Goal: Transaction & Acquisition: Purchase product/service

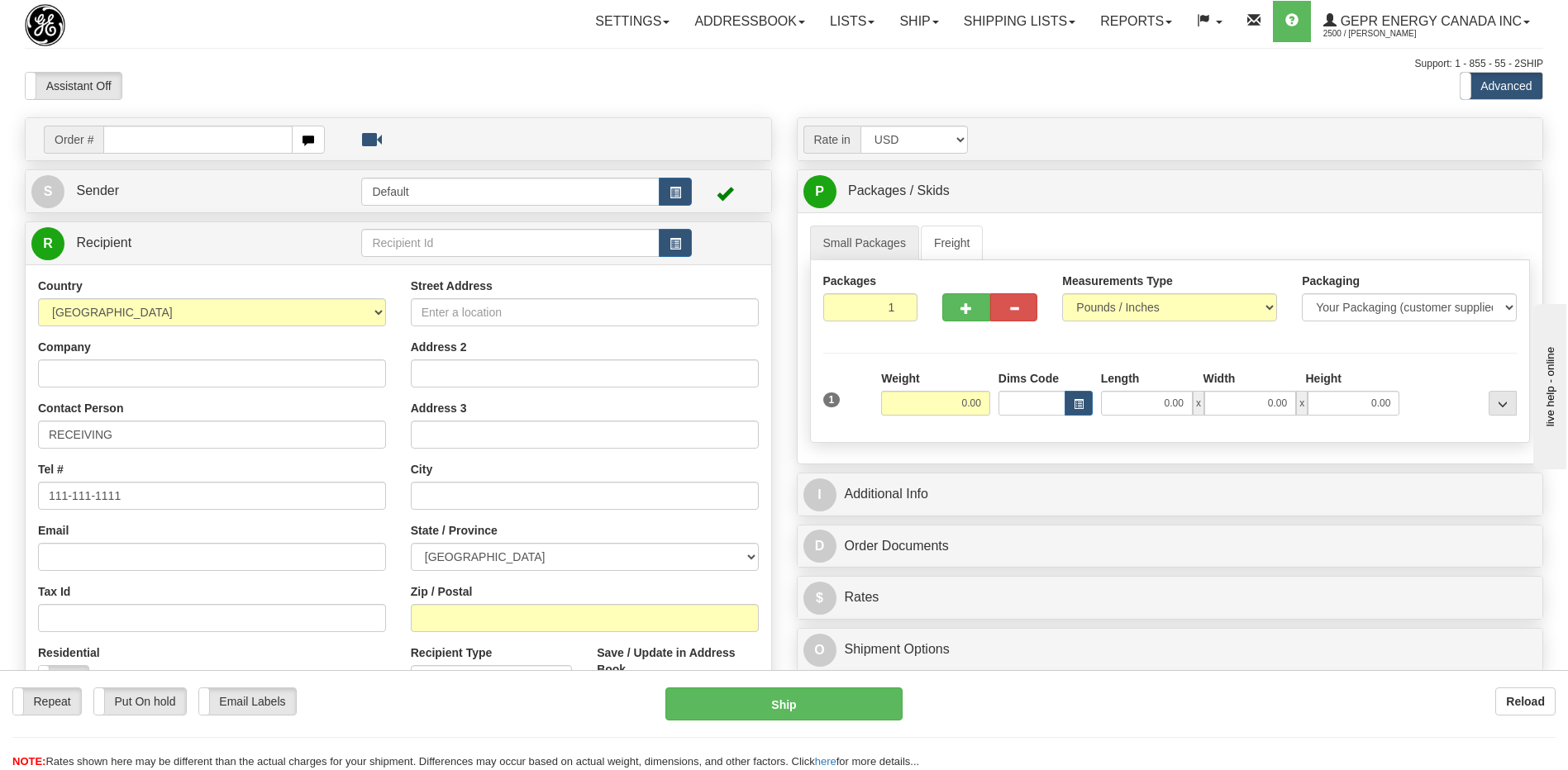
click at [953, 91] on div "Assistant On Assistant Off Do a return Do a return Previous Next Standard Advan…" at bounding box center [784, 86] width 1543 height 28
click at [243, 348] on div "Company" at bounding box center [212, 363] width 348 height 49
click at [511, 103] on div "Toggle navigation Settings Shipping Preferences Fields Preferences New" at bounding box center [784, 465] width 1568 height 931
click at [122, 140] on input "text" at bounding box center [197, 139] width 188 height 28
paste input "0086686898"
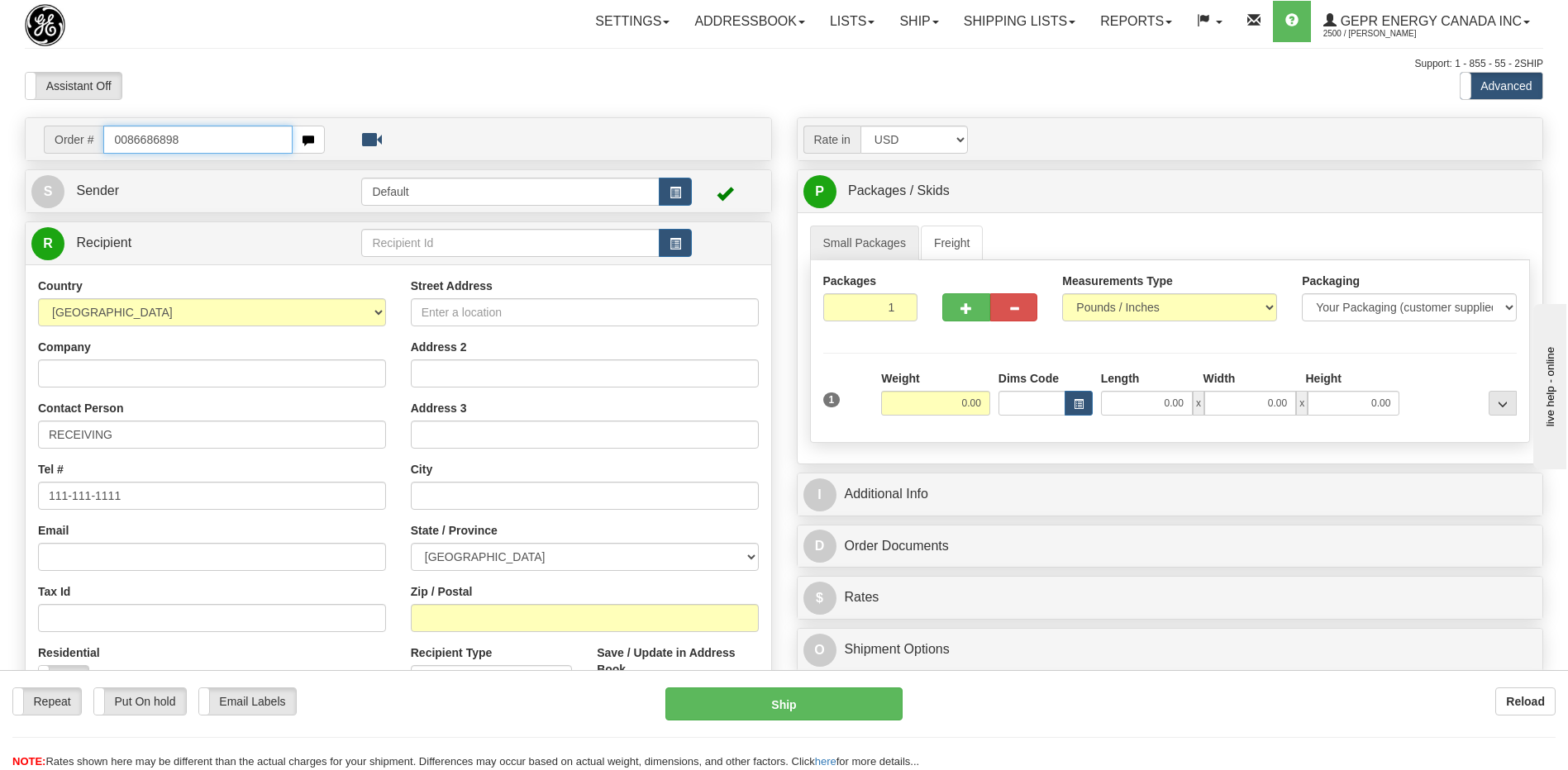
click at [124, 143] on input "0086686898" at bounding box center [197, 139] width 188 height 28
type input "86686898"
click at [215, 75] on body "Training Course Close Toggle navigation Settings Shipping Preferences New Recip…" at bounding box center [790, 385] width 1581 height 770
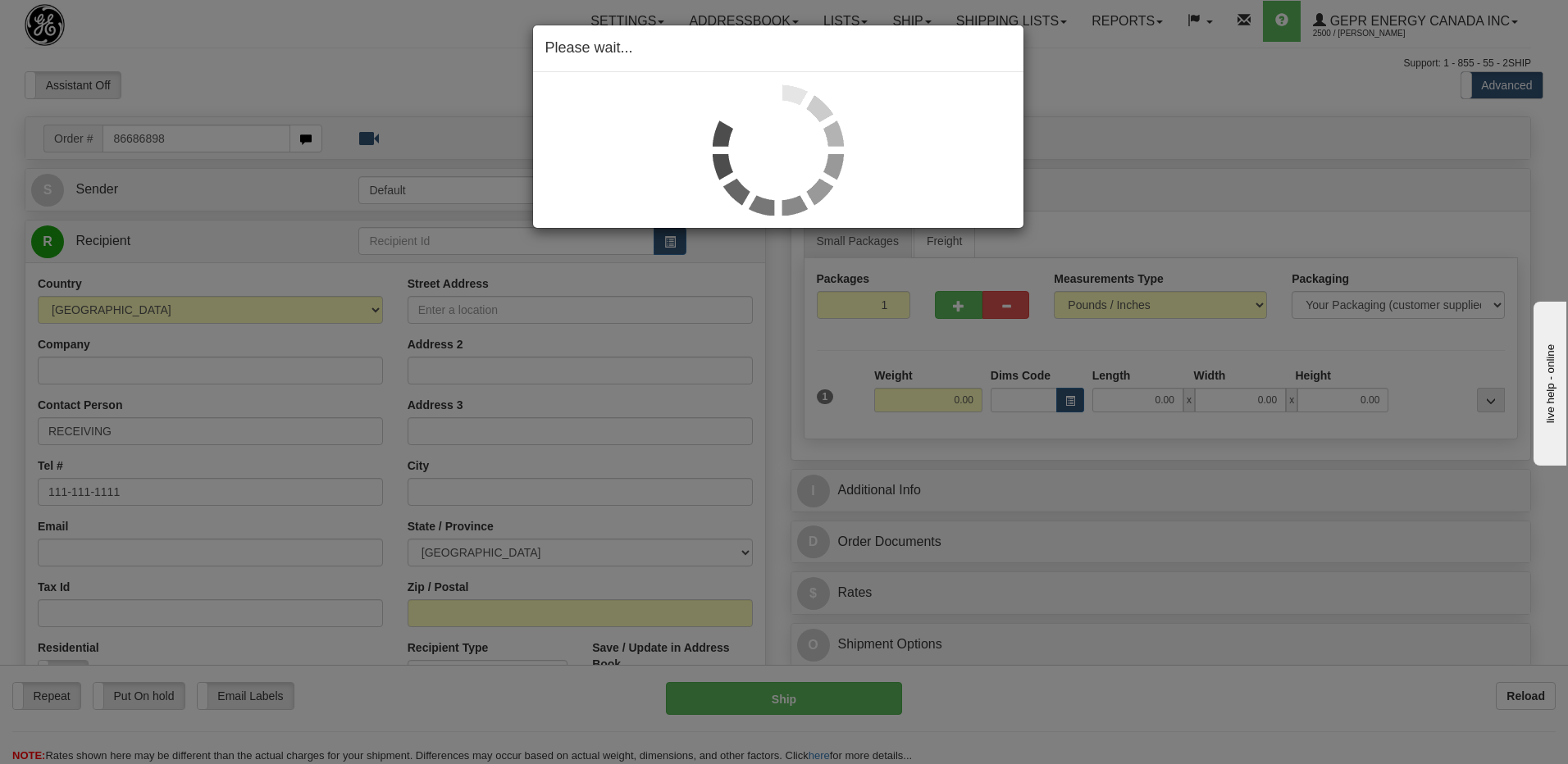
click at [284, 76] on div "Please wait..." at bounding box center [784, 382] width 1568 height 764
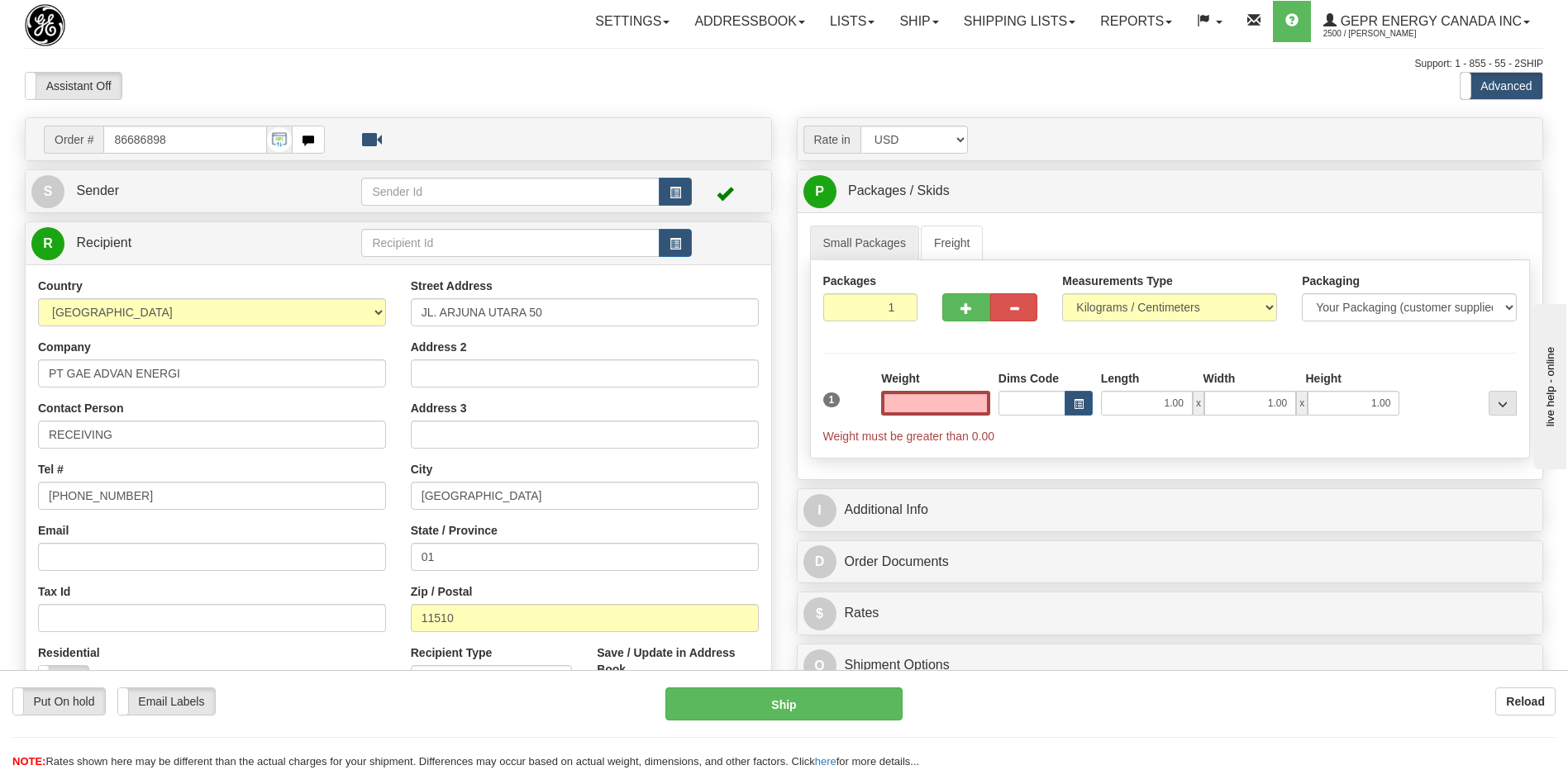
type input "0.00"
drag, startPoint x: 141, startPoint y: 445, endPoint x: 0, endPoint y: 443, distance: 141.0
click at [0, 443] on html "Training Course Close Toggle navigation Settings Shipping Preferences New Sende…" at bounding box center [784, 385] width 1568 height 770
paste input "Attn : Sian Lie"
type input "Attn : Sian Lie"
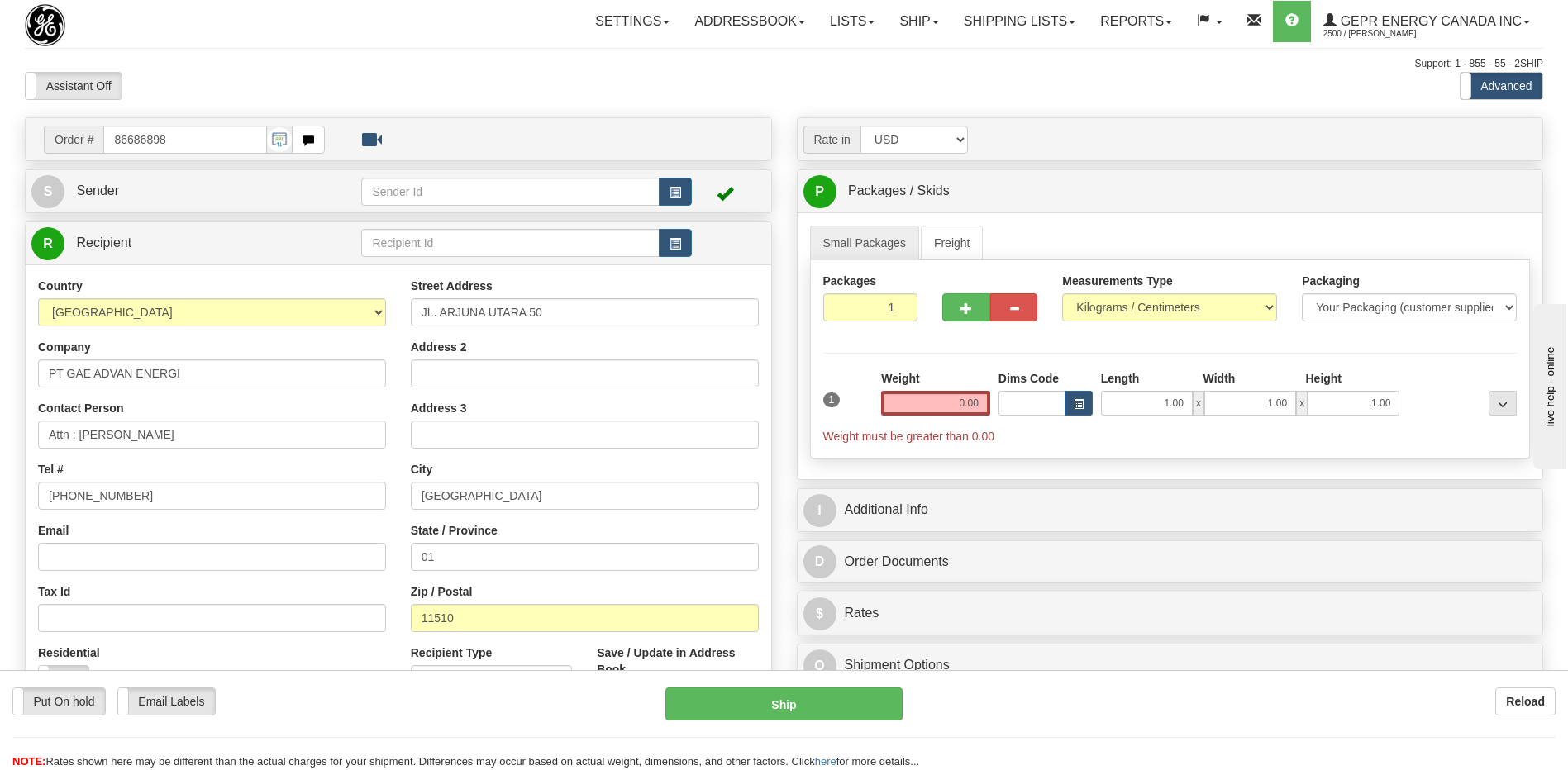
click at [383, 59] on div "Support: 1 - 855 - 55 - 2SHIP" at bounding box center [784, 64] width 1518 height 14
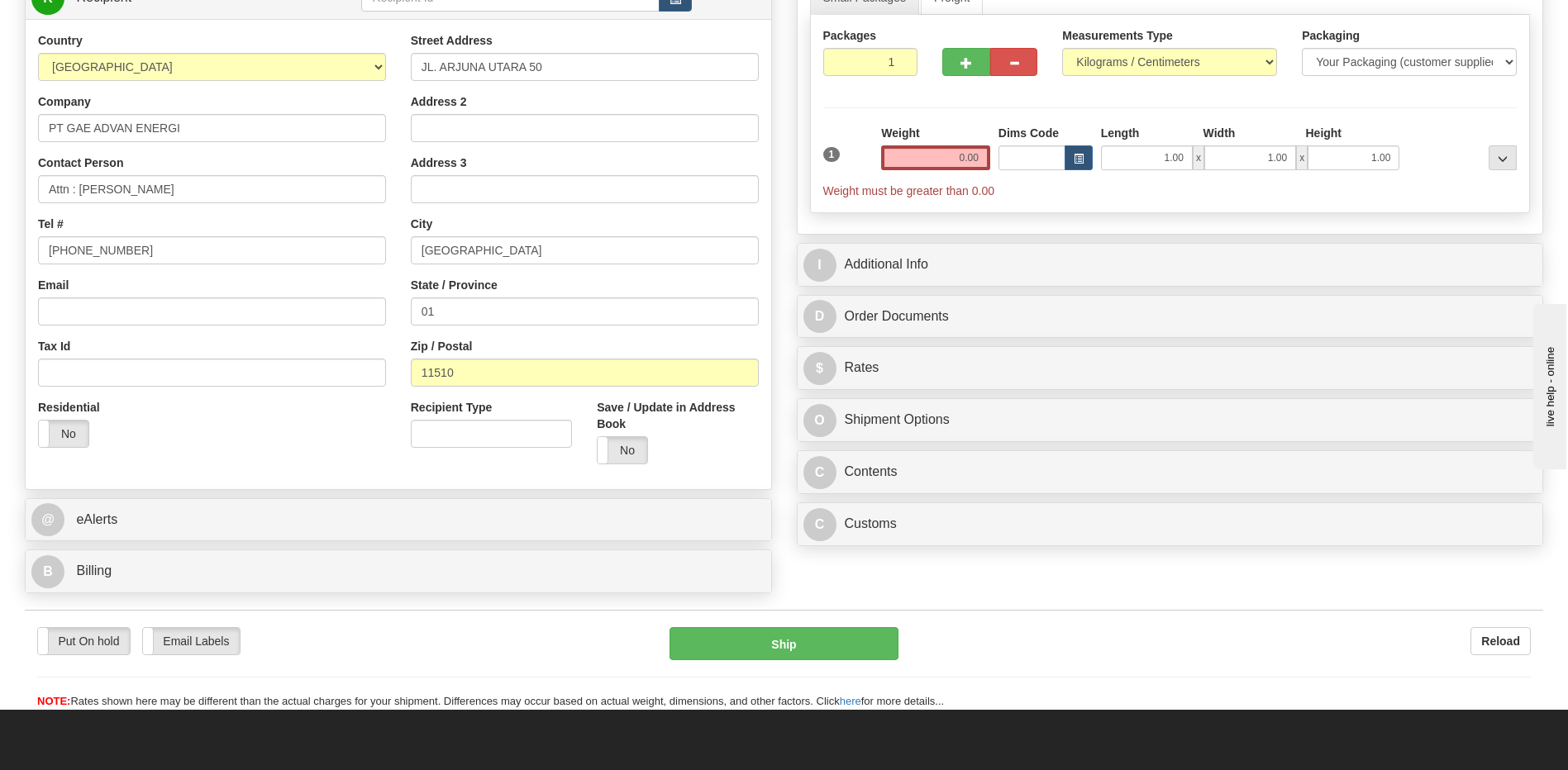
scroll to position [413, 0]
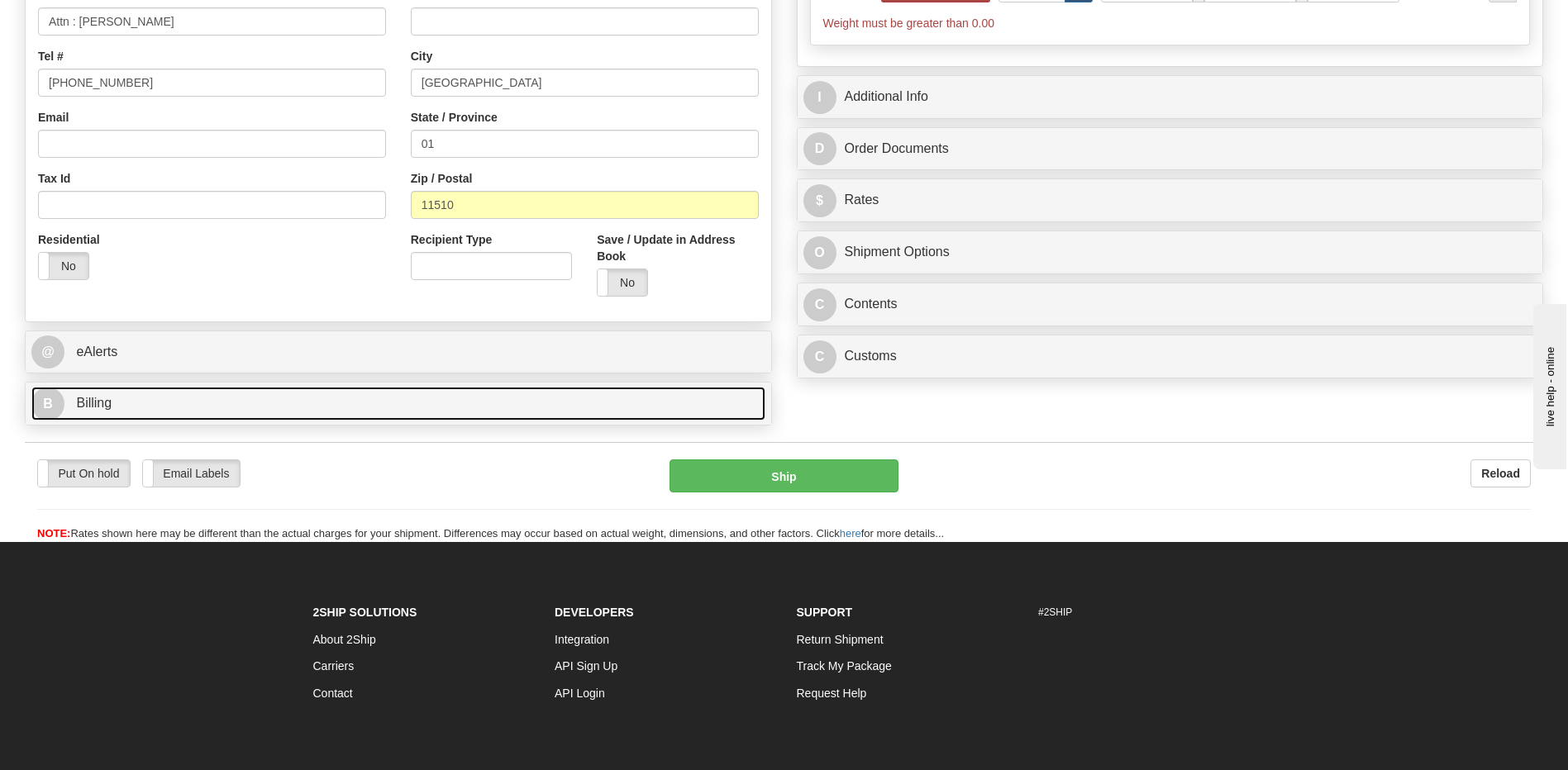
click at [153, 399] on link "B Billing" at bounding box center [399, 404] width 734 height 34
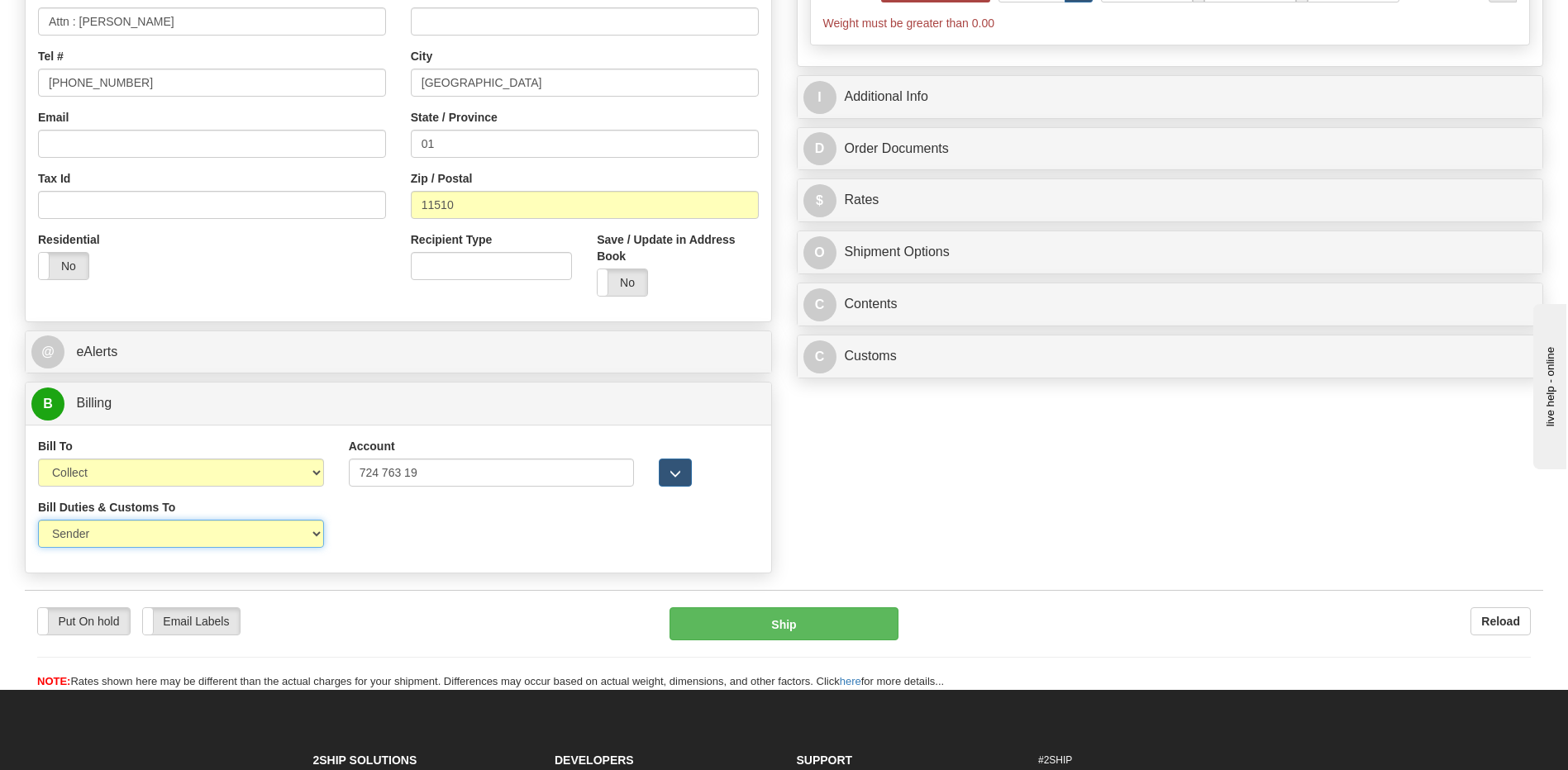
click at [189, 541] on select "Sender Recipient Third Party" at bounding box center [180, 534] width 286 height 28
select select "2"
click at [38, 520] on select "Sender Recipient Third Party" at bounding box center [180, 534] width 286 height 28
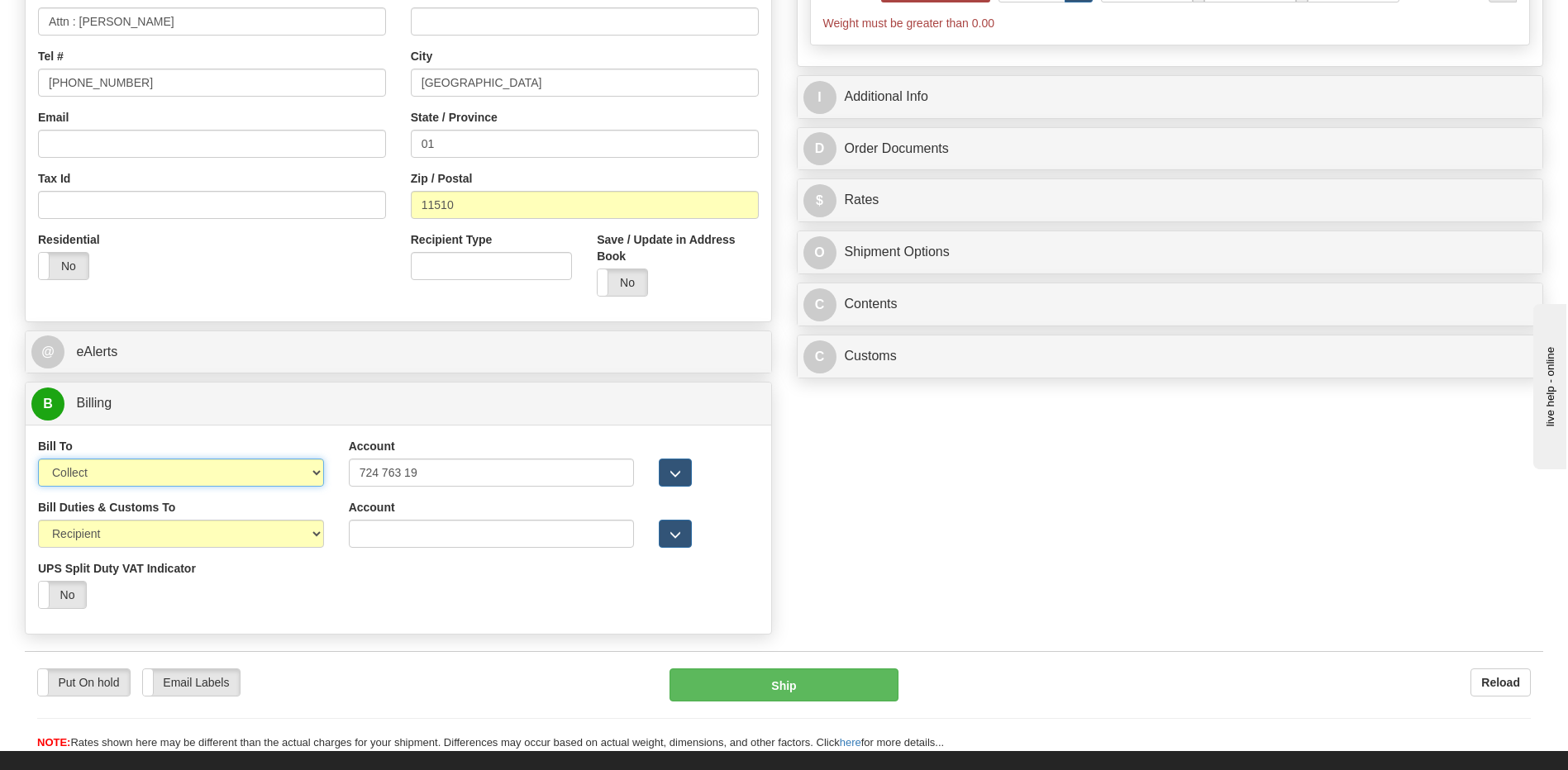
click at [185, 474] on select "Sender Recipient Third Party Collect" at bounding box center [180, 472] width 286 height 28
select select "2"
click at [38, 459] on select "Sender Recipient Third Party Collect" at bounding box center [180, 472] width 286 height 28
click at [406, 472] on input "724 763 19" at bounding box center [491, 472] width 286 height 28
click at [384, 472] on input "724 76319" at bounding box center [491, 472] width 286 height 28
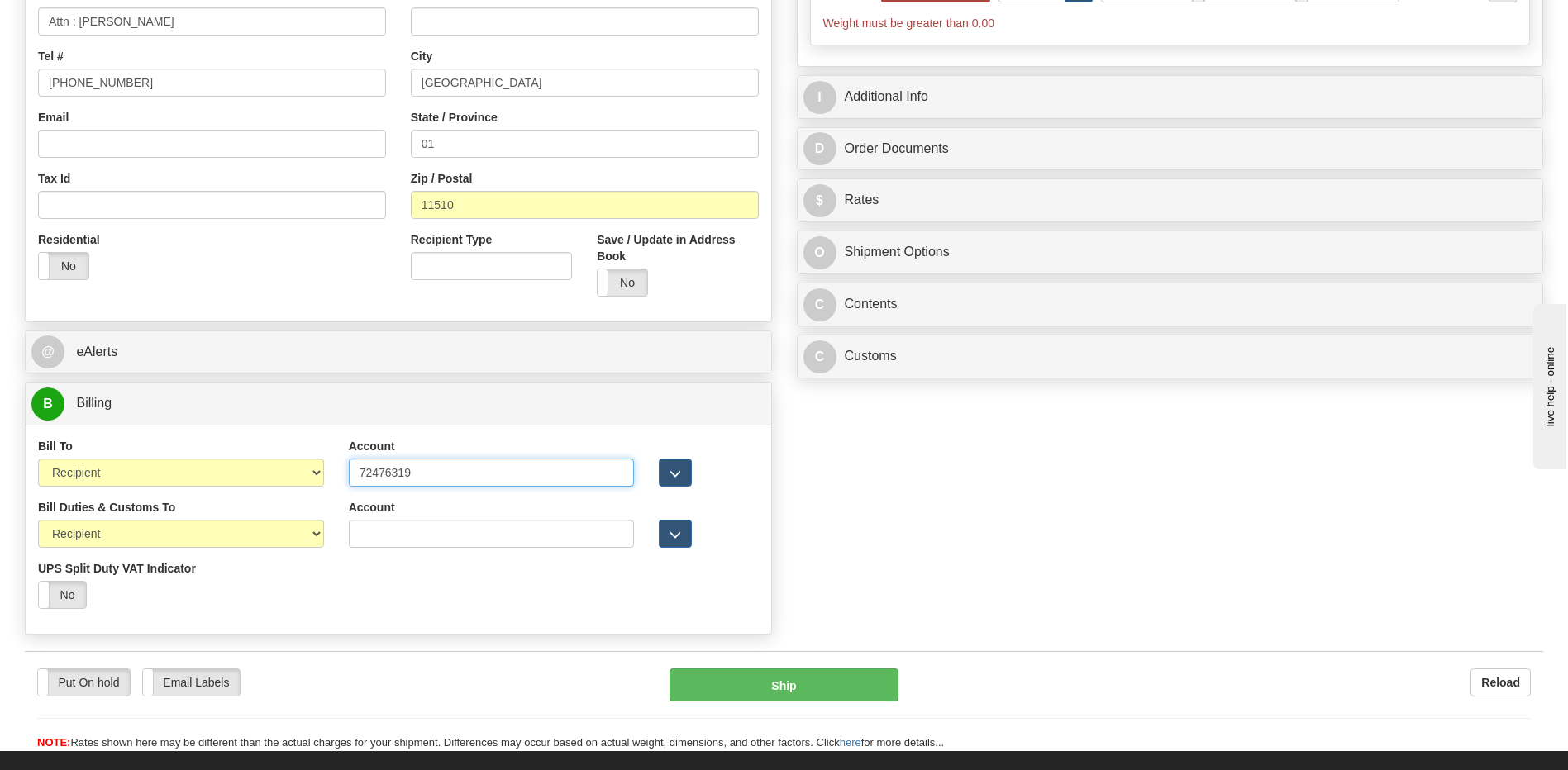
type input "72476319"
click at [571, 618] on div "Bill Duties & Customs To Sender Recipient Third Party UPS Split Duty VAT Indica…" at bounding box center [398, 561] width 746 height 123
drag, startPoint x: 472, startPoint y: 156, endPoint x: 305, endPoint y: 140, distance: 167.8
click at [305, 140] on div "Country AFGHANISTAN ALAND ISLANDS ALBANIA ALGERIA AMERICAN SAMOA ANDORRA ANGOLA…" at bounding box center [398, 87] width 746 height 445
click at [1047, 541] on div "Order # 86686898 S Sender" at bounding box center [784, 173] width 1543 height 939
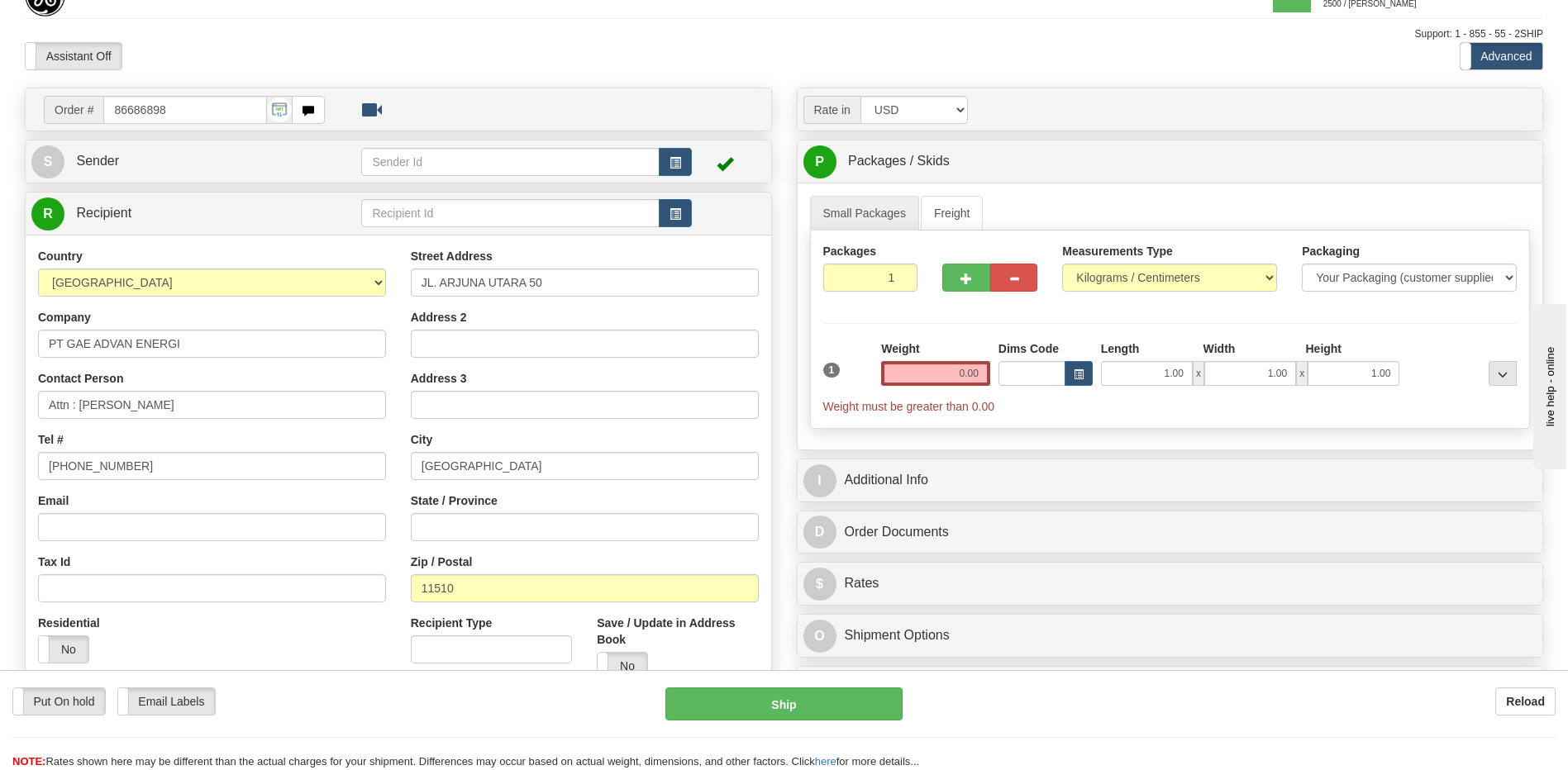
scroll to position [0, 0]
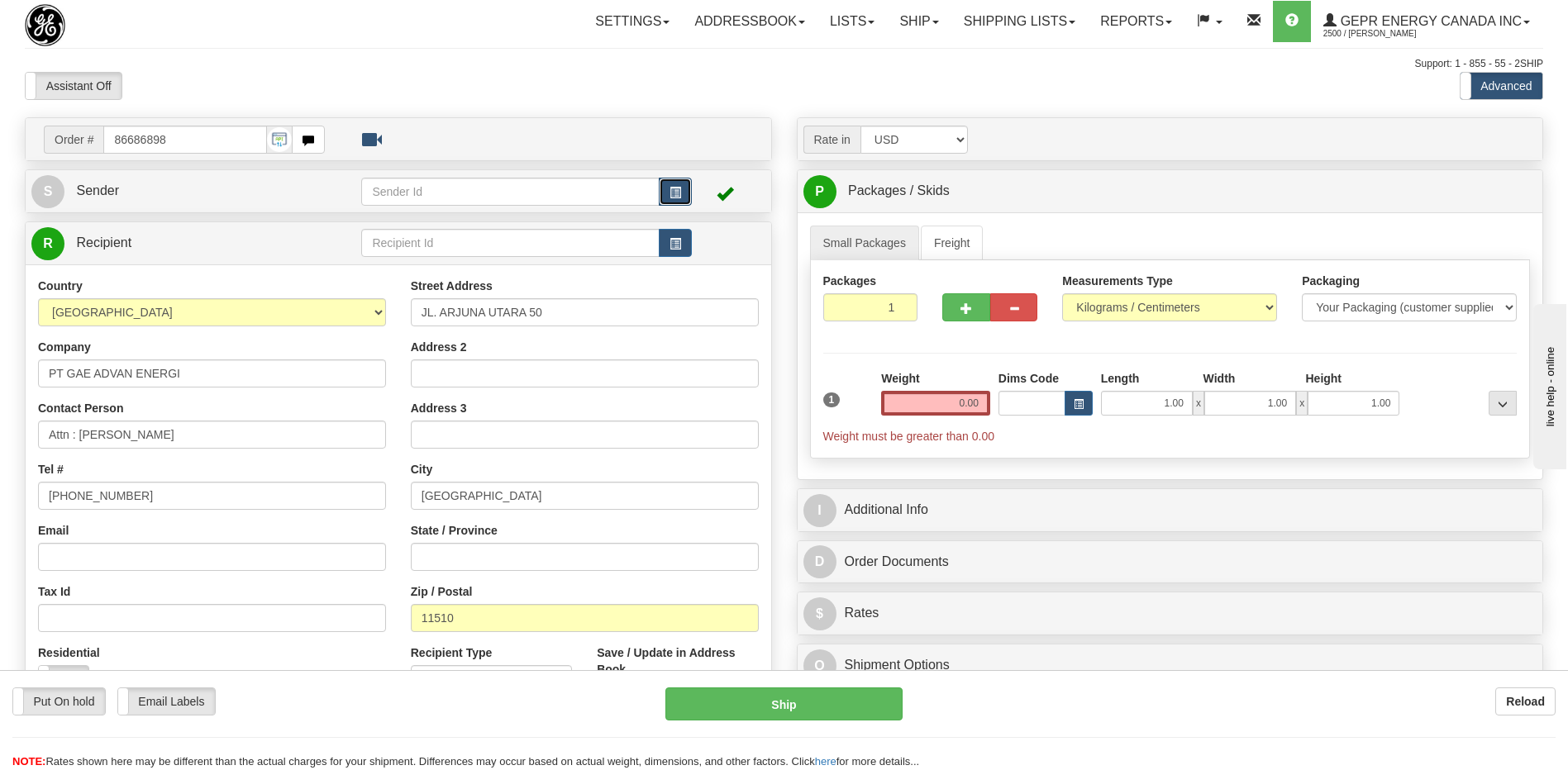
click at [679, 188] on span "button" at bounding box center [675, 193] width 12 height 11
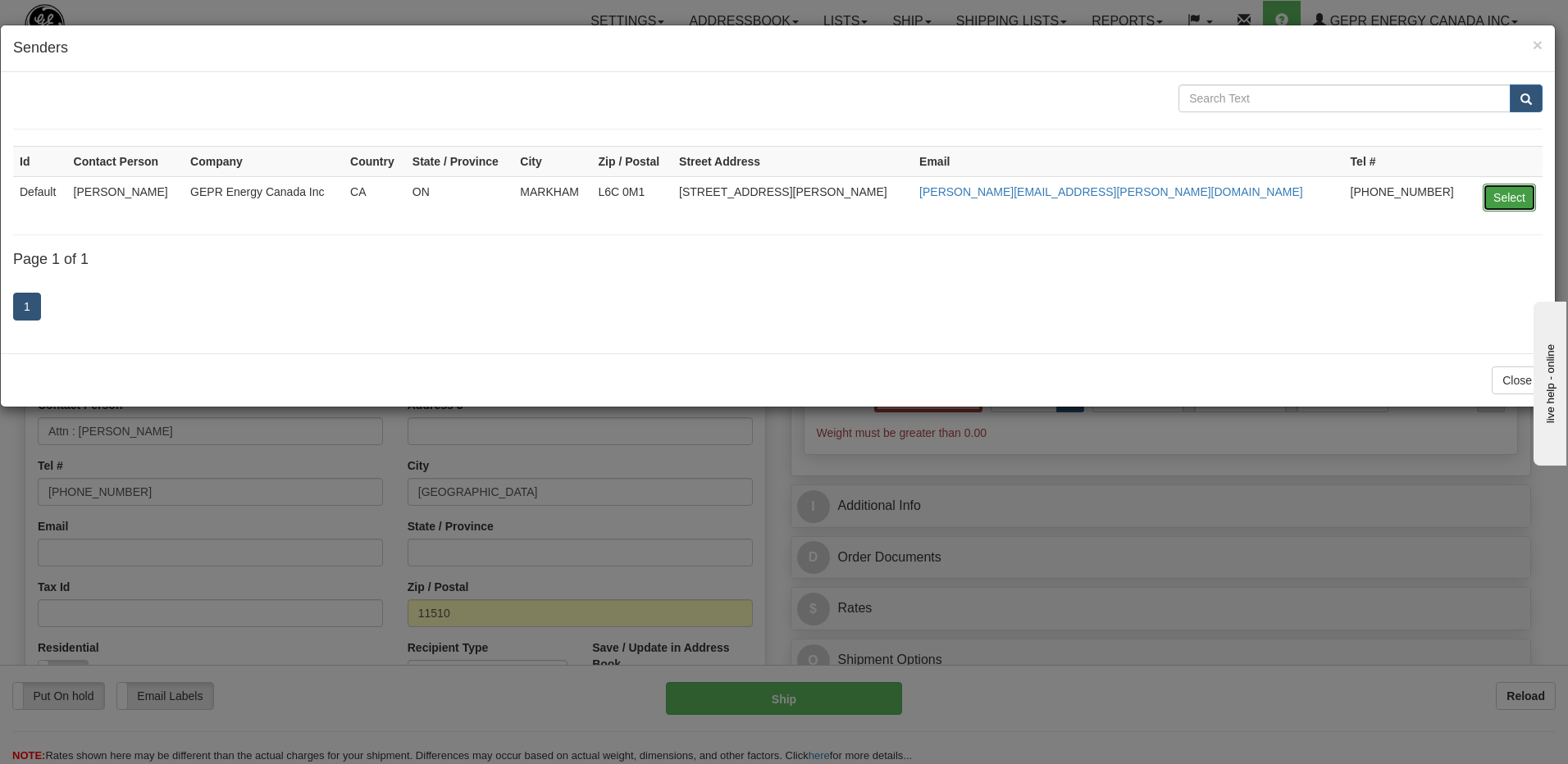
click at [1497, 199] on button "Select" at bounding box center [1509, 197] width 54 height 28
type input "Default"
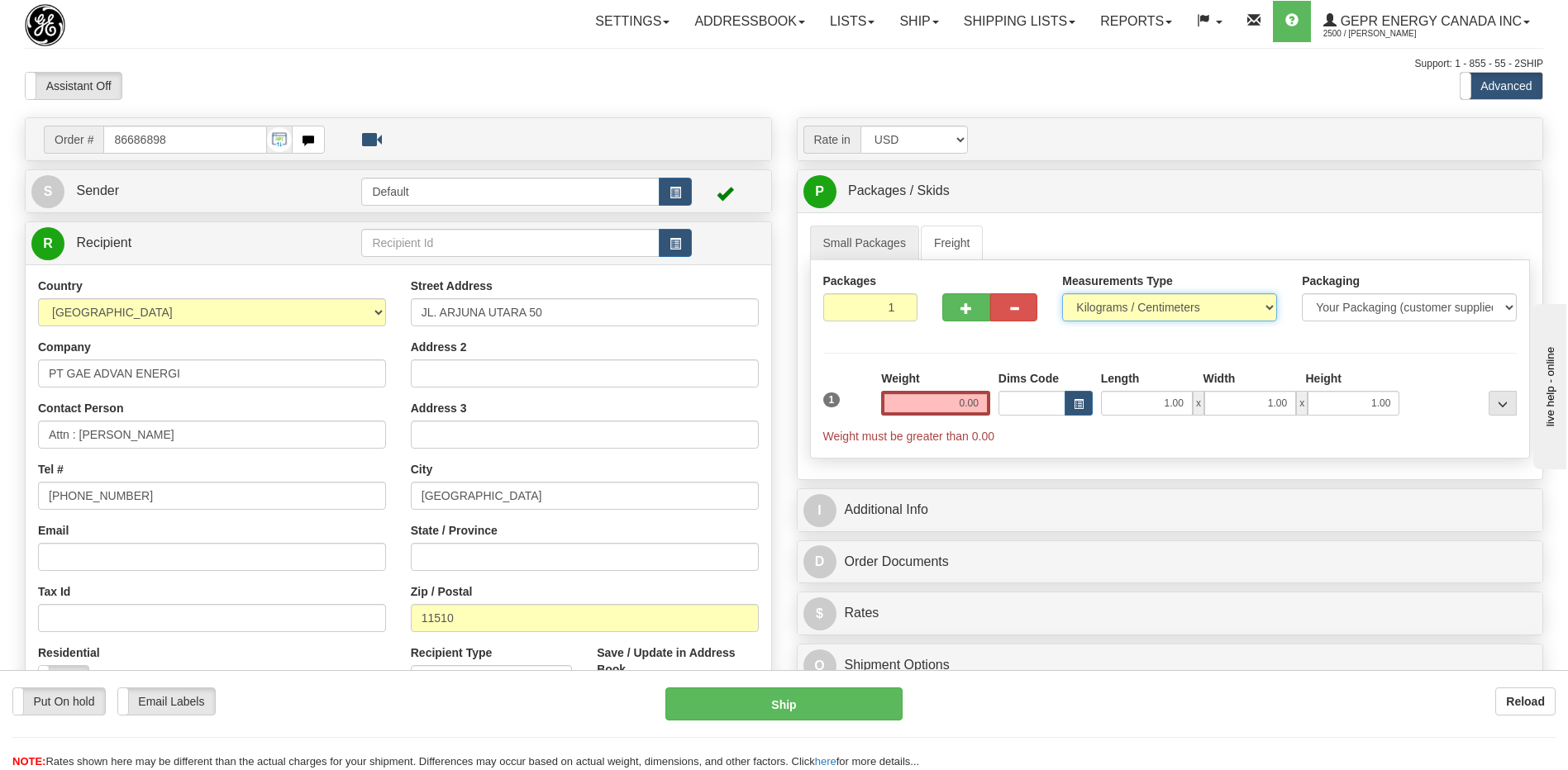
click at [1147, 308] on select "Pounds / Inches Kilograms / Centimeters" at bounding box center [1169, 307] width 215 height 28
select select "0"
click at [1062, 293] on select "Pounds / Inches Kilograms / Centimeters" at bounding box center [1169, 307] width 215 height 28
click at [873, 310] on input "1" at bounding box center [870, 307] width 95 height 28
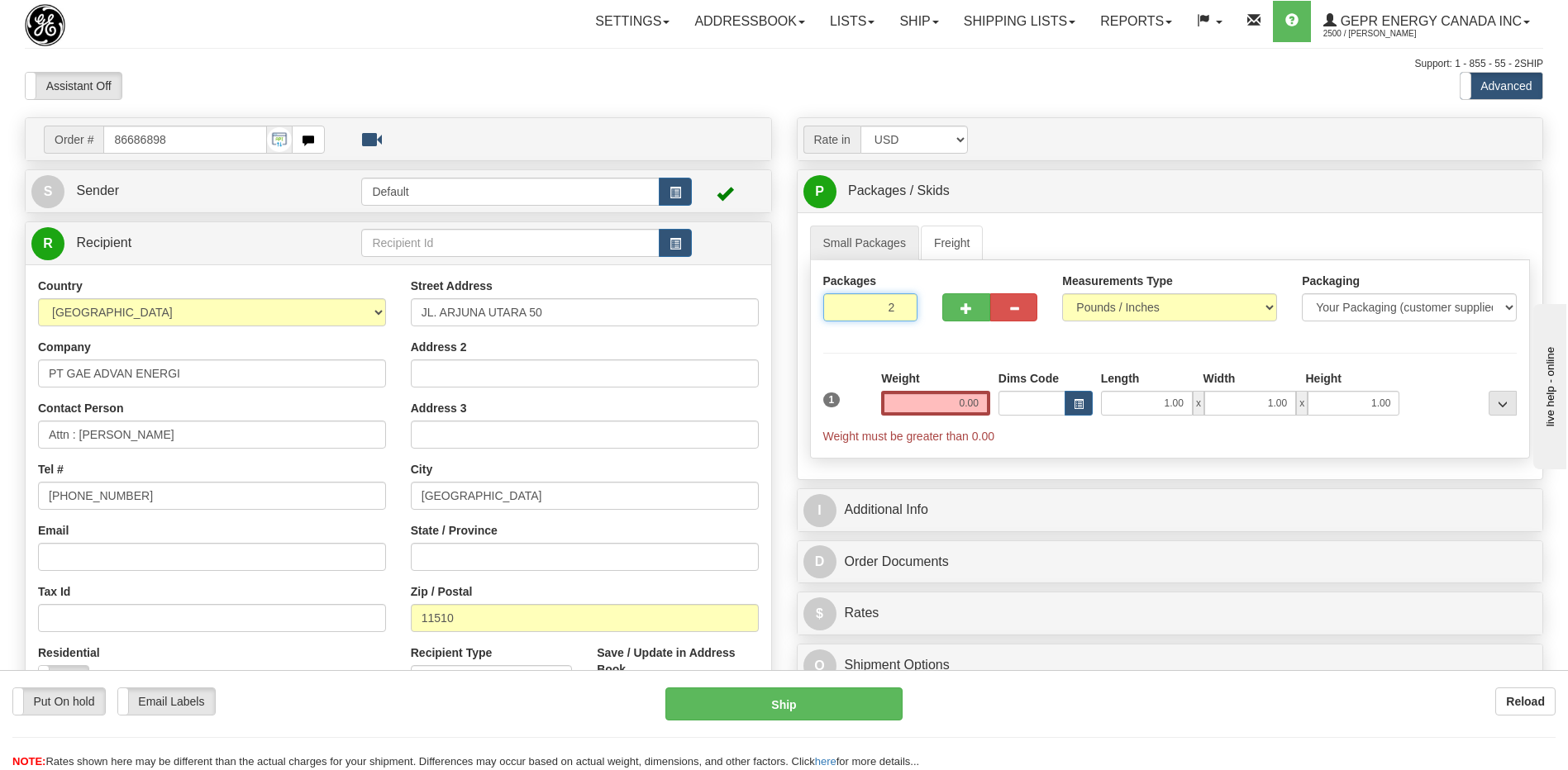
type input "2"
click at [972, 407] on input "0.00" at bounding box center [935, 404] width 109 height 25
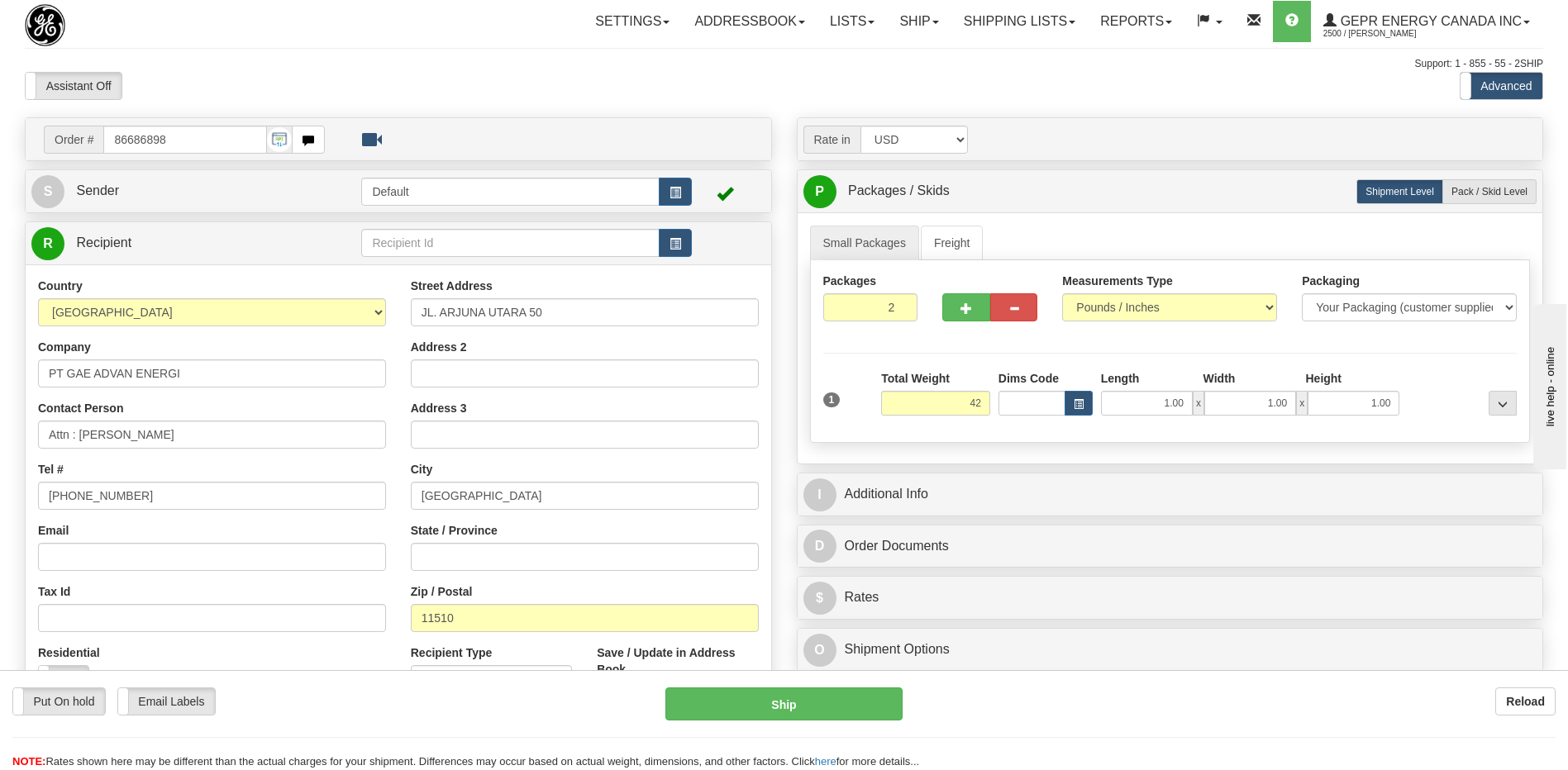
type input "42.00"
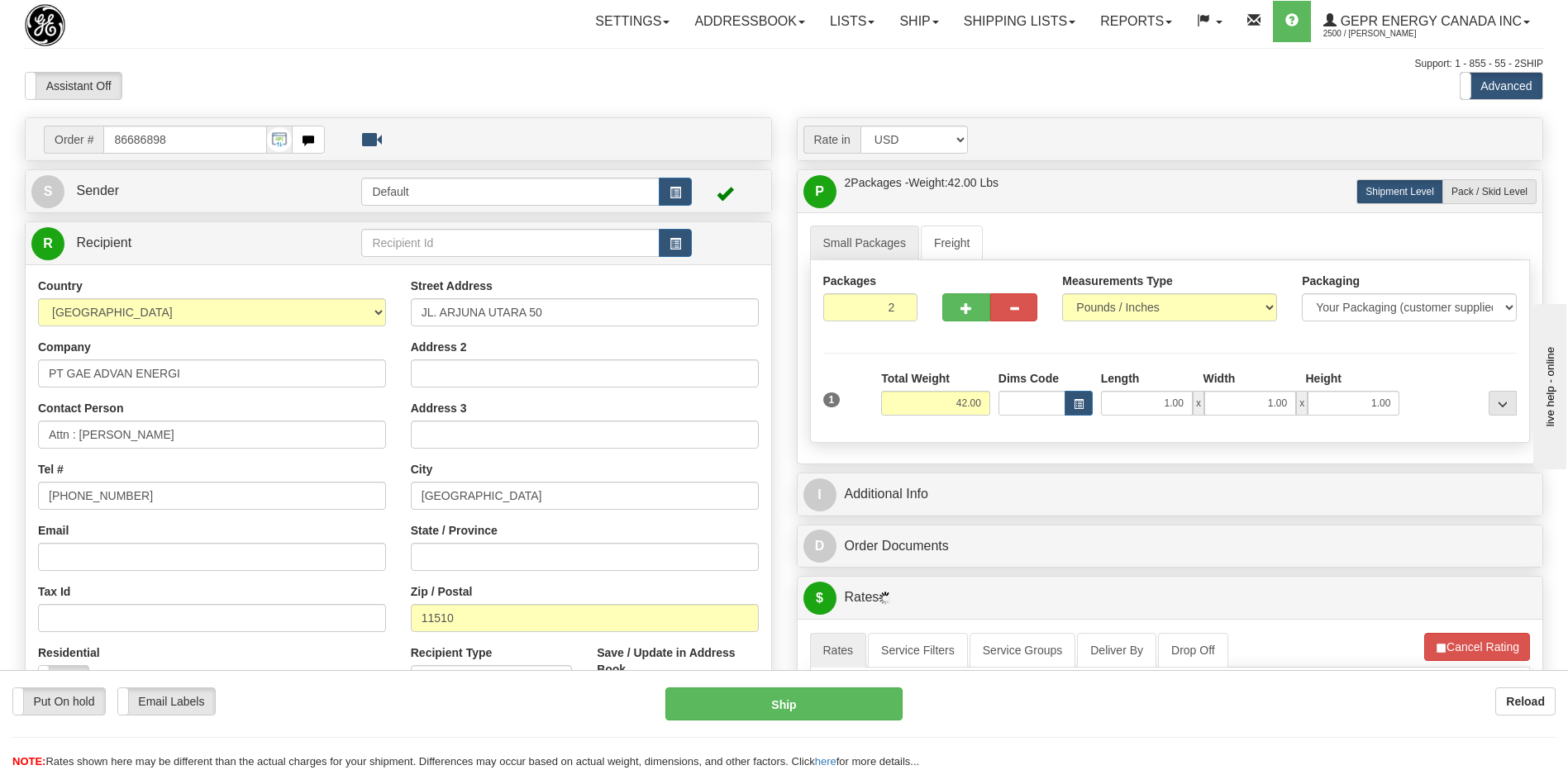
click at [964, 79] on div "Assistant On Assistant Off Do a return Do a return Previous Next Standard Advan…" at bounding box center [784, 86] width 1543 height 28
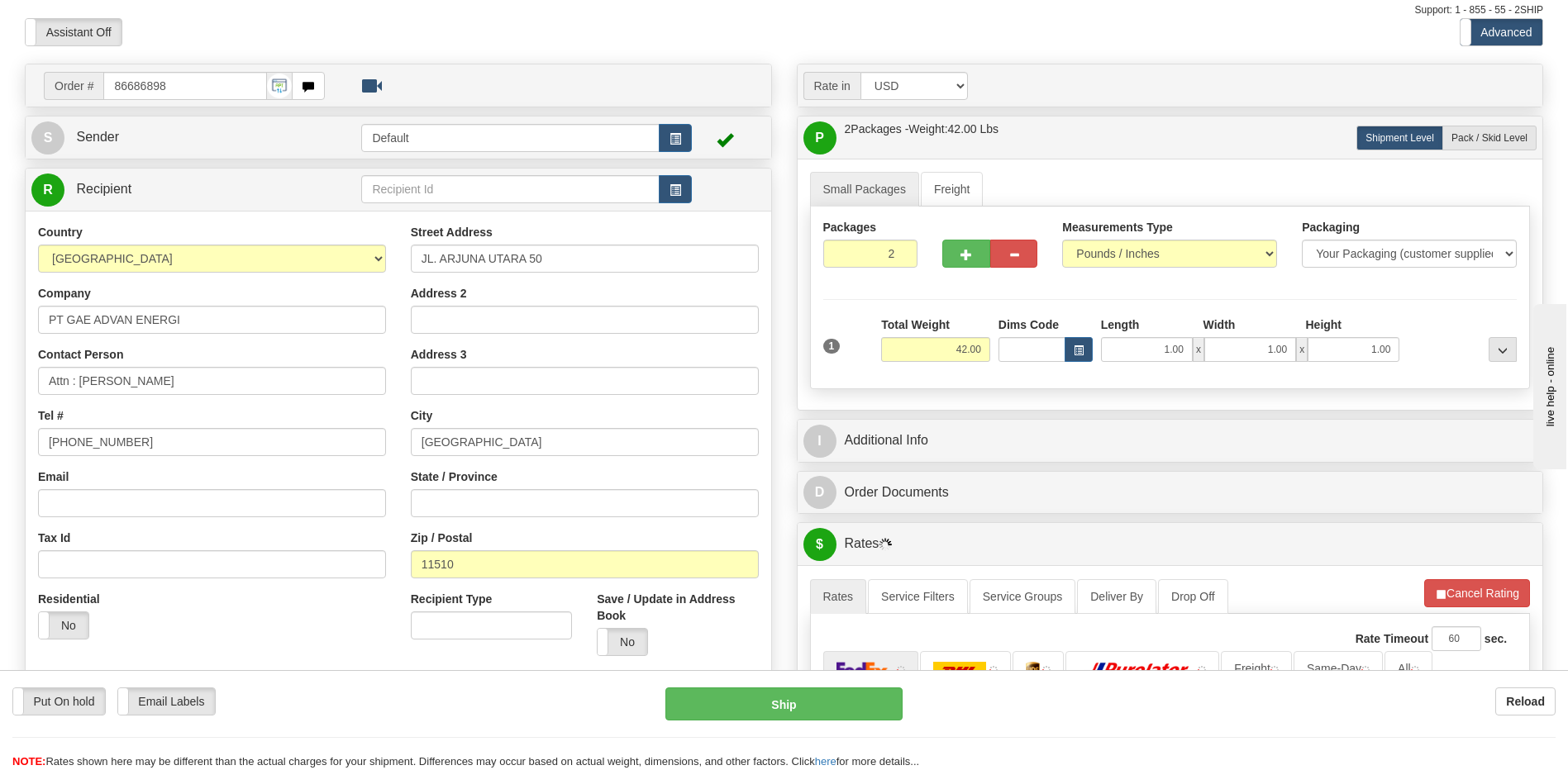
scroll to position [83, 0]
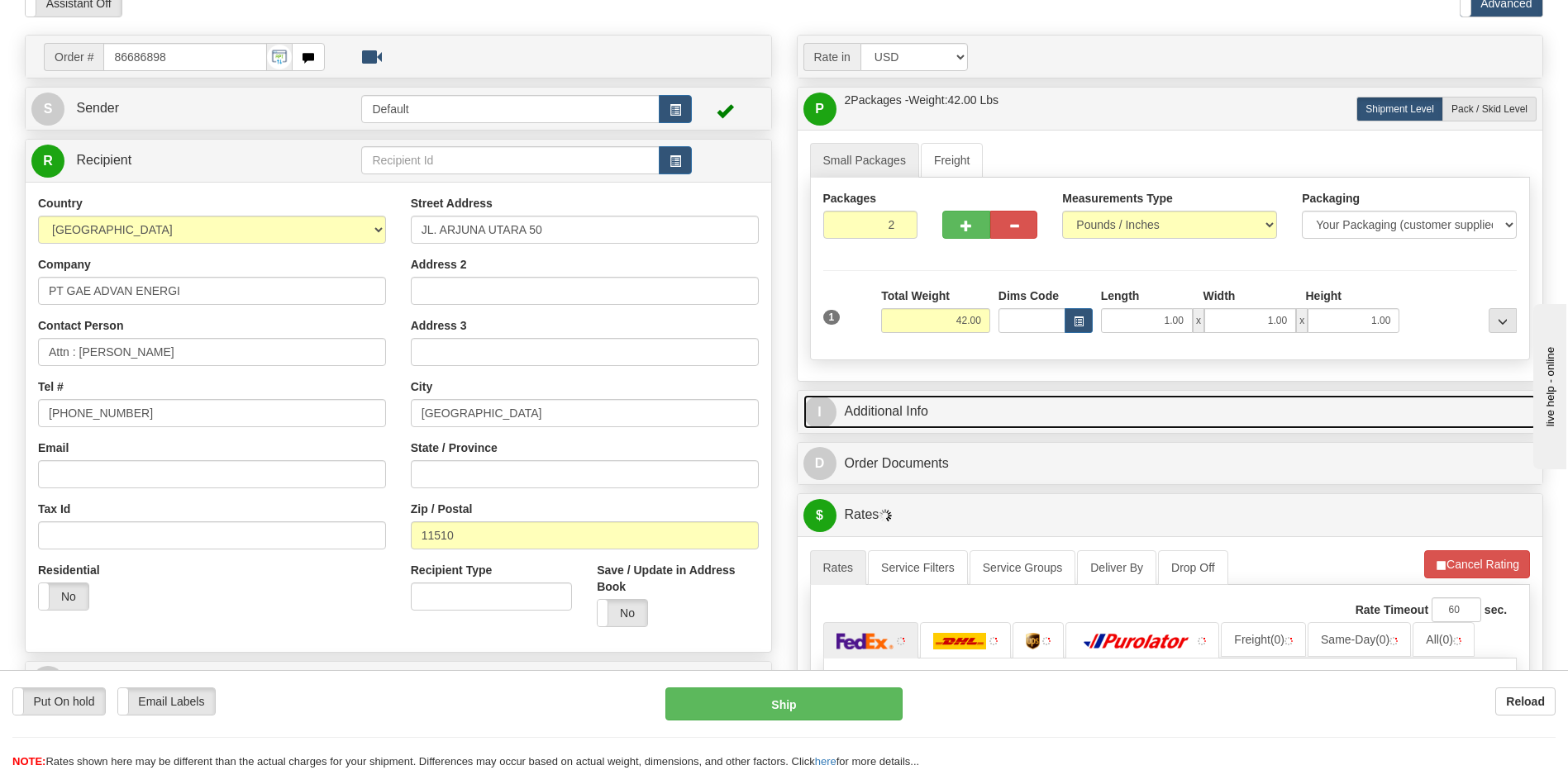
click at [925, 417] on link "I Additional Info" at bounding box center [1170, 412] width 734 height 34
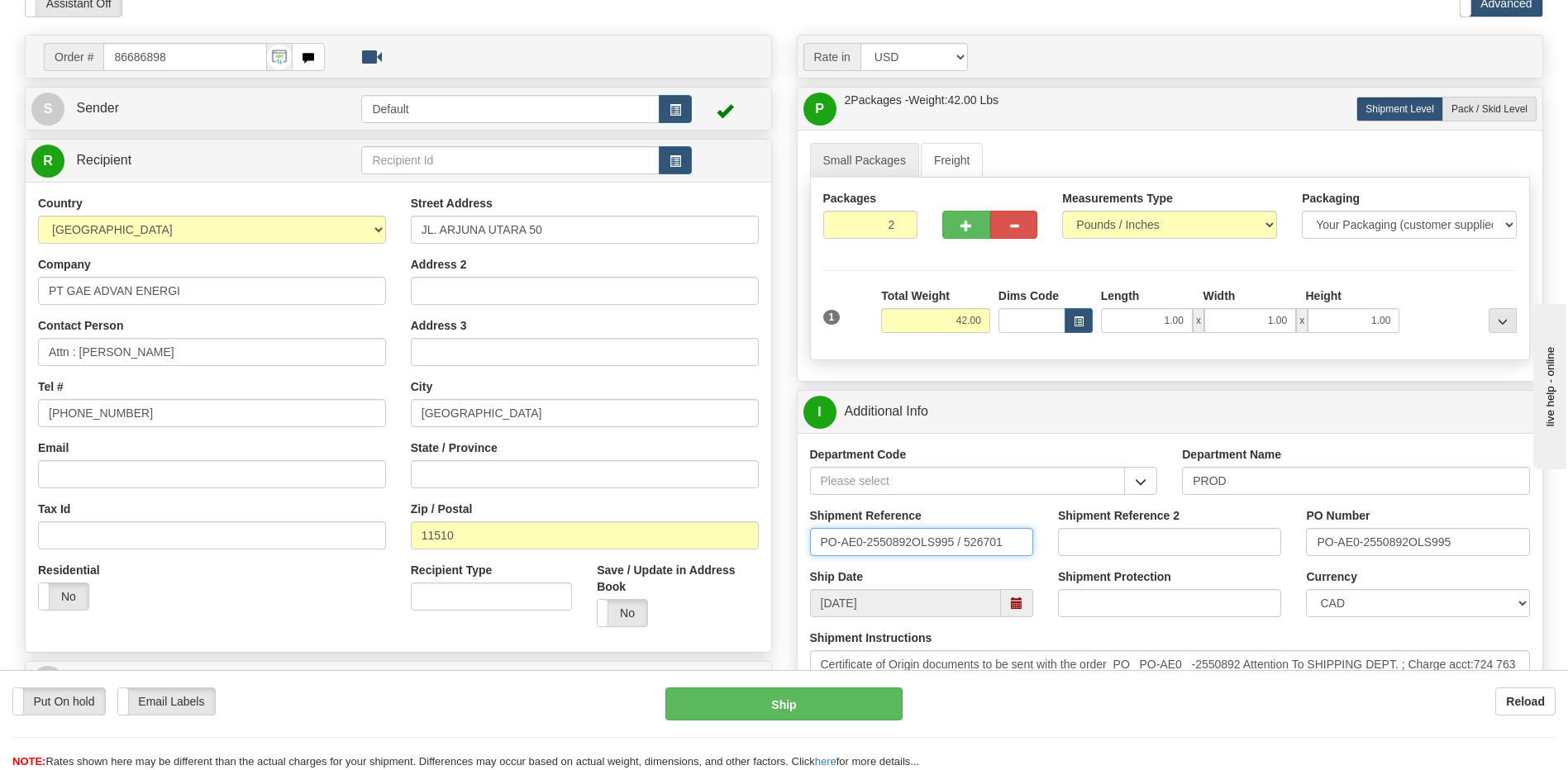
drag, startPoint x: 948, startPoint y: 551, endPoint x: 640, endPoint y: 565, distance: 308.3
click at [640, 35] on div "Order # 86686898" at bounding box center [784, 35] width 1543 height 0
paste input "5399004716"
type input "5399004716"
drag, startPoint x: 1466, startPoint y: 543, endPoint x: 1161, endPoint y: 571, distance: 306.3
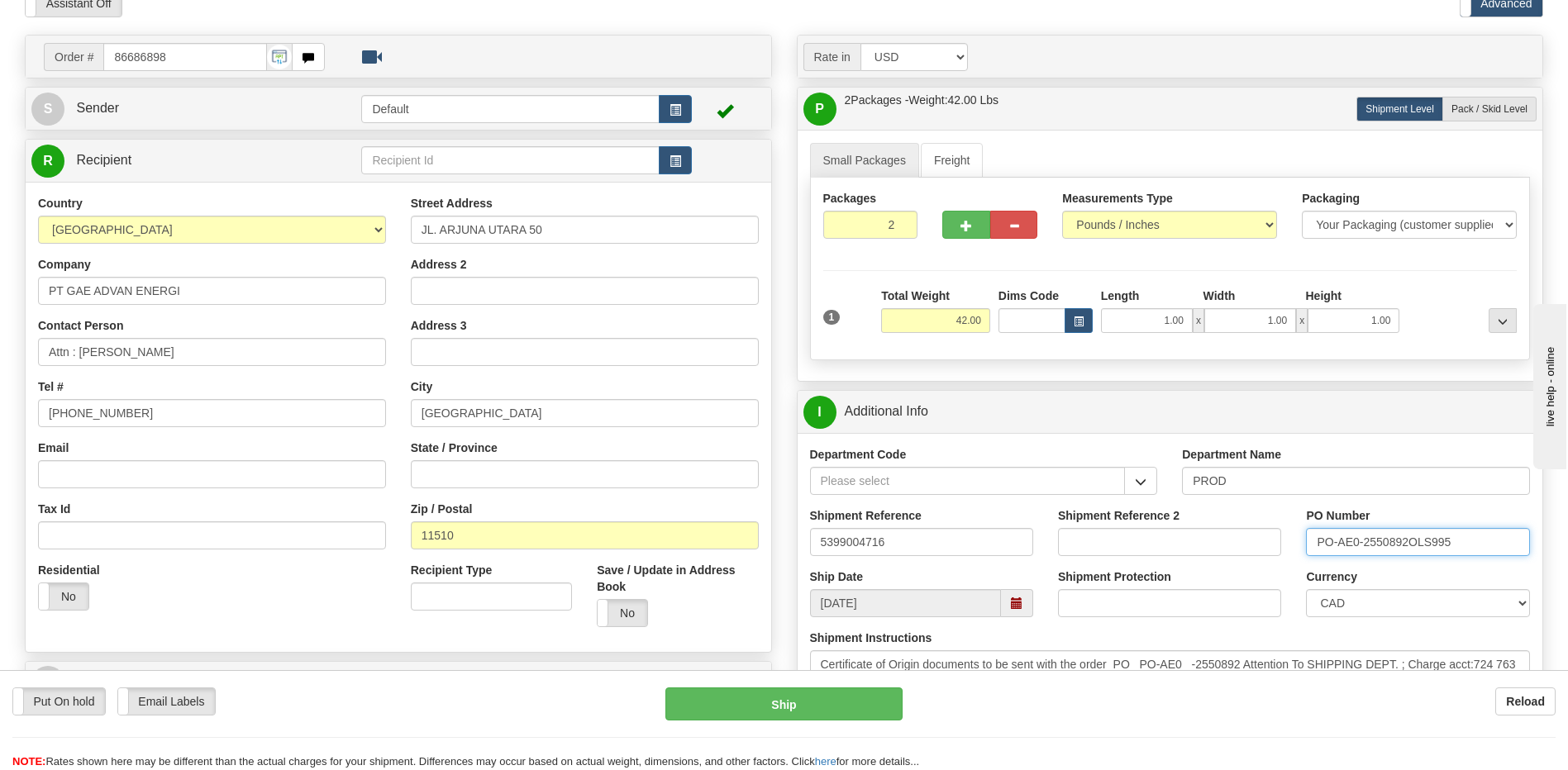
click at [1161, 571] on div "Department Code Department Name PROD Shipment Reference 5399004716 Shipment Ref…" at bounding box center [1170, 568] width 746 height 270
paste input "4501382833"
type input "4501382833"
click at [1344, 599] on select "CAD USD EUR ZAR RON ANG ARN AUD AUS AWG BBD BFR BGN BHD BMD BND BRC BRL CHP CKZ…" at bounding box center [1417, 603] width 224 height 28
select select "1"
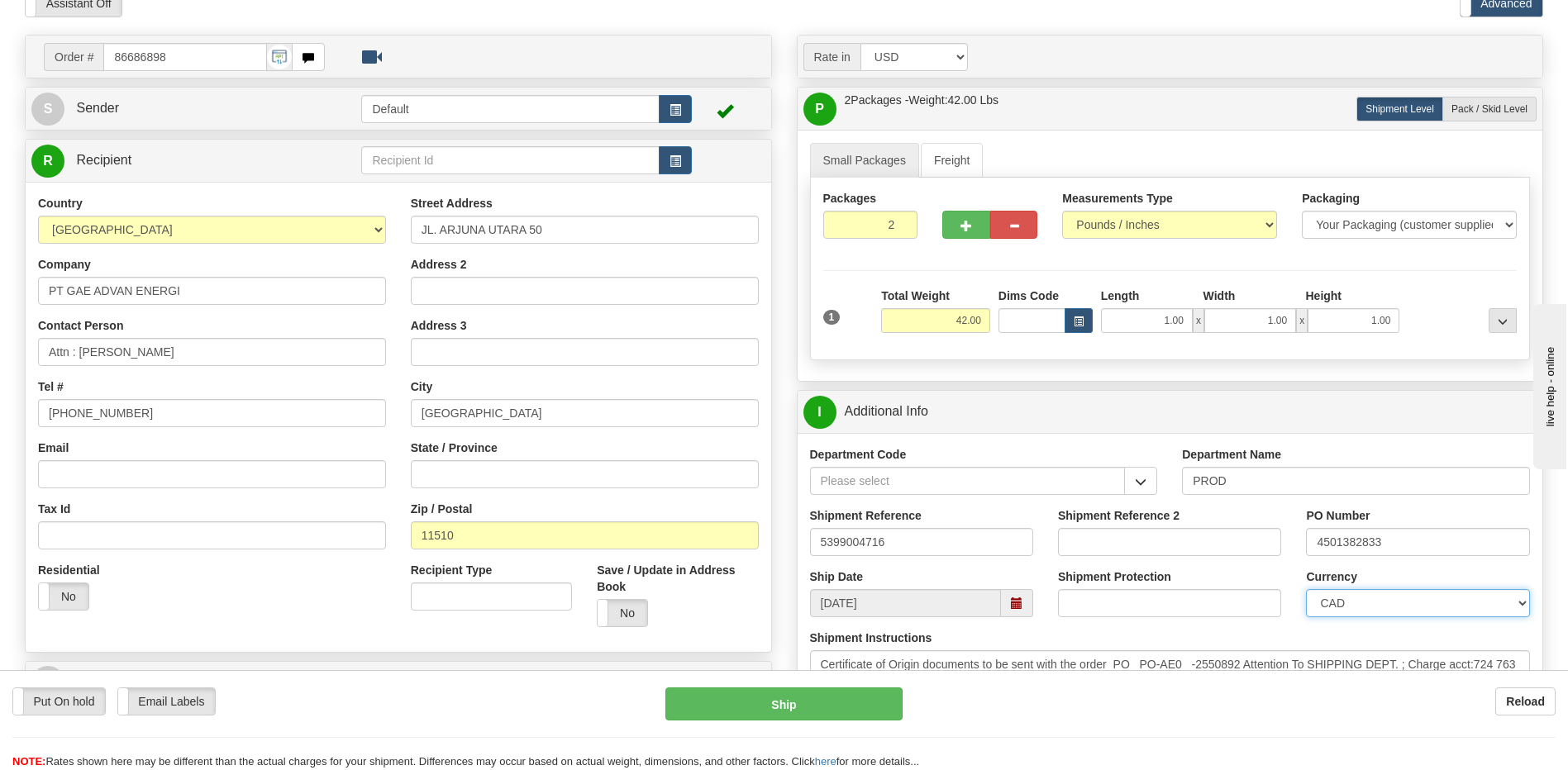
click at [1306, 590] on select "CAD USD EUR ZAR RON ANG ARN AUD AUS AWG BBD BFR BGN BHD BMD BND BRC BRL CHP CKZ…" at bounding box center [1417, 603] width 224 height 28
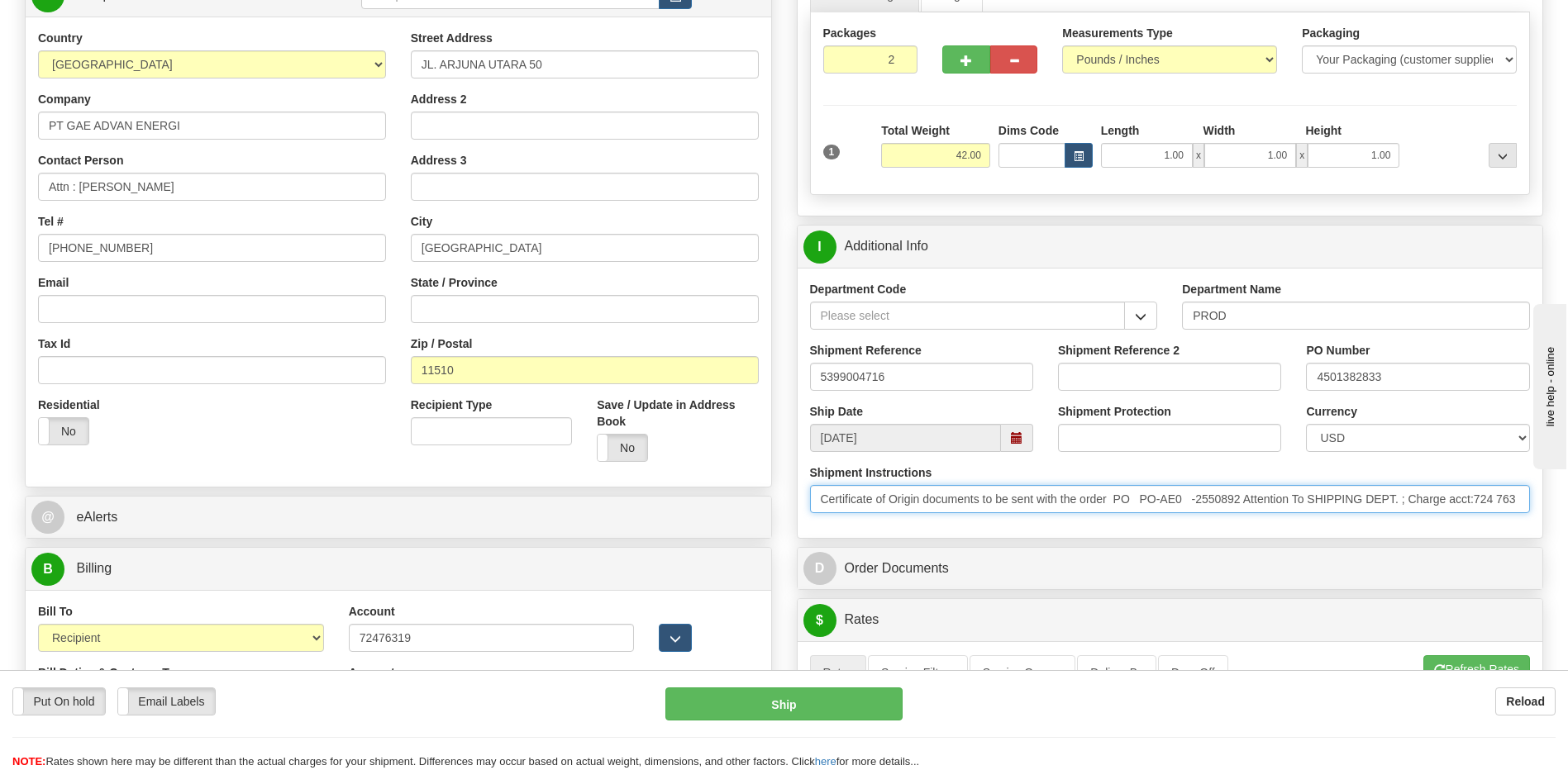
scroll to position [0, 28]
drag, startPoint x: 819, startPoint y: 505, endPoint x: 1801, endPoint y: 508, distance: 982.0
click at [1567, 508] on html "Training Course Close Toggle navigation Settings Shipping Preferences New Sende…" at bounding box center [784, 137] width 1568 height 770
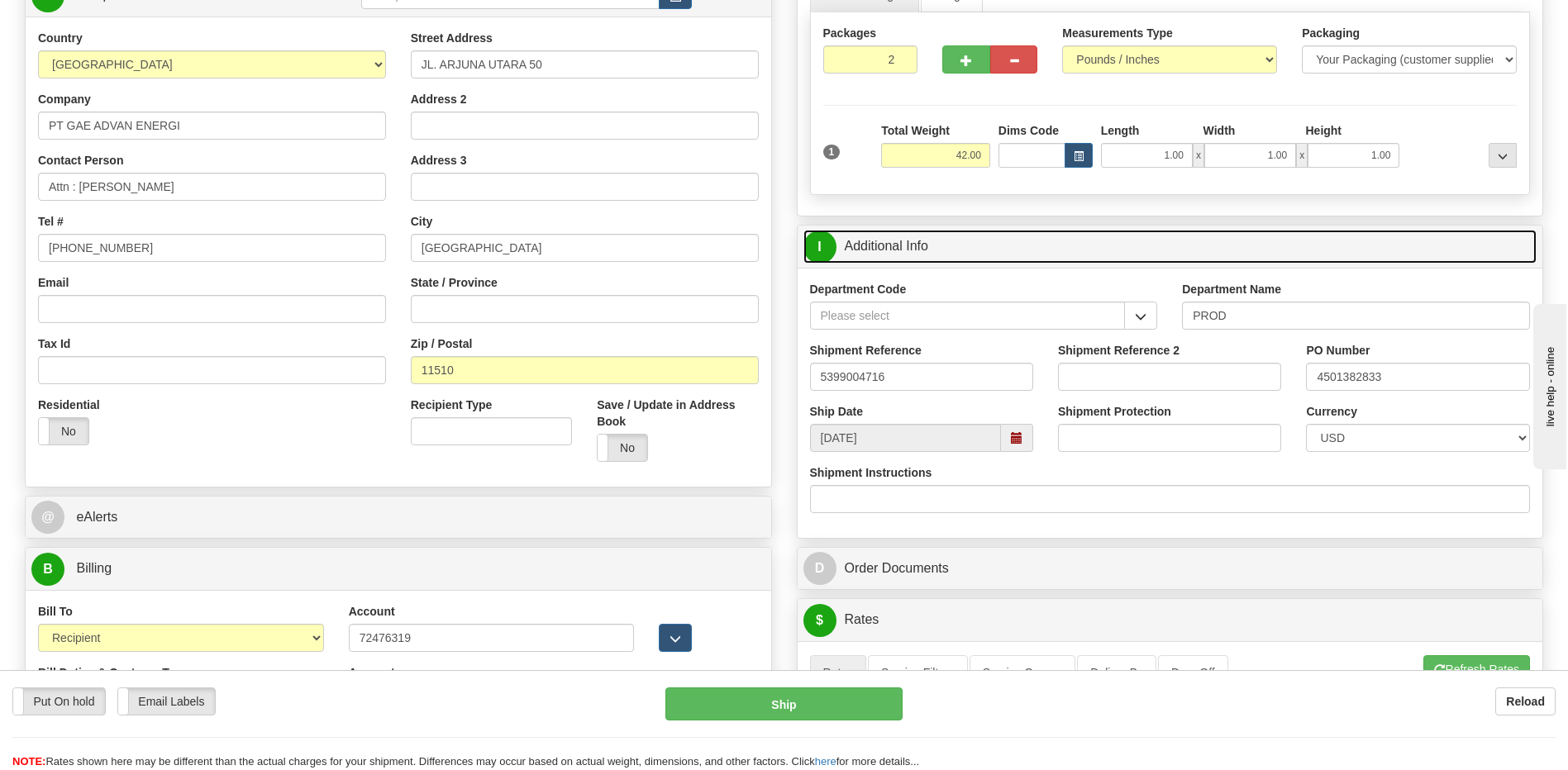
click at [932, 254] on link "I Additional Info" at bounding box center [1170, 247] width 734 height 34
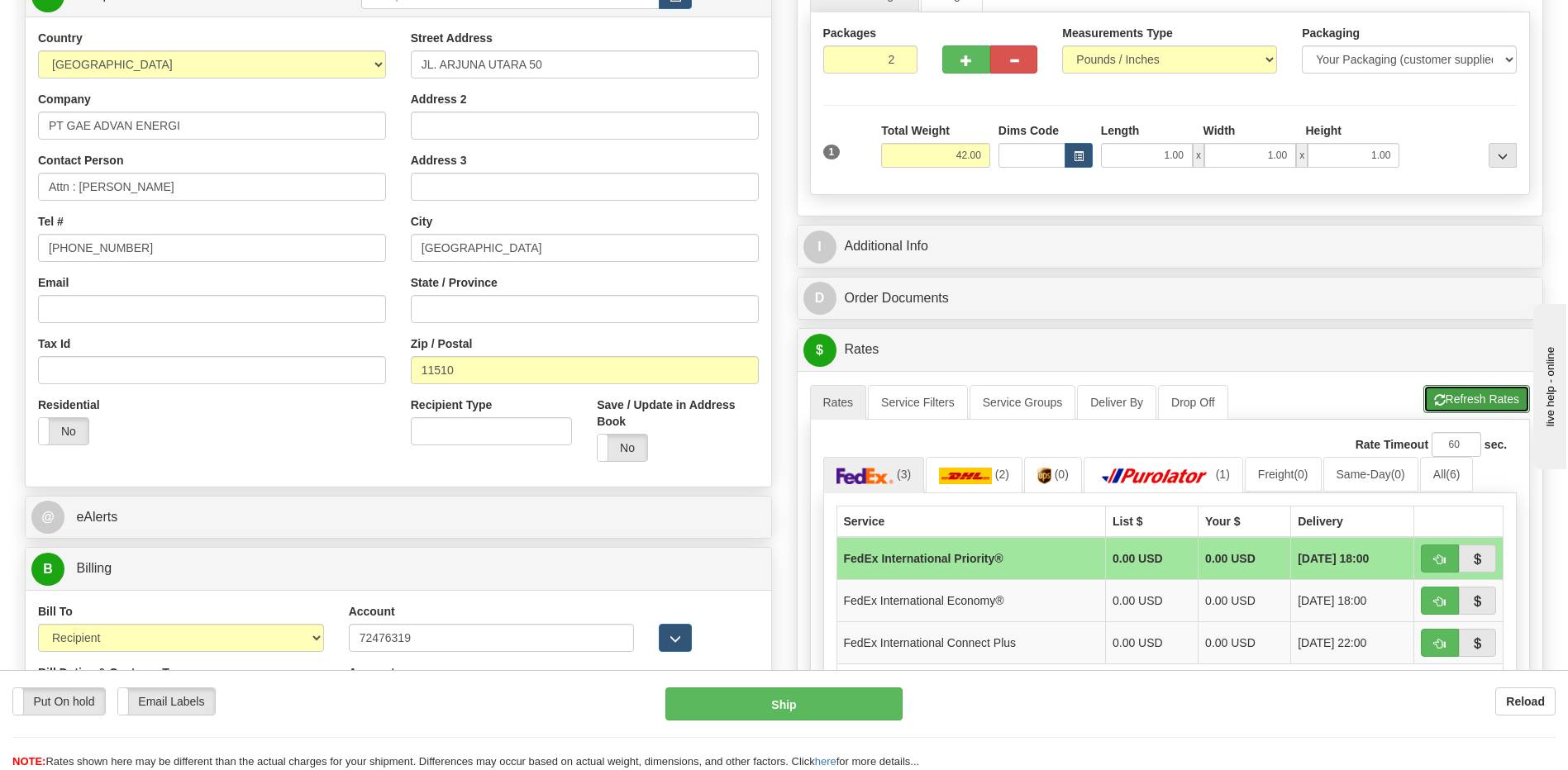
click at [1486, 403] on button "Refresh Rates" at bounding box center [1477, 399] width 106 height 28
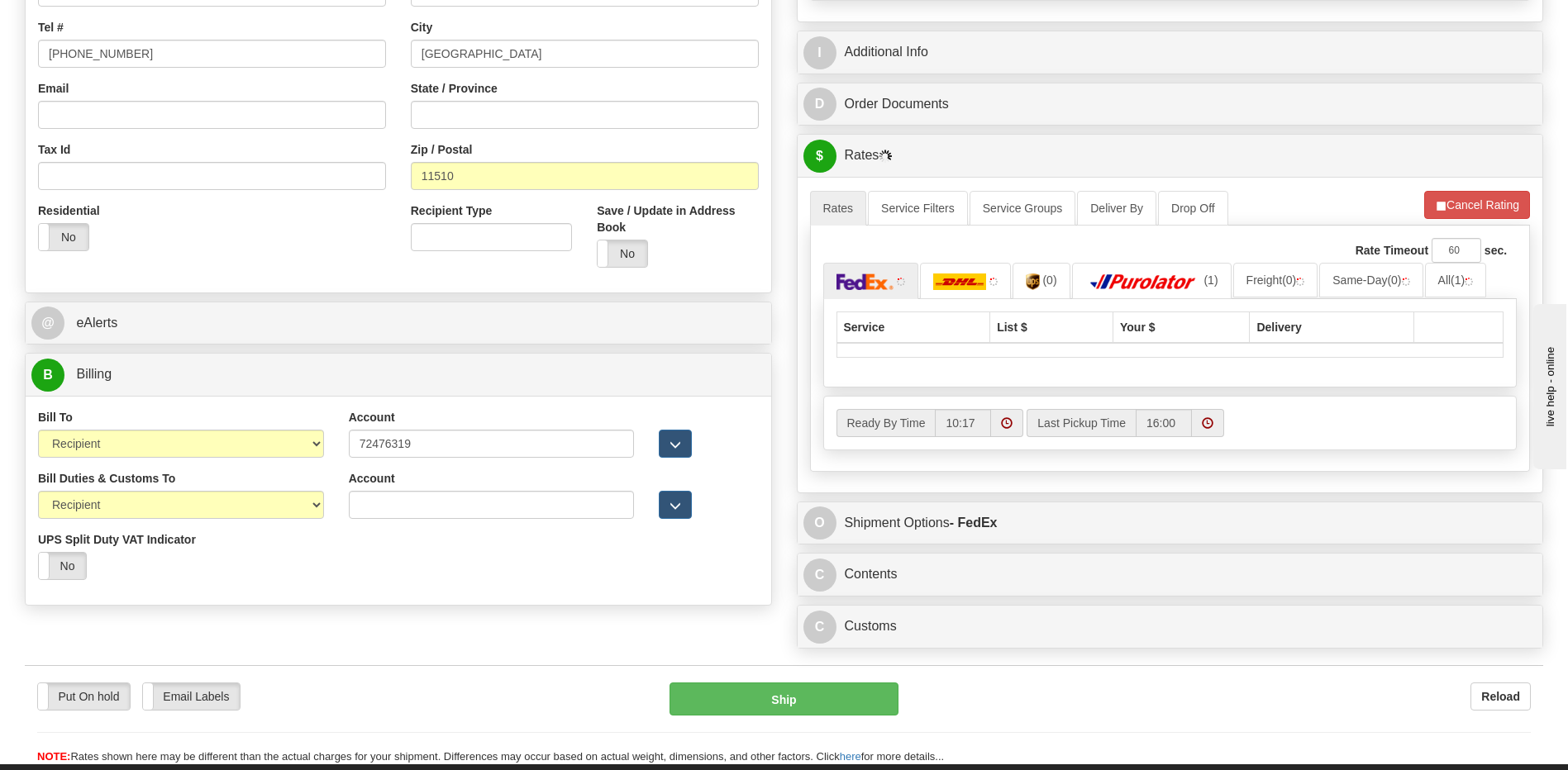
scroll to position [579, 0]
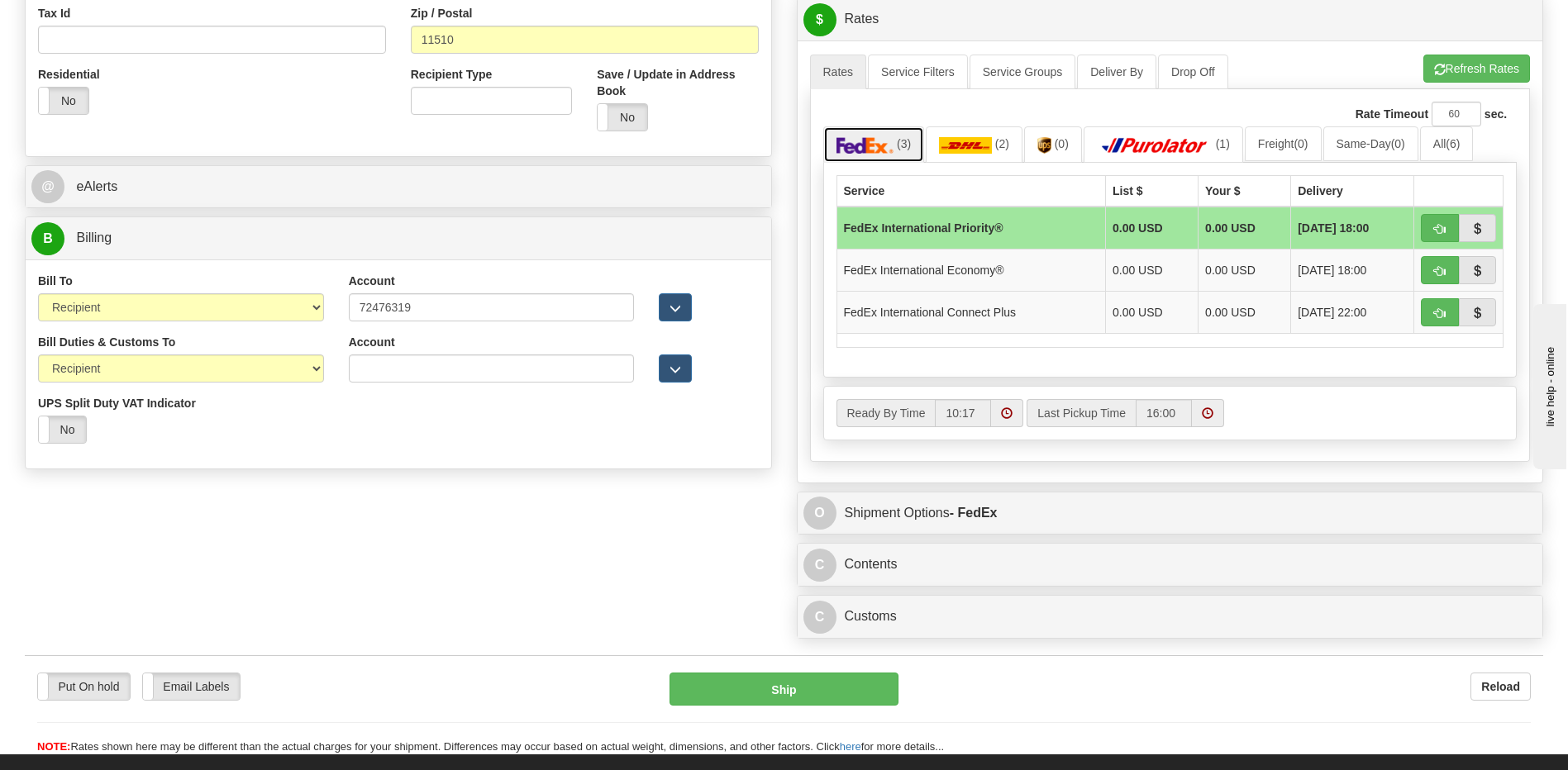
click at [885, 151] on img at bounding box center [866, 145] width 58 height 16
click at [1437, 225] on span "button" at bounding box center [1439, 229] width 12 height 11
type input "01"
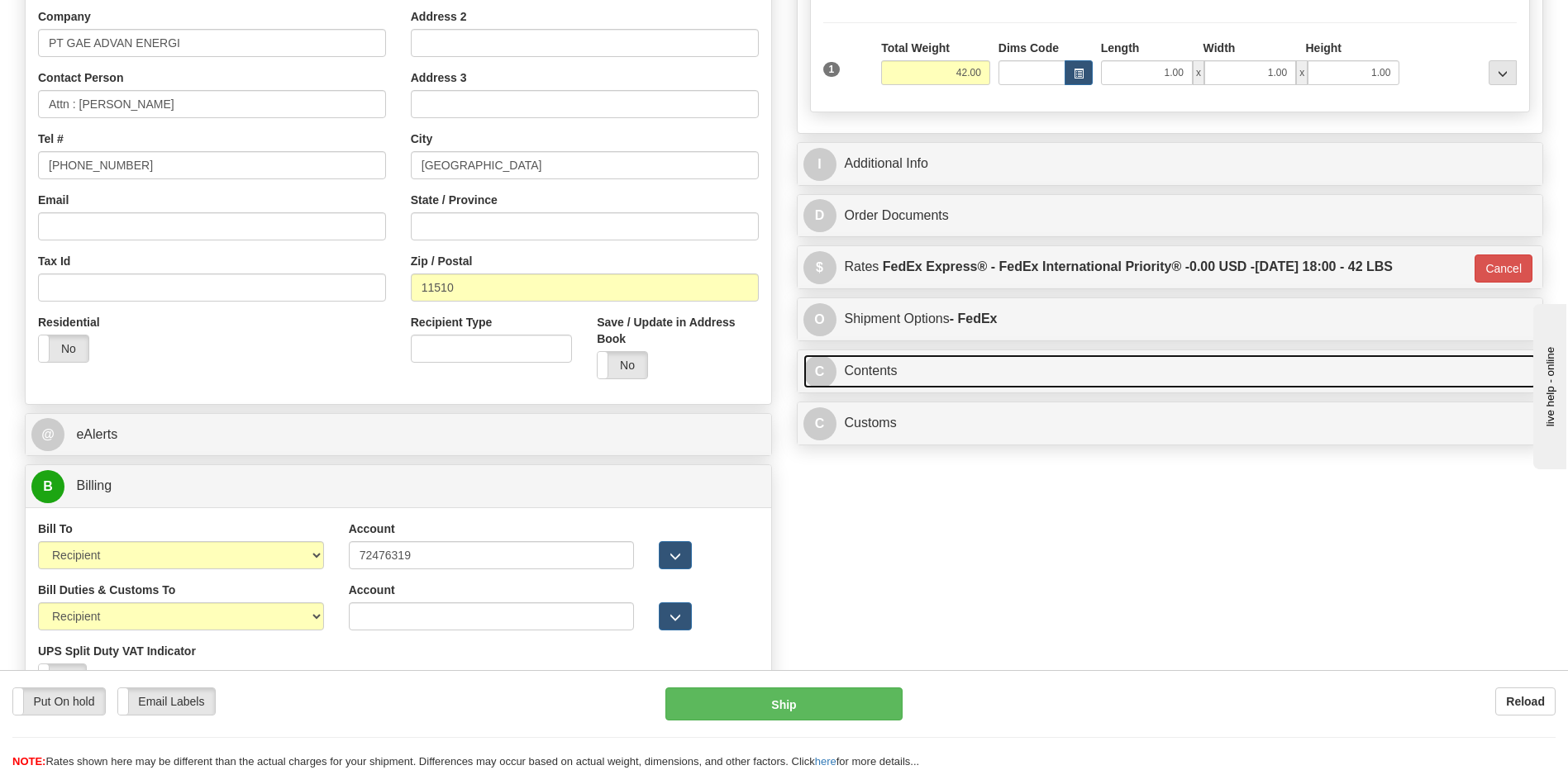
click at [1007, 372] on link "C Contents" at bounding box center [1170, 371] width 734 height 34
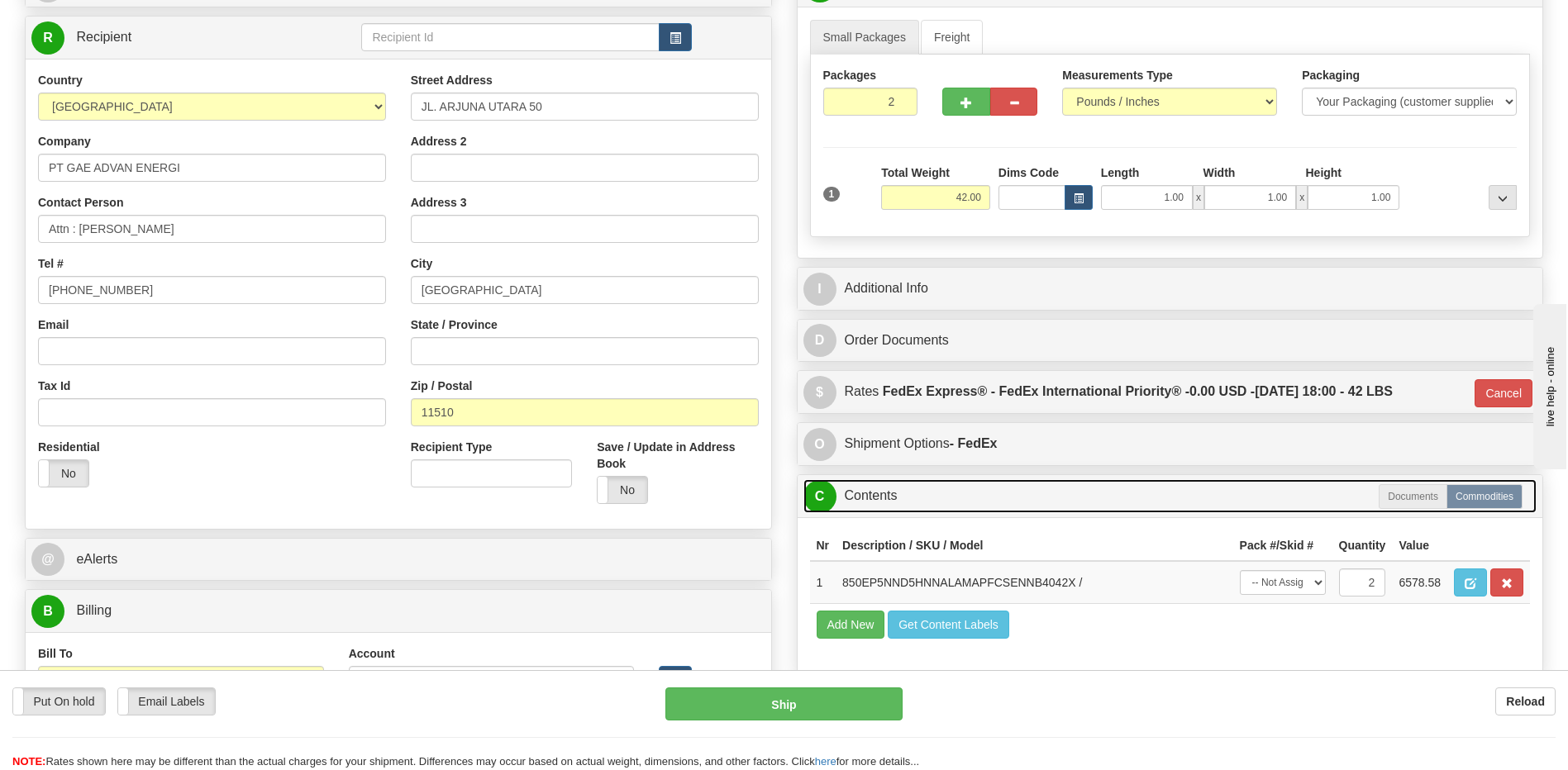
scroll to position [0, 0]
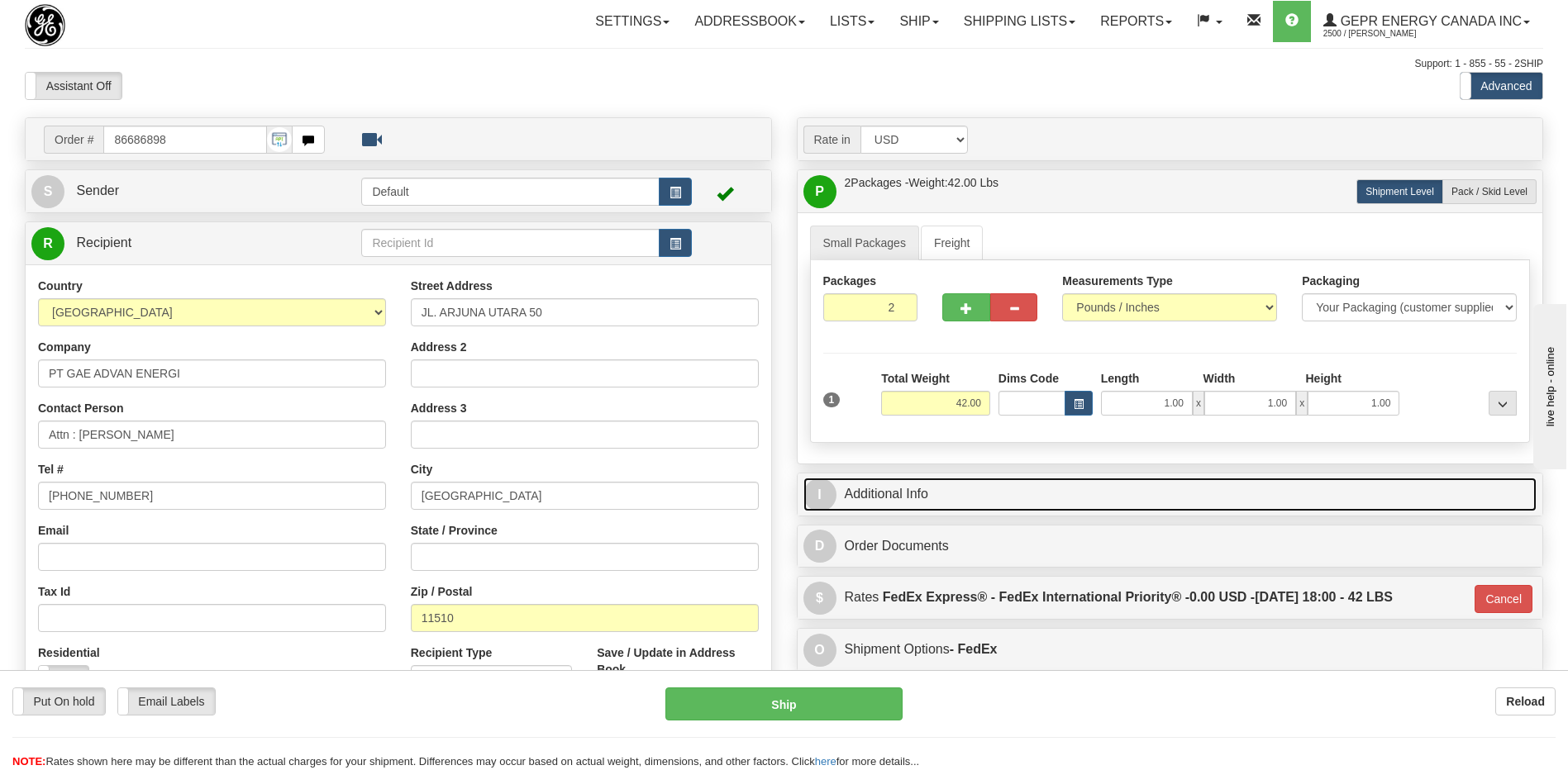
click at [1089, 504] on link "I Additional Info" at bounding box center [1170, 495] width 734 height 34
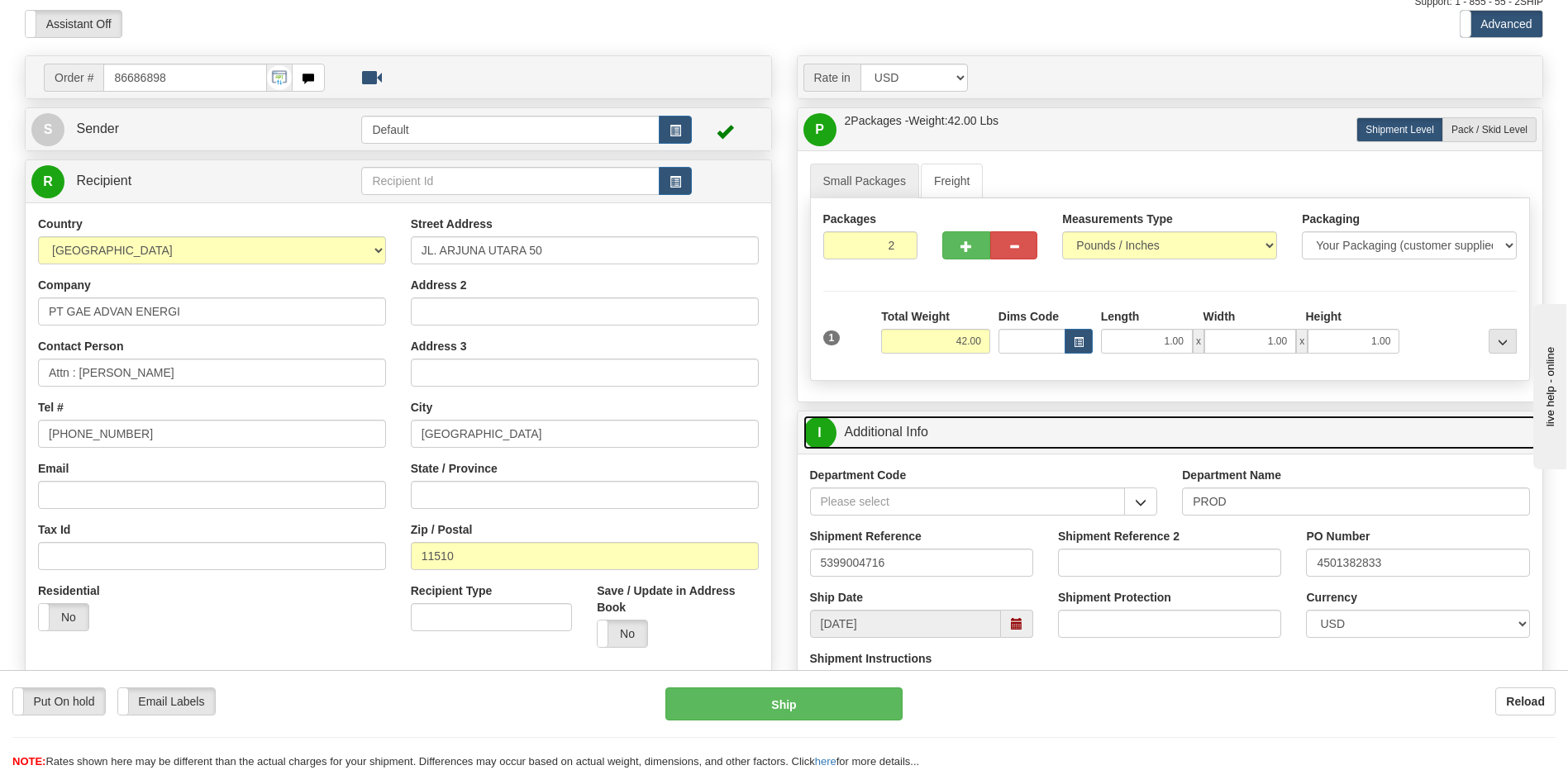
scroll to position [165, 0]
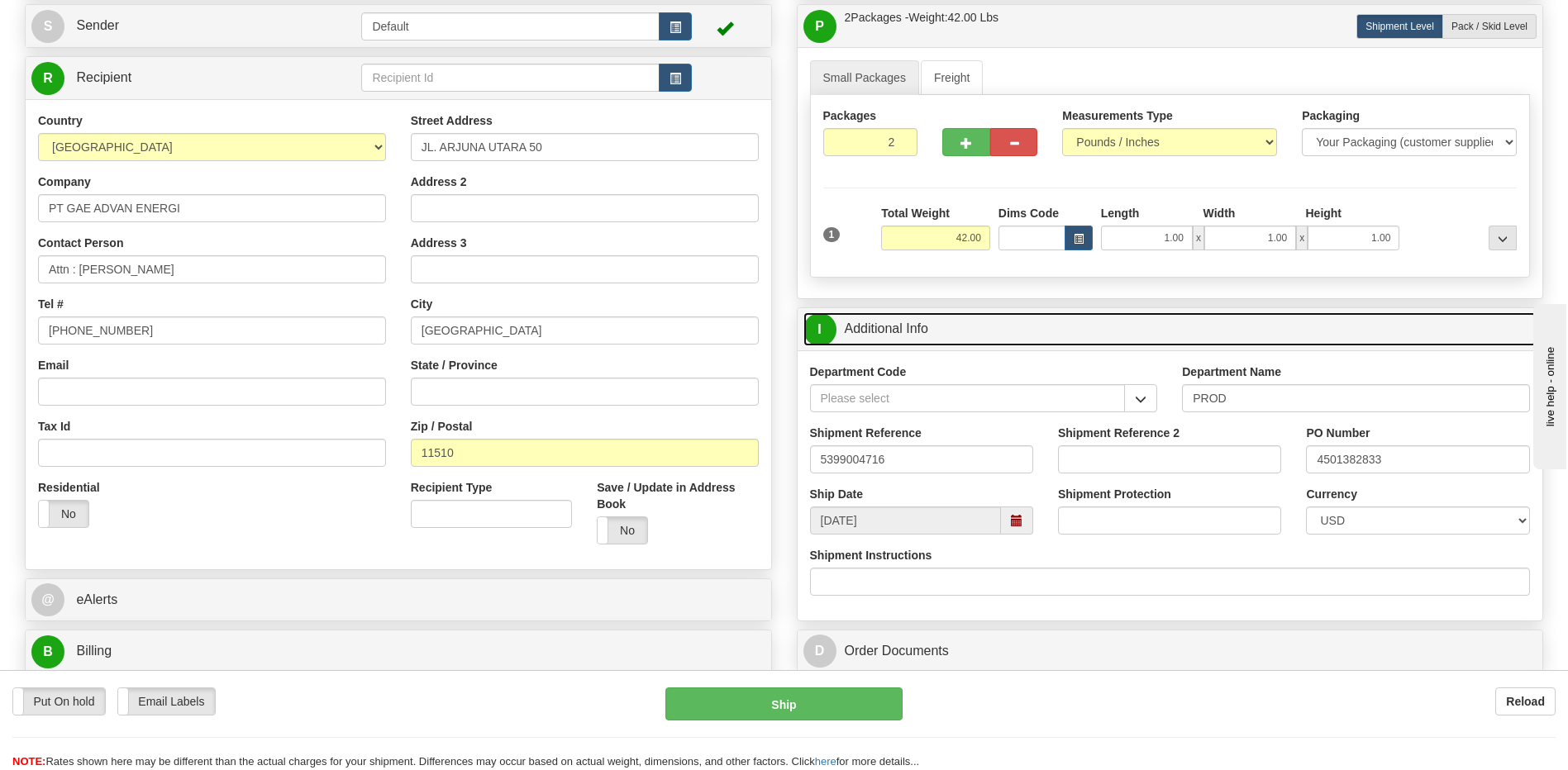
click at [977, 331] on link "I Additional Info" at bounding box center [1170, 330] width 734 height 34
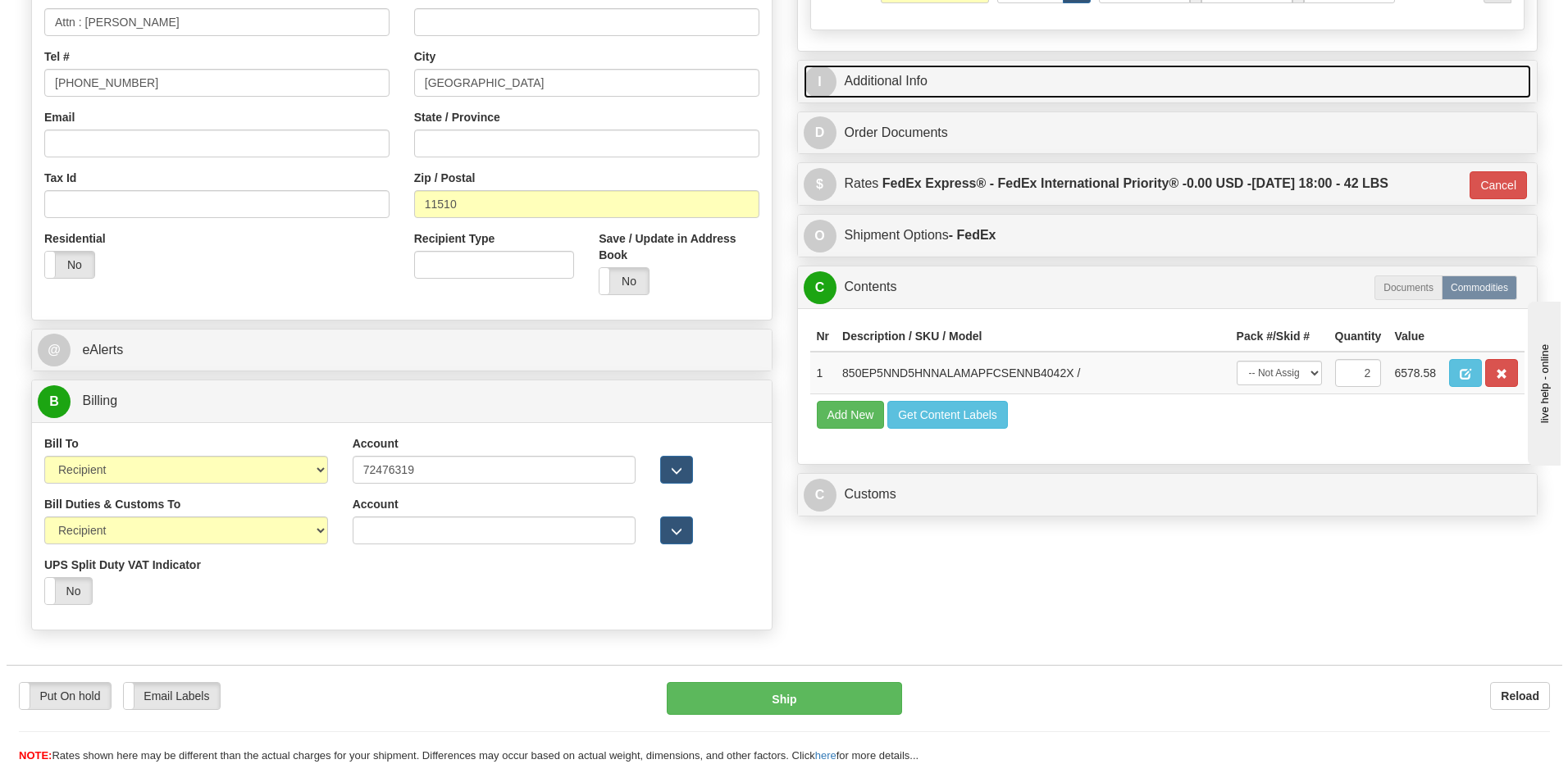
scroll to position [410, 0]
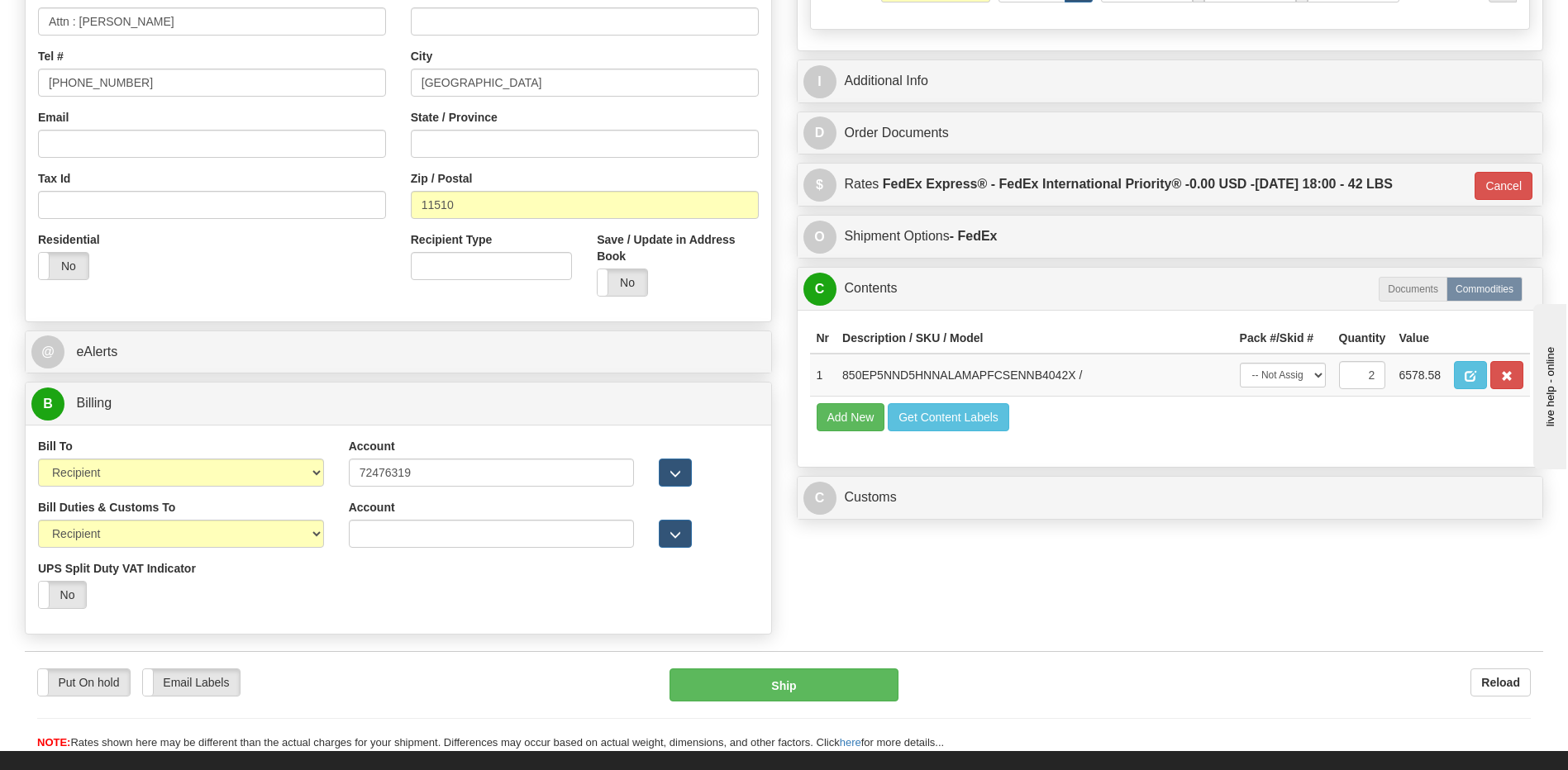
click at [969, 310] on div "Nr Description / SKU / Model Pack #/Skid # Quantity Value 1 850EP5NND5HNNALAMAP…" at bounding box center [1170, 389] width 746 height 157
click at [1477, 390] on td at bounding box center [1489, 375] width 83 height 43
click at [1463, 374] on button "button" at bounding box center [1470, 375] width 33 height 28
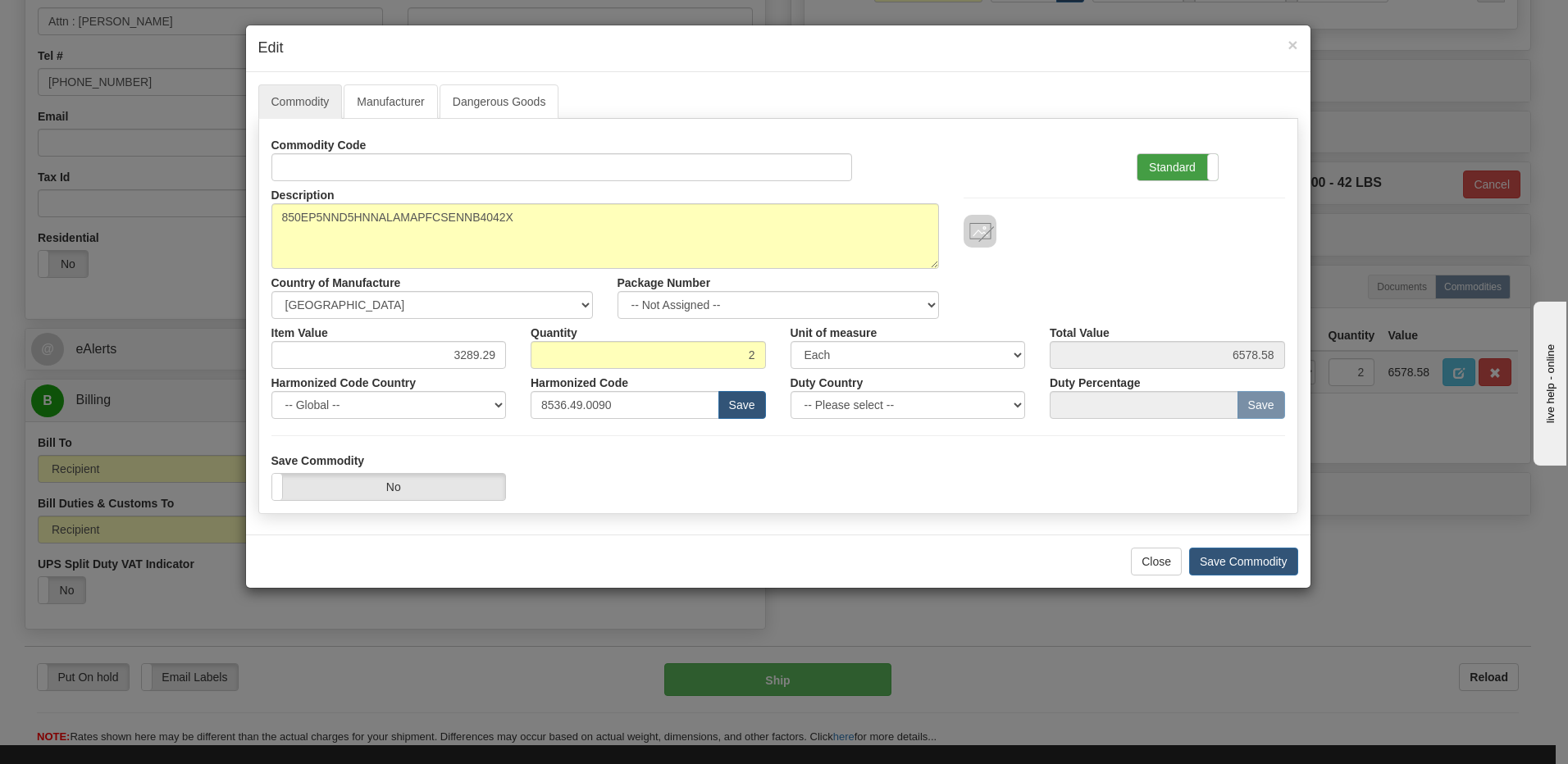
click at [1179, 170] on label "Standard" at bounding box center [1177, 166] width 81 height 26
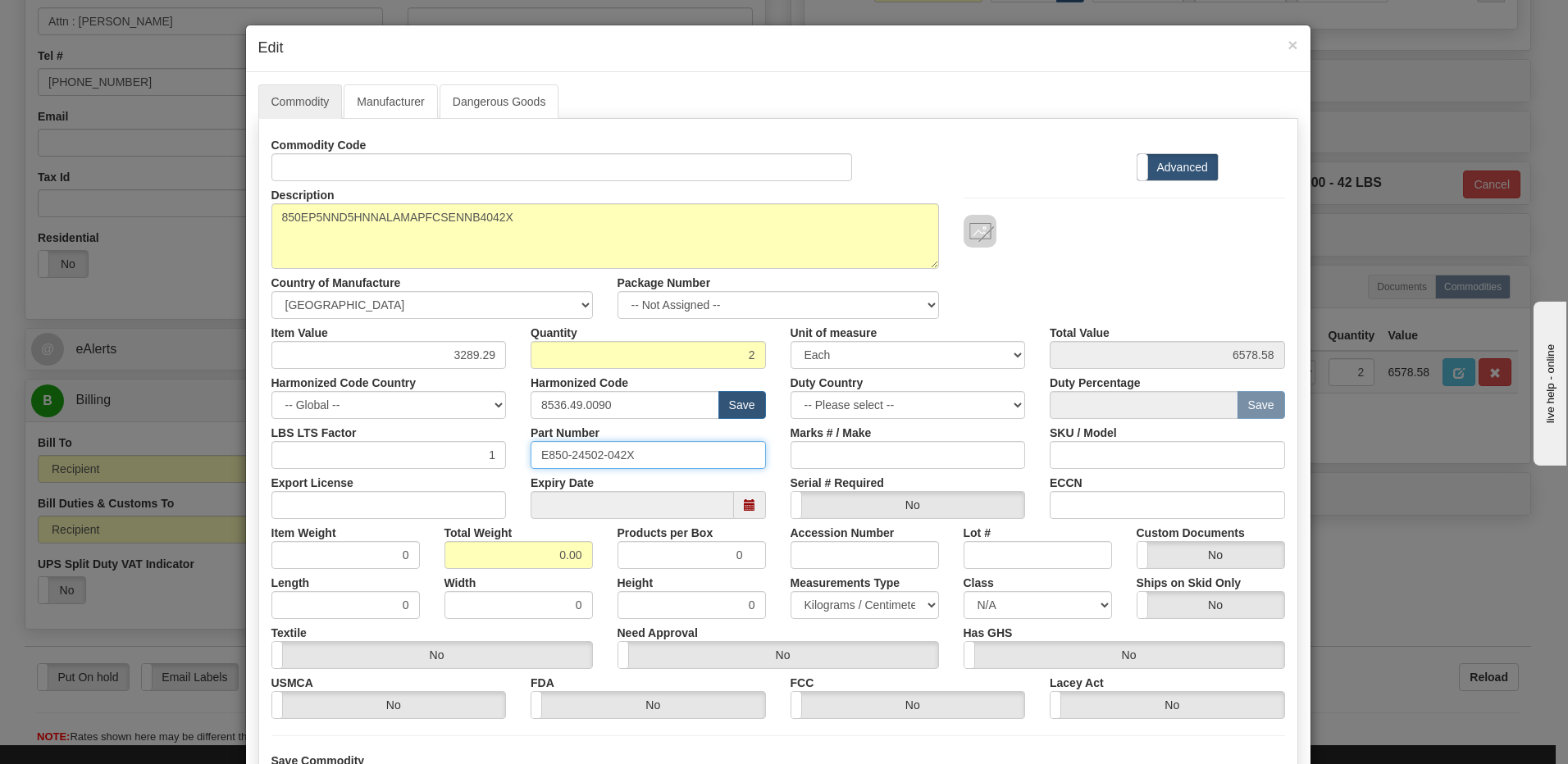
drag, startPoint x: 664, startPoint y: 458, endPoint x: 295, endPoint y: 428, distance: 370.2
click at [295, 428] on div "LBS LTS Factor 1 Part Number E850-24502-042X Marks # / Make SKU / Model" at bounding box center [778, 444] width 1038 height 50
drag, startPoint x: 546, startPoint y: 555, endPoint x: 720, endPoint y: 549, distance: 174.1
click at [718, 551] on div "Item Weight 0 Total Weight 0.00 Products per Box 0 Accession Number Lot # Custo…" at bounding box center [778, 544] width 1038 height 50
type input "2"
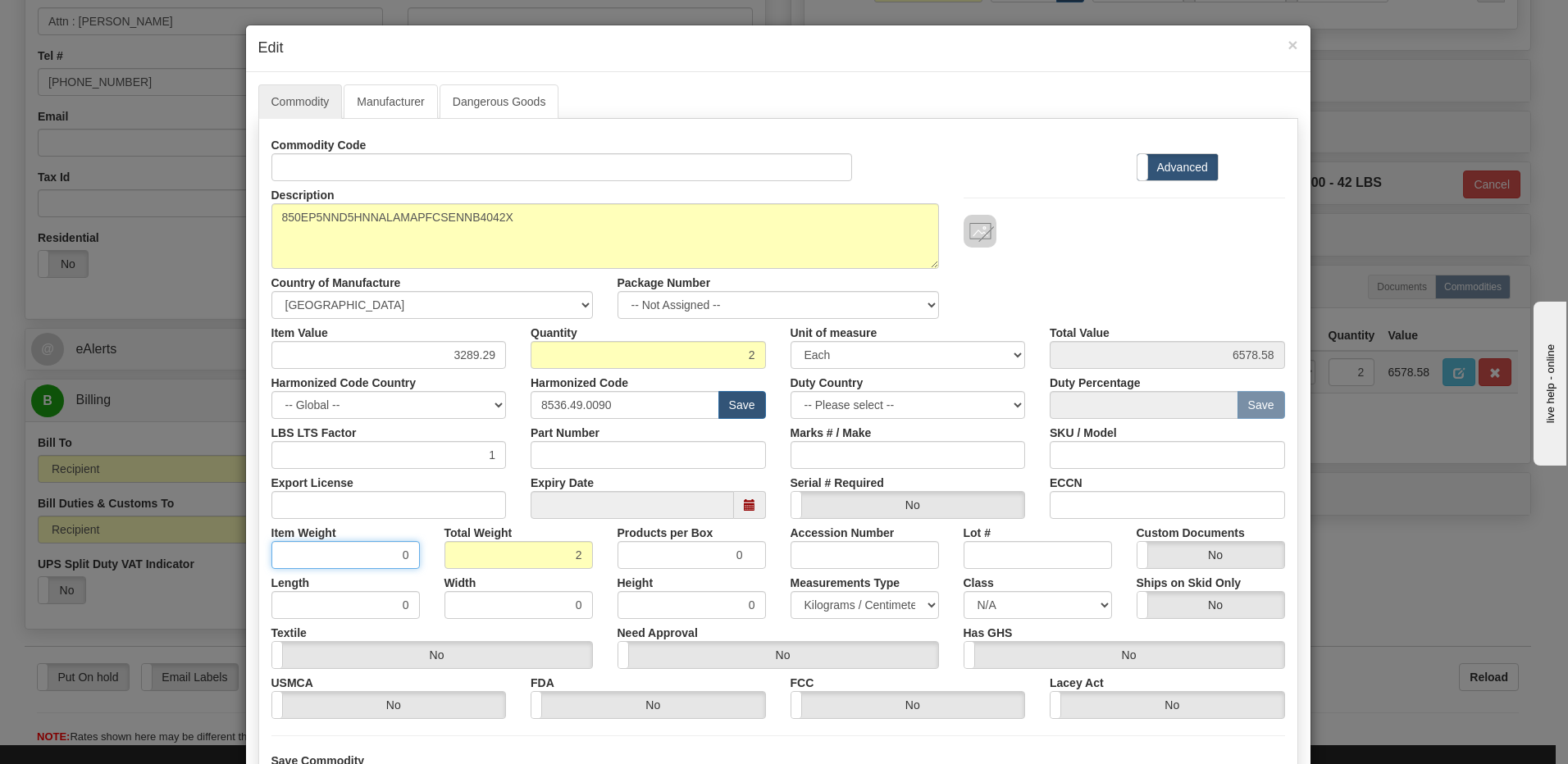
type input "1.0000"
click at [352, 561] on input "1.0000" at bounding box center [345, 555] width 148 height 28
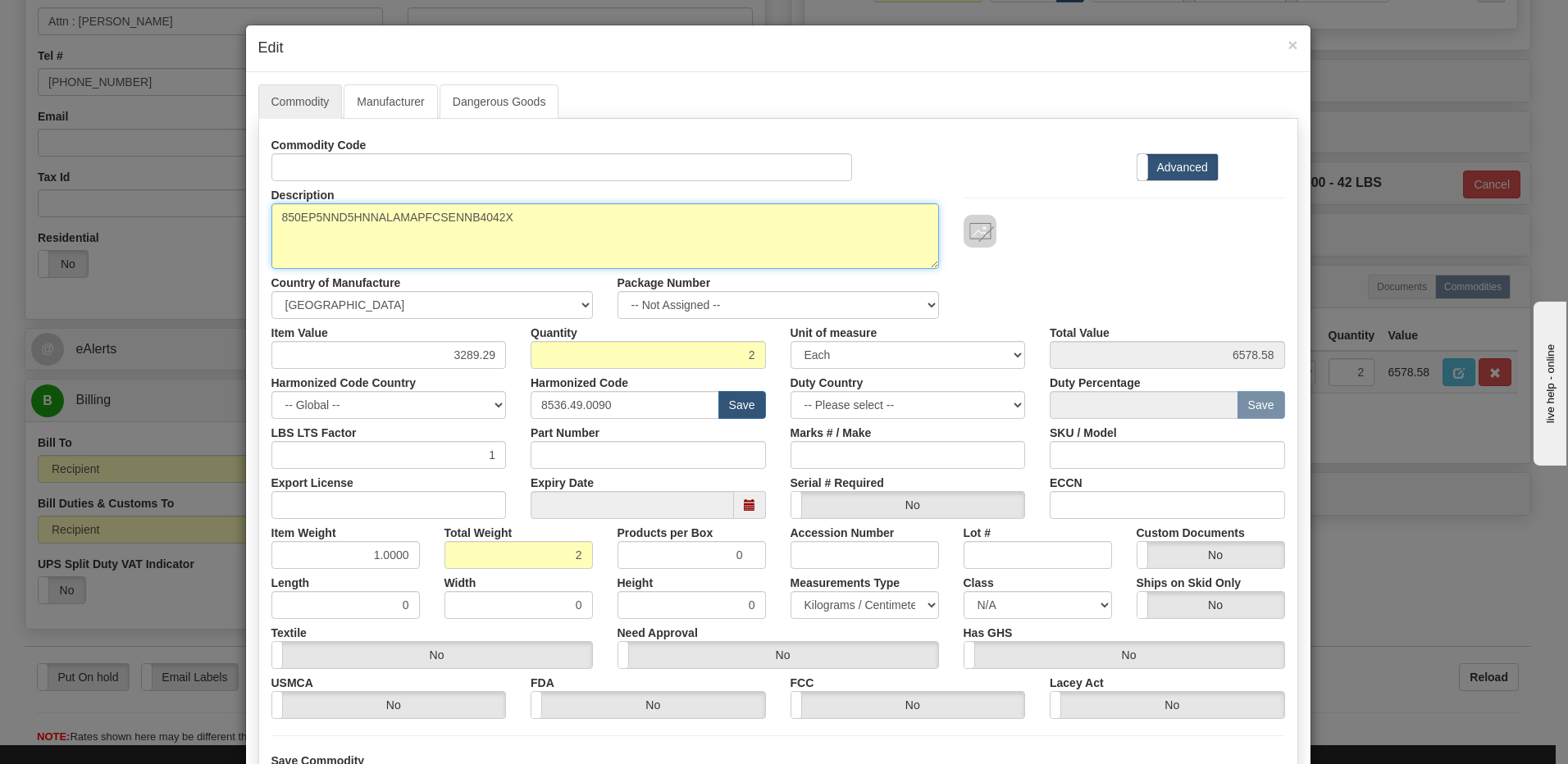
click at [271, 212] on textarea "850EP5NND5HNNALAMAPFCSENNB4042X" at bounding box center [605, 235] width 667 height 65
paste textarea "850 Feeder Protection System"
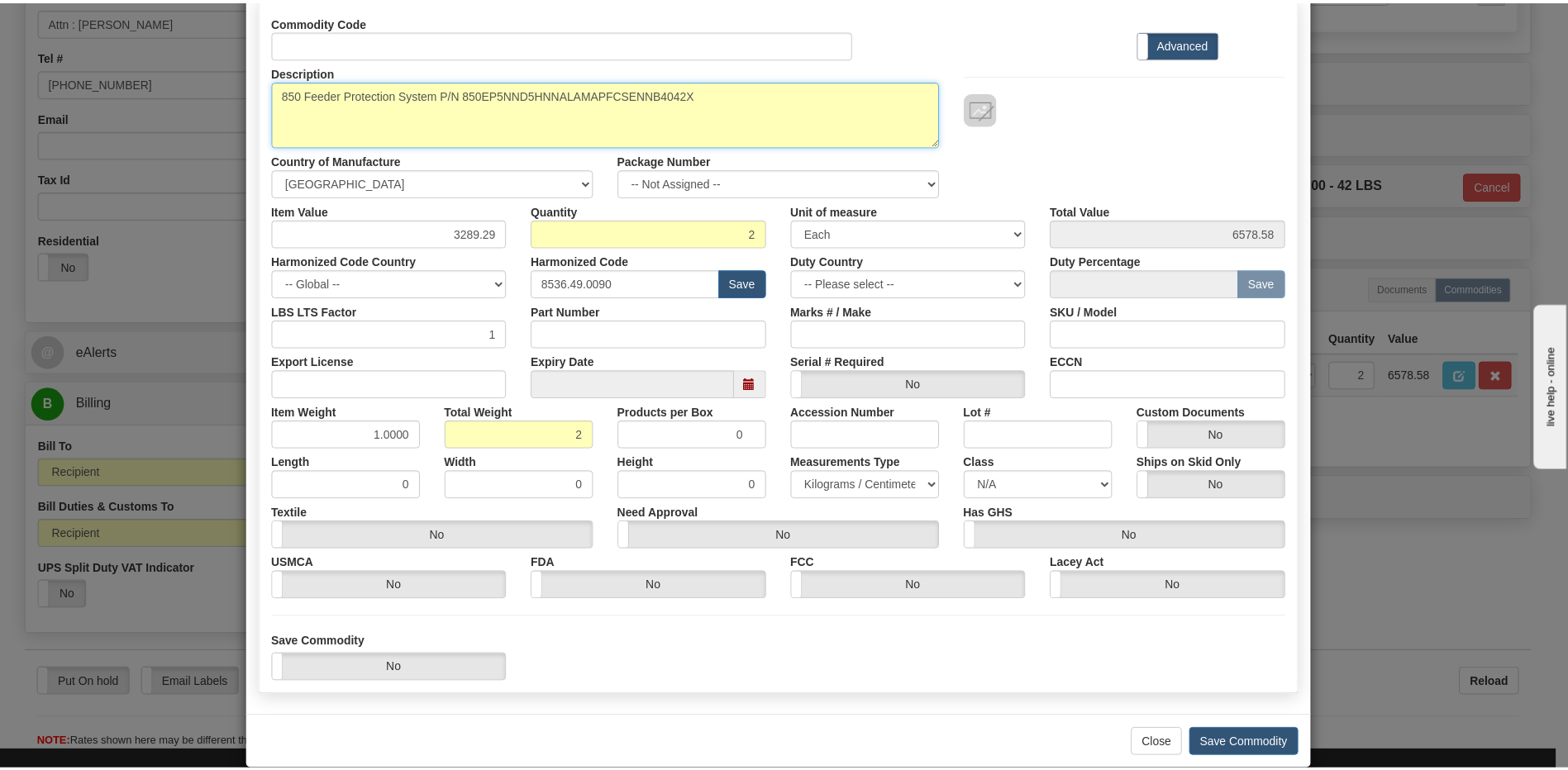
scroll to position [151, 0]
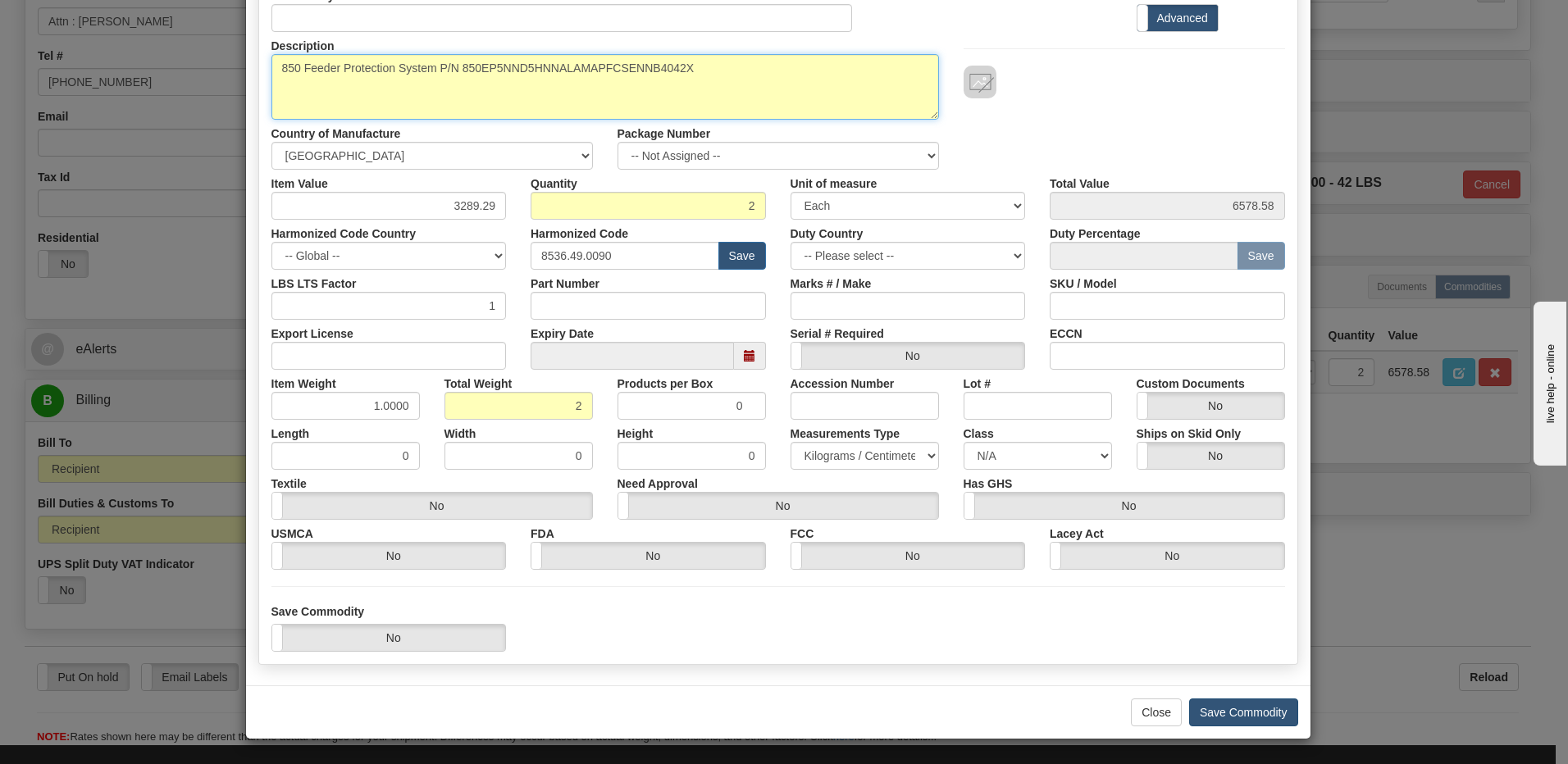
type textarea "850 Feeder Protection System P/N 850EP5NND5HNNALAMAPFCSENNB4042X"
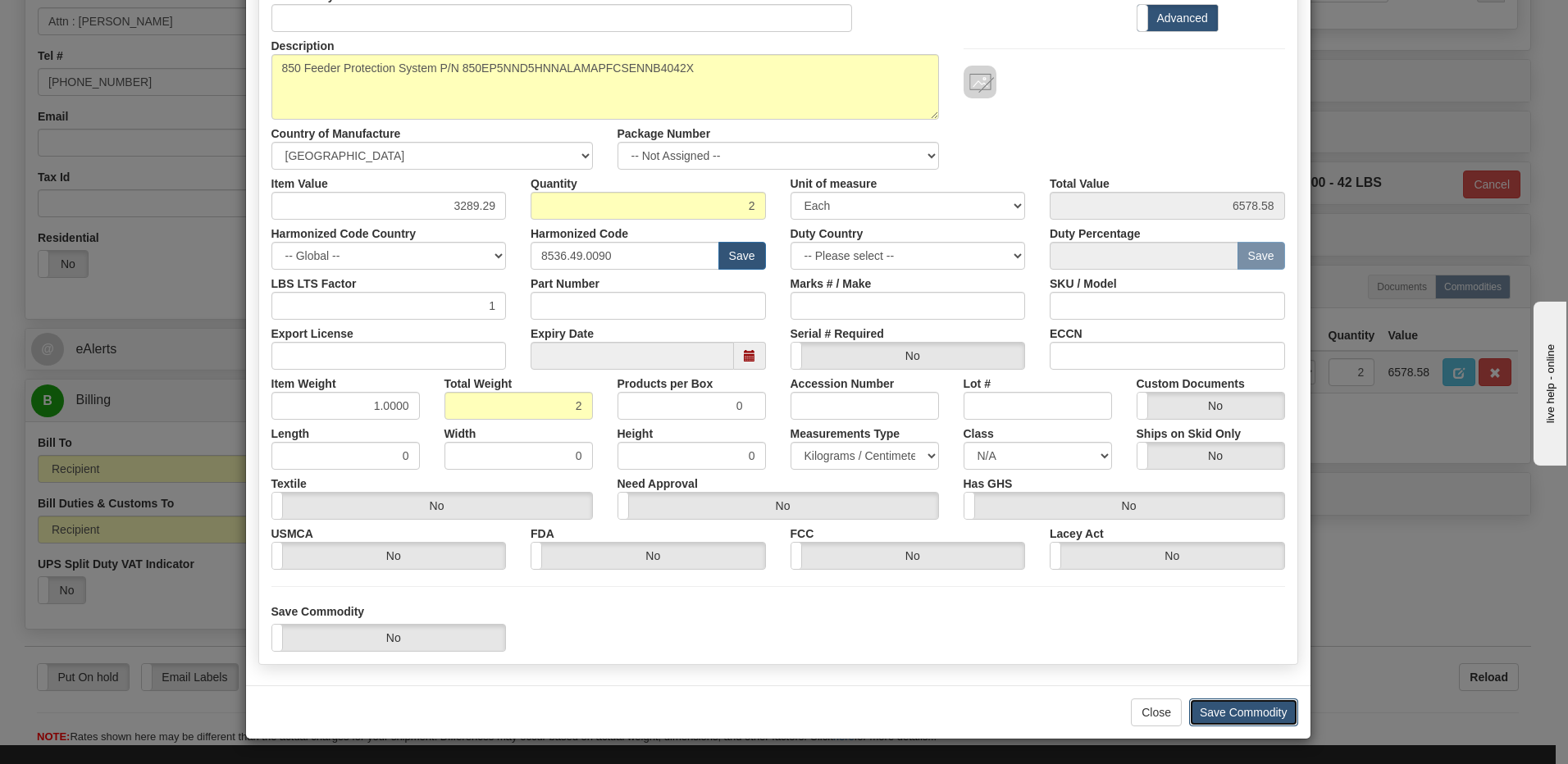
click at [1265, 709] on button "Save Commodity" at bounding box center [1243, 712] width 109 height 28
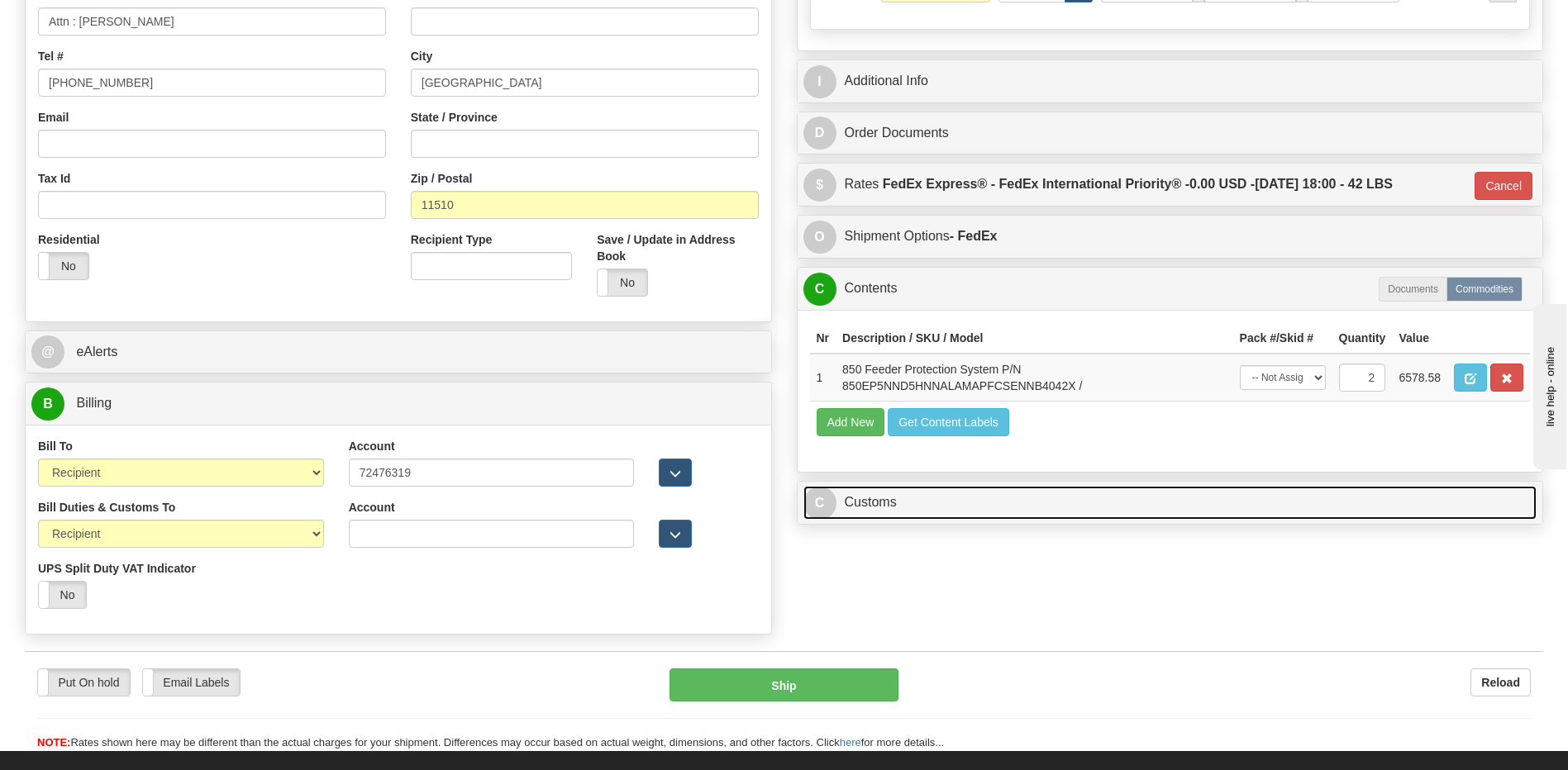
click at [946, 511] on link "C Customs" at bounding box center [1170, 503] width 734 height 34
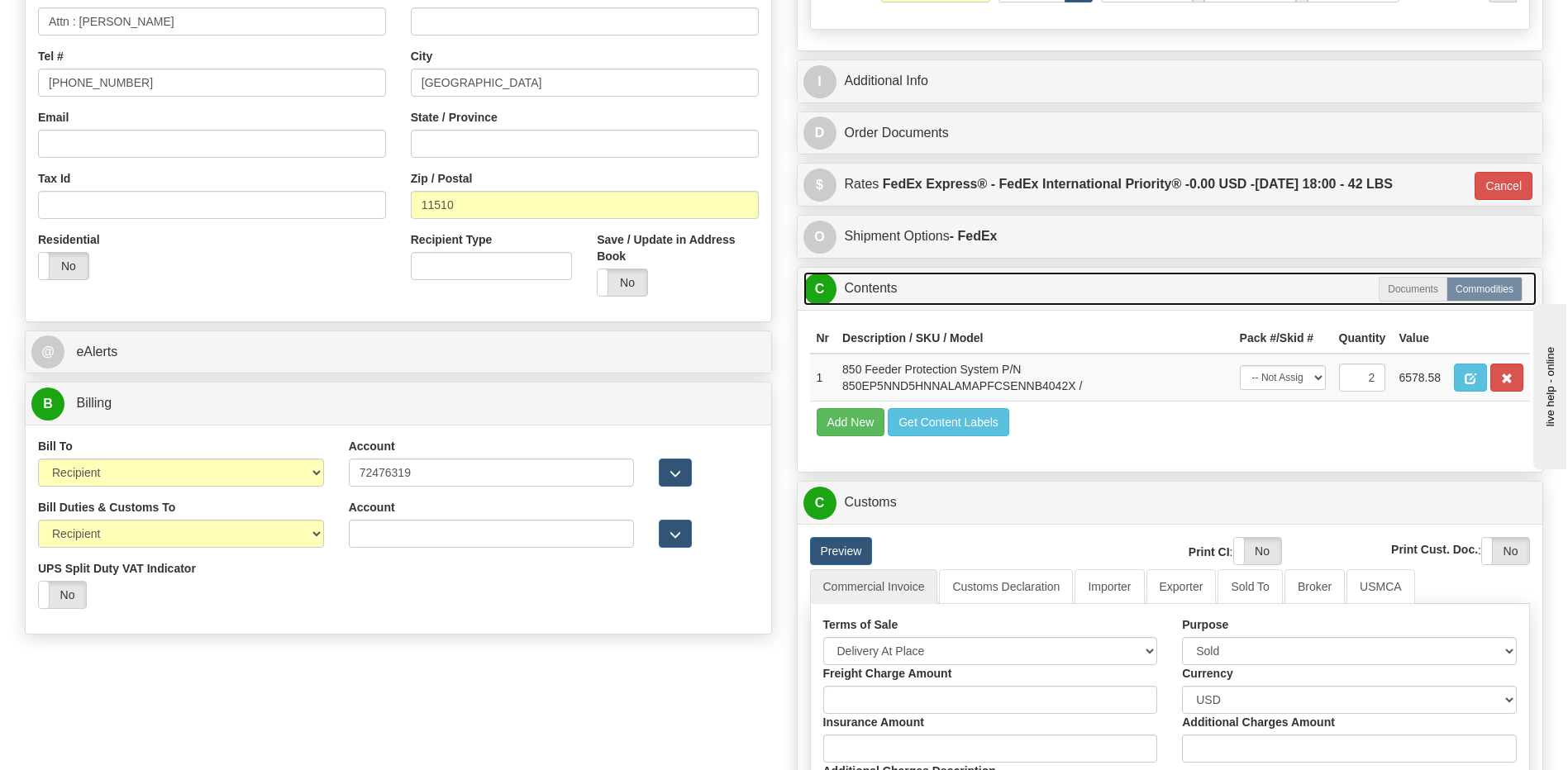
click at [898, 289] on link "C Contents" at bounding box center [1170, 289] width 734 height 34
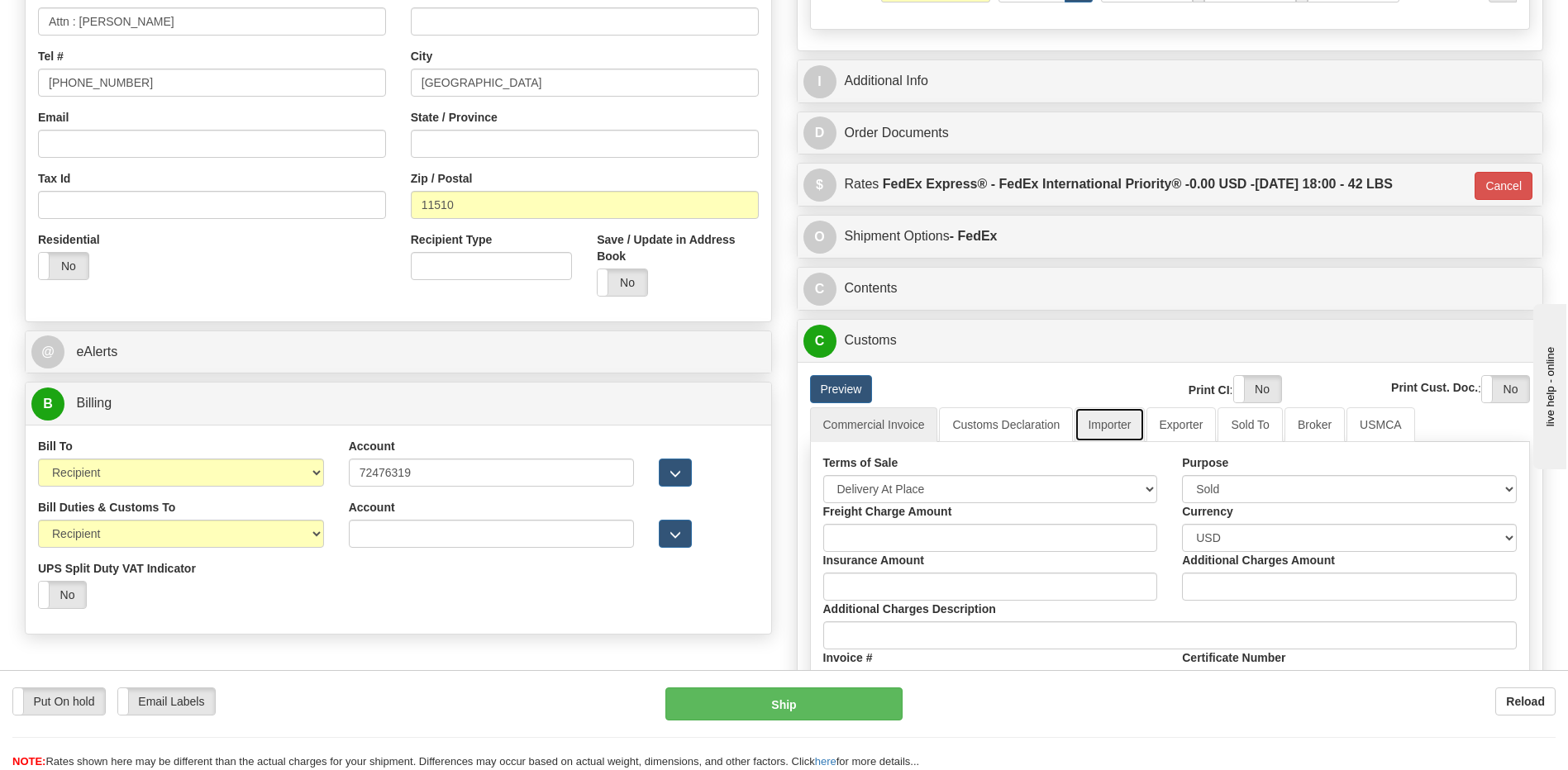
click at [1138, 426] on link "Importer" at bounding box center [1109, 425] width 69 height 35
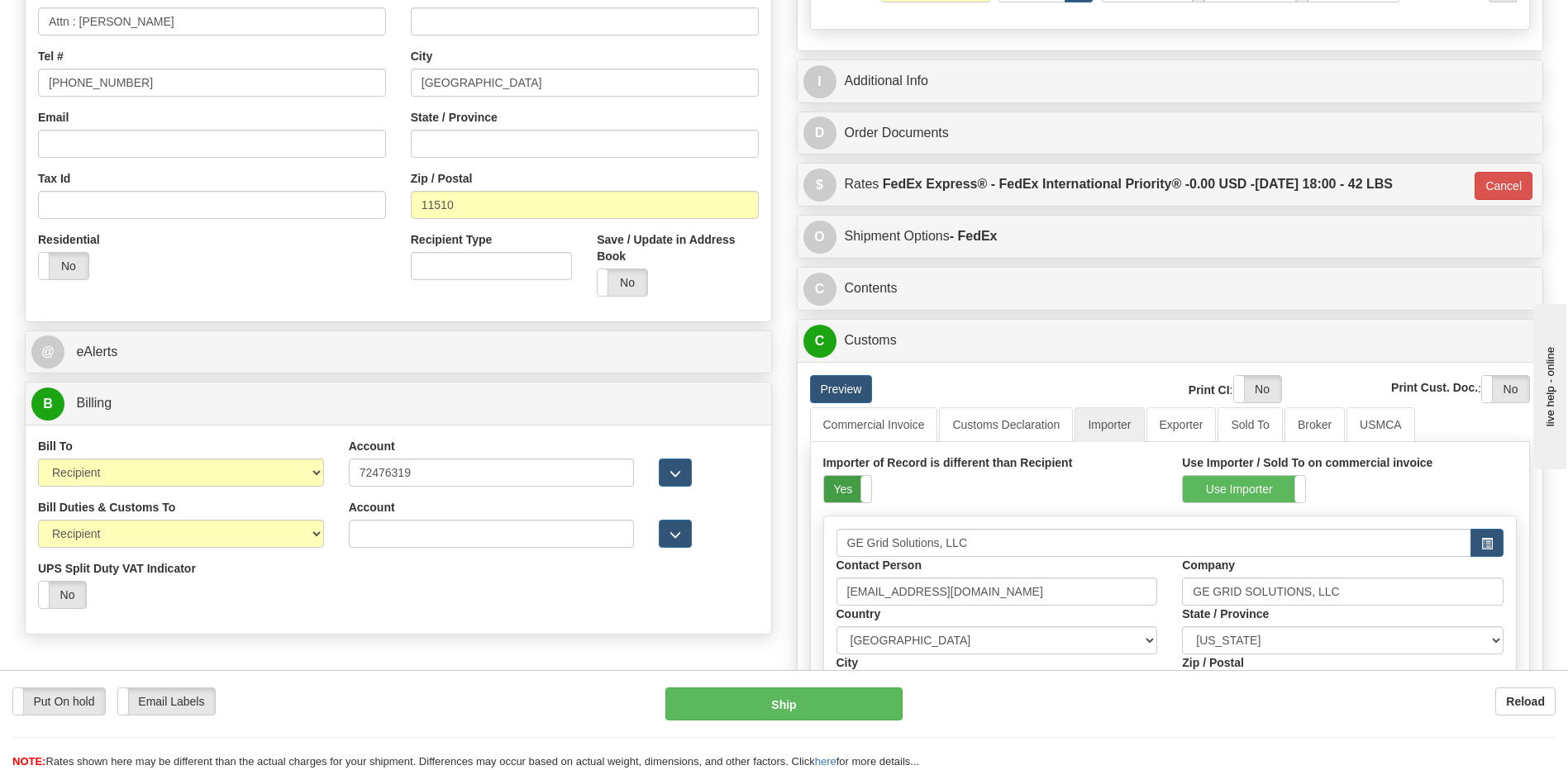
click at [850, 491] on label "Yes" at bounding box center [848, 489] width 47 height 26
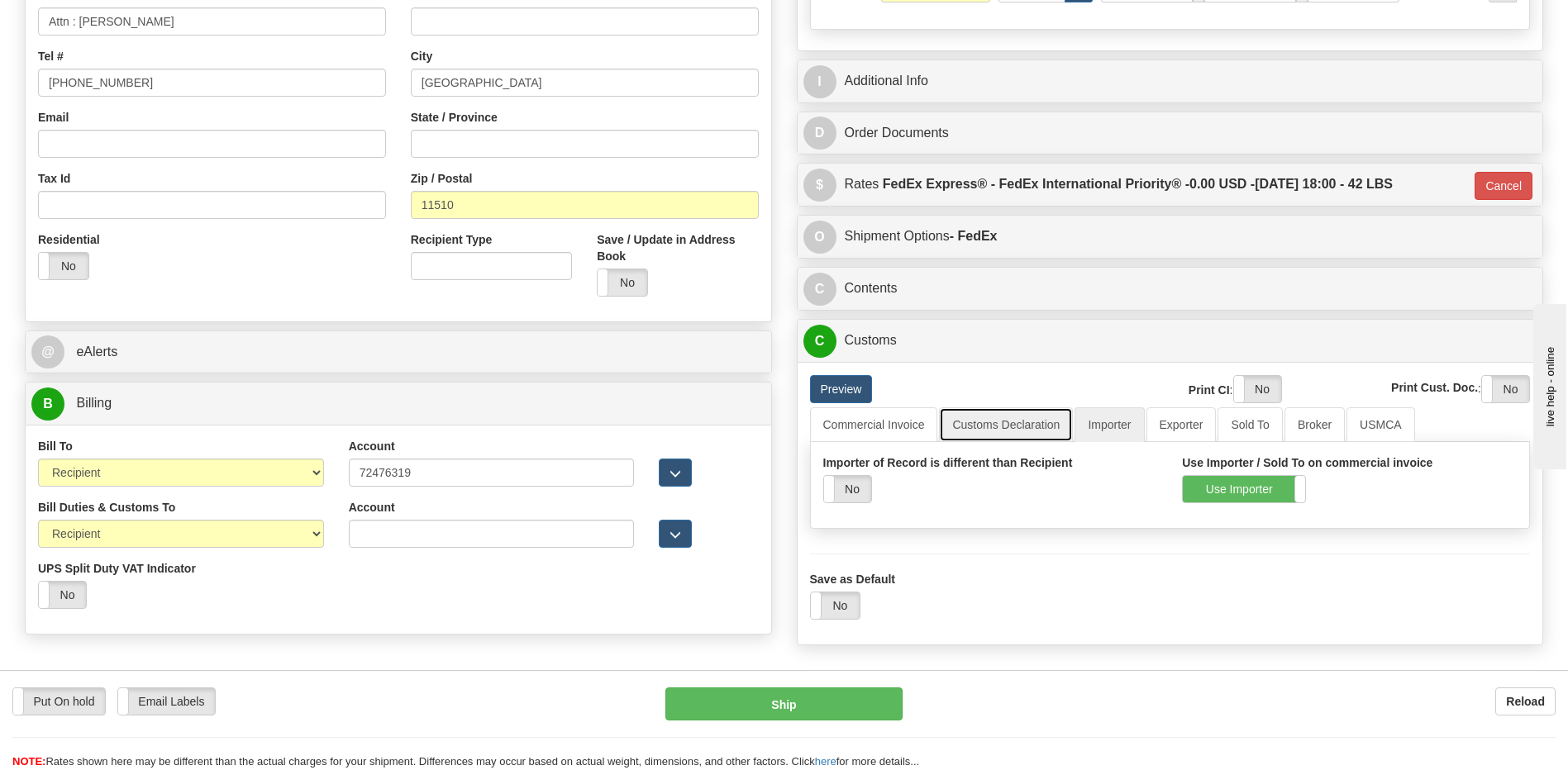
click at [1001, 425] on link "Customs Declaration" at bounding box center [1005, 425] width 134 height 35
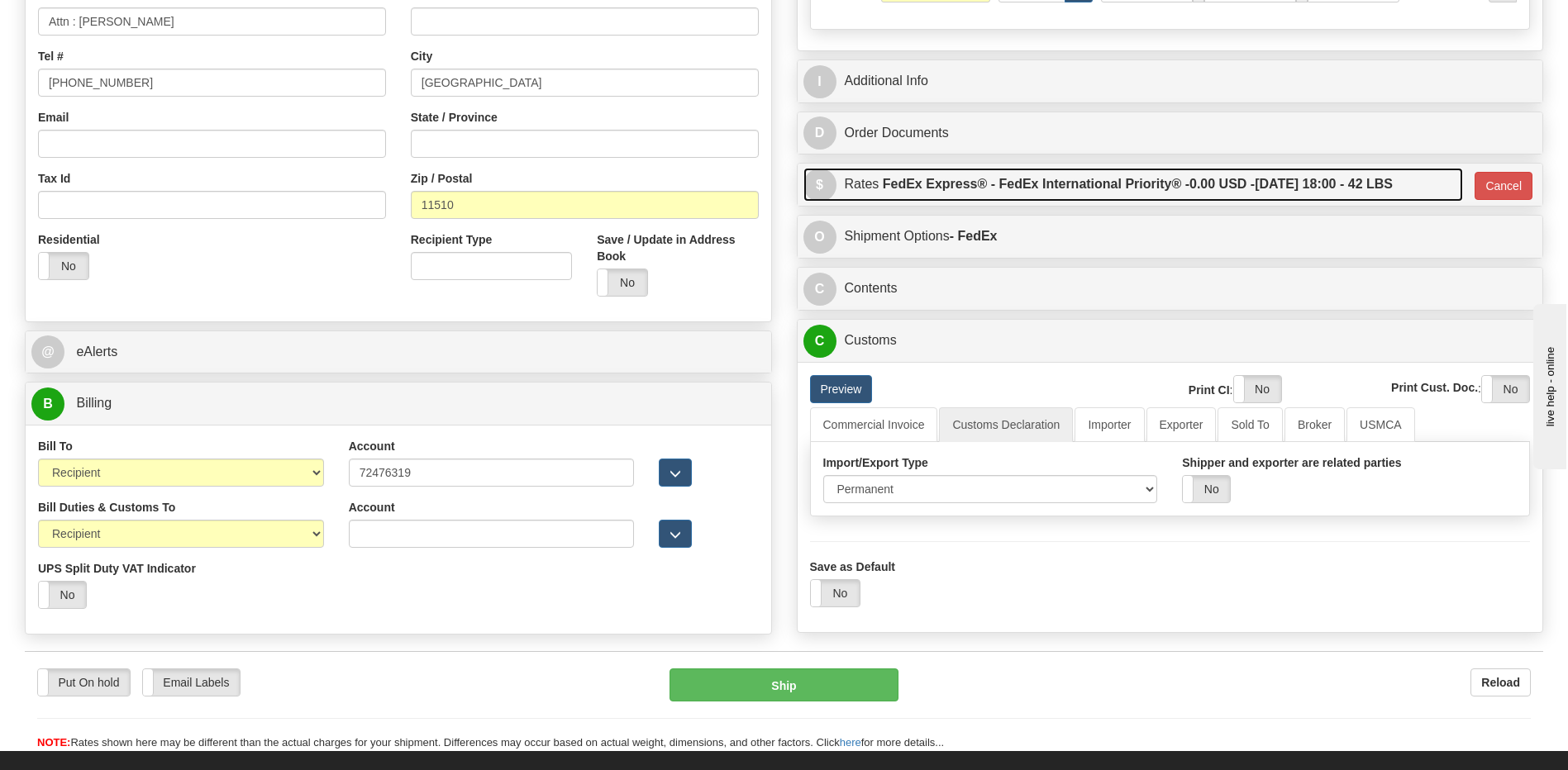
click at [967, 193] on label "FedEx Express® - FedEx International Priority® - 0.00 USD - 09/01/2025 18:00 - …" at bounding box center [1138, 184] width 510 height 33
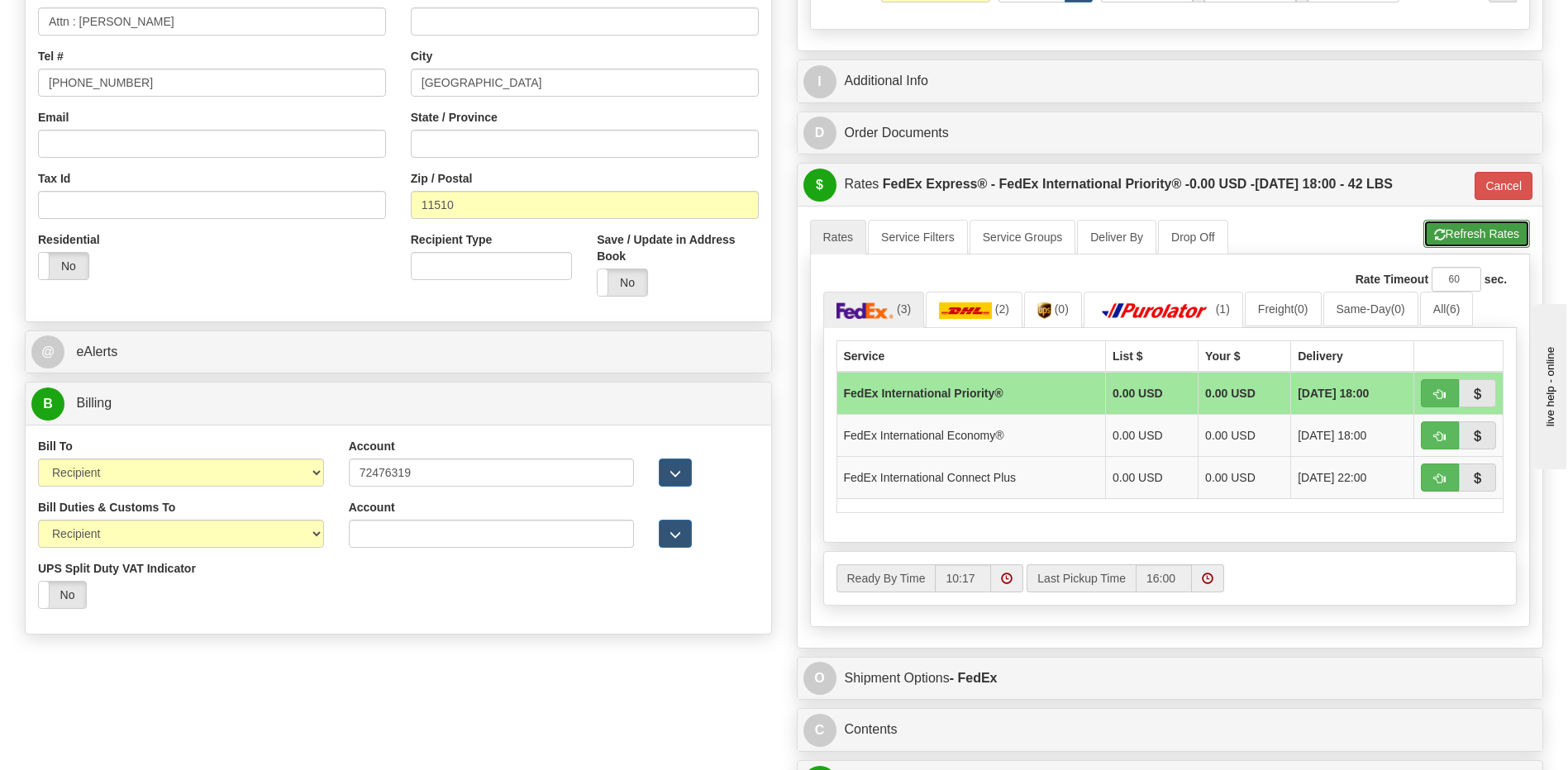
click at [1482, 241] on button "Refresh Rates" at bounding box center [1477, 234] width 106 height 28
type input "01"
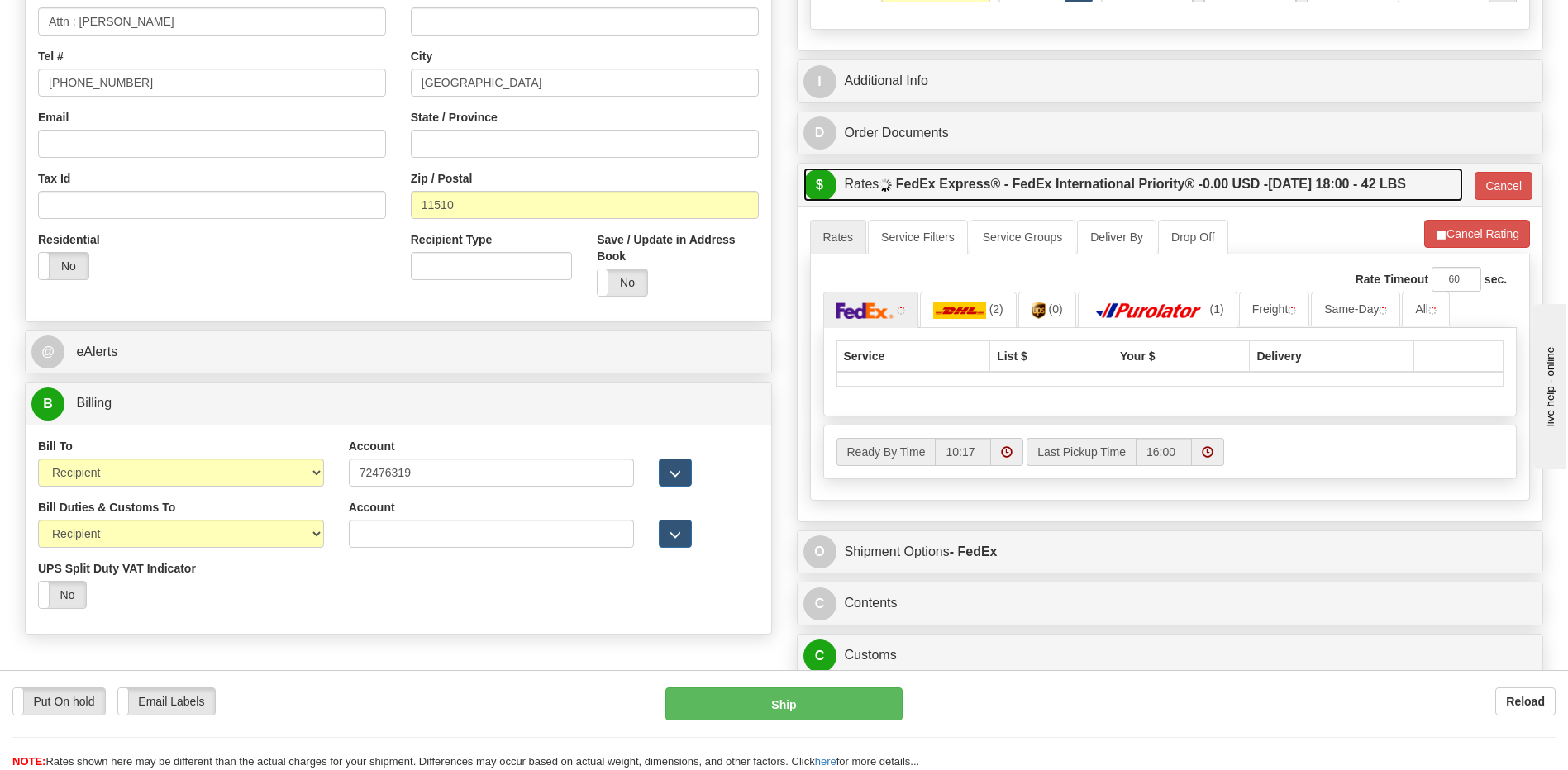
click at [1285, 179] on label "FedEx Express® - FedEx International Priority® - 0.00 USD - 09/01/2025 18:00 - …" at bounding box center [1151, 184] width 510 height 33
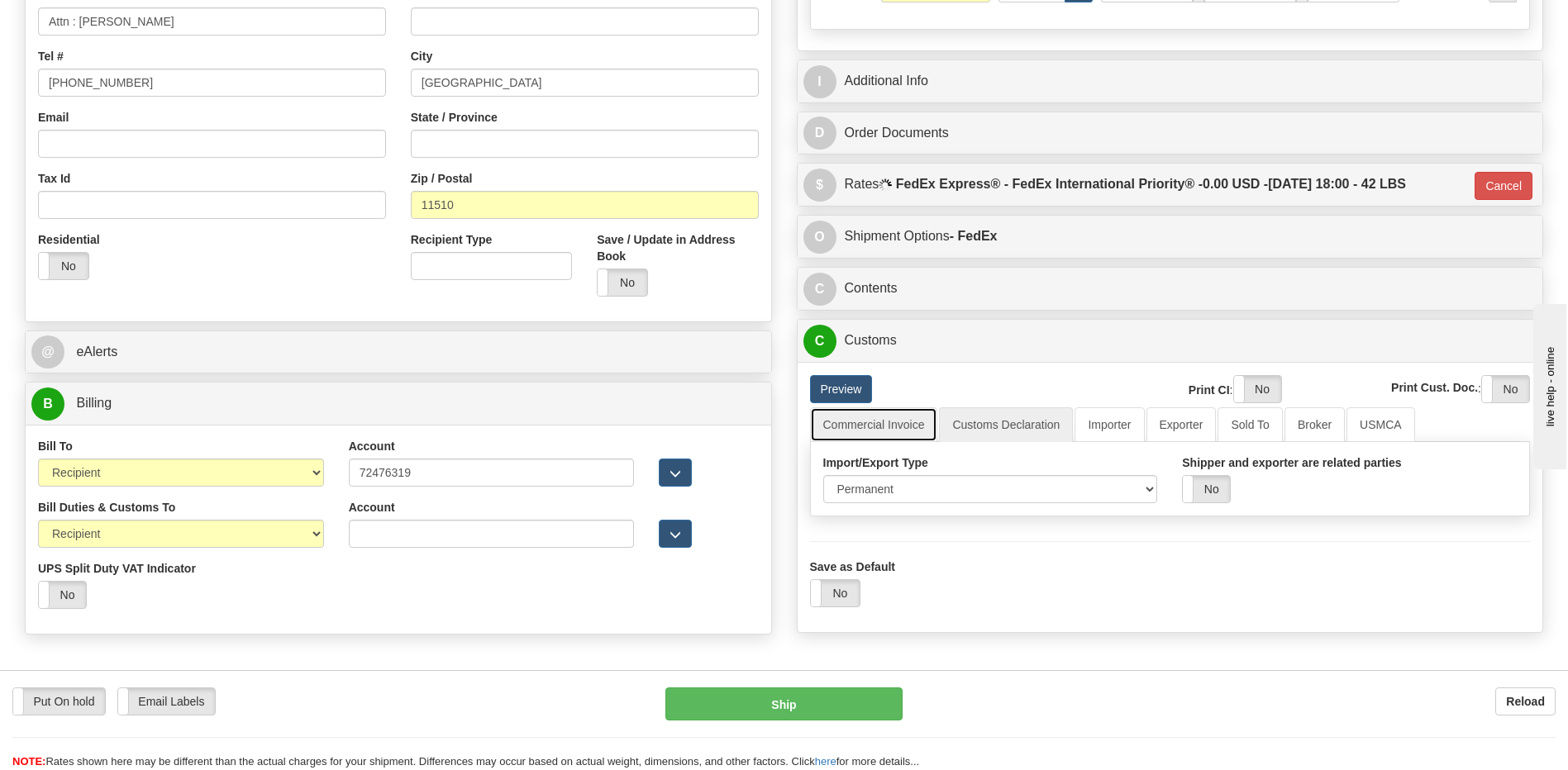
click at [879, 436] on link "Commercial Invoice" at bounding box center [874, 425] width 128 height 35
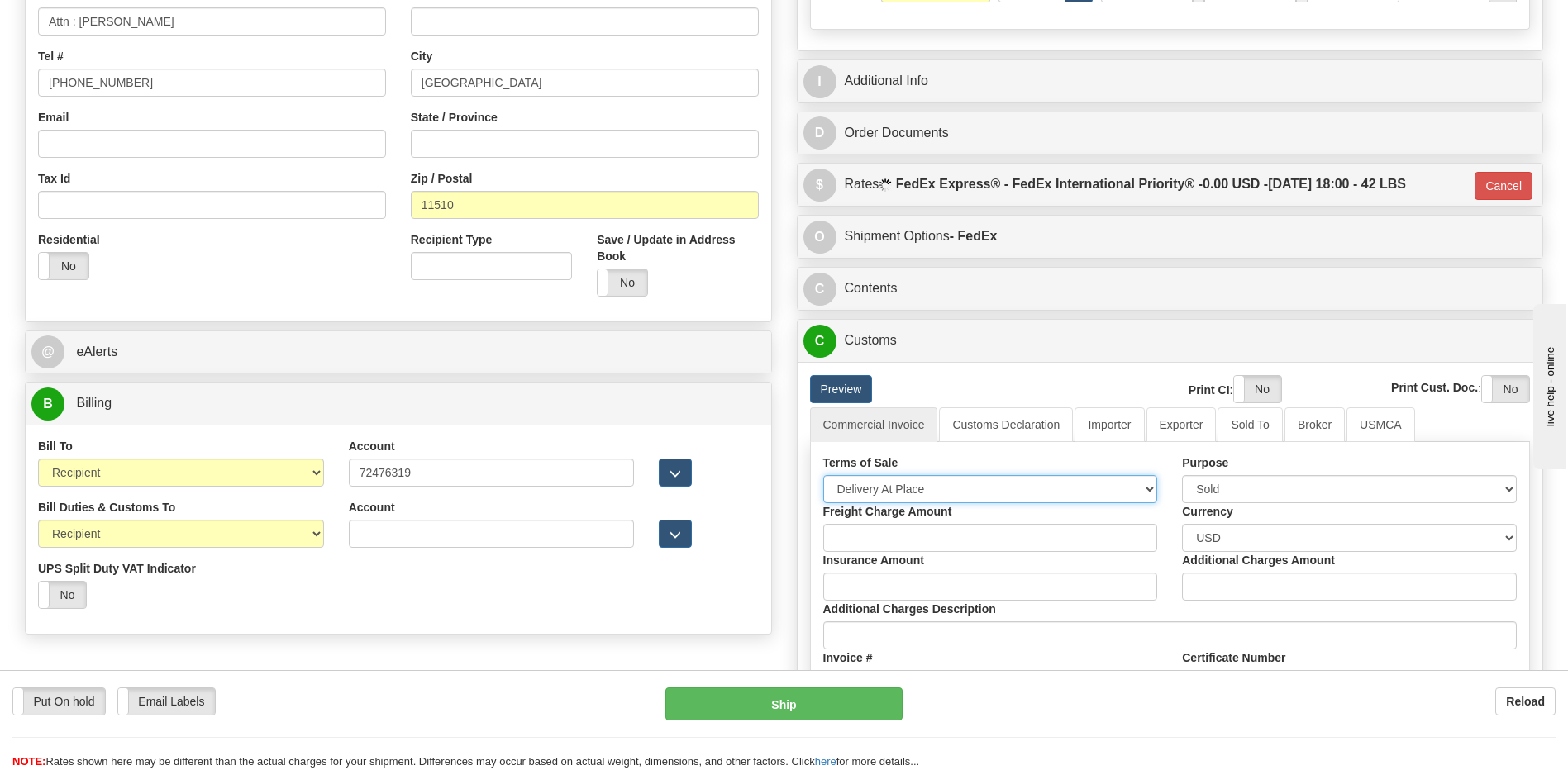
click at [883, 486] on select "Free Carrier Free On Board Ex Works Delivered Duty Unpaid Delivered Duty Paid C…" at bounding box center [990, 489] width 335 height 28
select select "7"
click at [823, 475] on select "Free Carrier Free On Board Ex Works Delivered Duty Unpaid Delivered Duty Paid C…" at bounding box center [990, 489] width 335 height 28
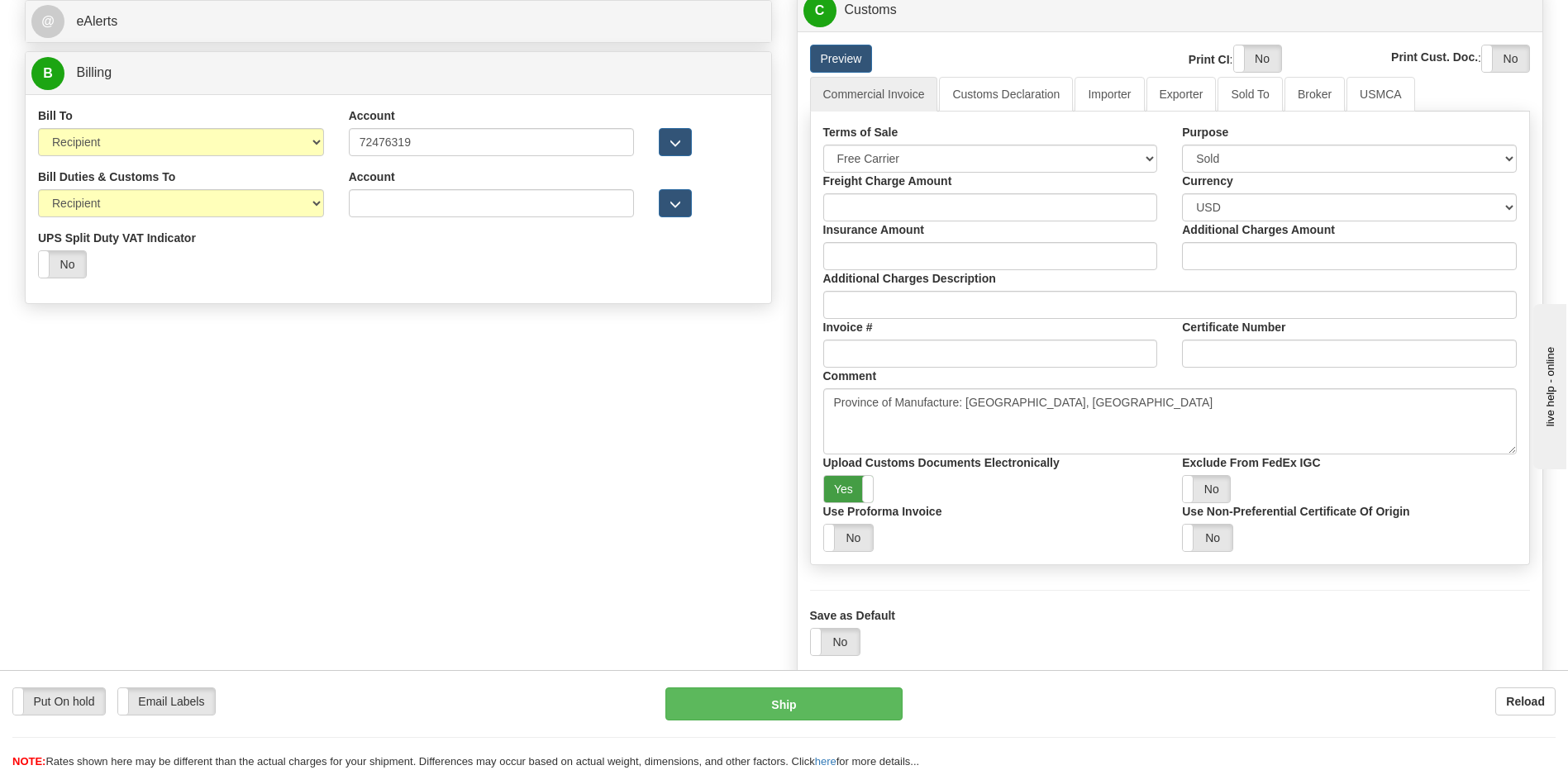
click at [845, 494] on label "Yes" at bounding box center [848, 489] width 50 height 26
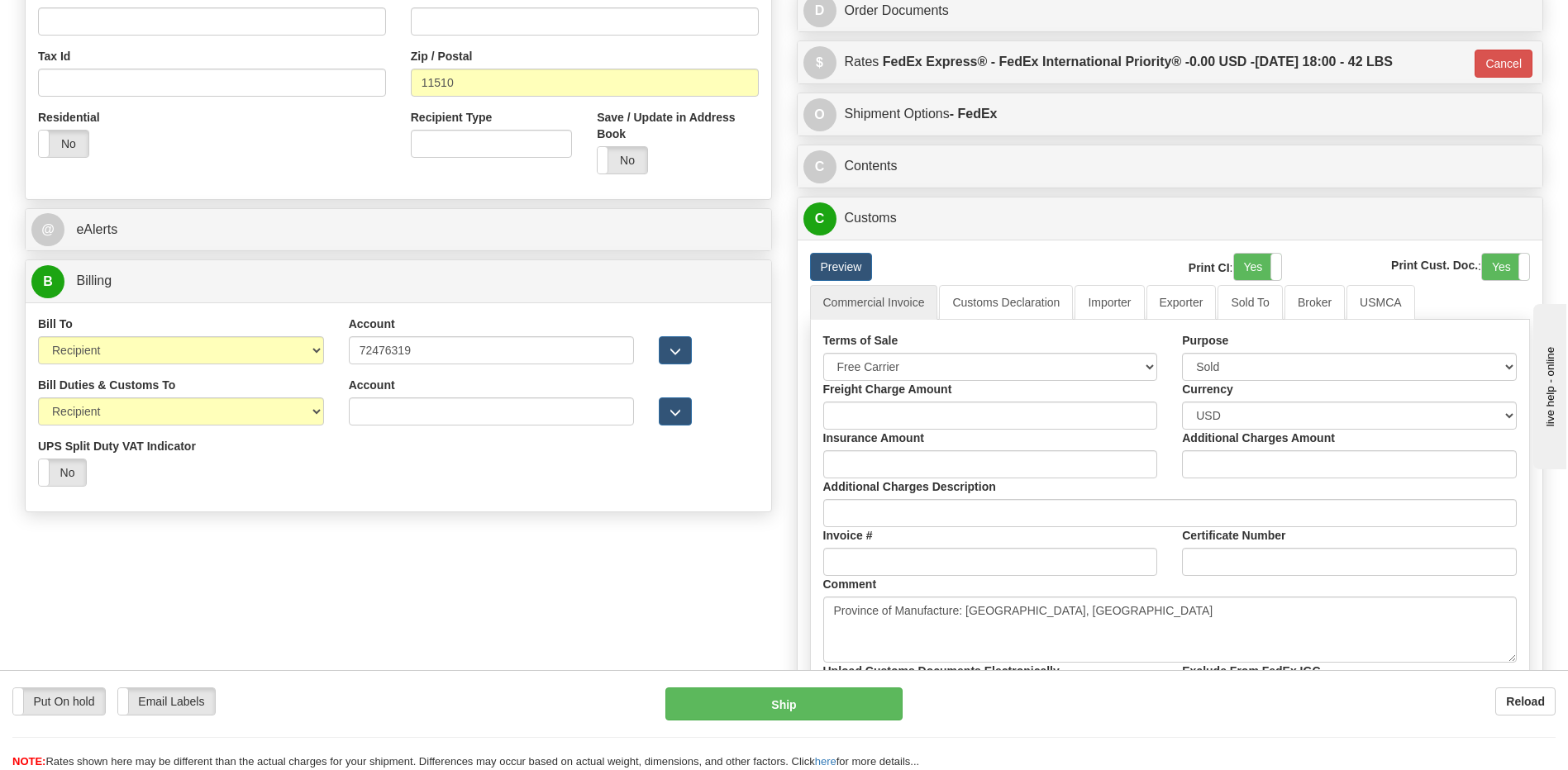
scroll to position [413, 0]
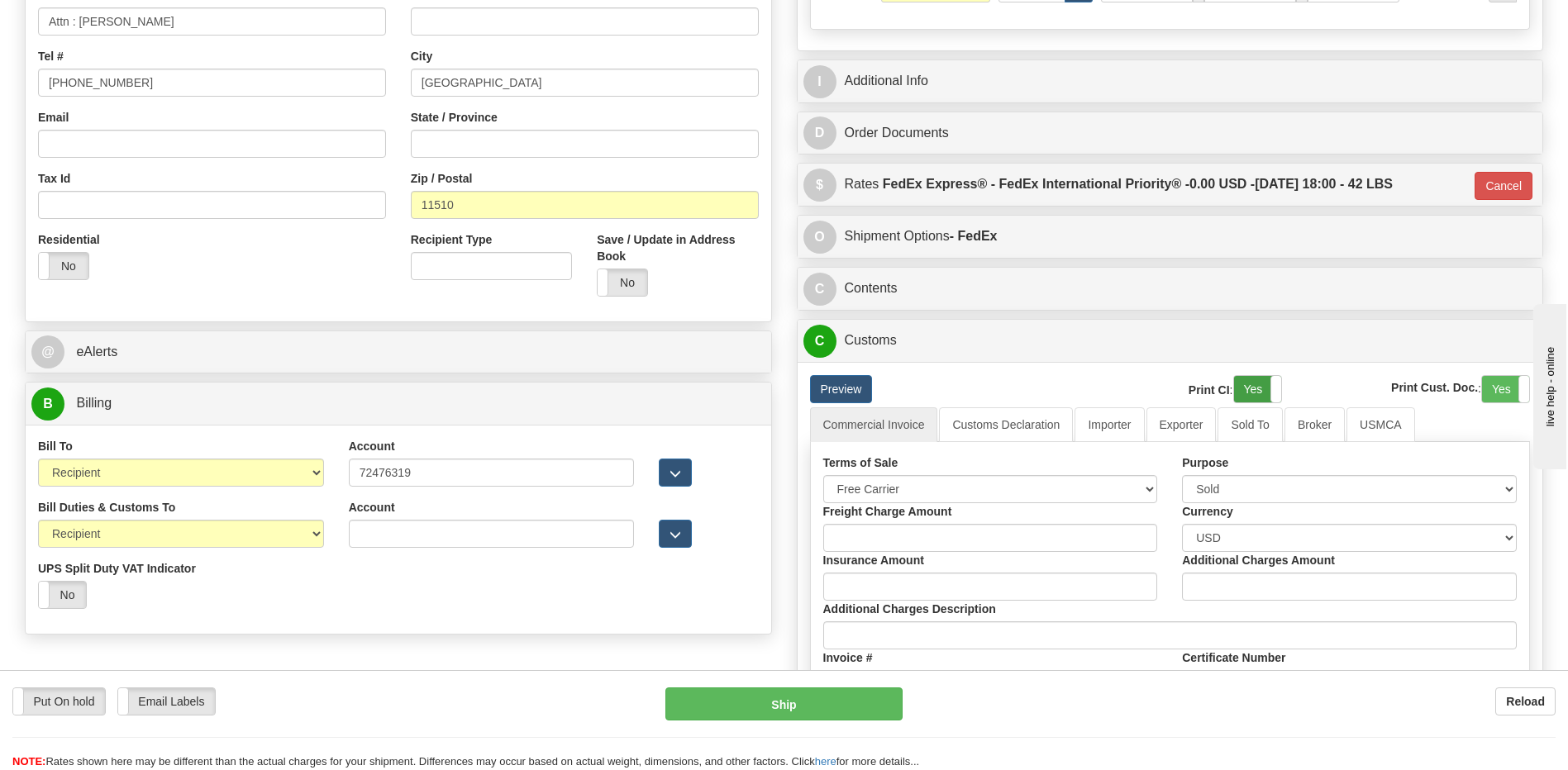
click at [1257, 392] on label "Yes" at bounding box center [1258, 389] width 47 height 26
click at [1491, 391] on label "Yes" at bounding box center [1506, 389] width 47 height 26
click at [1012, 422] on link "Customs Declaration" at bounding box center [1005, 425] width 134 height 35
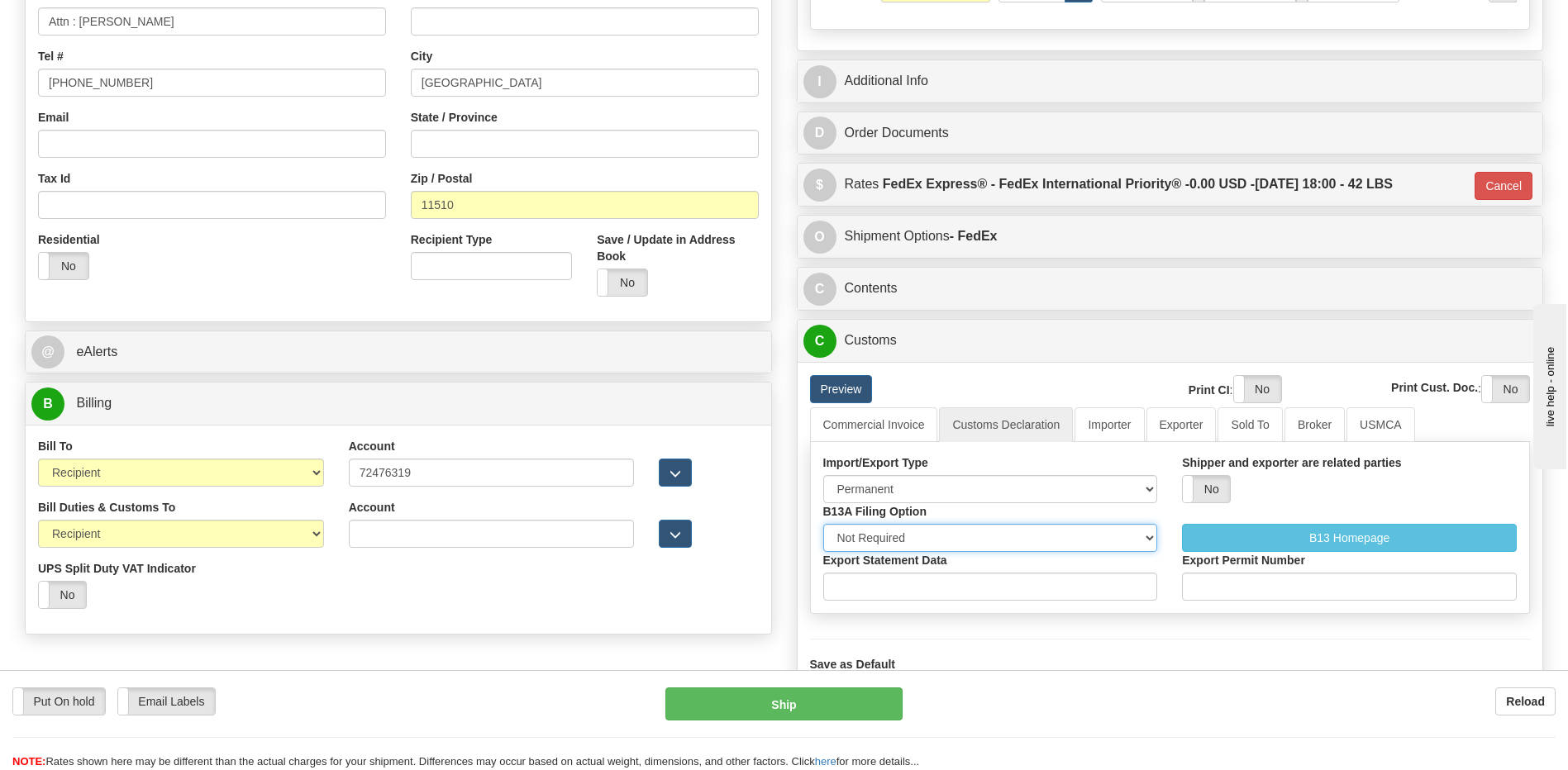
click at [921, 541] on select "Not Required Manual Electronic Summary Reporting" at bounding box center [990, 537] width 335 height 28
select select "3"
click at [823, 524] on select "Not Required Manual Electronic Summary Reporting" at bounding box center [990, 537] width 335 height 28
click at [904, 599] on input "Export Statement Data" at bounding box center [990, 586] width 335 height 28
type input "11111111111111111"
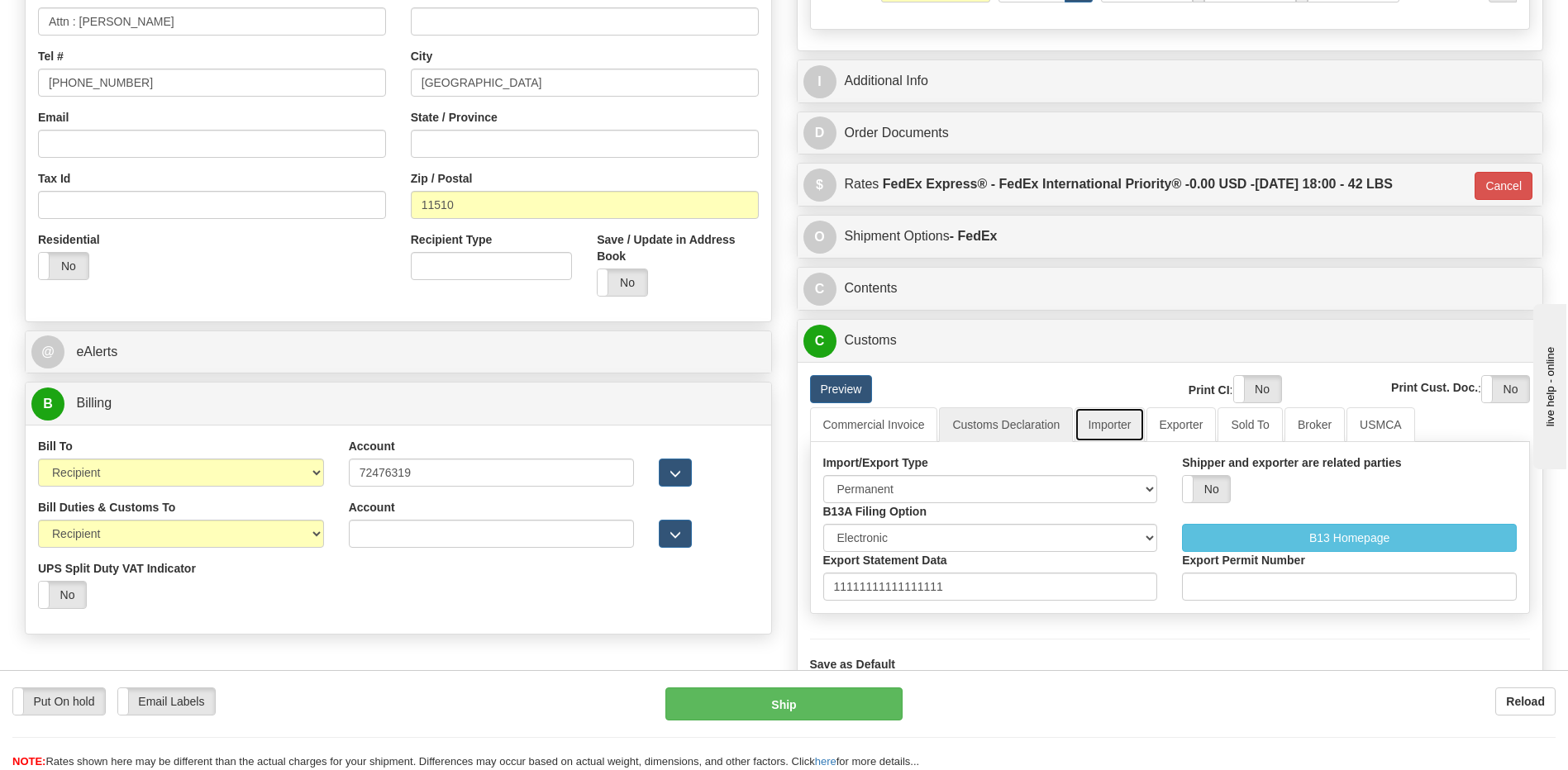
click at [1095, 419] on link "Importer" at bounding box center [1109, 425] width 69 height 35
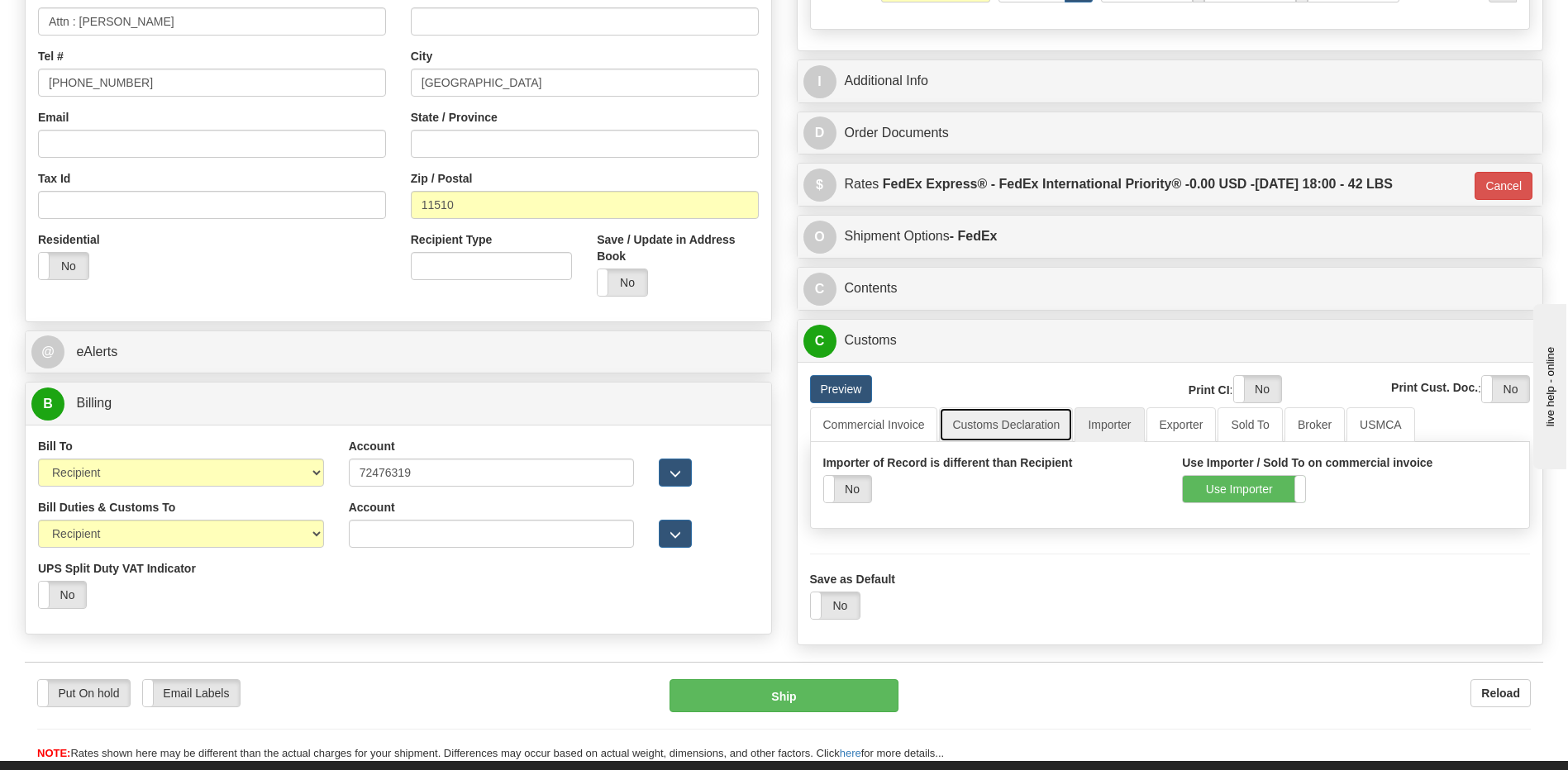
click at [997, 420] on link "Customs Declaration" at bounding box center [1005, 425] width 134 height 35
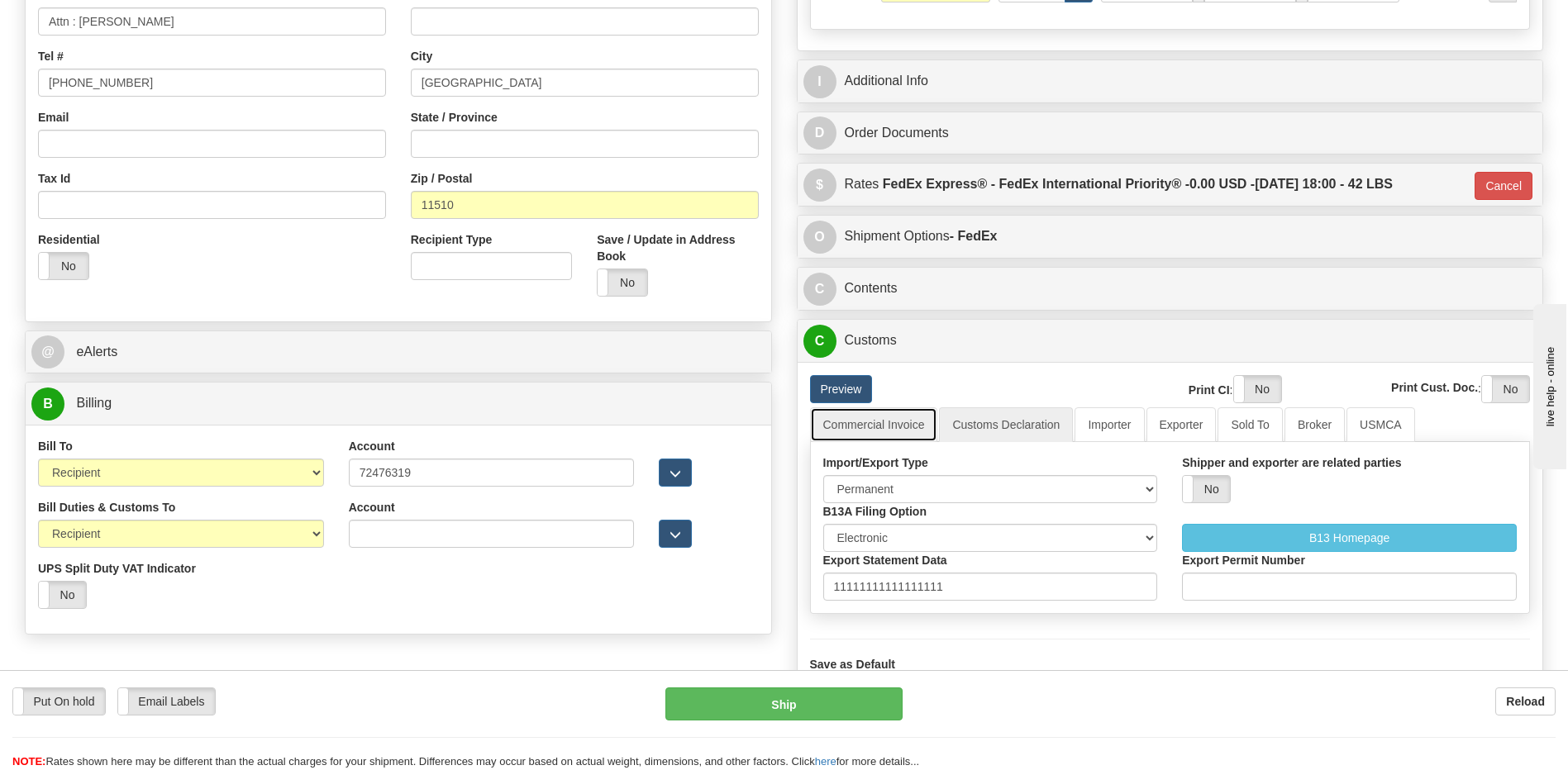
click at [883, 439] on link "Commercial Invoice" at bounding box center [874, 425] width 128 height 35
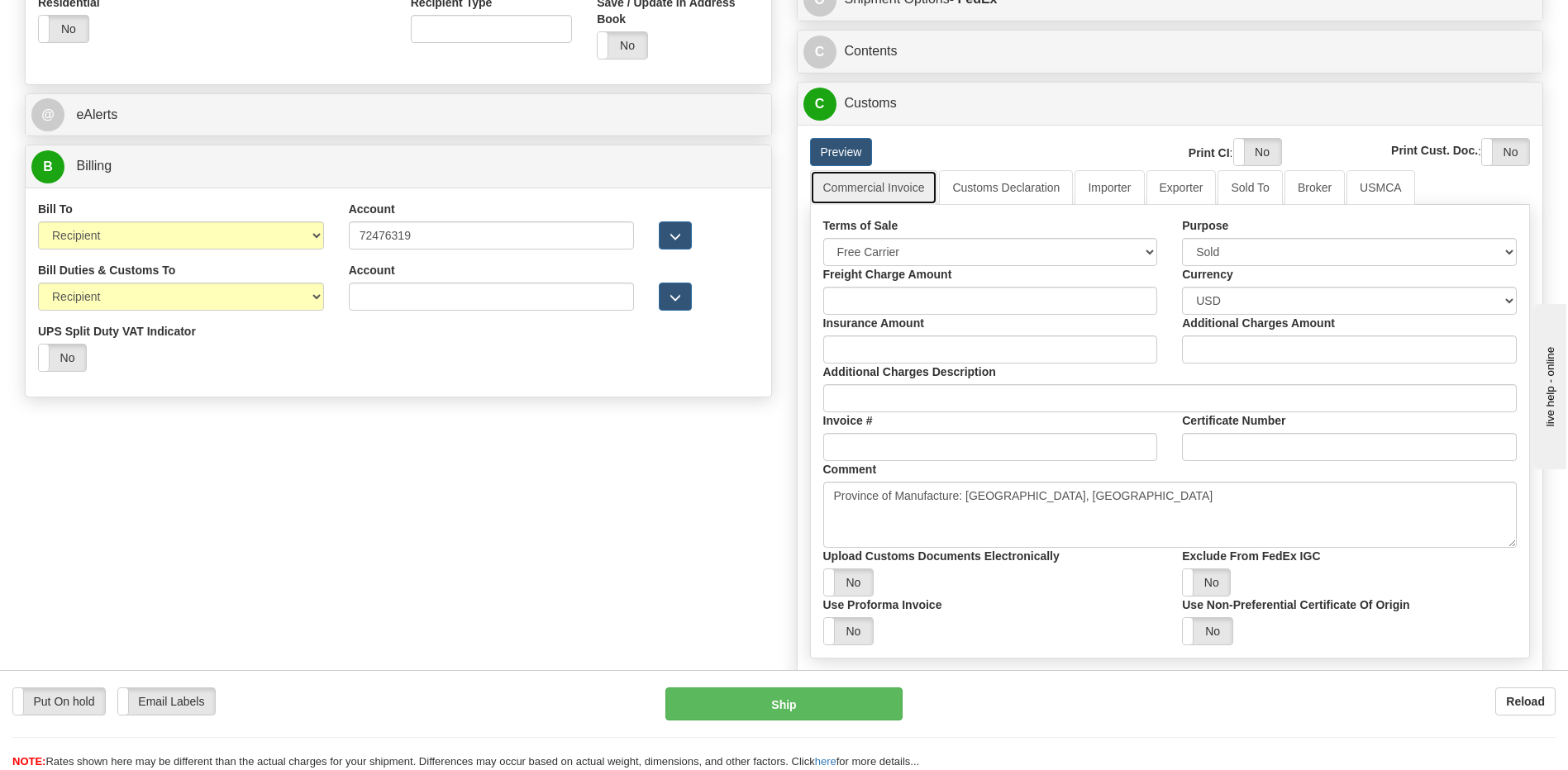
scroll to position [661, 0]
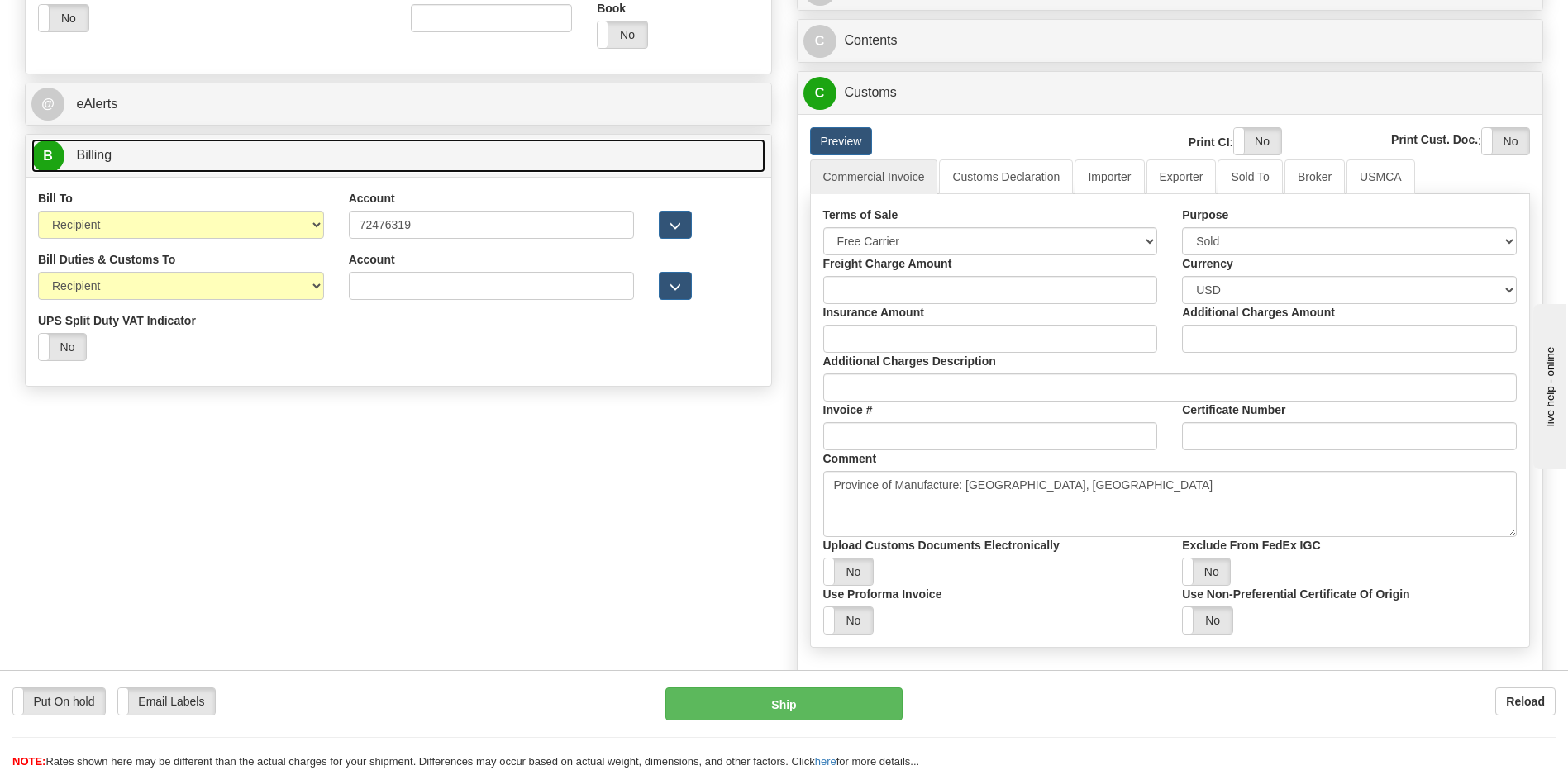
click at [148, 152] on link "B Billing" at bounding box center [399, 156] width 734 height 34
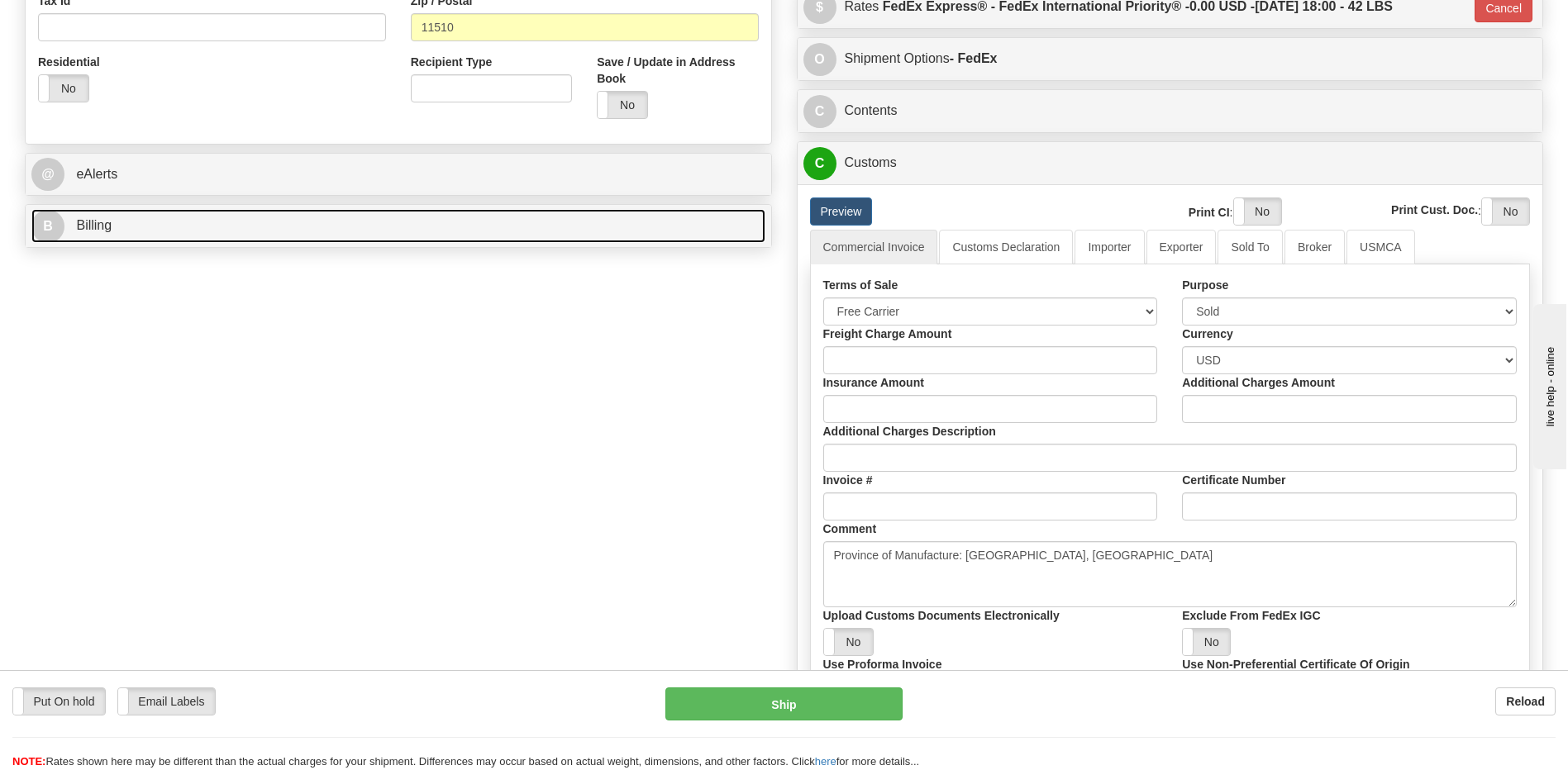
scroll to position [579, 0]
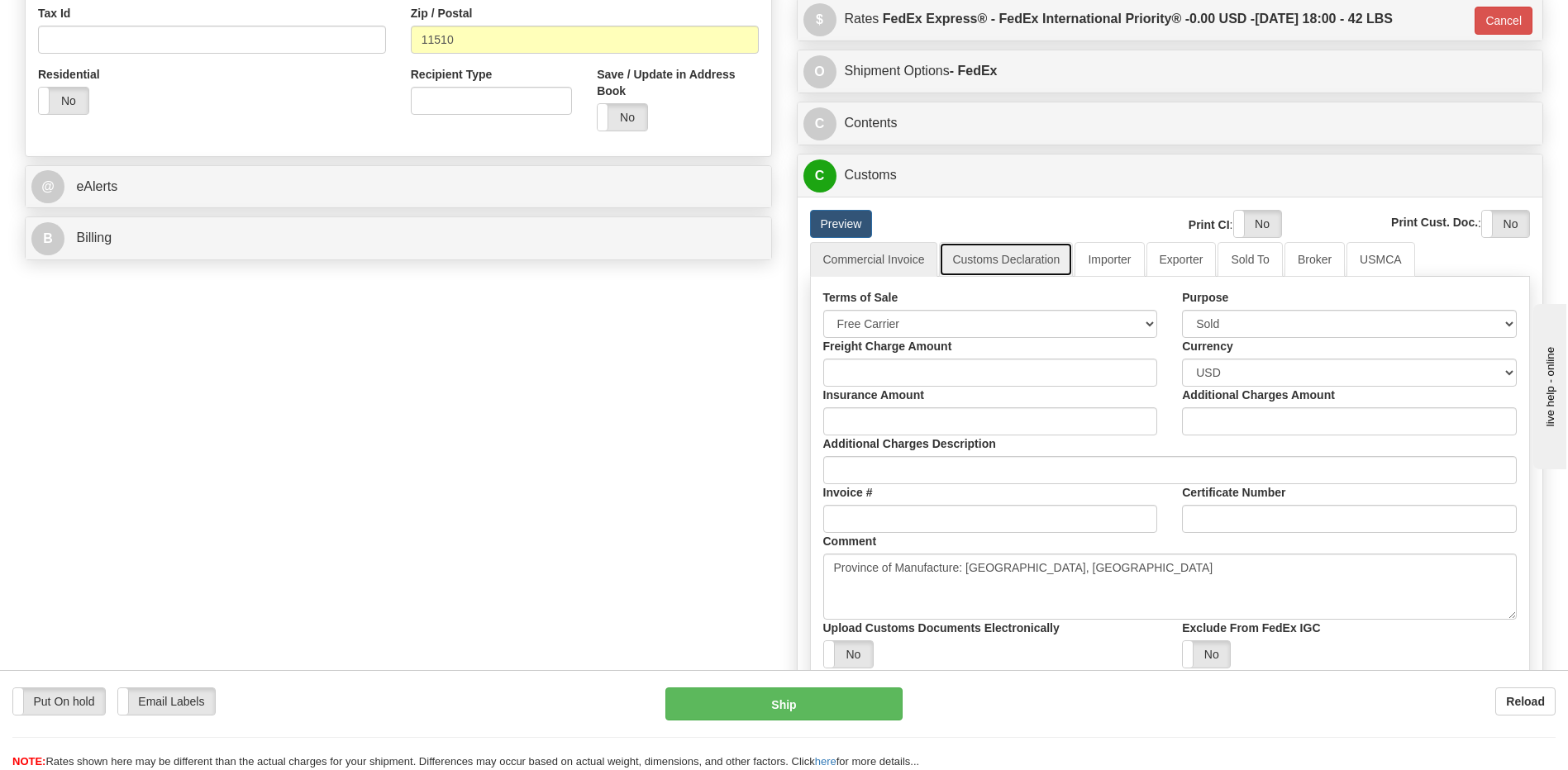
click at [1020, 254] on link "Customs Declaration" at bounding box center [1005, 260] width 134 height 35
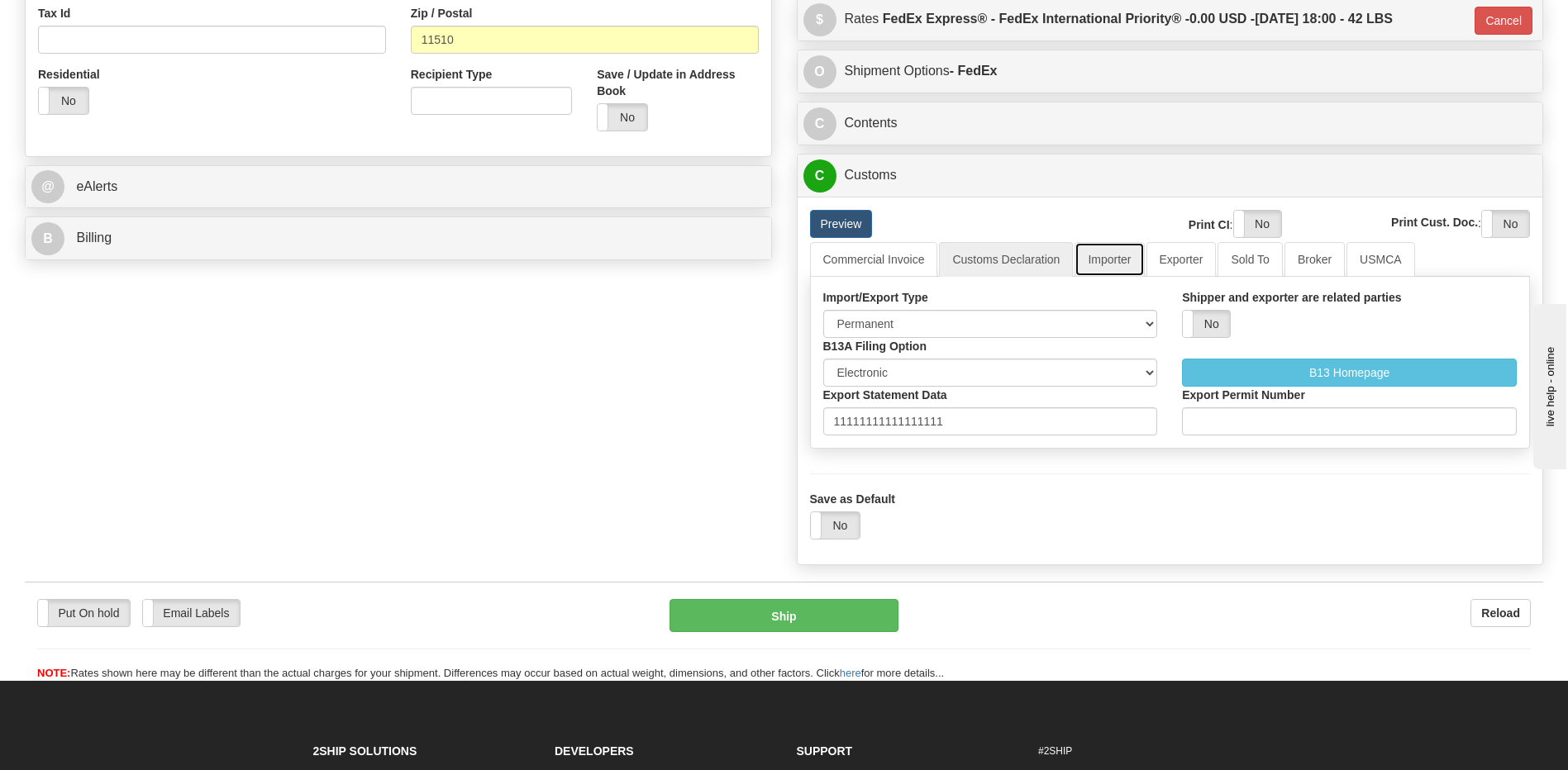
click at [1116, 262] on link "Importer" at bounding box center [1109, 260] width 69 height 35
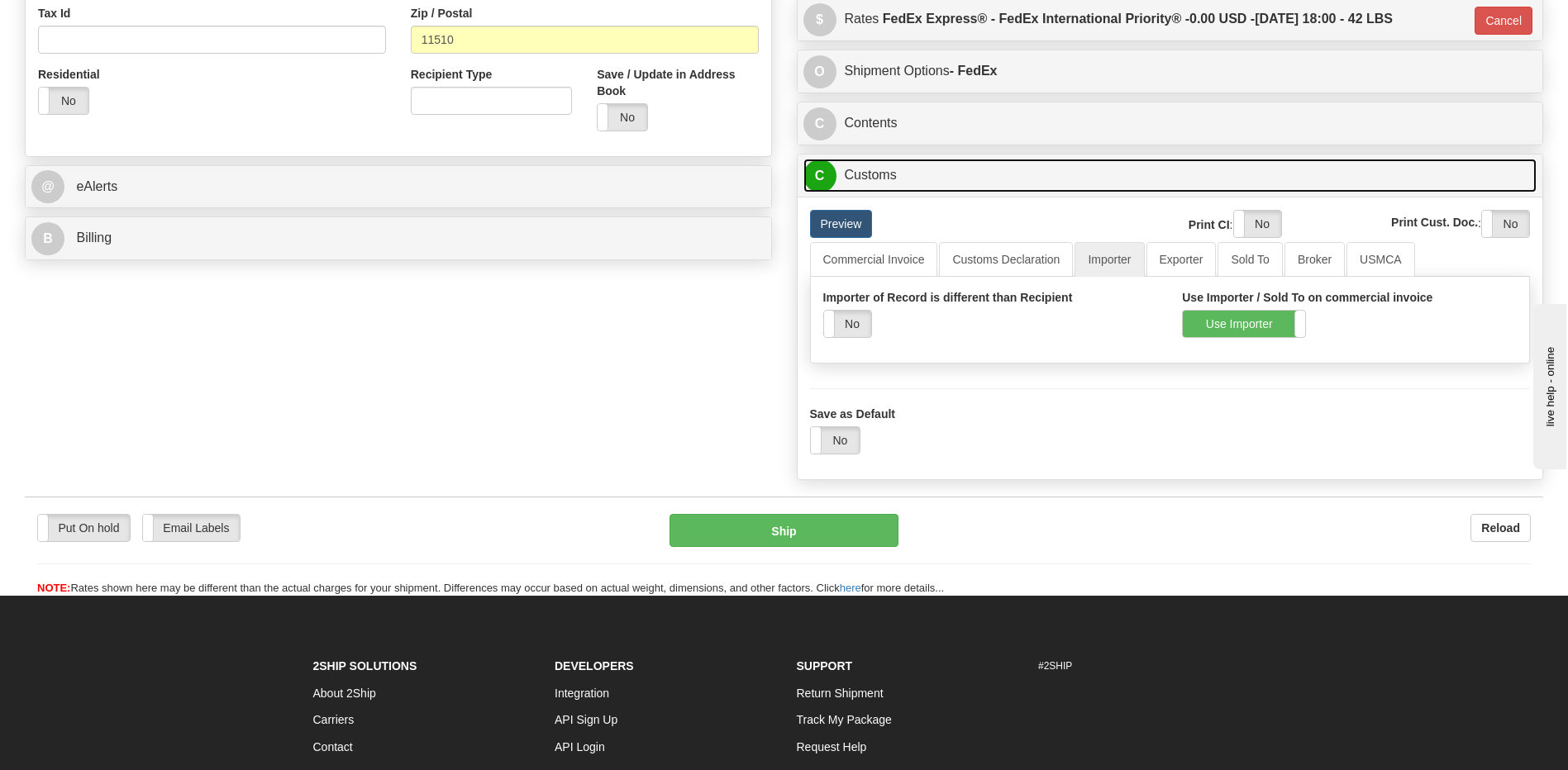
click at [925, 180] on link "C Customs" at bounding box center [1170, 176] width 734 height 34
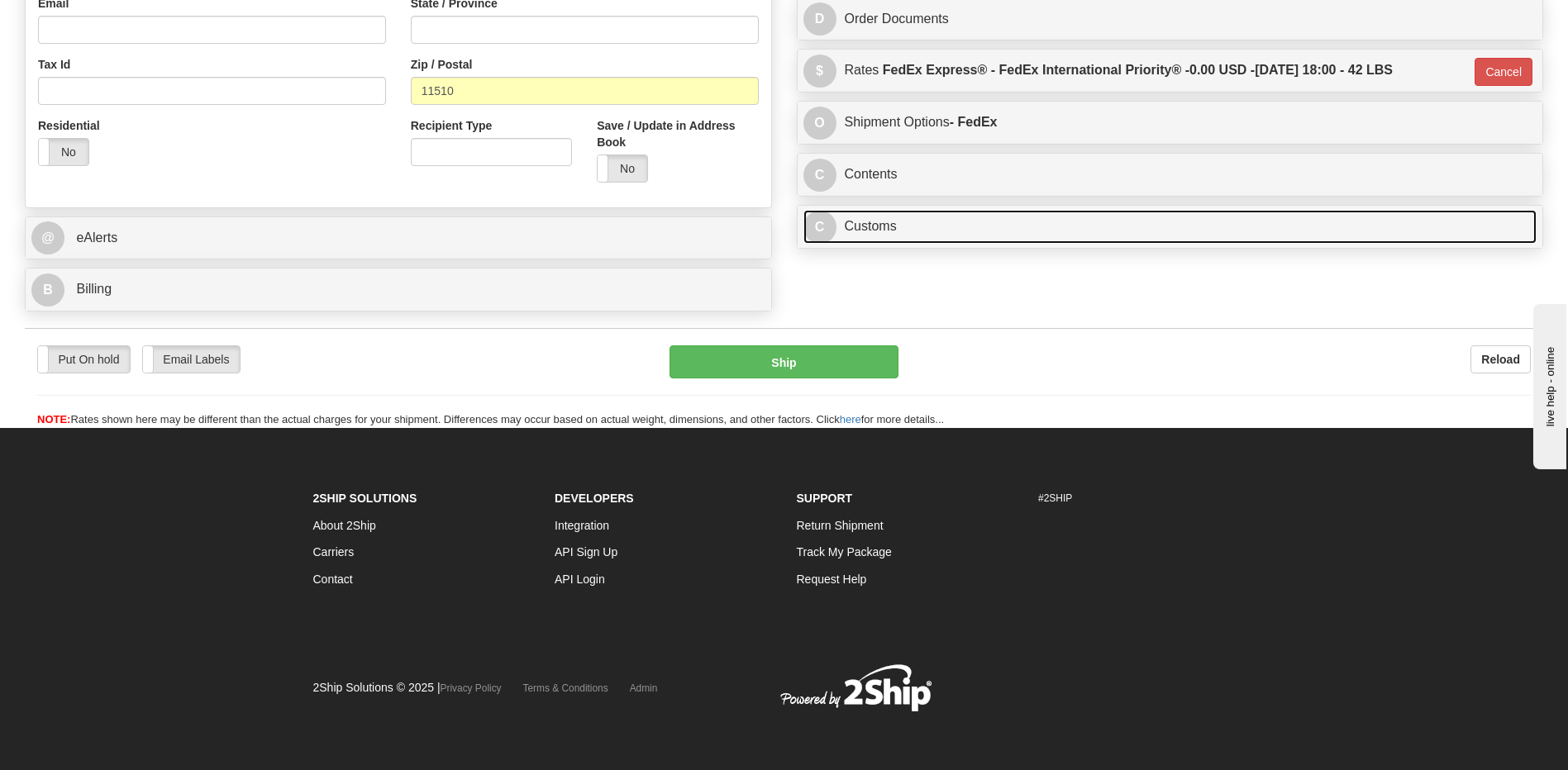
scroll to position [528, 0]
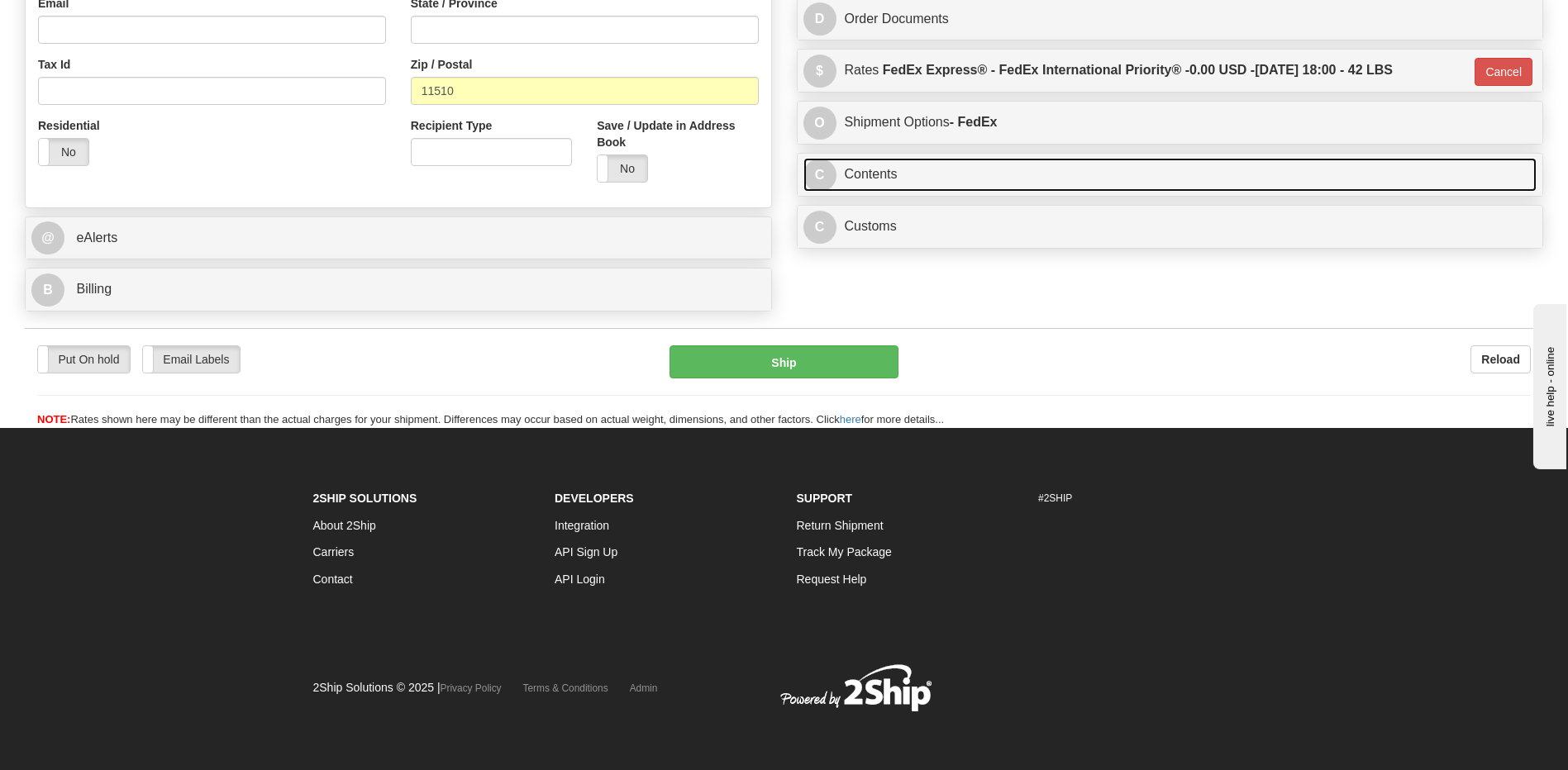
click at [925, 180] on link "C Contents" at bounding box center [1170, 175] width 734 height 34
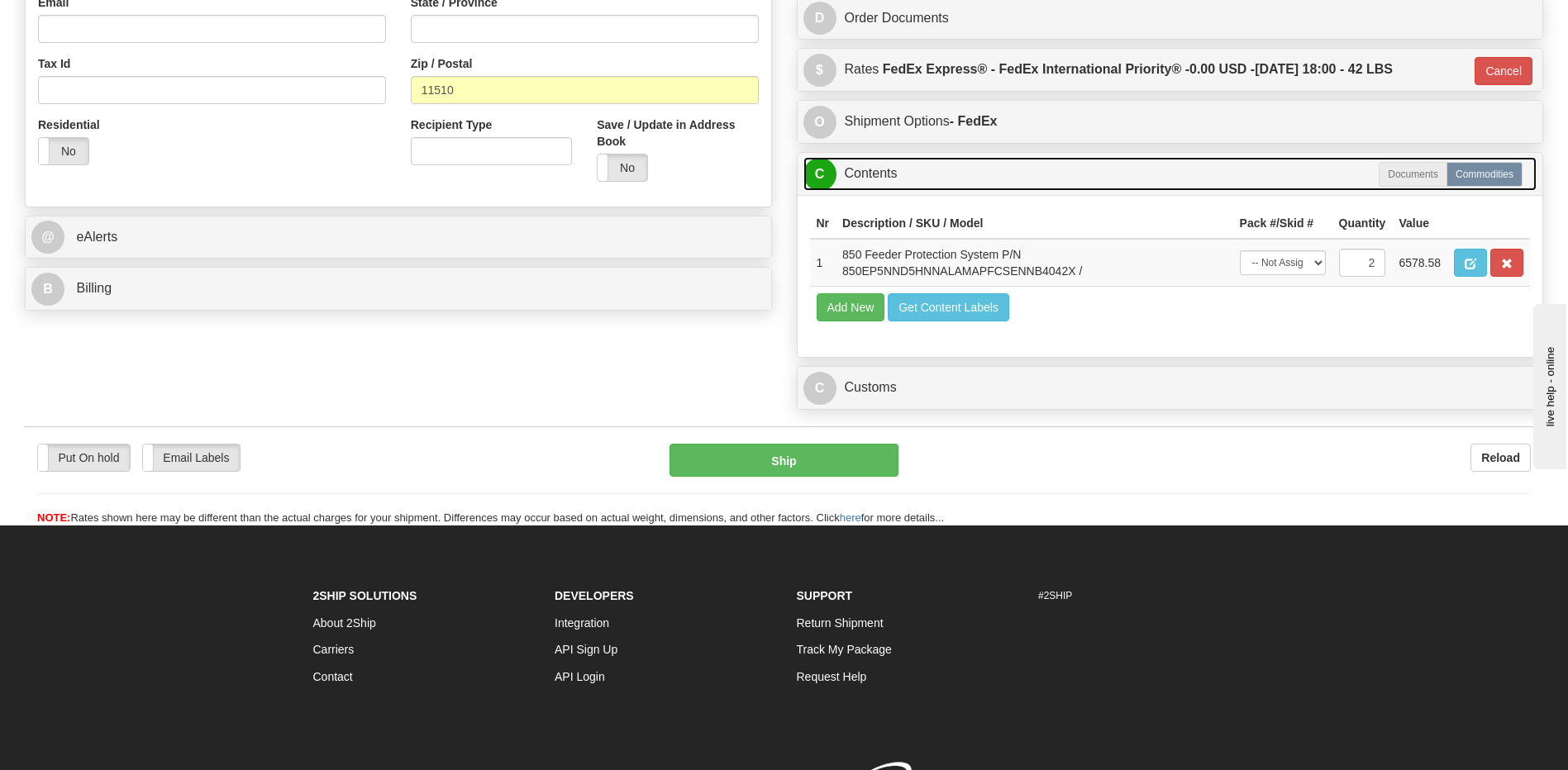
click at [925, 180] on link "C Contents" at bounding box center [1170, 174] width 734 height 34
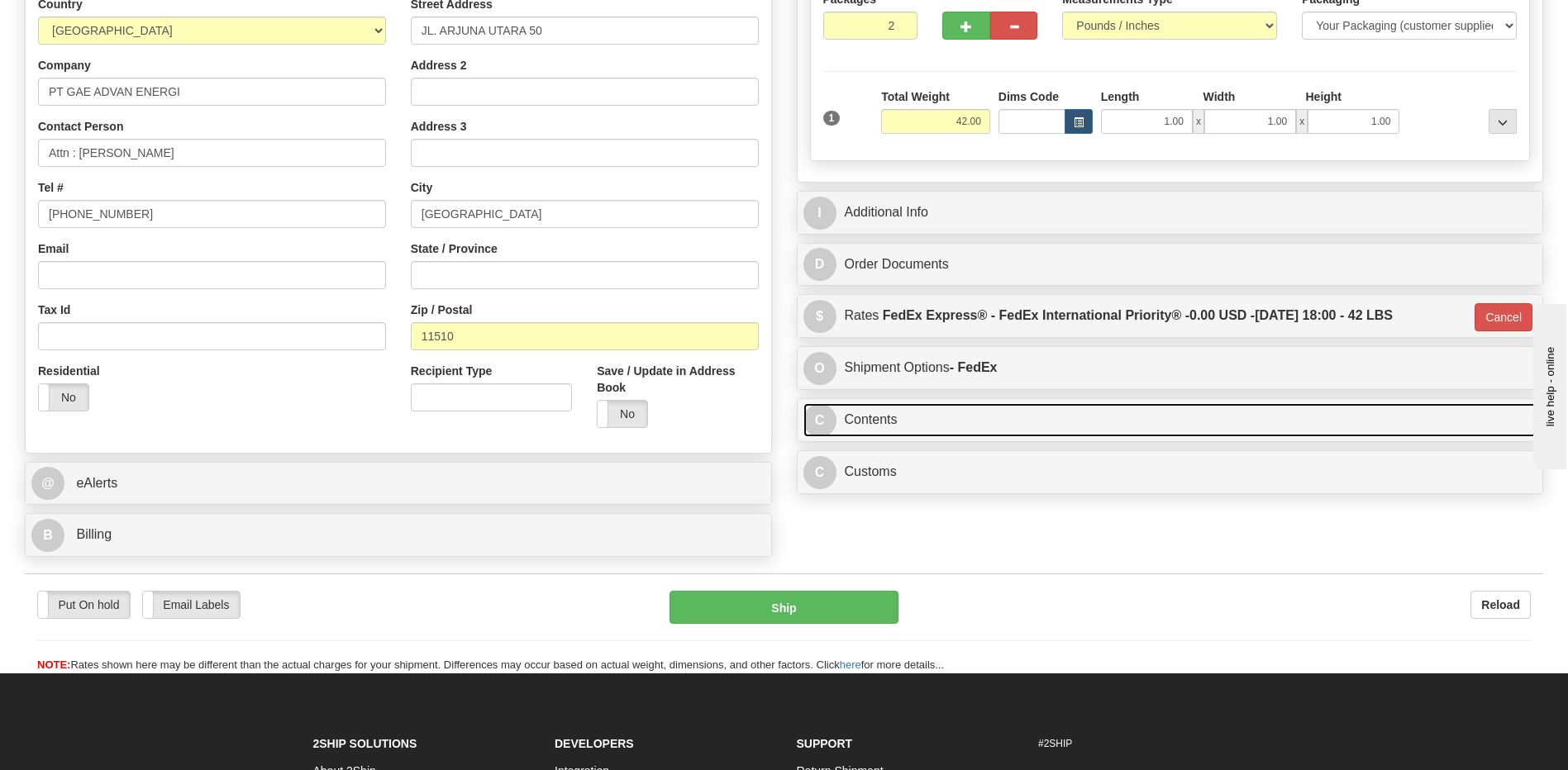
scroll to position [280, 0]
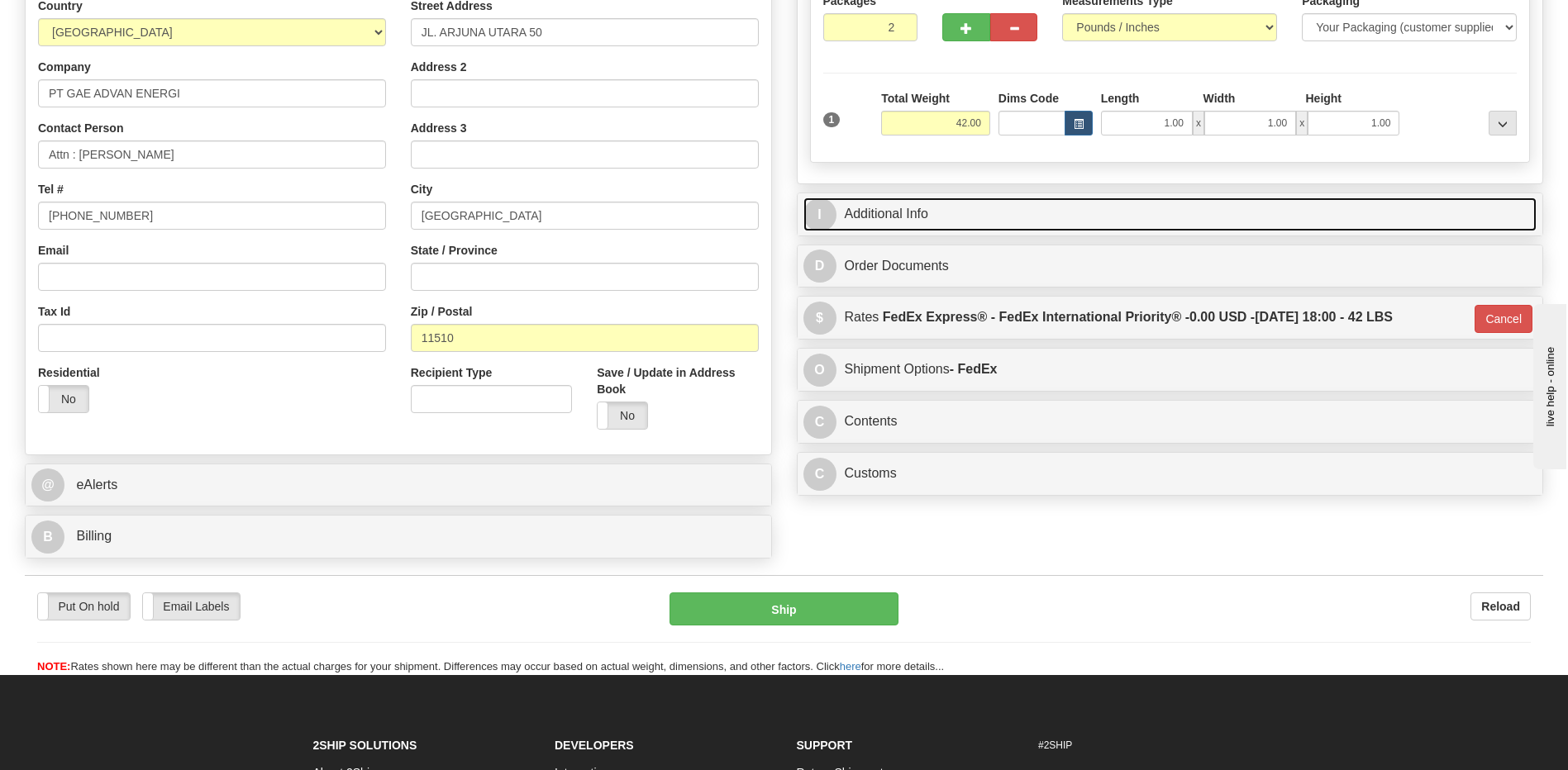
click at [916, 212] on link "I Additional Info" at bounding box center [1170, 215] width 734 height 34
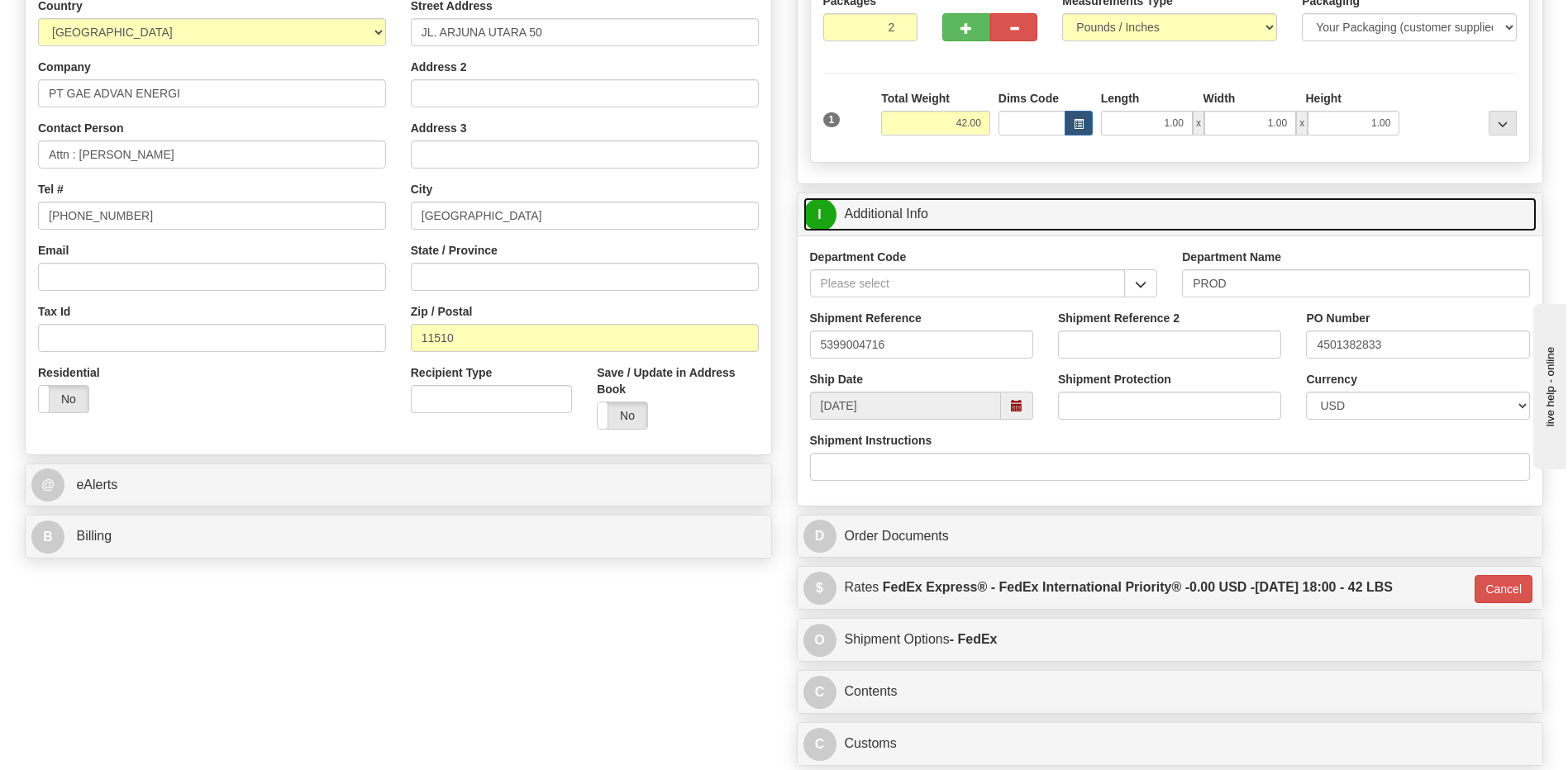
click at [916, 212] on link "I Additional Info" at bounding box center [1170, 215] width 734 height 34
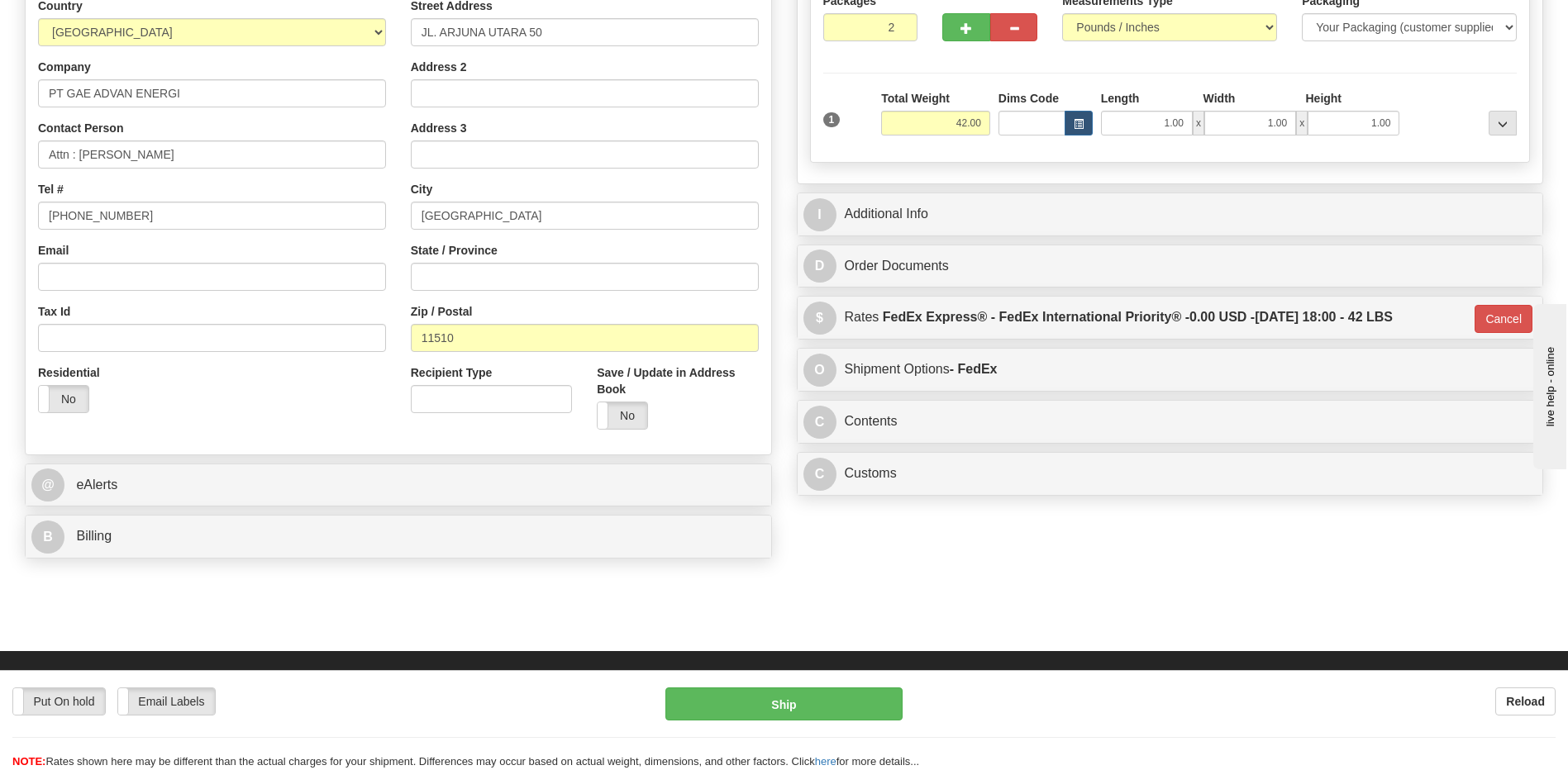
click at [318, 422] on div "Residential Yes No" at bounding box center [211, 395] width 372 height 61
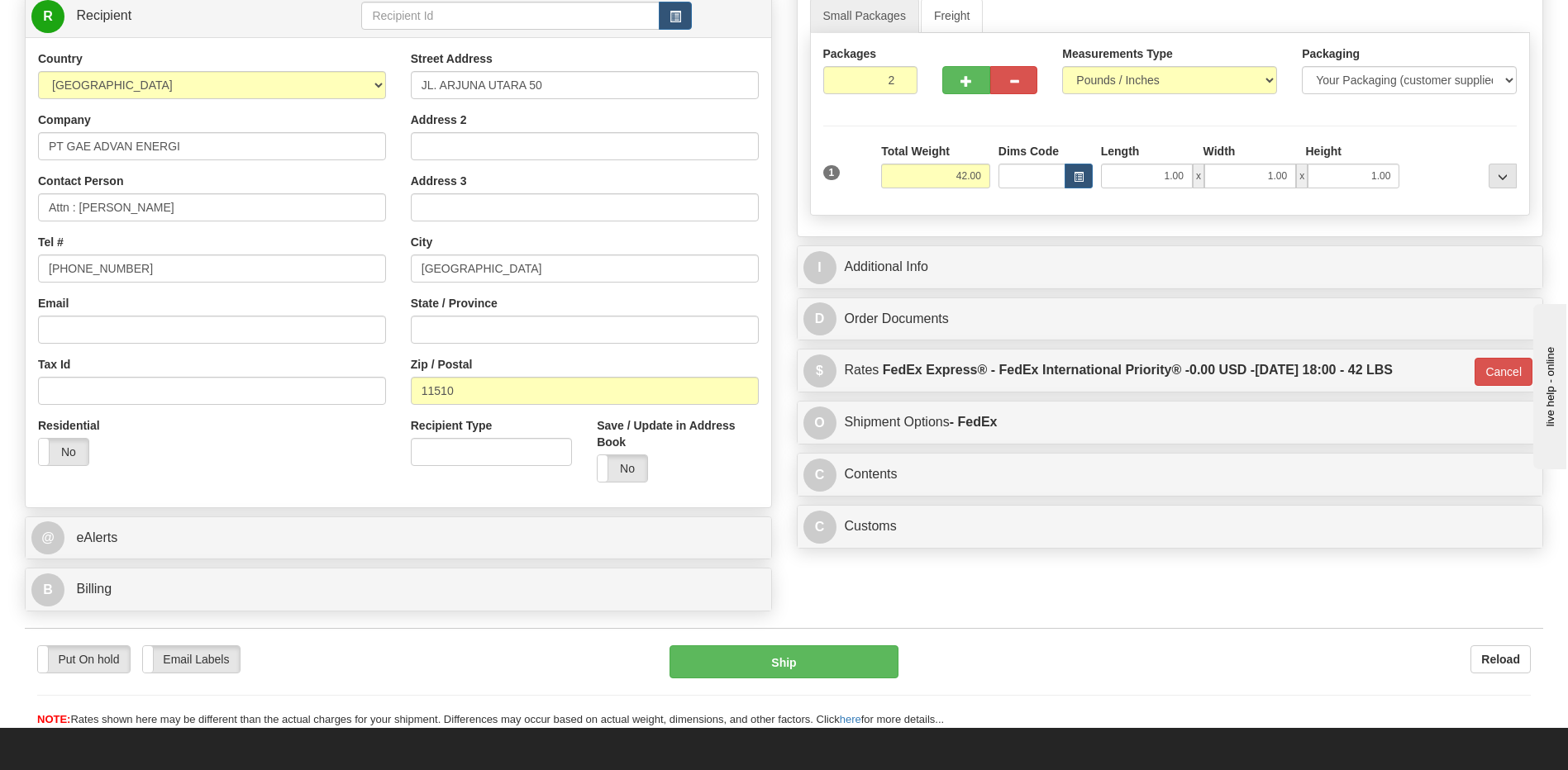
scroll to position [197, 0]
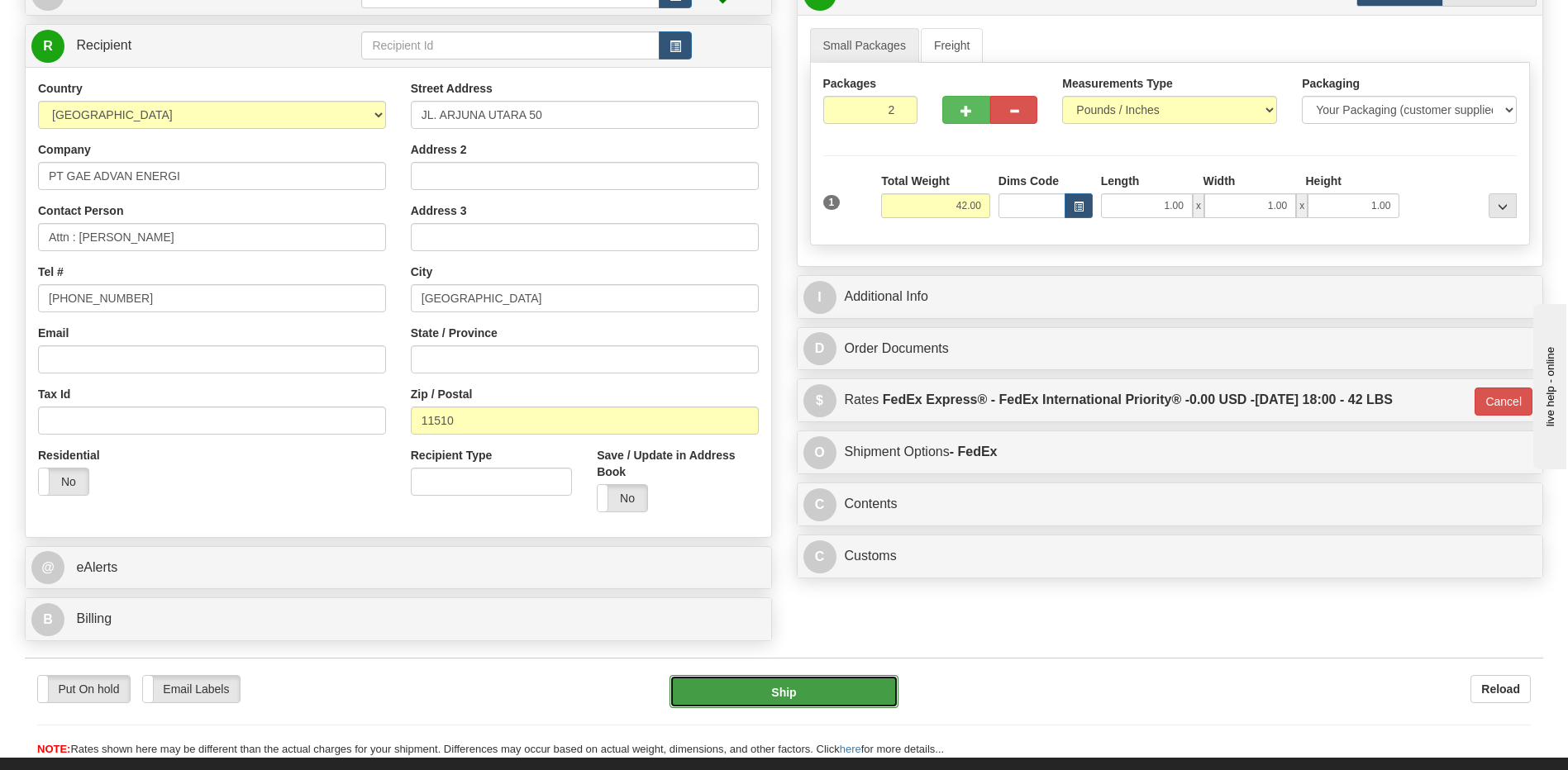
click at [823, 695] on button "Ship" at bounding box center [784, 692] width 228 height 33
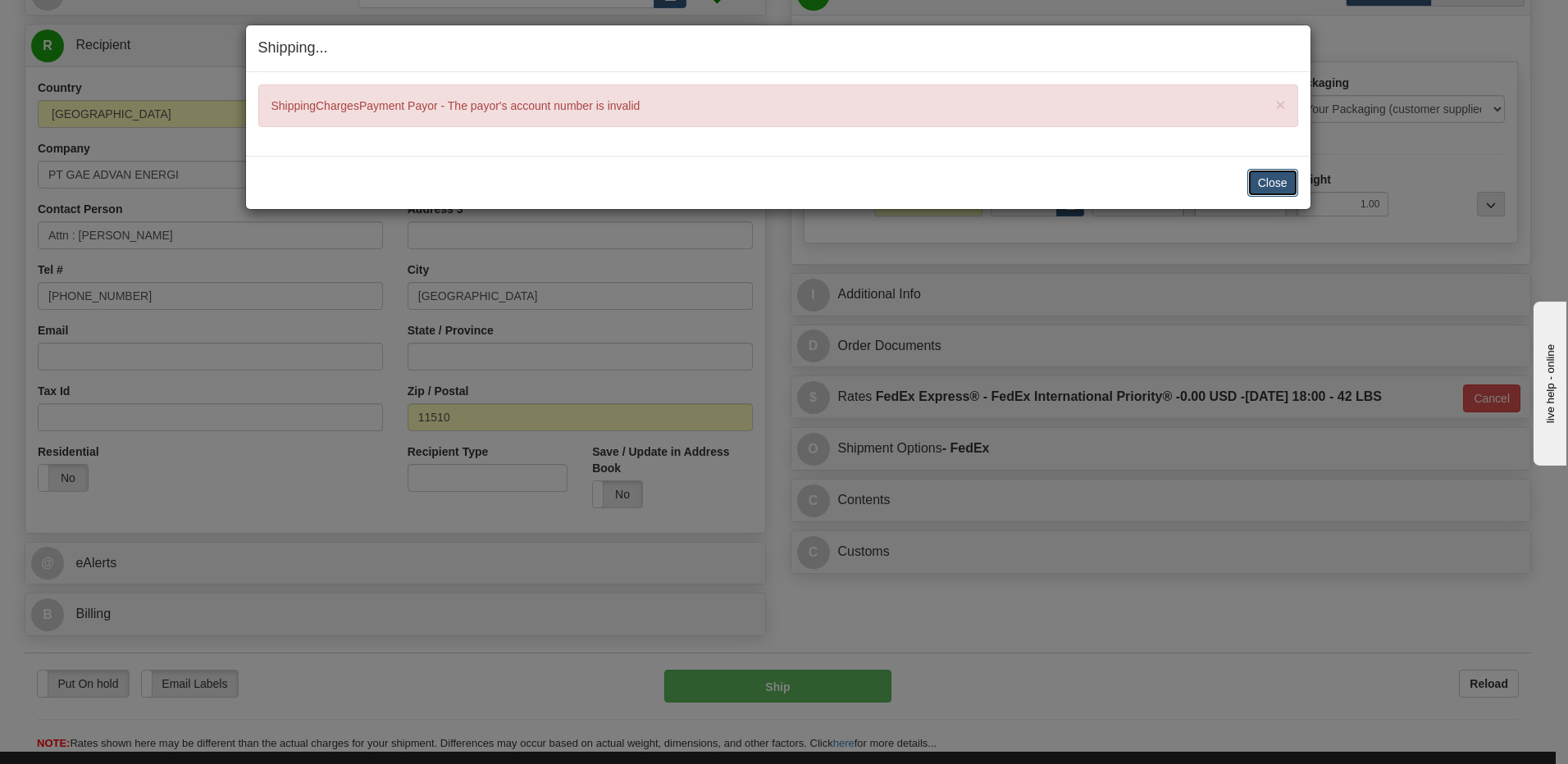
click at [1272, 180] on button "Close" at bounding box center [1272, 183] width 51 height 28
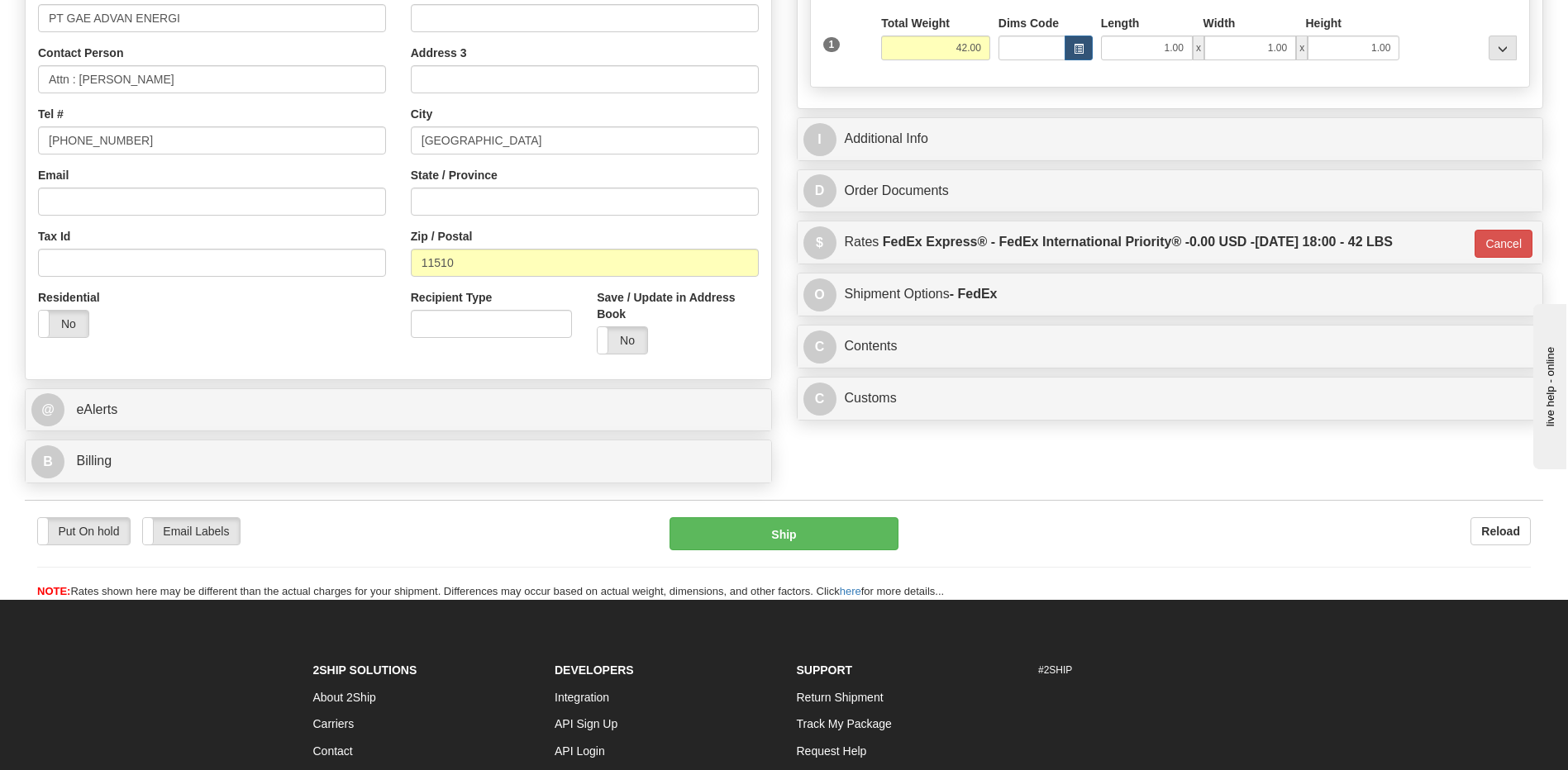
scroll to position [362, 0]
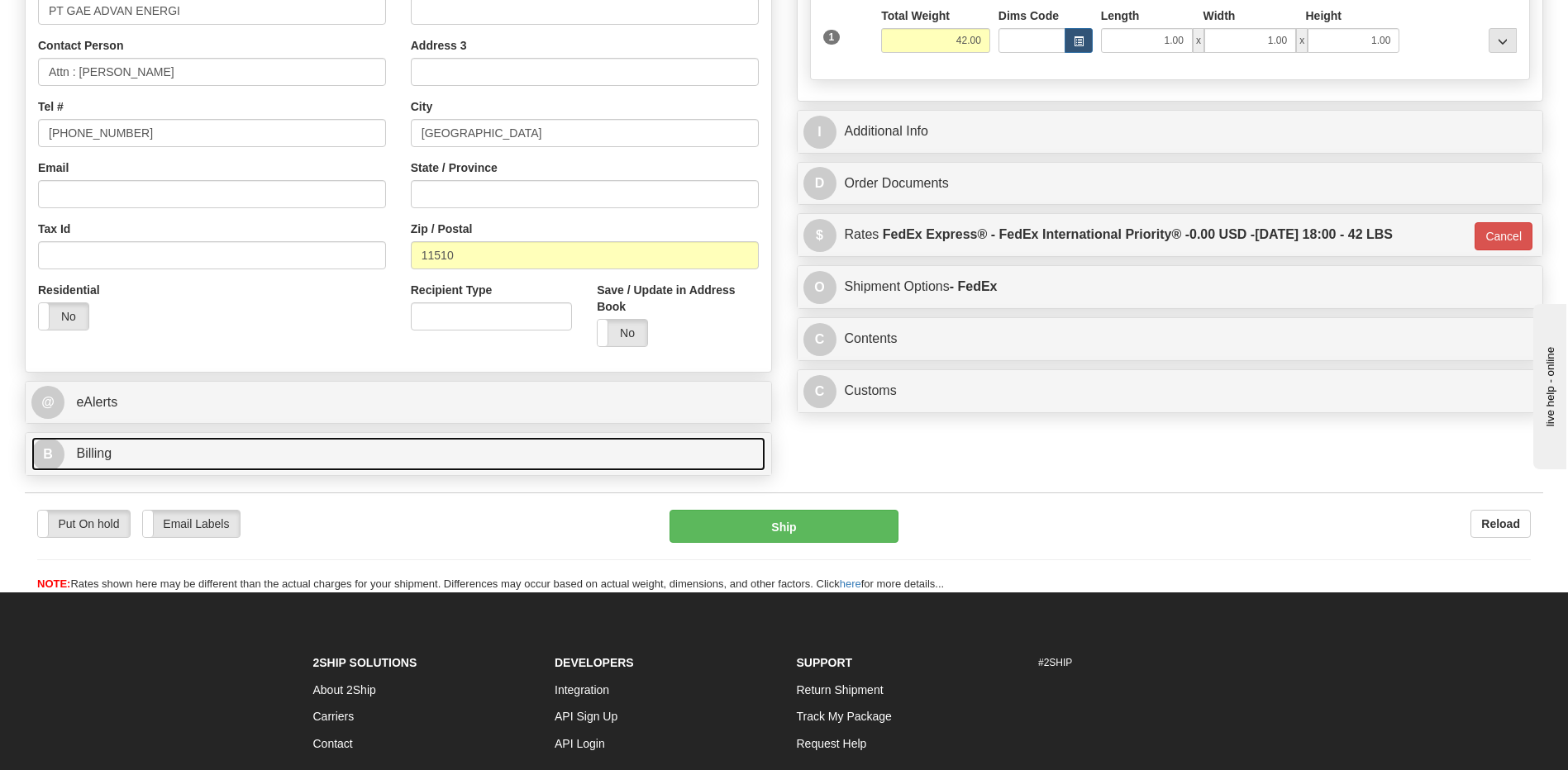
click at [234, 445] on link "B Billing" at bounding box center [399, 454] width 734 height 34
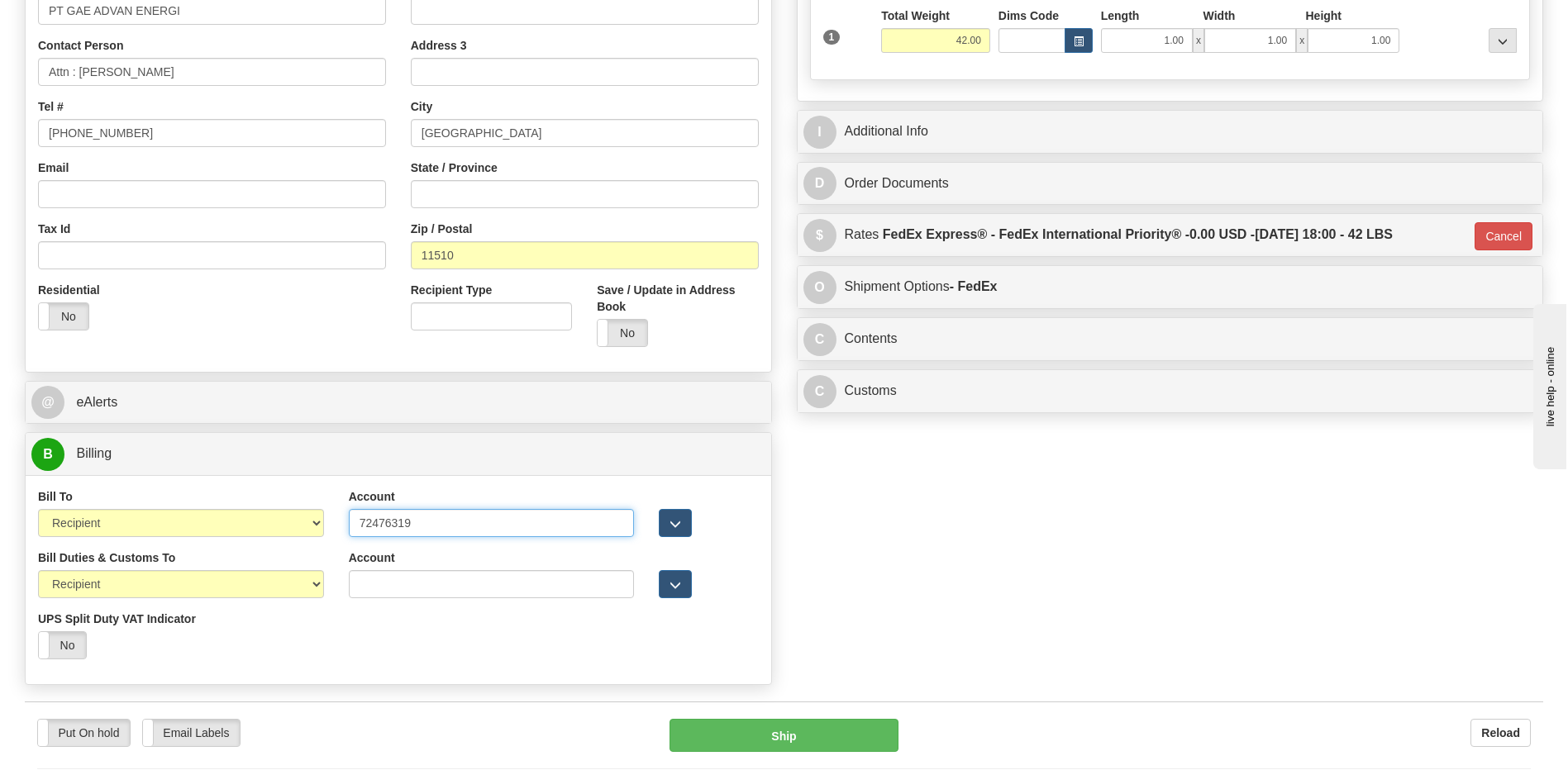
click at [501, 530] on input "72476319" at bounding box center [491, 523] width 286 height 28
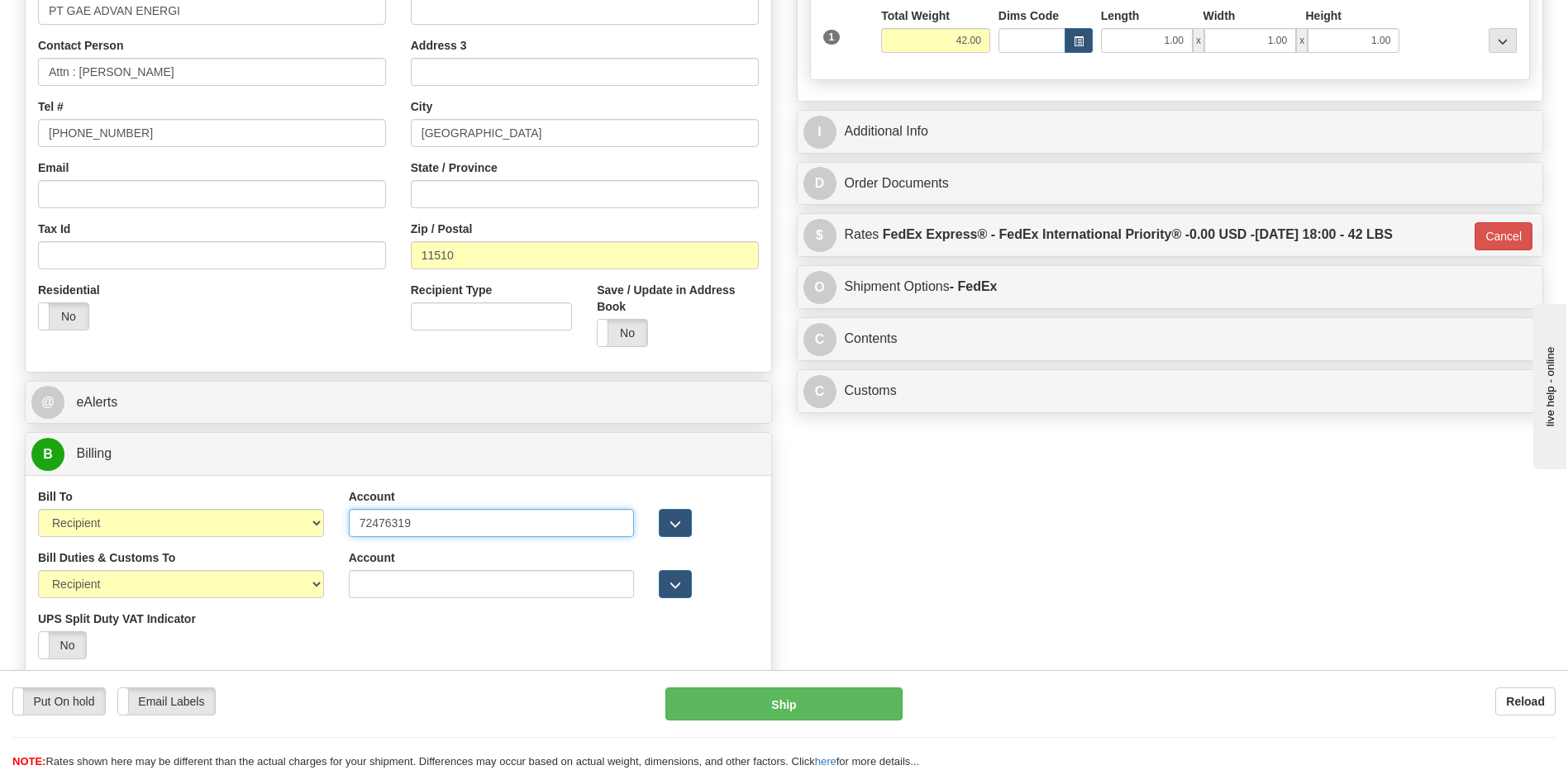
click at [478, 531] on input "72476319" at bounding box center [491, 523] width 286 height 28
type input "724763197"
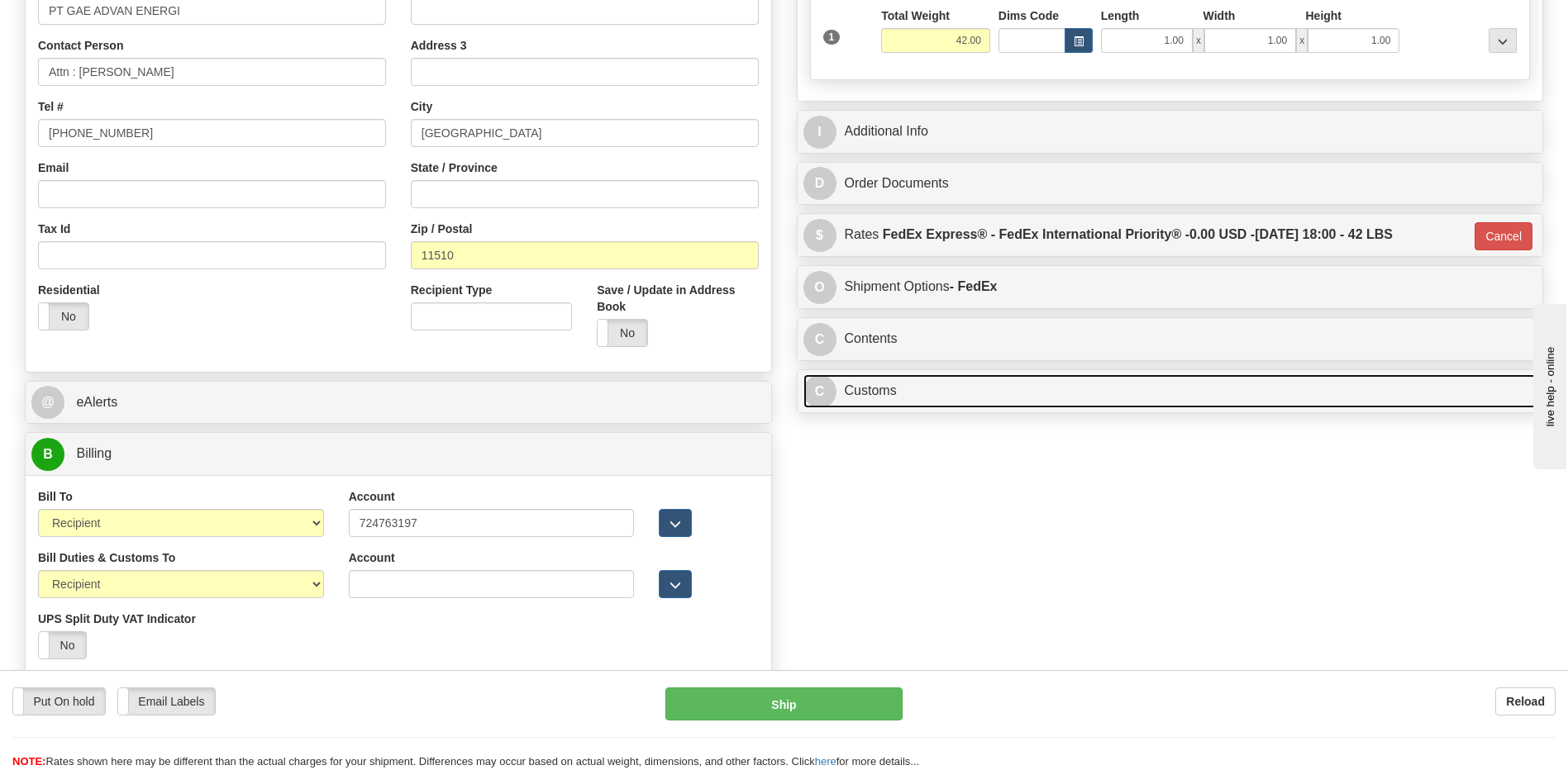
click at [981, 402] on link "C Customs" at bounding box center [1170, 391] width 734 height 34
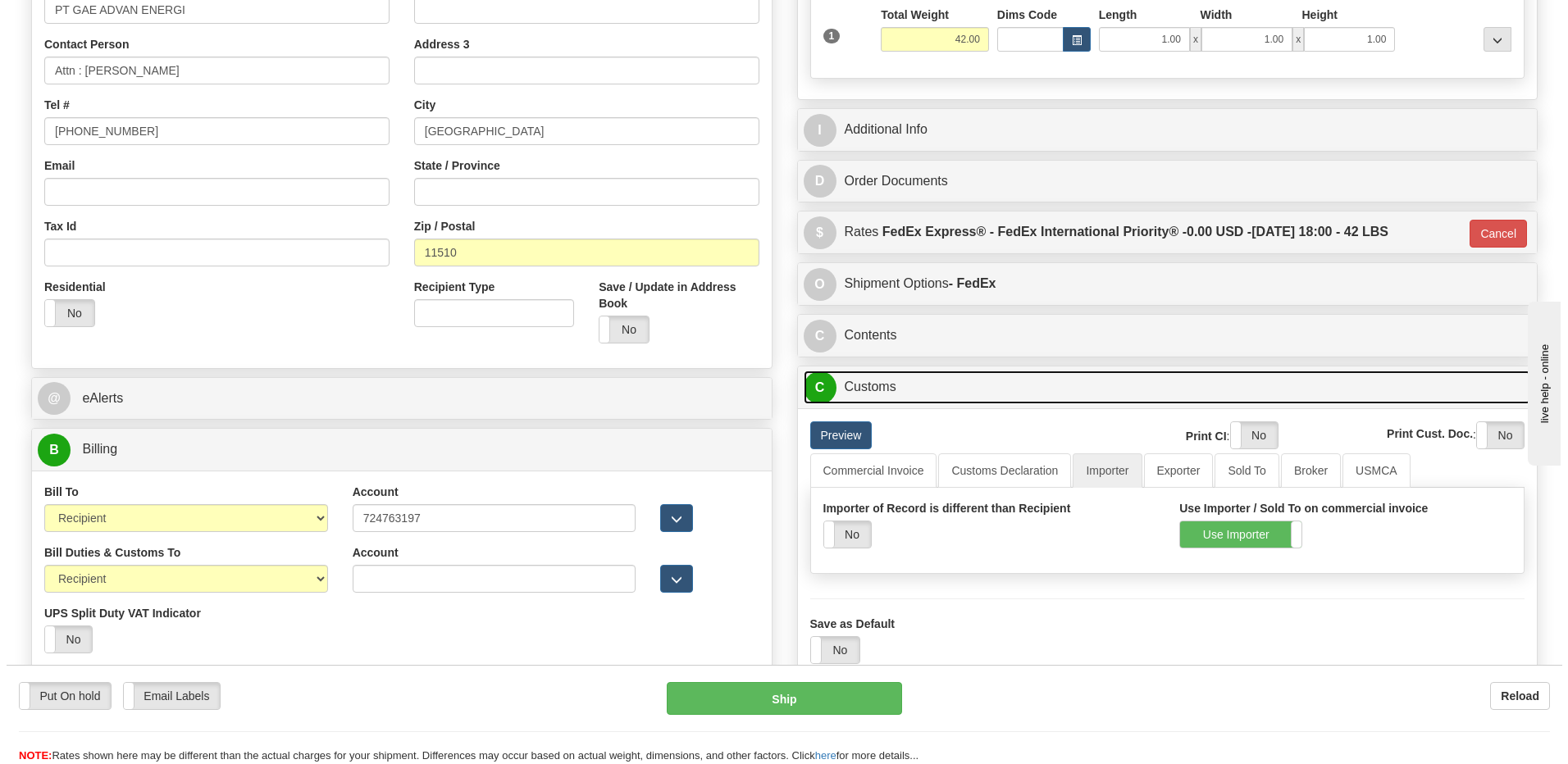
scroll to position [524, 0]
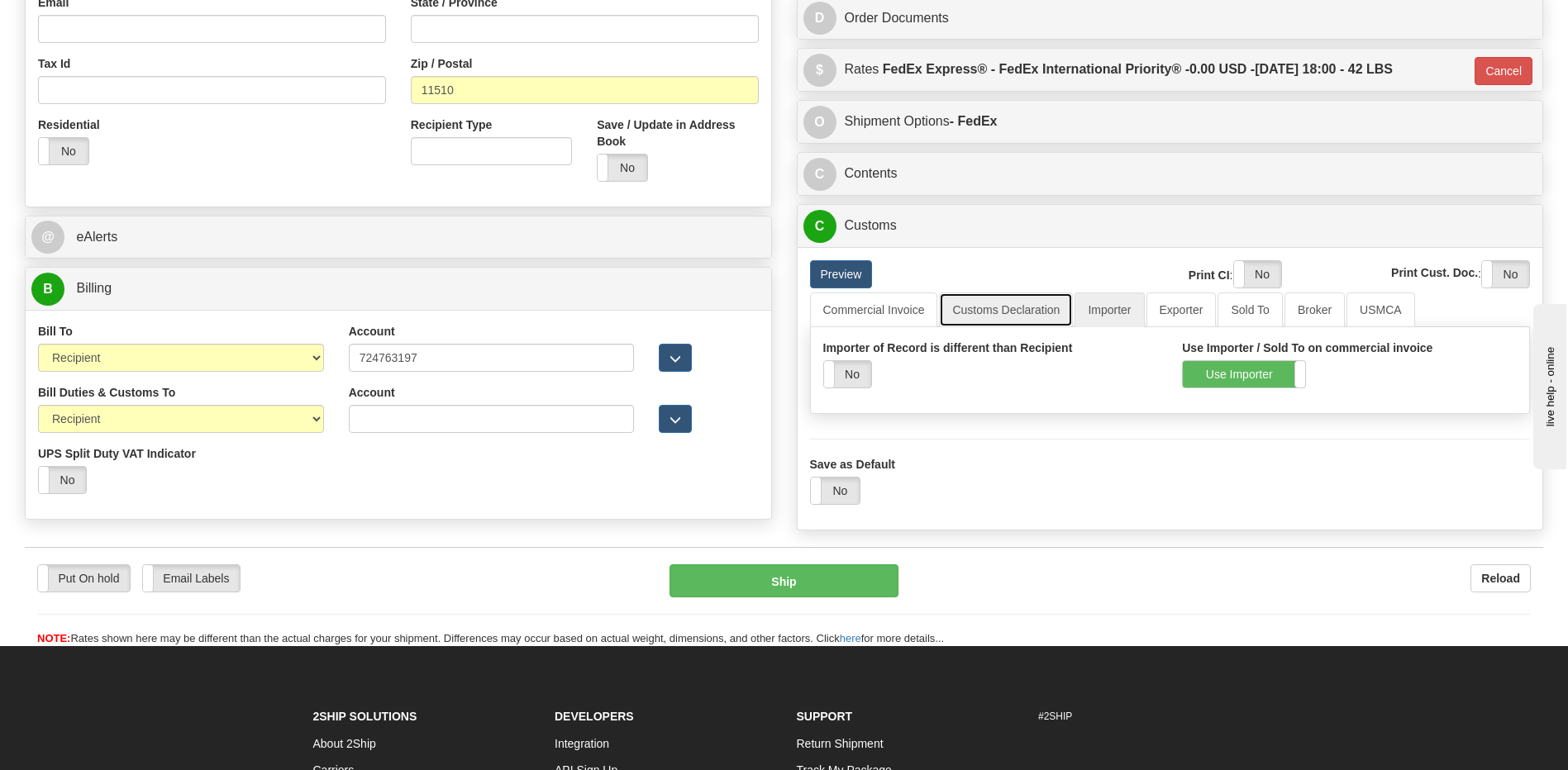
click at [1012, 315] on link "Customs Declaration" at bounding box center [1005, 310] width 134 height 35
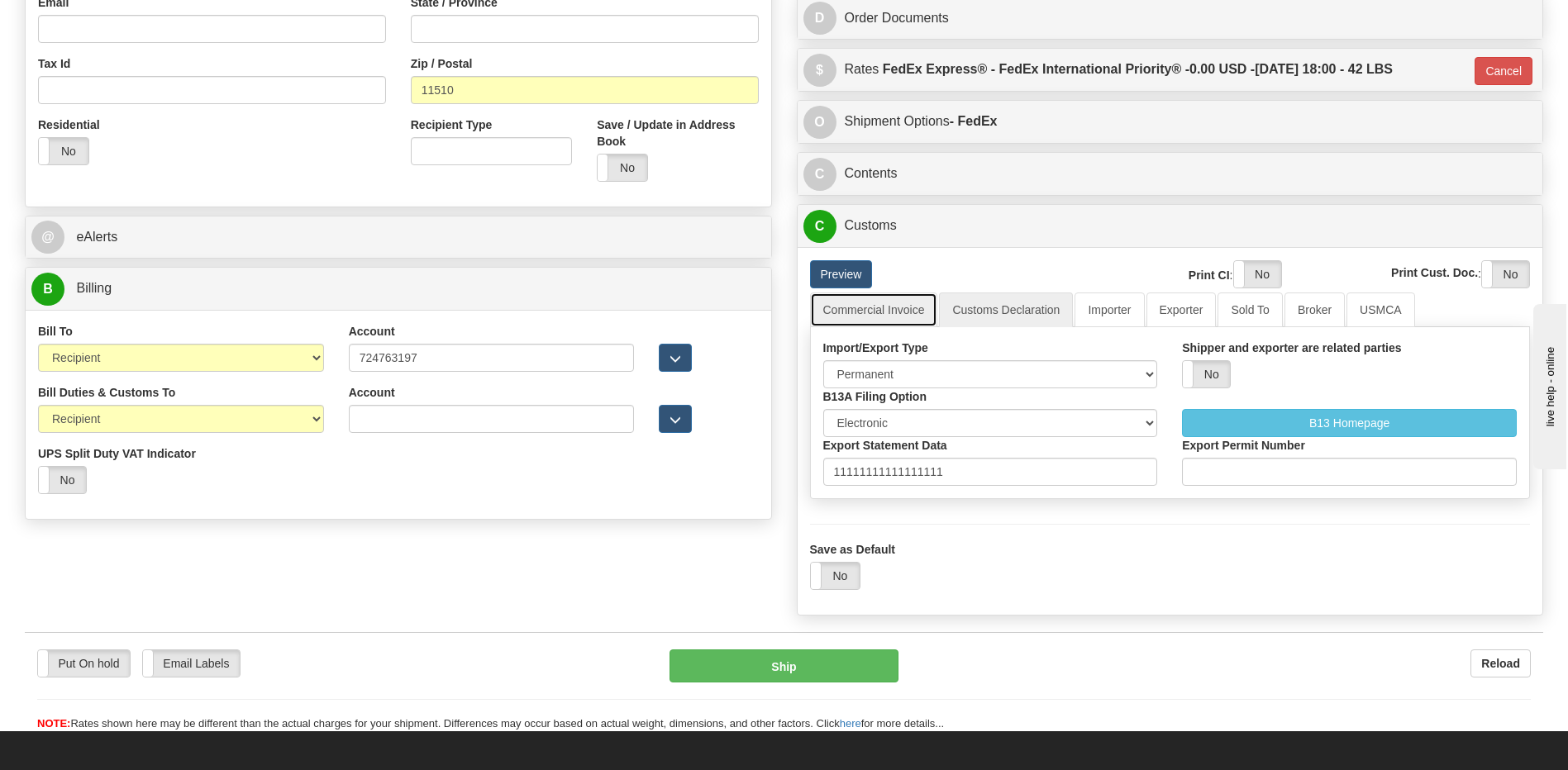
drag, startPoint x: 902, startPoint y: 316, endPoint x: 925, endPoint y: 344, distance: 36.2
click at [902, 316] on link "Commercial Invoice" at bounding box center [874, 310] width 128 height 35
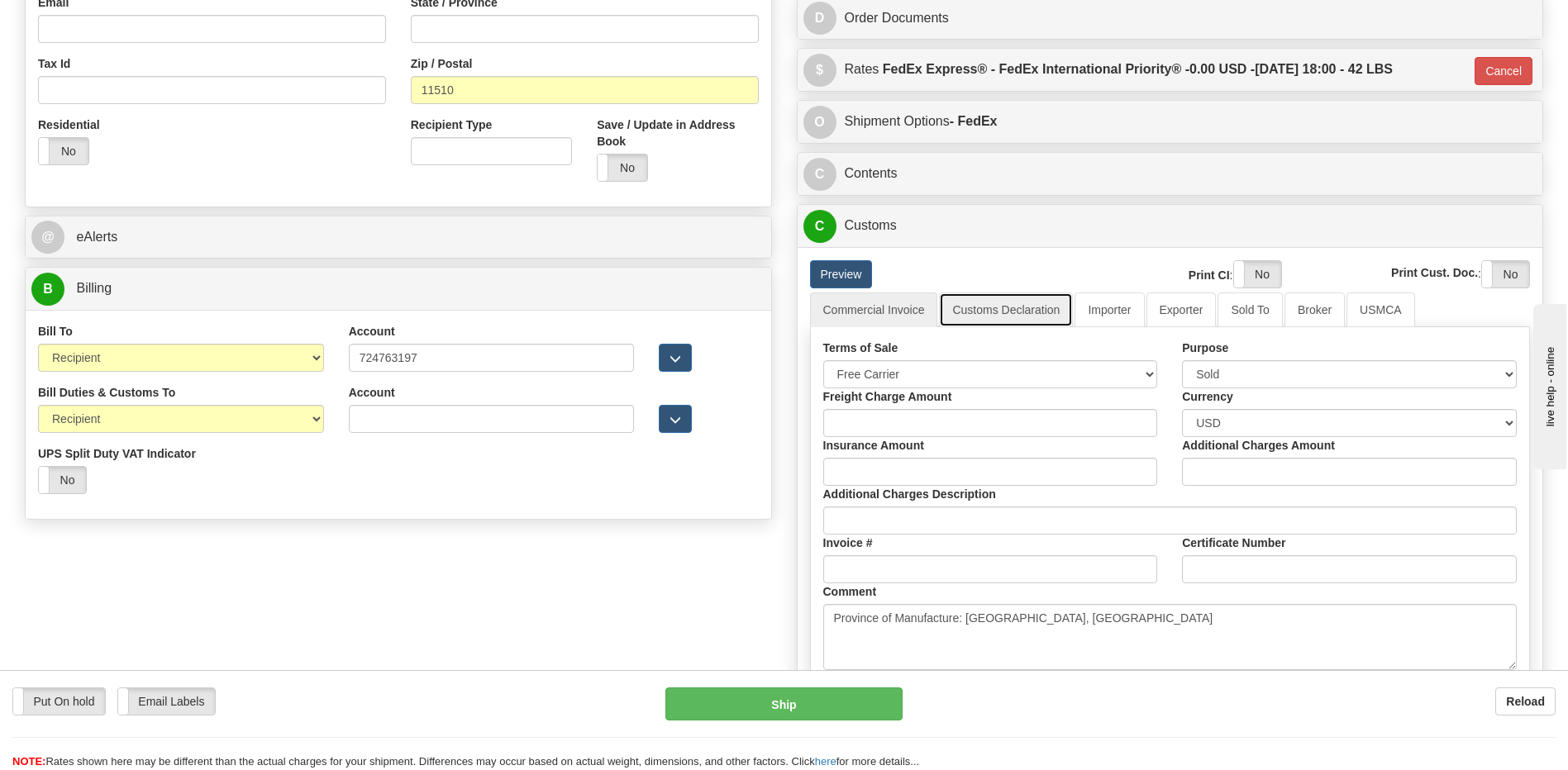
click at [1032, 313] on link "Customs Declaration" at bounding box center [1005, 310] width 134 height 35
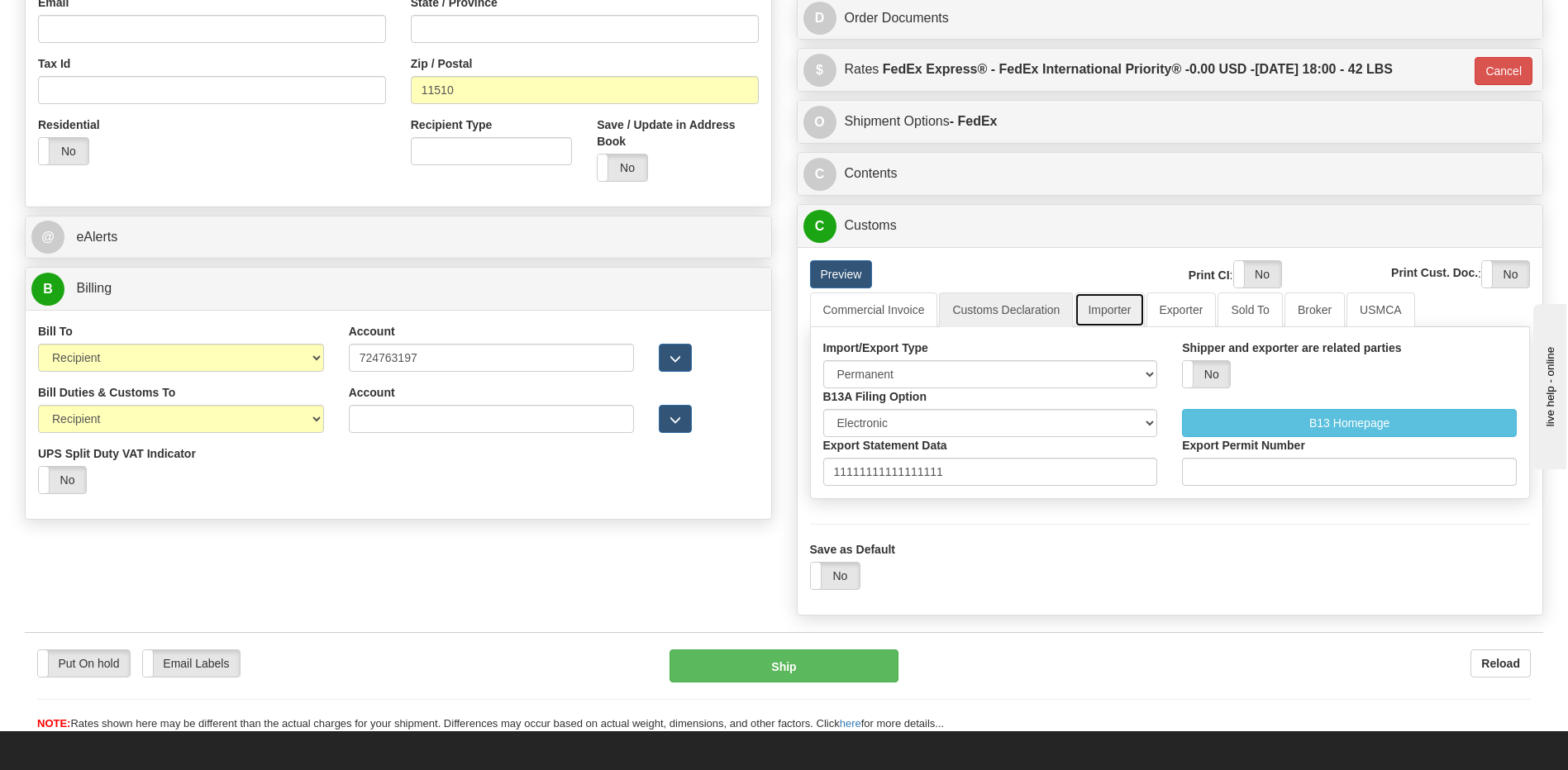
click at [1104, 309] on link "Importer" at bounding box center [1109, 310] width 69 height 35
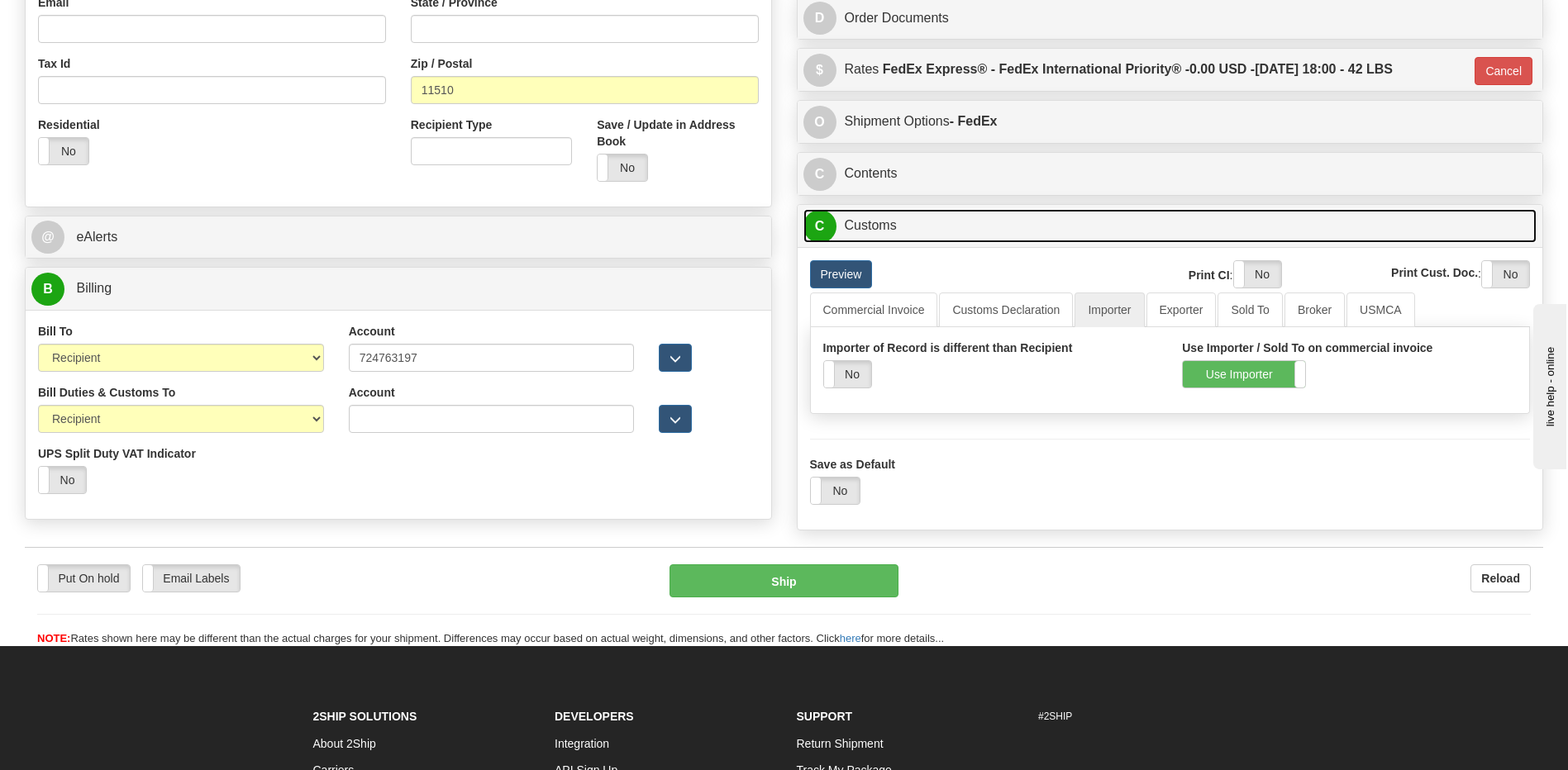
click at [977, 234] on link "C Customs" at bounding box center [1170, 226] width 734 height 34
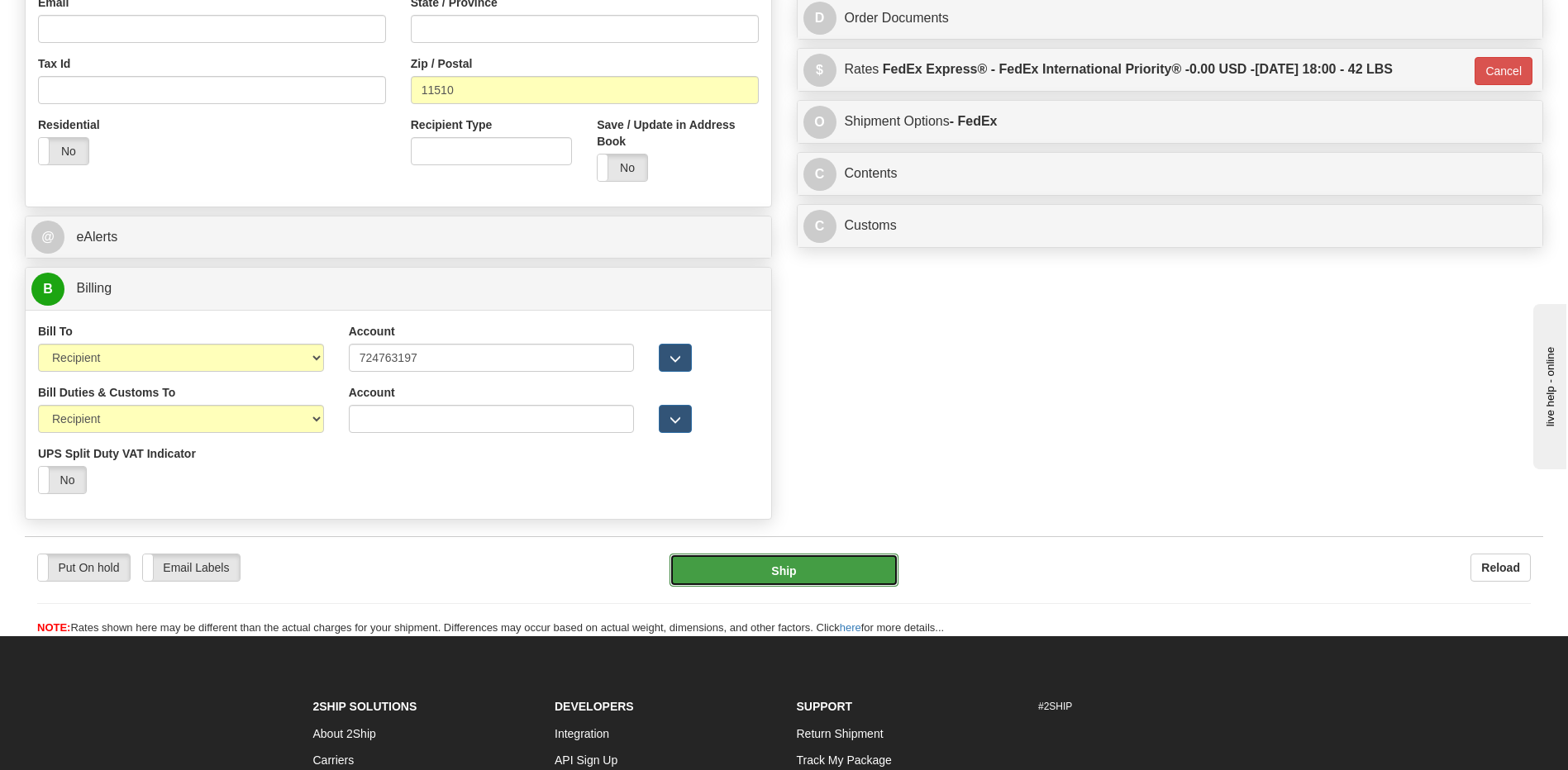
click at [817, 572] on button "Ship" at bounding box center [784, 570] width 228 height 33
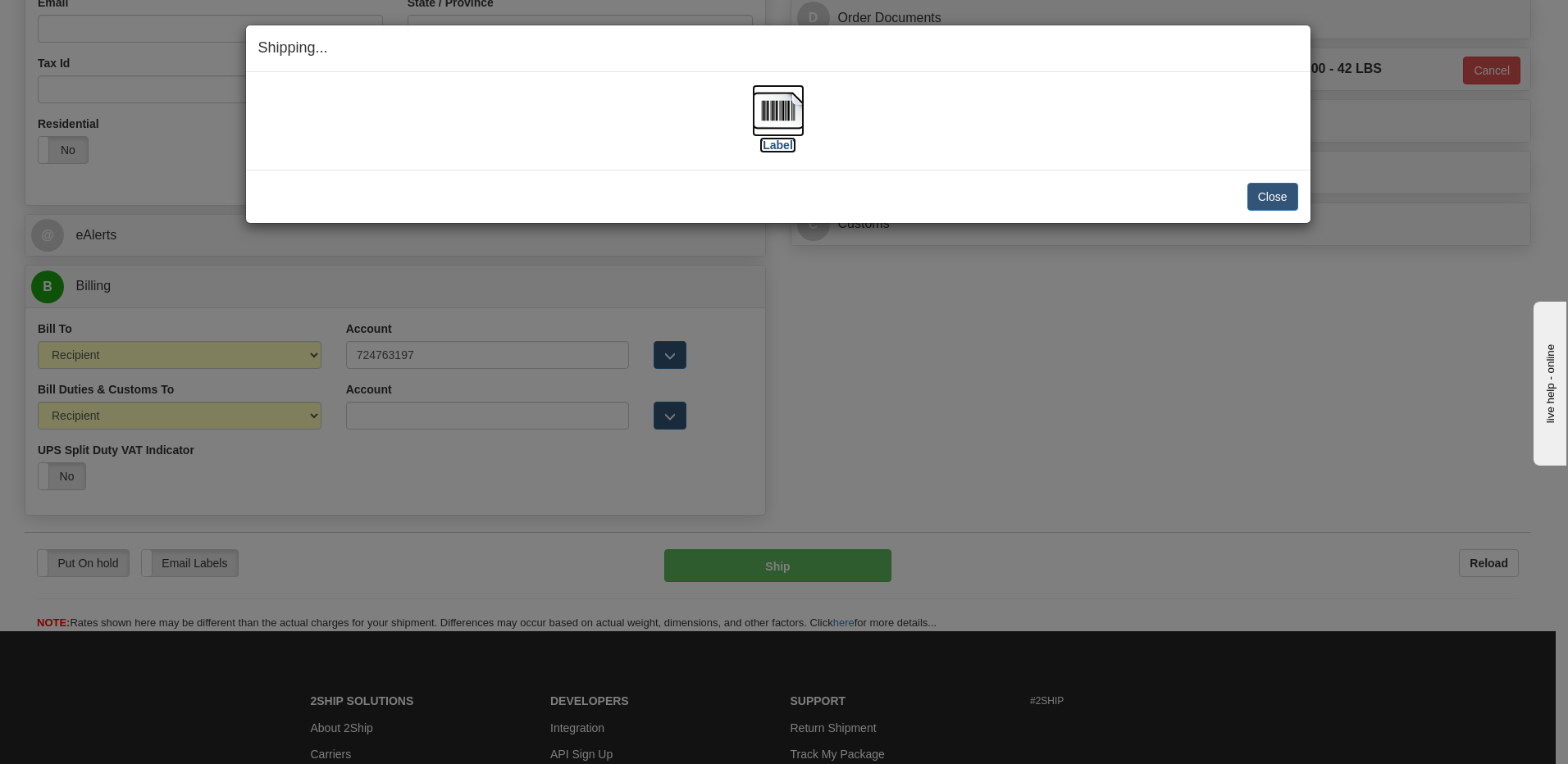
click at [798, 108] on img at bounding box center [778, 110] width 53 height 53
click at [1279, 199] on button "Close" at bounding box center [1272, 196] width 51 height 28
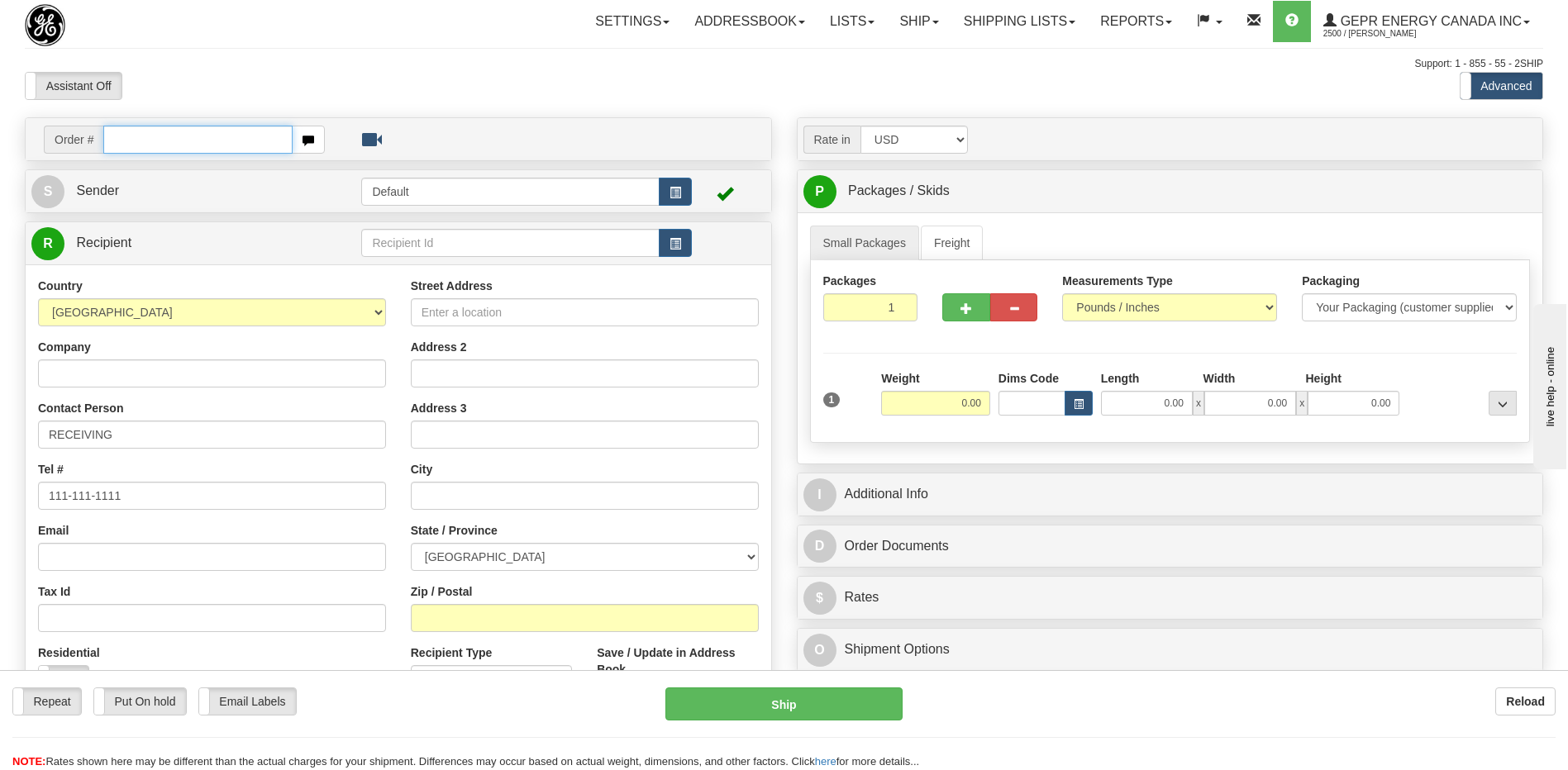
drag, startPoint x: 135, startPoint y: 132, endPoint x: 141, endPoint y: 146, distance: 15.2
click at [135, 132] on input "text" at bounding box center [197, 139] width 188 height 28
paste input "0086686960"
click at [129, 143] on input "0086686960" at bounding box center [197, 139] width 188 height 28
type input "86686960"
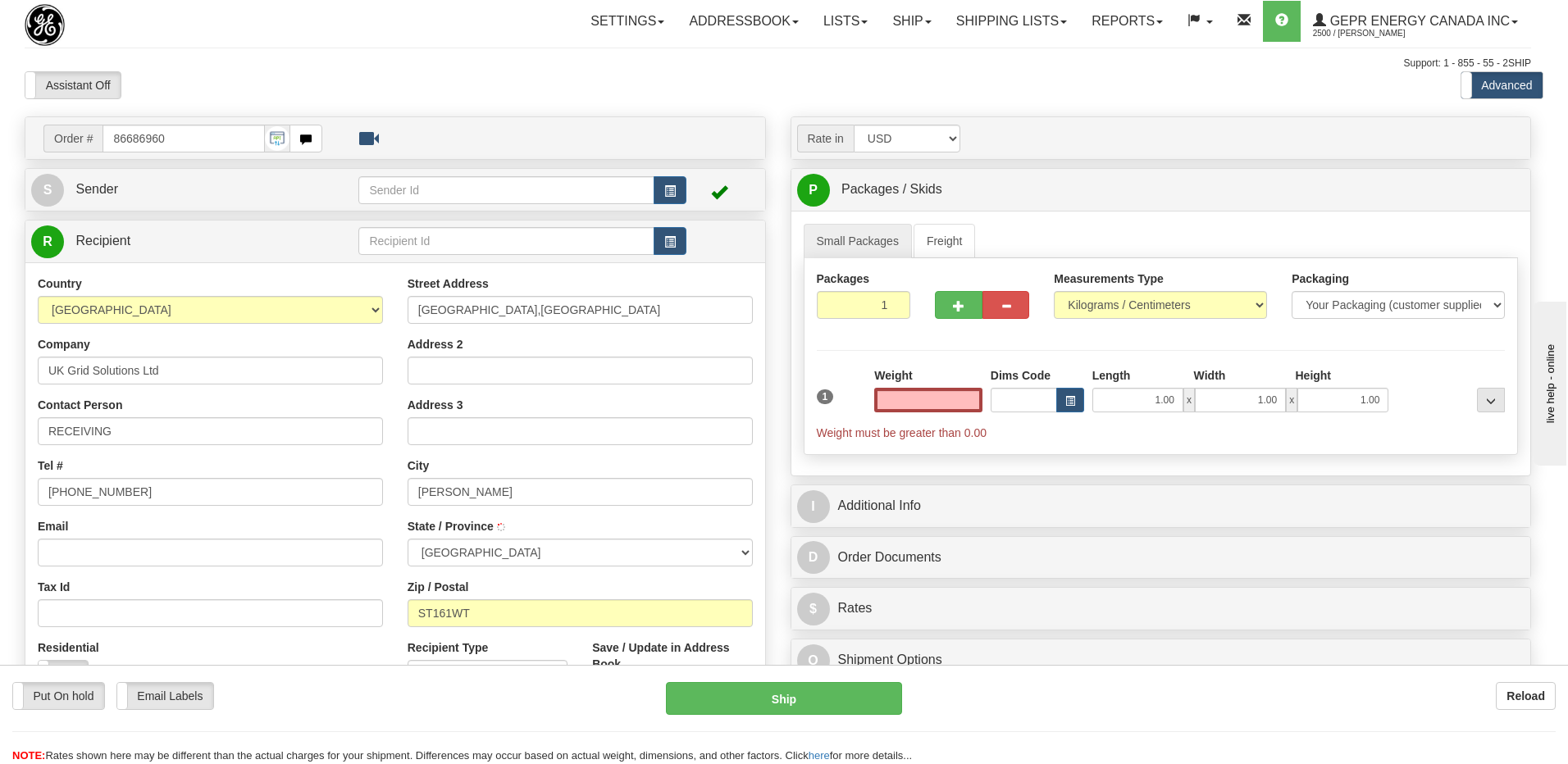
select select
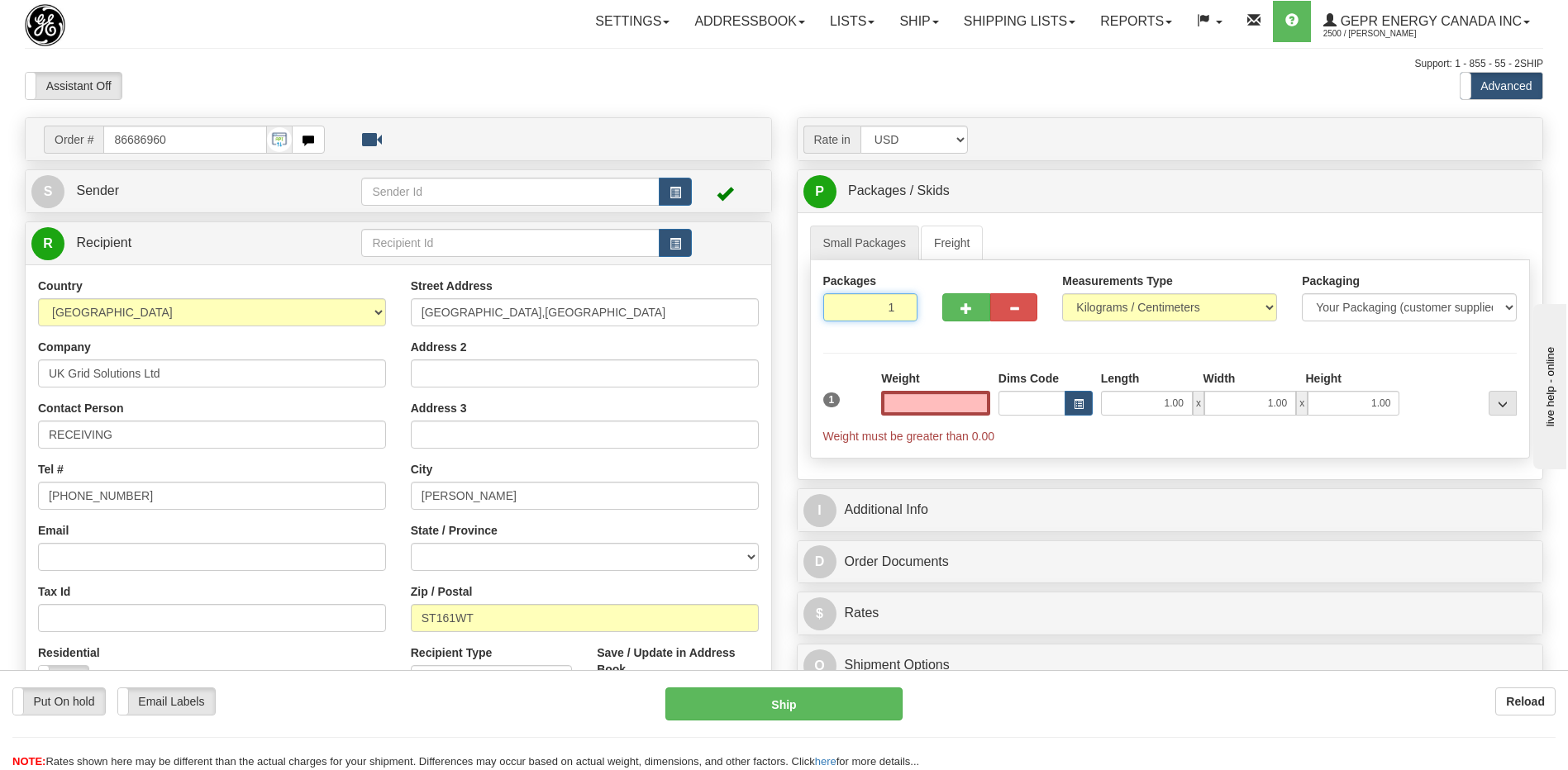
type input "0.00"
click at [866, 310] on input "1" at bounding box center [870, 307] width 95 height 28
type input "3"
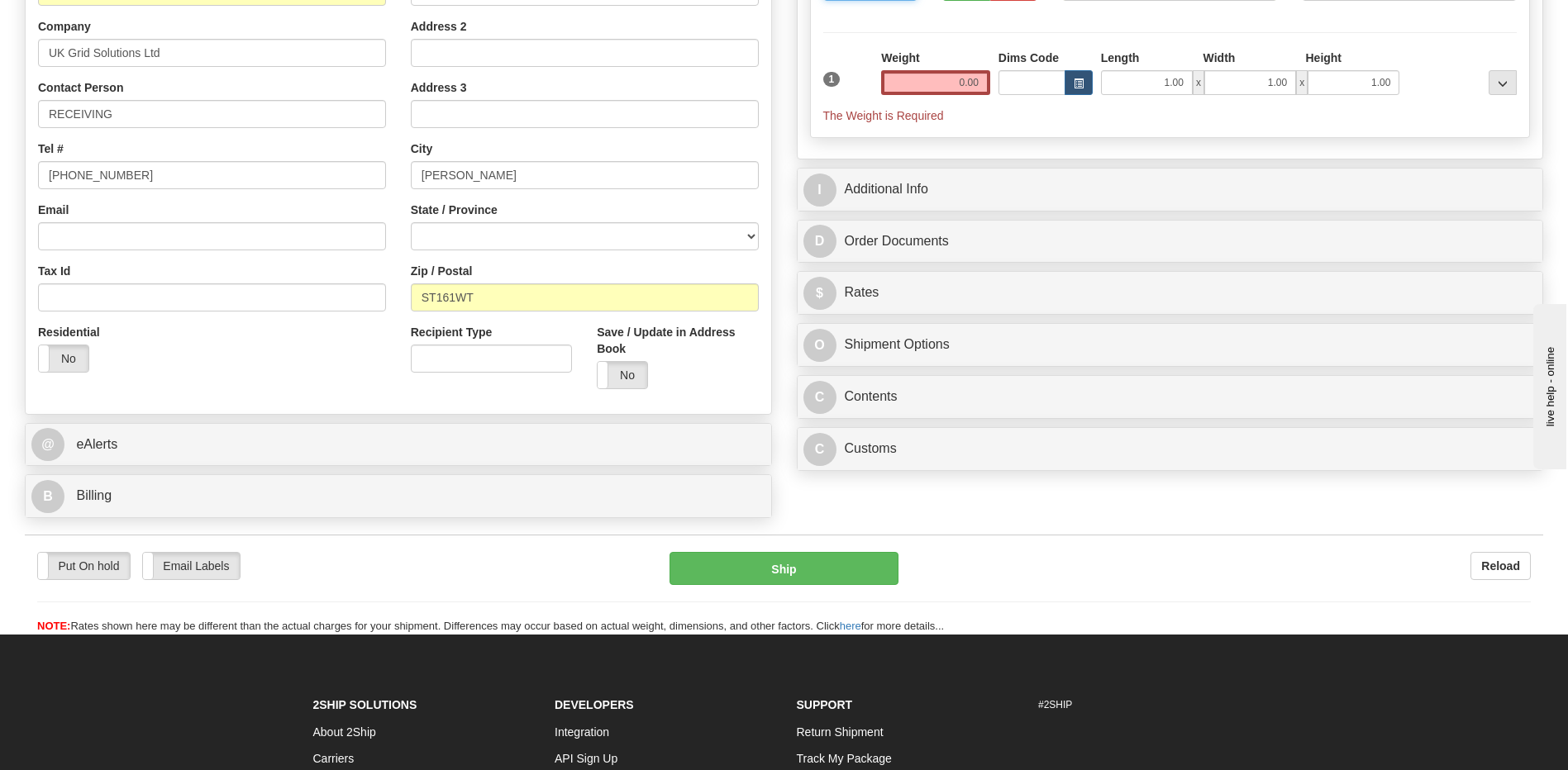
scroll to position [331, 0]
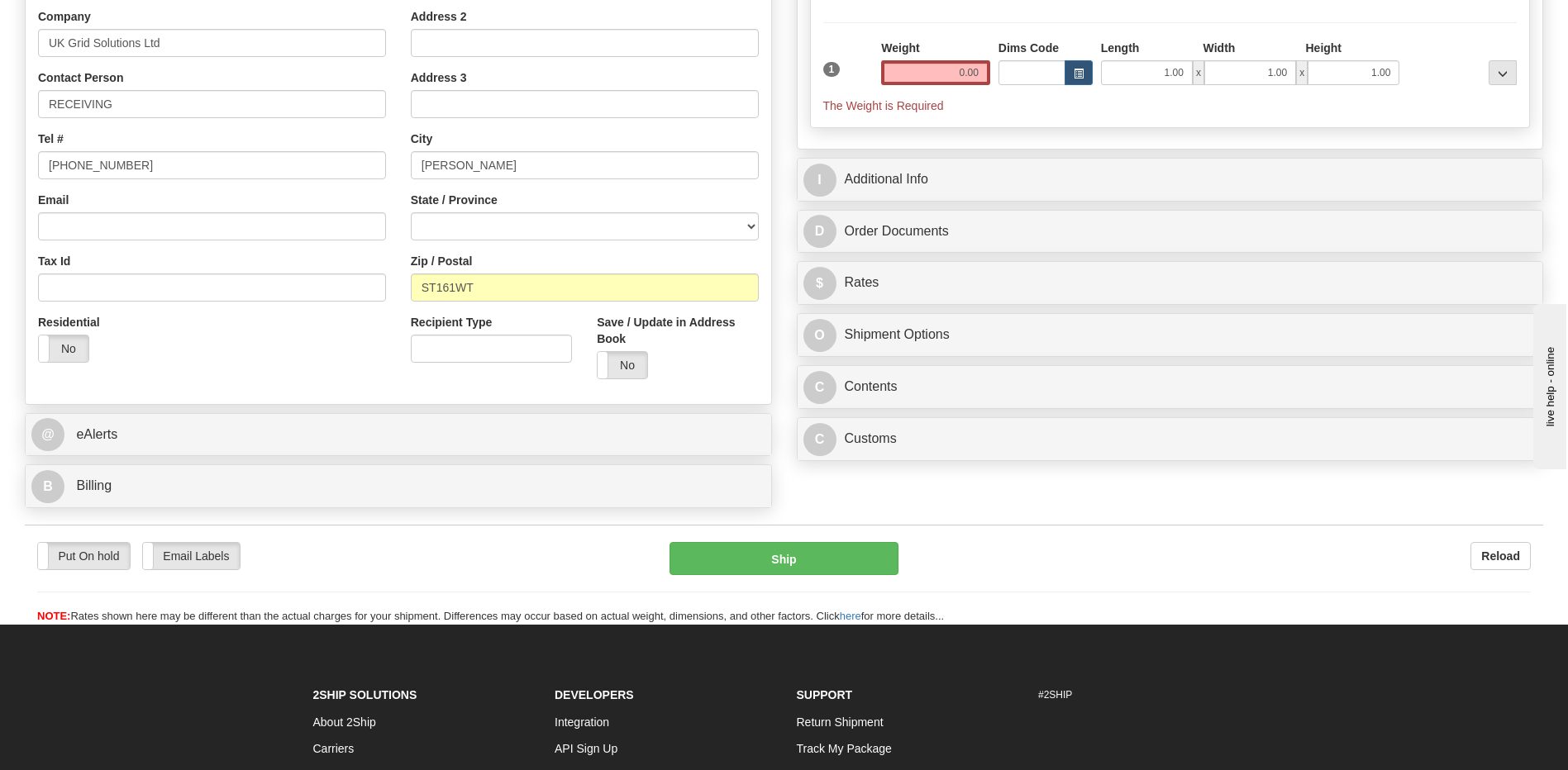
type input "63"
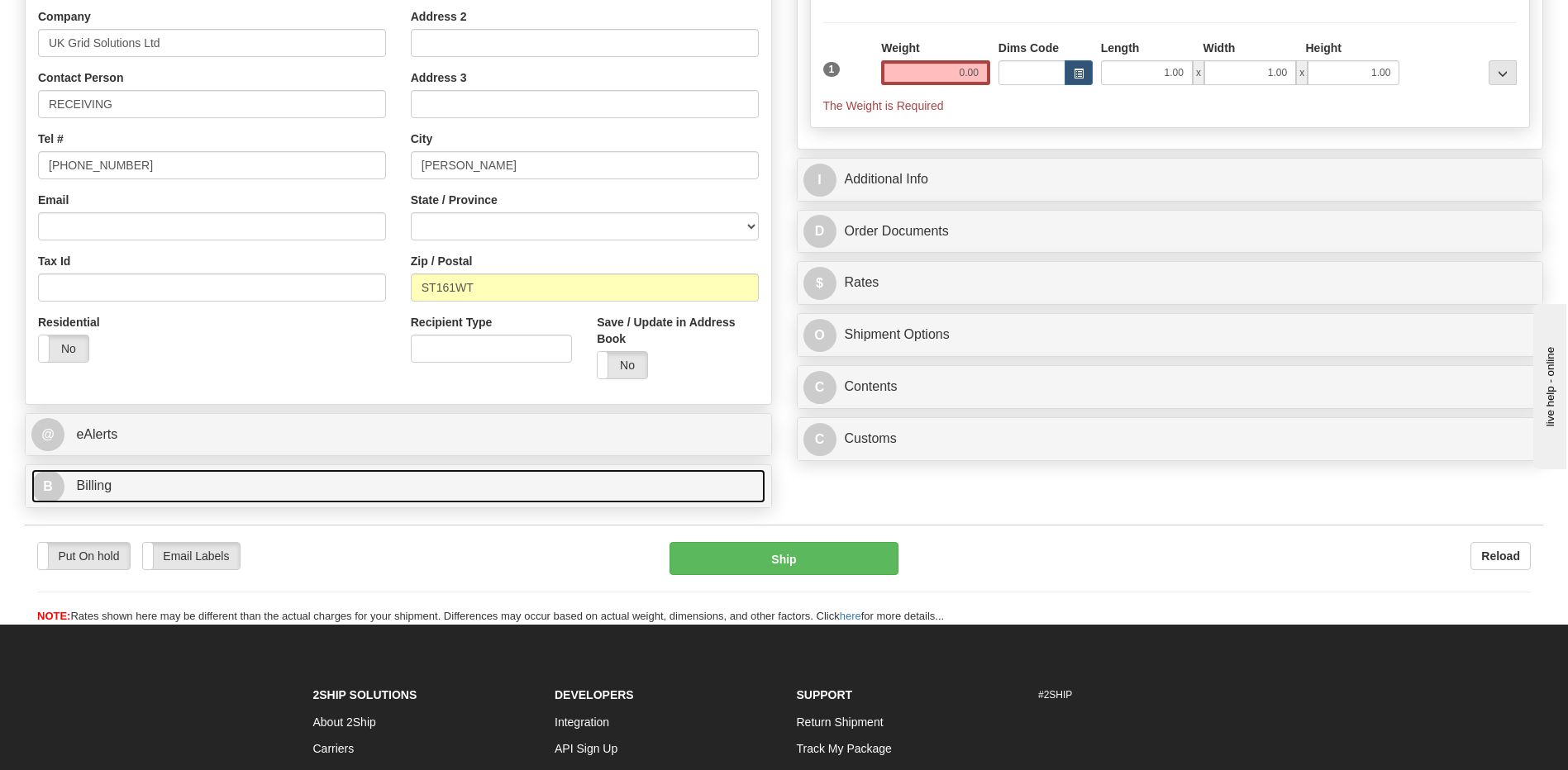
click at [126, 489] on link "B Billing" at bounding box center [399, 487] width 734 height 34
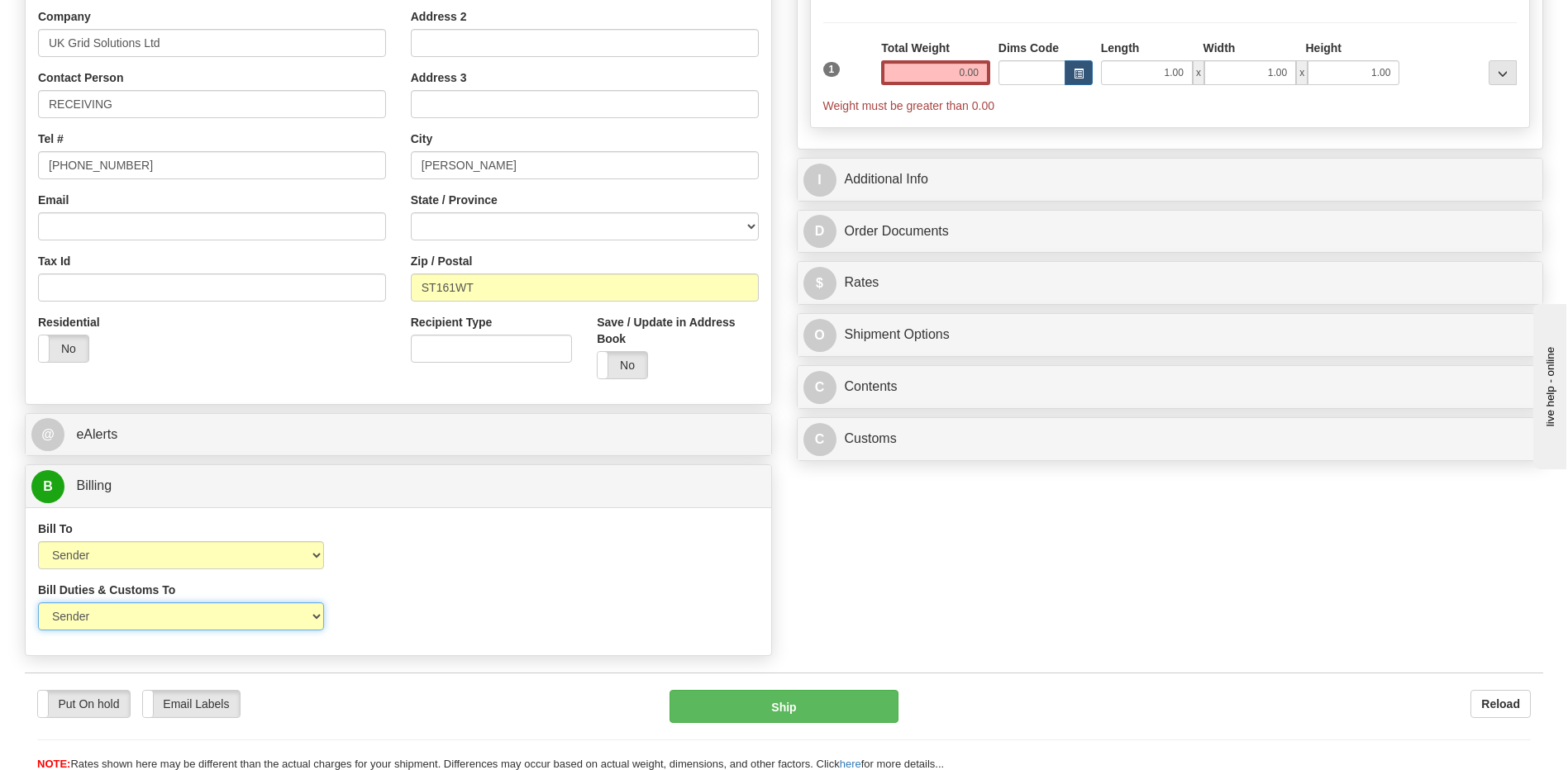
click at [234, 611] on select "Sender Recipient Third Party" at bounding box center [180, 616] width 286 height 28
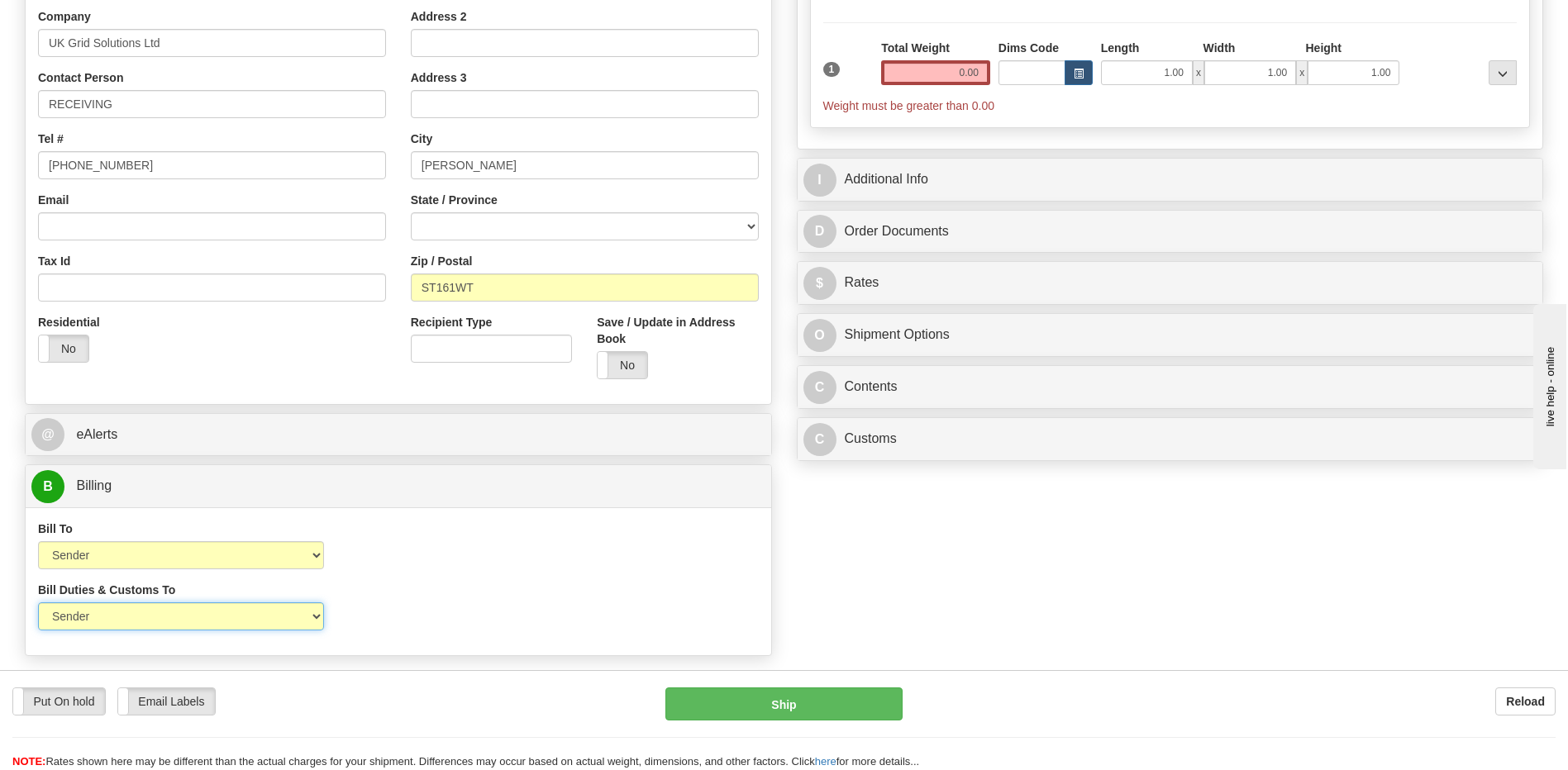
select select "2"
click at [38, 602] on select "Sender Recipient Third Party" at bounding box center [180, 616] width 286 height 28
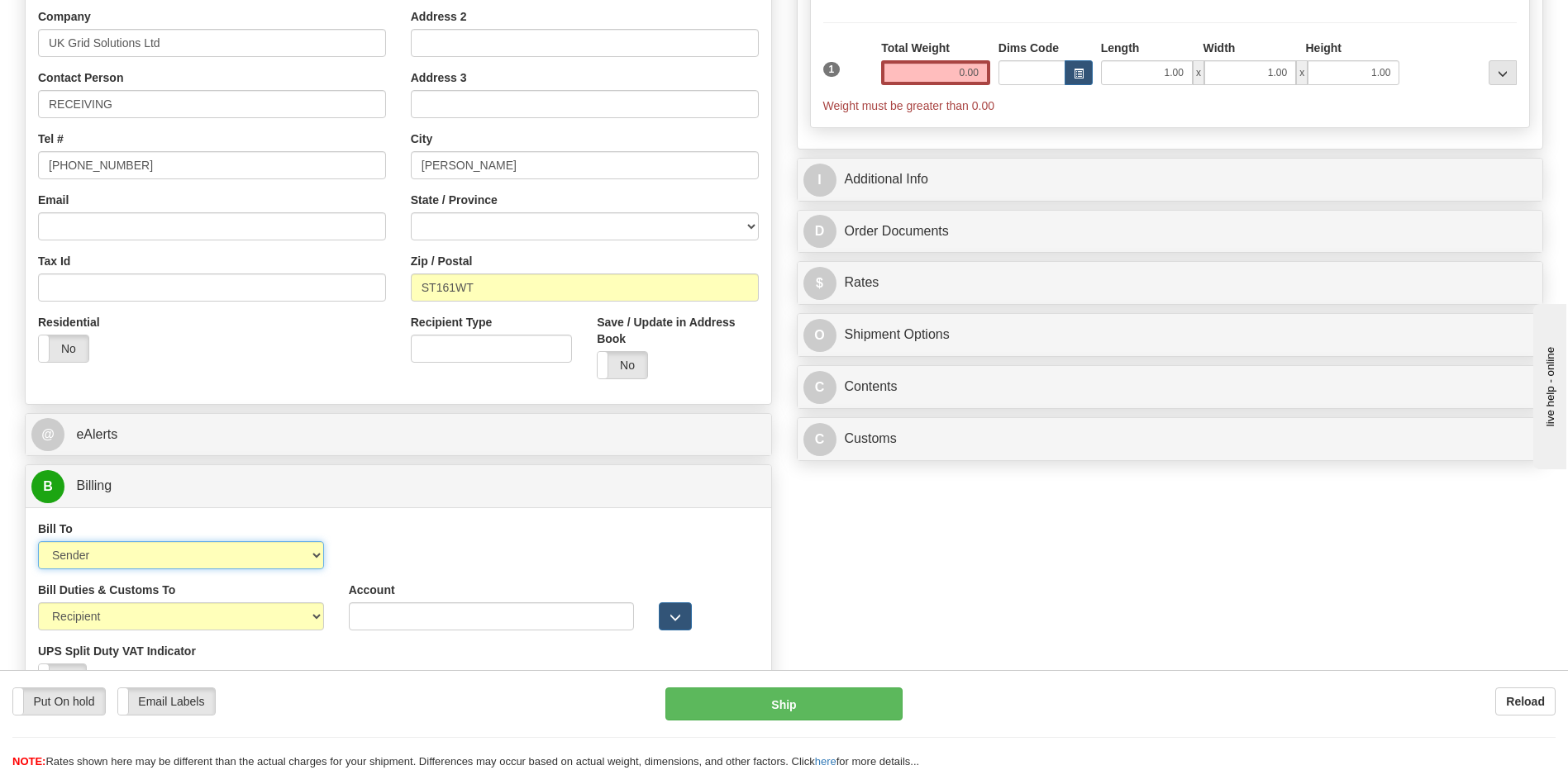
click at [222, 561] on select "Sender Recipient Third Party Collect" at bounding box center [180, 555] width 286 height 28
select select "2"
click at [38, 541] on select "Sender Recipient Third Party Collect" at bounding box center [180, 555] width 286 height 28
click at [355, 556] on input "Account" at bounding box center [491, 555] width 286 height 28
paste input "952619747"
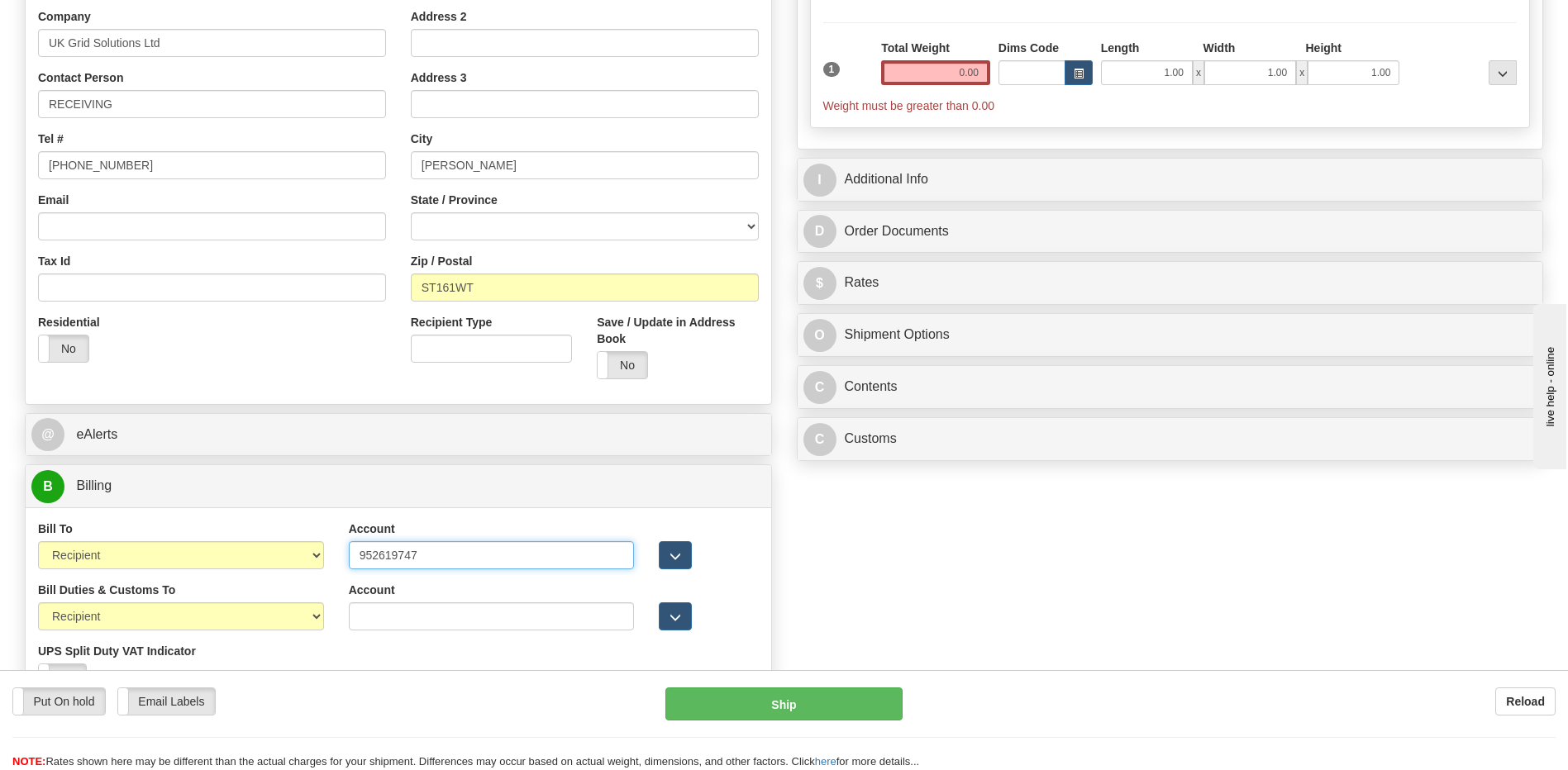
type input "952619747"
click at [135, 172] on input "[PHONE_NUMBER]" at bounding box center [212, 165] width 348 height 28
drag, startPoint x: 151, startPoint y: 172, endPoint x: 0, endPoint y: 188, distance: 151.8
click at [0, 188] on html "Training Course Close Toggle navigation Settings Shipping Preferences New Sende…" at bounding box center [784, 54] width 1568 height 770
paste input "1785250070"
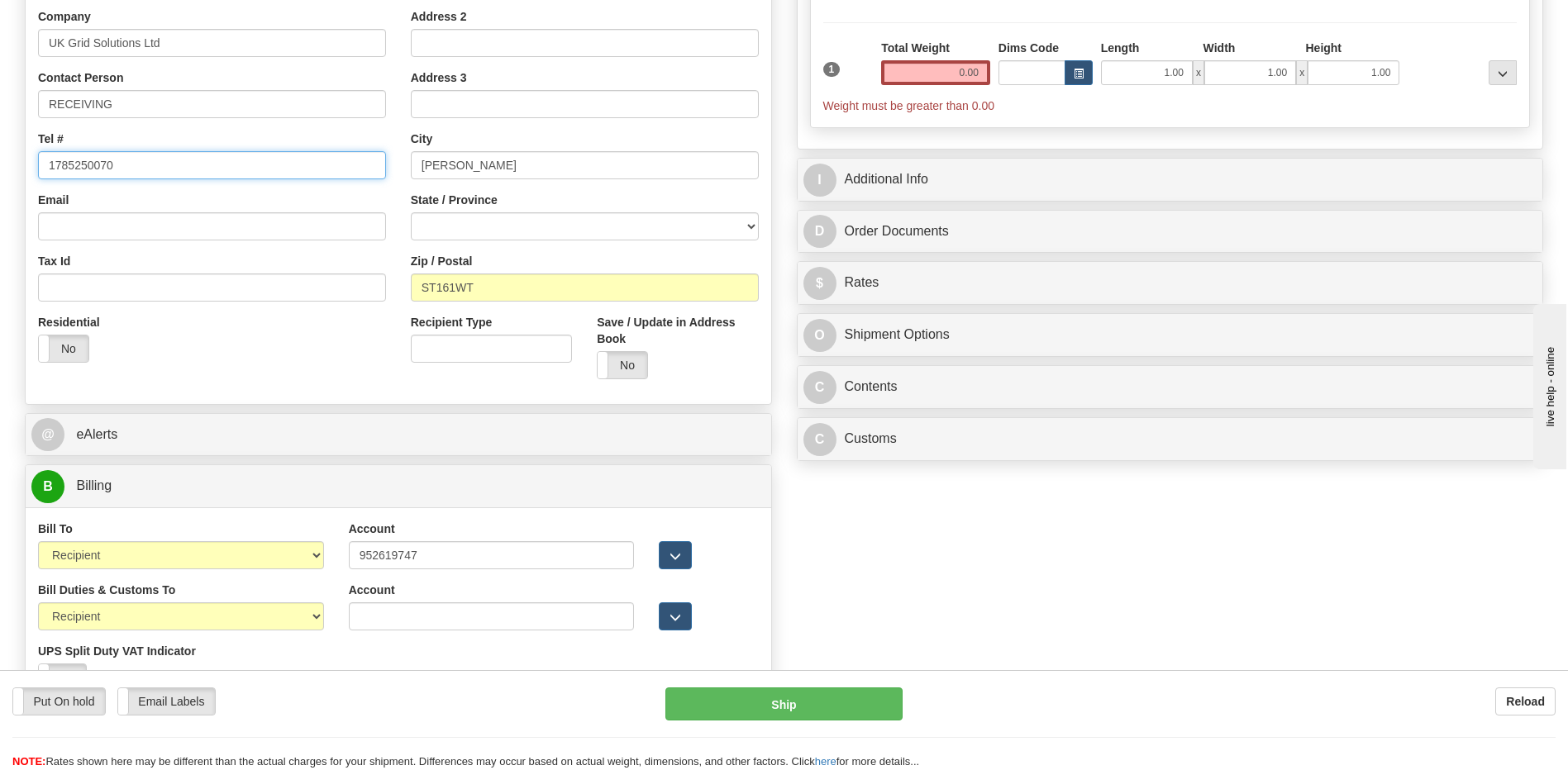
type input "1785250070"
click at [232, 362] on div "Residential Yes No" at bounding box center [211, 344] width 372 height 61
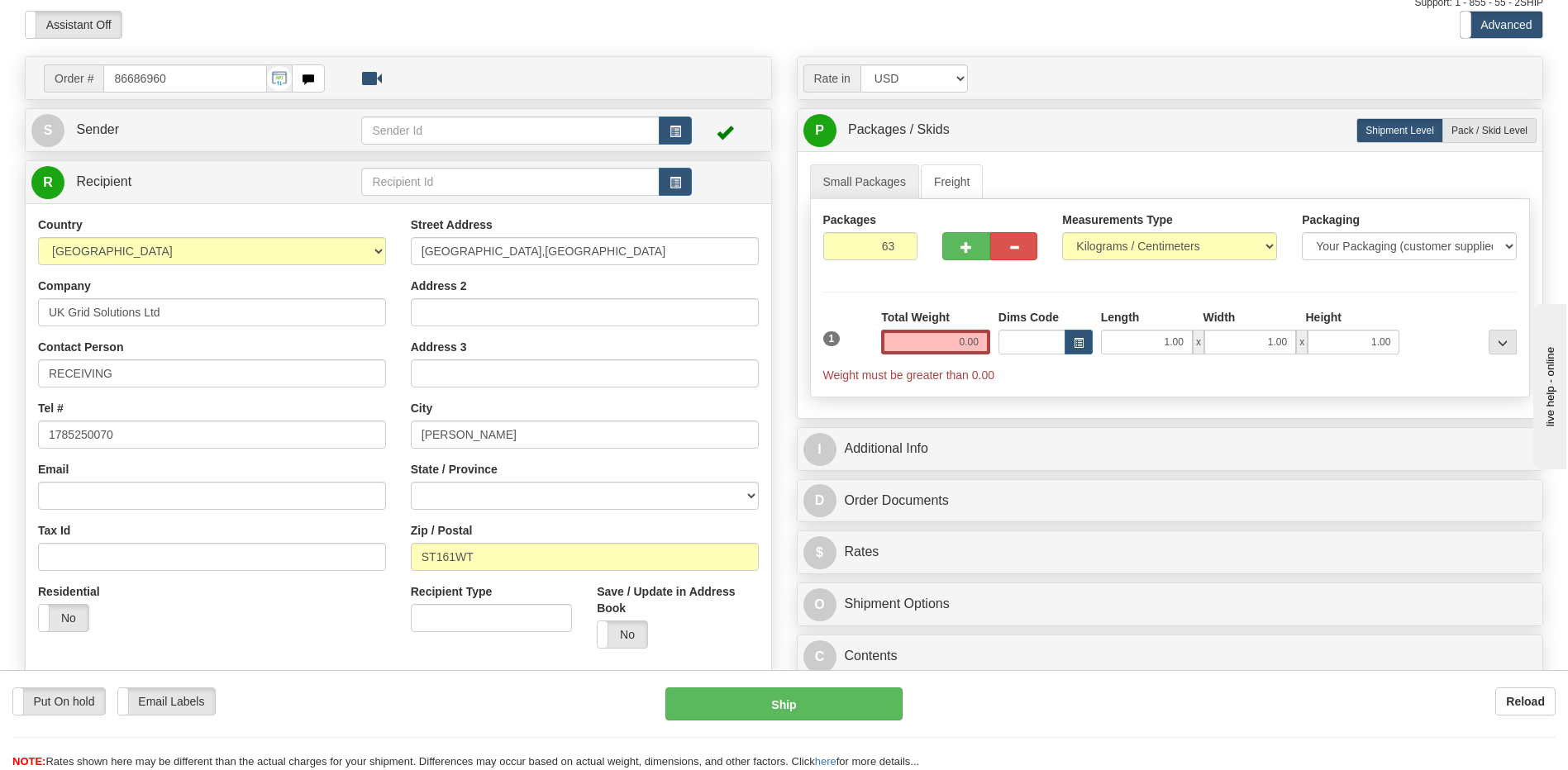
scroll to position [0, 0]
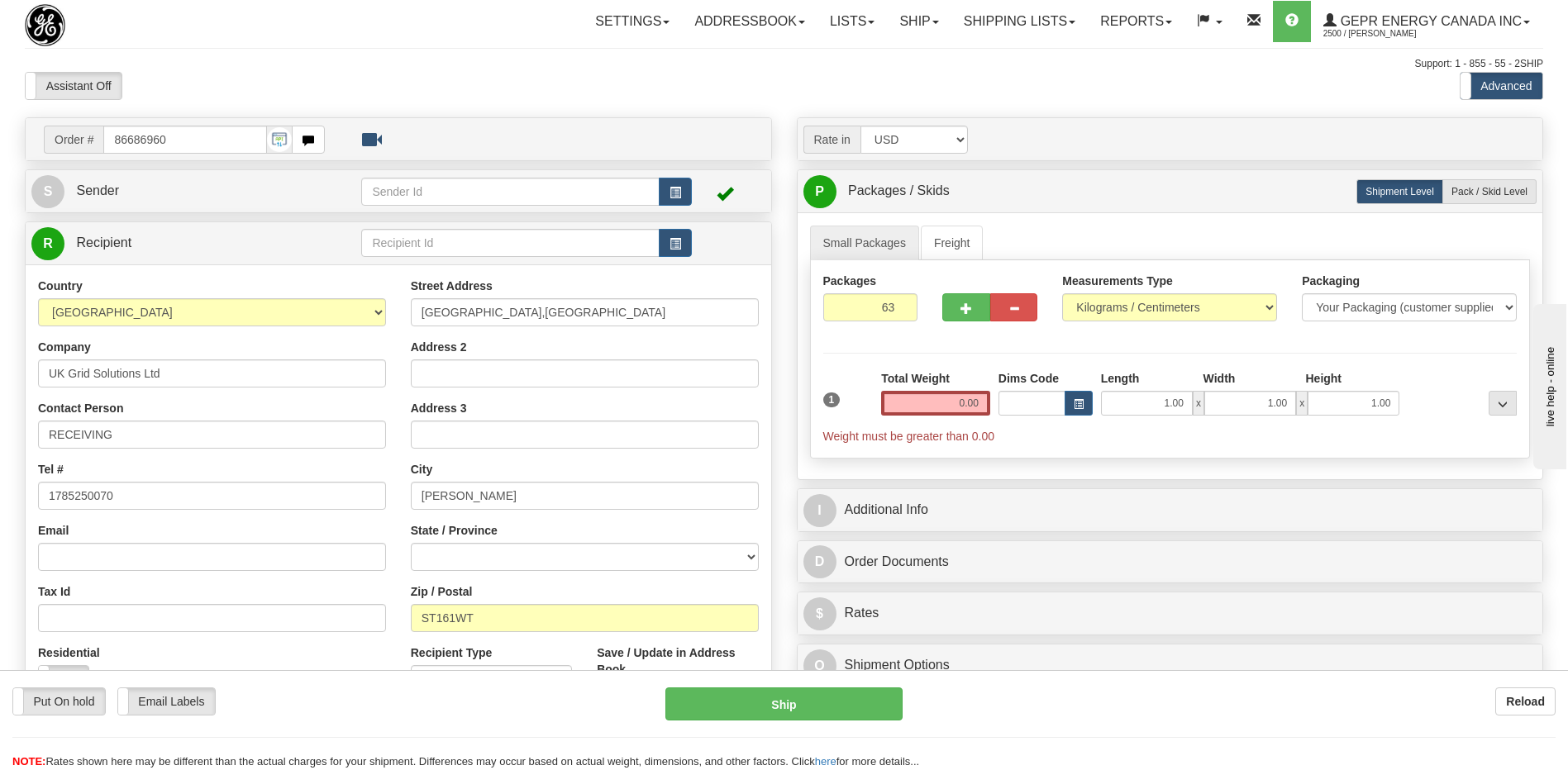
click at [498, 76] on div "Assistant On Assistant Off Do a return Do a return" at bounding box center [334, 86] width 643 height 28
click at [945, 393] on input "0.00" at bounding box center [935, 404] width 109 height 25
click at [945, 393] on input "text" at bounding box center [935, 404] width 109 height 25
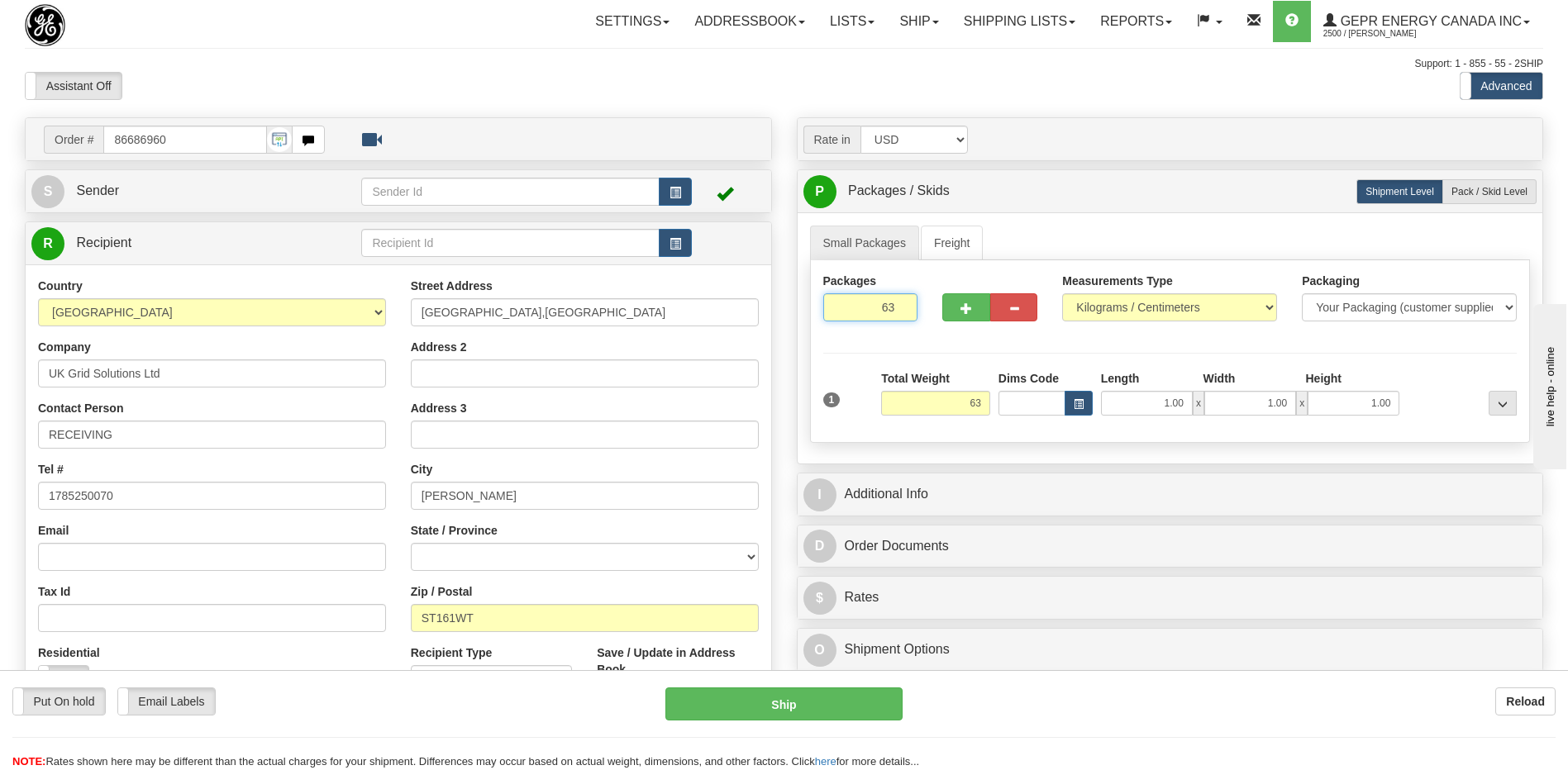
type input "63.00"
click at [886, 305] on input "63" at bounding box center [870, 307] width 95 height 28
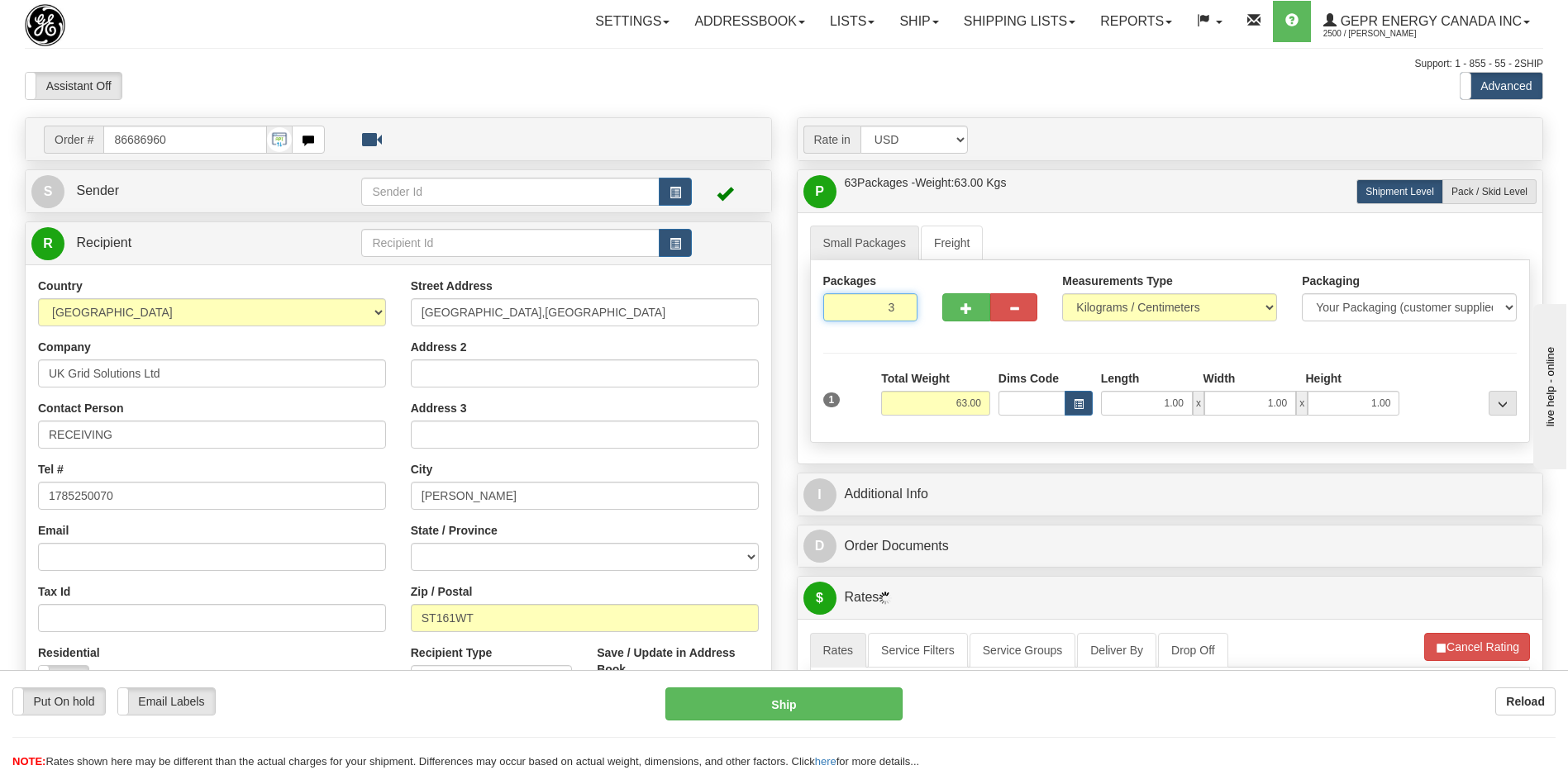
type input "3"
click at [555, 63] on div "Support: 1 - 855 - 55 - 2SHIP" at bounding box center [784, 64] width 1518 height 14
click at [674, 184] on button "button" at bounding box center [675, 191] width 33 height 28
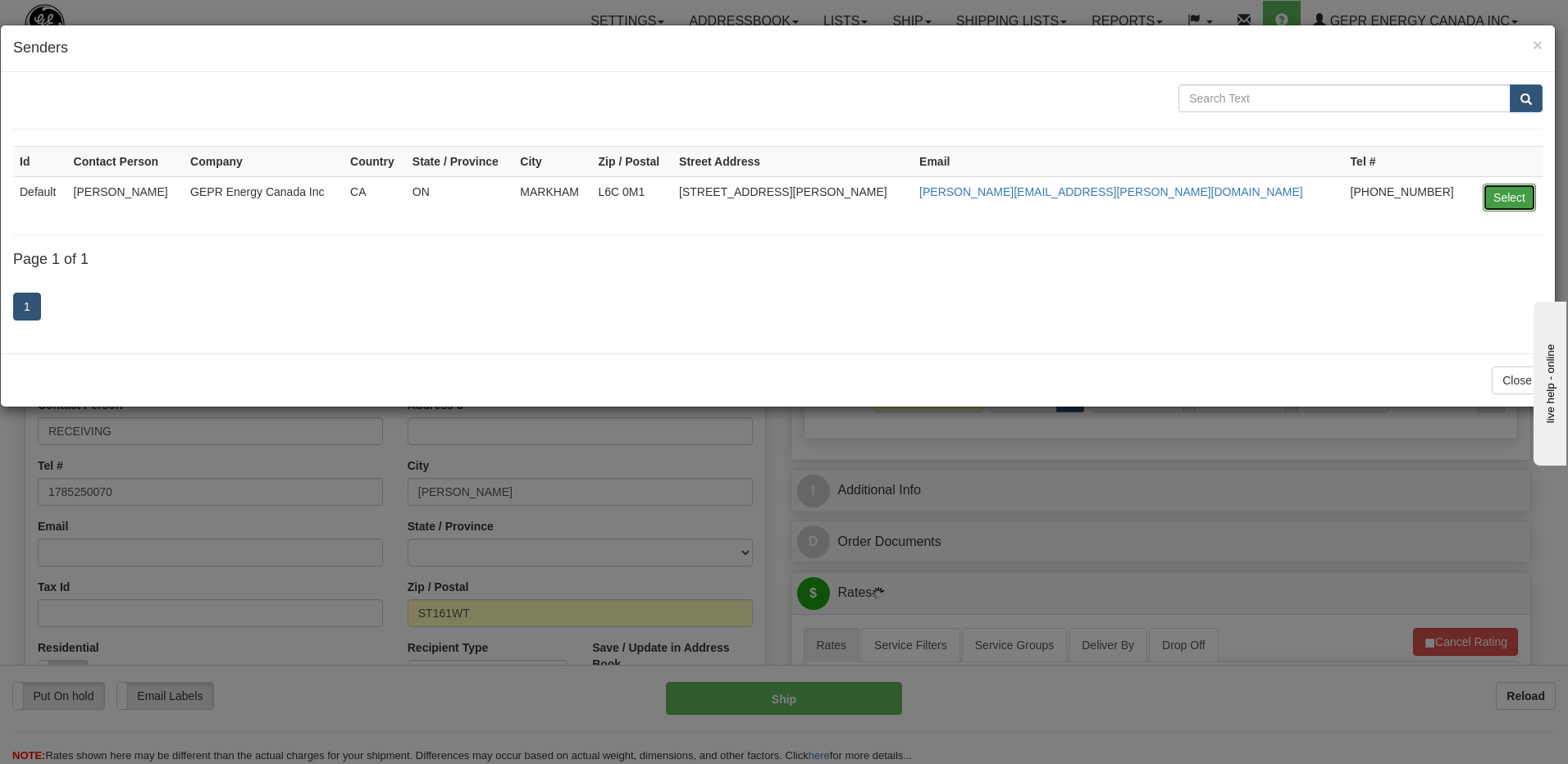
click at [1497, 200] on button "Select" at bounding box center [1509, 197] width 54 height 28
type input "Default"
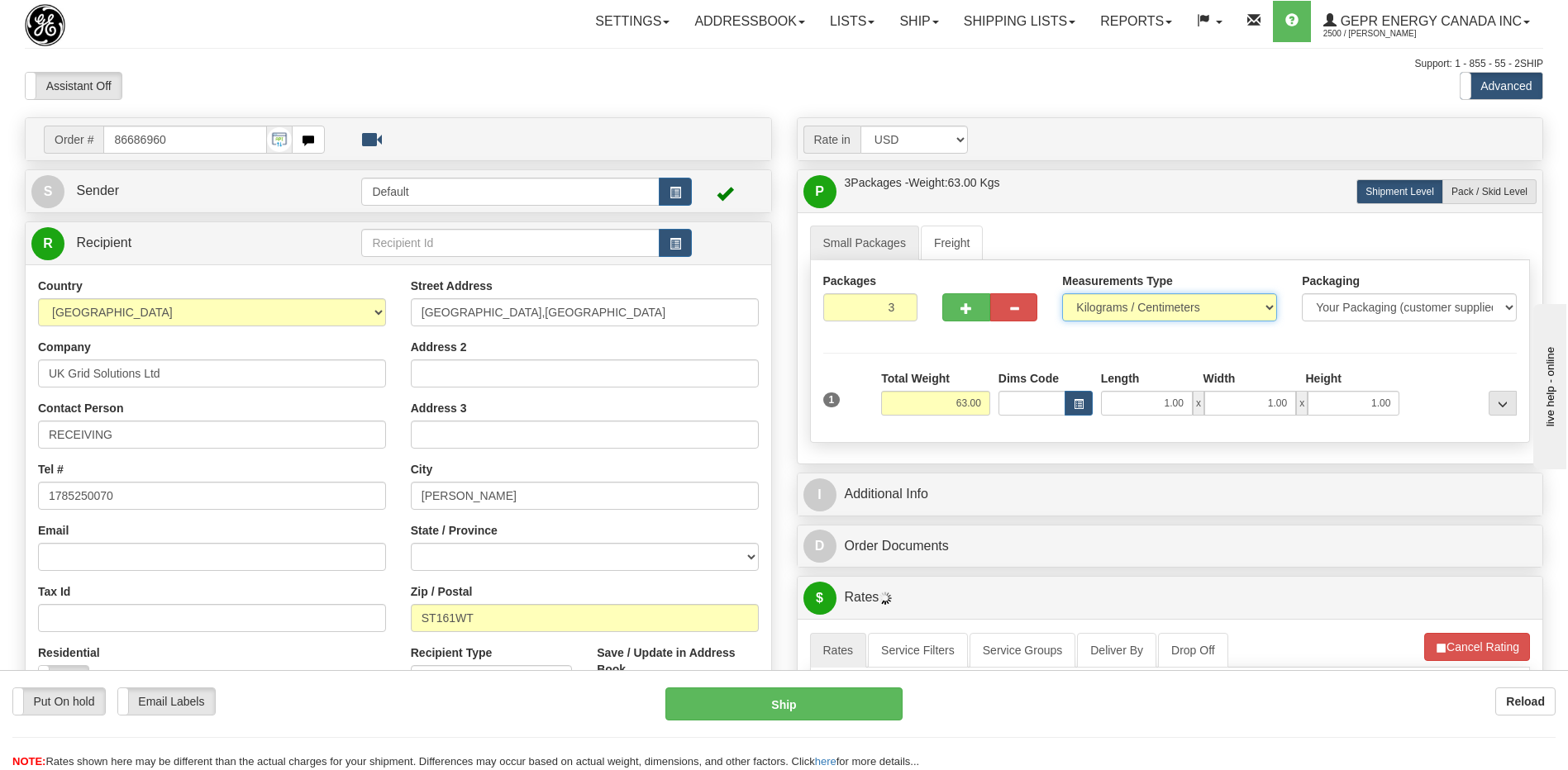
click at [1119, 316] on select "Pounds / Inches Kilograms / Centimeters" at bounding box center [1169, 307] width 215 height 28
select select "0"
click at [1062, 293] on select "Pounds / Inches Kilograms / Centimeters" at bounding box center [1169, 307] width 215 height 28
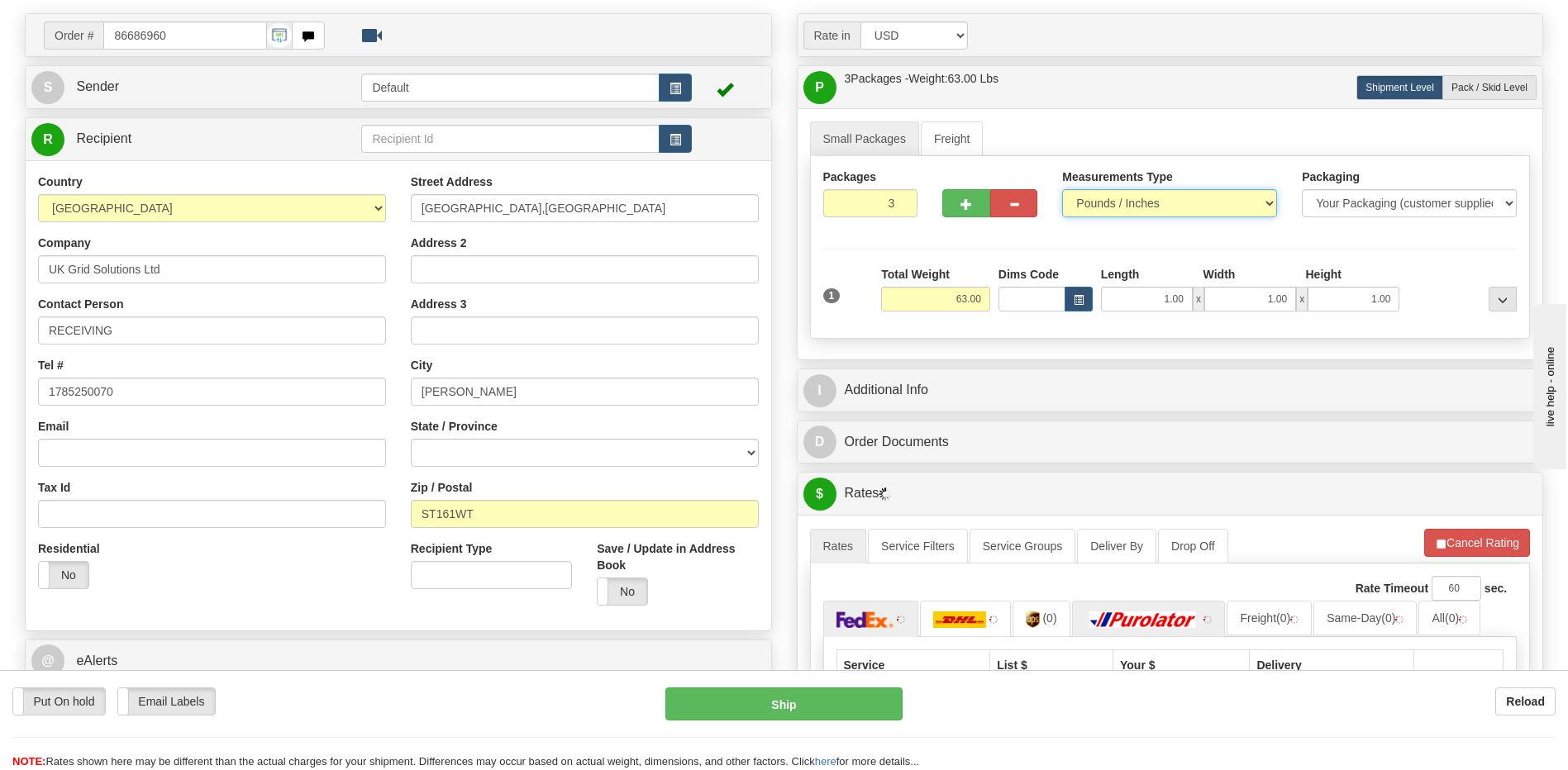
scroll to position [331, 0]
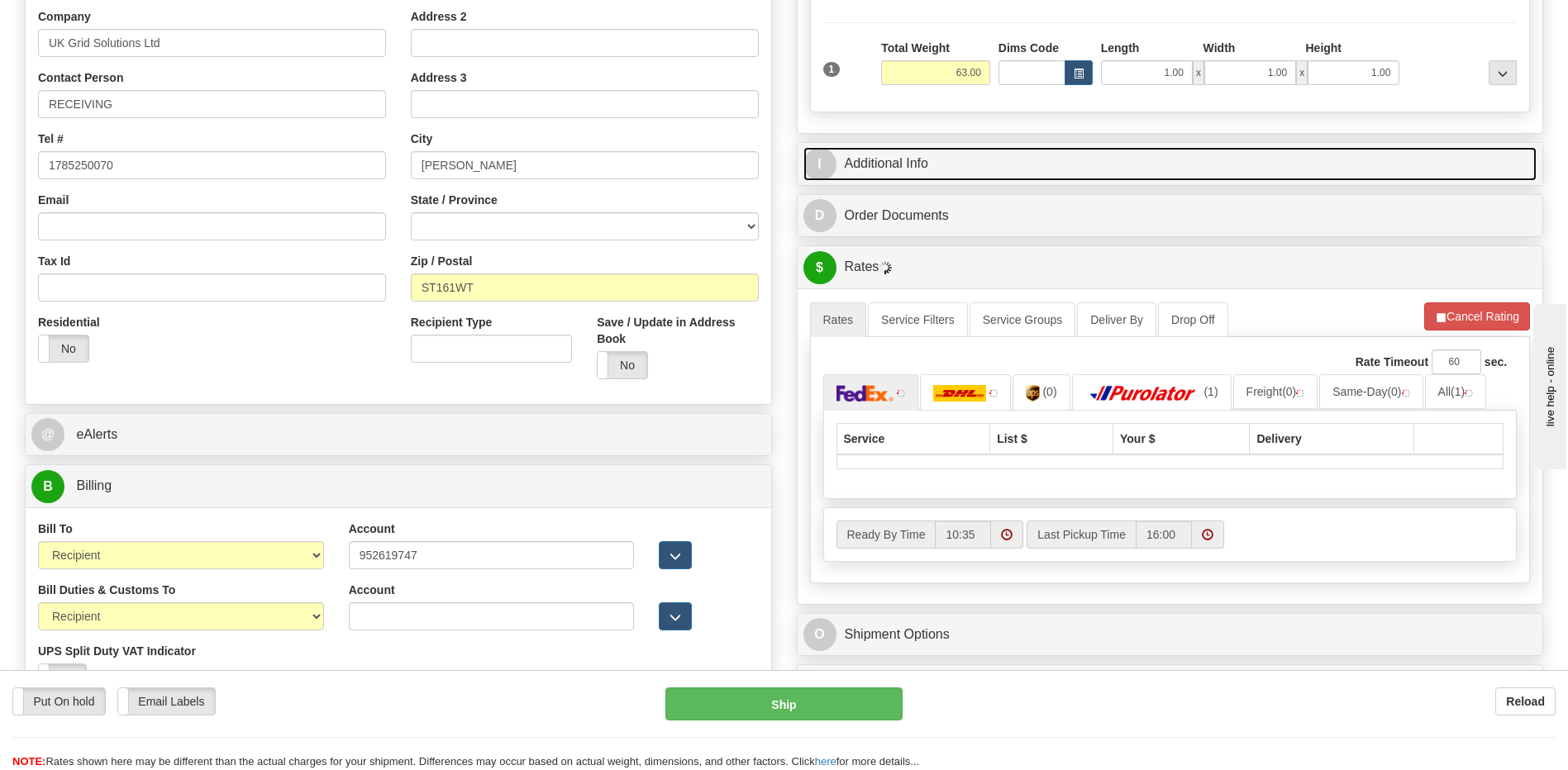
click at [902, 164] on link "I Additional Info" at bounding box center [1170, 164] width 734 height 34
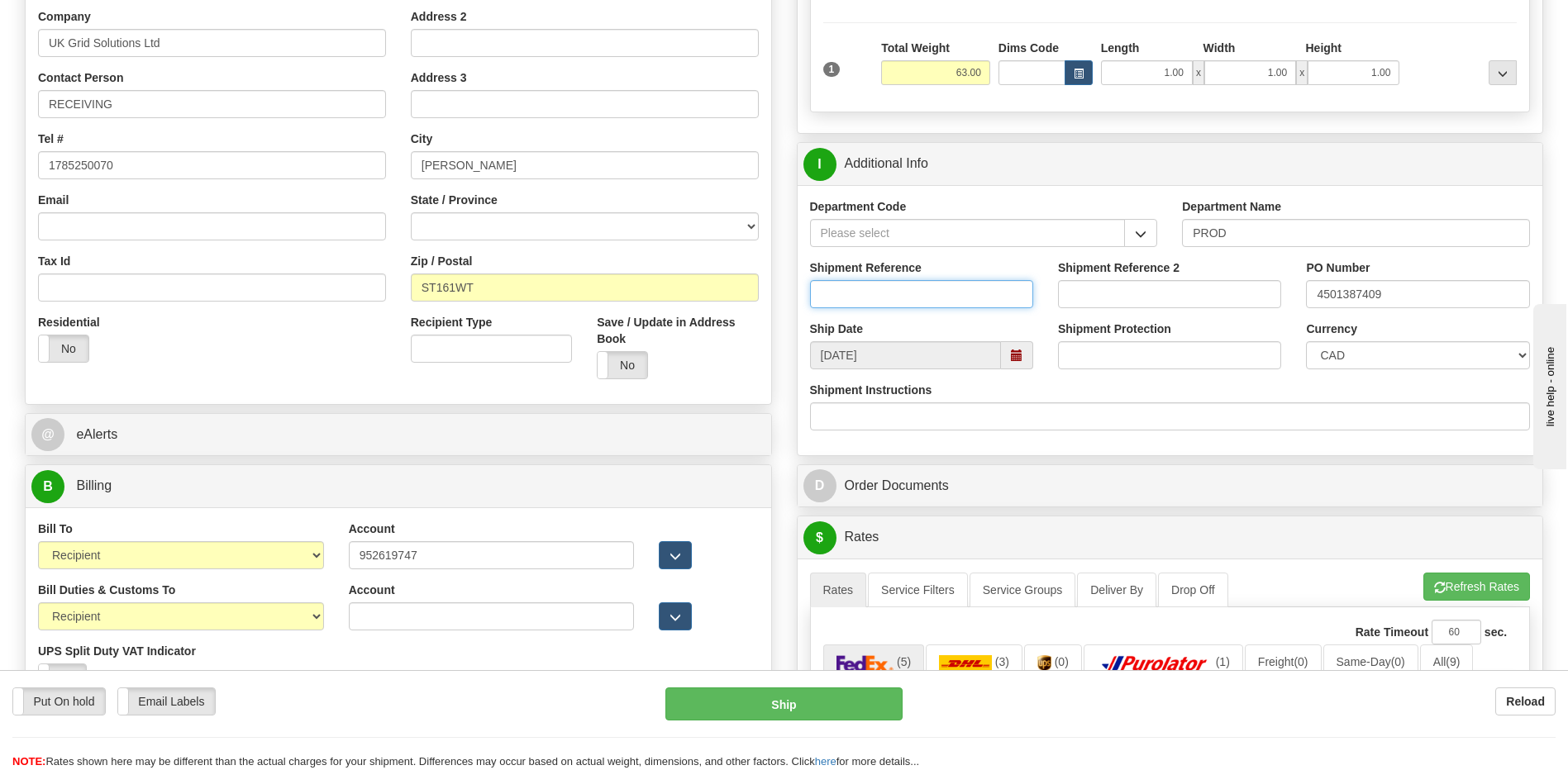
click at [917, 306] on input "Shipment Reference" at bounding box center [922, 294] width 224 height 28
click at [842, 289] on input "Shipment Reference" at bounding box center [922, 294] width 224 height 28
type input "5399005168"
click at [1333, 348] on select "CAD USD EUR ZAR RON ANG ARN AUD AUS AWG BBD BFR BGN BHD BMD BND BRC BRL CHP CKZ…" at bounding box center [1417, 355] width 224 height 28
select select "1"
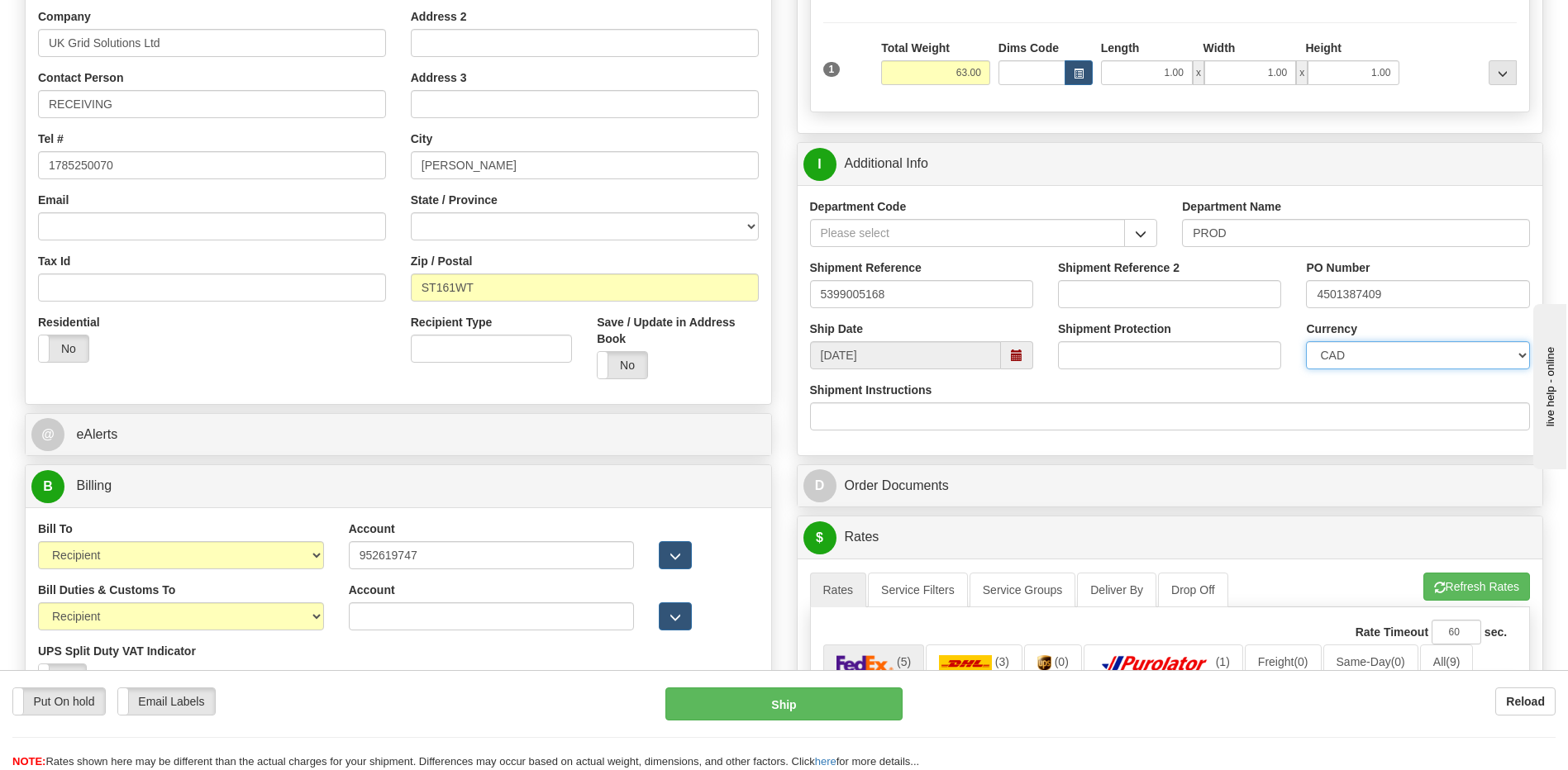
click at [1306, 342] on select "CAD USD EUR ZAR RON ANG ARN AUD AUS AWG BBD BFR BGN BHD BMD BND BRC BRL CHP CKZ…" at bounding box center [1417, 355] width 224 height 28
click at [985, 184] on div "I Additional Info" at bounding box center [1170, 164] width 746 height 42
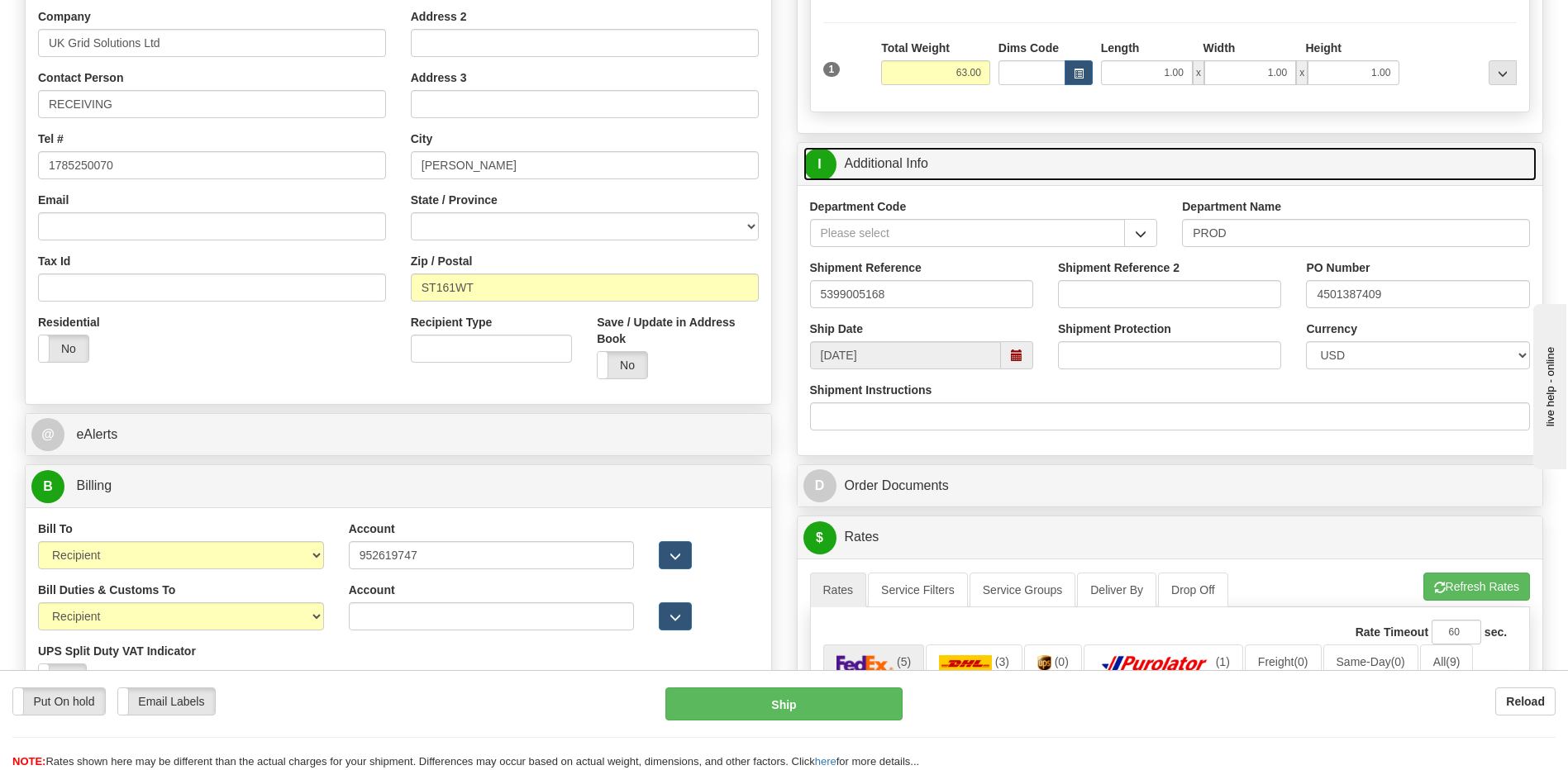
click at [895, 149] on link "I Additional Info" at bounding box center [1170, 164] width 734 height 34
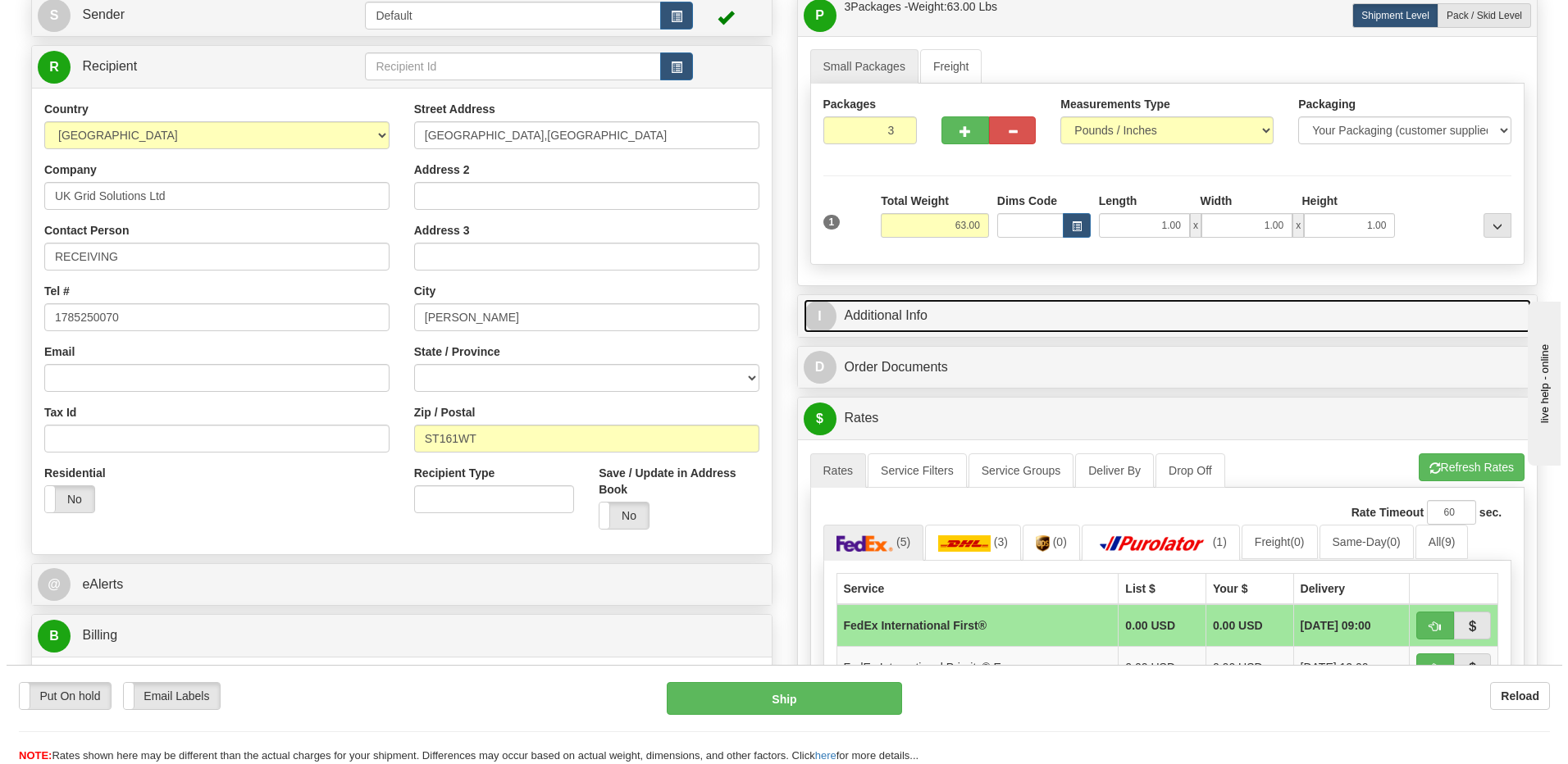
scroll to position [410, 0]
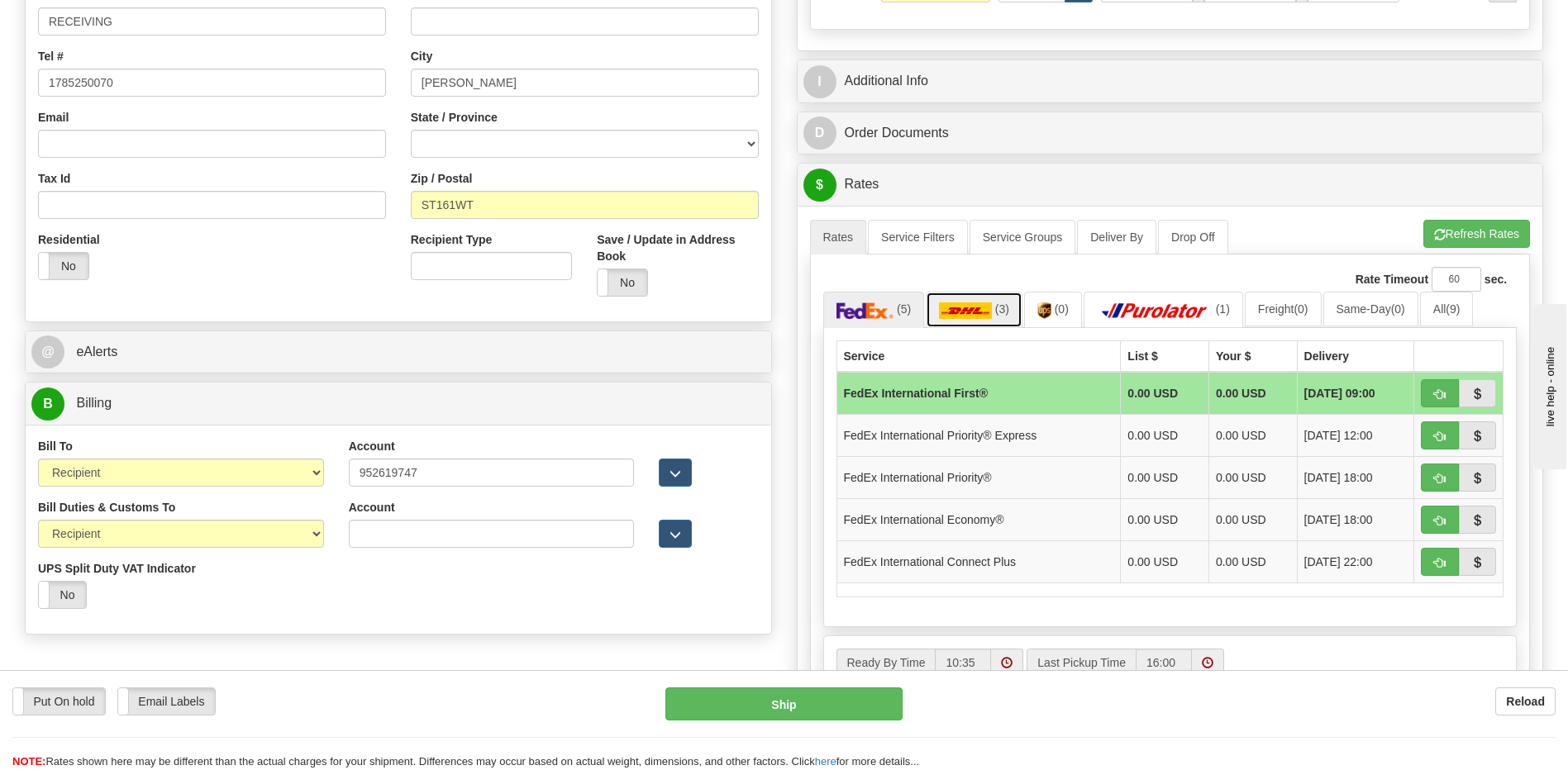
drag, startPoint x: 971, startPoint y: 323, endPoint x: 982, endPoint y: 474, distance: 151.4
click at [971, 323] on link "(3)" at bounding box center [974, 309] width 96 height 35
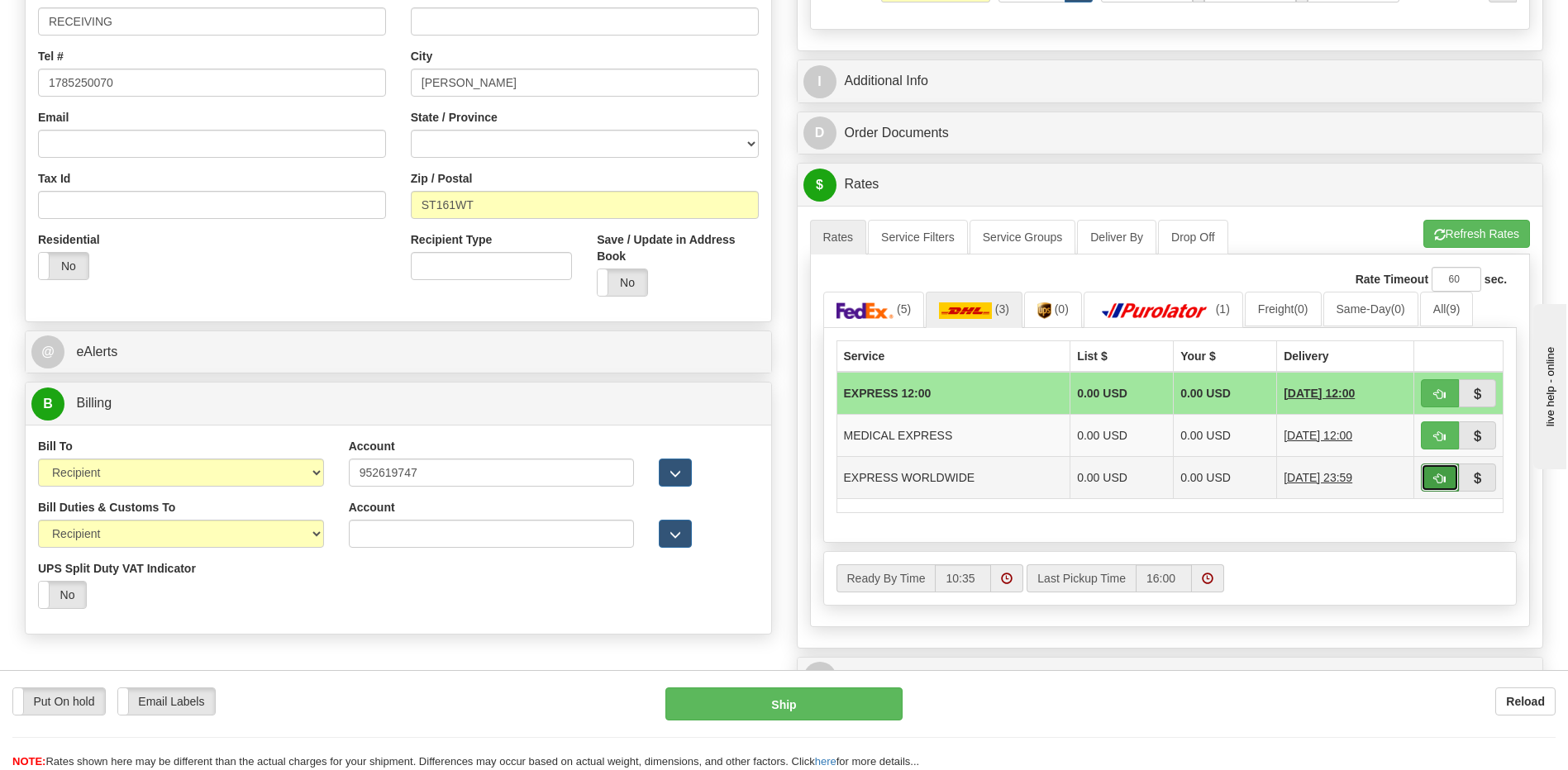
click at [1437, 474] on span "button" at bounding box center [1439, 479] width 12 height 11
type input "P"
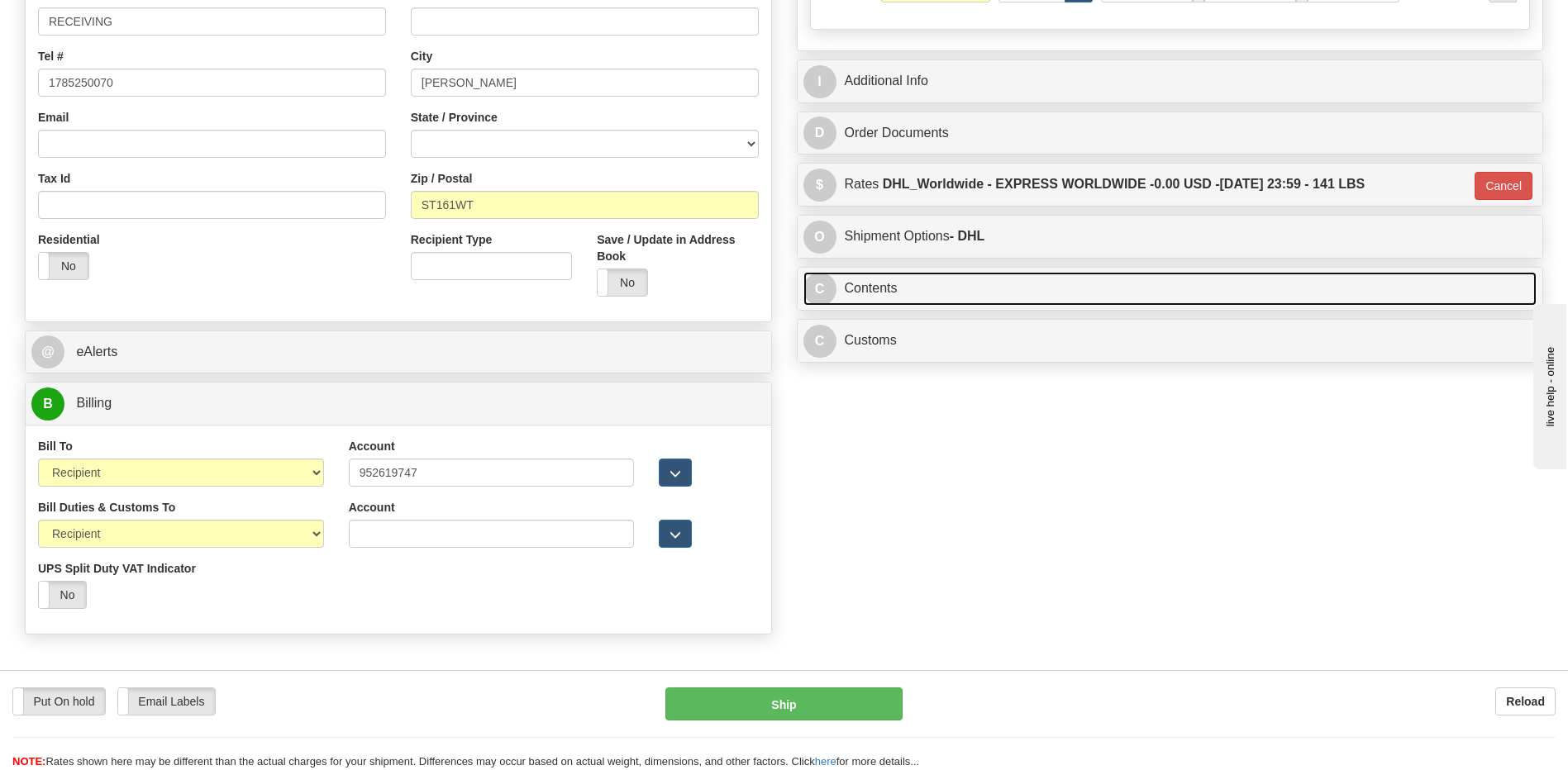
click at [936, 290] on link "C Contents" at bounding box center [1170, 289] width 734 height 34
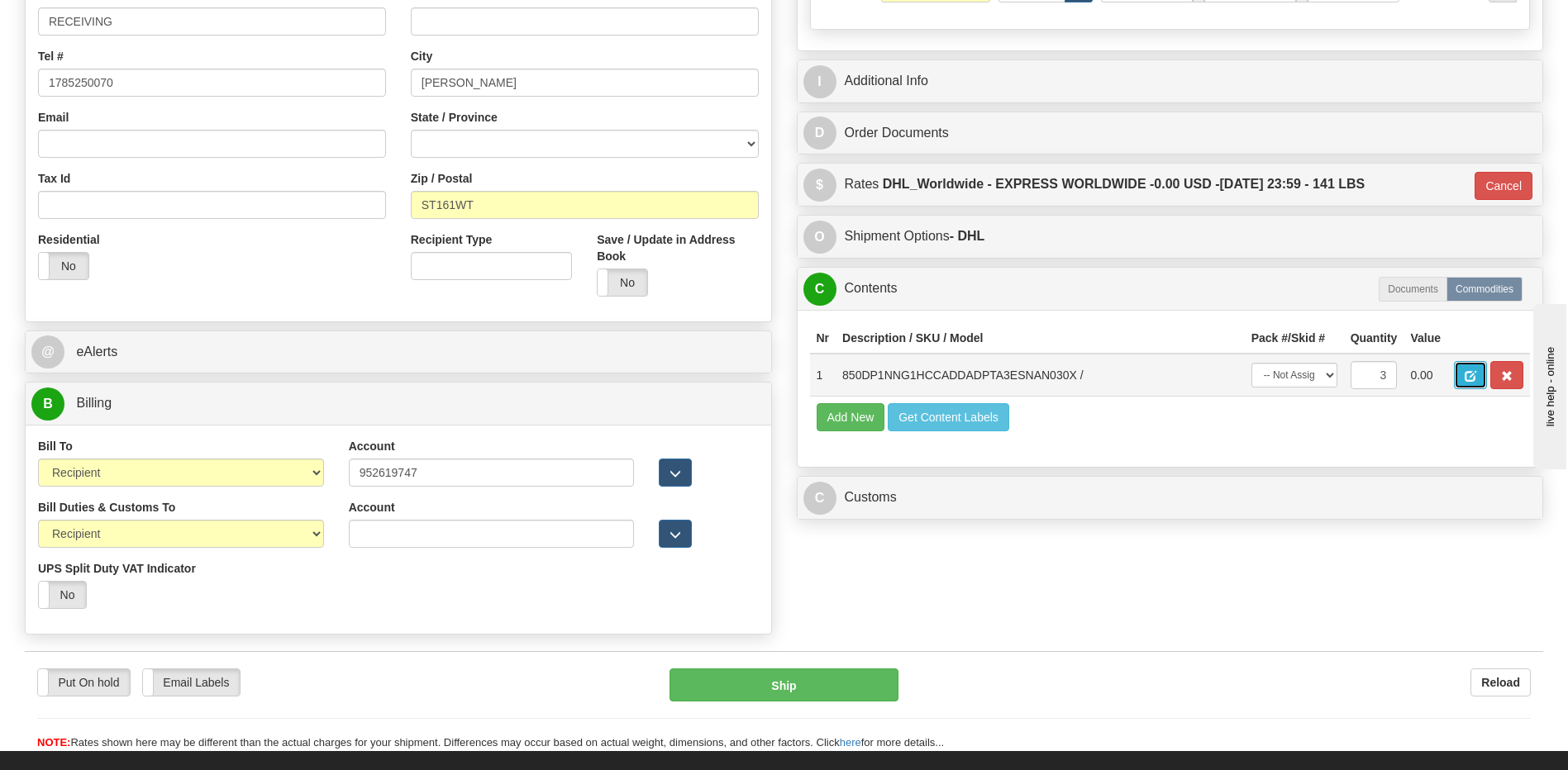
click at [1461, 362] on button "button" at bounding box center [1470, 375] width 33 height 28
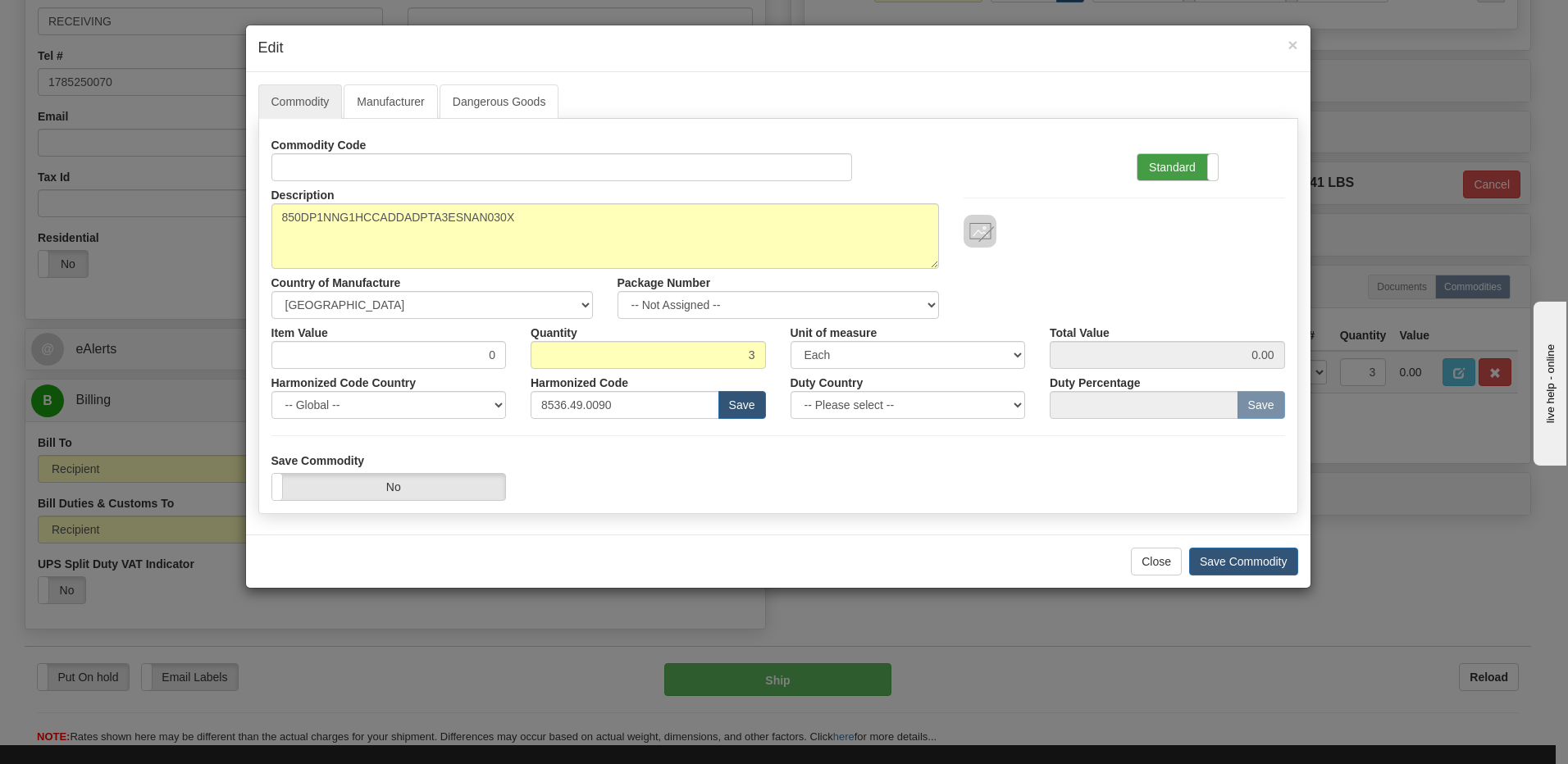
drag, startPoint x: 1187, startPoint y: 167, endPoint x: 1206, endPoint y: 165, distance: 19.1
click at [1193, 166] on label "Standard" at bounding box center [1177, 166] width 81 height 26
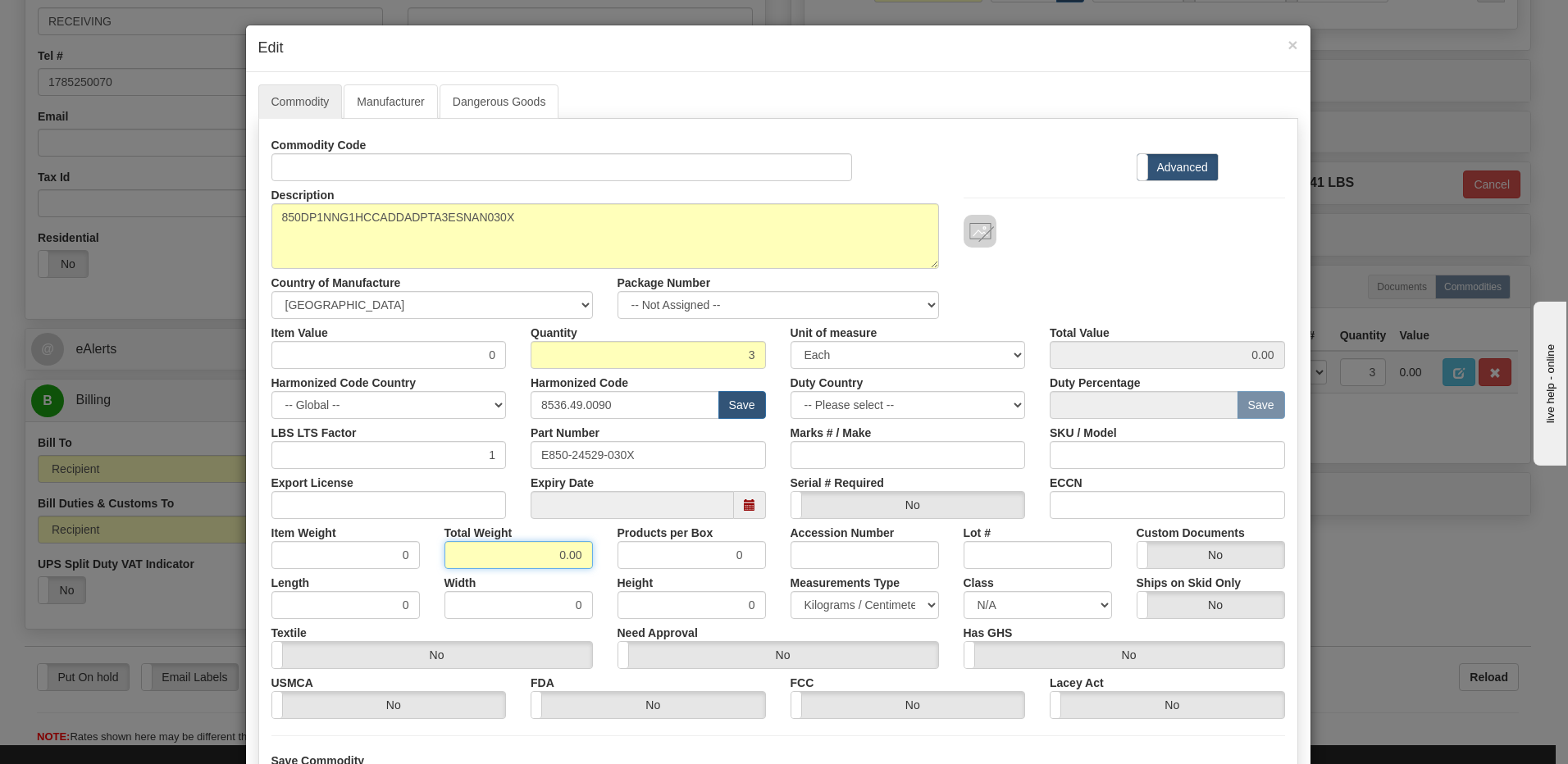
drag, startPoint x: 527, startPoint y: 548, endPoint x: 704, endPoint y: 556, distance: 177.2
click at [704, 556] on div "Item Weight 0 Total Weight 0.00 Products per Box 0 Accession Number Lot # Custo…" at bounding box center [778, 544] width 1038 height 50
type input "3"
type input "1.0000"
click at [357, 558] on input "1.0000" at bounding box center [345, 555] width 148 height 28
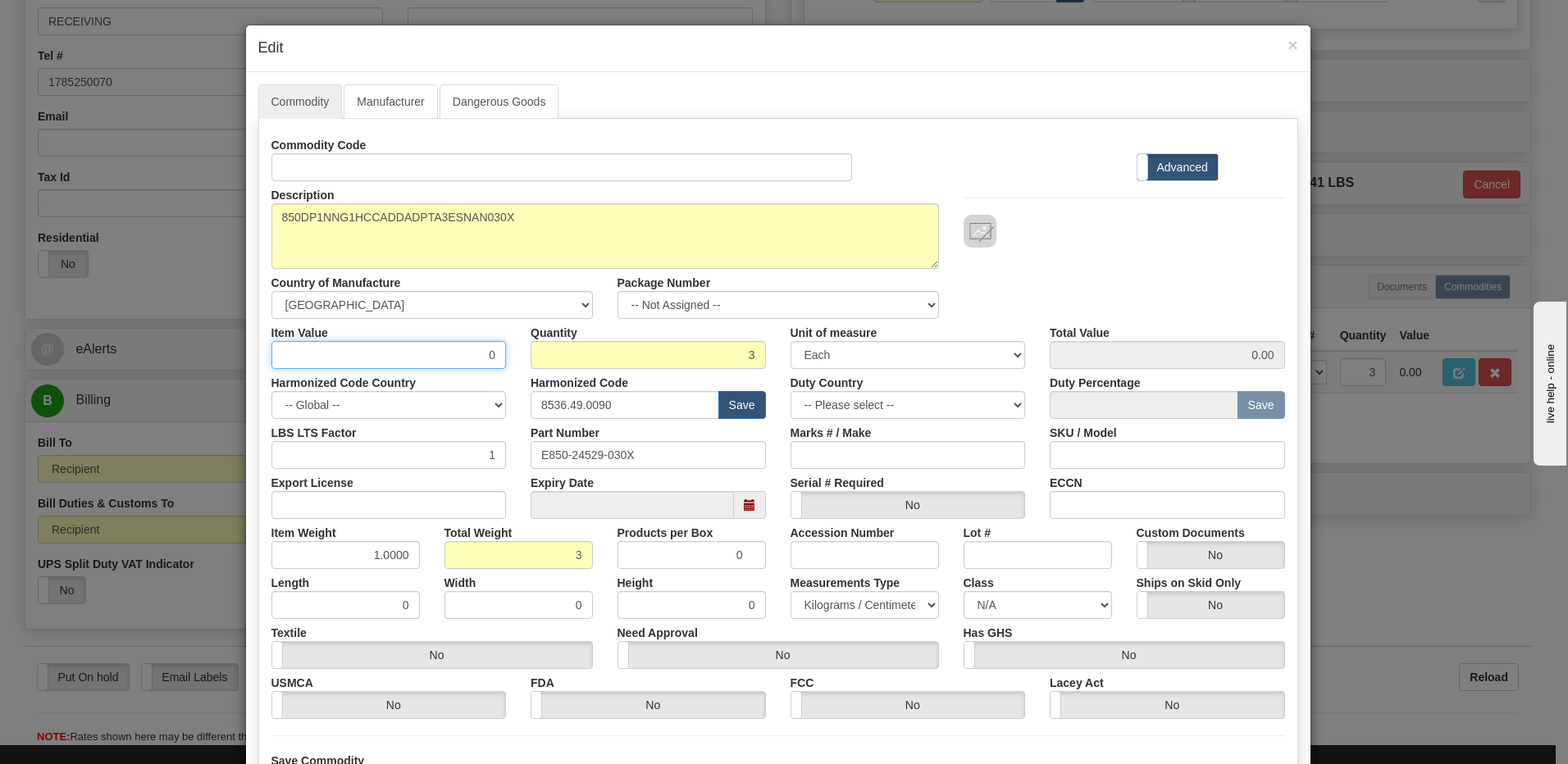
drag, startPoint x: 437, startPoint y: 350, endPoint x: 620, endPoint y: 330, distance: 184.1
click at [620, 330] on div "Item Value 0 Quantity 3 Unit of measure 3 Thousand Square Inches Adjustments 56…" at bounding box center [778, 344] width 1038 height 50
type input "3000.00"
type input "9000.00"
click at [644, 349] on input "3" at bounding box center [648, 354] width 235 height 28
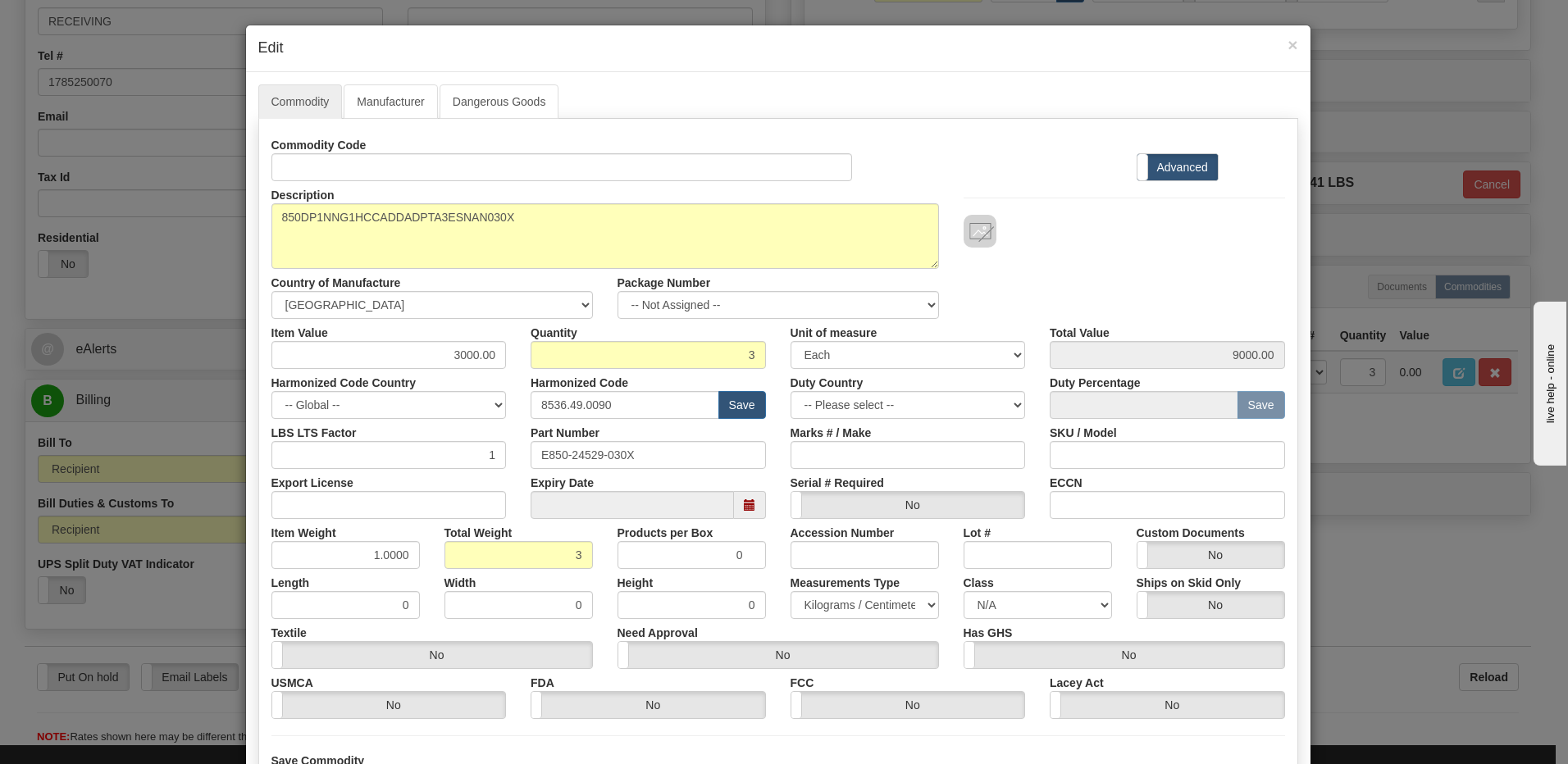
click at [1120, 270] on div "Description 850DP1NNG1HCCADDADPTA3ESNAN030X Country of Manufacture -- Unknown -…" at bounding box center [778, 250] width 1038 height 138
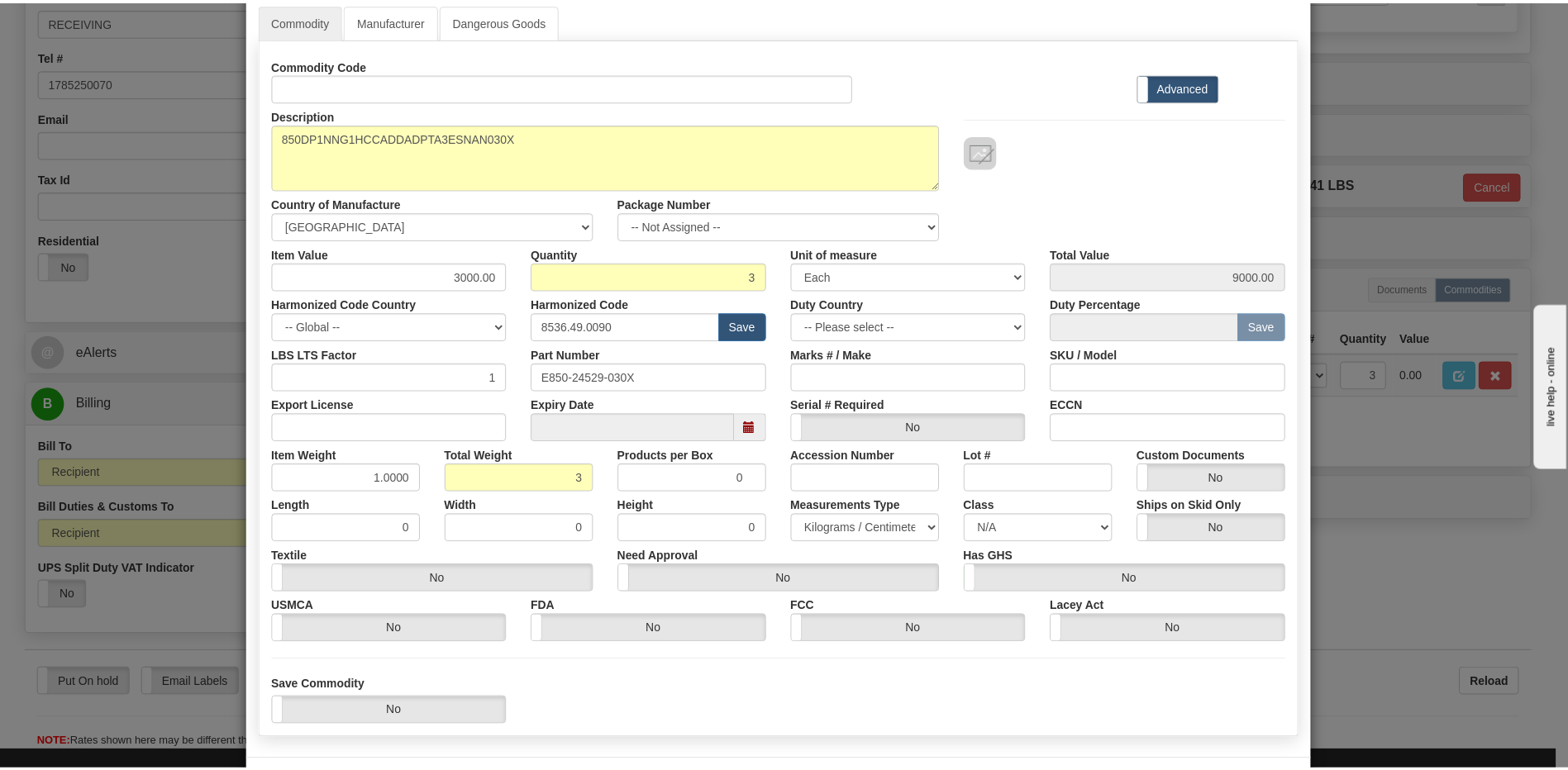
scroll to position [151, 0]
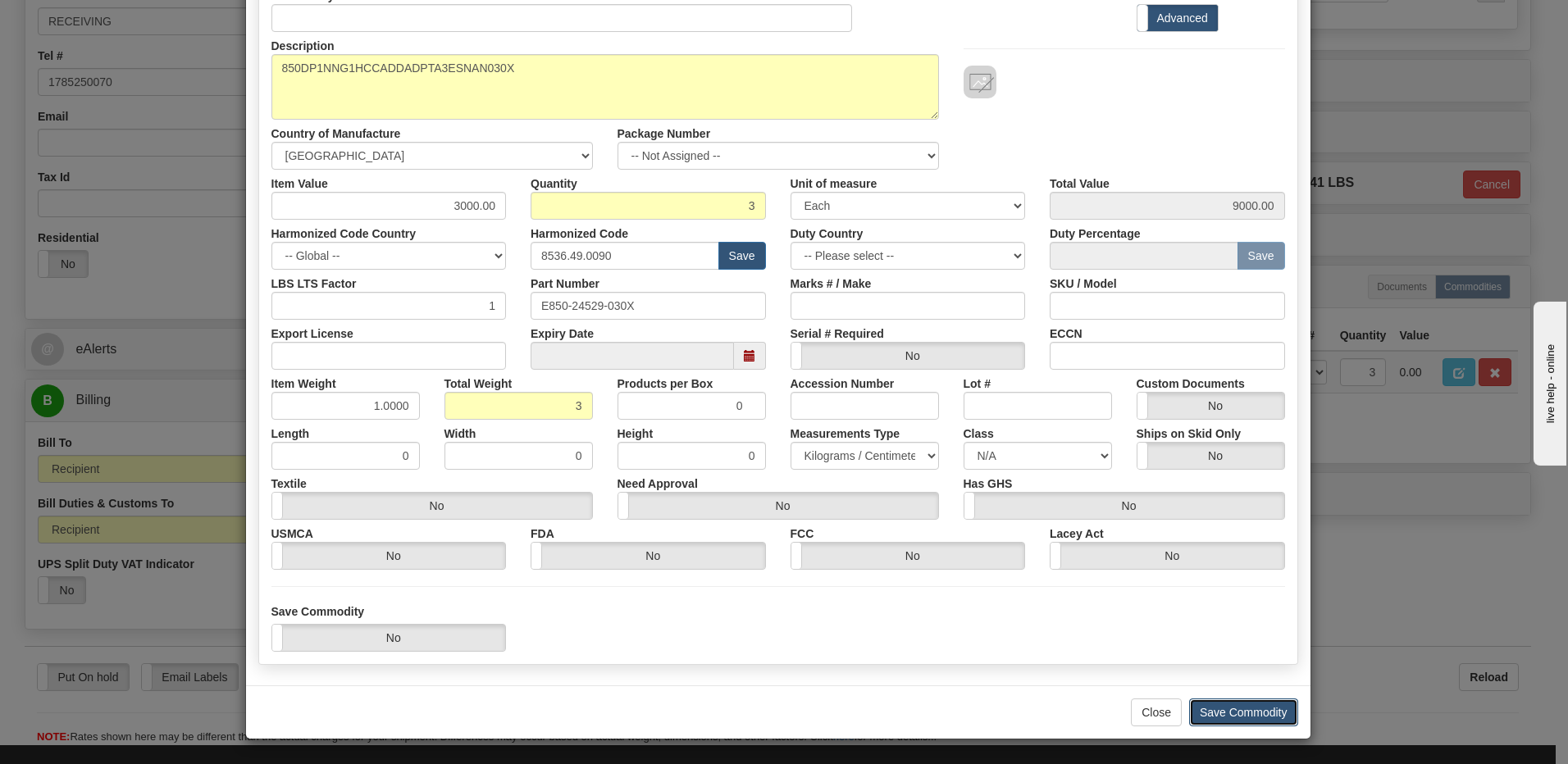
click at [1256, 717] on button "Save Commodity" at bounding box center [1243, 712] width 109 height 28
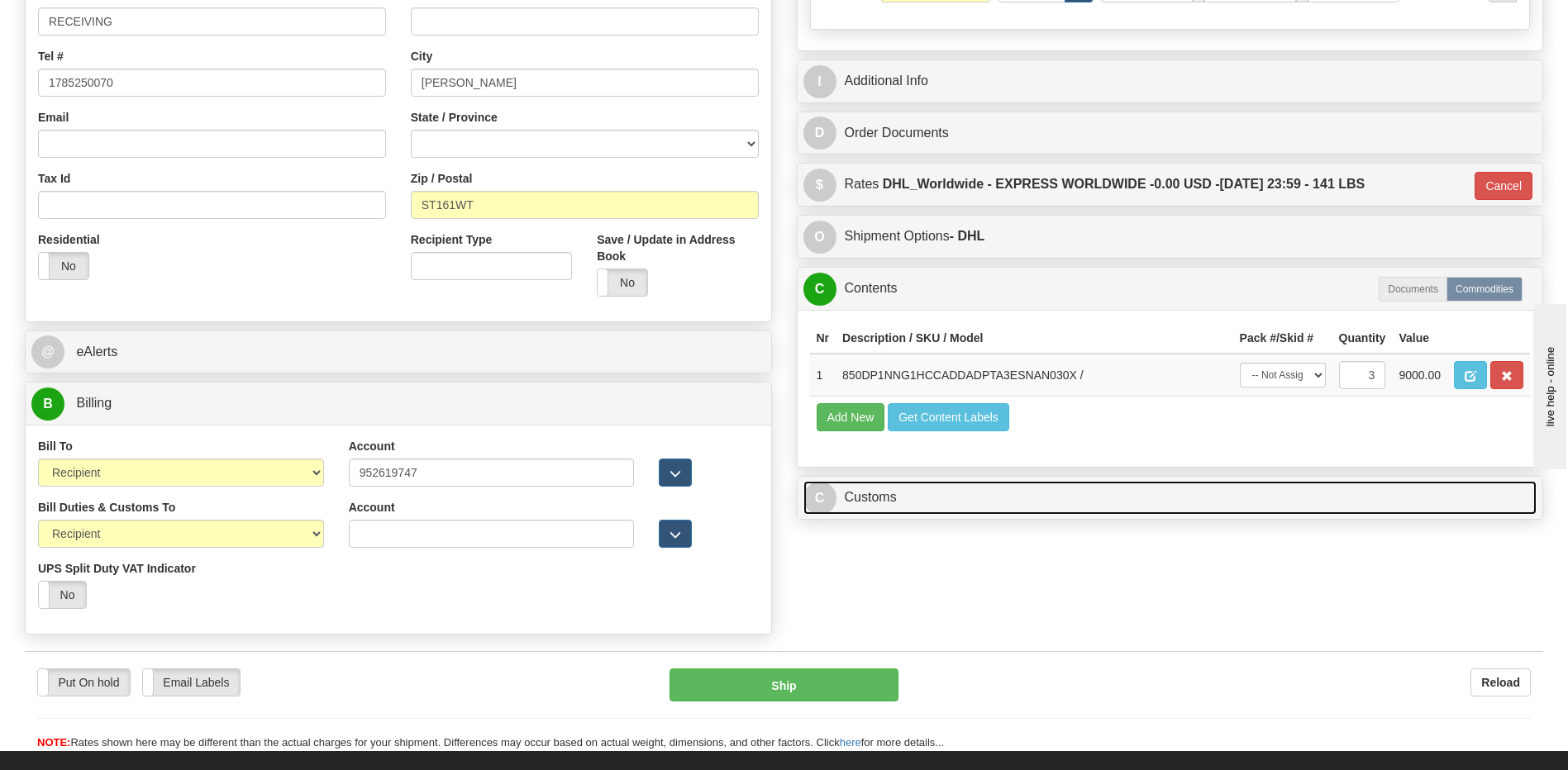
click at [976, 509] on link "C Customs" at bounding box center [1170, 499] width 734 height 34
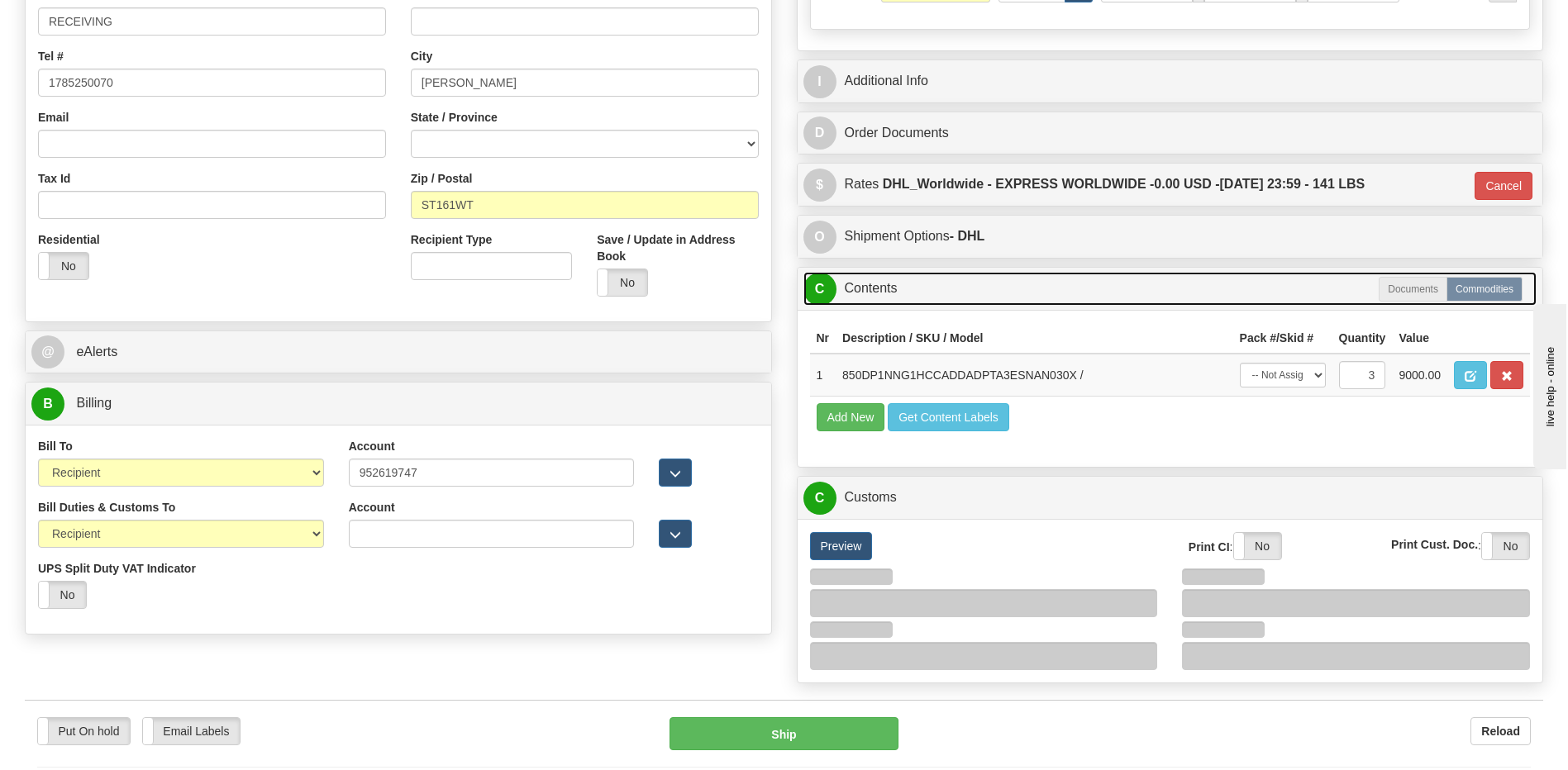
click at [921, 296] on link "C Contents" at bounding box center [1170, 289] width 734 height 34
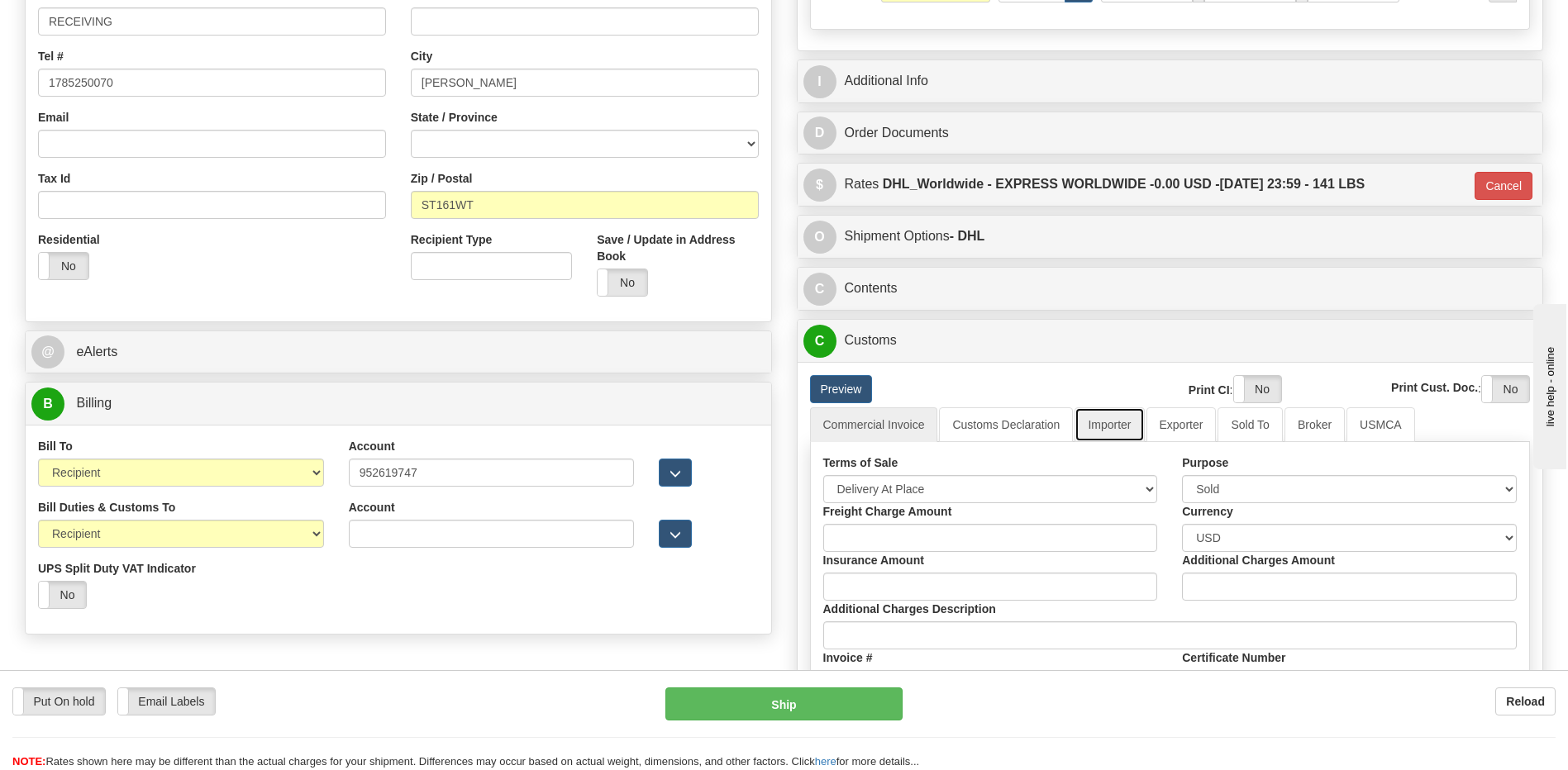
click at [1105, 427] on link "Importer" at bounding box center [1109, 425] width 69 height 35
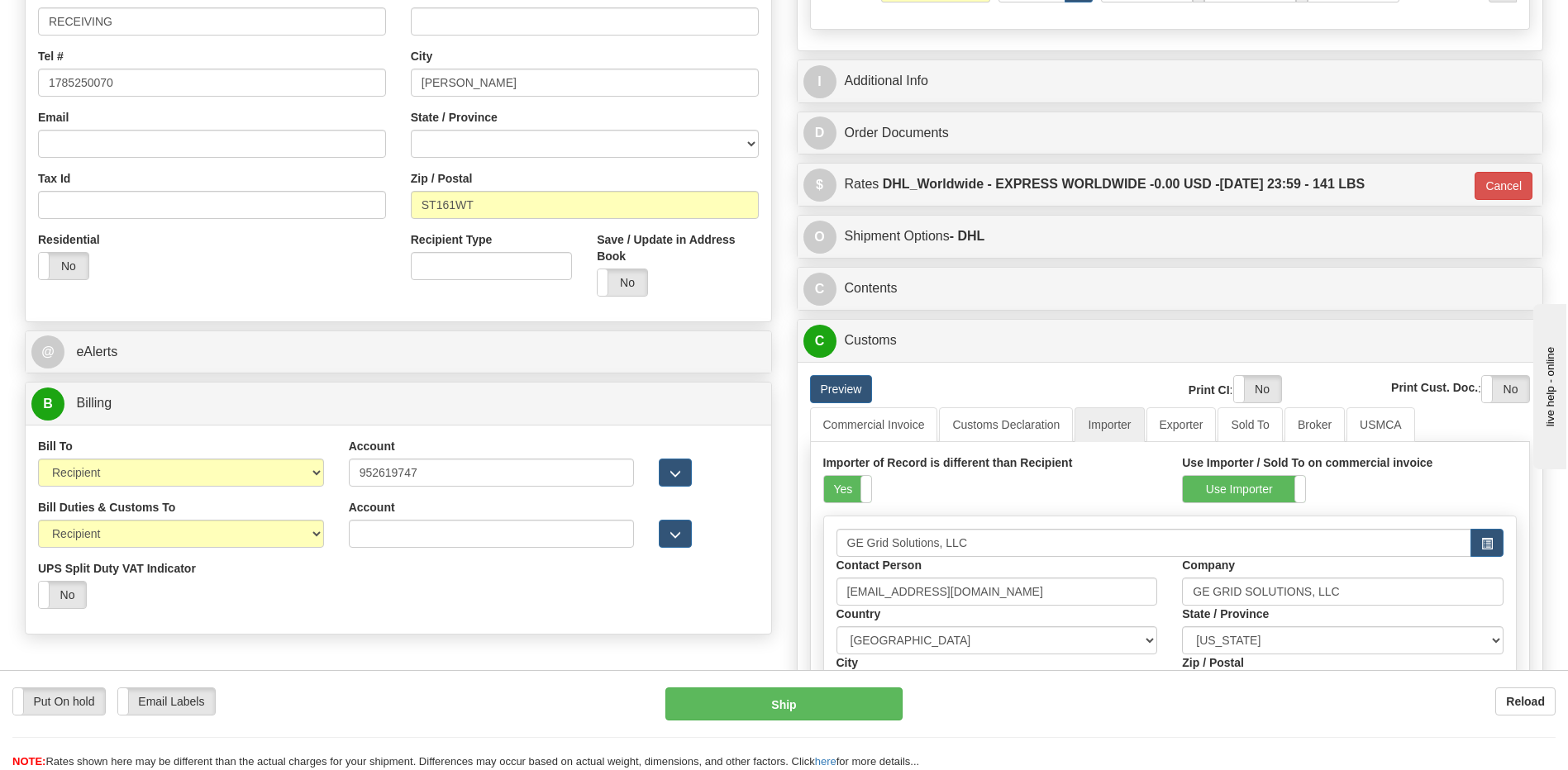
drag, startPoint x: 844, startPoint y: 493, endPoint x: 1023, endPoint y: 453, distance: 183.4
click at [844, 493] on label "Yes" at bounding box center [848, 489] width 47 height 26
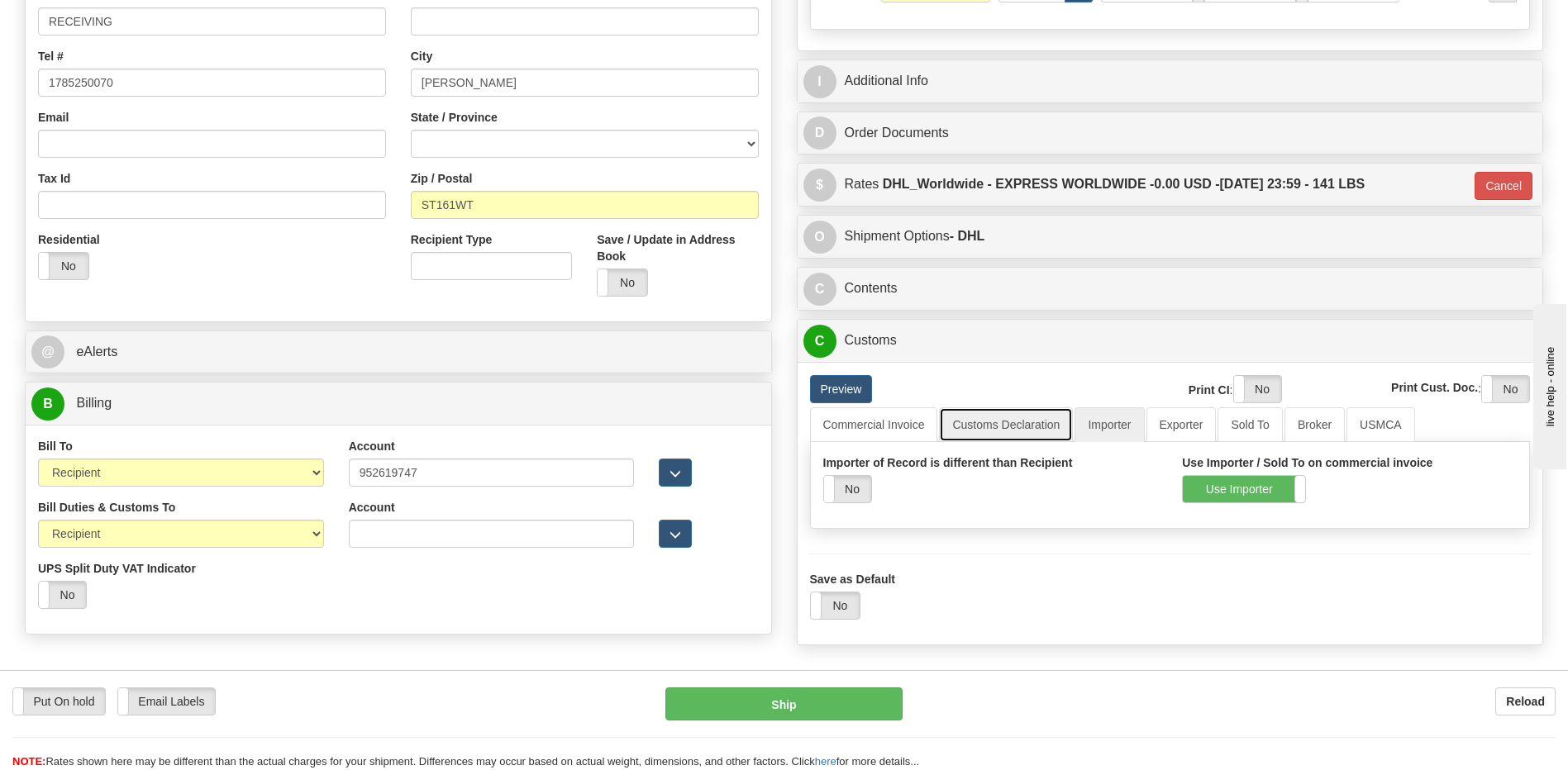
click at [1056, 424] on link "Customs Declaration" at bounding box center [1005, 425] width 134 height 35
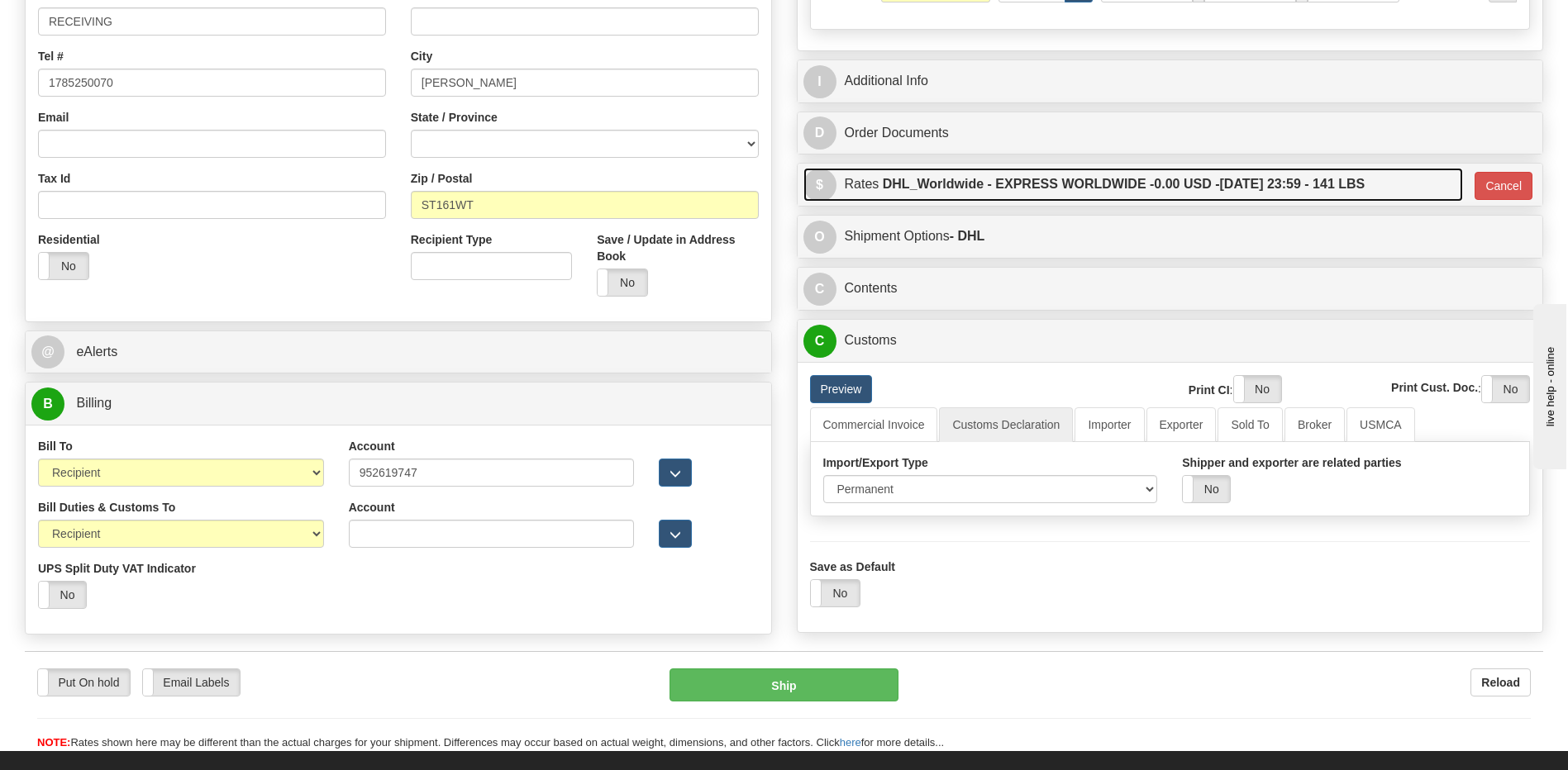
click at [1097, 193] on label "DHL_Worldwide - EXPRESS WORLDWIDE - 0.00 USD - [DATE] 23:59 - 141 LBS" at bounding box center [1123, 184] width 482 height 33
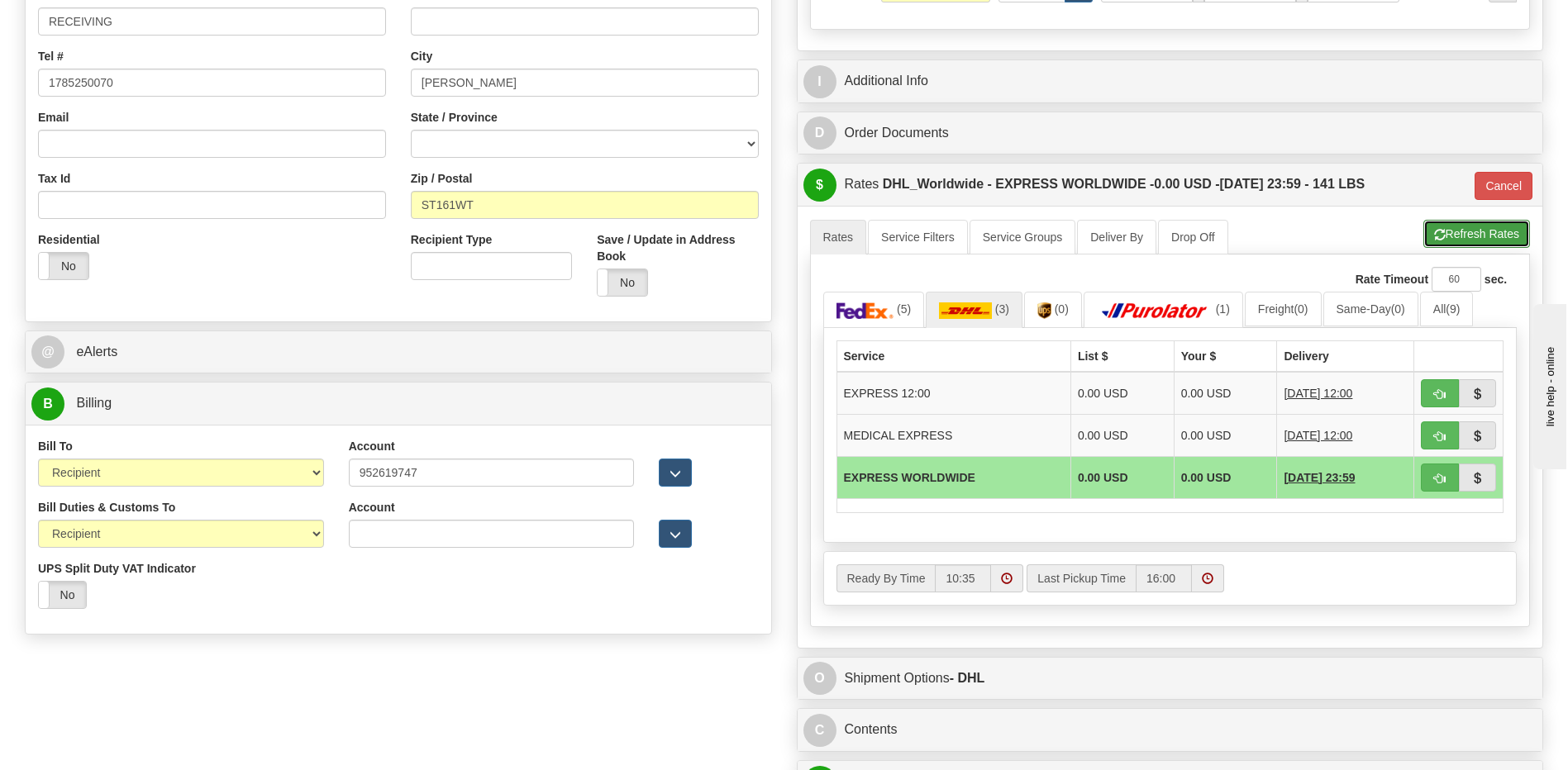
click at [1439, 224] on button "Refresh Rates" at bounding box center [1477, 234] width 106 height 28
type input "P"
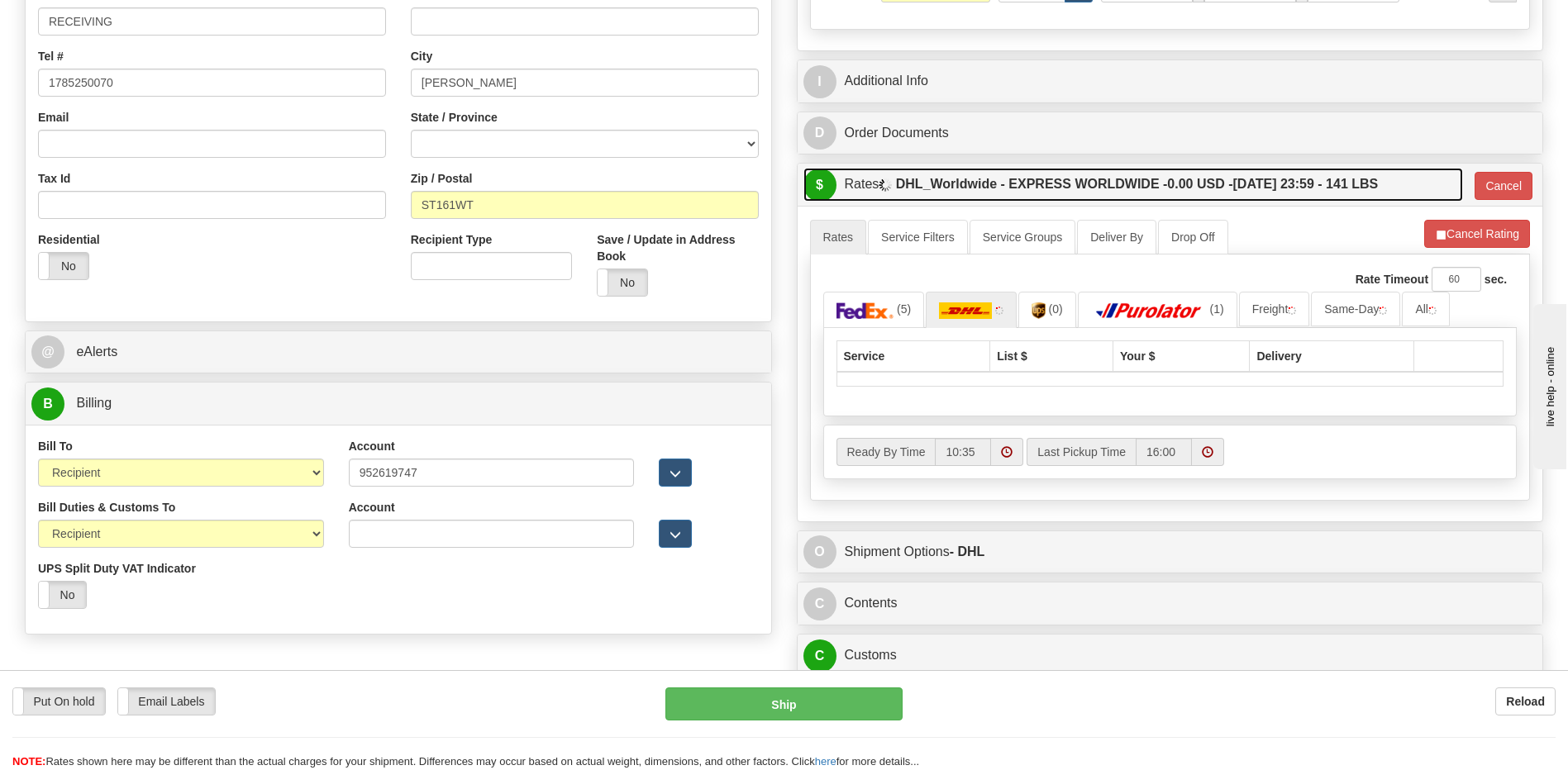
click at [1190, 184] on span "0.00 USD -" at bounding box center [1199, 184] width 65 height 14
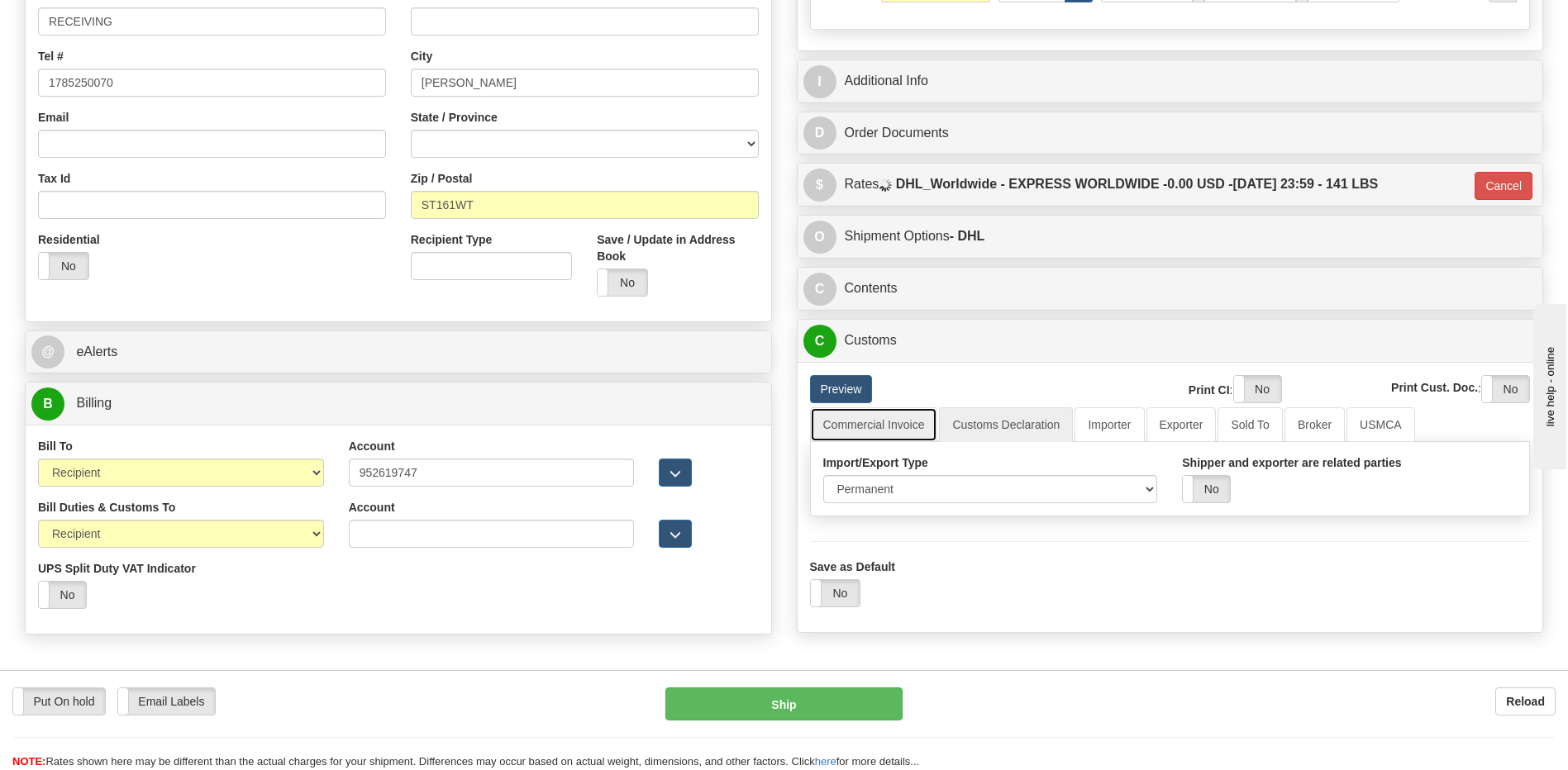
click at [892, 438] on link "Commercial Invoice" at bounding box center [874, 425] width 128 height 35
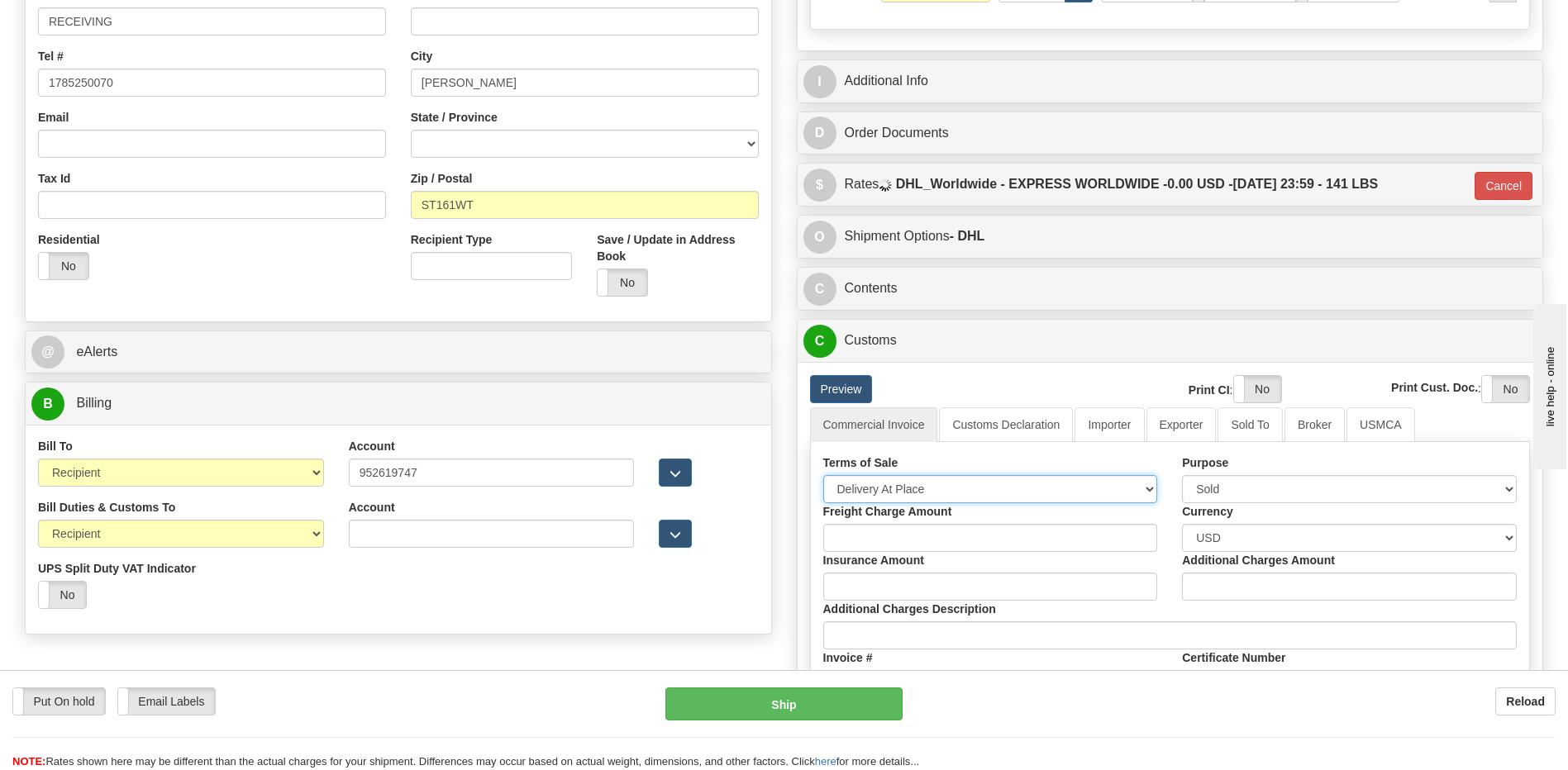
click at [892, 491] on select "Free Carrier Free On Board Ex Works Delivered Duty Unpaid Delivered Duty Paid C…" at bounding box center [990, 489] width 335 height 28
click at [338, 280] on div "Residential Yes No" at bounding box center [211, 262] width 372 height 61
click at [355, 598] on div "Bill Duties & Customs To Sender Recipient Third Party UPS Split Duty VAT Indica…" at bounding box center [398, 561] width 746 height 123
click at [353, 612] on div "Bill Duties & Customs To Sender Recipient Third Party UPS Split Duty VAT Indica…" at bounding box center [398, 561] width 746 height 123
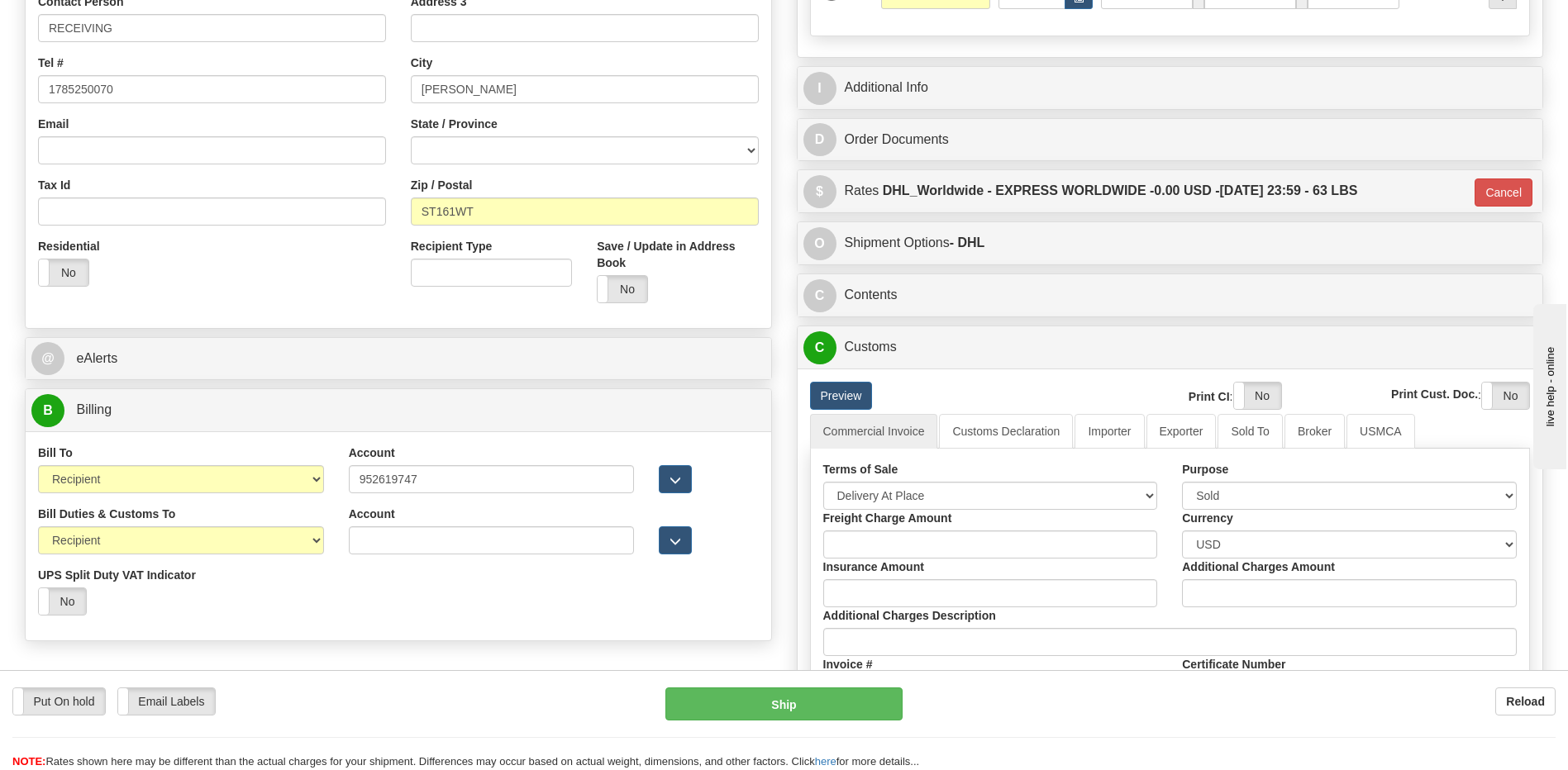
scroll to position [579, 0]
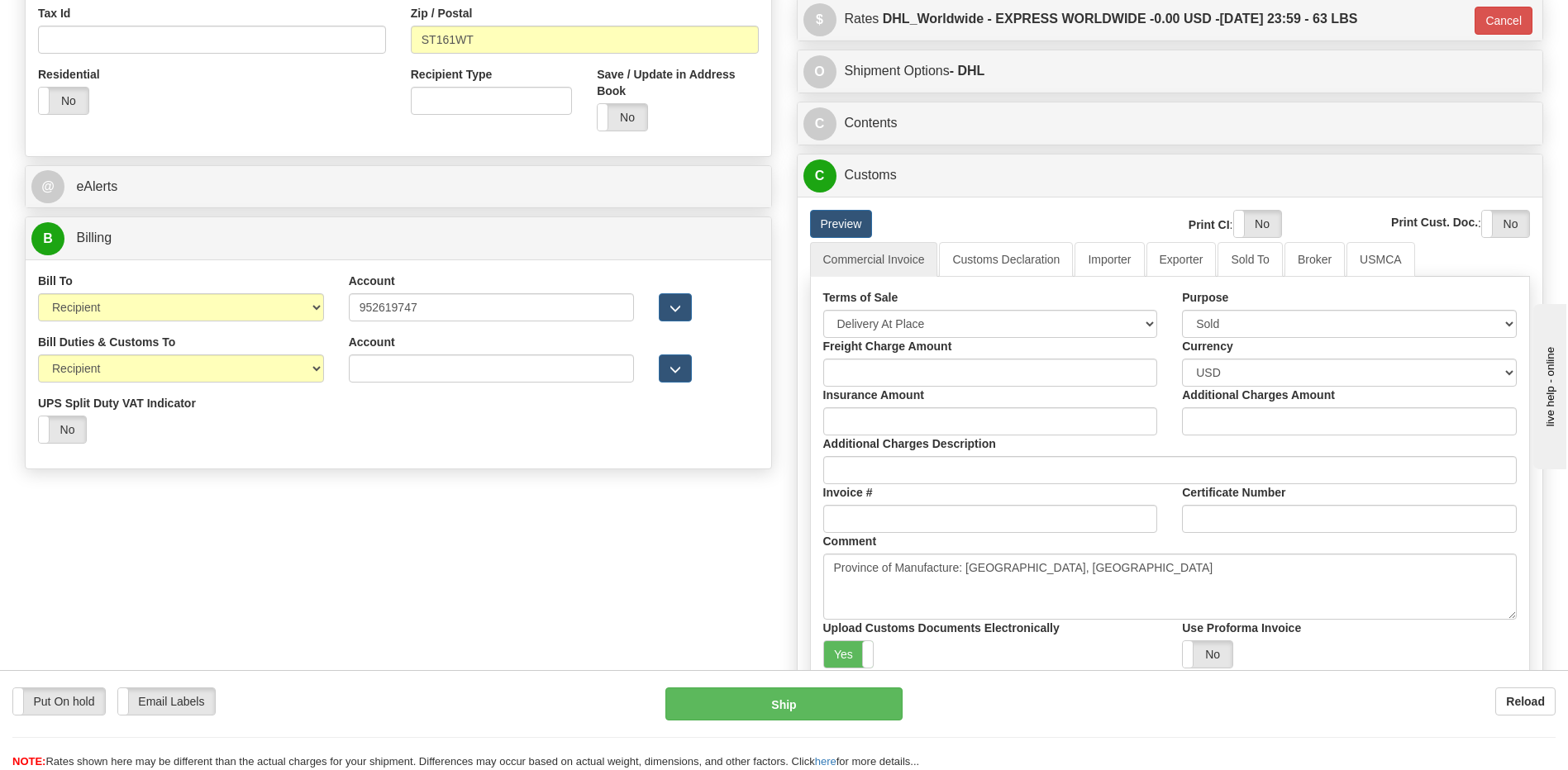
click at [529, 475] on div "Order # 86686960 S" at bounding box center [399, 7] width 772 height 939
click at [436, 554] on div "Order # 86686960 S Sender" at bounding box center [784, 196] width 1543 height 1315
click at [1112, 253] on link "Importer" at bounding box center [1109, 260] width 69 height 35
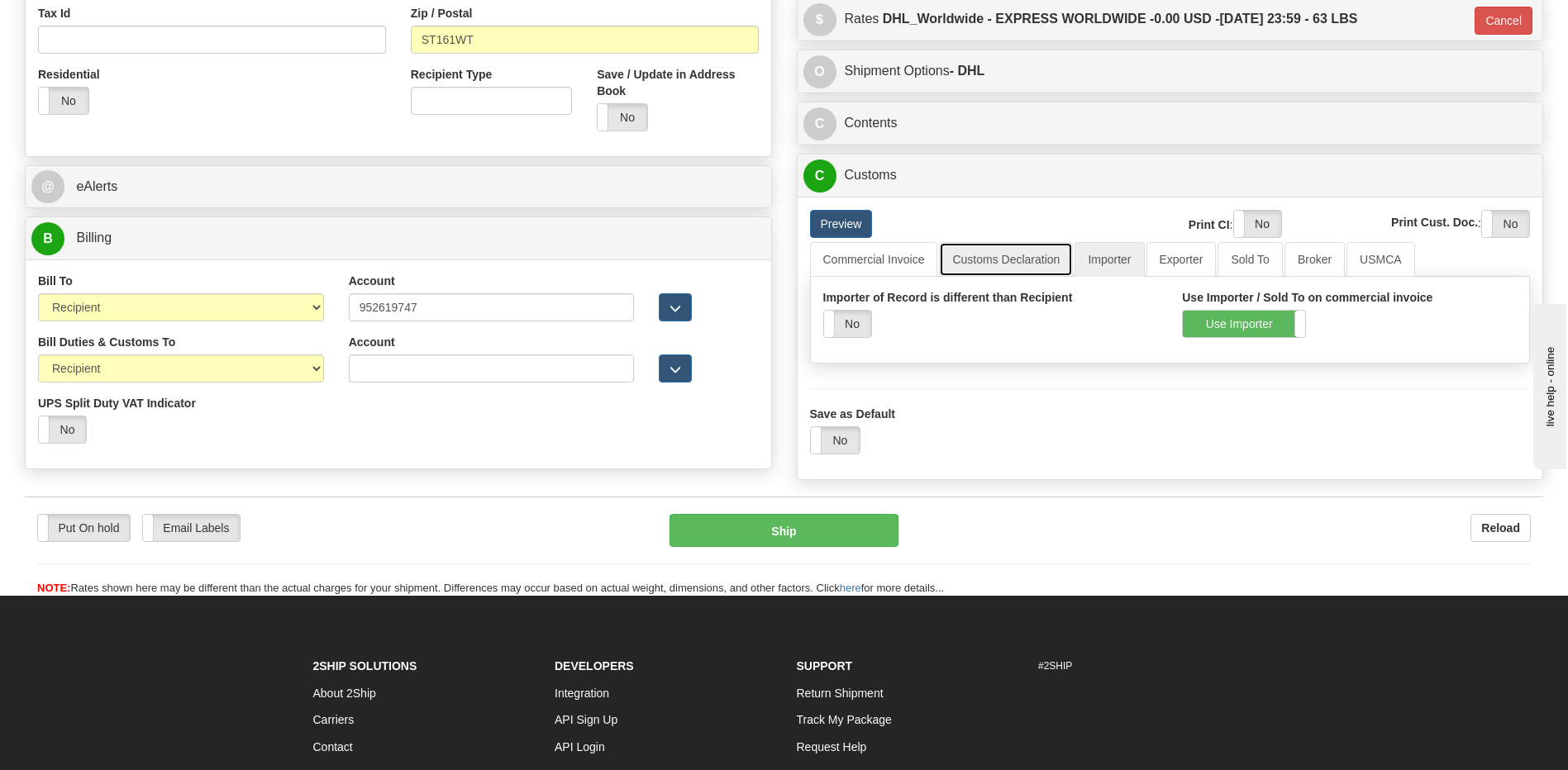
click at [1020, 258] on link "Customs Declaration" at bounding box center [1005, 260] width 134 height 35
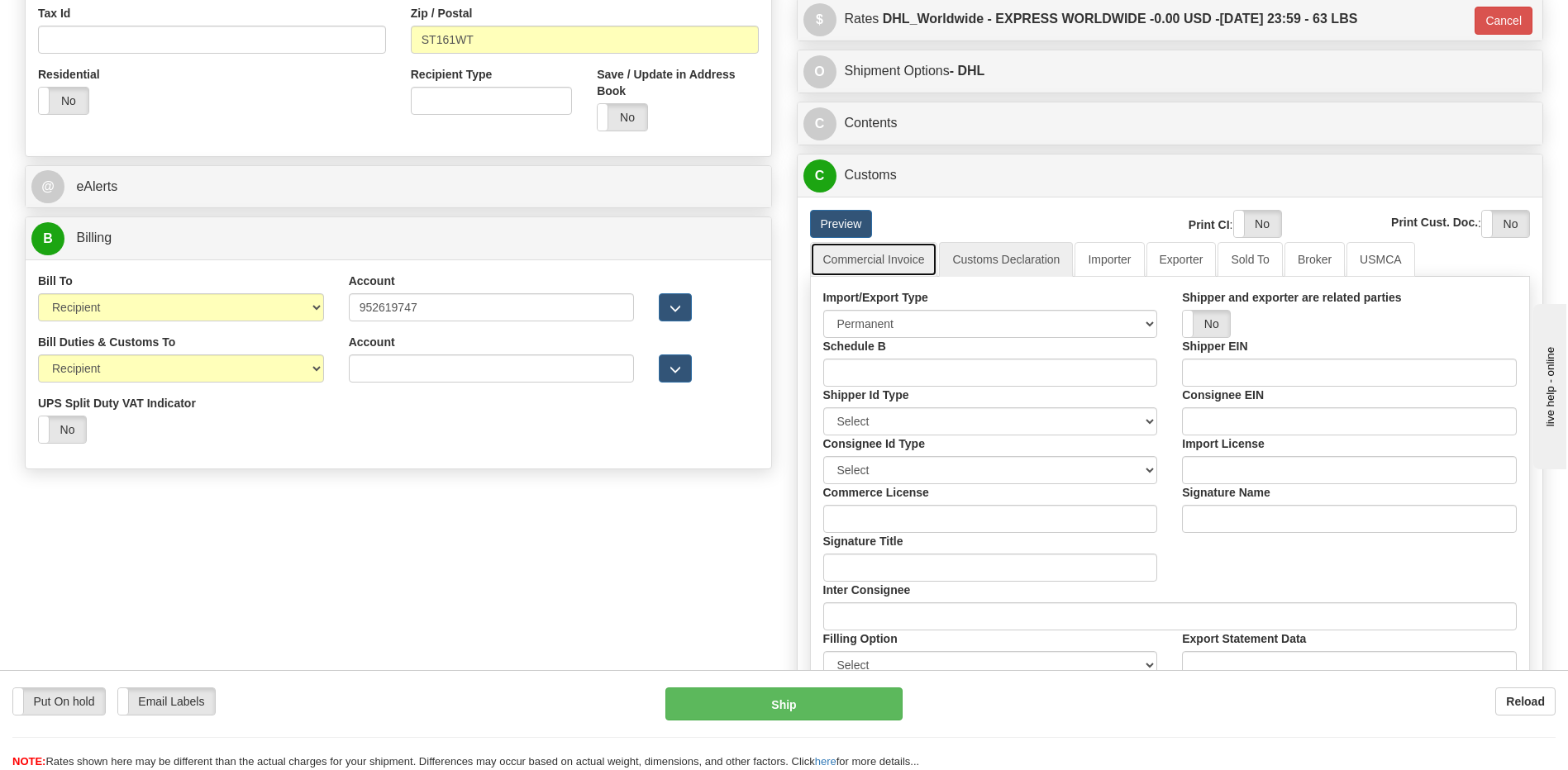
drag, startPoint x: 900, startPoint y: 262, endPoint x: 1008, endPoint y: 371, distance: 153.4
click at [899, 262] on link "Commercial Invoice" at bounding box center [874, 260] width 128 height 35
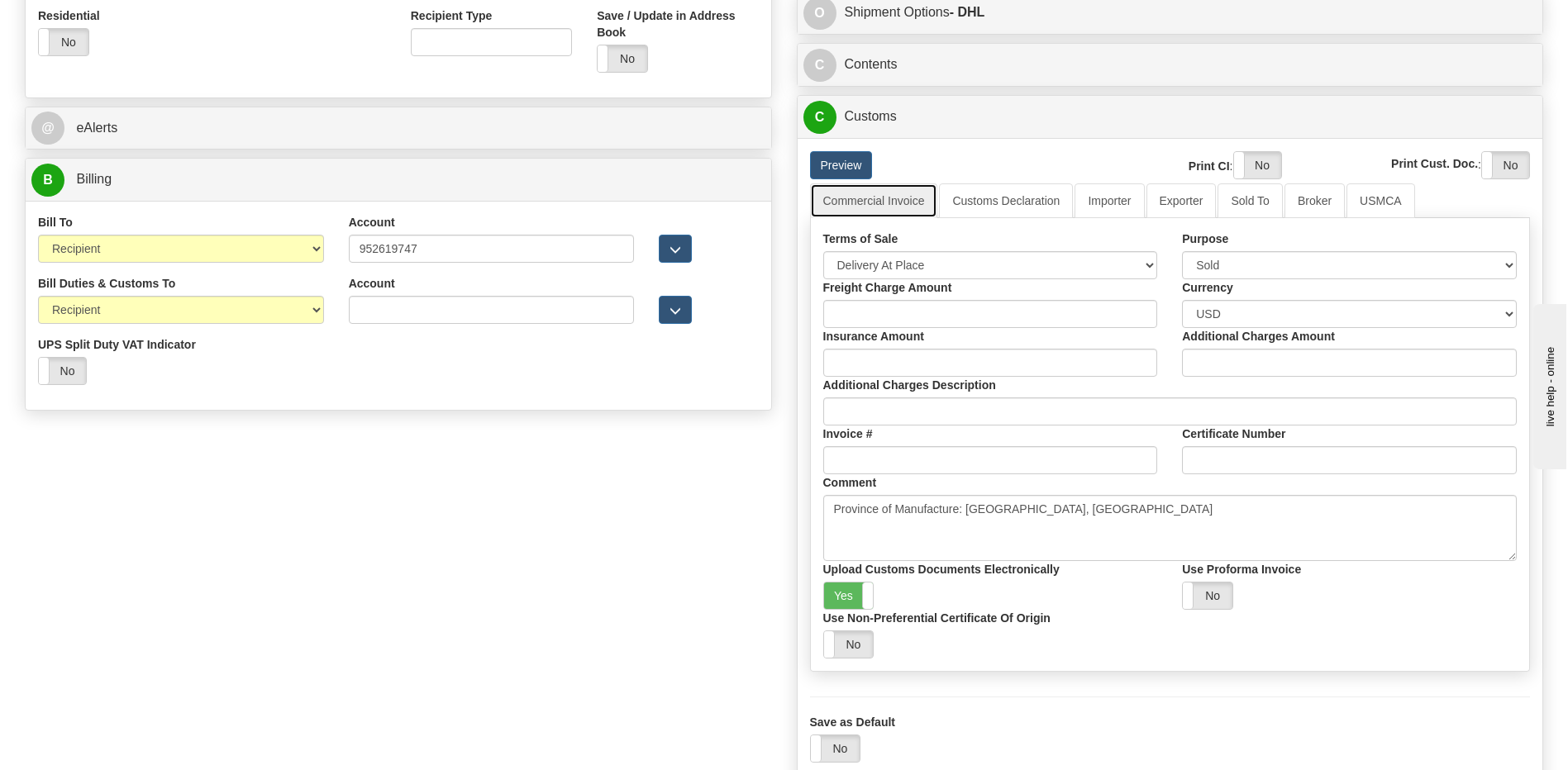
scroll to position [827, 0]
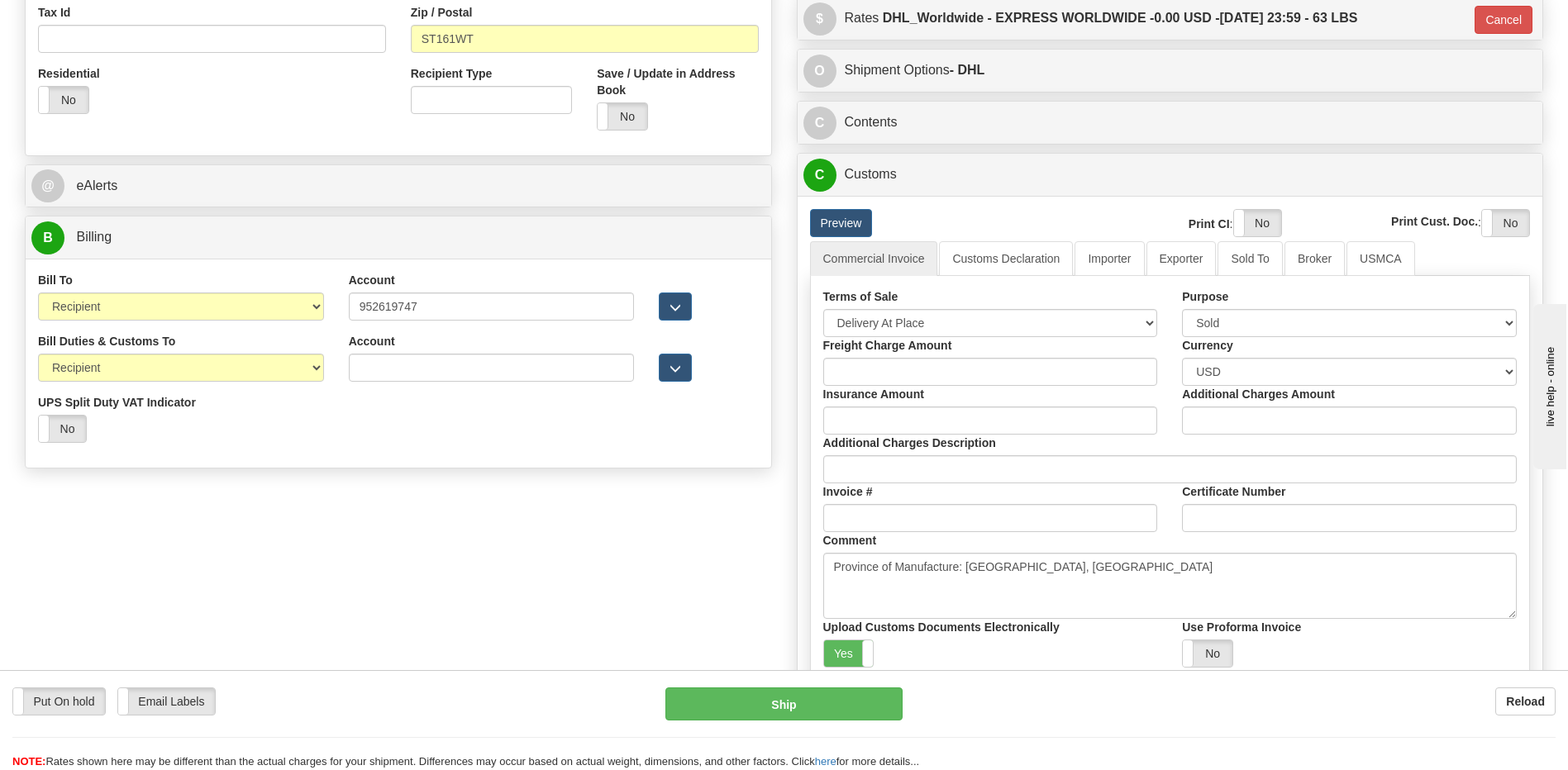
scroll to position [579, 0]
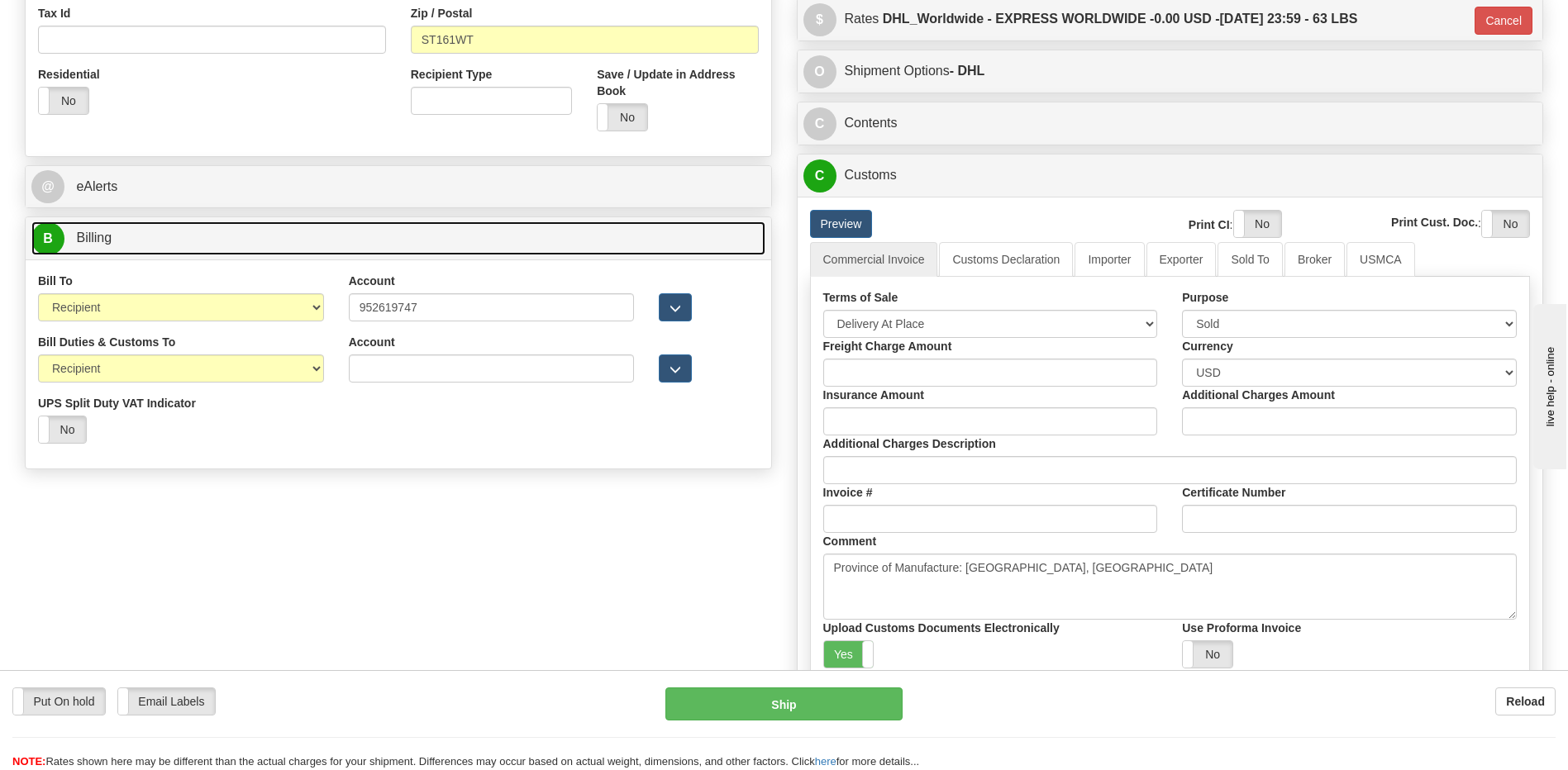
click at [108, 251] on link "B Billing" at bounding box center [399, 239] width 734 height 34
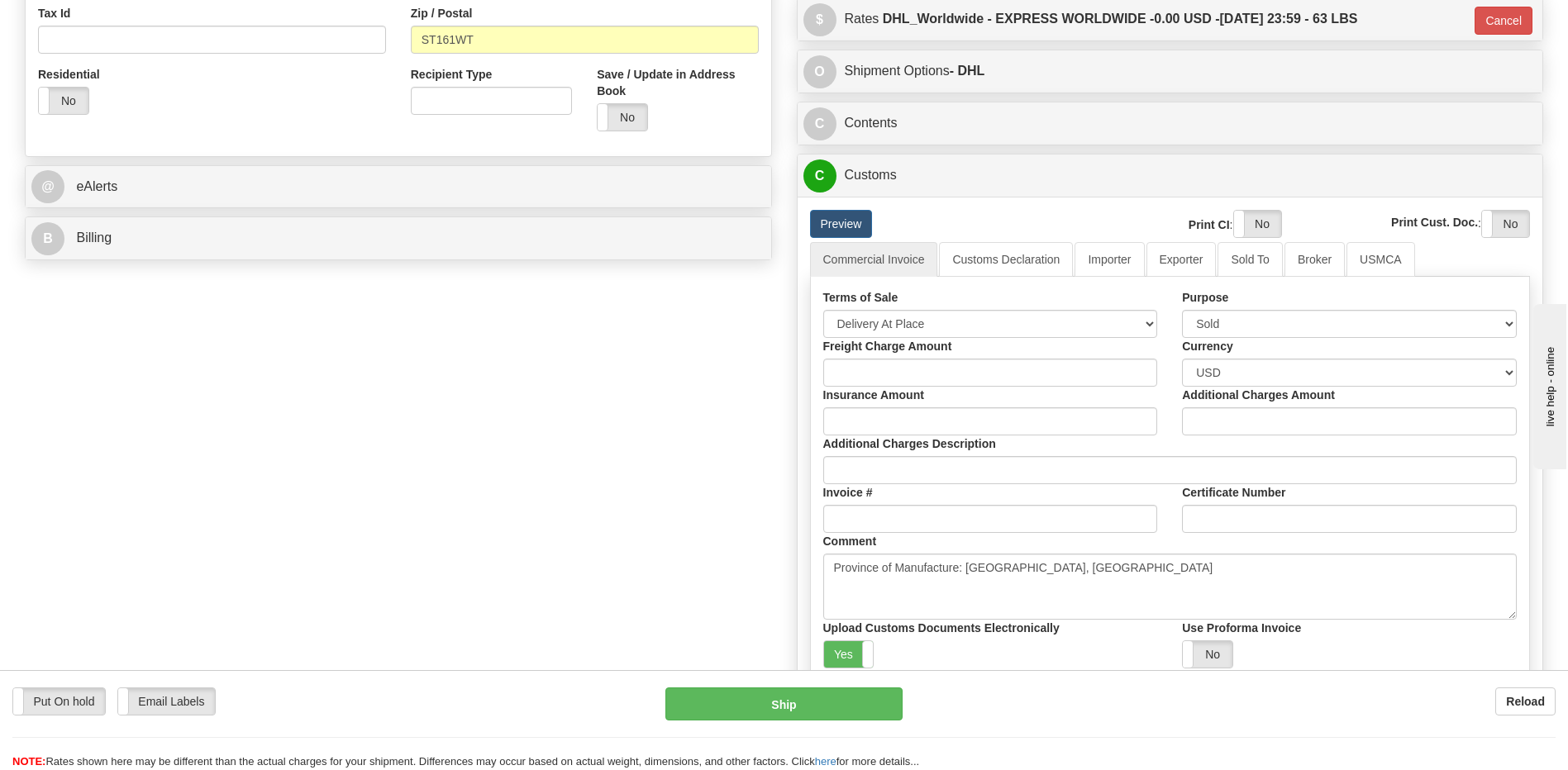
click at [365, 512] on div "Order # 86686960 S Sender" at bounding box center [784, 196] width 1543 height 1315
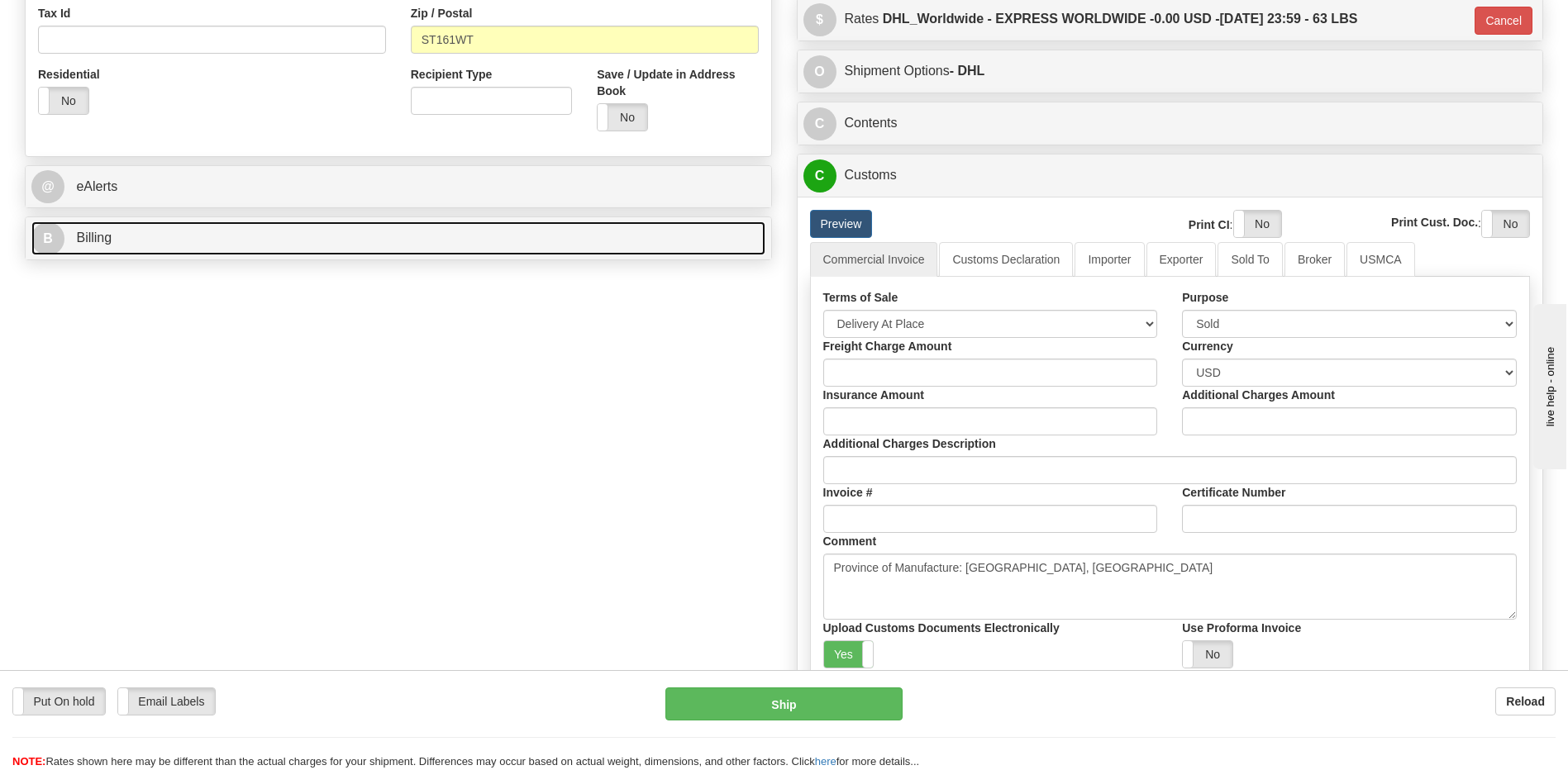
click at [311, 240] on link "B Billing" at bounding box center [399, 239] width 734 height 34
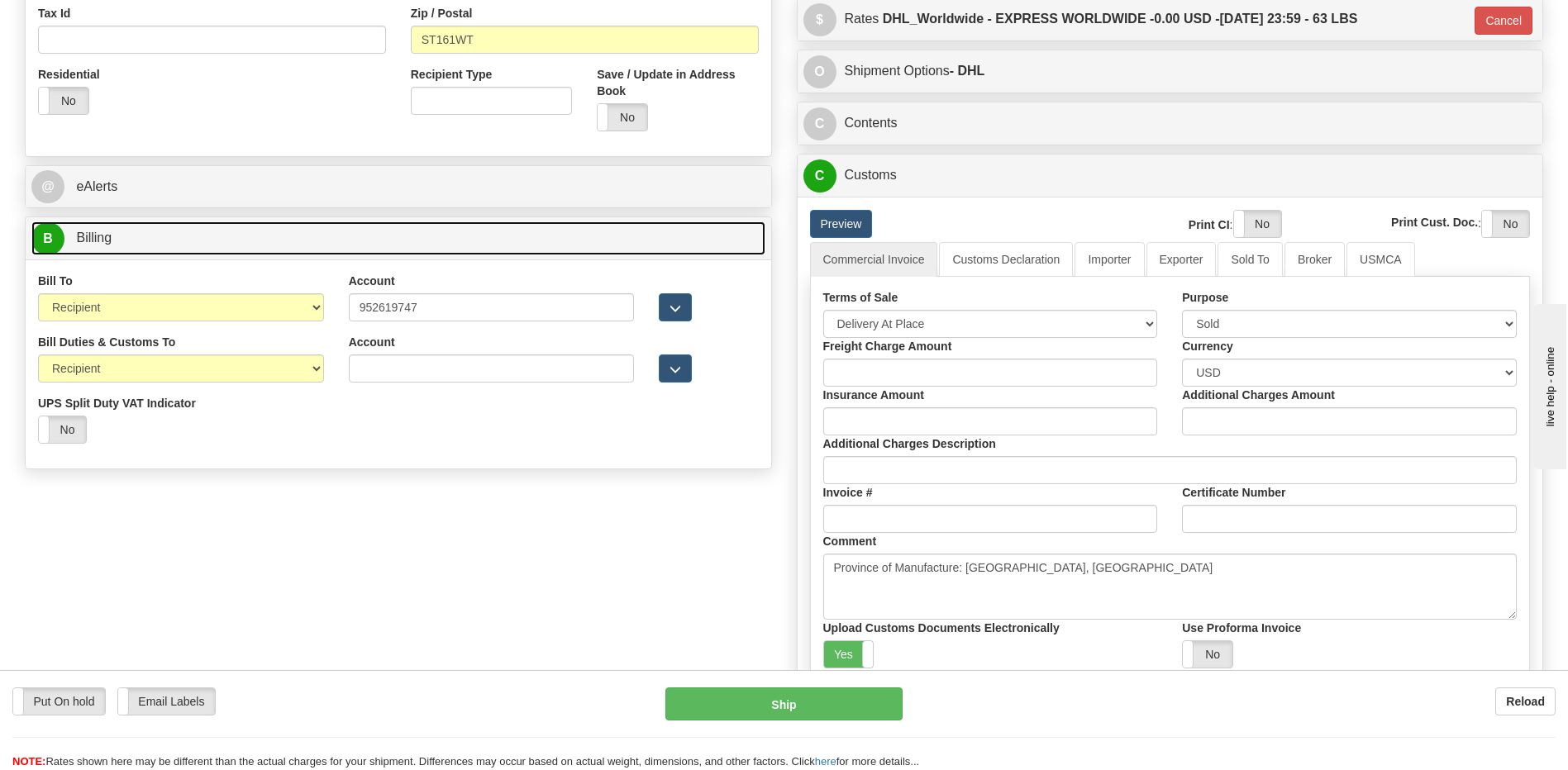
click at [311, 240] on link "B Billing" at bounding box center [399, 239] width 734 height 34
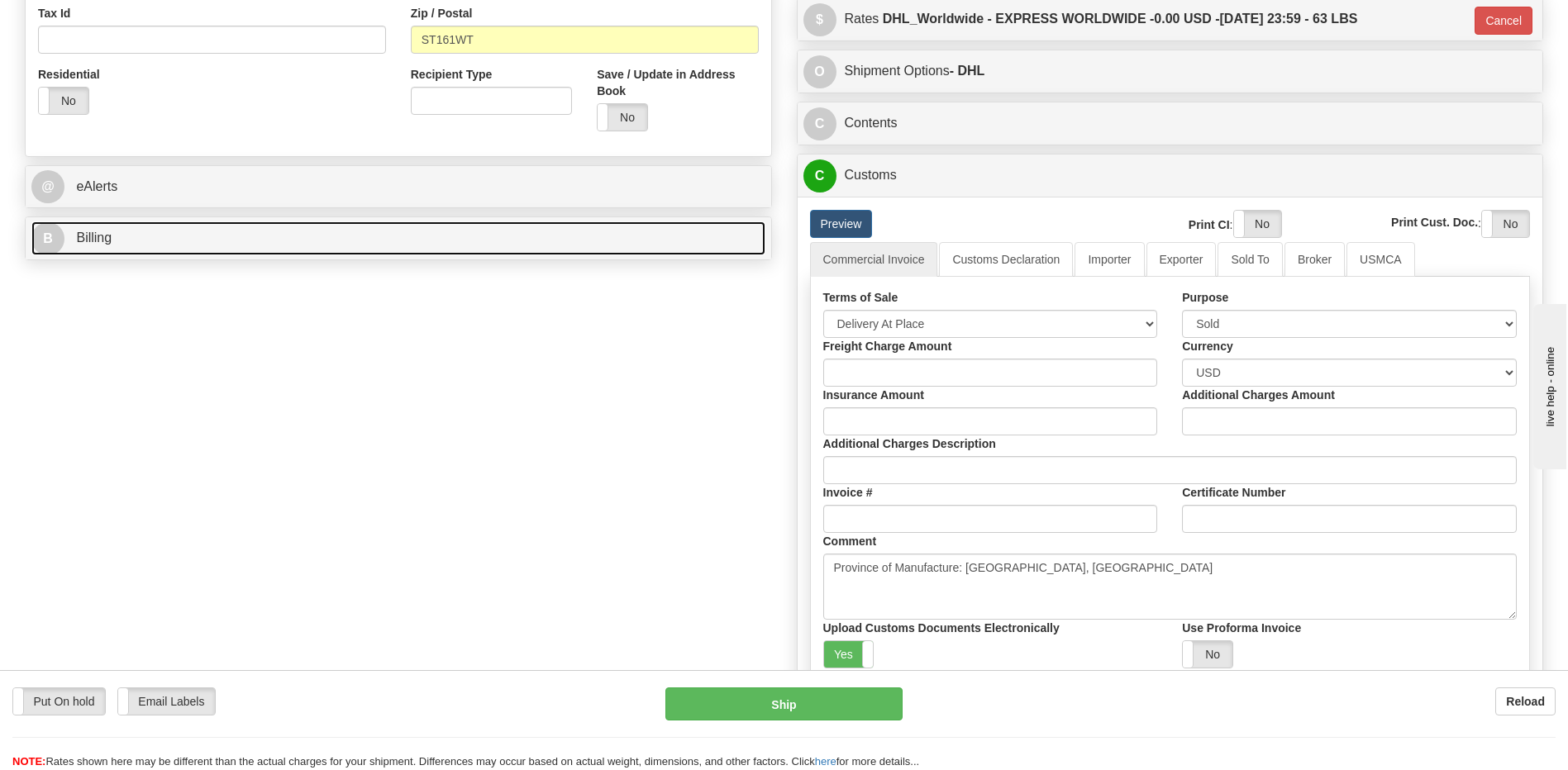
click at [311, 240] on link "B Billing" at bounding box center [399, 239] width 734 height 34
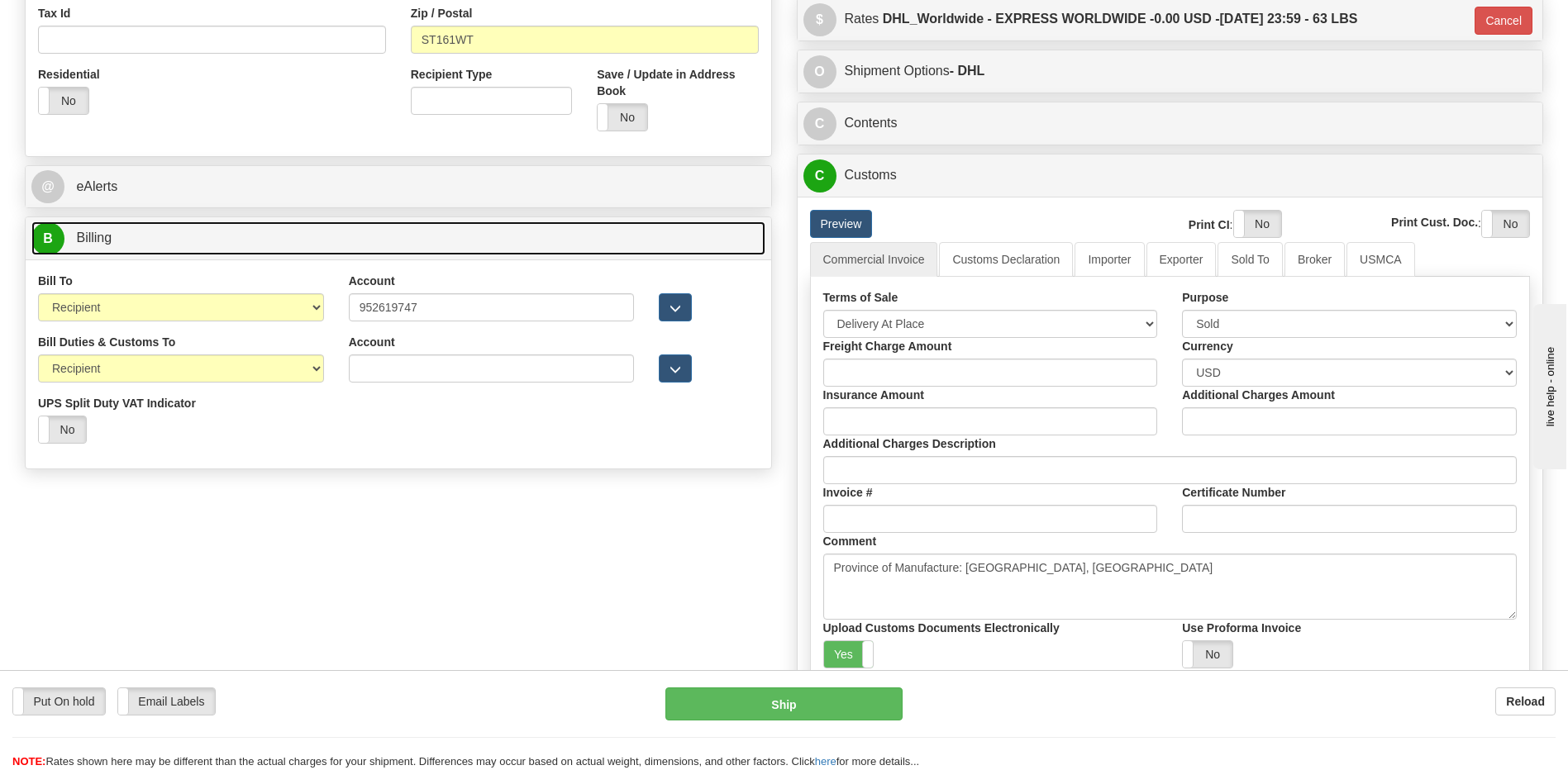
click at [311, 240] on link "B Billing" at bounding box center [399, 239] width 734 height 34
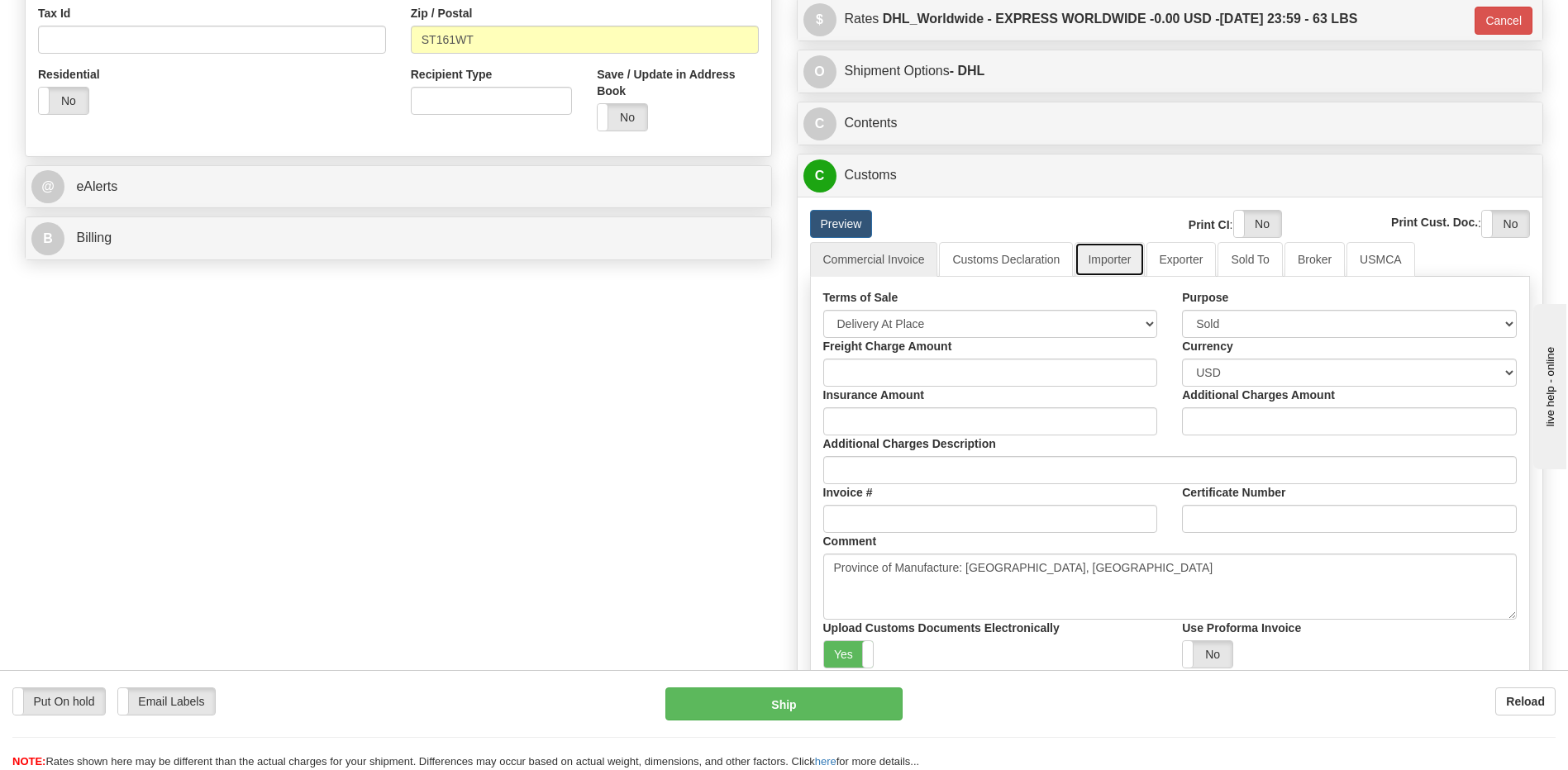
click at [1115, 264] on link "Importer" at bounding box center [1109, 260] width 69 height 35
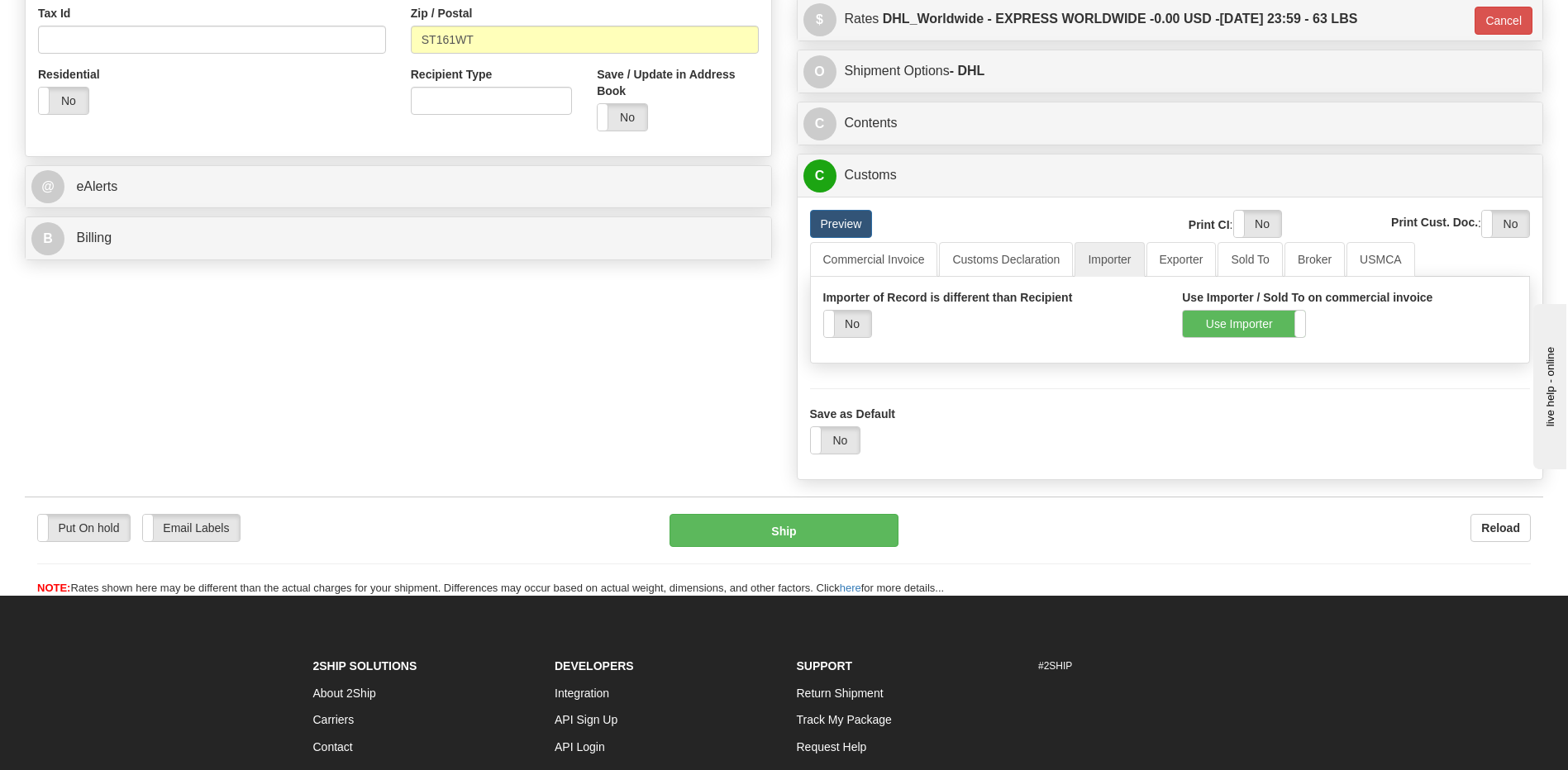
click at [435, 418] on div "Order # 86686960 S Sender" at bounding box center [784, 13] width 1543 height 949
click at [267, 261] on div "B Billing Billing types cannot be changed when using Sendle. Freight Costs will…" at bounding box center [399, 238] width 747 height 44
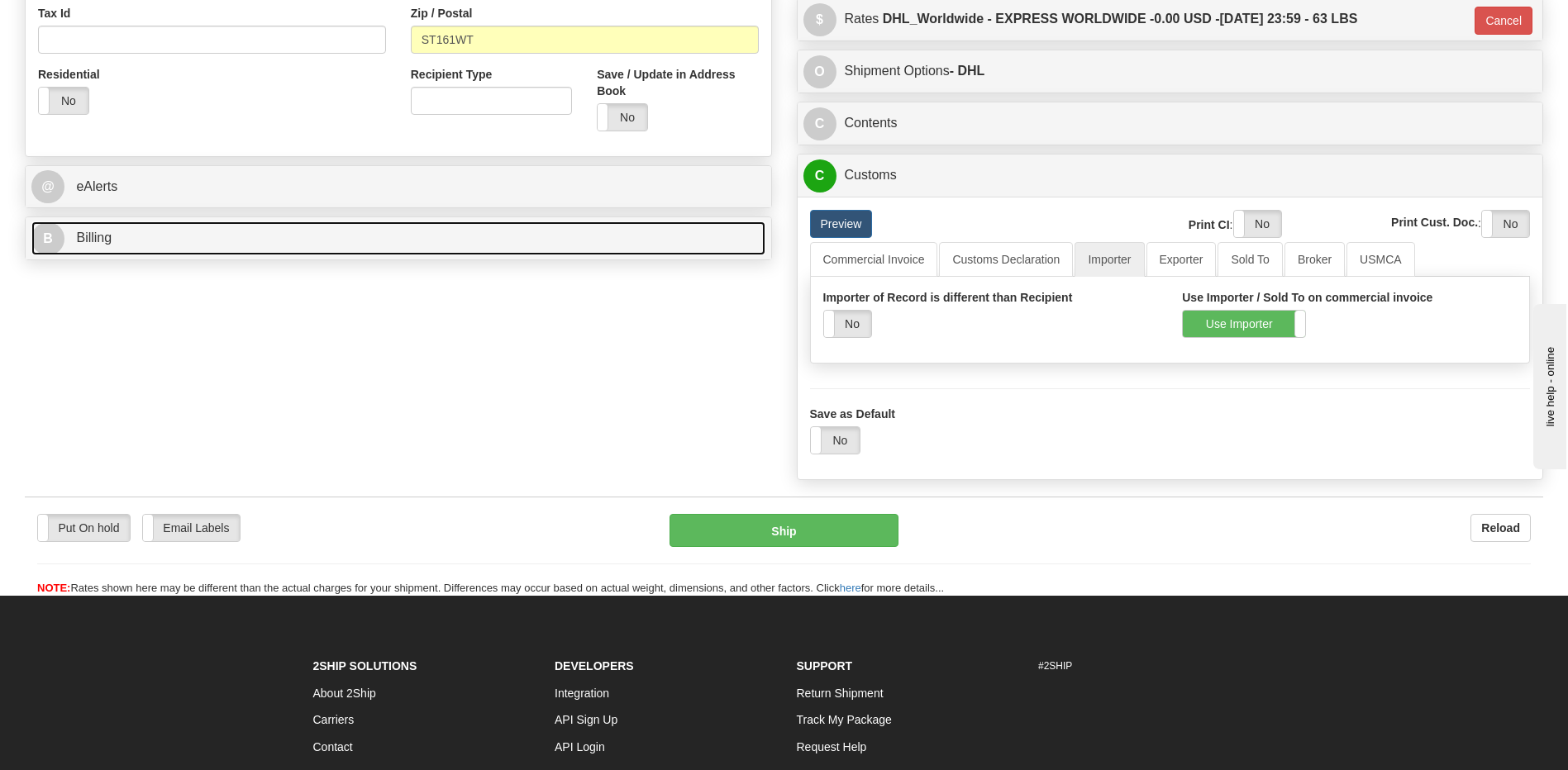
click at [274, 245] on link "B Billing" at bounding box center [399, 239] width 734 height 34
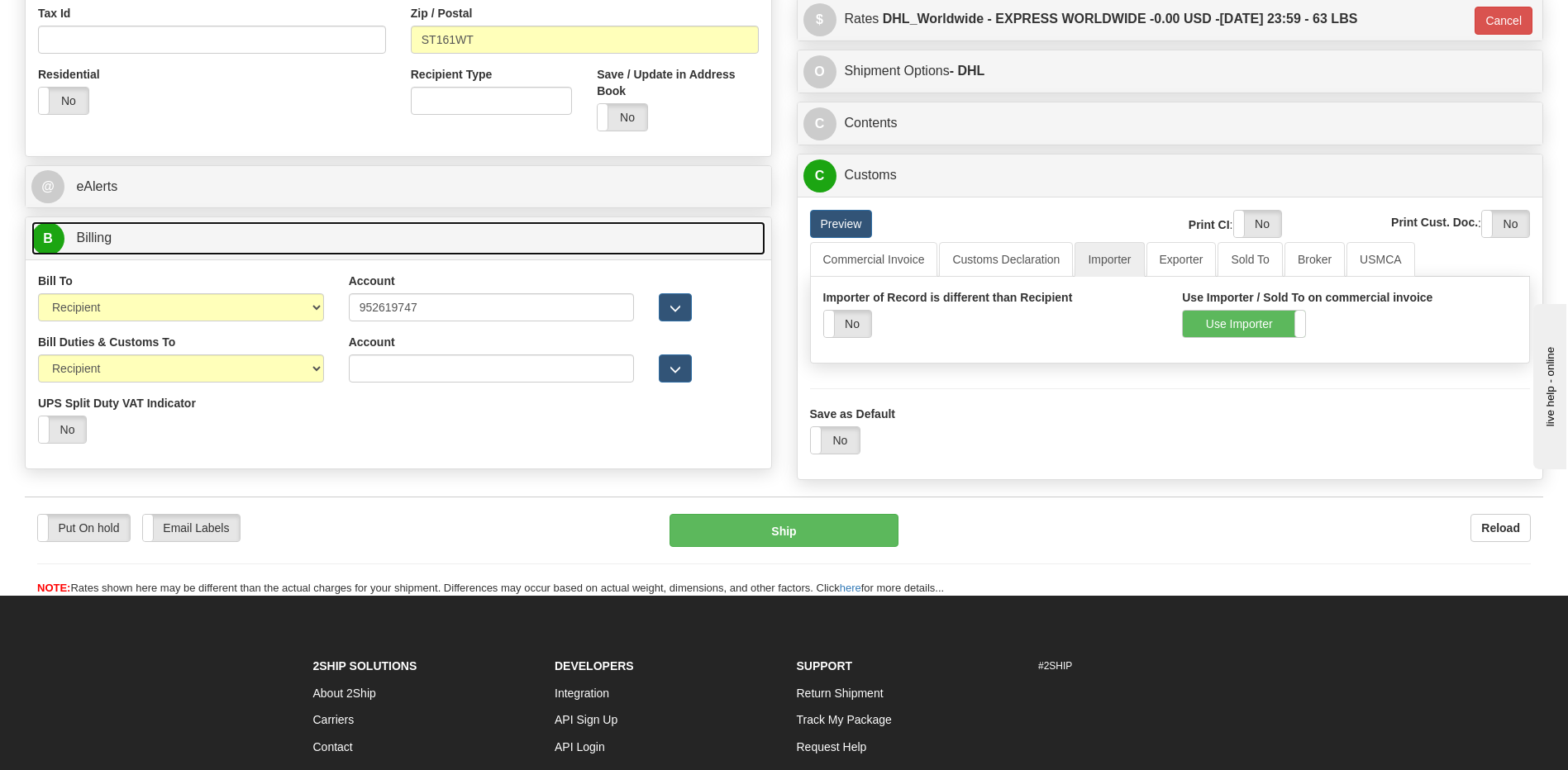
click at [274, 245] on link "B Billing" at bounding box center [399, 239] width 734 height 34
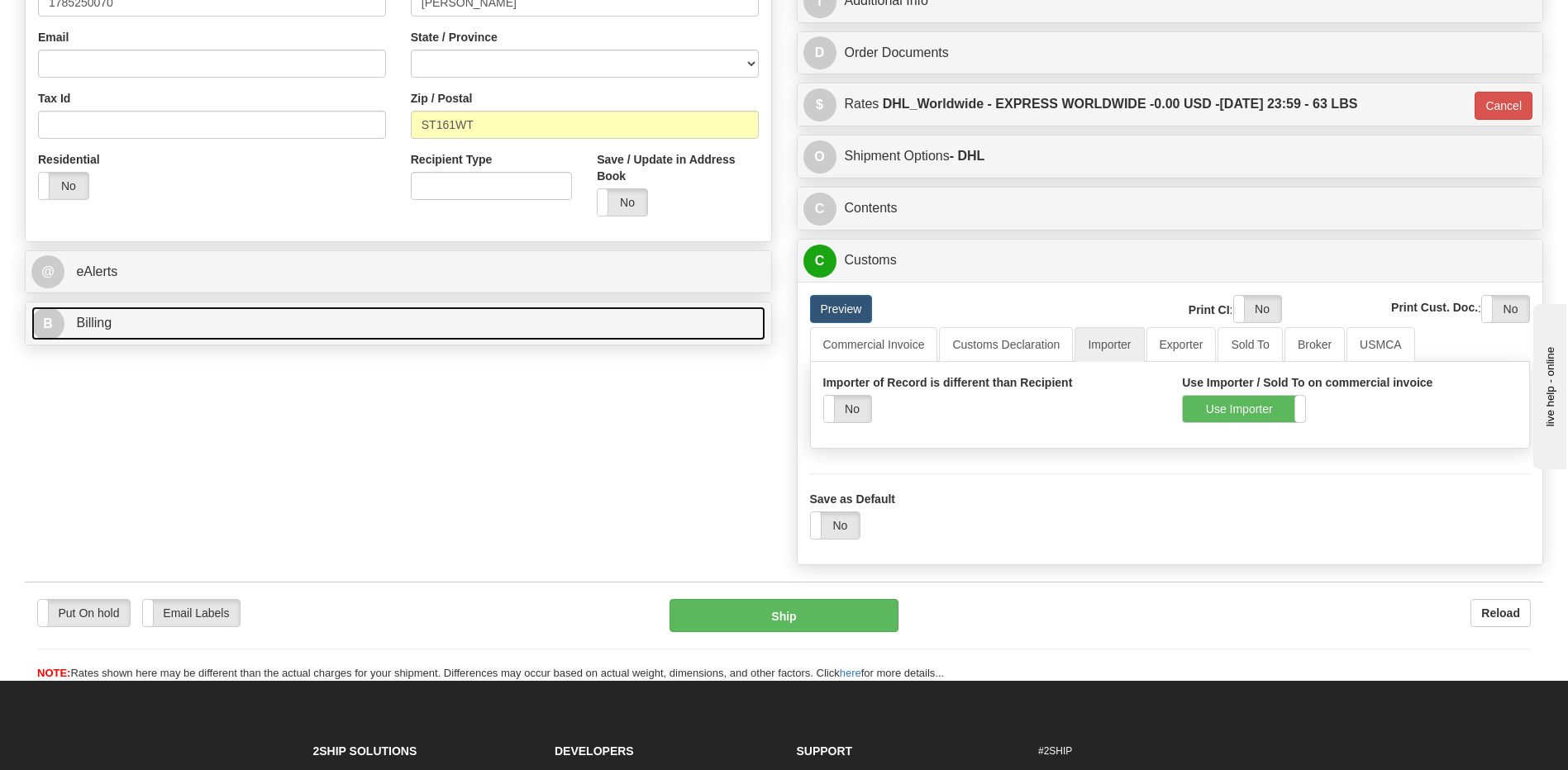
scroll to position [413, 0]
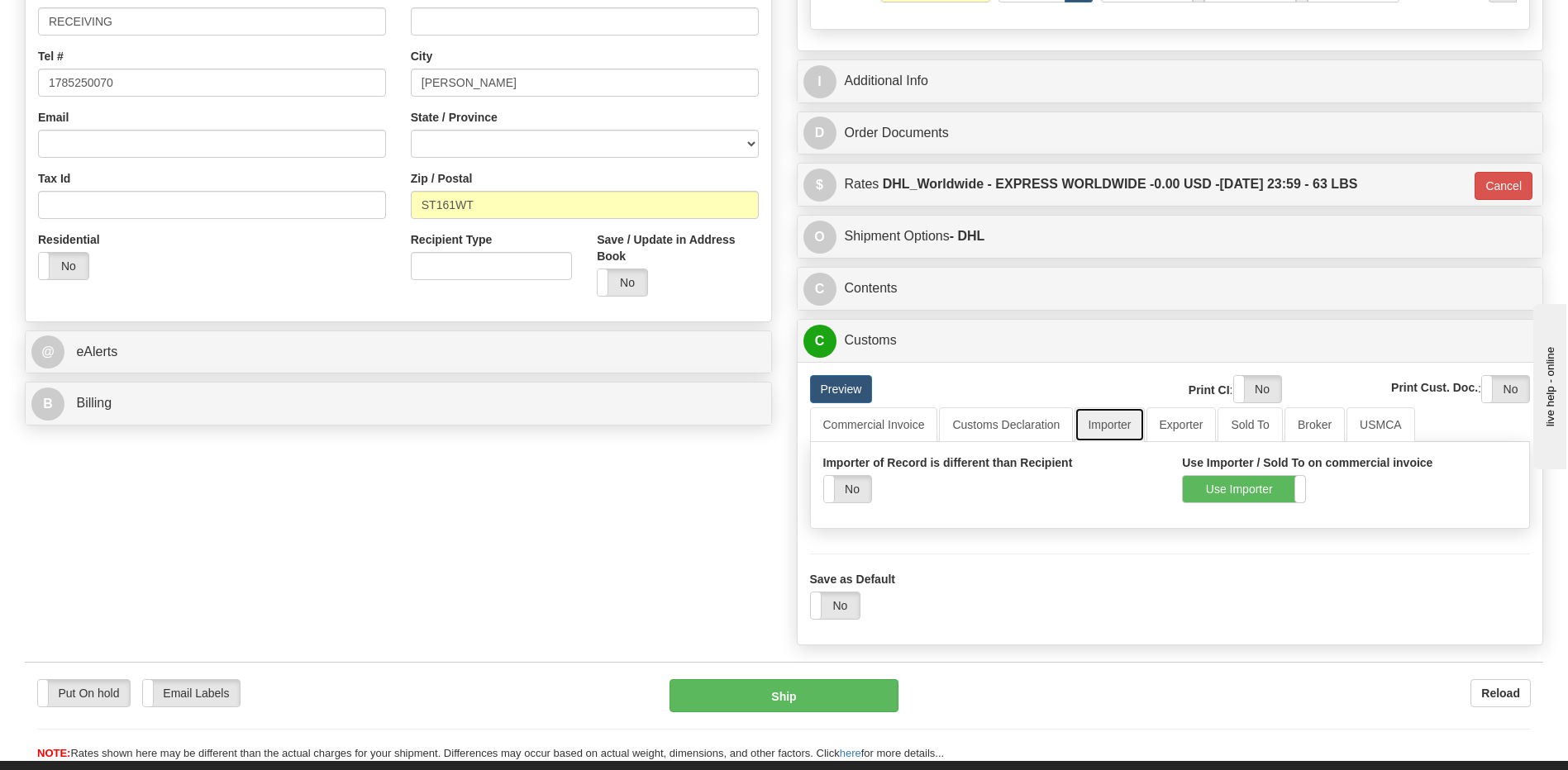
click at [1101, 423] on link "Importer" at bounding box center [1109, 425] width 69 height 35
click at [1036, 421] on link "Customs Declaration" at bounding box center [1005, 425] width 134 height 35
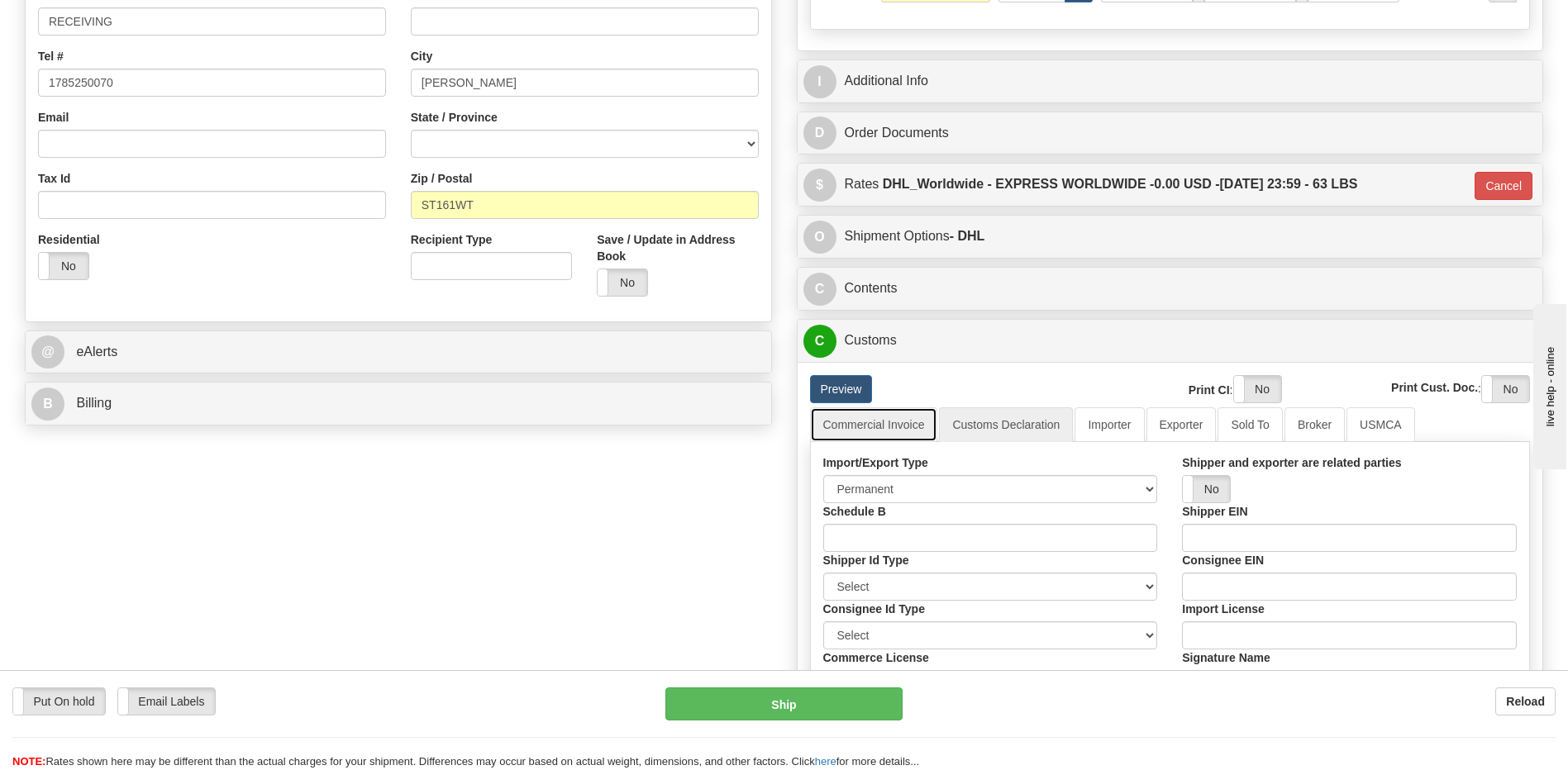
click at [885, 426] on link "Commercial Invoice" at bounding box center [874, 425] width 128 height 35
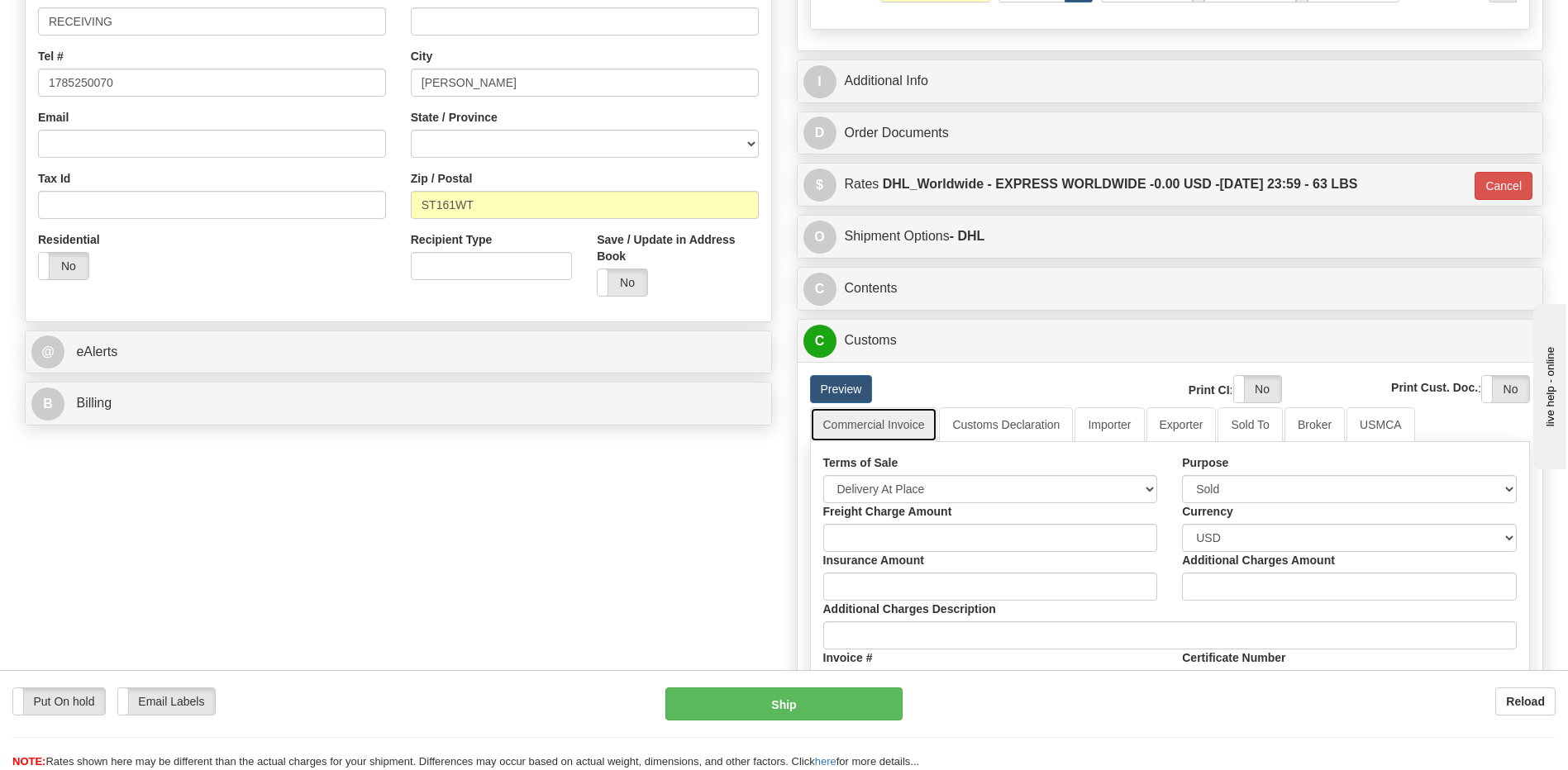
scroll to position [661, 0]
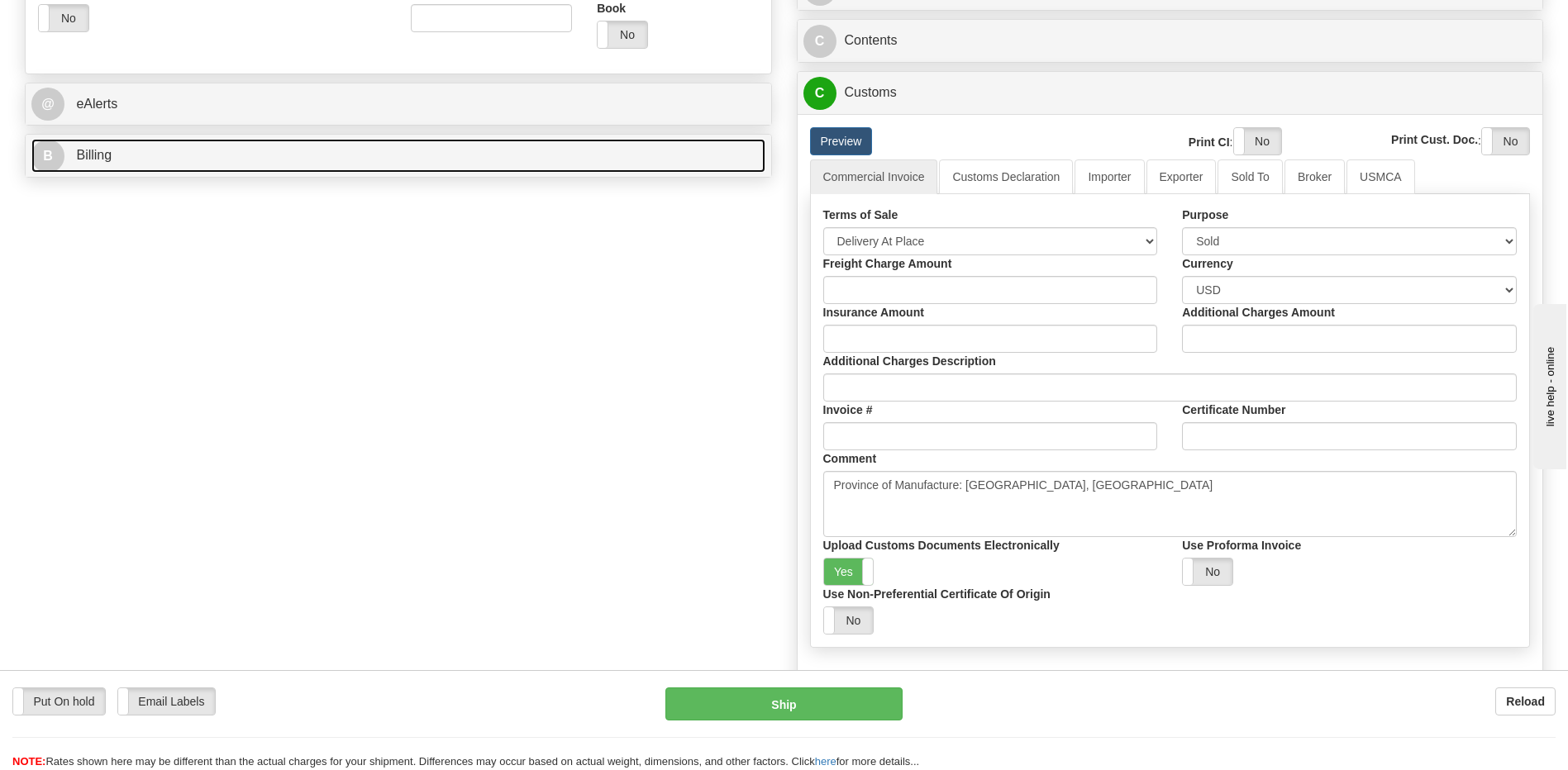
click at [277, 161] on link "B Billing" at bounding box center [399, 156] width 734 height 34
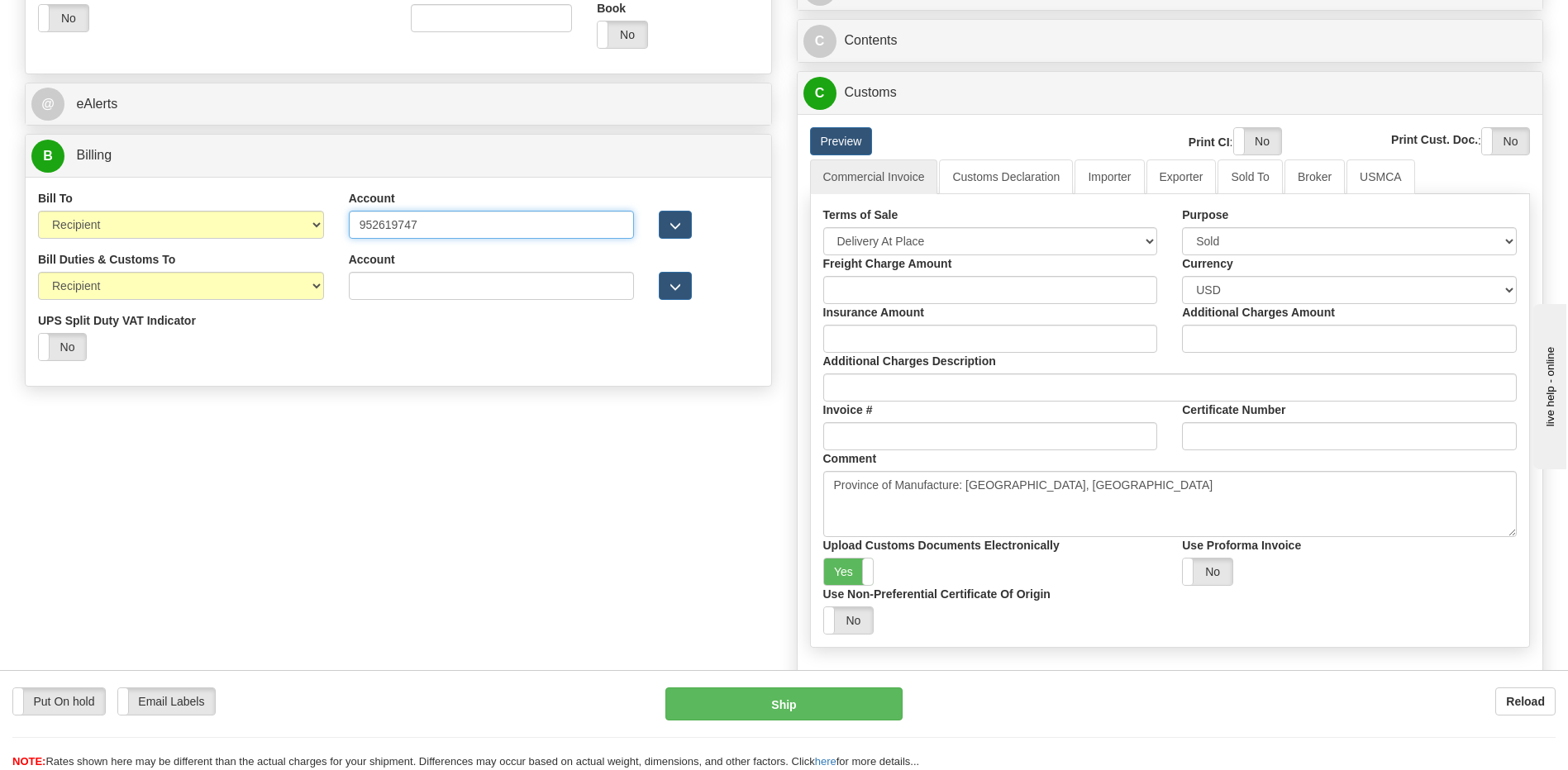
click at [396, 225] on input "952619747" at bounding box center [491, 225] width 286 height 28
click at [402, 289] on input "Account" at bounding box center [491, 286] width 286 height 28
paste input "952619747"
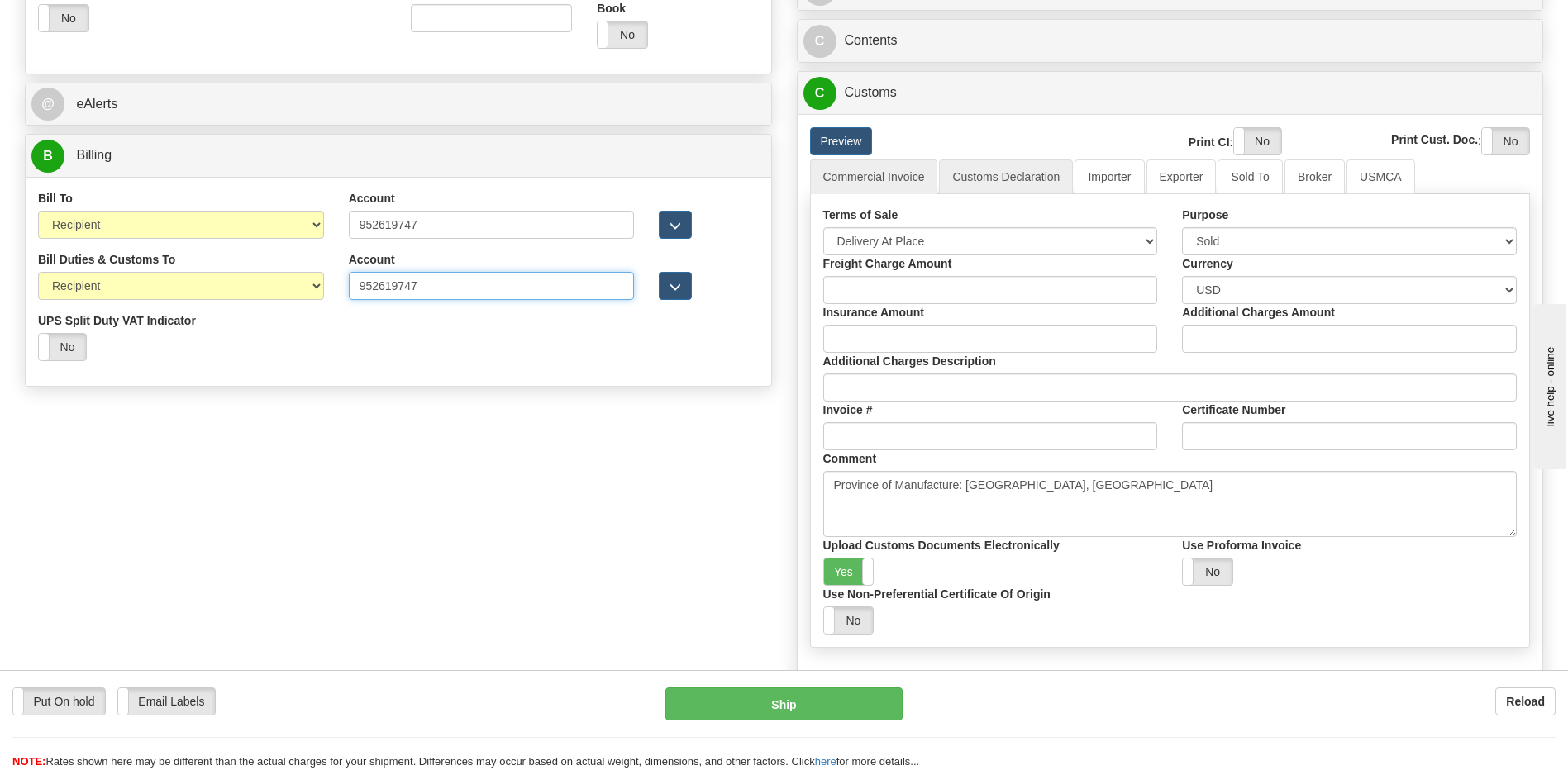
type input "952619747"
click at [983, 177] on link "Customs Declaration" at bounding box center [1005, 177] width 134 height 35
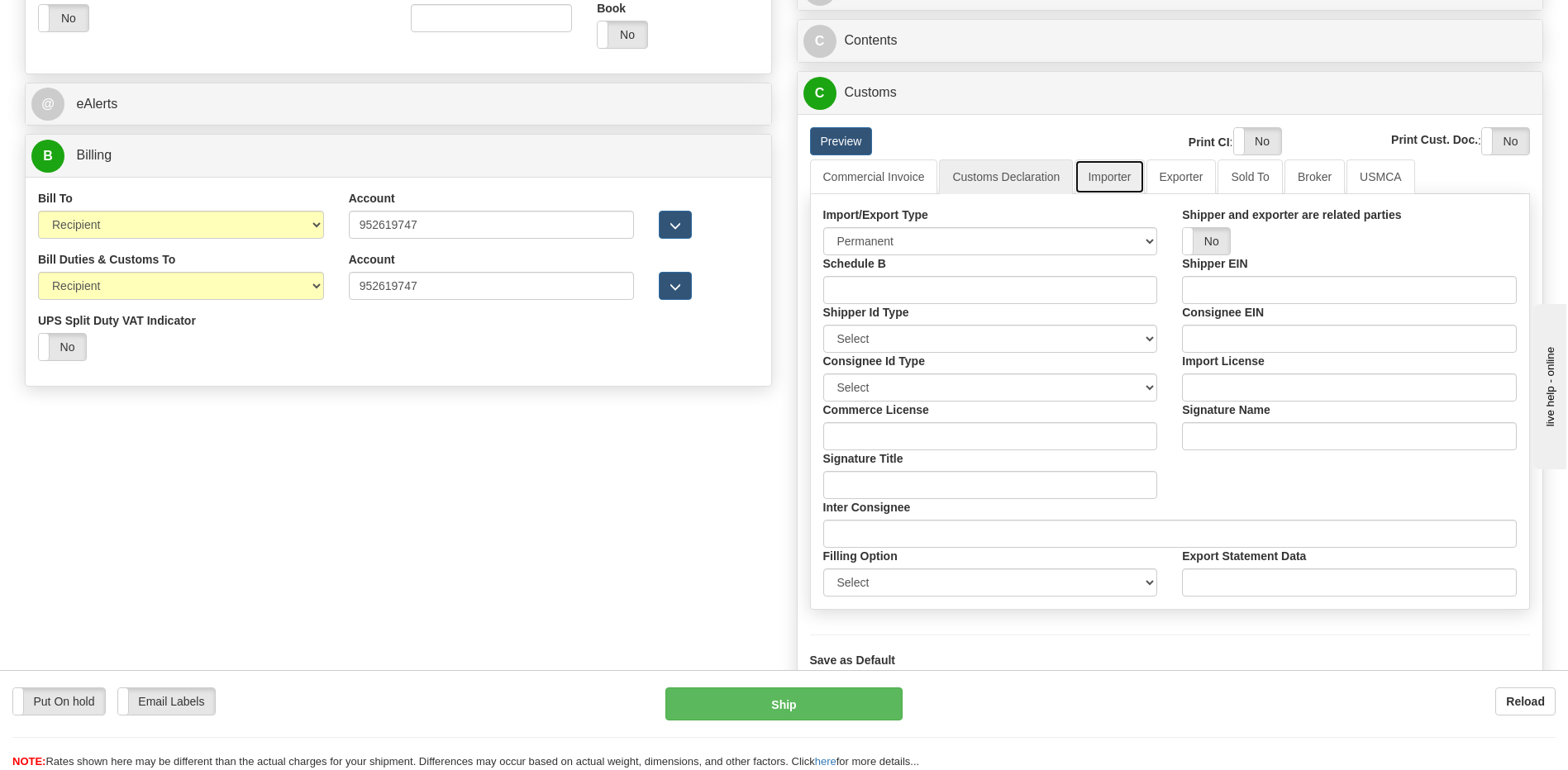
click at [1125, 177] on link "Importer" at bounding box center [1109, 177] width 69 height 35
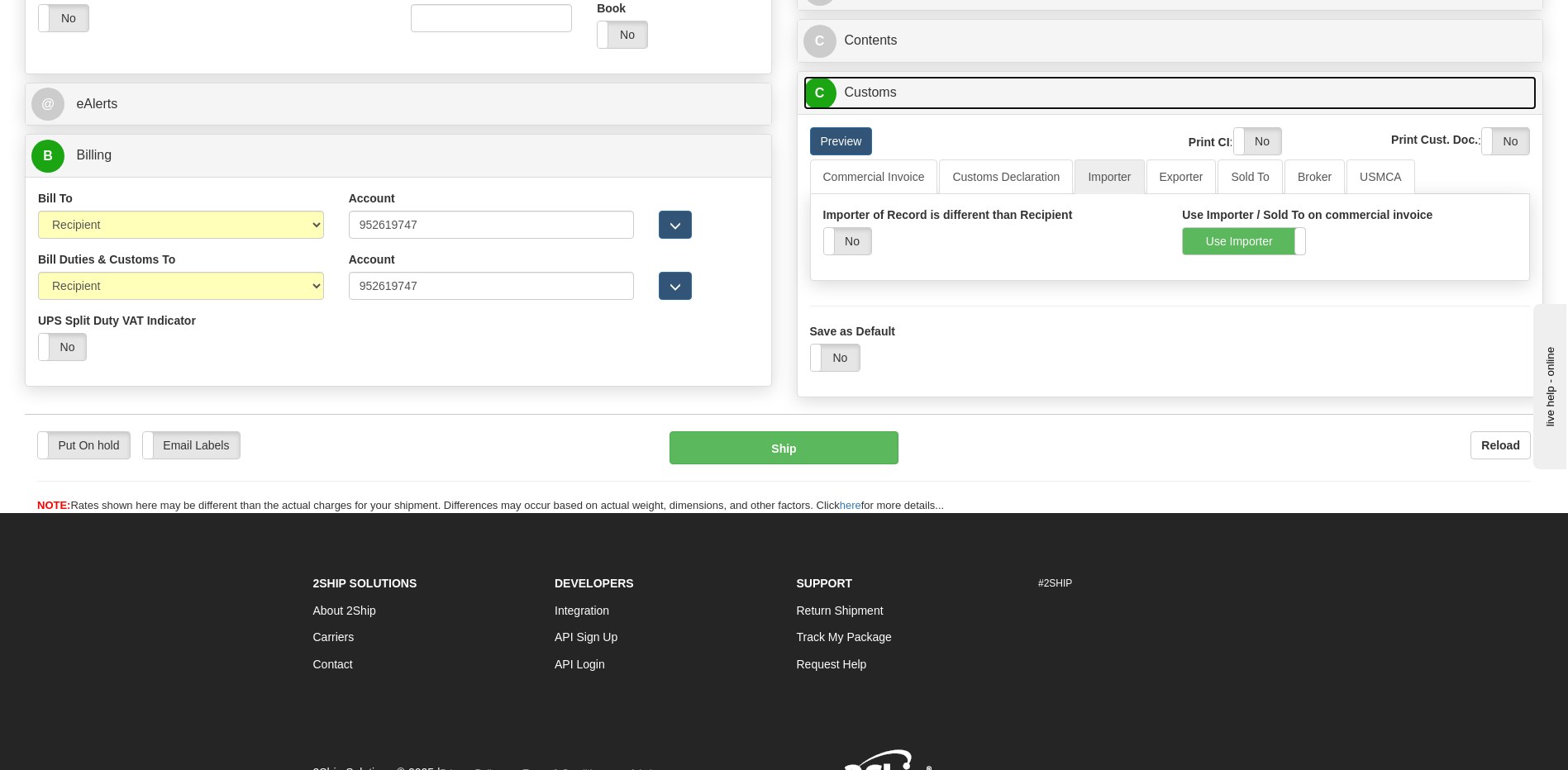
click at [891, 110] on link "C Customs" at bounding box center [1170, 93] width 734 height 34
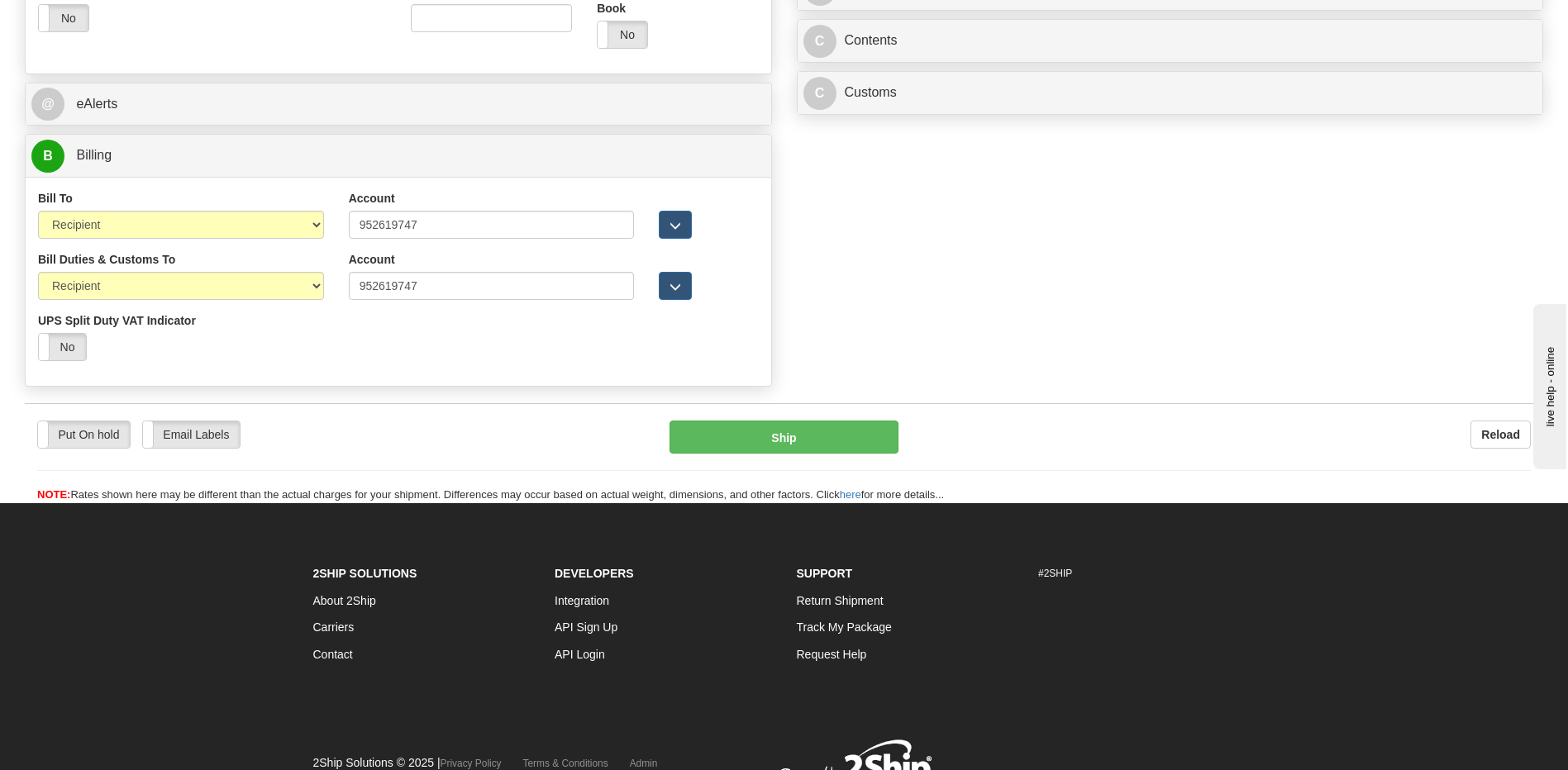
click at [436, 178] on div "Bill To Sender Recipient Third Party Collect Account 952619747 3rd Party Accoun…" at bounding box center [398, 281] width 746 height 209
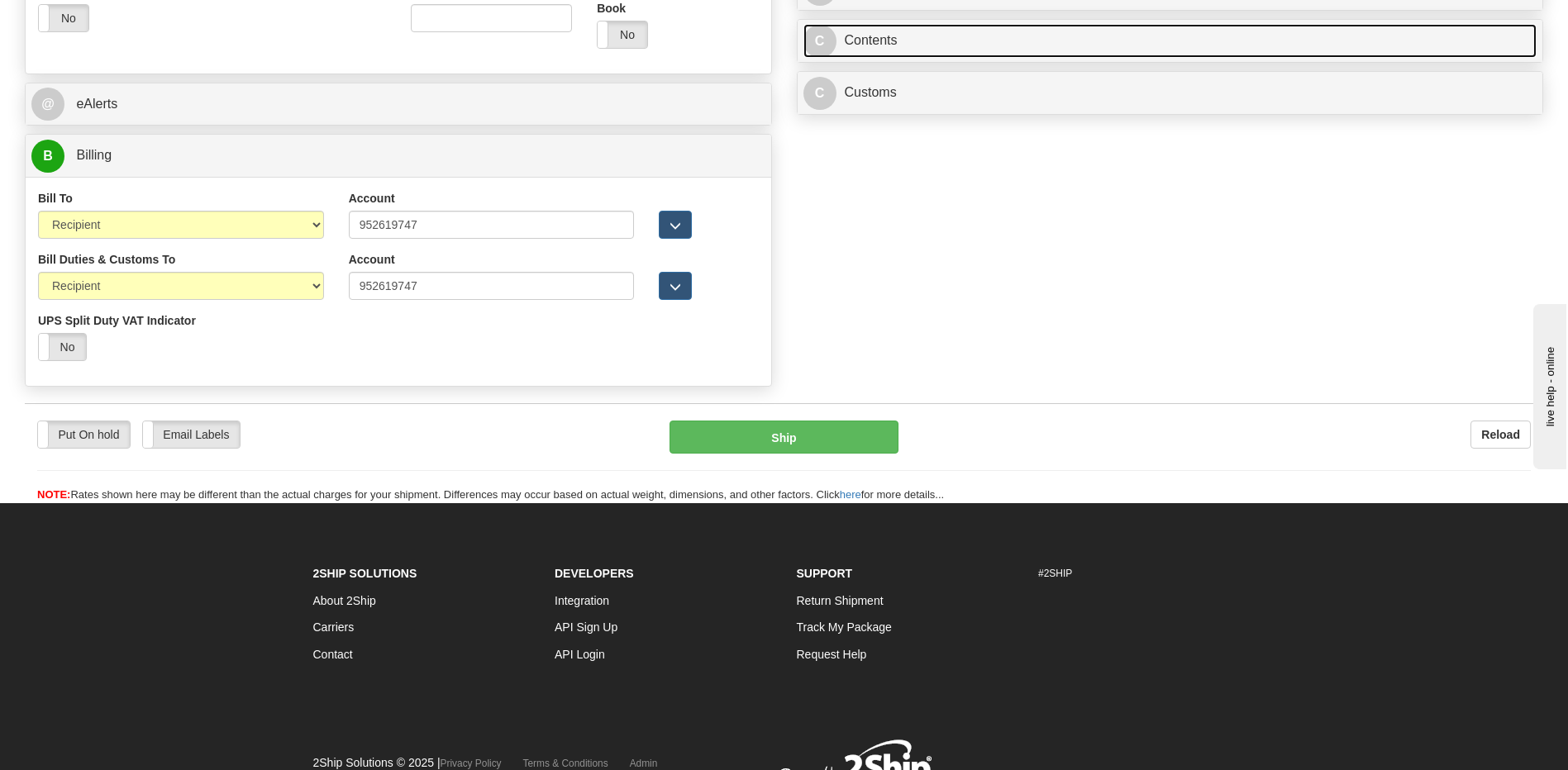
click at [917, 47] on link "C Contents" at bounding box center [1170, 41] width 734 height 34
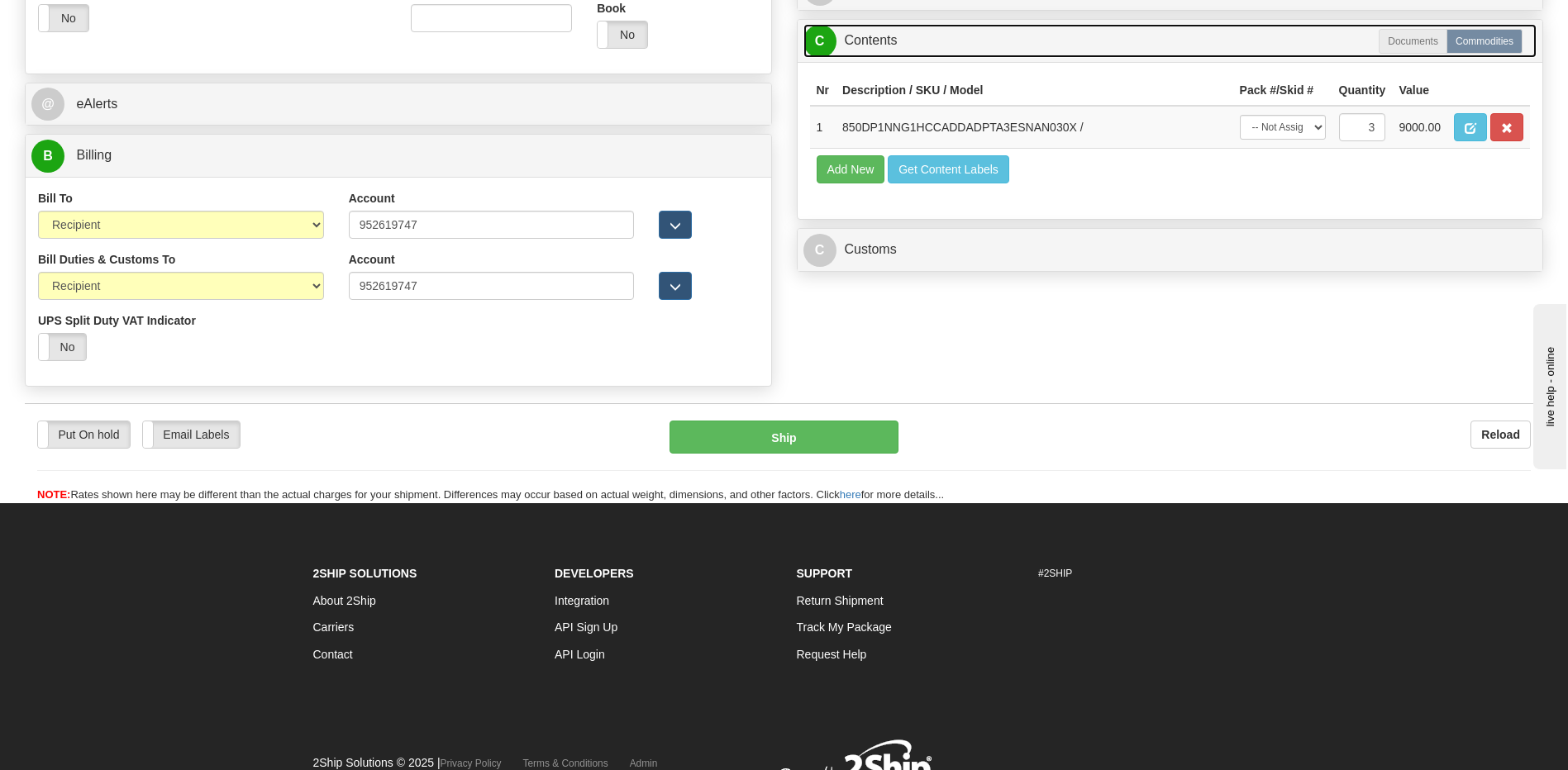
click at [917, 47] on link "C Contents" at bounding box center [1170, 41] width 734 height 34
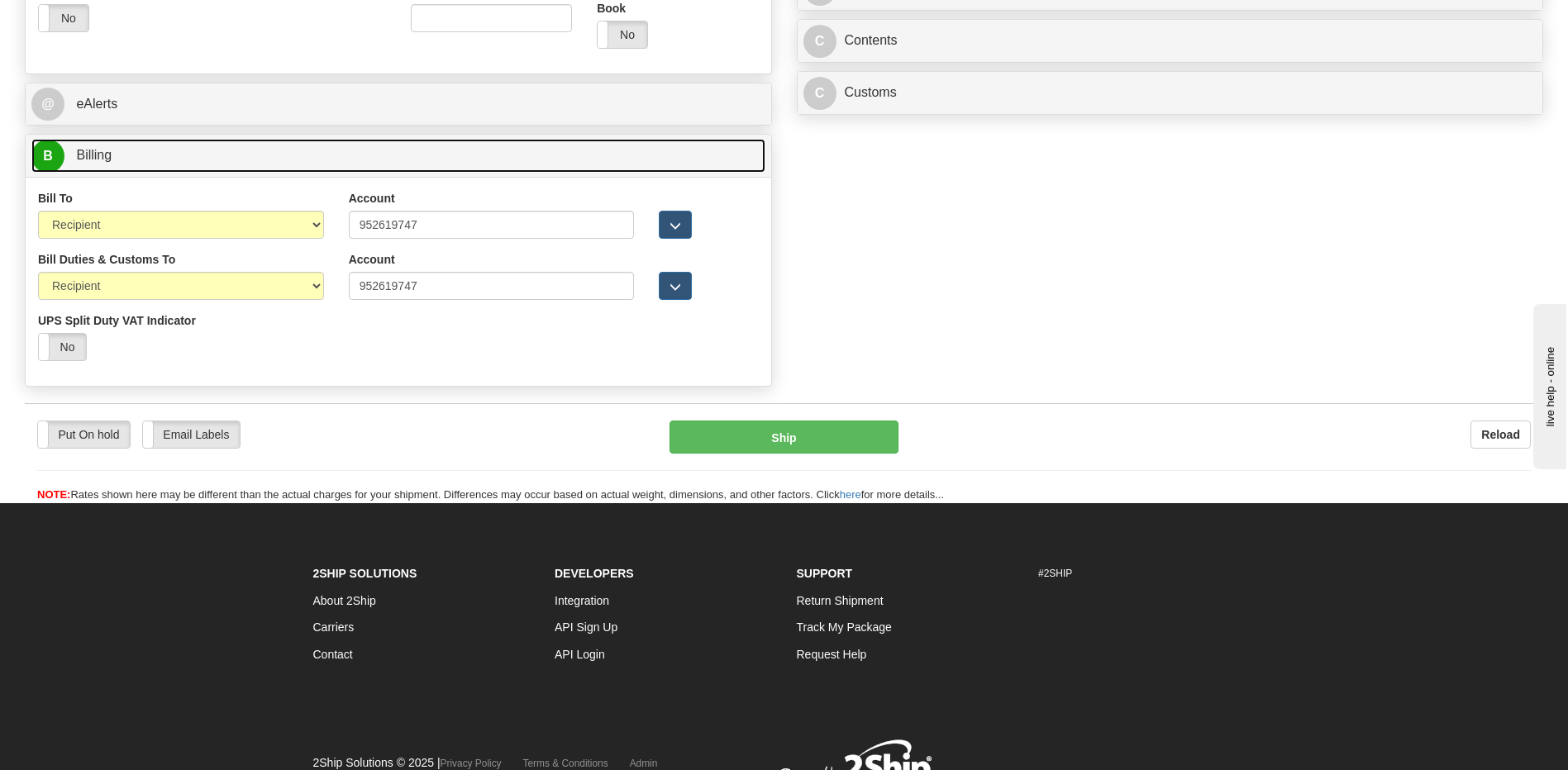
click at [253, 170] on link "B Billing" at bounding box center [399, 156] width 734 height 34
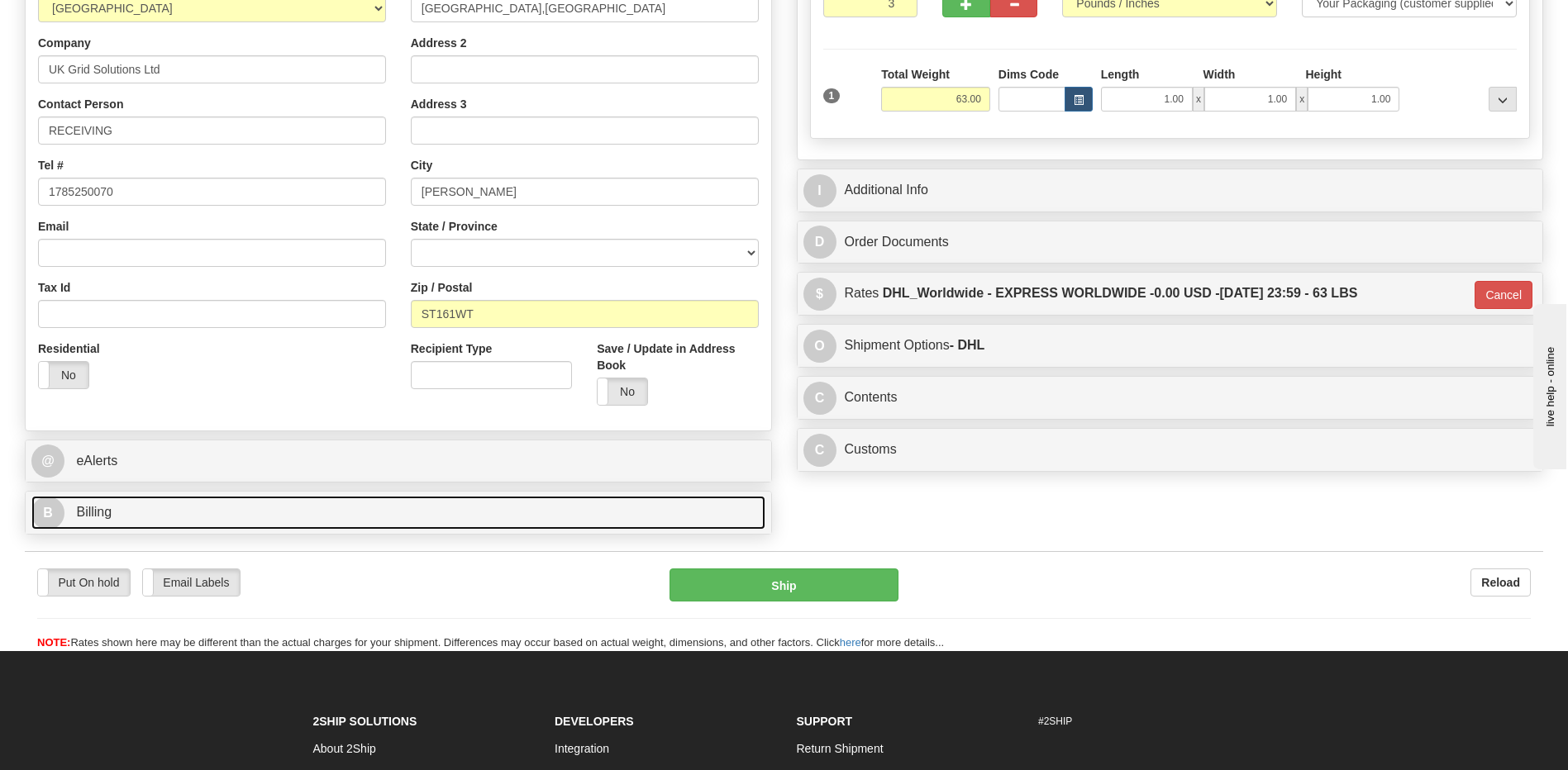
scroll to position [197, 0]
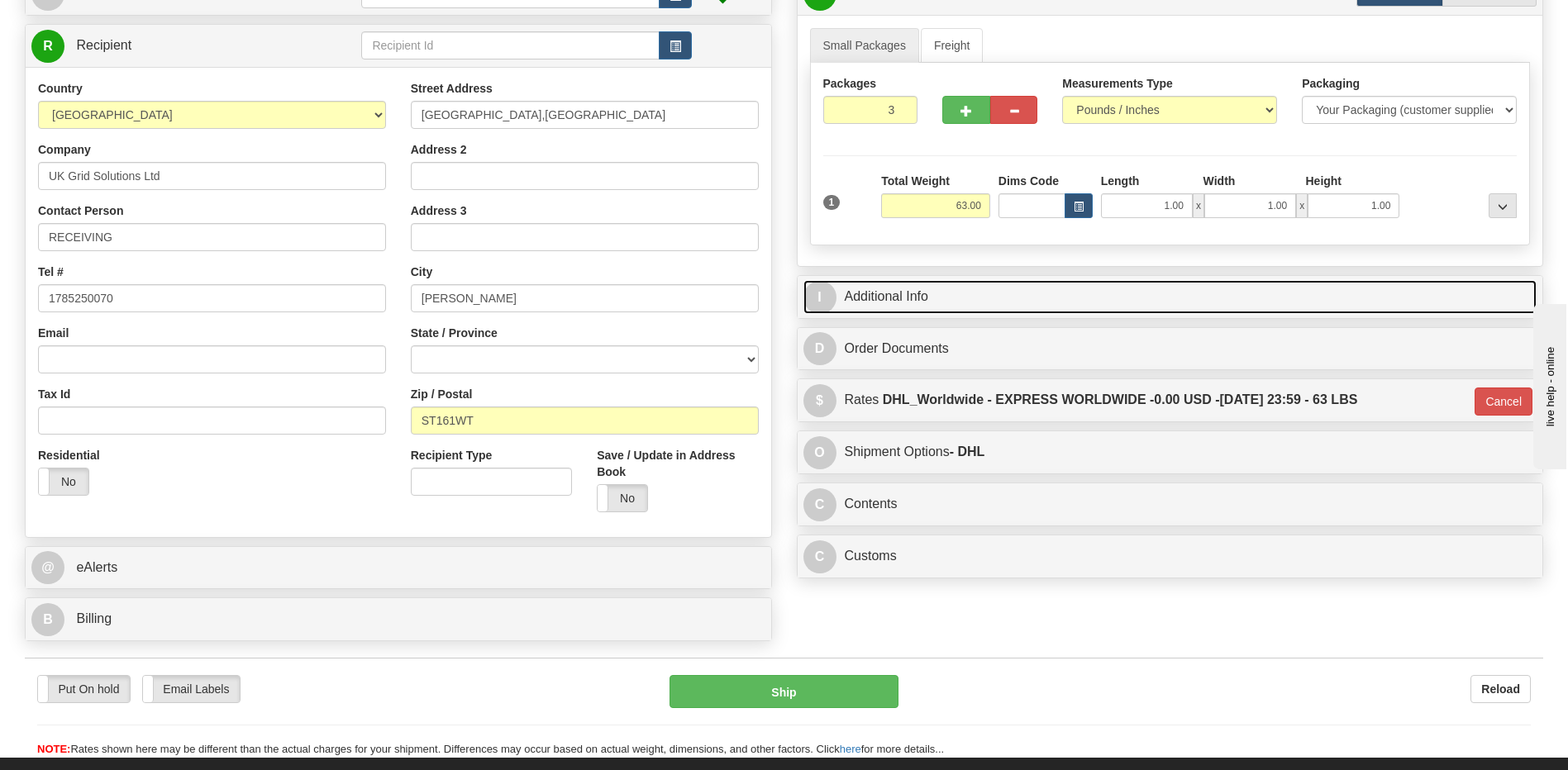
click at [946, 298] on link "I Additional Info" at bounding box center [1170, 298] width 734 height 34
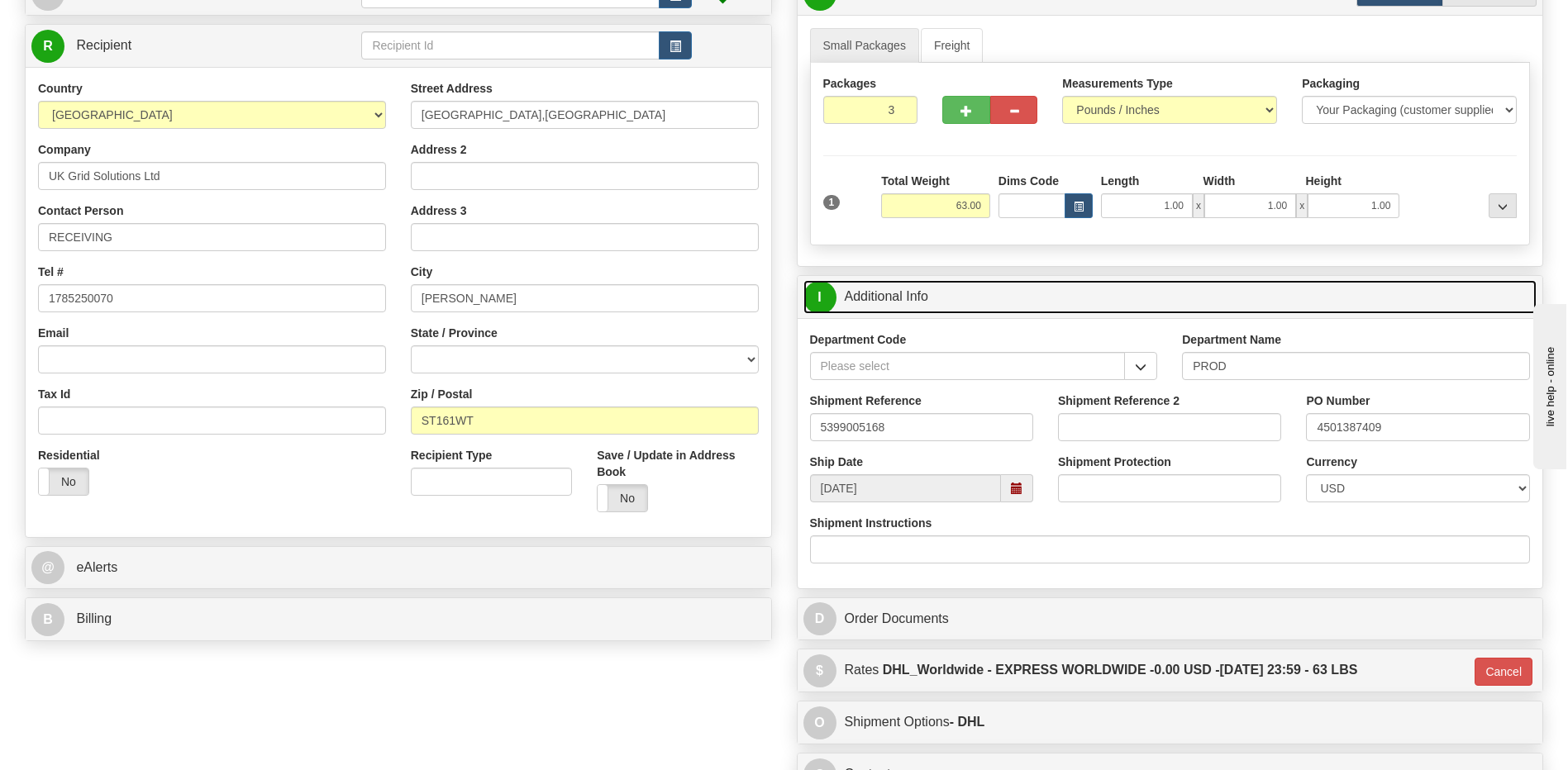
click at [946, 298] on link "I Additional Info" at bounding box center [1170, 298] width 734 height 34
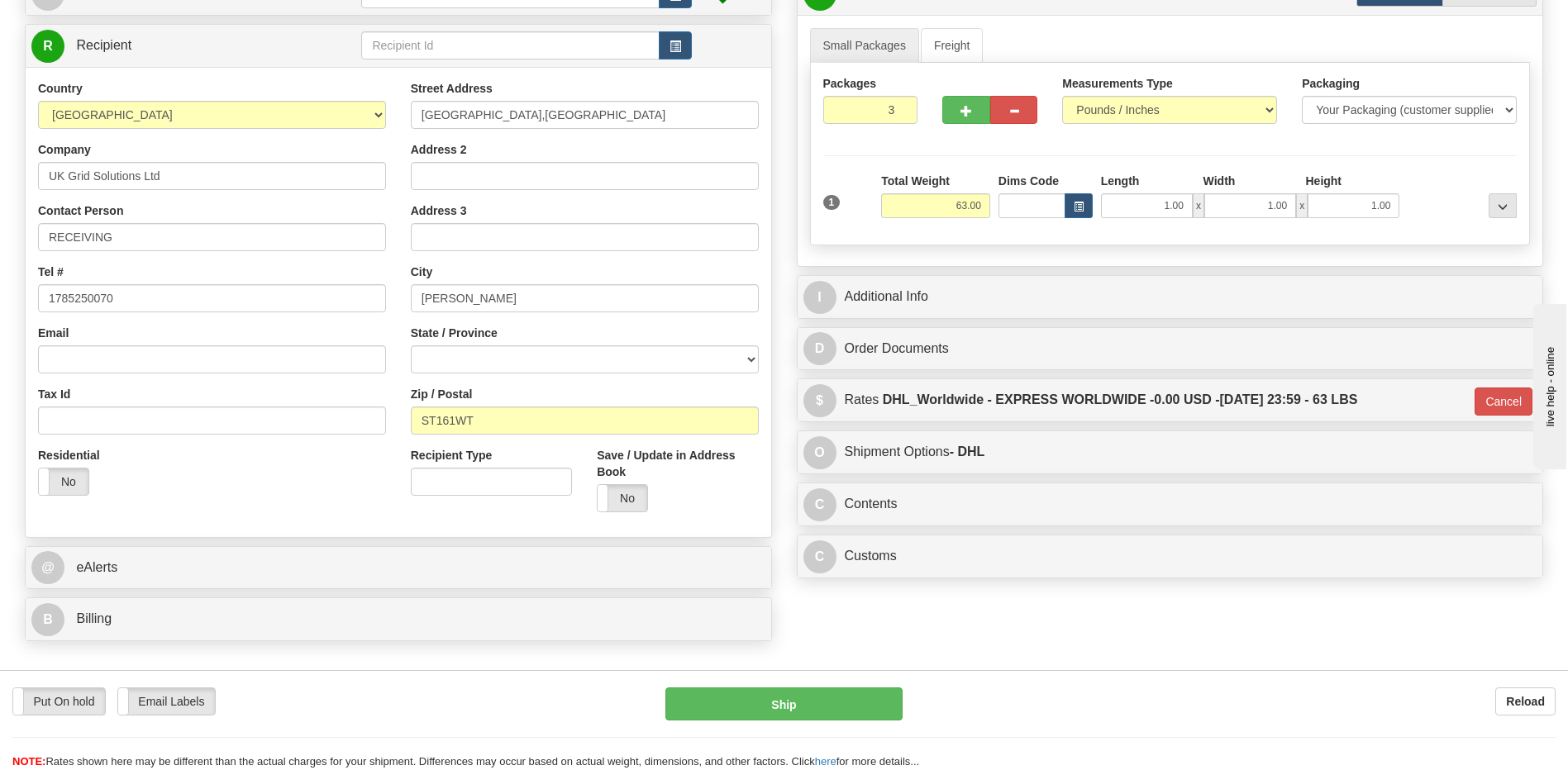
click at [289, 476] on div "Residential Yes No" at bounding box center [211, 478] width 372 height 61
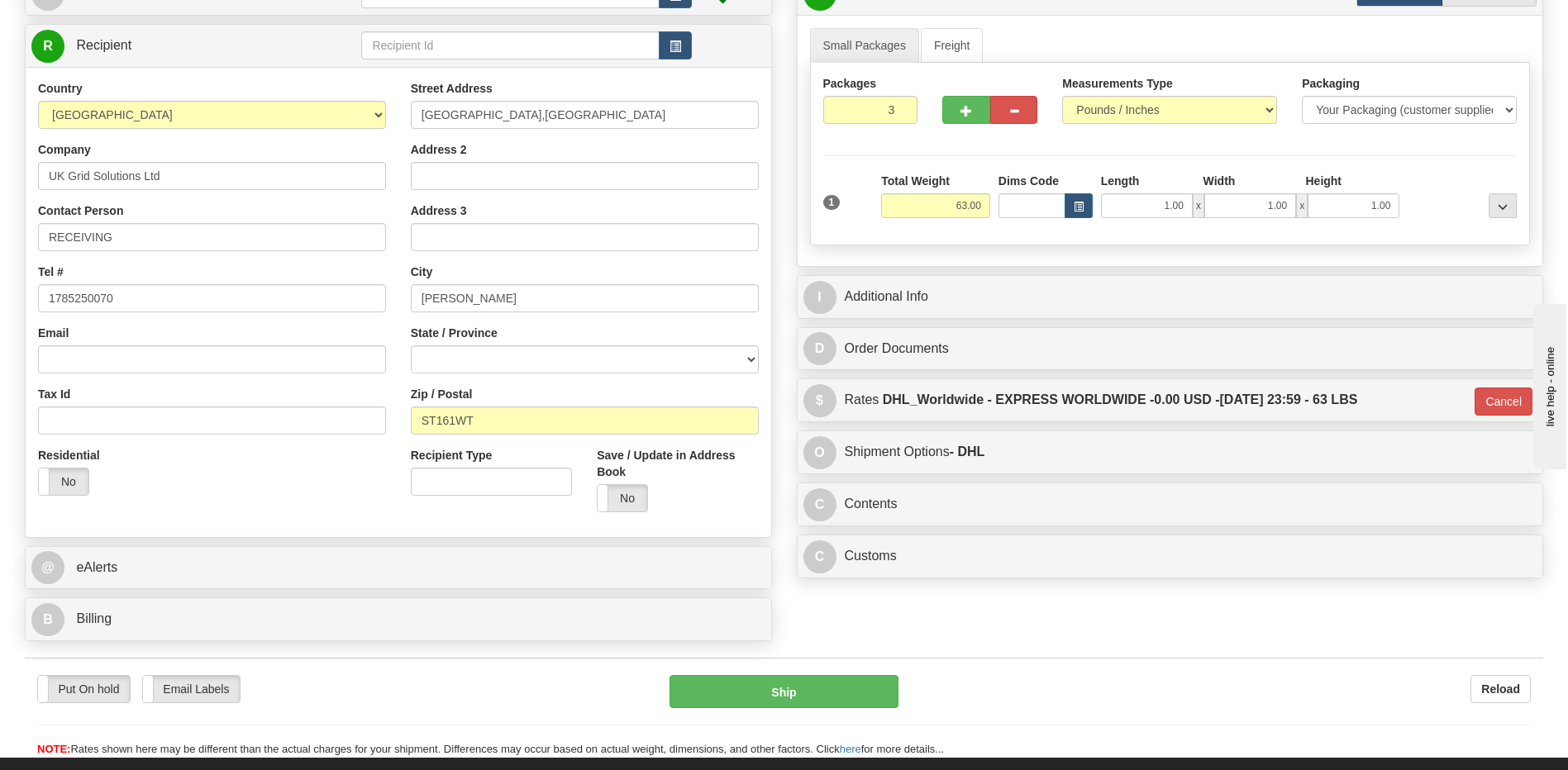
click at [223, 600] on div "B Billing" at bounding box center [398, 619] width 746 height 42
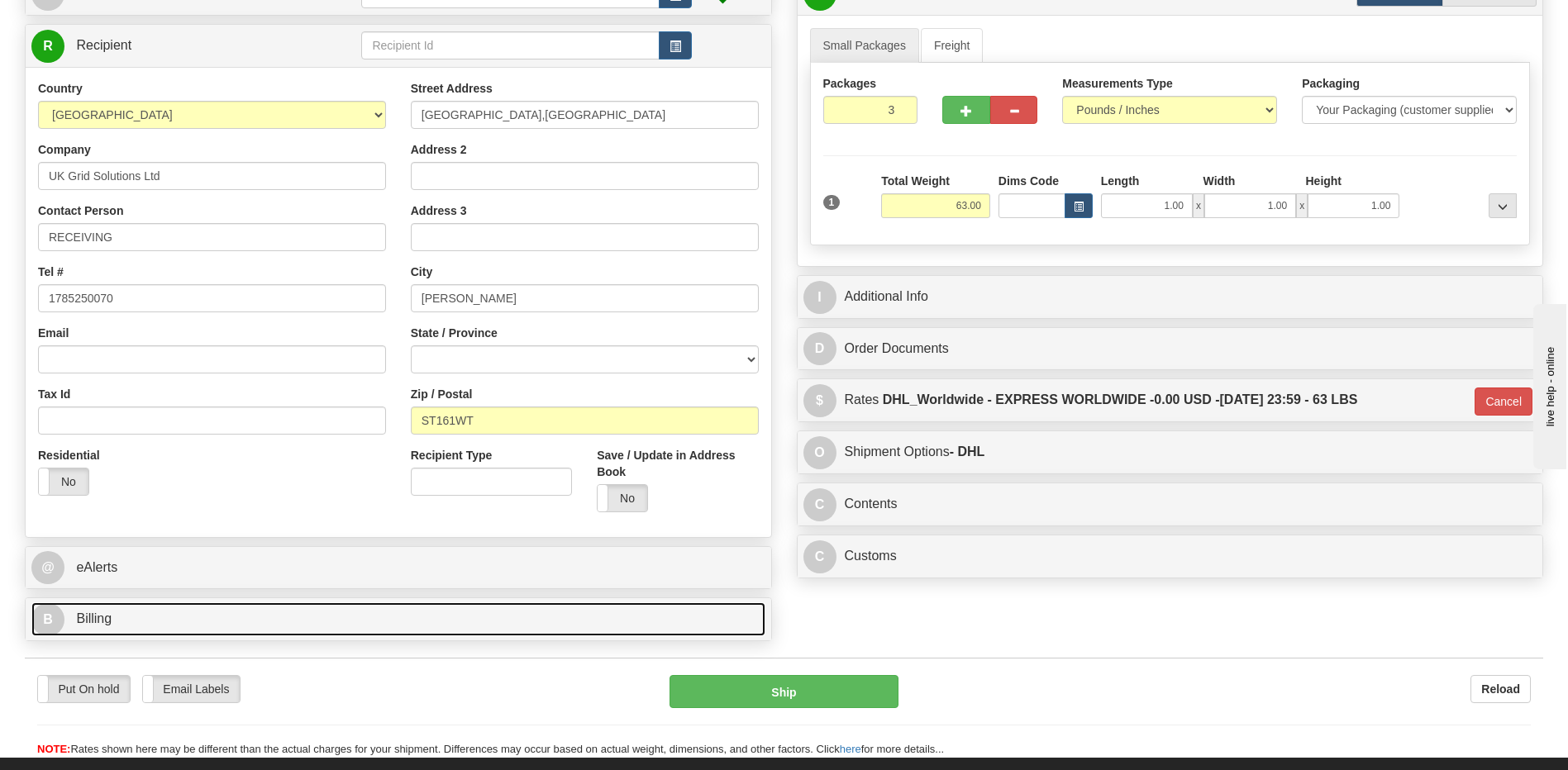
click at [225, 631] on link "B Billing" at bounding box center [399, 619] width 734 height 34
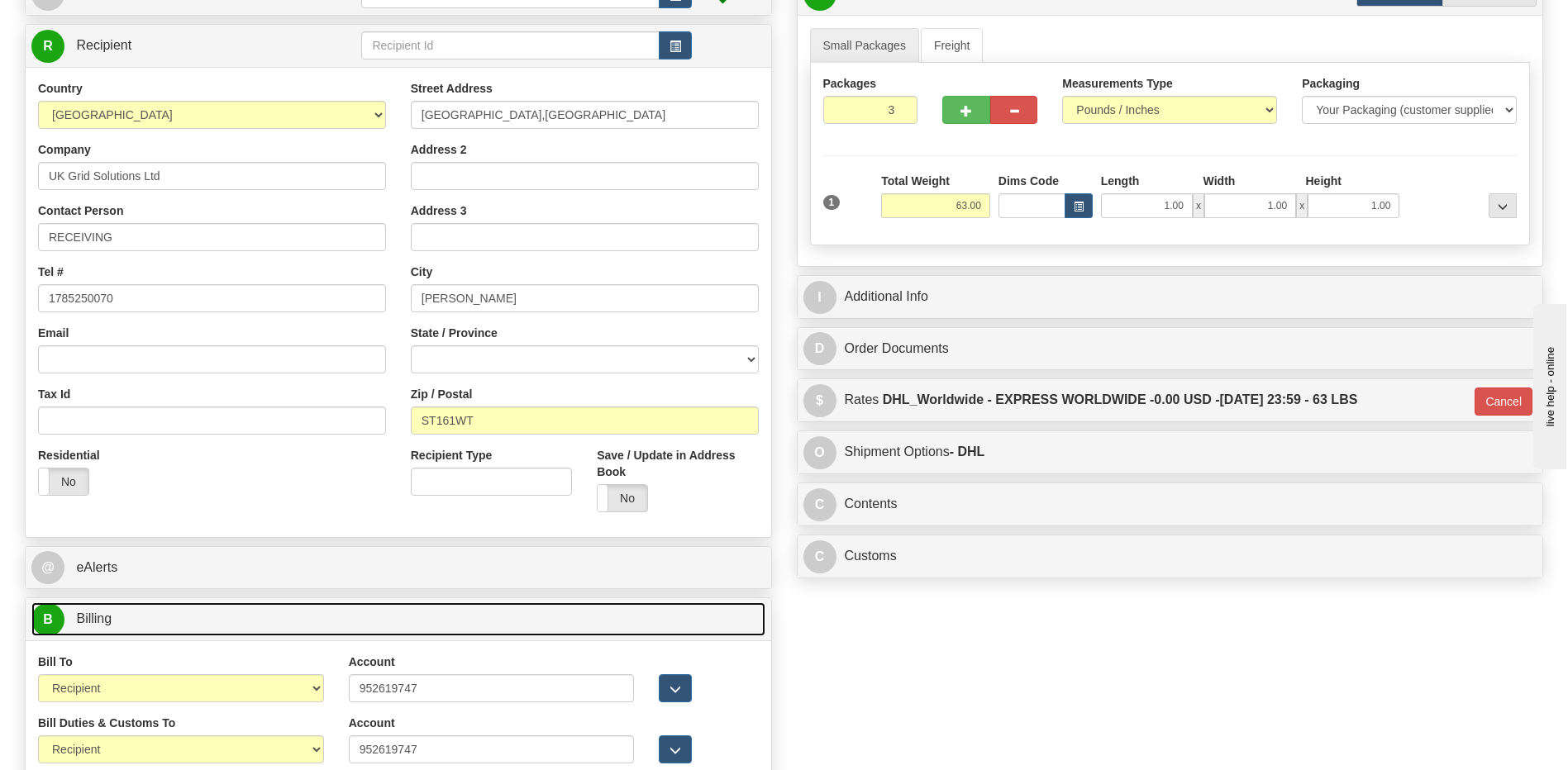
click at [225, 631] on link "B Billing" at bounding box center [399, 619] width 734 height 34
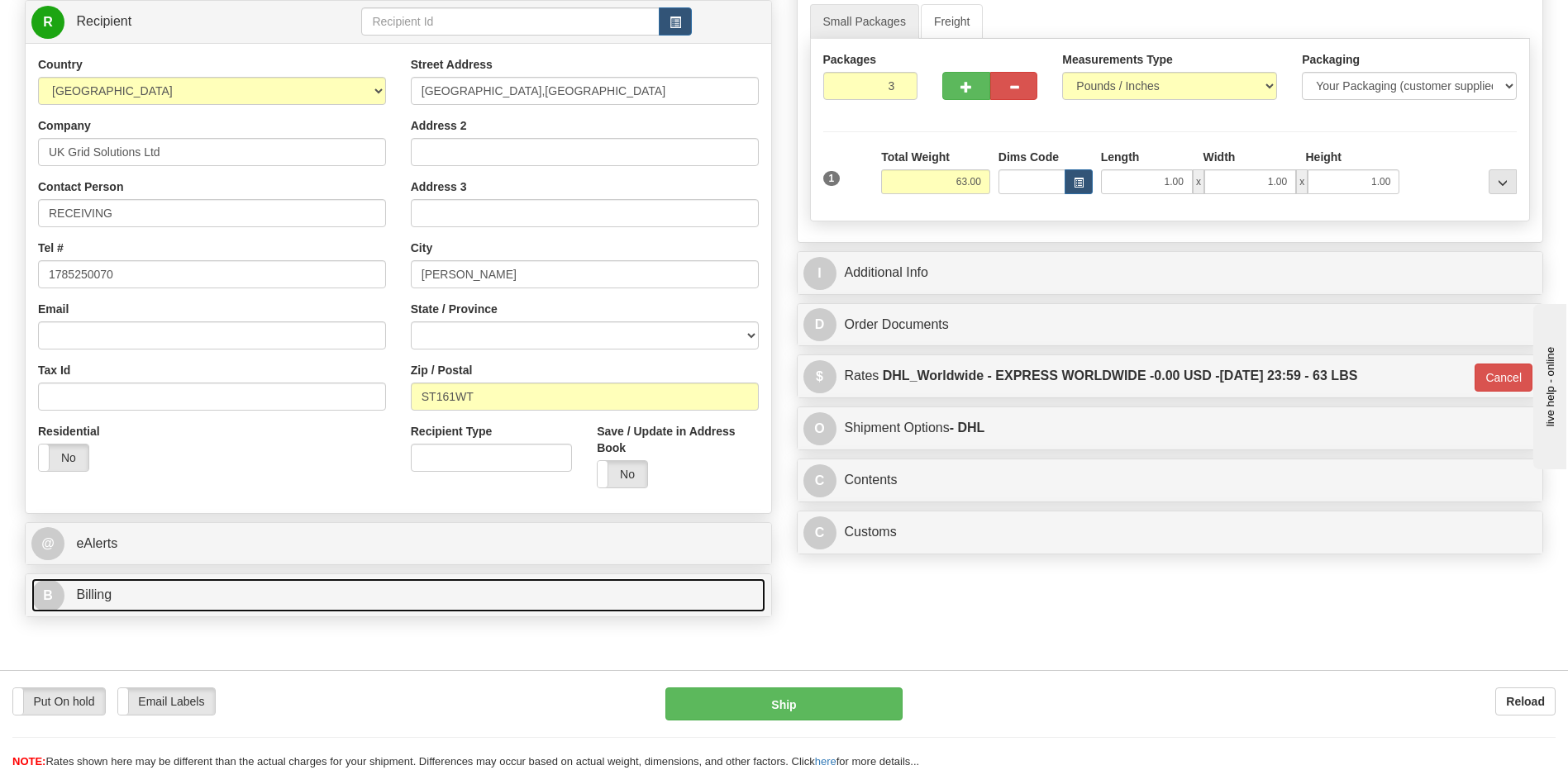
scroll to position [248, 0]
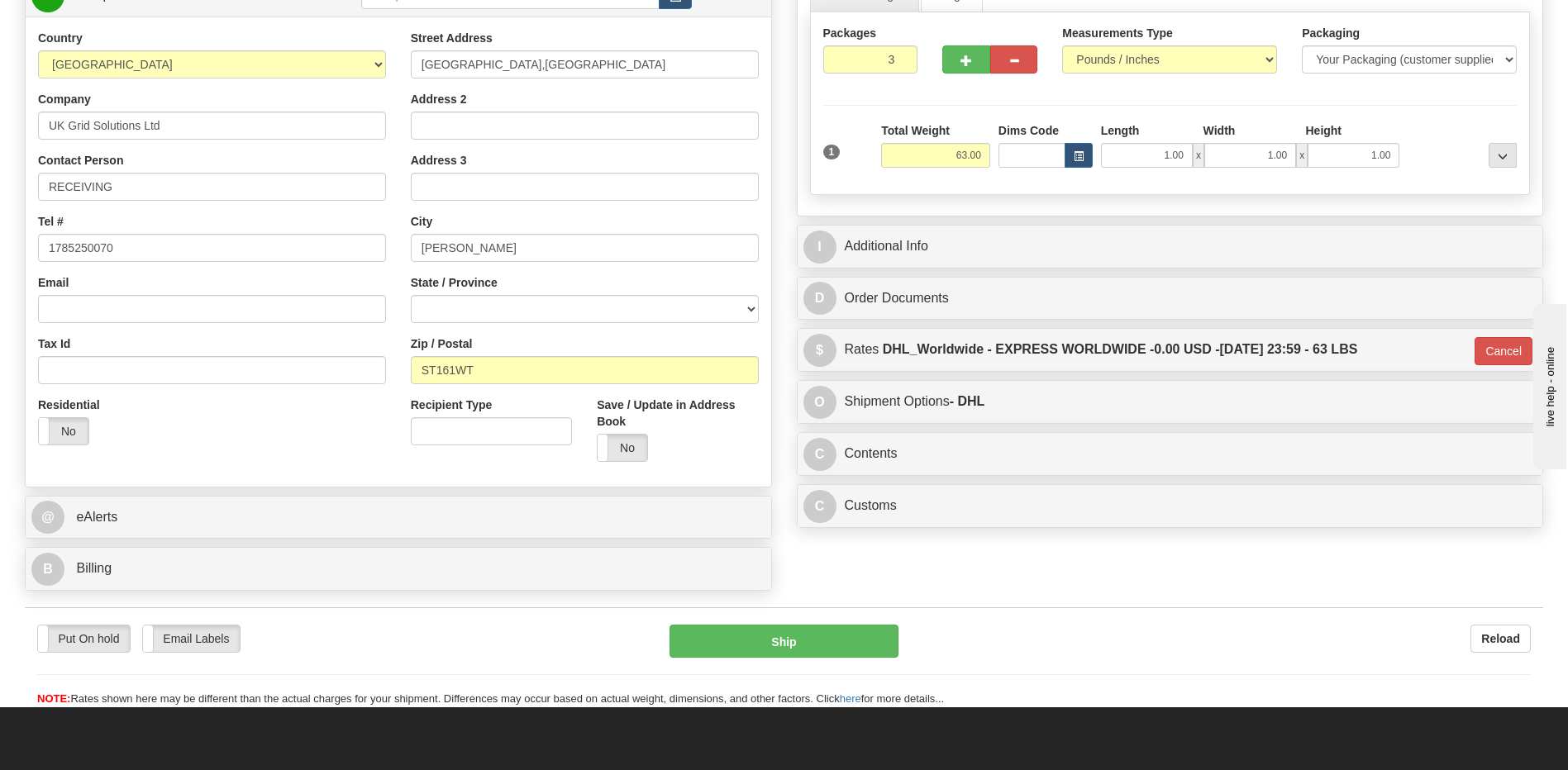
click at [952, 485] on div "C Customs Duties / Taxes" at bounding box center [1170, 506] width 746 height 42
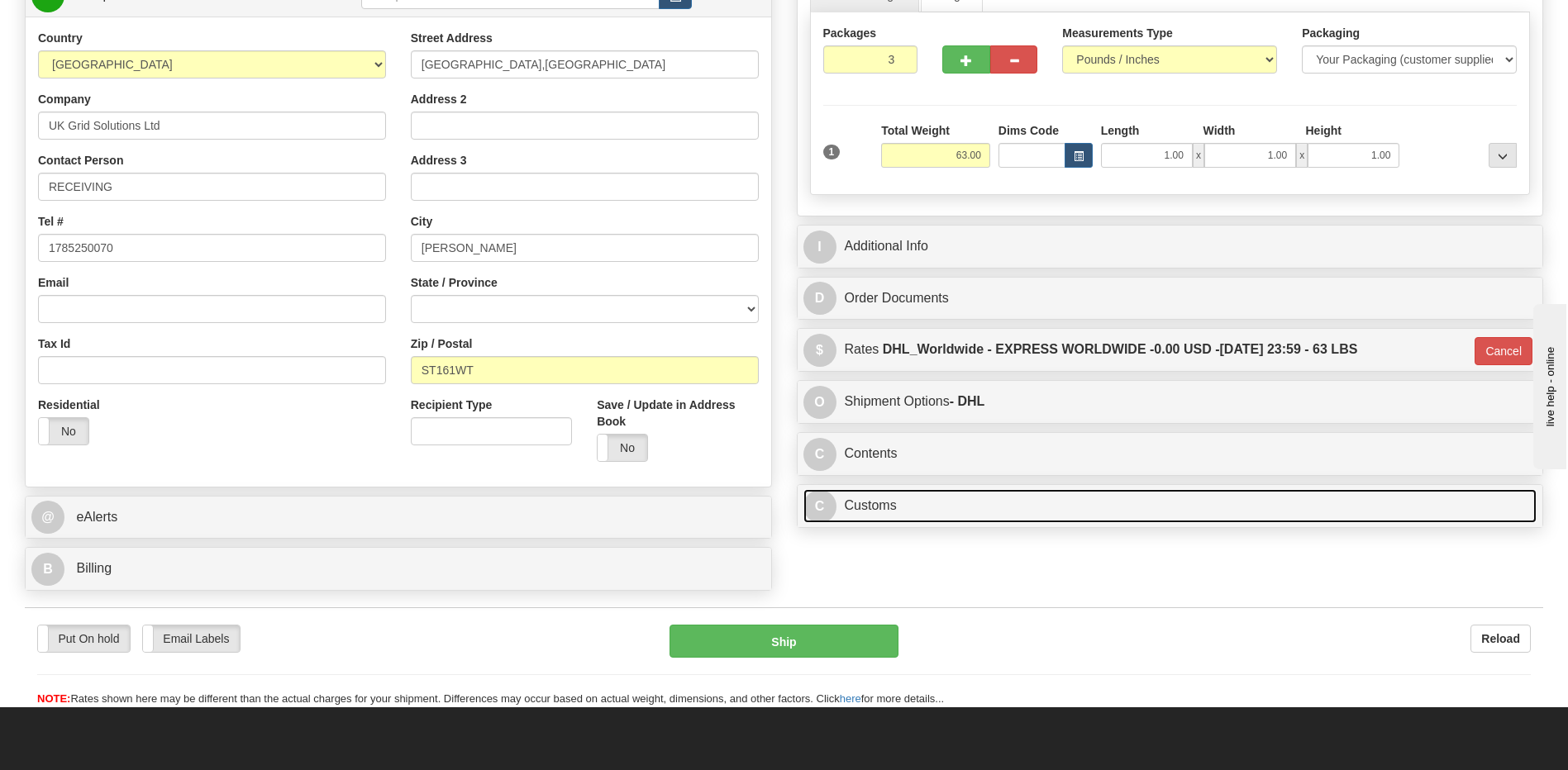
click at [958, 512] on link "C Customs" at bounding box center [1170, 507] width 734 height 34
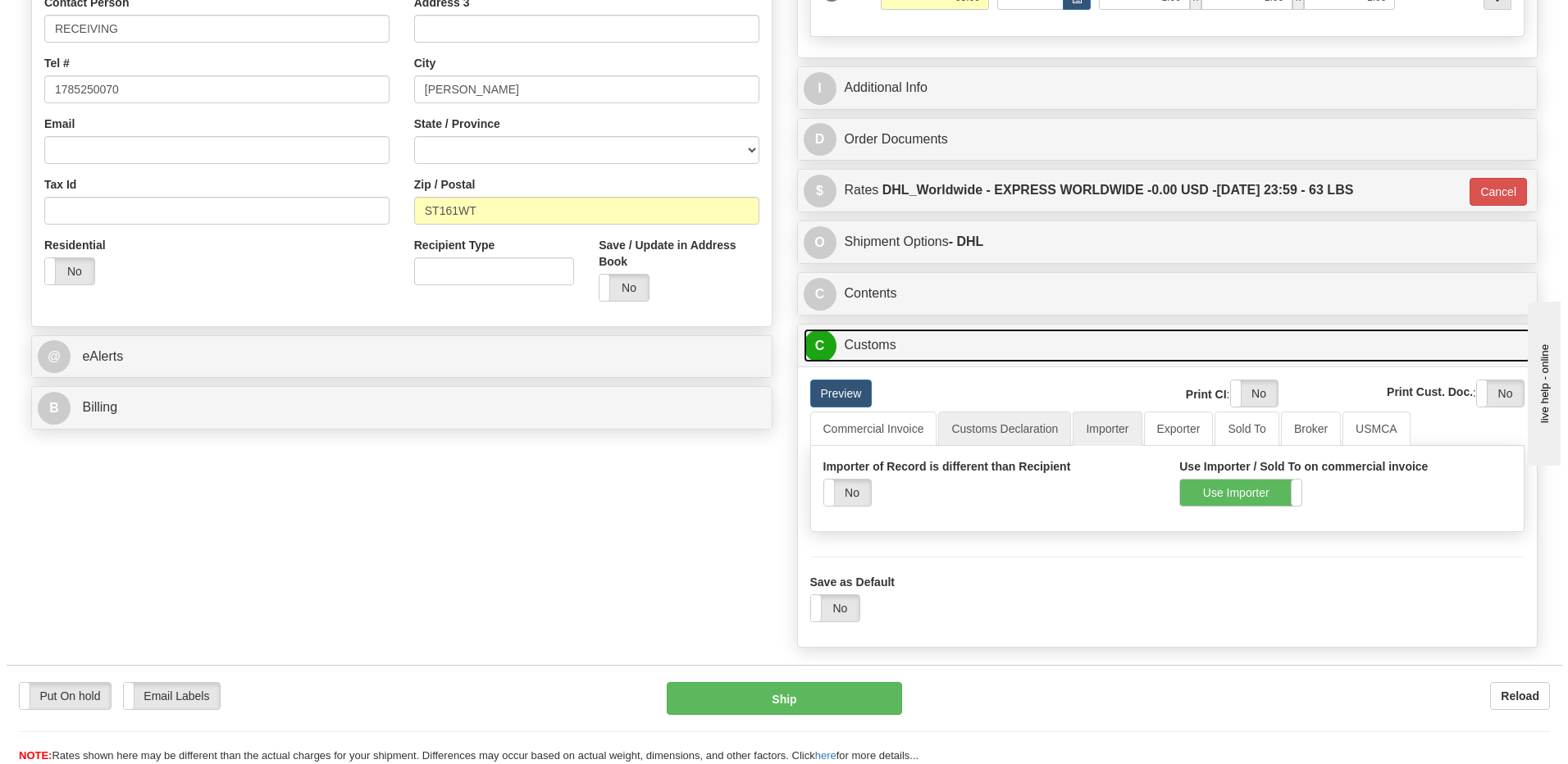
scroll to position [410, 0]
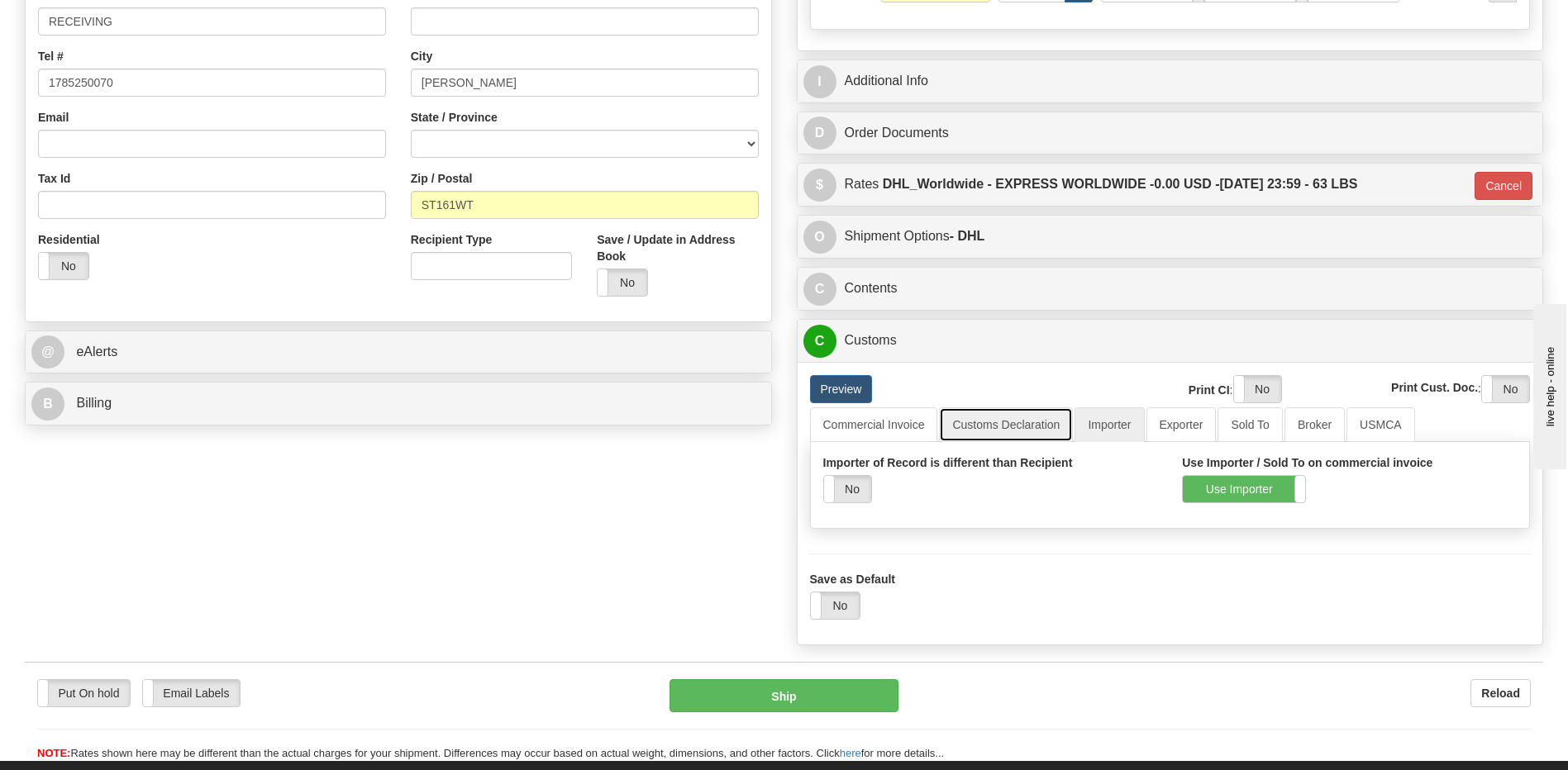
click at [1022, 415] on link "Customs Declaration" at bounding box center [1005, 425] width 134 height 35
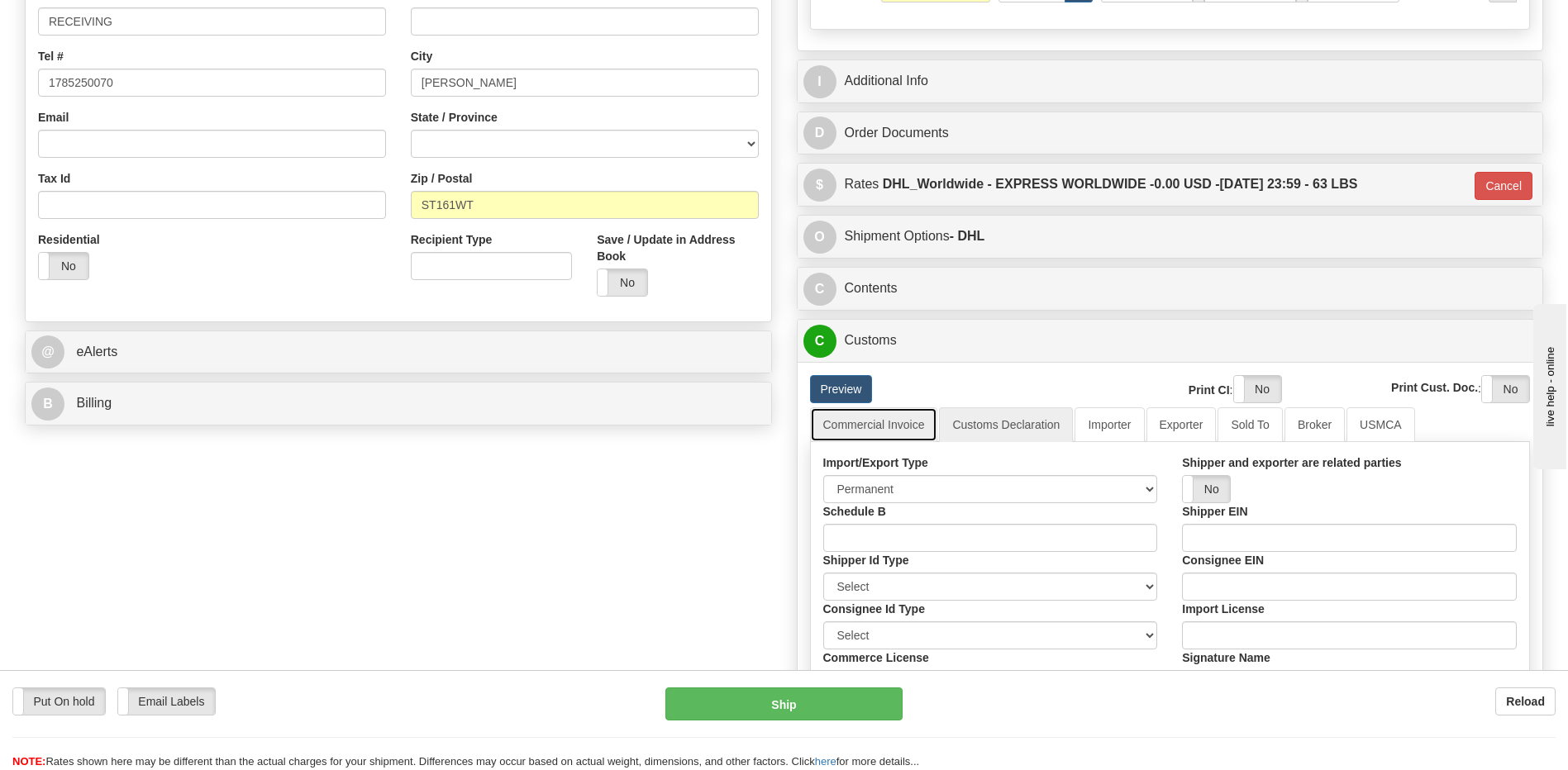
click at [893, 422] on link "Commercial Invoice" at bounding box center [874, 425] width 128 height 35
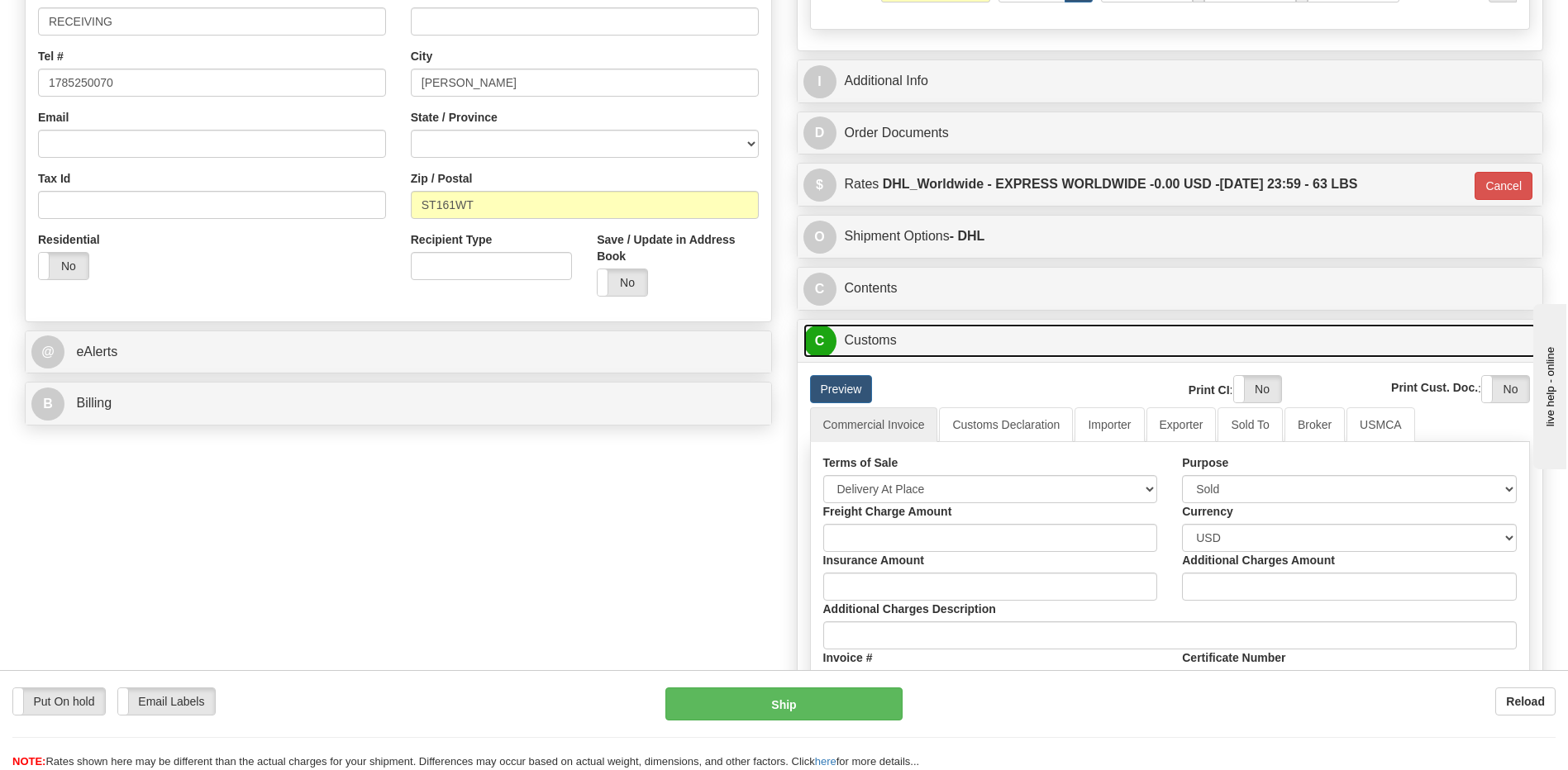
click at [885, 335] on link "C Customs" at bounding box center [1170, 341] width 734 height 34
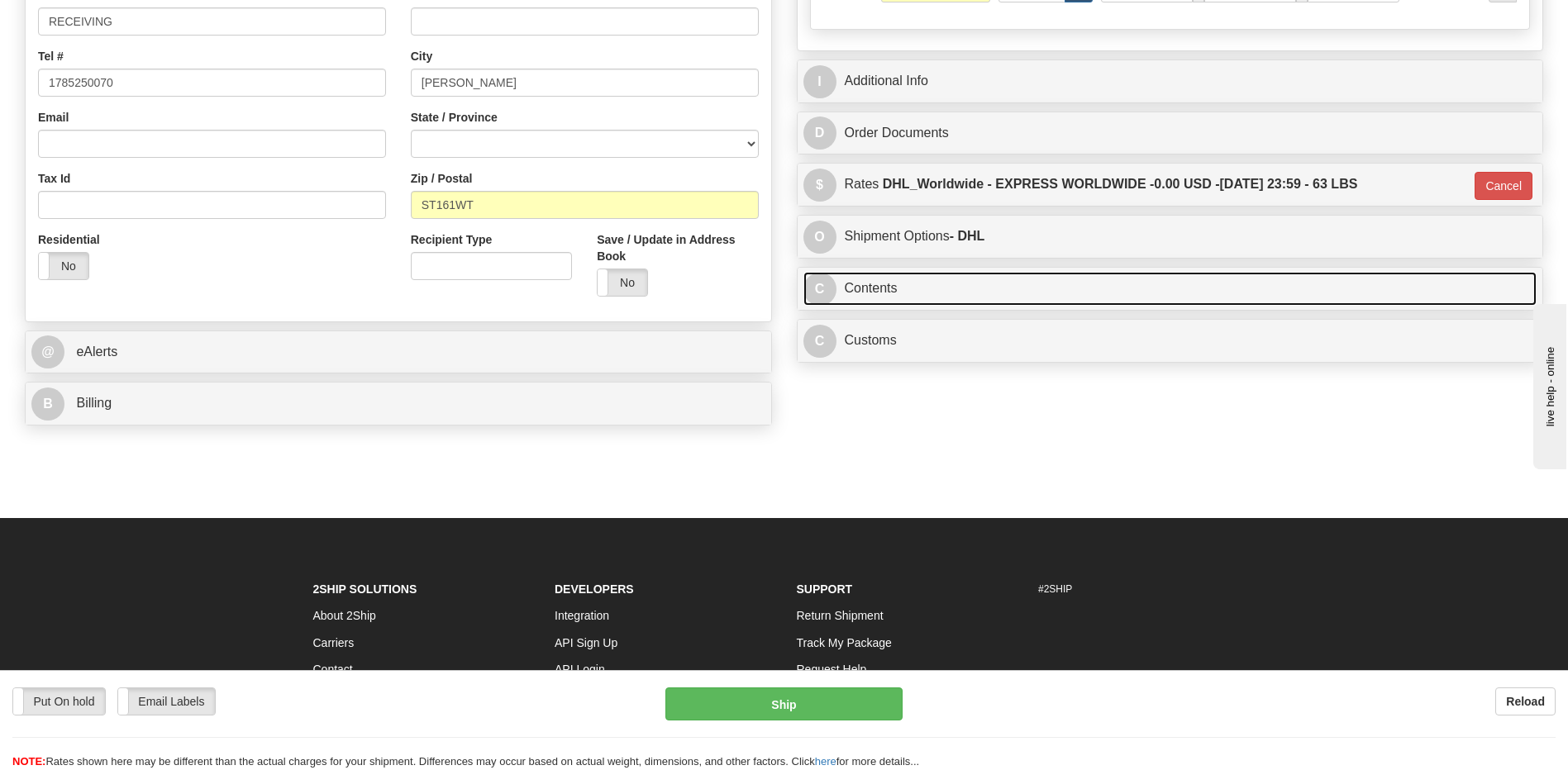
click at [884, 297] on link "C Contents" at bounding box center [1170, 289] width 734 height 34
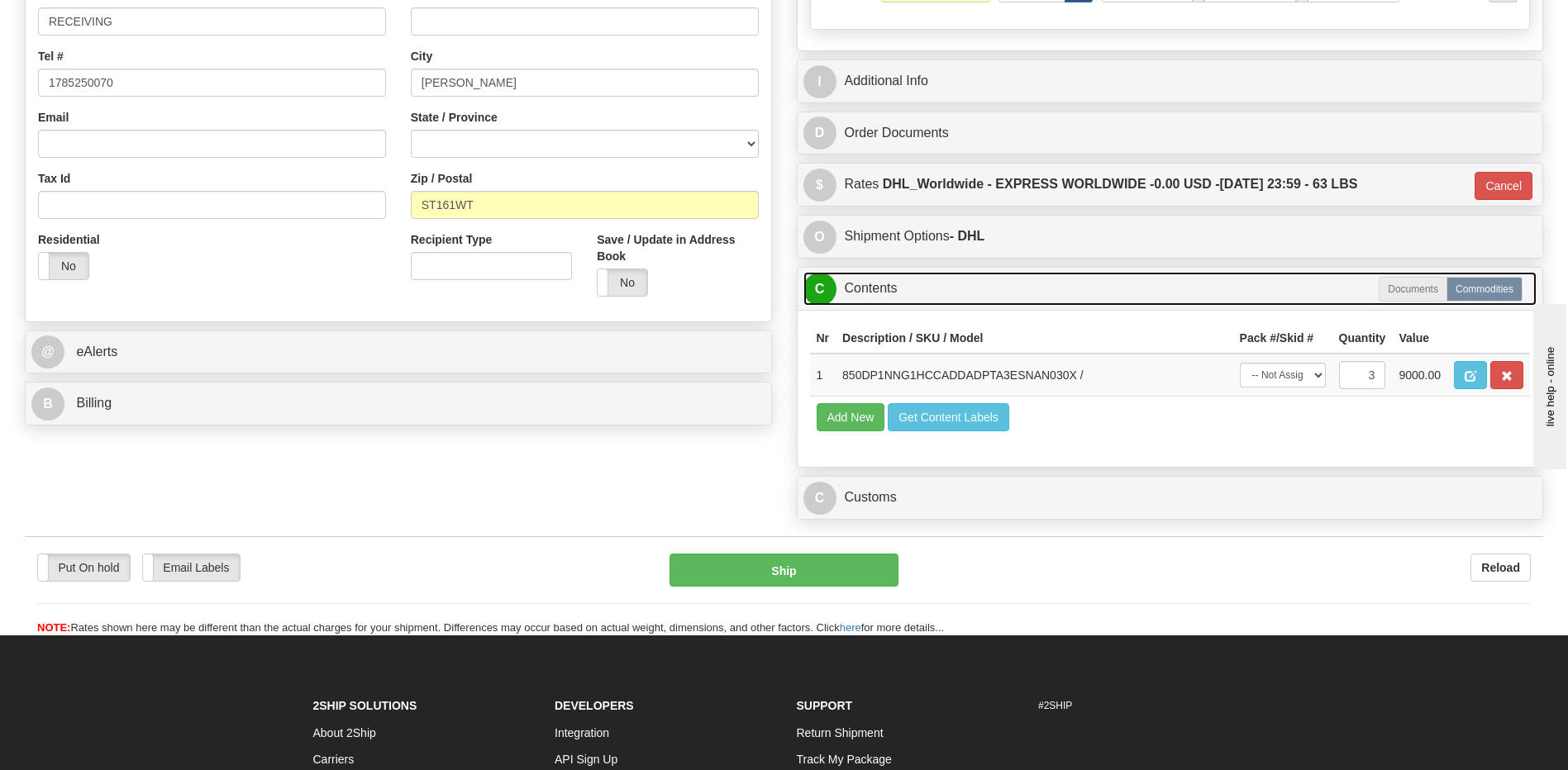
click at [884, 297] on link "C Contents" at bounding box center [1170, 289] width 734 height 34
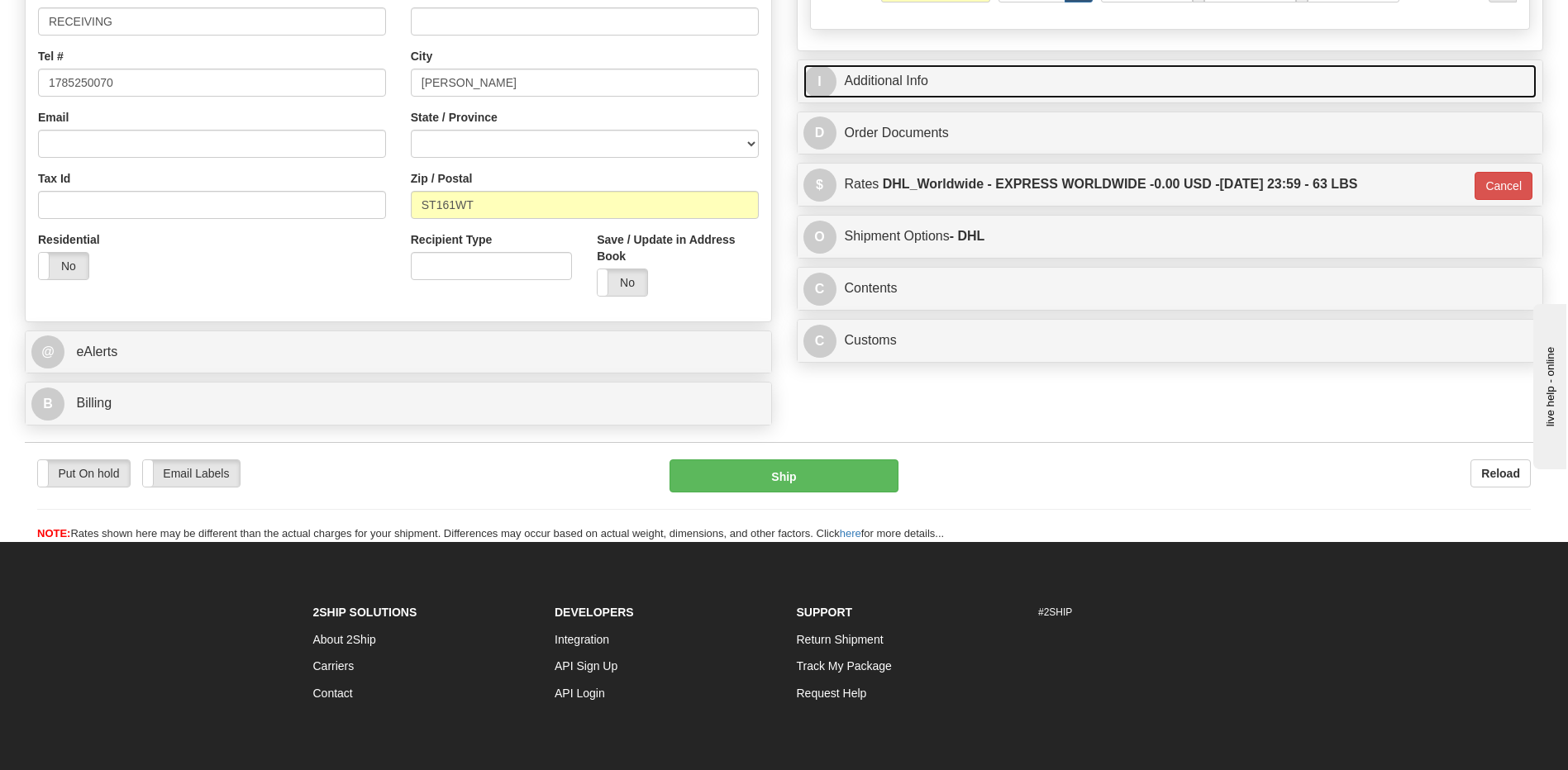
click at [923, 84] on link "I Additional Info" at bounding box center [1170, 82] width 734 height 34
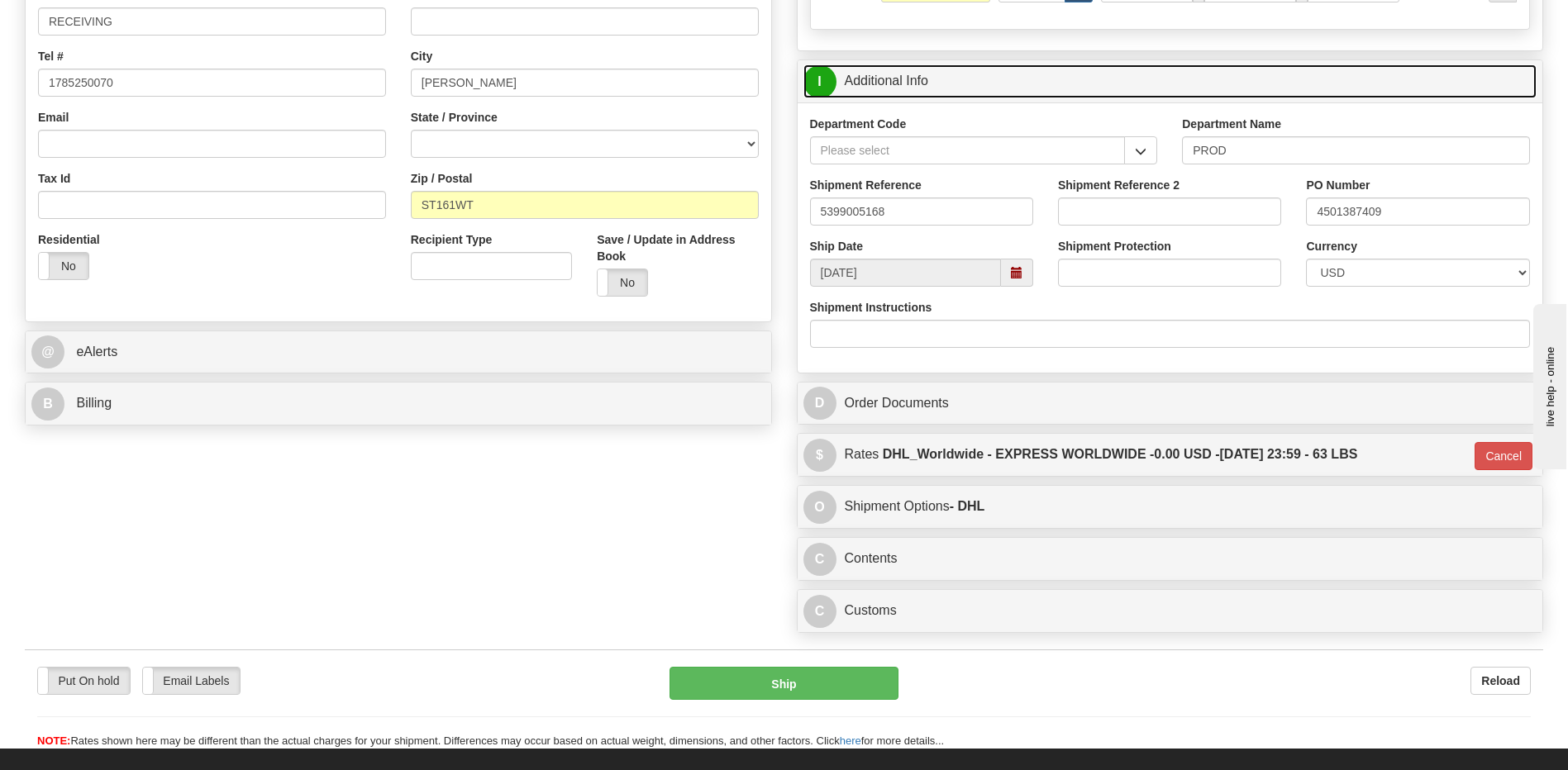
click at [923, 84] on link "I Additional Info" at bounding box center [1170, 82] width 734 height 34
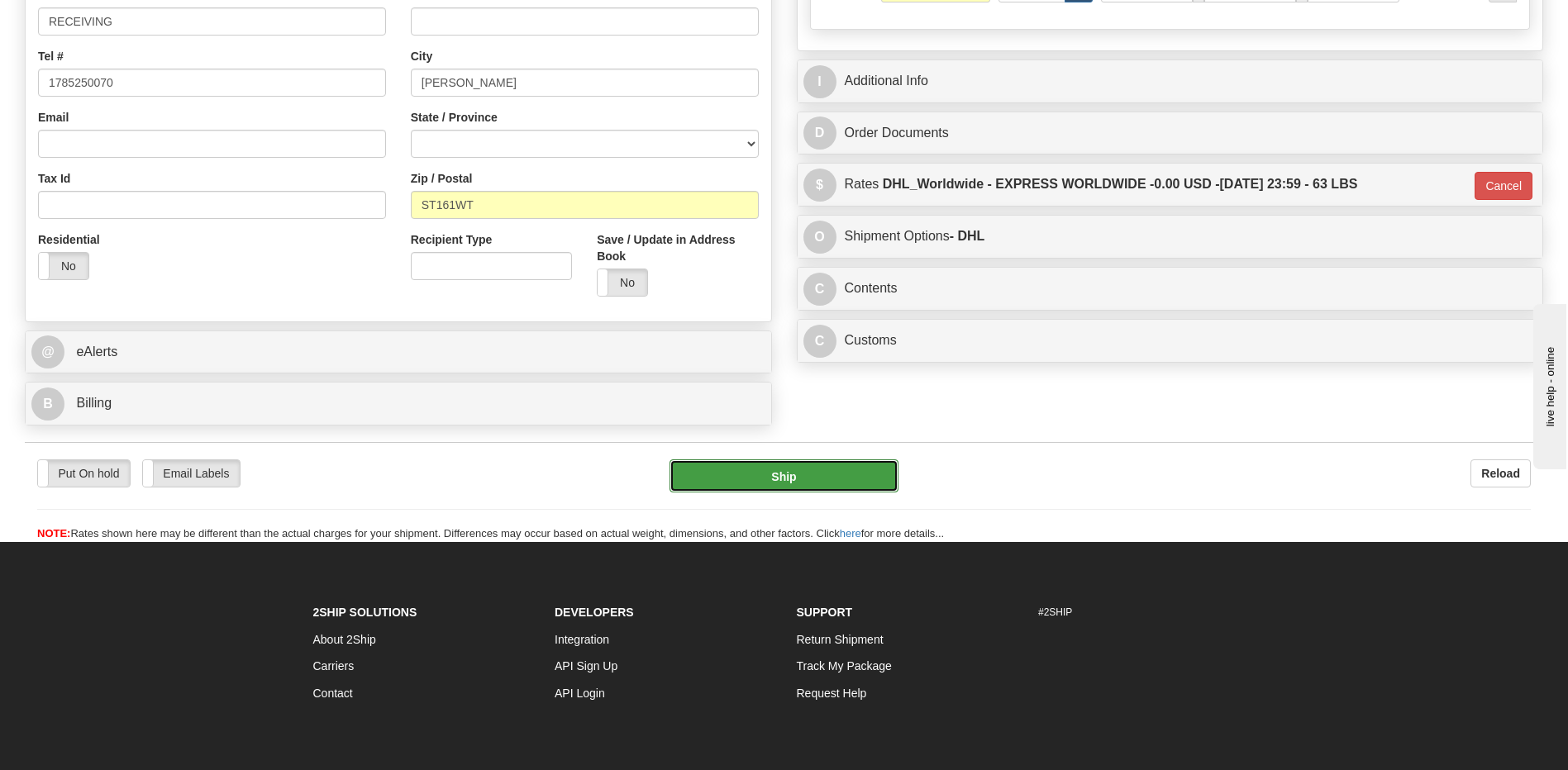
click at [824, 489] on button "Ship" at bounding box center [784, 476] width 228 height 33
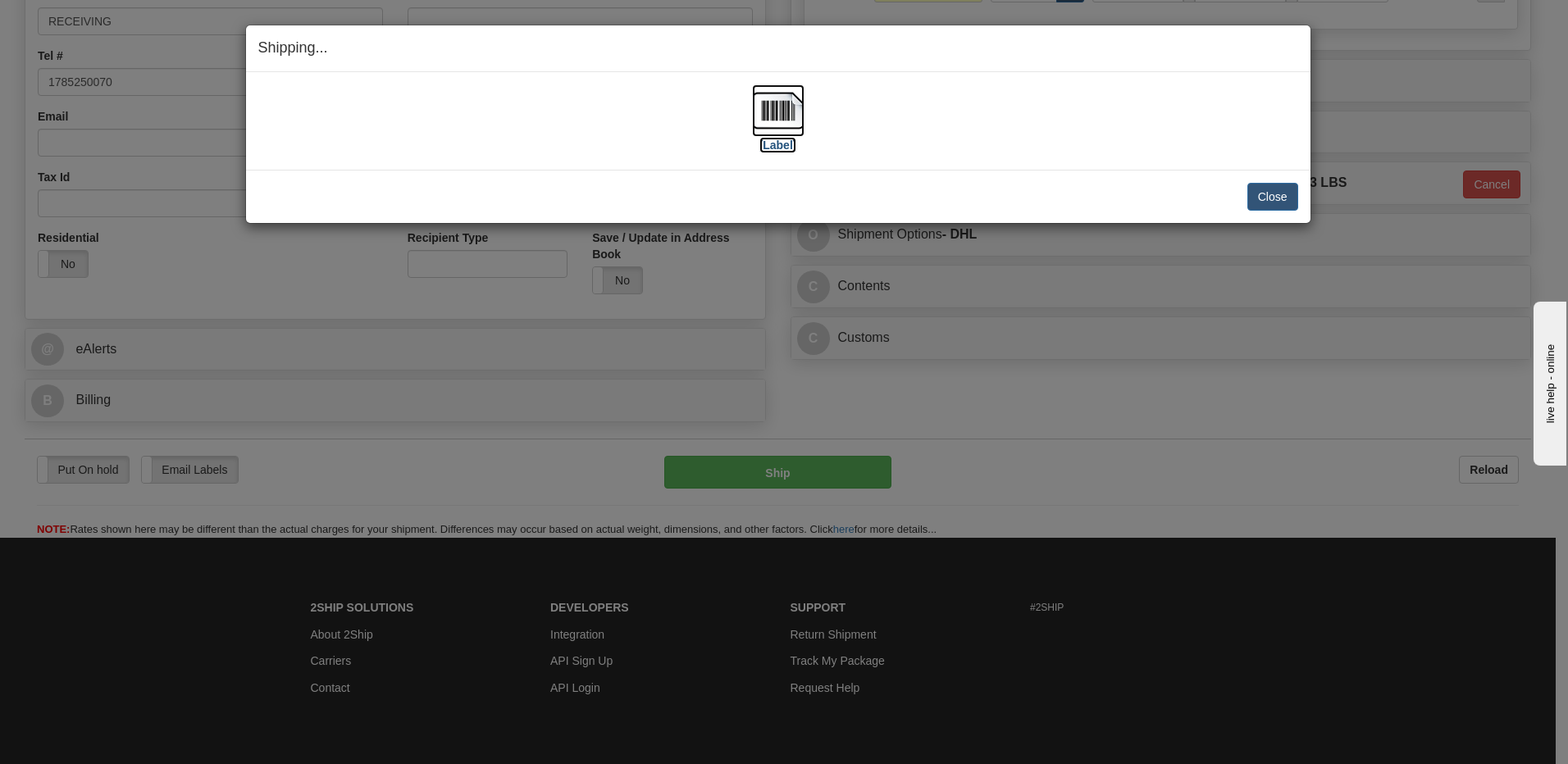
click at [780, 114] on img at bounding box center [778, 110] width 53 height 53
click at [1276, 202] on button "Close" at bounding box center [1272, 196] width 51 height 28
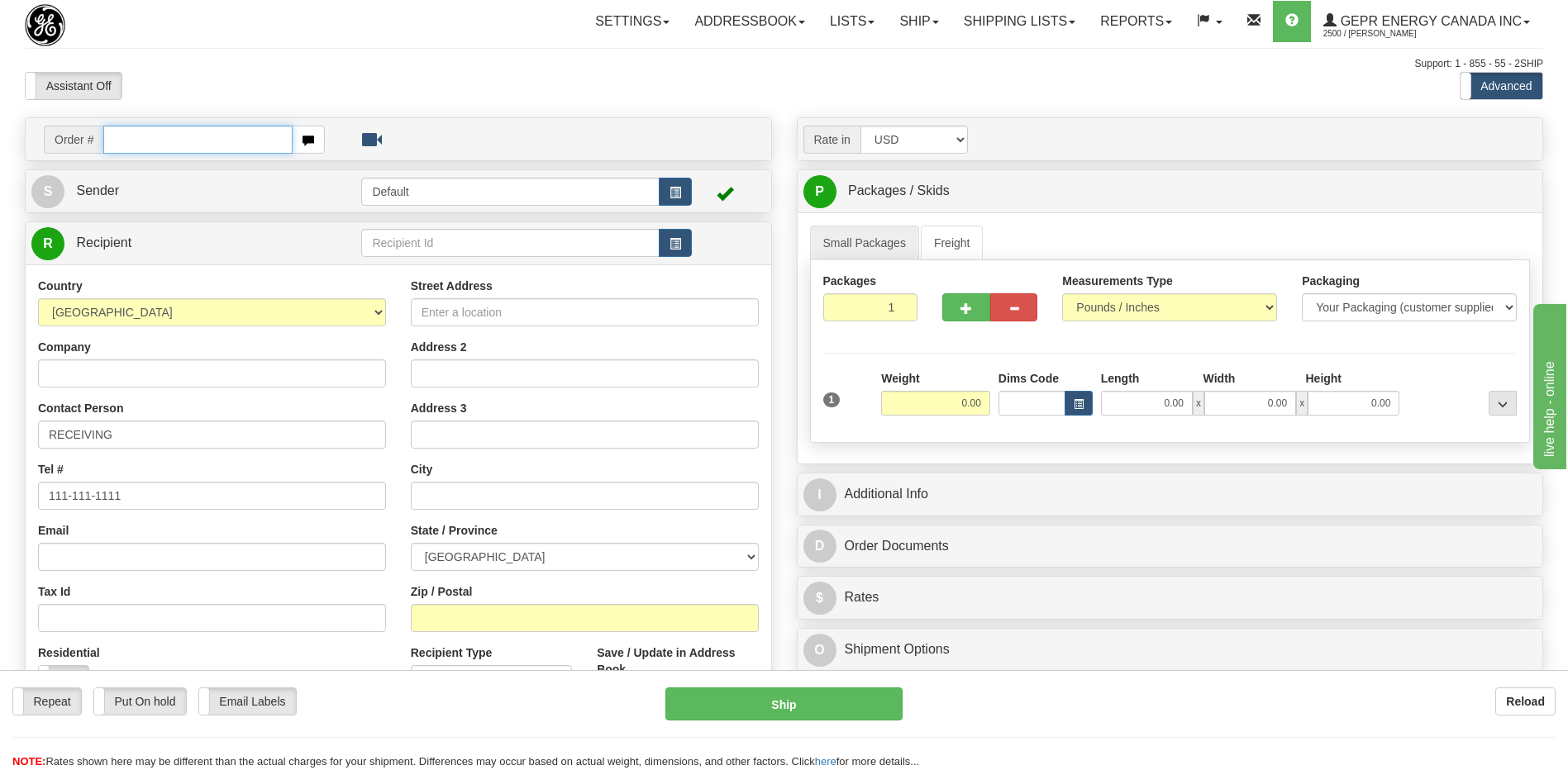
click at [136, 144] on input "text" at bounding box center [197, 139] width 188 height 28
paste input "0086687528"
click at [129, 141] on input "0086687528" at bounding box center [197, 139] width 188 height 28
type input "86687528"
click at [321, 72] on body "Training Course Close Toggle navigation Settings Shipping Preferences New Recip…" at bounding box center [784, 385] width 1568 height 770
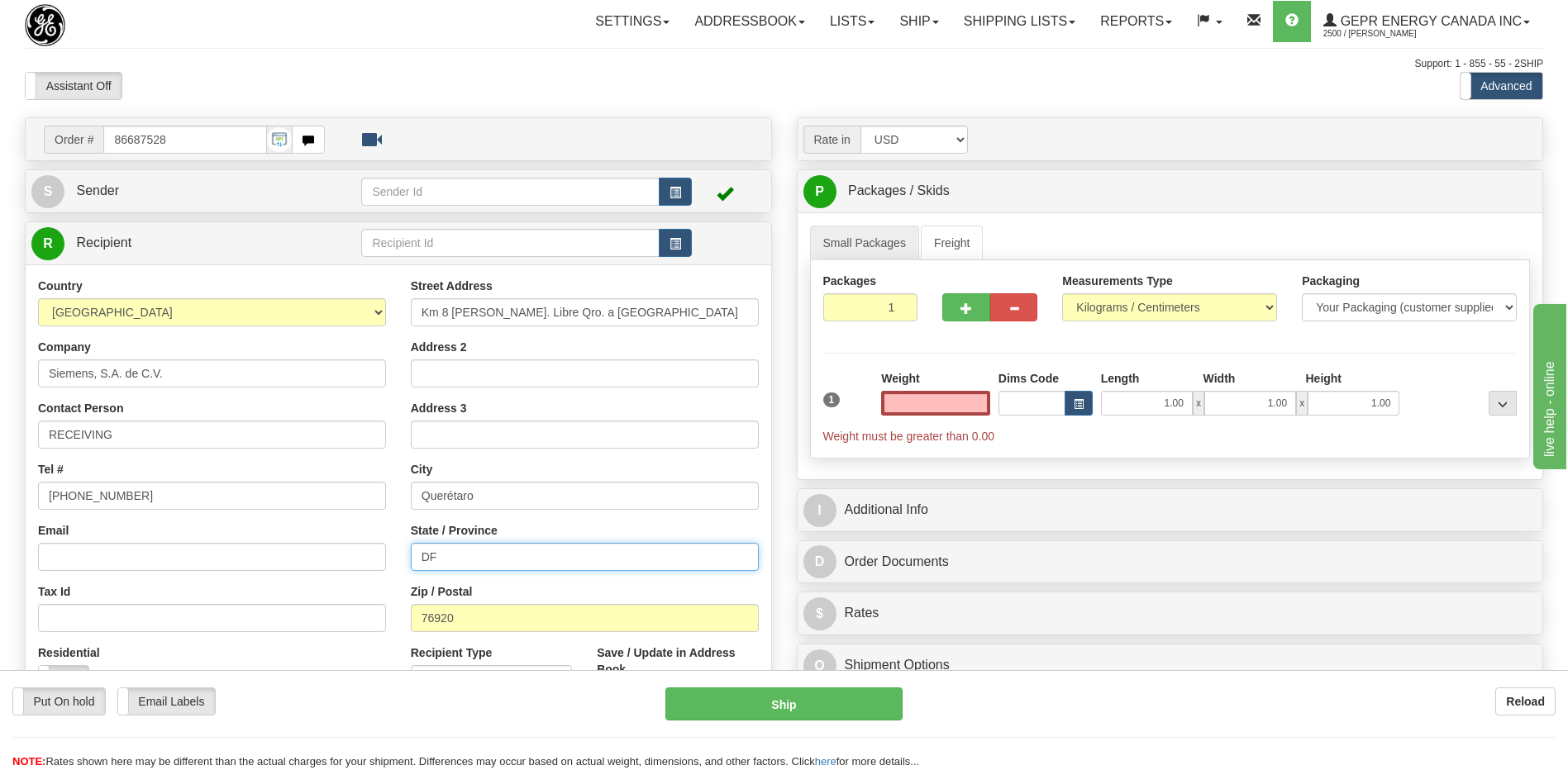
type input "0.00"
click at [439, 557] on input "DF" at bounding box center [585, 556] width 348 height 28
type input "D"
click at [420, 80] on div "Assistant On Assistant Off Do a return Do a return" at bounding box center [334, 86] width 643 height 28
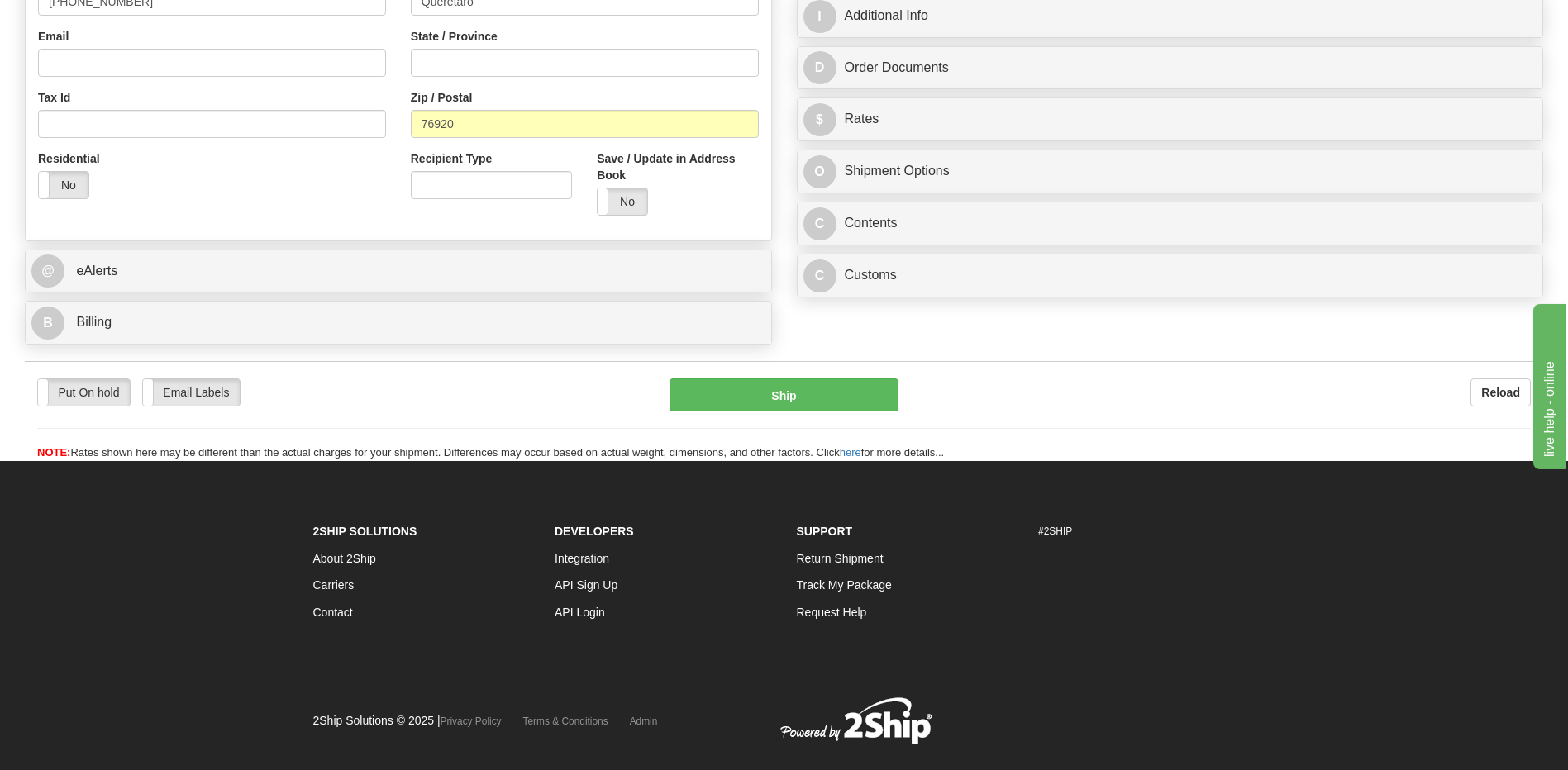
scroll to position [496, 0]
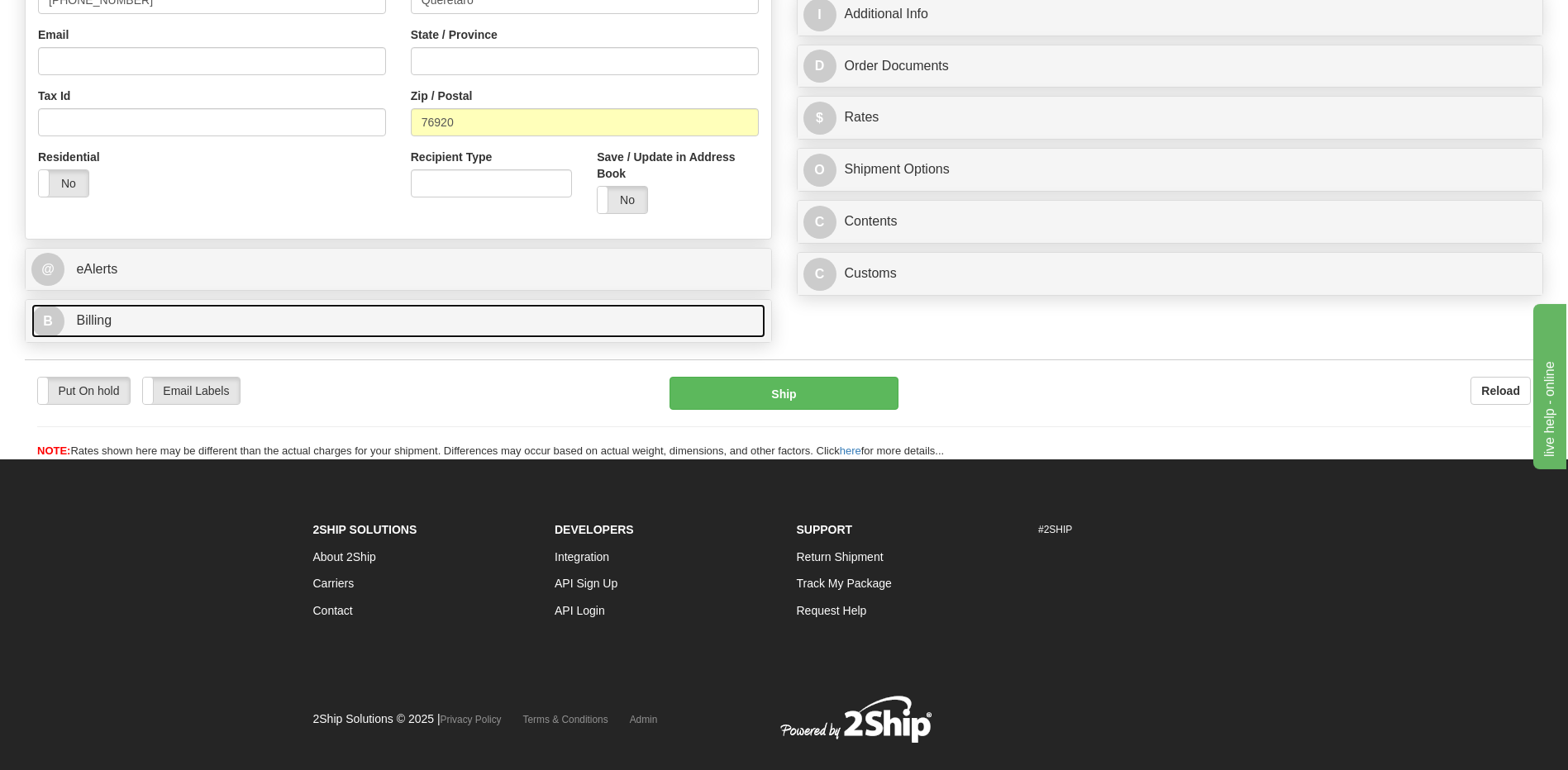
click at [182, 332] on link "B Billing" at bounding box center [399, 321] width 734 height 34
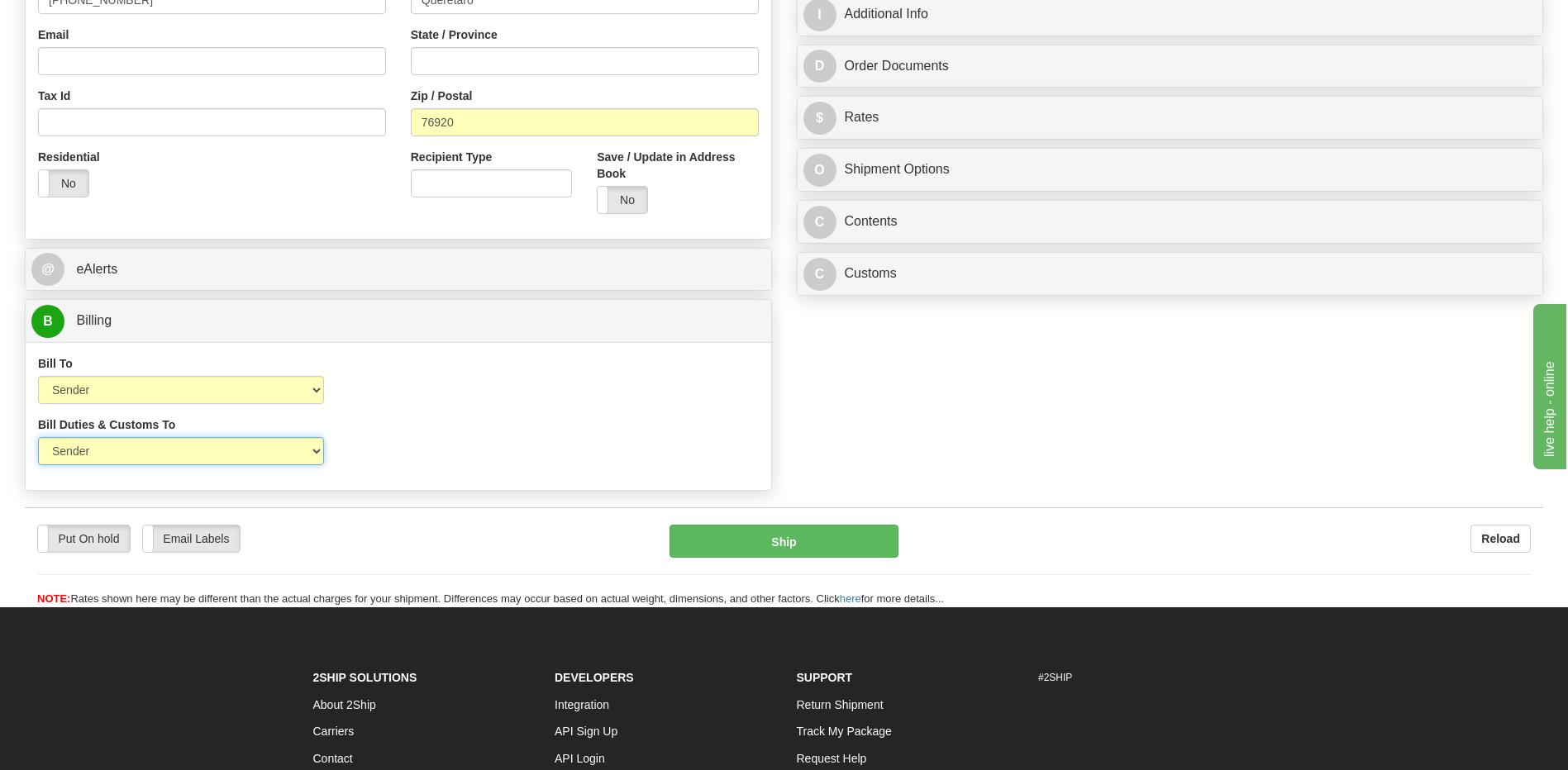
click at [282, 465] on select "Sender Recipient Third Party" at bounding box center [180, 451] width 286 height 28
select select "2"
click at [38, 437] on select "Sender Recipient Third Party" at bounding box center [180, 451] width 286 height 28
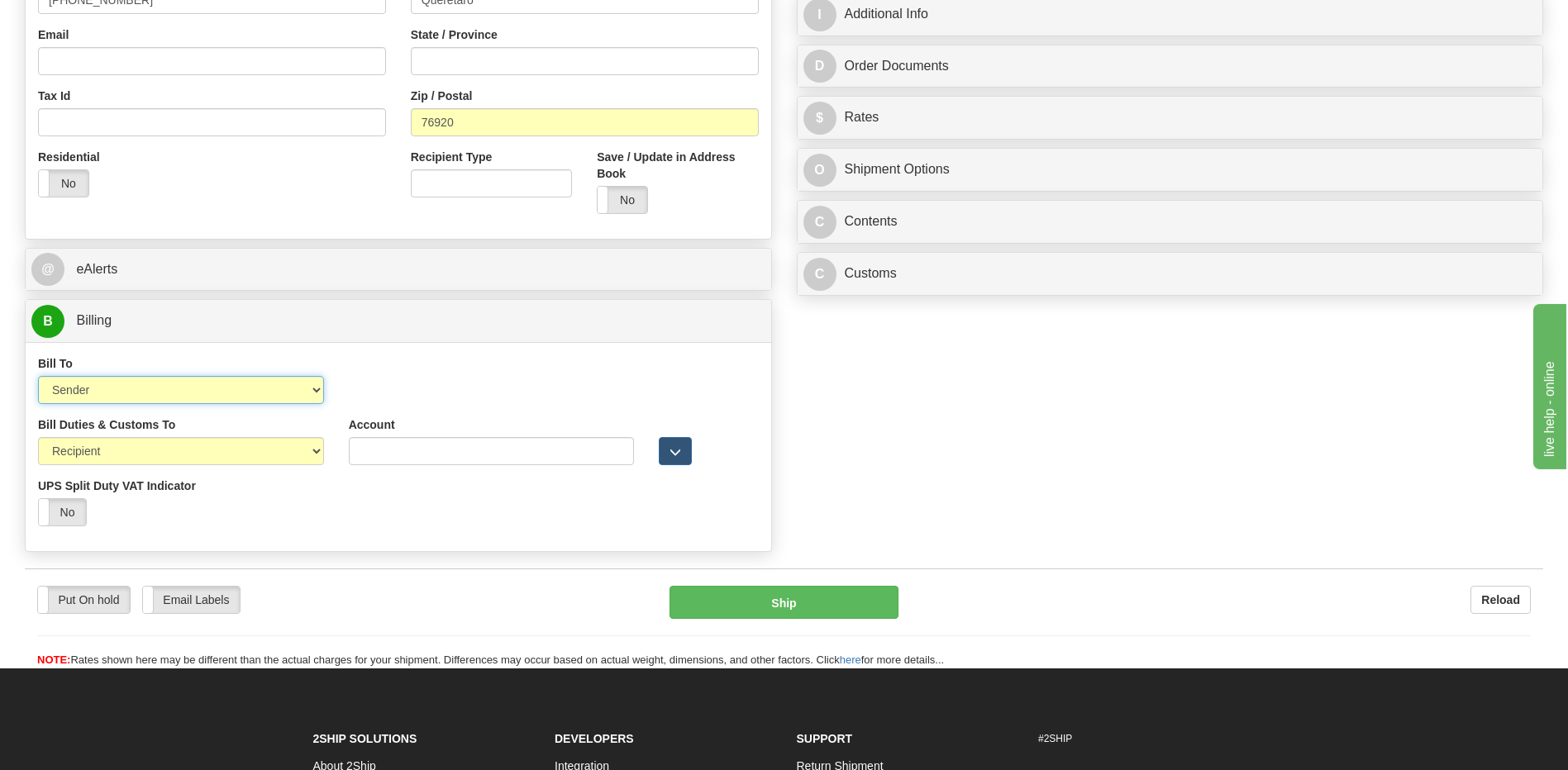
click at [260, 380] on select "Sender Recipient Third Party Collect" at bounding box center [180, 390] width 286 height 28
select select "2"
click at [38, 376] on select "Sender Recipient Third Party Collect" at bounding box center [180, 390] width 286 height 28
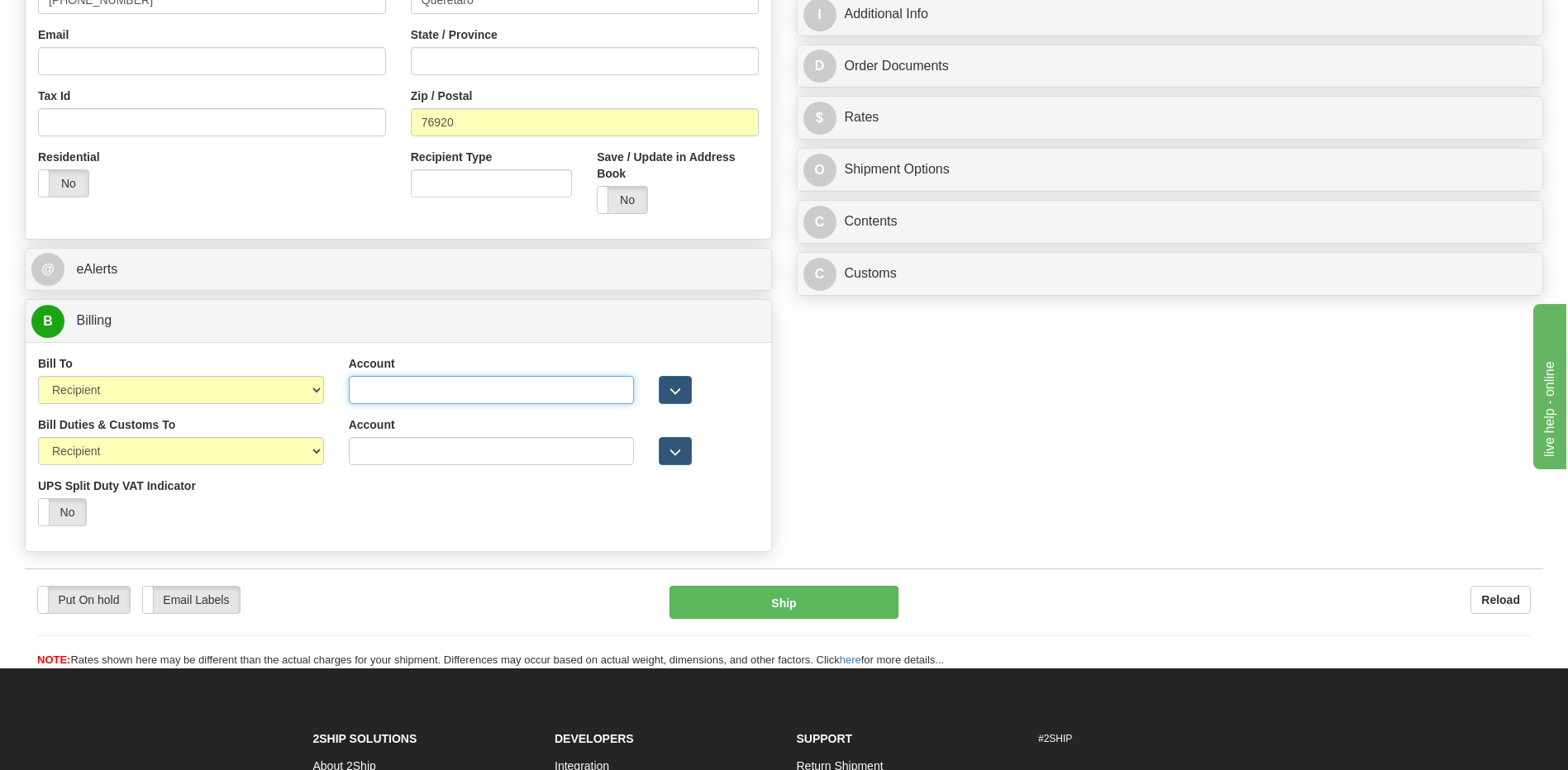
click at [359, 395] on input "Account" at bounding box center [491, 390] width 286 height 28
paste input "952593553"
type input "952593553"
click at [417, 525] on div "Bill Duties & Customs To Sender Recipient Third Party UPS Split Duty VAT Indica…" at bounding box center [398, 478] width 746 height 123
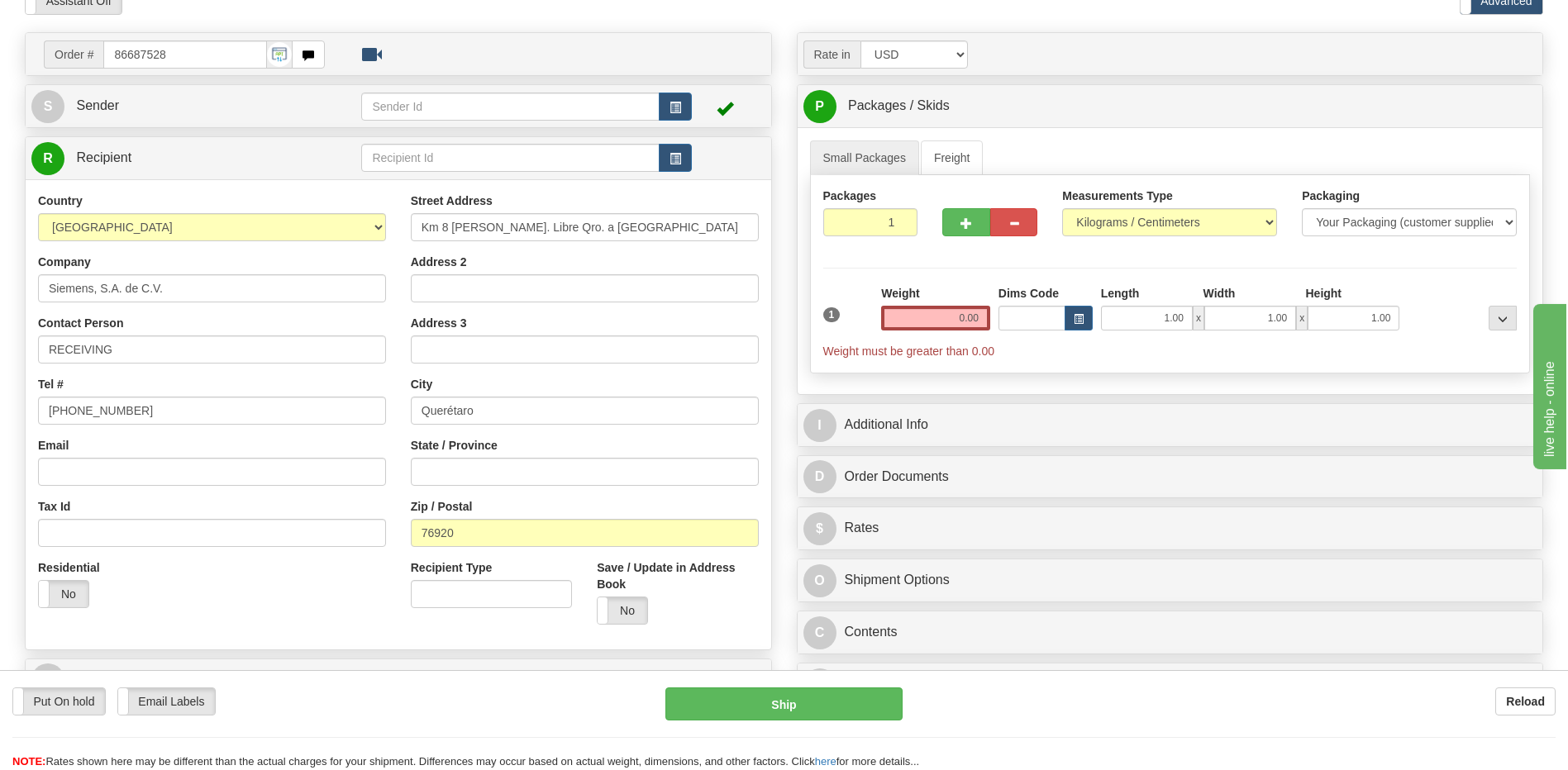
scroll to position [83, 0]
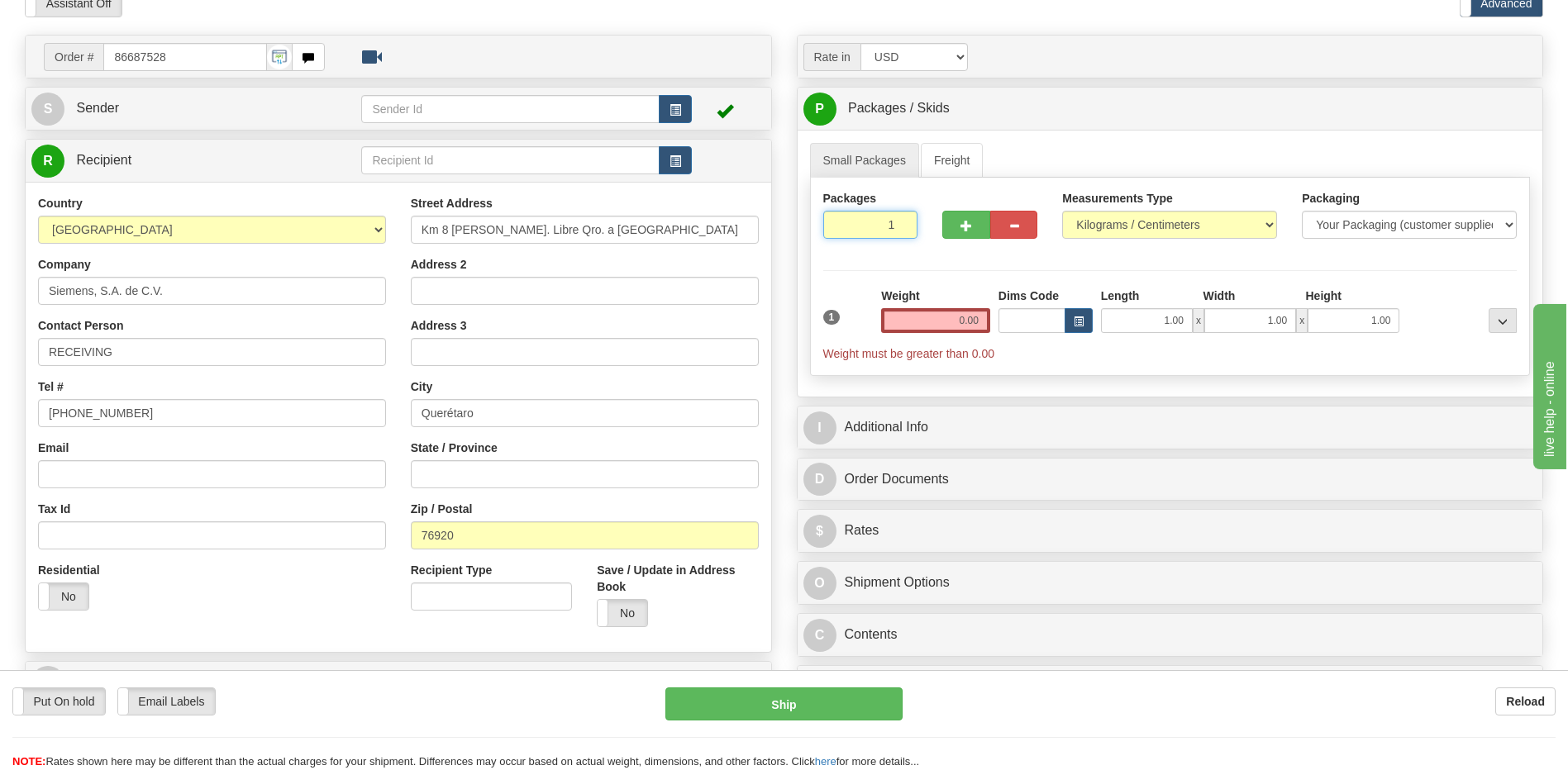
click at [874, 234] on input "1" at bounding box center [870, 225] width 95 height 28
type input "2"
click at [668, 96] on button "button" at bounding box center [675, 108] width 33 height 28
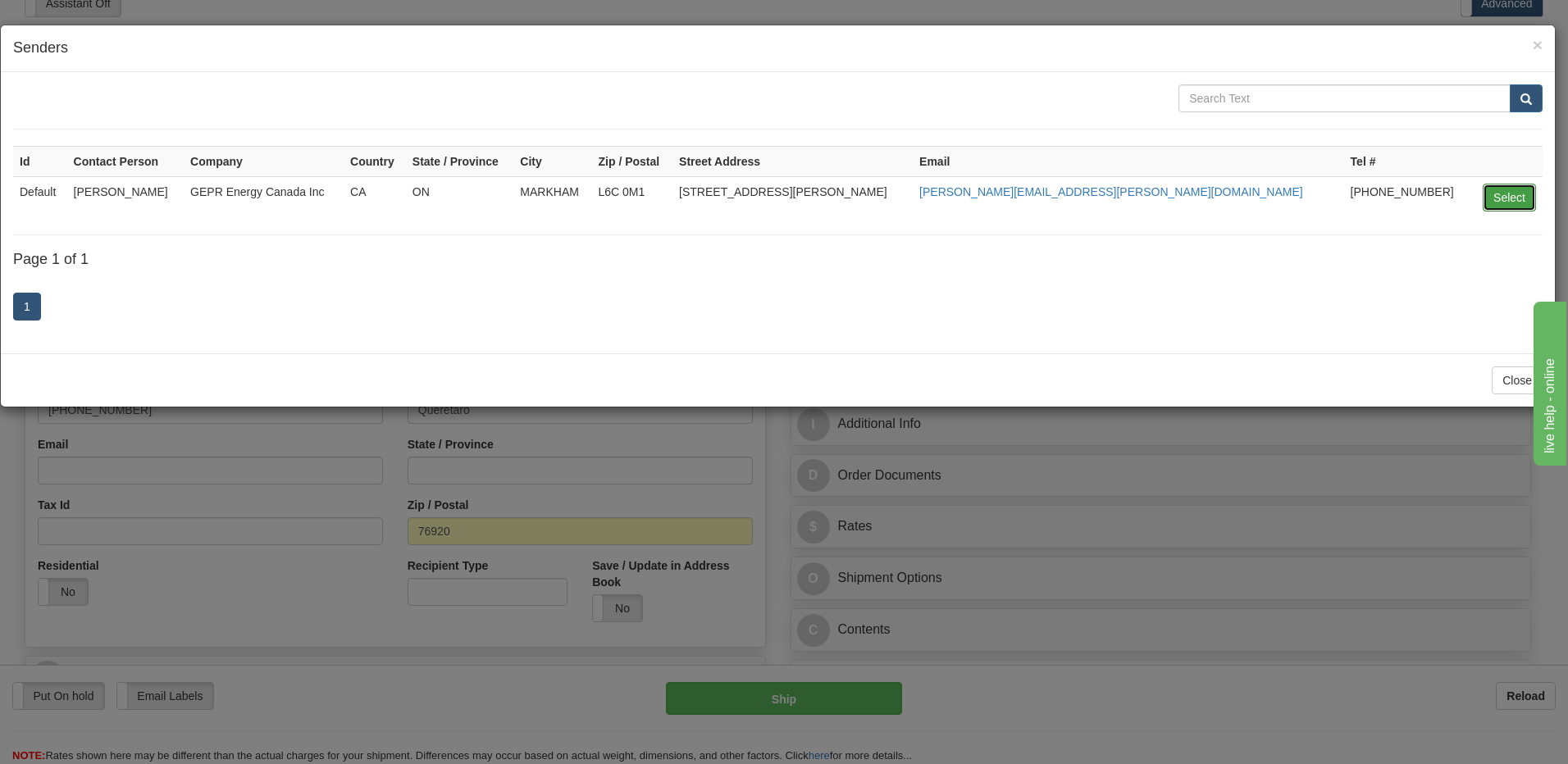
click at [1502, 197] on button "Select" at bounding box center [1509, 197] width 54 height 28
type input "Default"
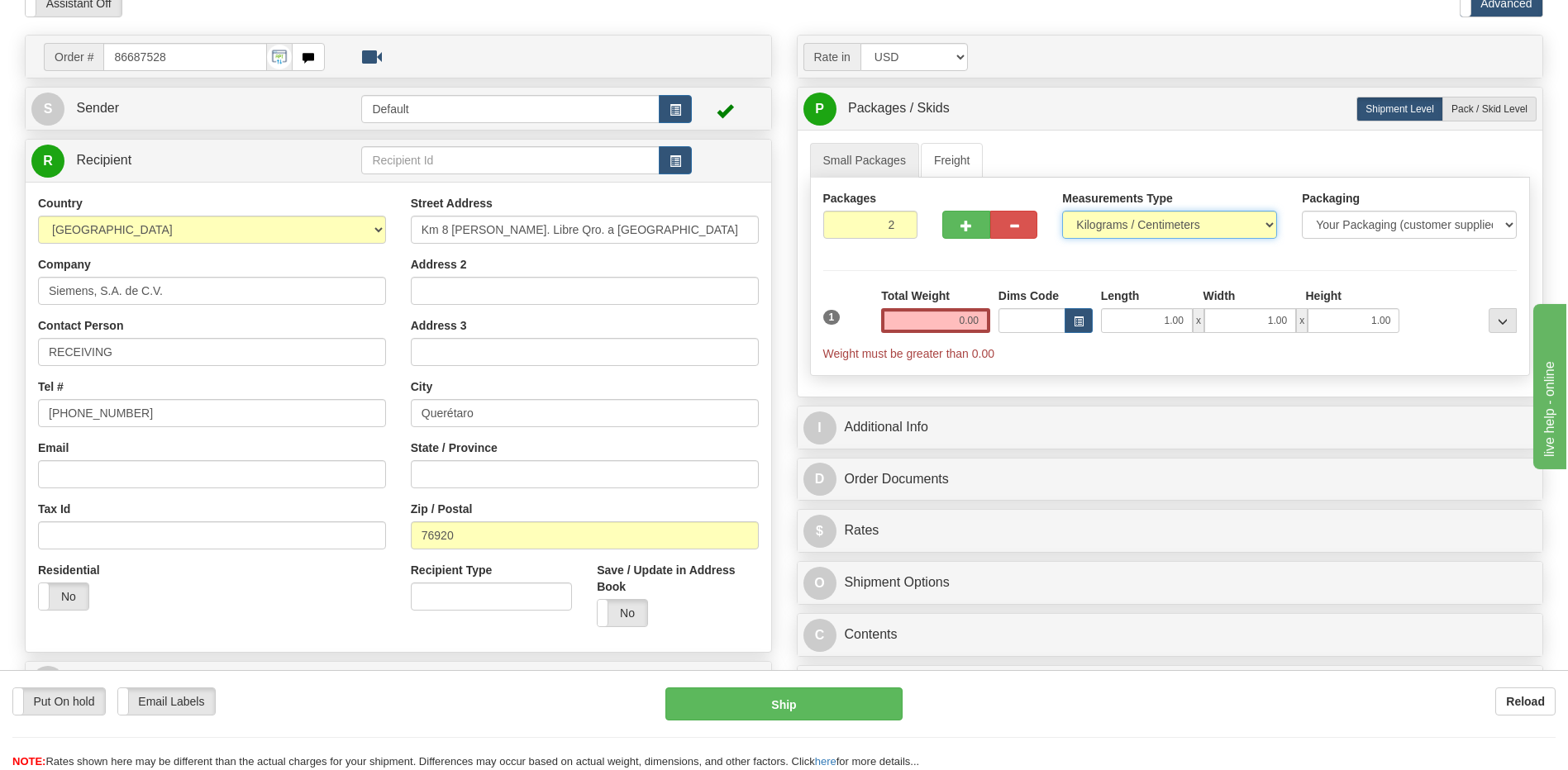
click at [1086, 222] on select "Pounds / Inches Kilograms / Centimeters" at bounding box center [1169, 225] width 215 height 28
select select "0"
click at [1062, 211] on select "Pounds / Inches Kilograms / Centimeters" at bounding box center [1169, 225] width 215 height 28
drag, startPoint x: 931, startPoint y: 325, endPoint x: 1069, endPoint y: 325, distance: 138.0
click at [1069, 325] on div "1 Total Weight 0.00 Dims Code x" at bounding box center [1169, 325] width 702 height 75
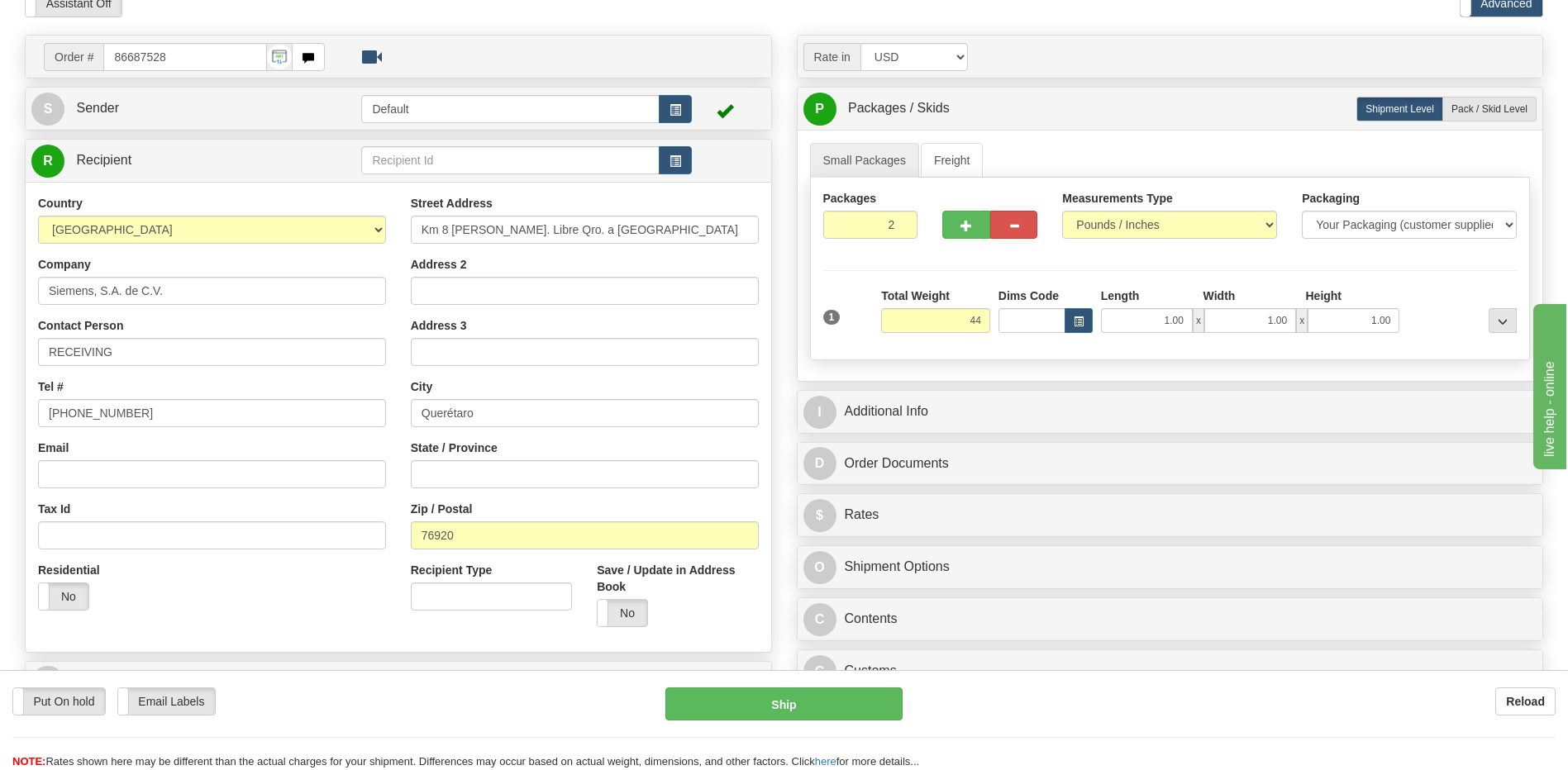
type input "44.00"
click at [616, 446] on div "State / Province" at bounding box center [585, 464] width 348 height 49
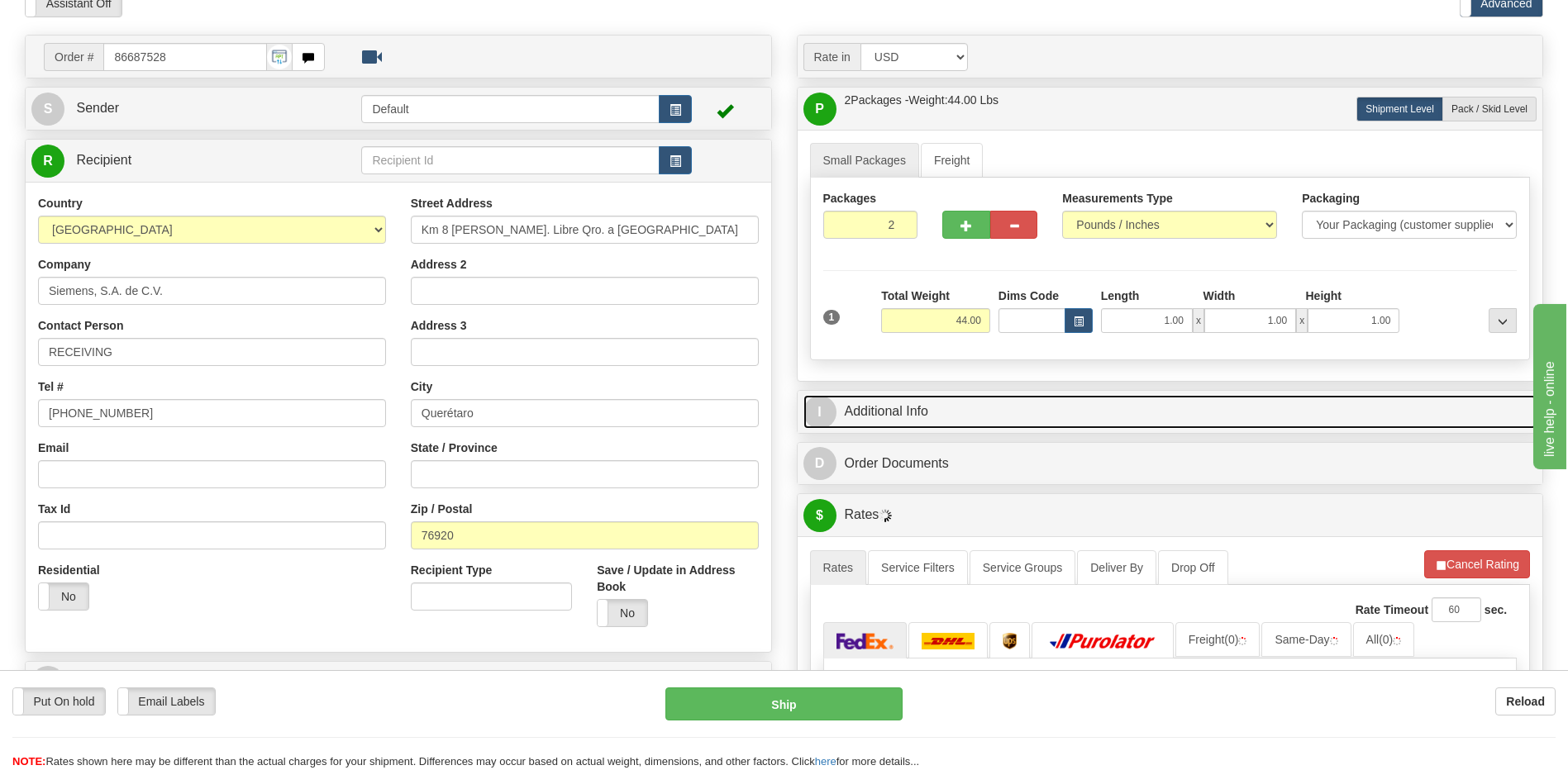
click at [938, 419] on link "I Additional Info" at bounding box center [1170, 412] width 734 height 34
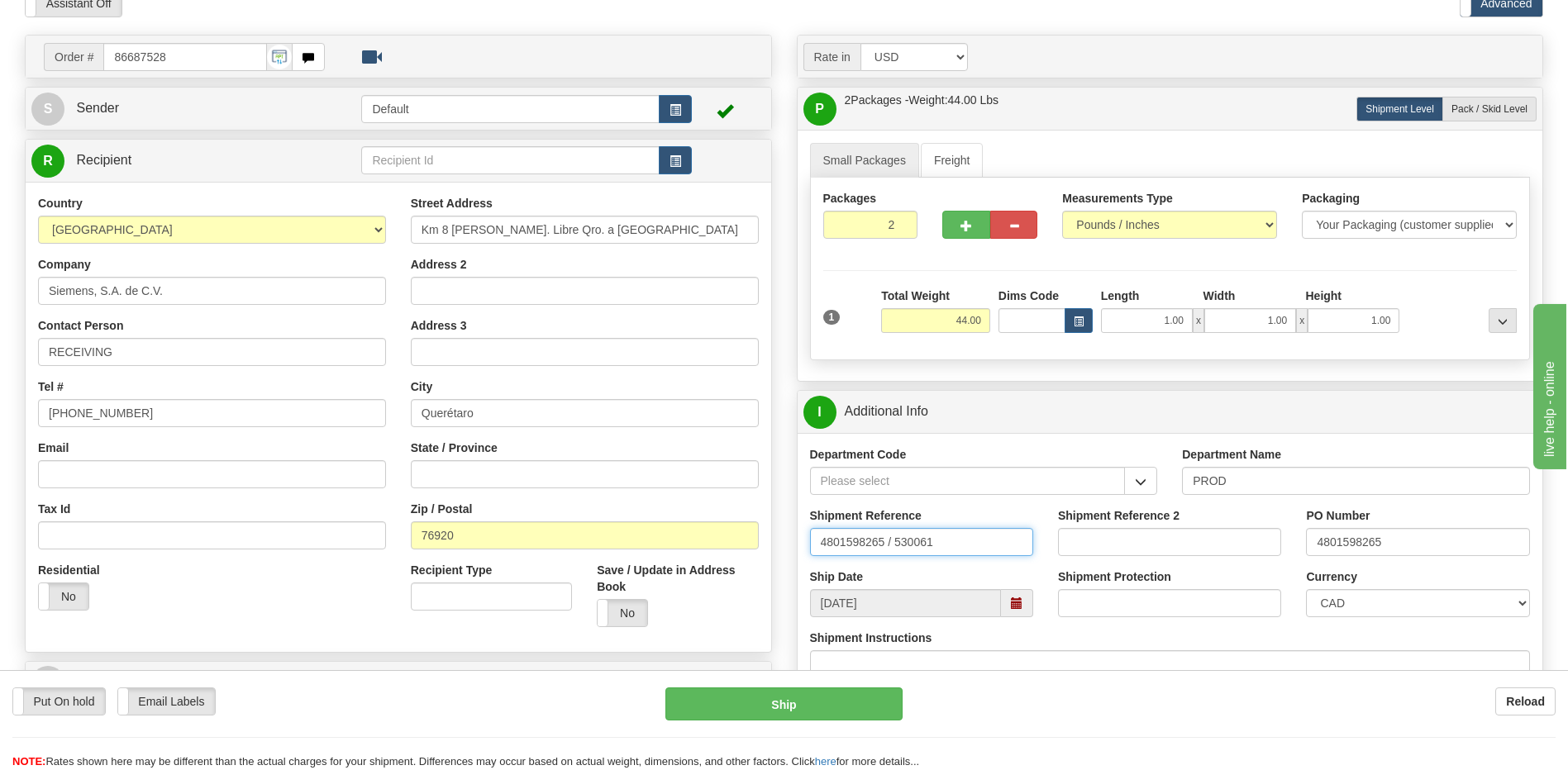
drag, startPoint x: 723, startPoint y: 521, endPoint x: 607, endPoint y: 520, distance: 116.0
click at [619, 35] on div "Order # 86687528" at bounding box center [784, 35] width 1543 height 0
type input "5399005029"
drag, startPoint x: 1423, startPoint y: 545, endPoint x: 1255, endPoint y: 531, distance: 168.6
click at [1263, 533] on div "Shipment Reference 5399005029 Shipment Reference 2 PO Number 4801598265" at bounding box center [1170, 538] width 746 height 61
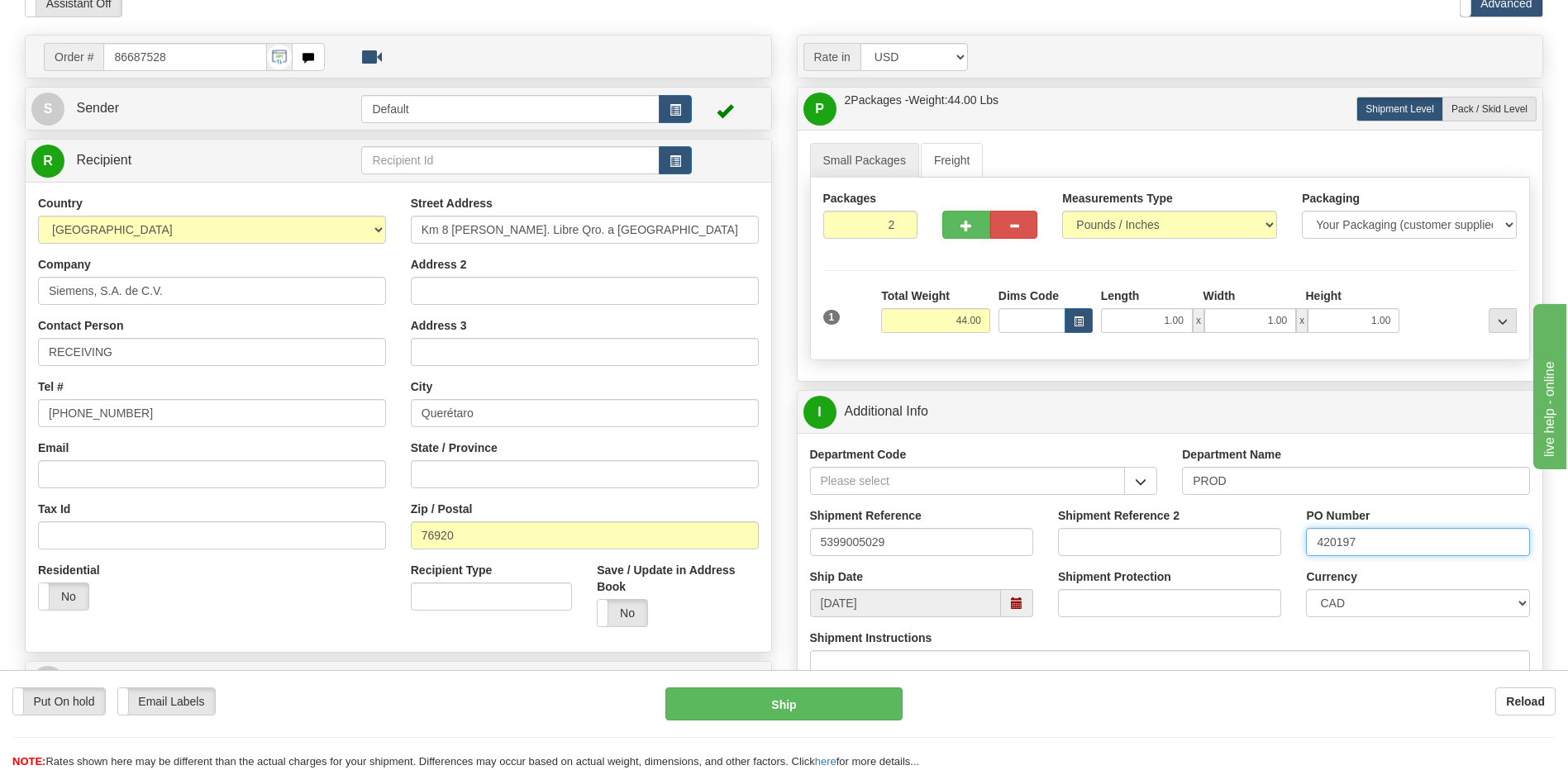
click at [1409, 545] on input "420197" at bounding box center [1417, 542] width 224 height 28
type input "4201973051"
click at [1354, 601] on select "CAD USD EUR ZAR RON ANG ARN AUD AUS AWG BBD BFR BGN BHD BMD BND BRC BRL CHP CKZ…" at bounding box center [1417, 603] width 224 height 28
select select "1"
click at [1306, 590] on select "CAD USD EUR ZAR RON ANG ARN AUD AUS AWG BBD BFR BGN BHD BMD BND BRC BRL CHP CKZ…" at bounding box center [1417, 603] width 224 height 28
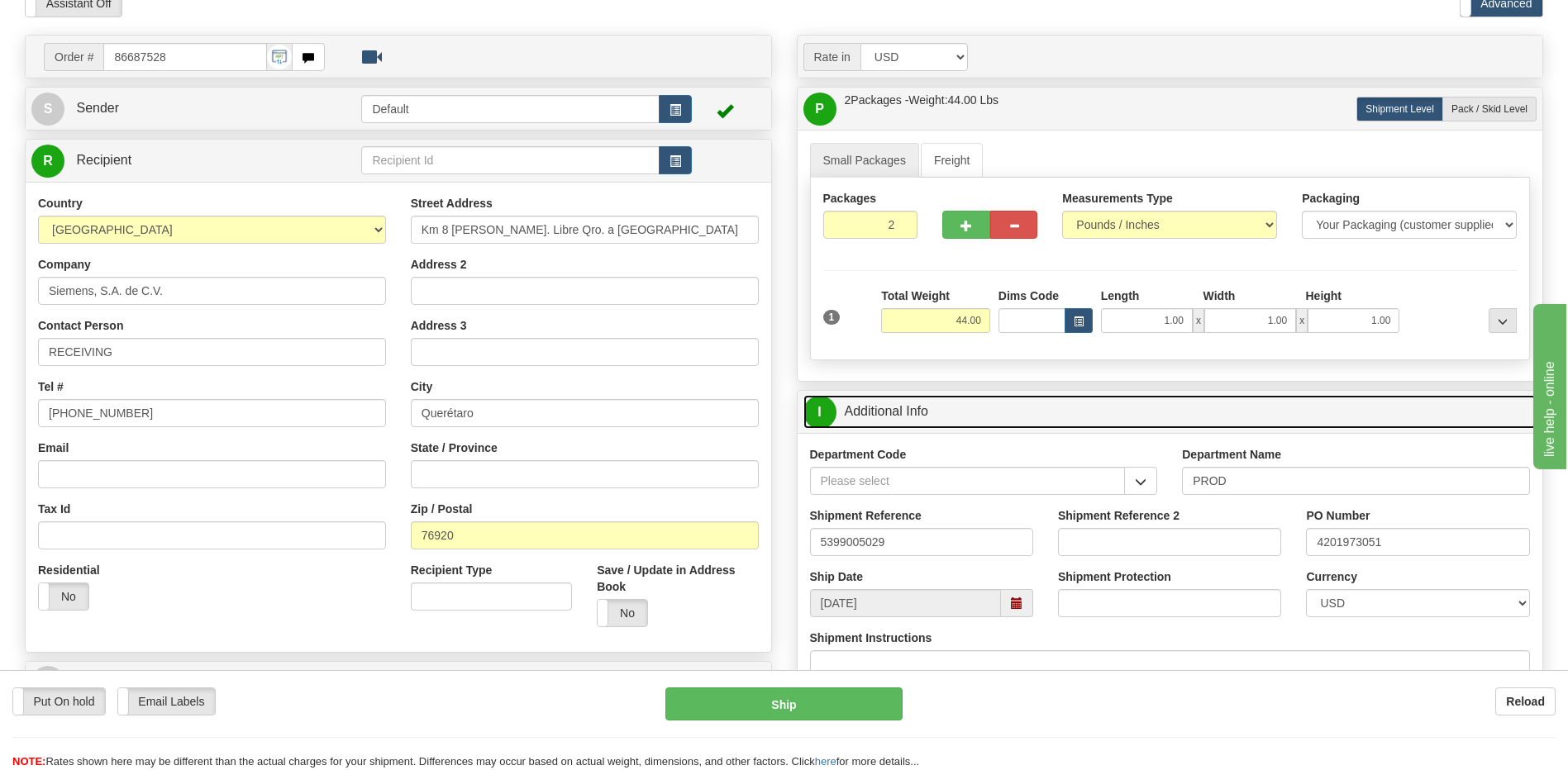
click at [957, 412] on link "I Additional Info" at bounding box center [1170, 412] width 734 height 34
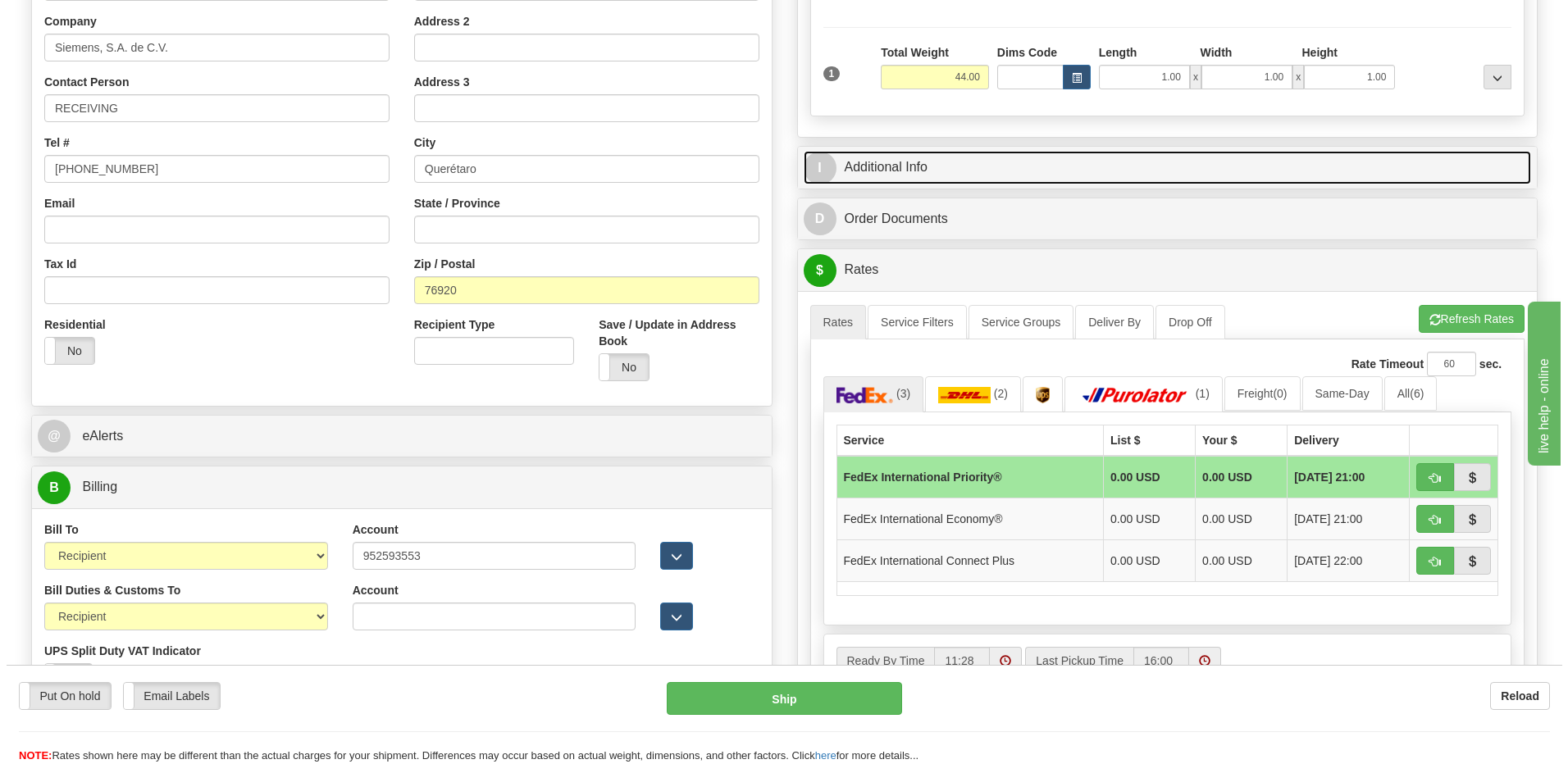
scroll to position [328, 0]
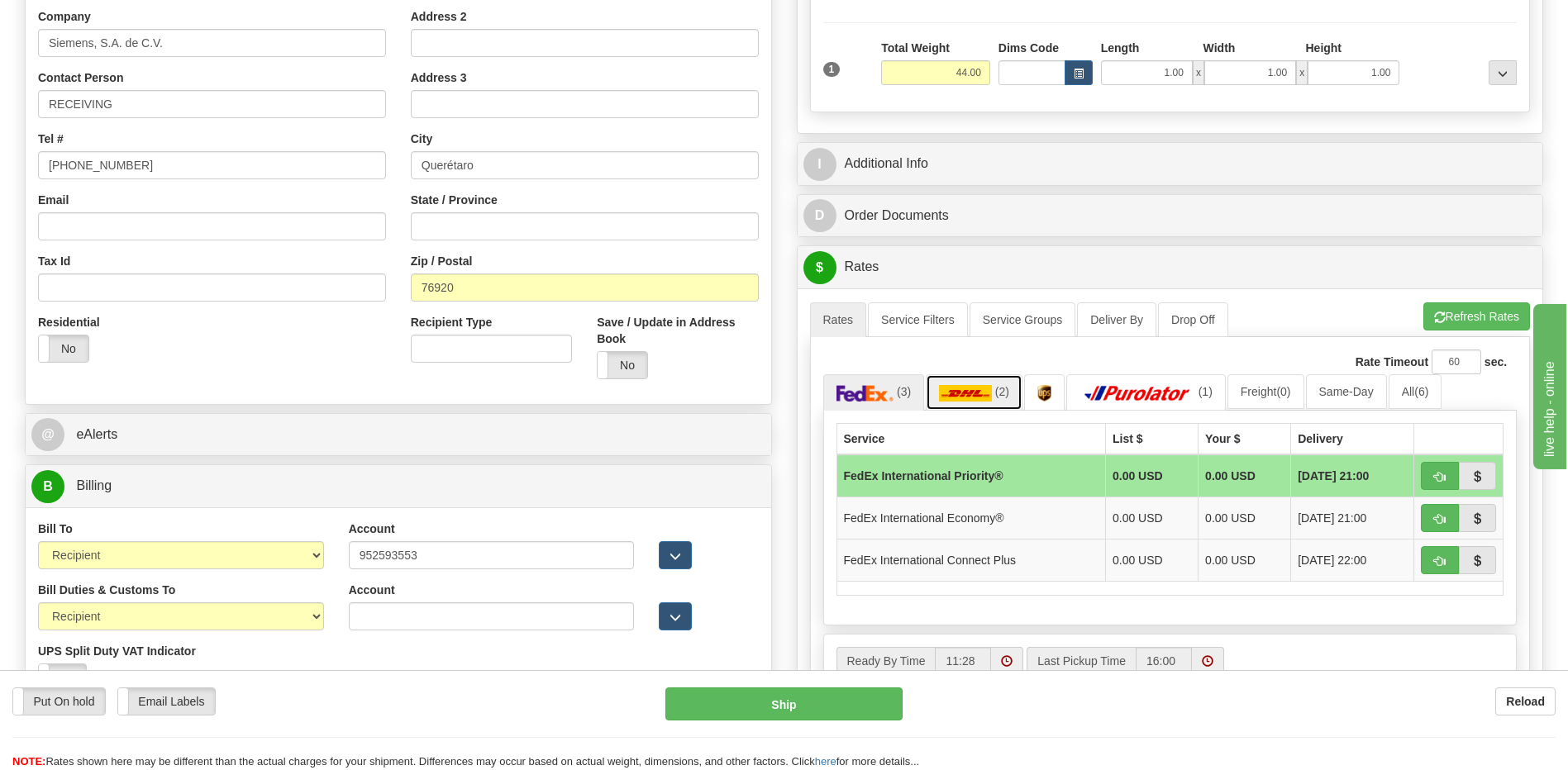
click at [953, 391] on img at bounding box center [965, 393] width 53 height 16
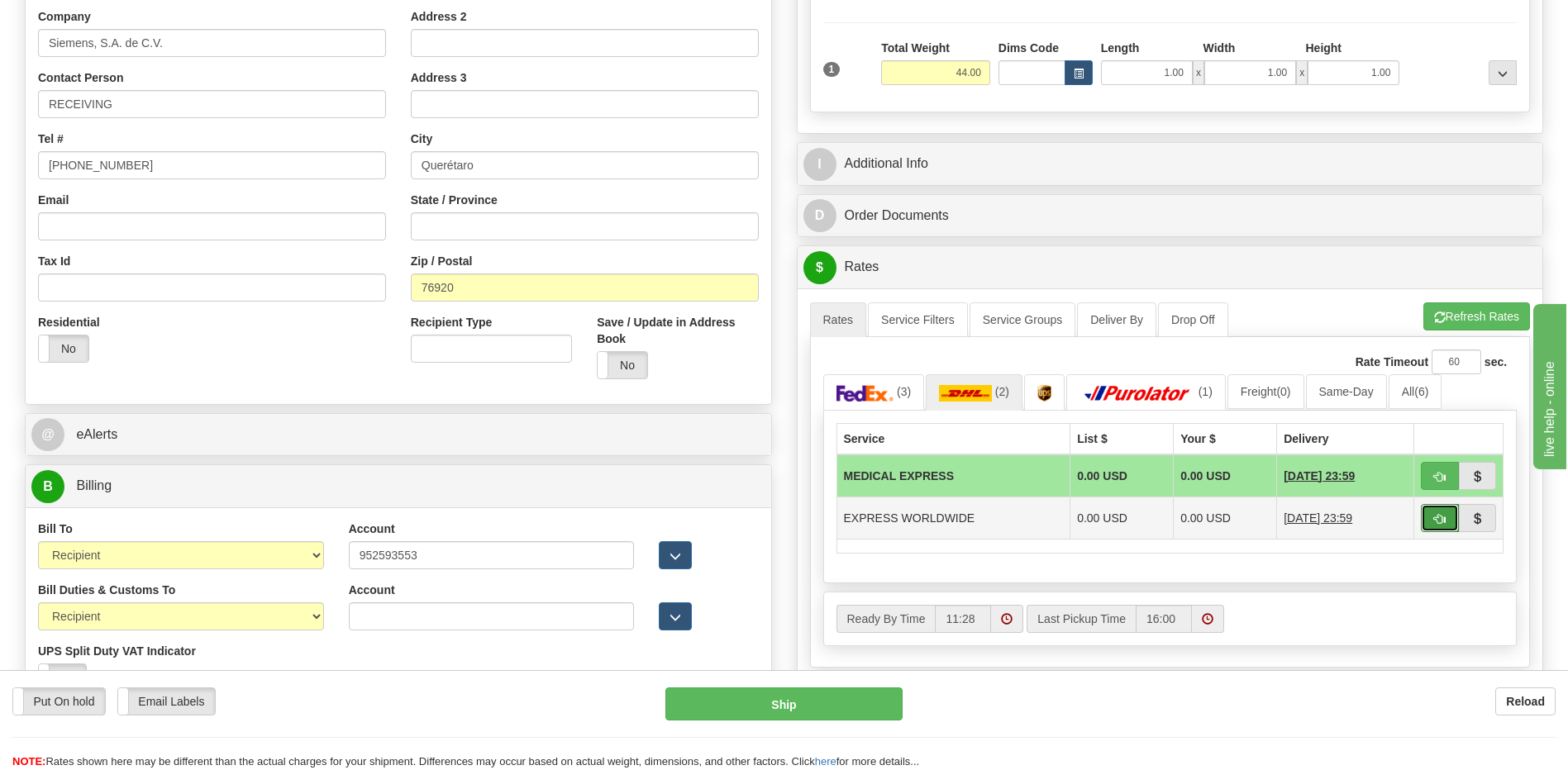
click at [1430, 520] on button "button" at bounding box center [1440, 518] width 38 height 28
type input "P"
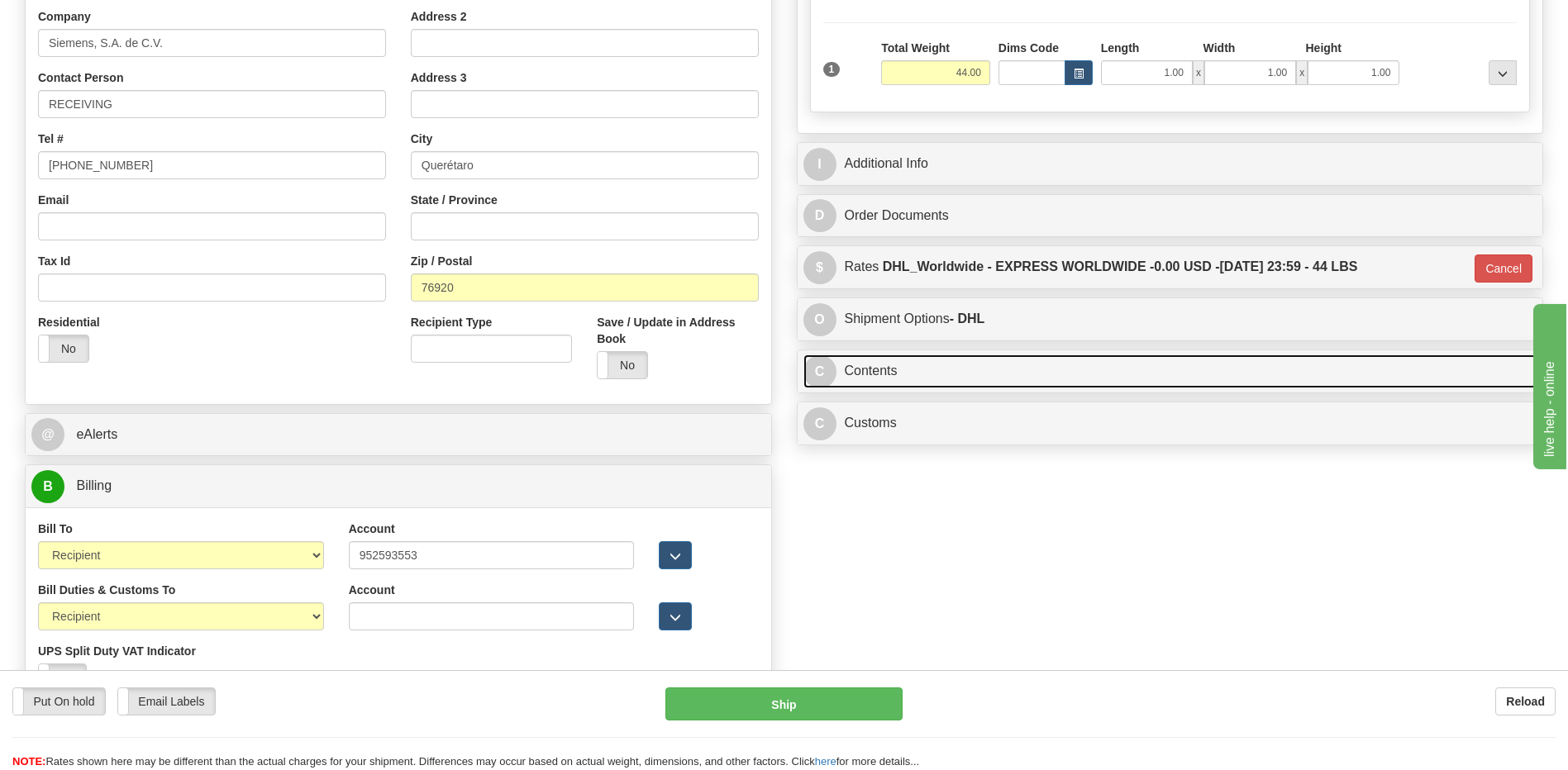
click at [926, 380] on link "C Contents" at bounding box center [1170, 371] width 734 height 34
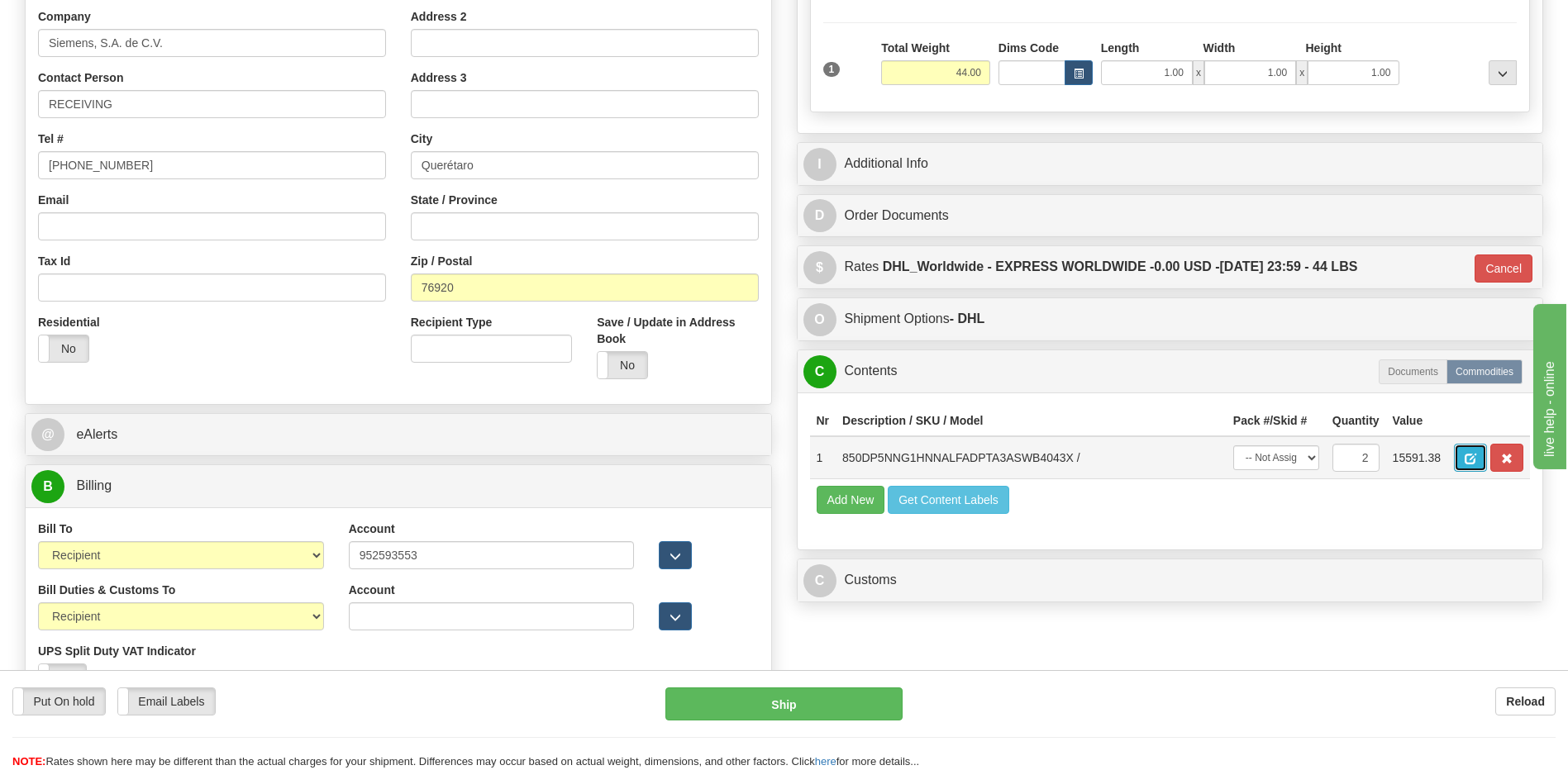
click at [1473, 462] on span "button" at bounding box center [1470, 459] width 12 height 11
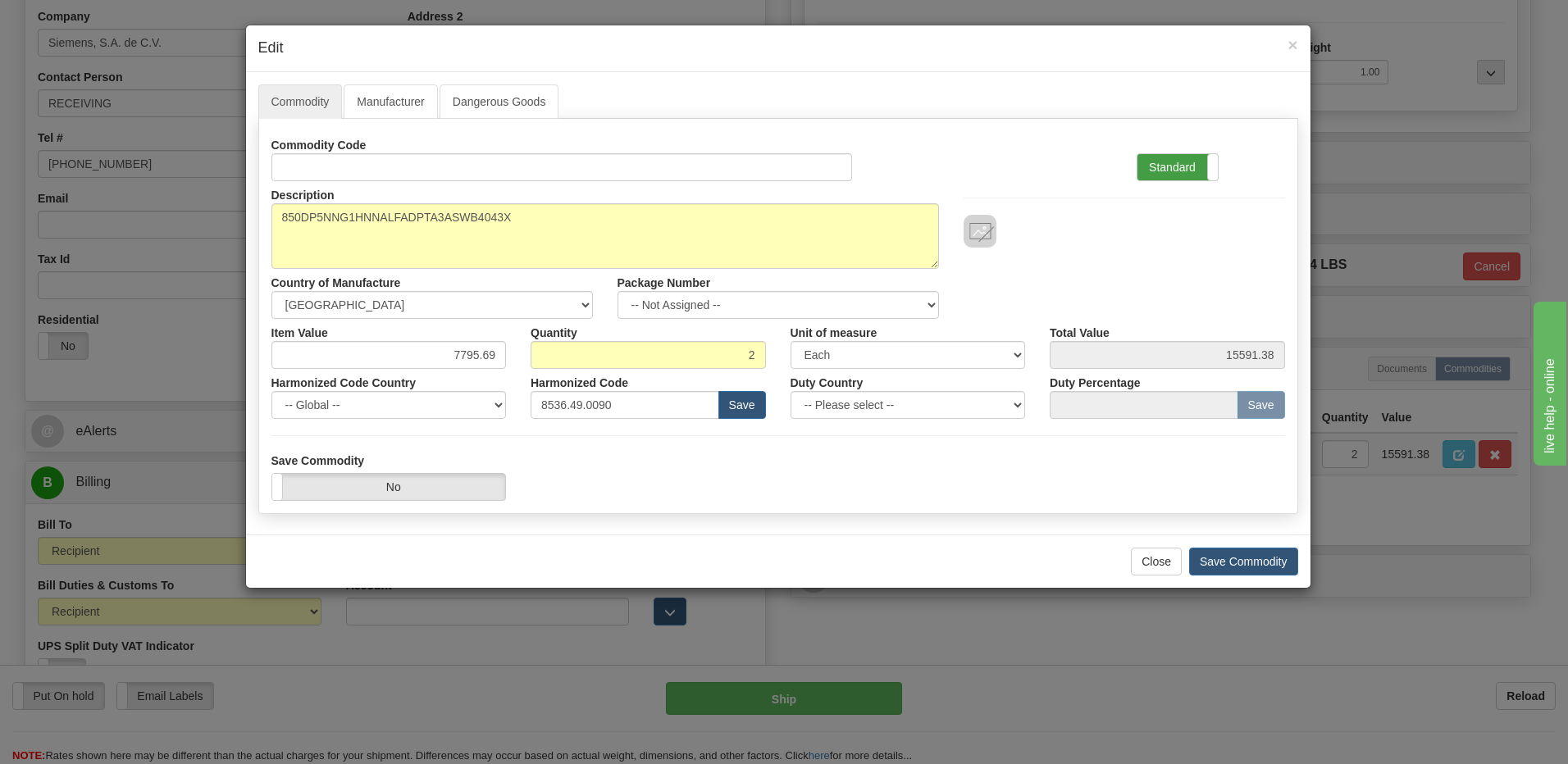
click at [1171, 169] on label "Standard" at bounding box center [1177, 166] width 81 height 26
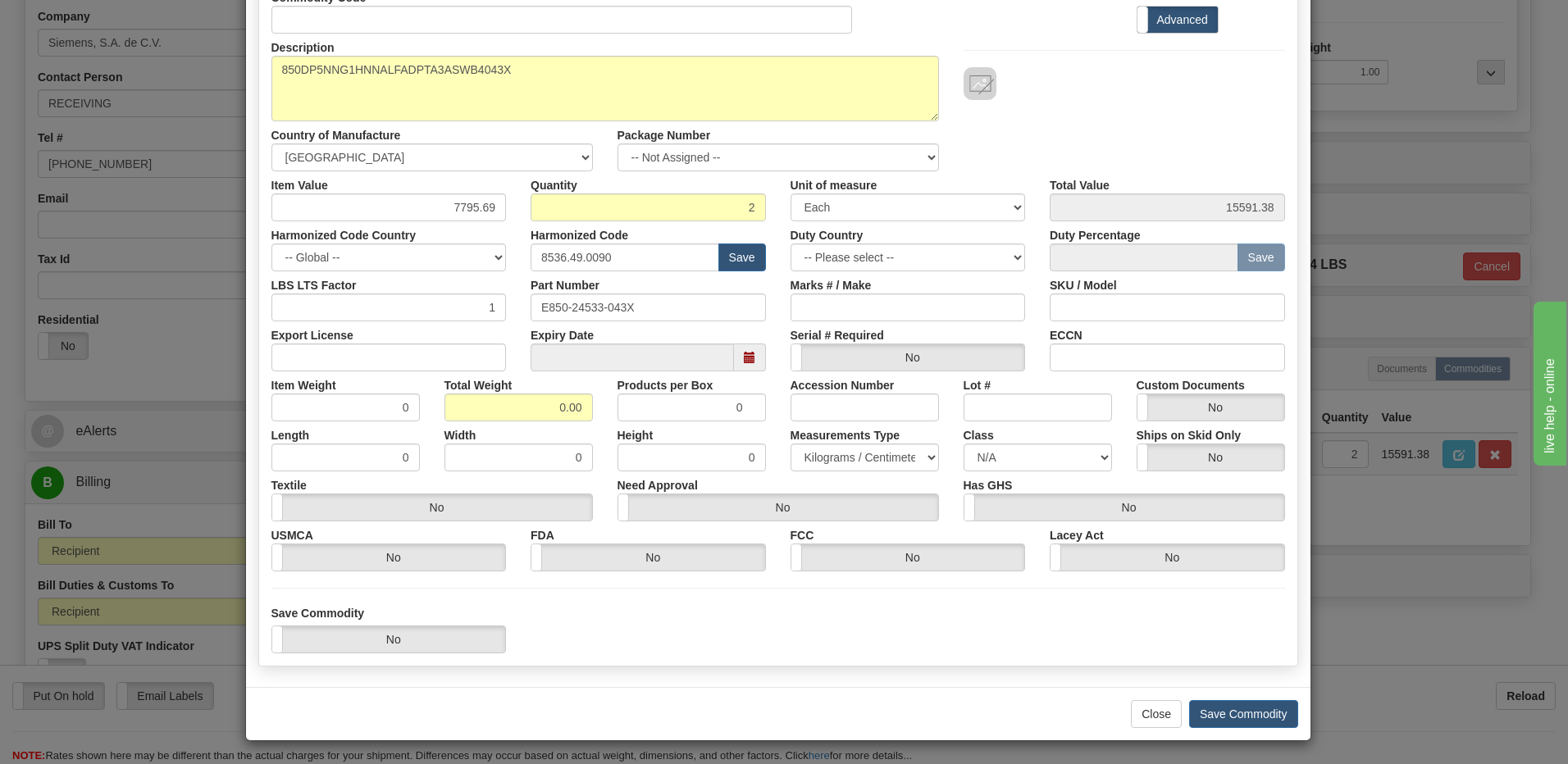
scroll to position [149, 0]
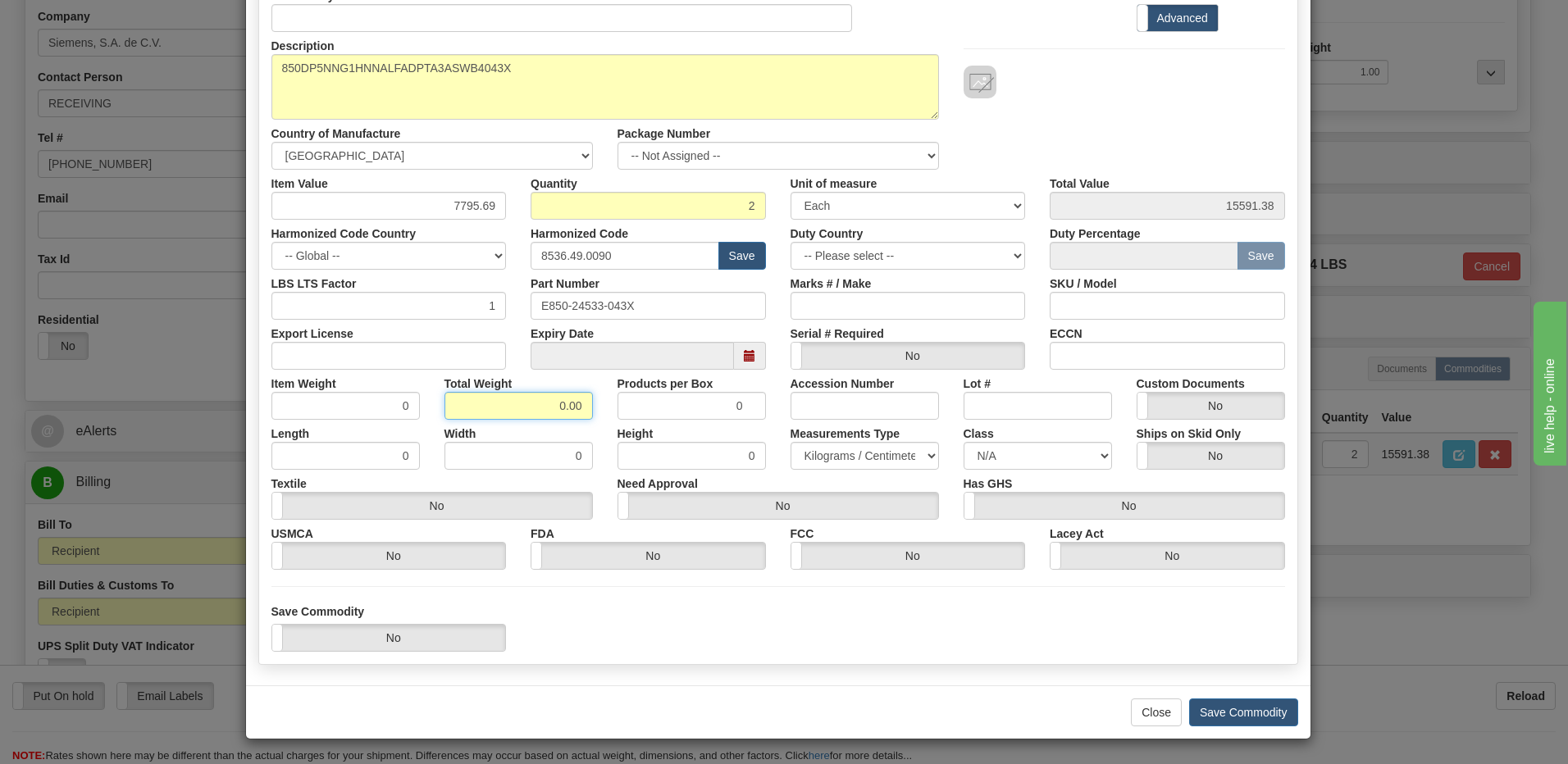
drag, startPoint x: 505, startPoint y: 413, endPoint x: 692, endPoint y: 403, distance: 187.3
click at [692, 403] on div "Item Weight 0 Total Weight 0.00 Products per Box 0 Accession Number Lot # Custo…" at bounding box center [778, 395] width 1038 height 50
type input "2"
type input "1.0000"
click at [314, 411] on input "1.0000" at bounding box center [345, 405] width 148 height 28
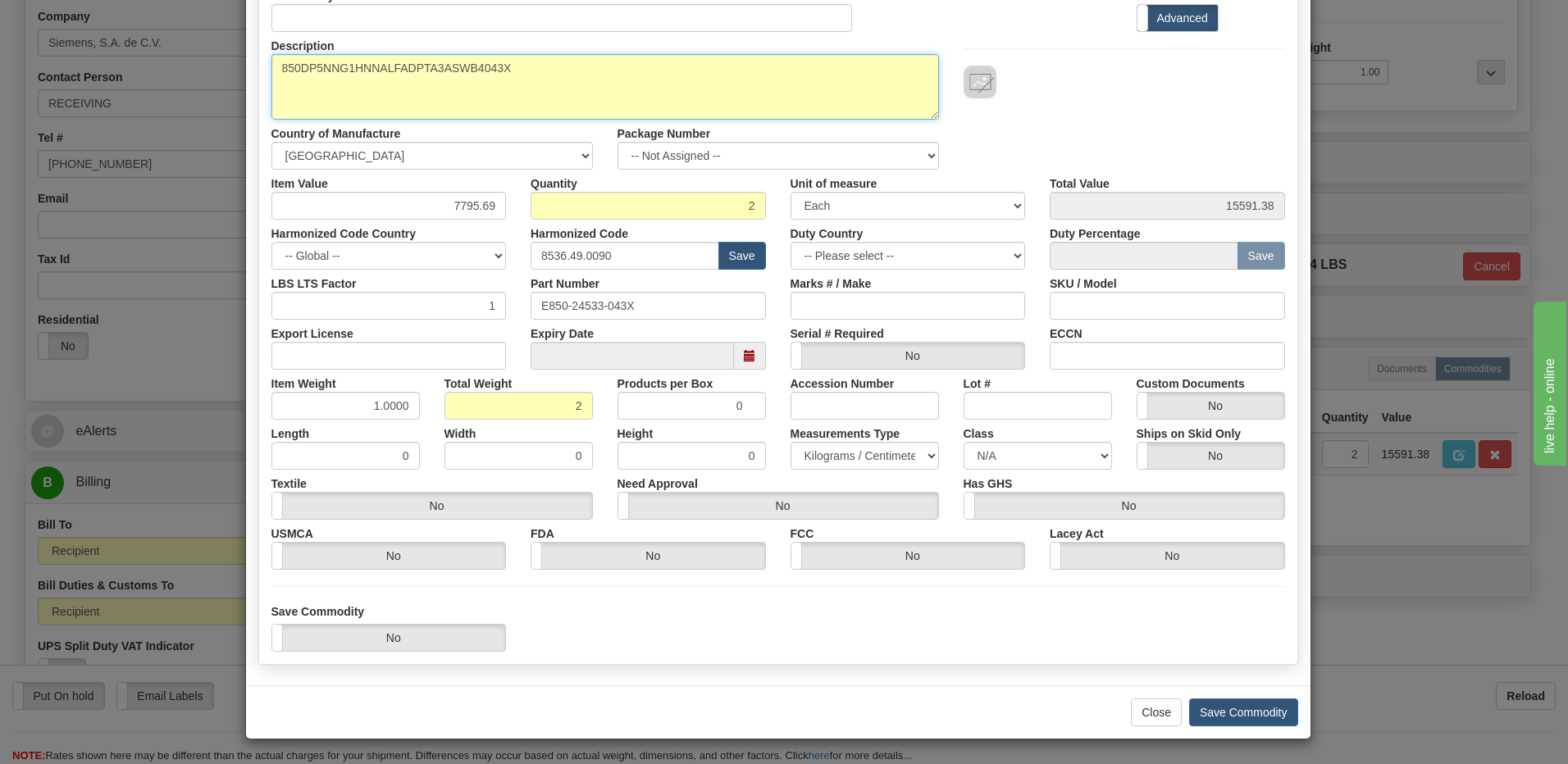
click at [272, 66] on textarea "850DP5NNG1HNNALFADPTA3ASWB4043X" at bounding box center [605, 87] width 667 height 65
paste textarea "Feeder Protection System"
type textarea "Feeder Protection System P/N 850DP5NNG1HNNALFADPTA3ASWB4043X"
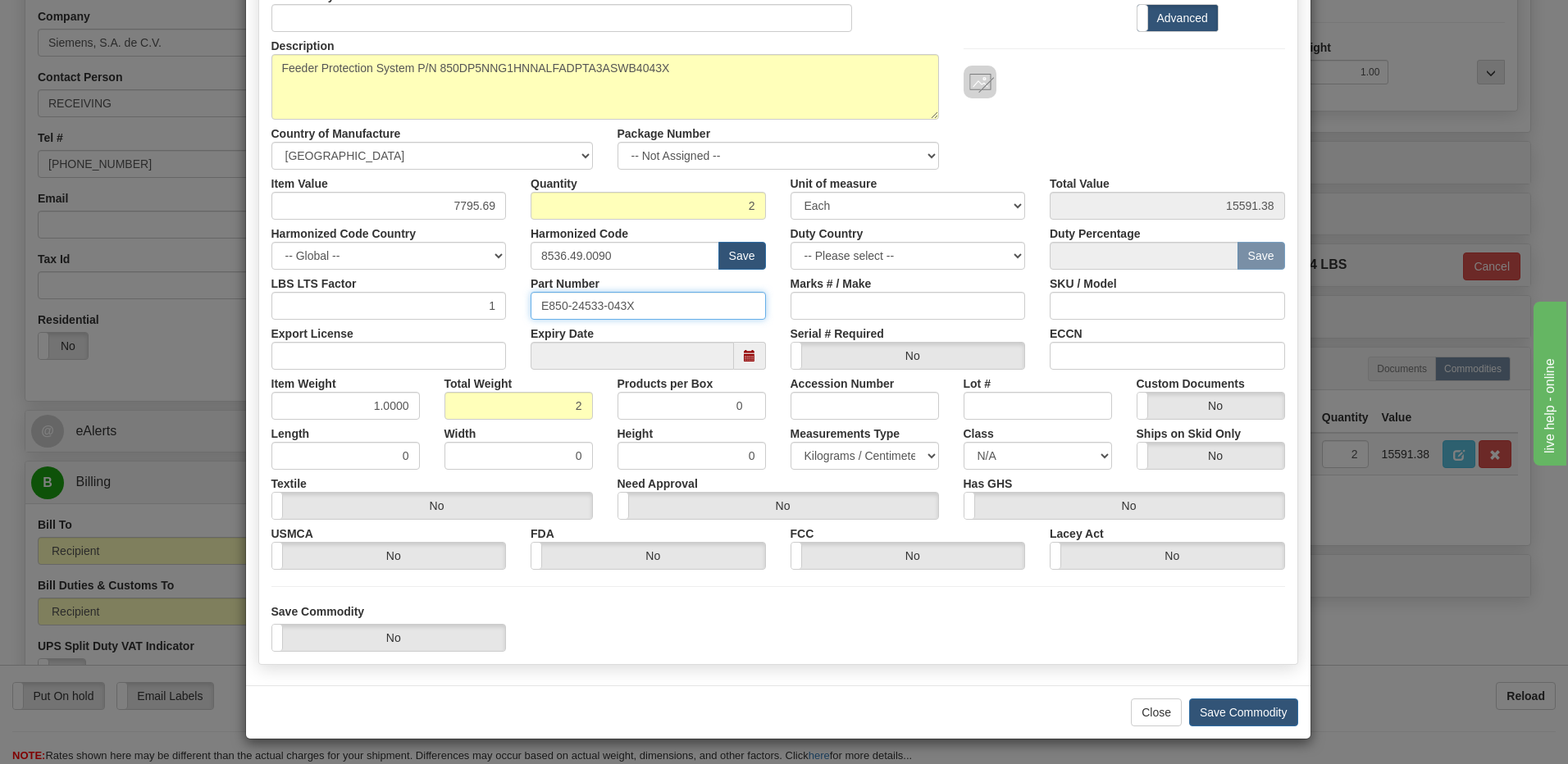
drag, startPoint x: 667, startPoint y: 311, endPoint x: 80, endPoint y: 298, distance: 587.1
click at [144, 292] on div "× Edit Commodity Manufacturer Dangerous Goods Commodity Code Standard Advanced …" at bounding box center [784, 382] width 1568 height 764
click at [614, 648] on div "Save Commodity Yes No" at bounding box center [778, 628] width 1038 height 48
click at [1234, 704] on button "Save Commodity" at bounding box center [1243, 712] width 109 height 28
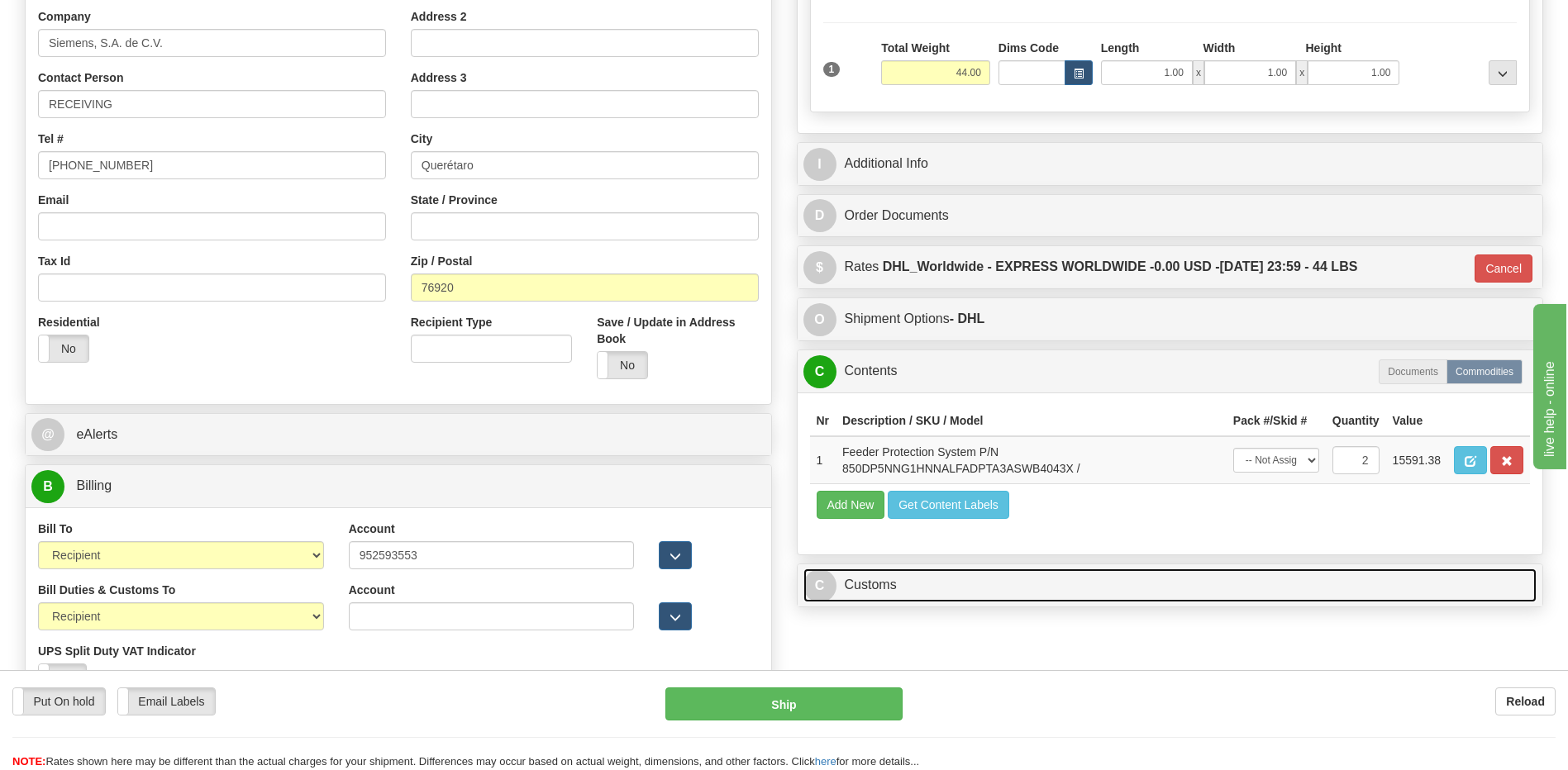
click at [969, 596] on link "C Customs" at bounding box center [1170, 586] width 734 height 34
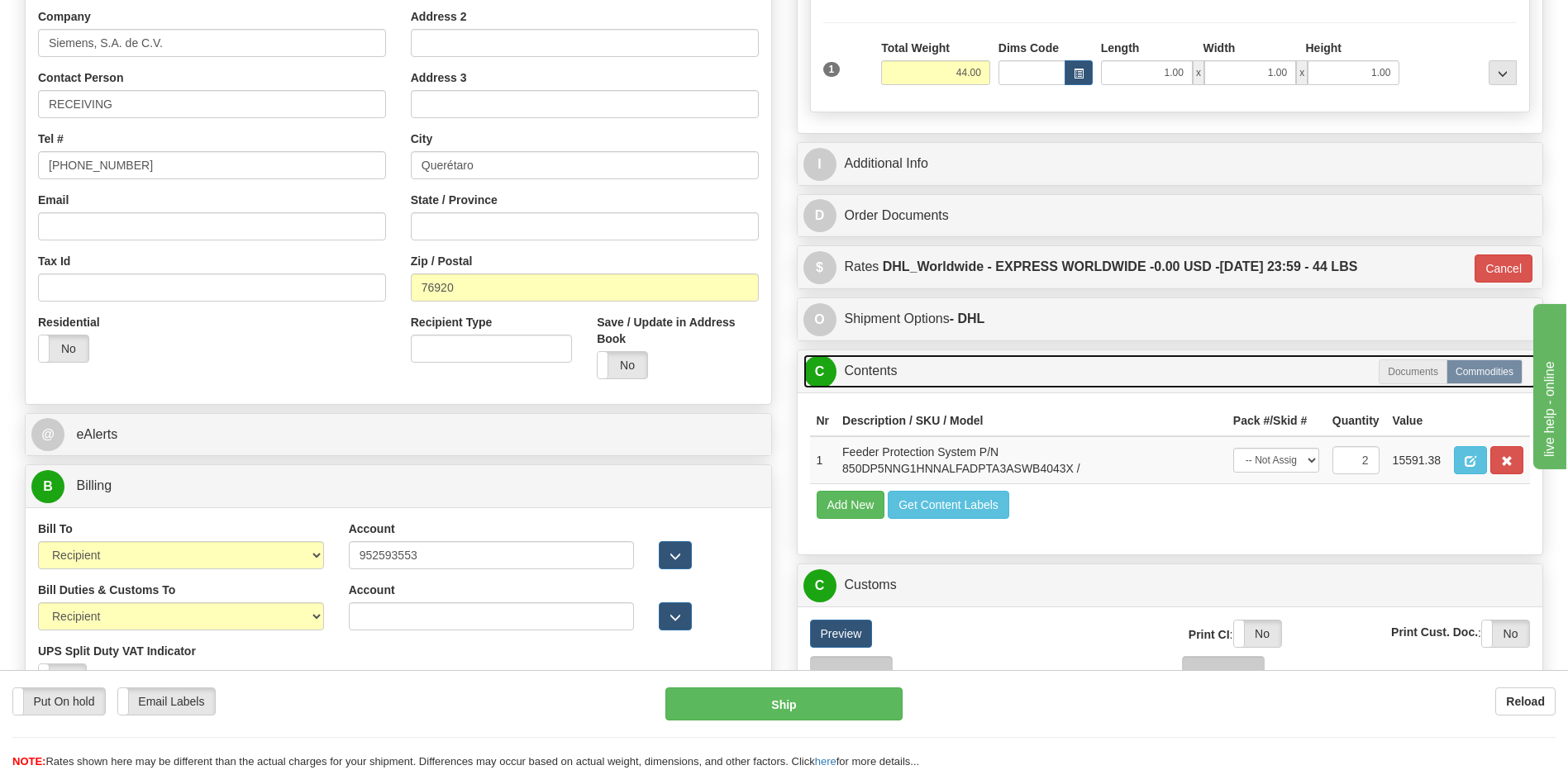
click at [940, 378] on link "C Contents" at bounding box center [1170, 371] width 734 height 34
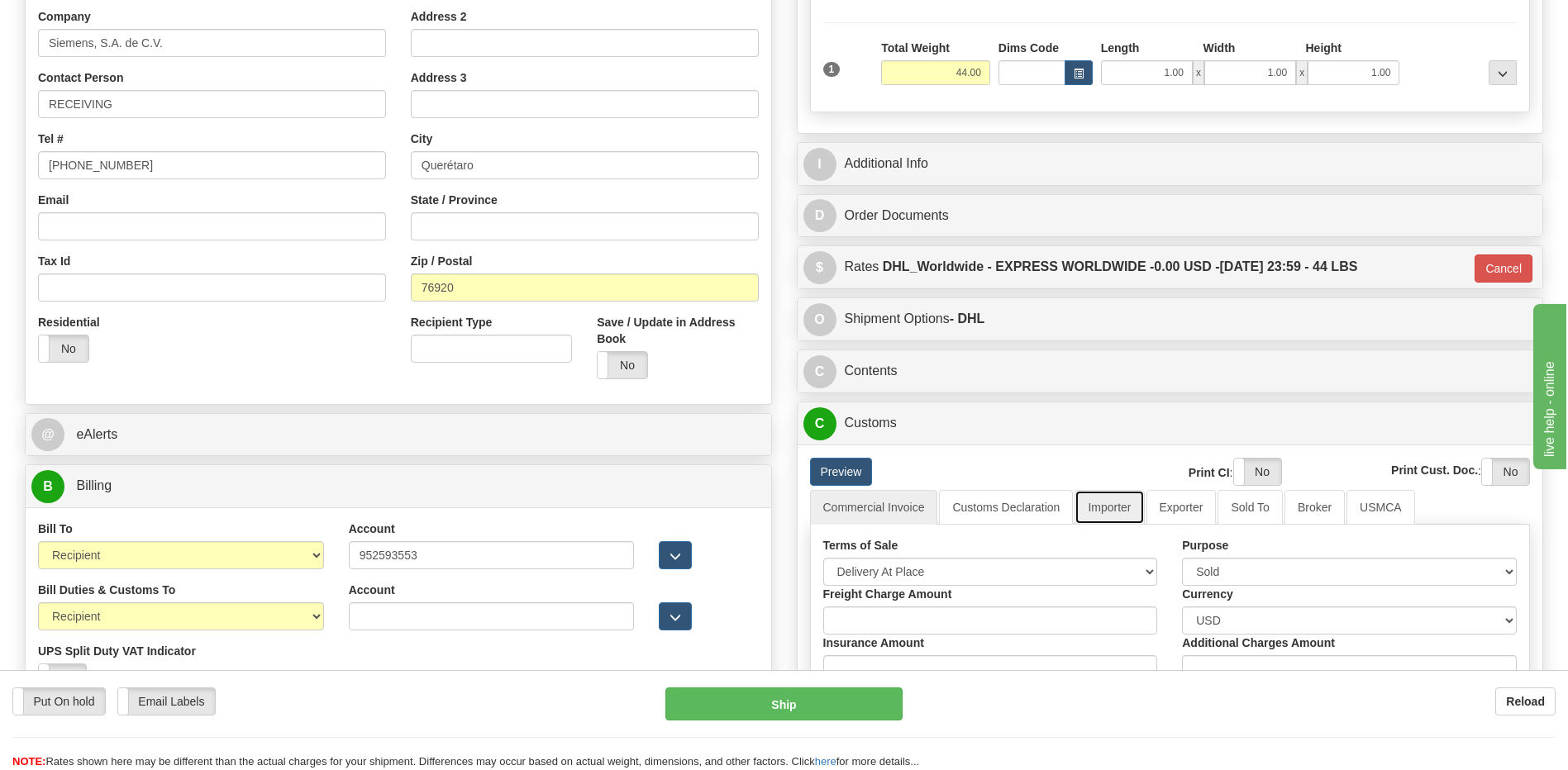
click at [1126, 513] on link "Importer" at bounding box center [1109, 508] width 69 height 35
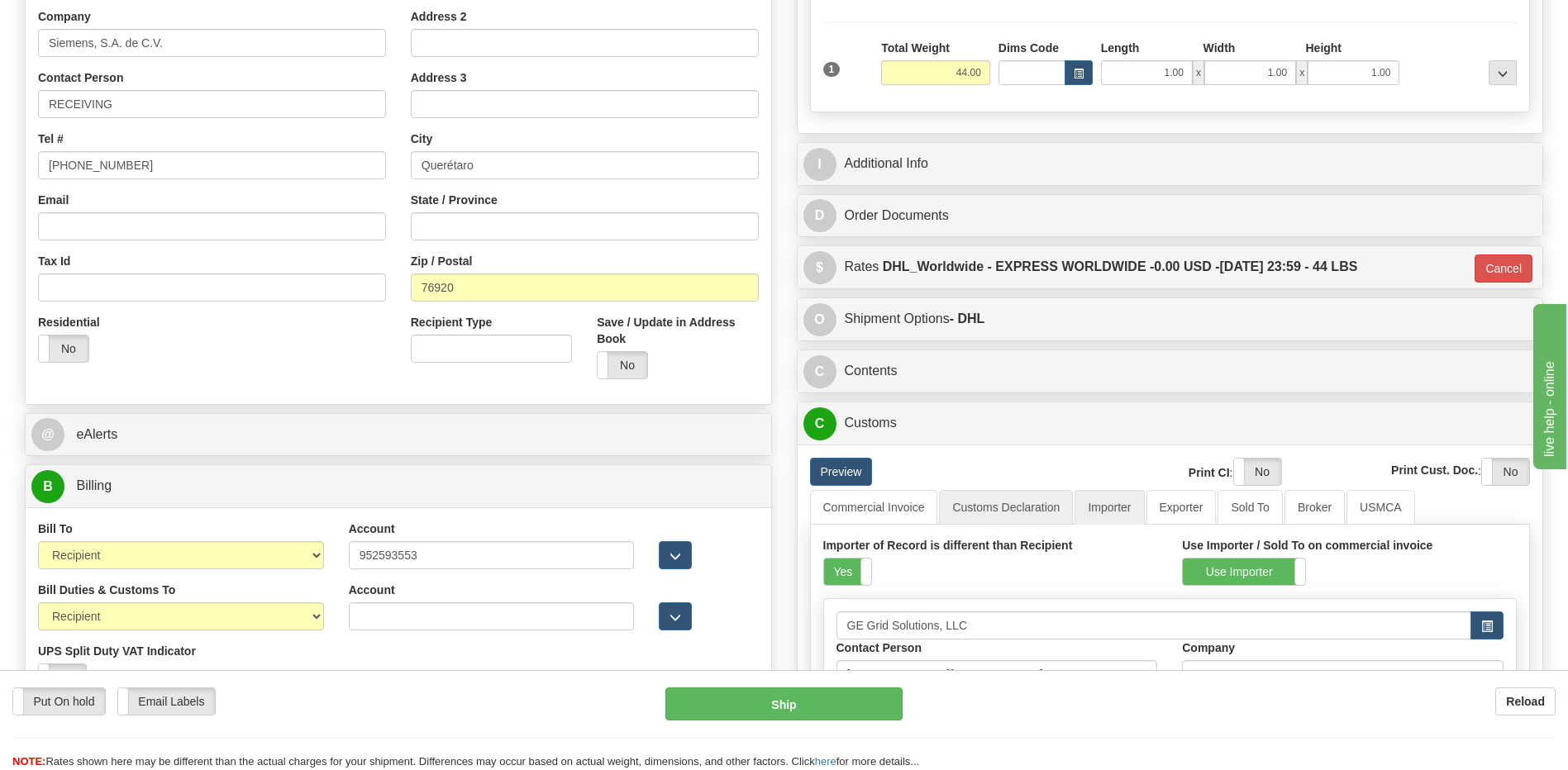
drag, startPoint x: 845, startPoint y: 573, endPoint x: 1016, endPoint y: 500, distance: 185.9
click at [845, 573] on label "Yes" at bounding box center [848, 572] width 47 height 26
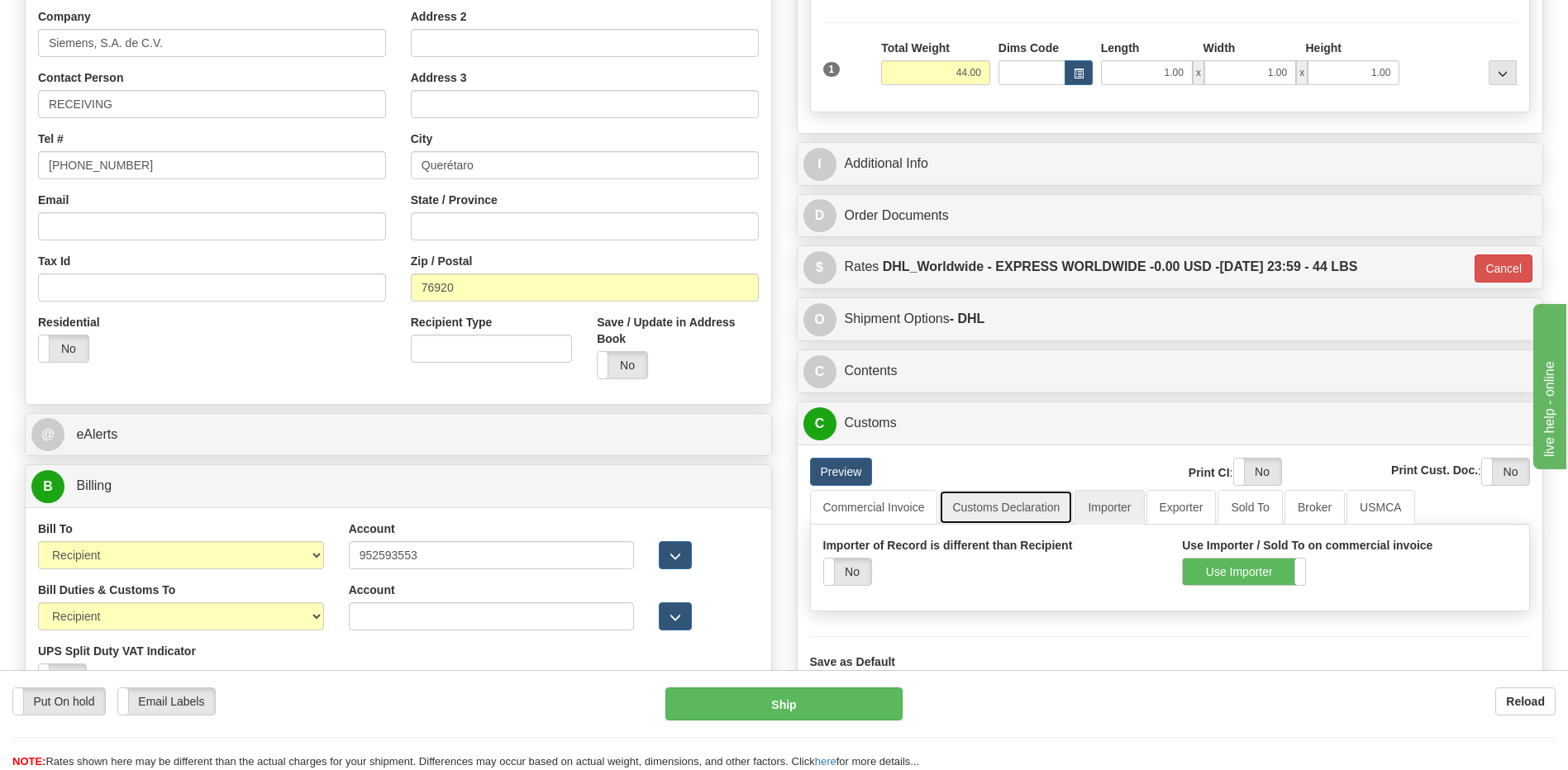
click at [1017, 496] on link "Customs Declaration" at bounding box center [1005, 508] width 134 height 35
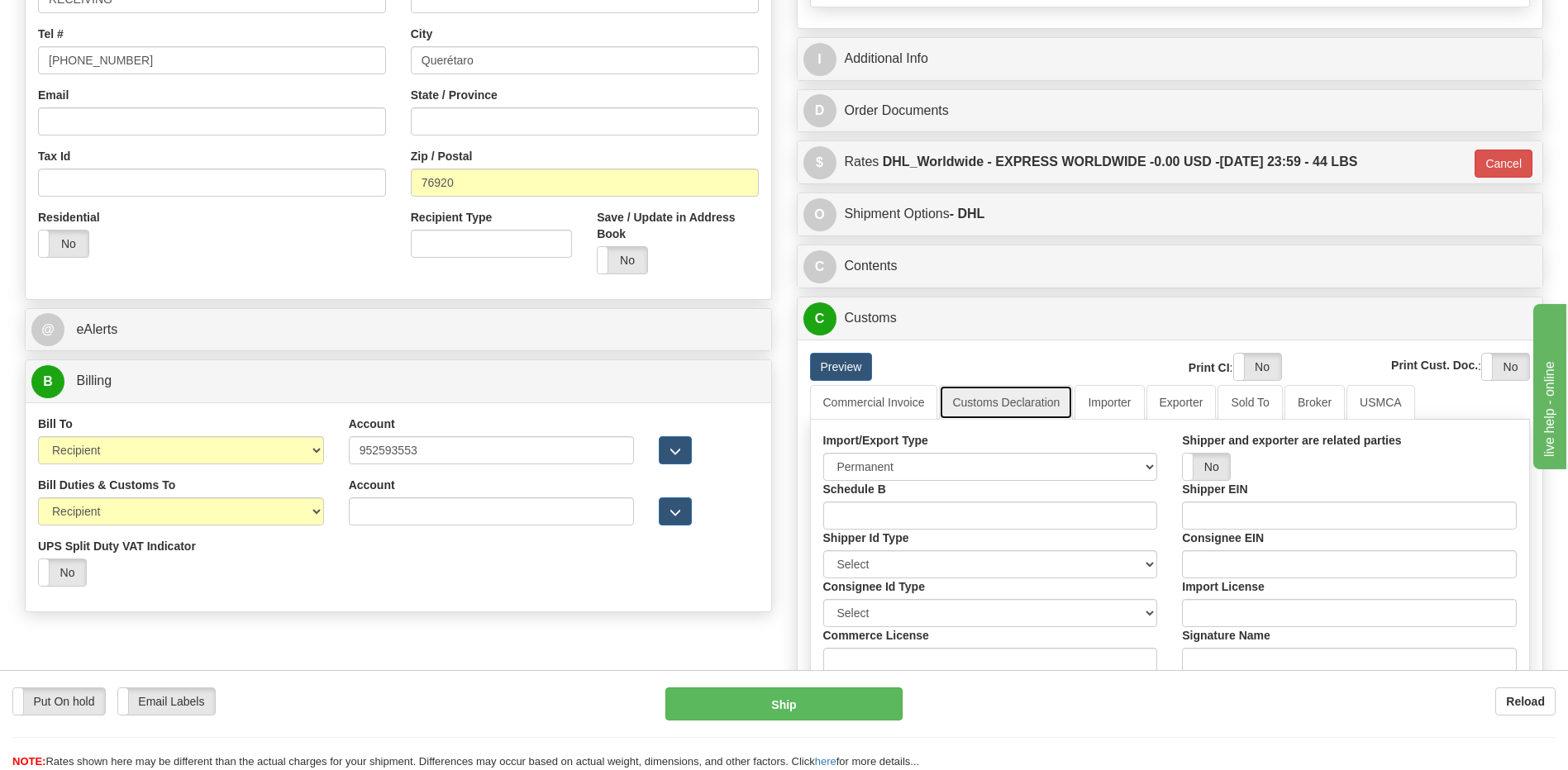
scroll to position [661, 0]
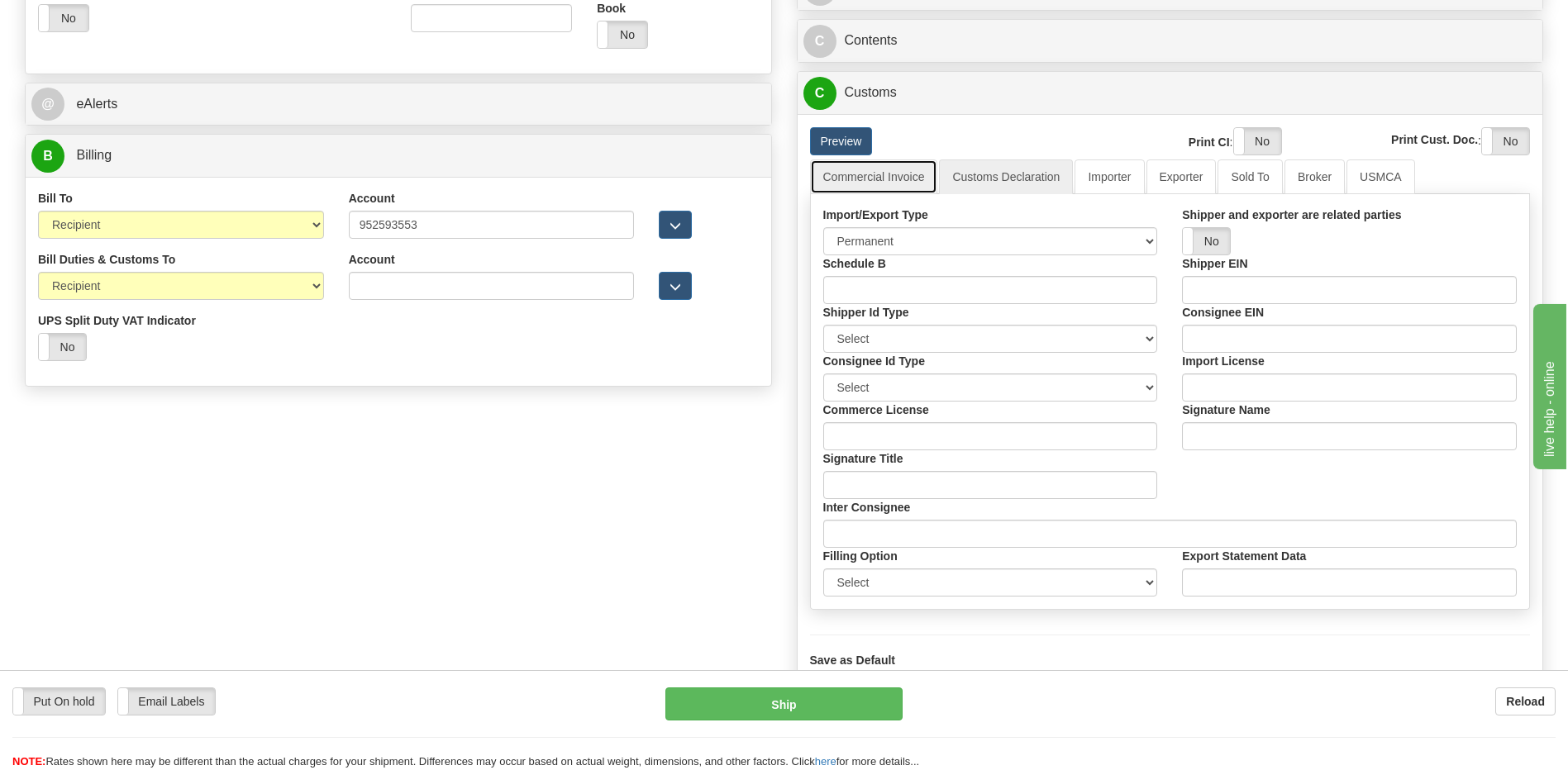
click at [875, 163] on link "Commercial Invoice" at bounding box center [874, 177] width 128 height 35
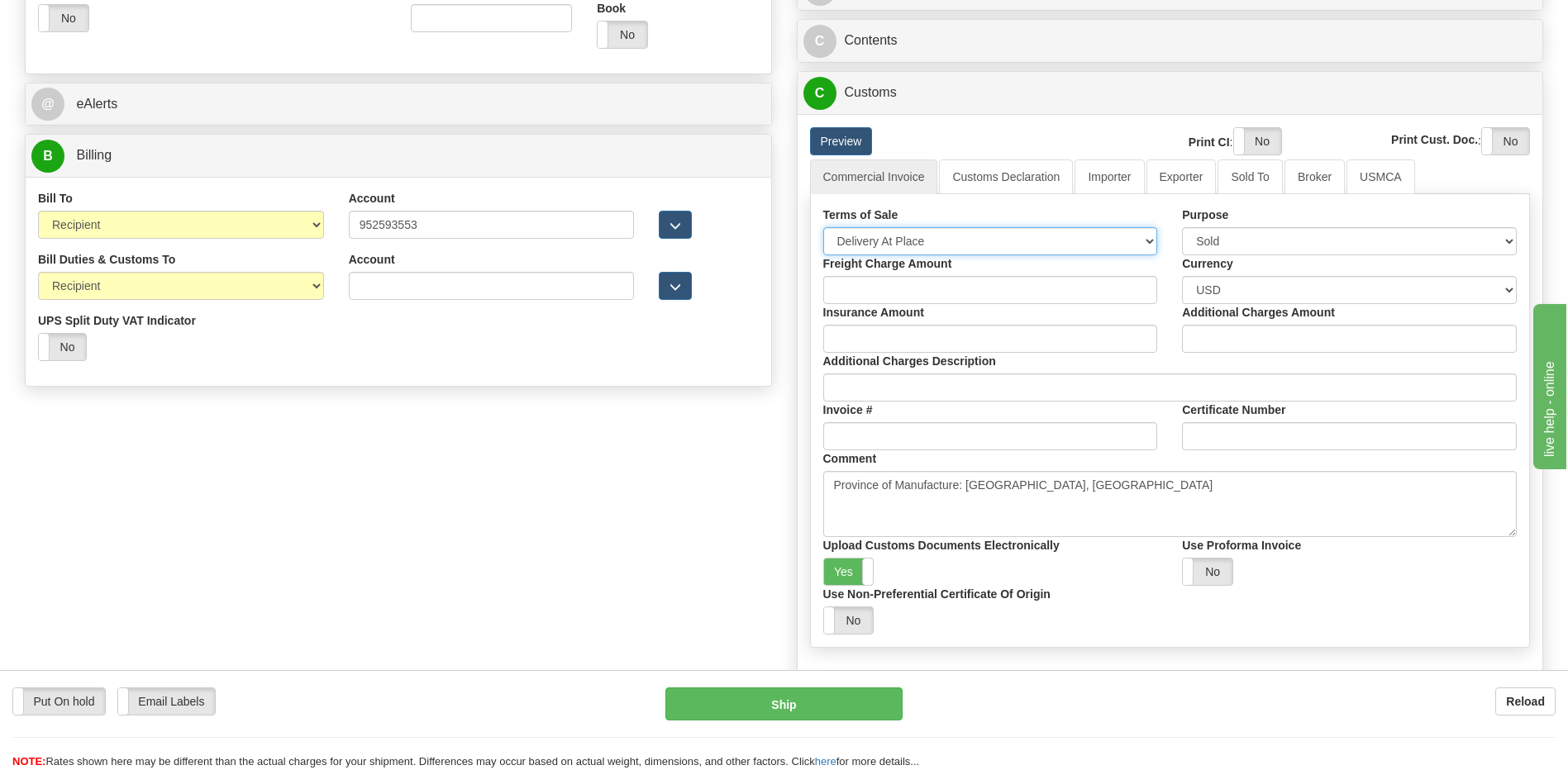
click at [876, 243] on select "Free Carrier Free On Board Ex Works Delivered Duty Unpaid Delivered Duty Paid C…" at bounding box center [990, 241] width 335 height 28
select select "7"
click at [823, 227] on select "Free Carrier Free On Board Ex Works Delivered Duty Unpaid Delivered Duty Paid C…" at bounding box center [990, 241] width 335 height 28
click at [840, 577] on label "Yes" at bounding box center [848, 572] width 50 height 26
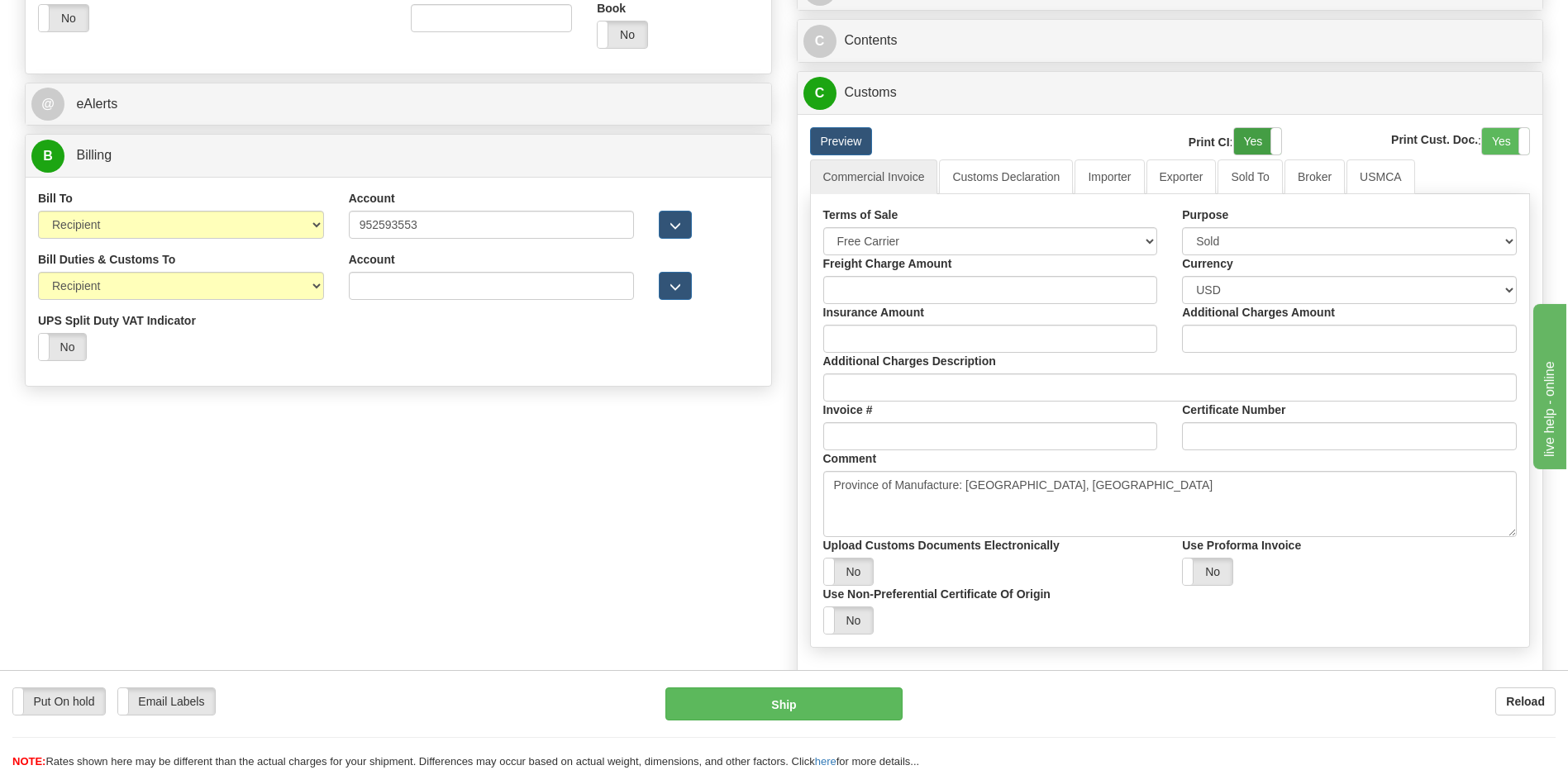
click at [1245, 143] on label "Yes" at bounding box center [1258, 141] width 47 height 26
click at [1503, 137] on label "Yes" at bounding box center [1506, 141] width 47 height 26
click at [1026, 170] on link "Customs Declaration" at bounding box center [1005, 177] width 134 height 35
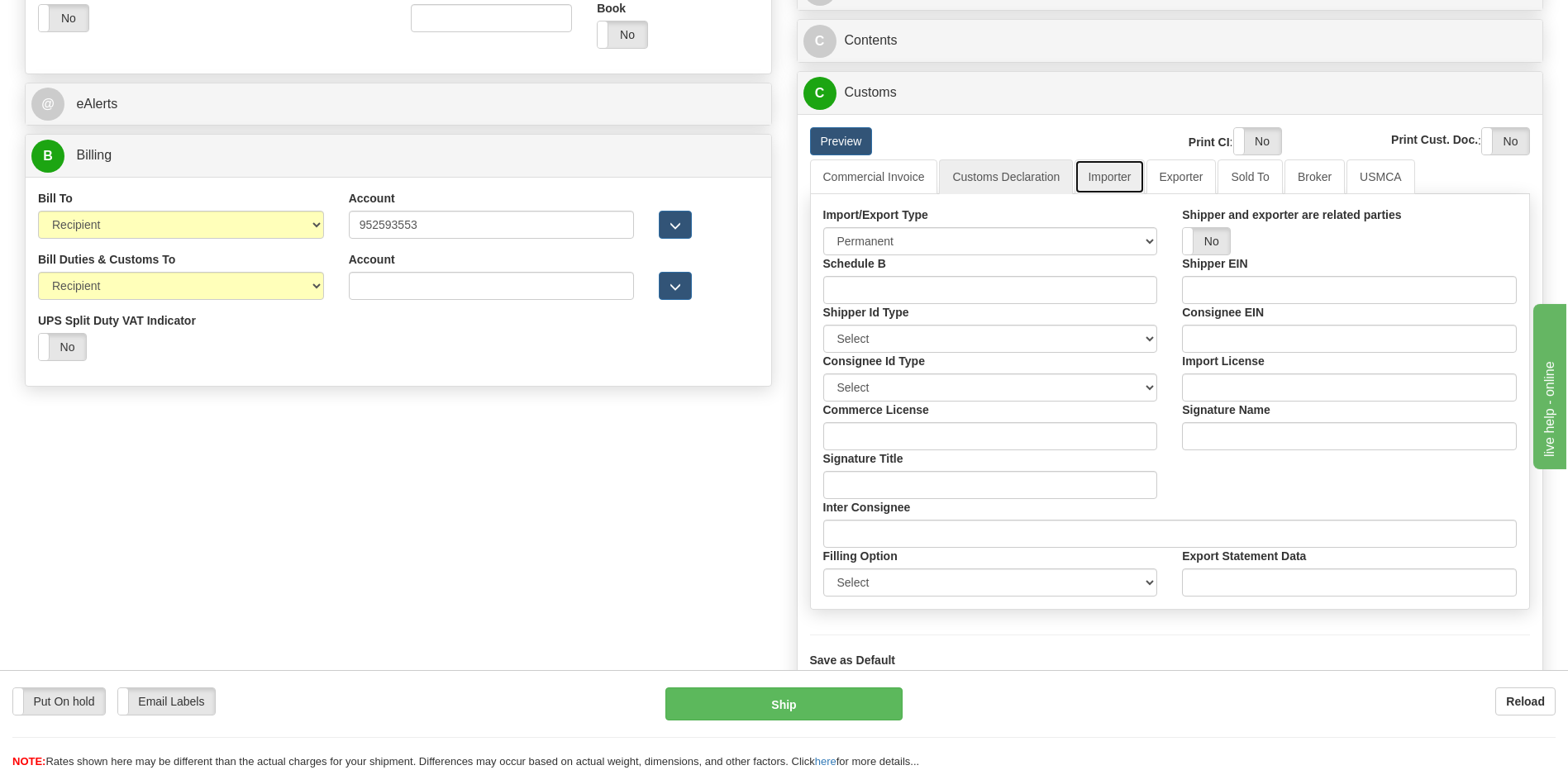
click at [1106, 167] on link "Importer" at bounding box center [1109, 177] width 69 height 35
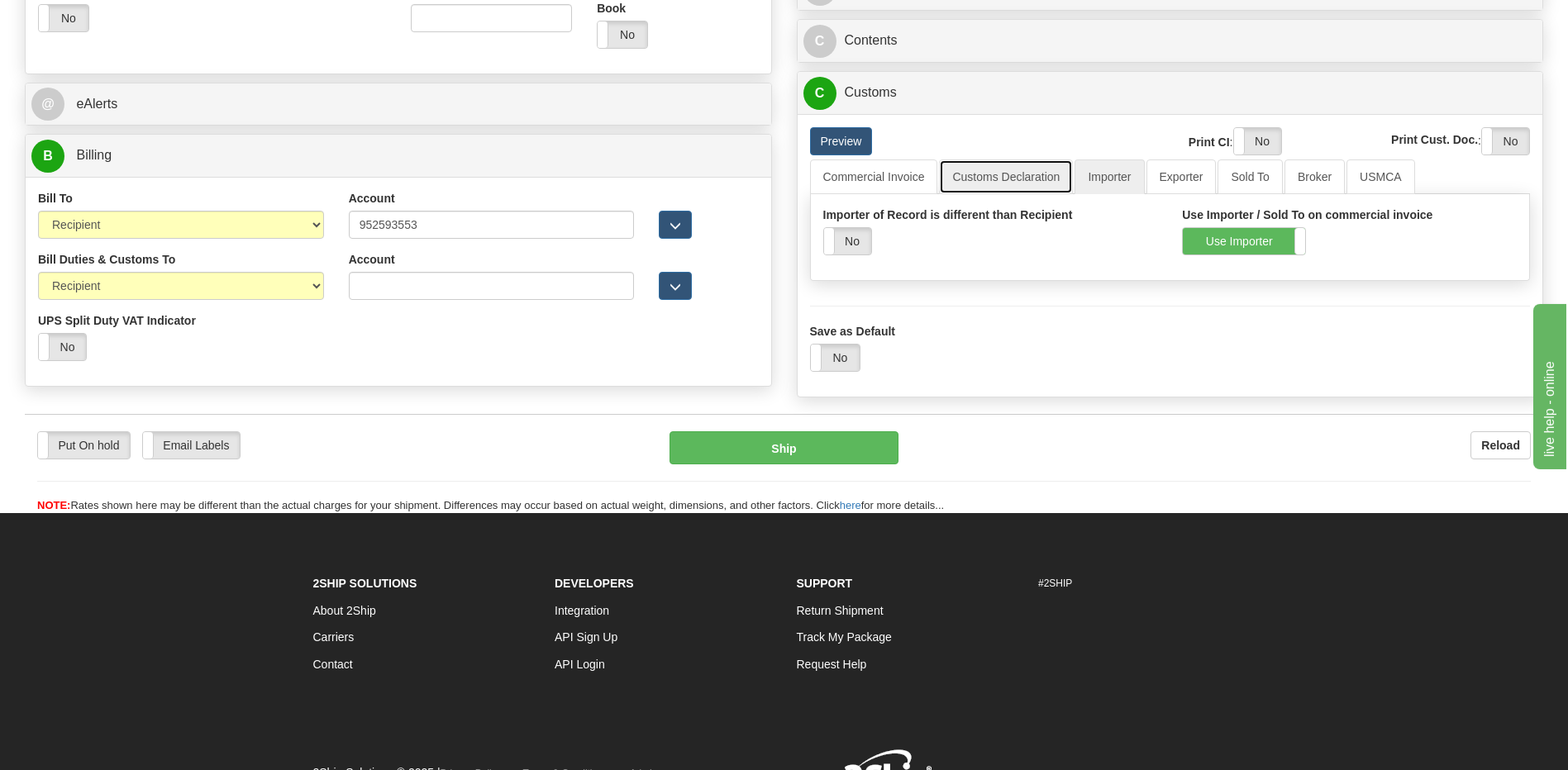
click at [1026, 175] on link "Customs Declaration" at bounding box center [1005, 177] width 134 height 35
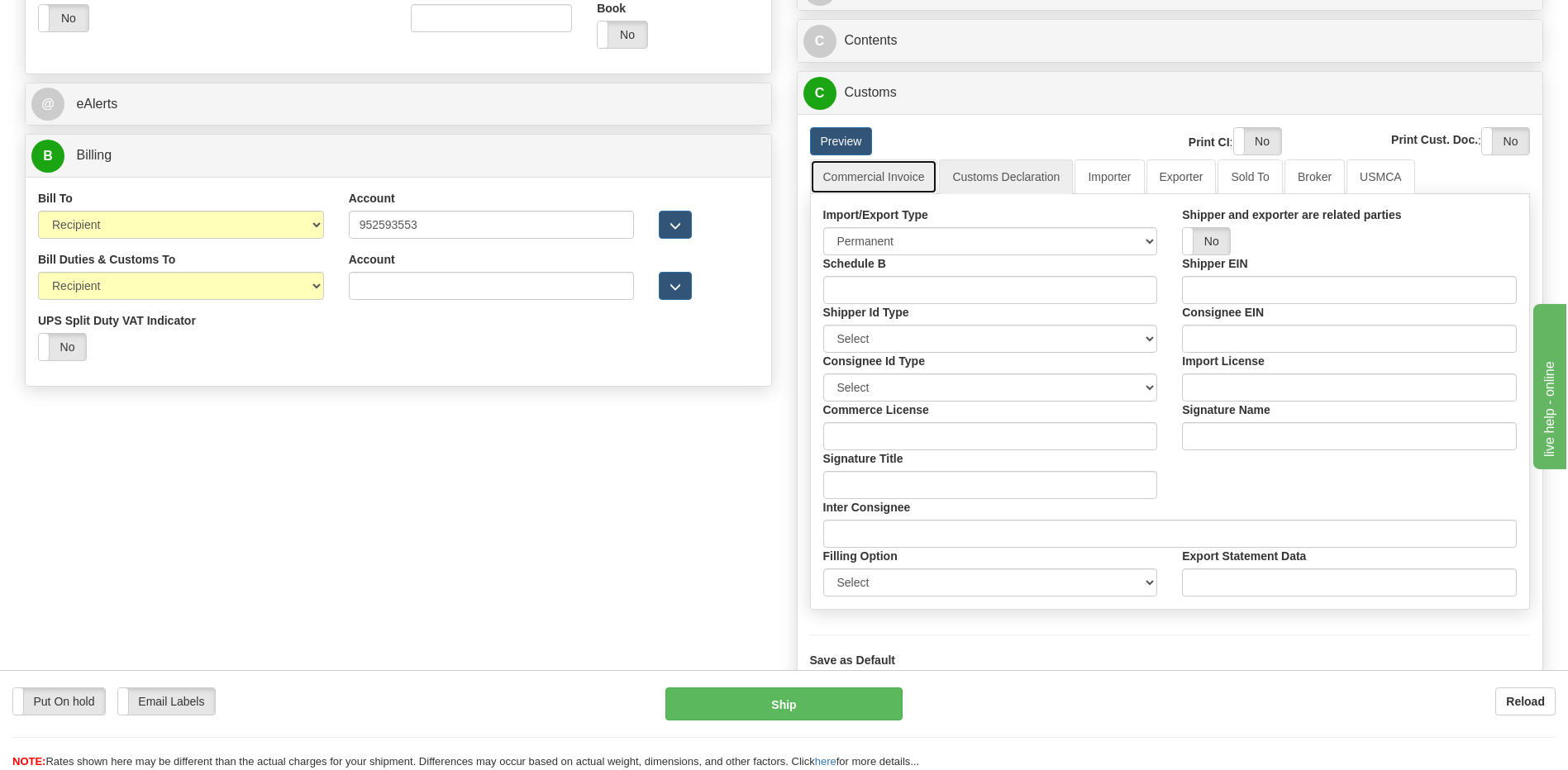
click at [867, 164] on link "Commercial Invoice" at bounding box center [874, 177] width 128 height 35
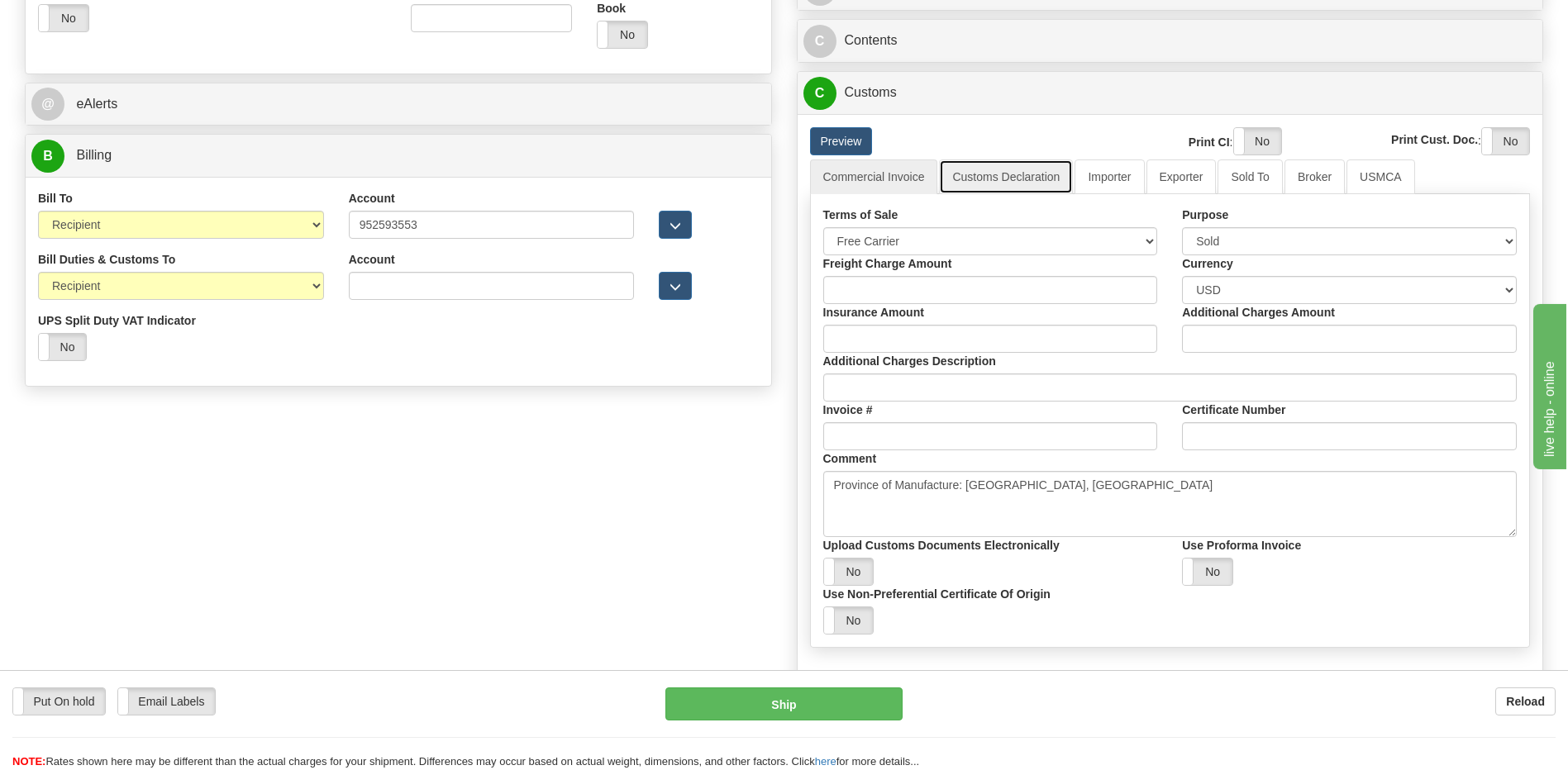
click at [991, 178] on link "Customs Declaration" at bounding box center [1005, 177] width 134 height 35
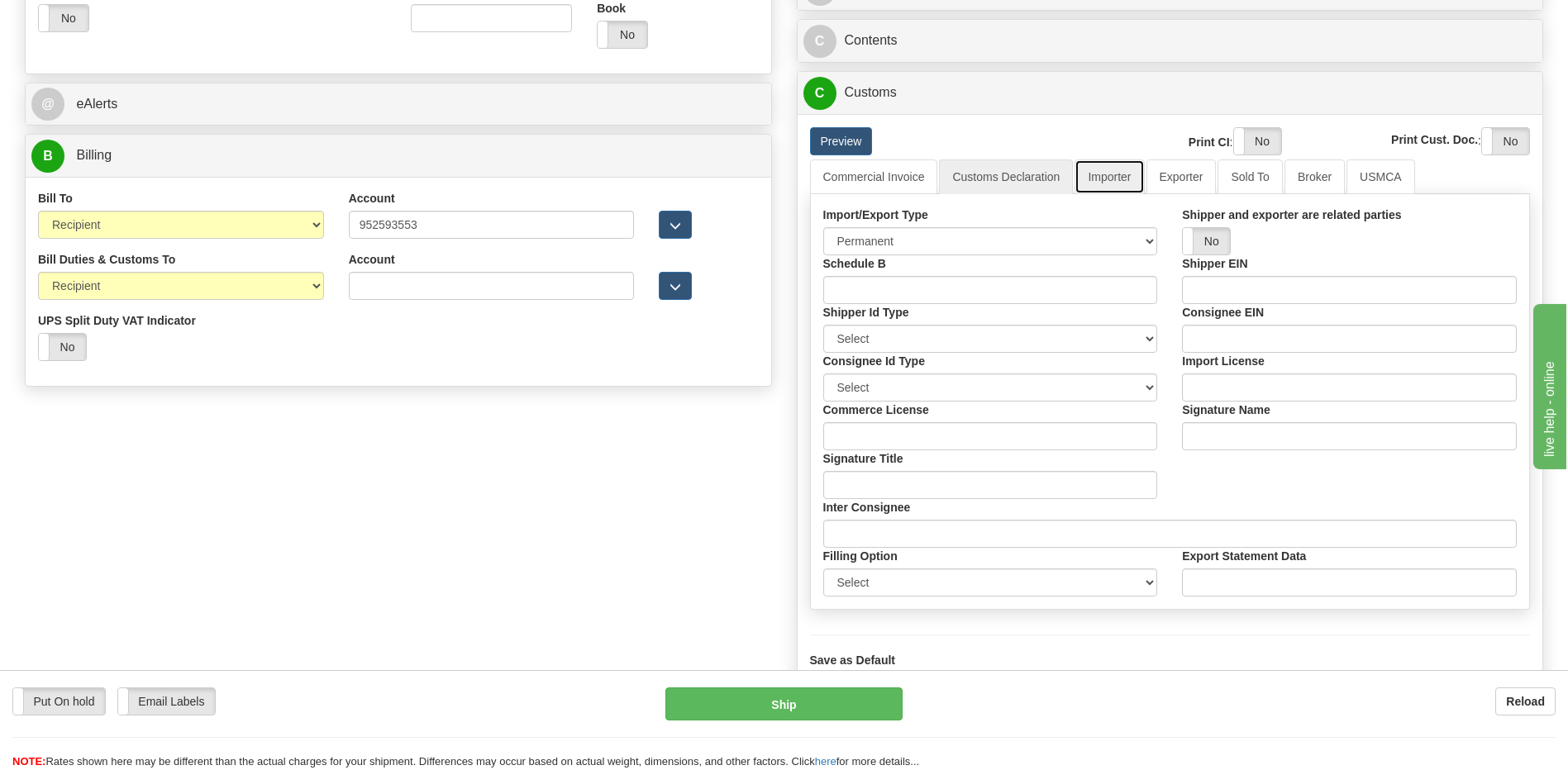
click at [1137, 173] on link "Importer" at bounding box center [1109, 177] width 69 height 35
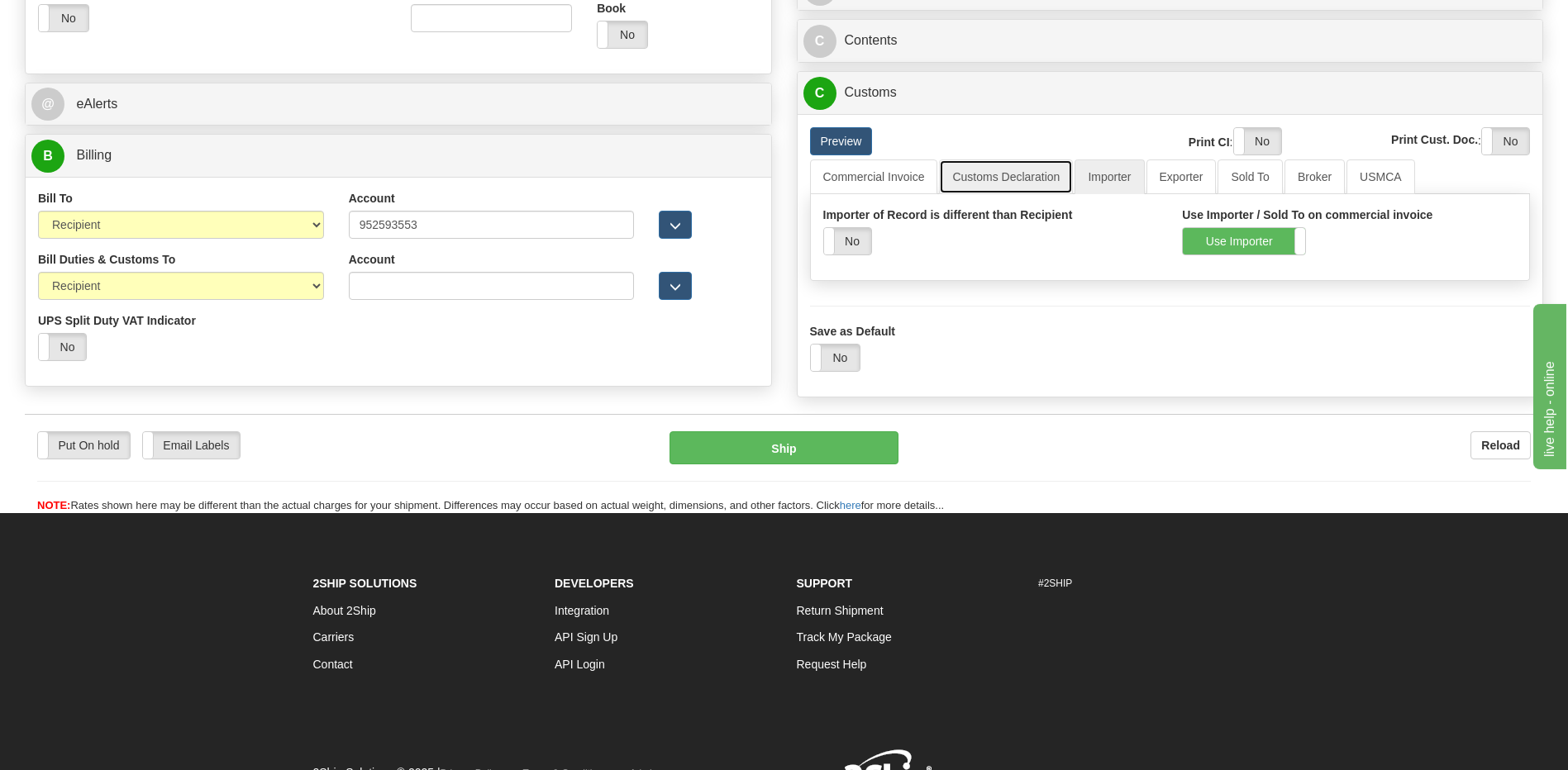
click at [1014, 170] on link "Customs Declaration" at bounding box center [1005, 177] width 134 height 35
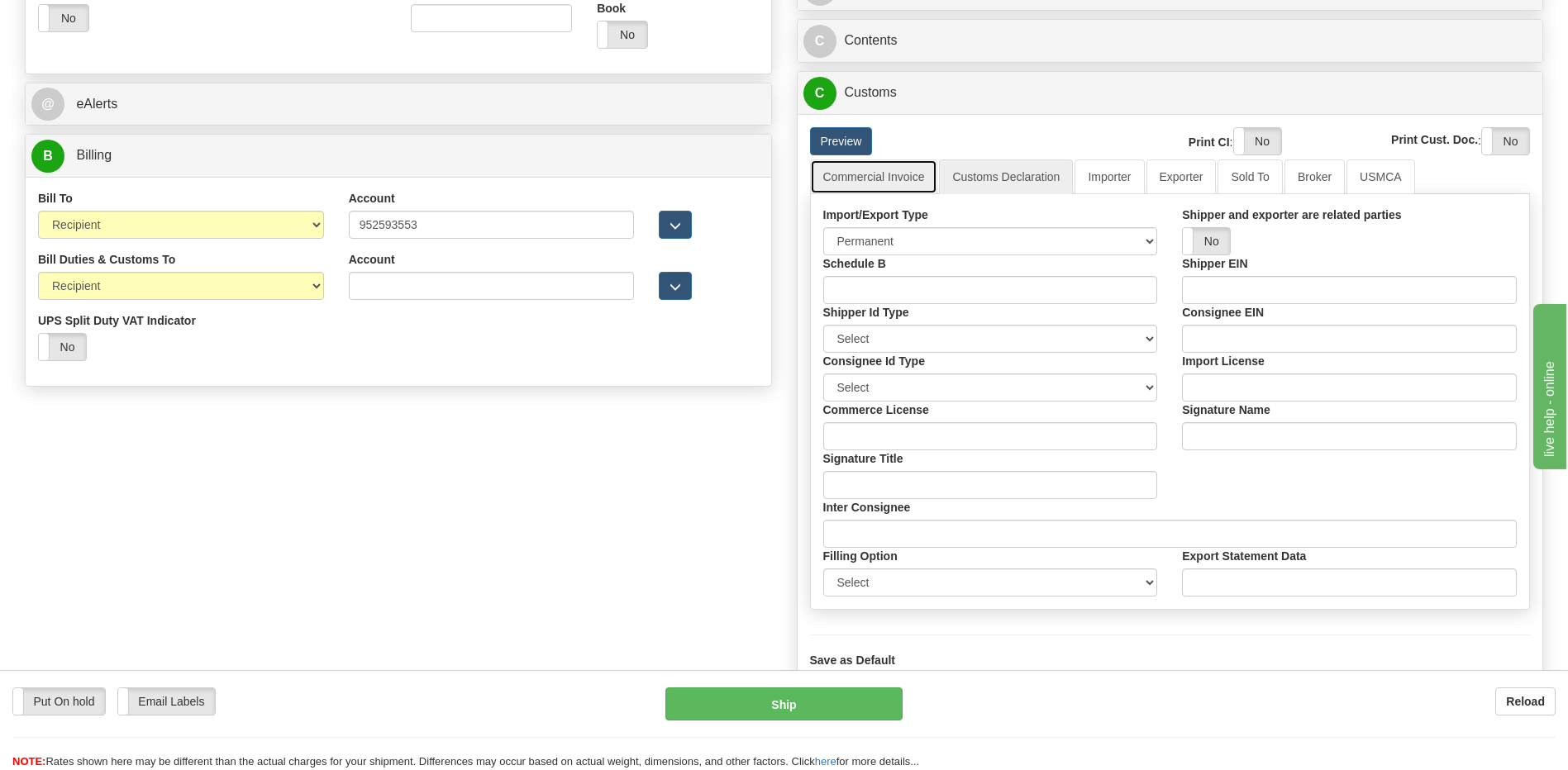
click at [905, 174] on link "Commercial Invoice" at bounding box center [874, 177] width 128 height 35
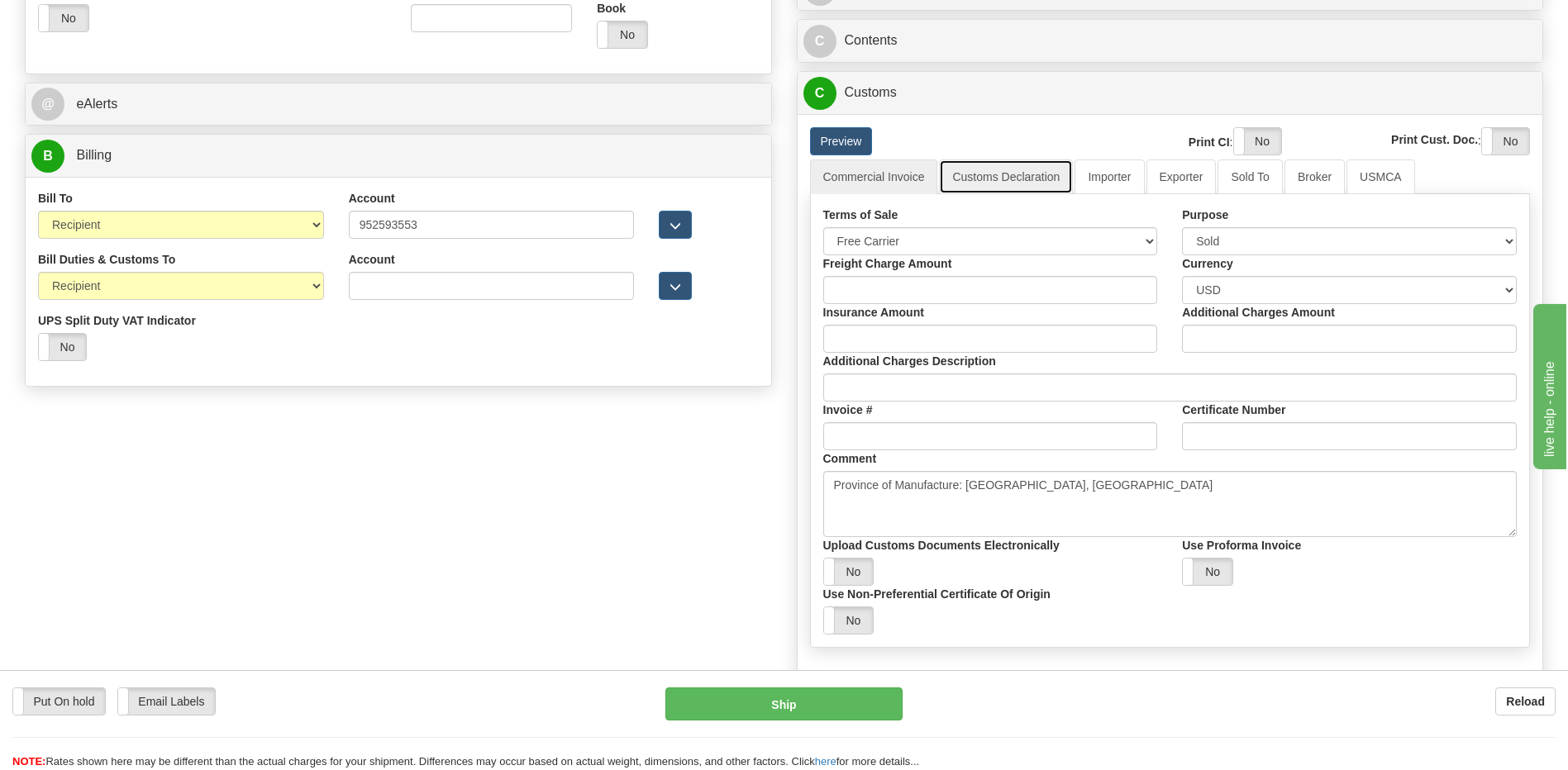
click at [1039, 174] on link "Customs Declaration" at bounding box center [1005, 177] width 134 height 35
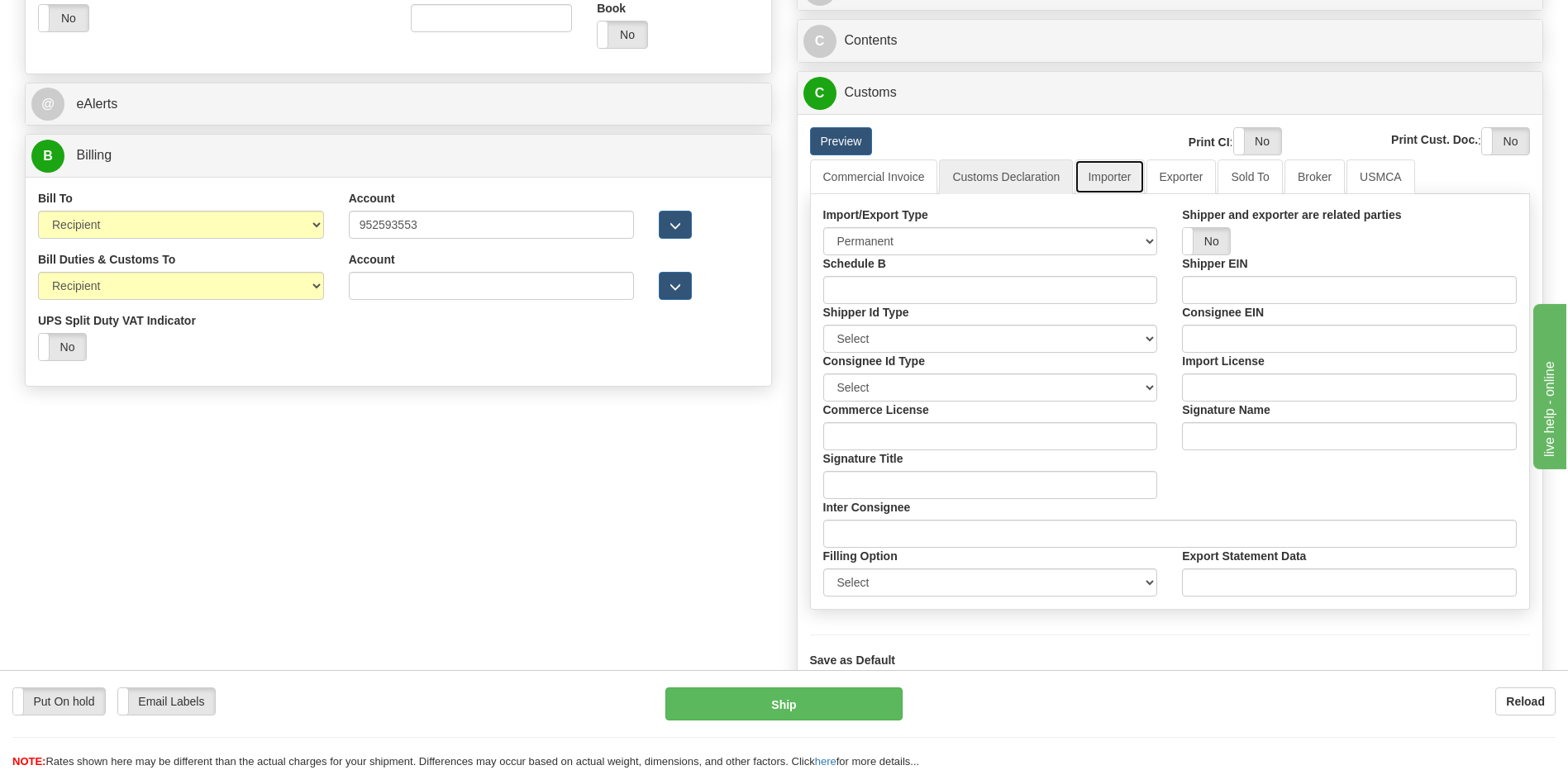
click at [1102, 174] on link "Importer" at bounding box center [1109, 177] width 69 height 35
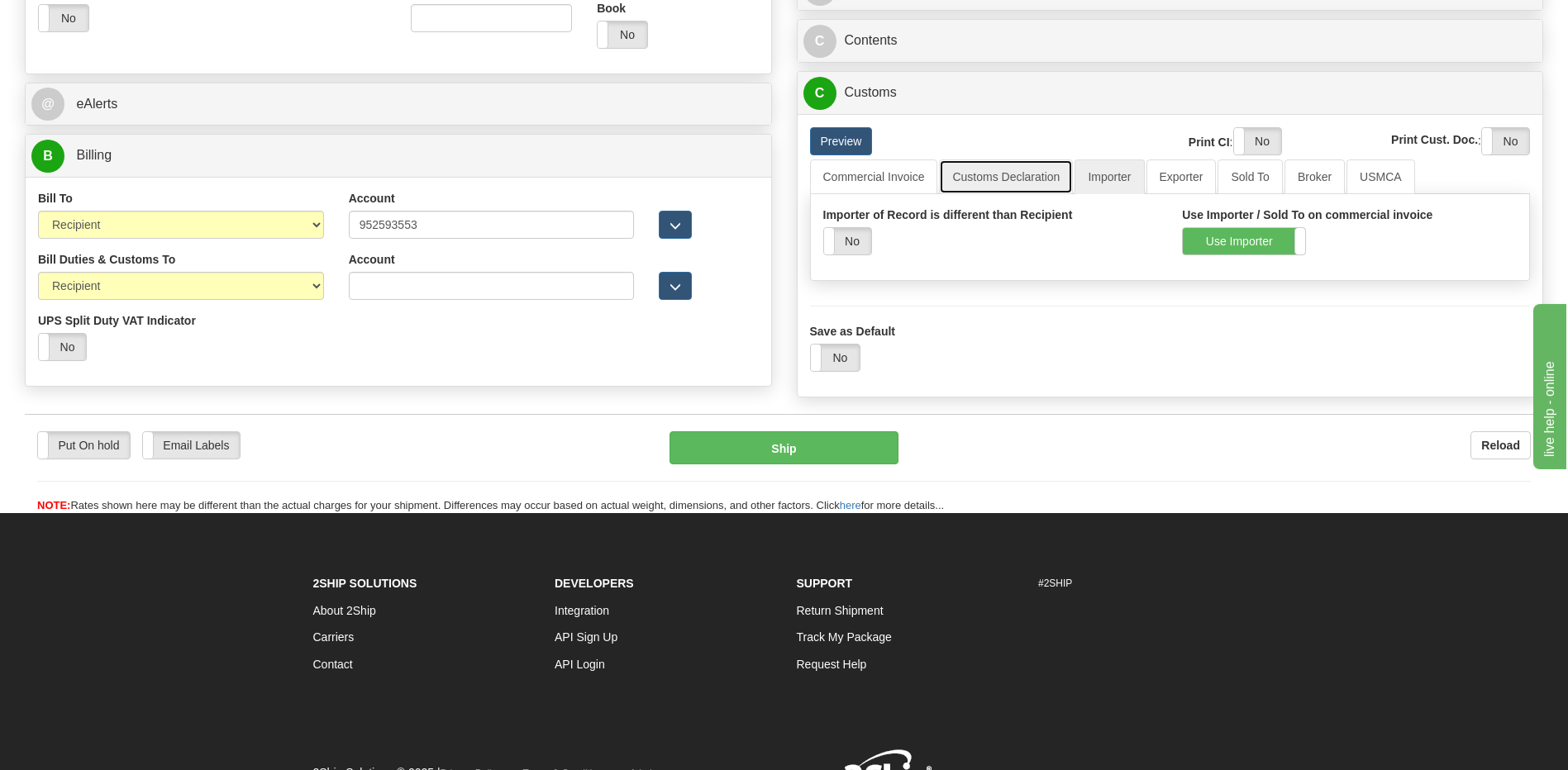
click at [1030, 177] on link "Customs Declaration" at bounding box center [1005, 177] width 134 height 35
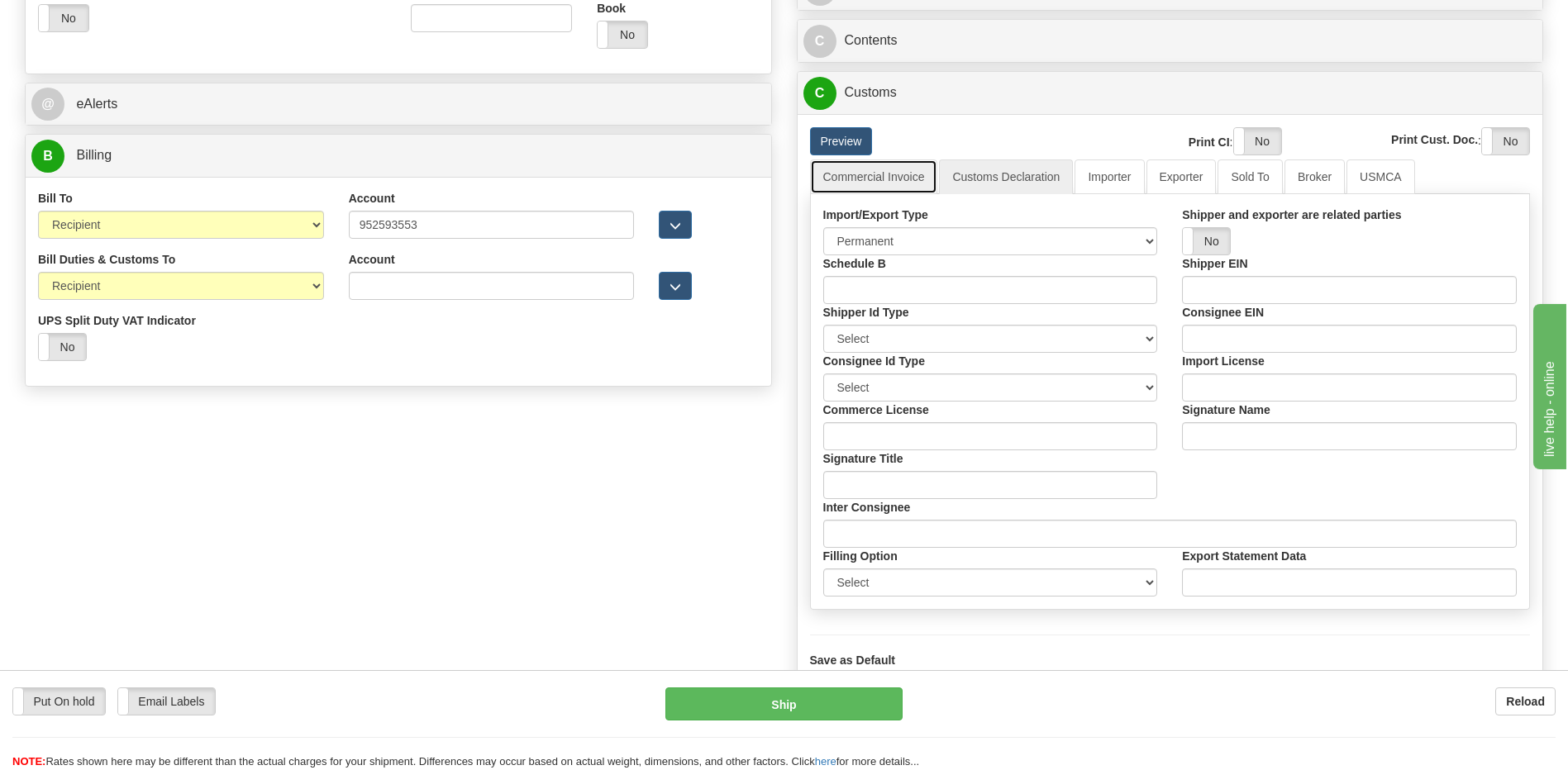
click at [890, 178] on link "Commercial Invoice" at bounding box center [874, 177] width 128 height 35
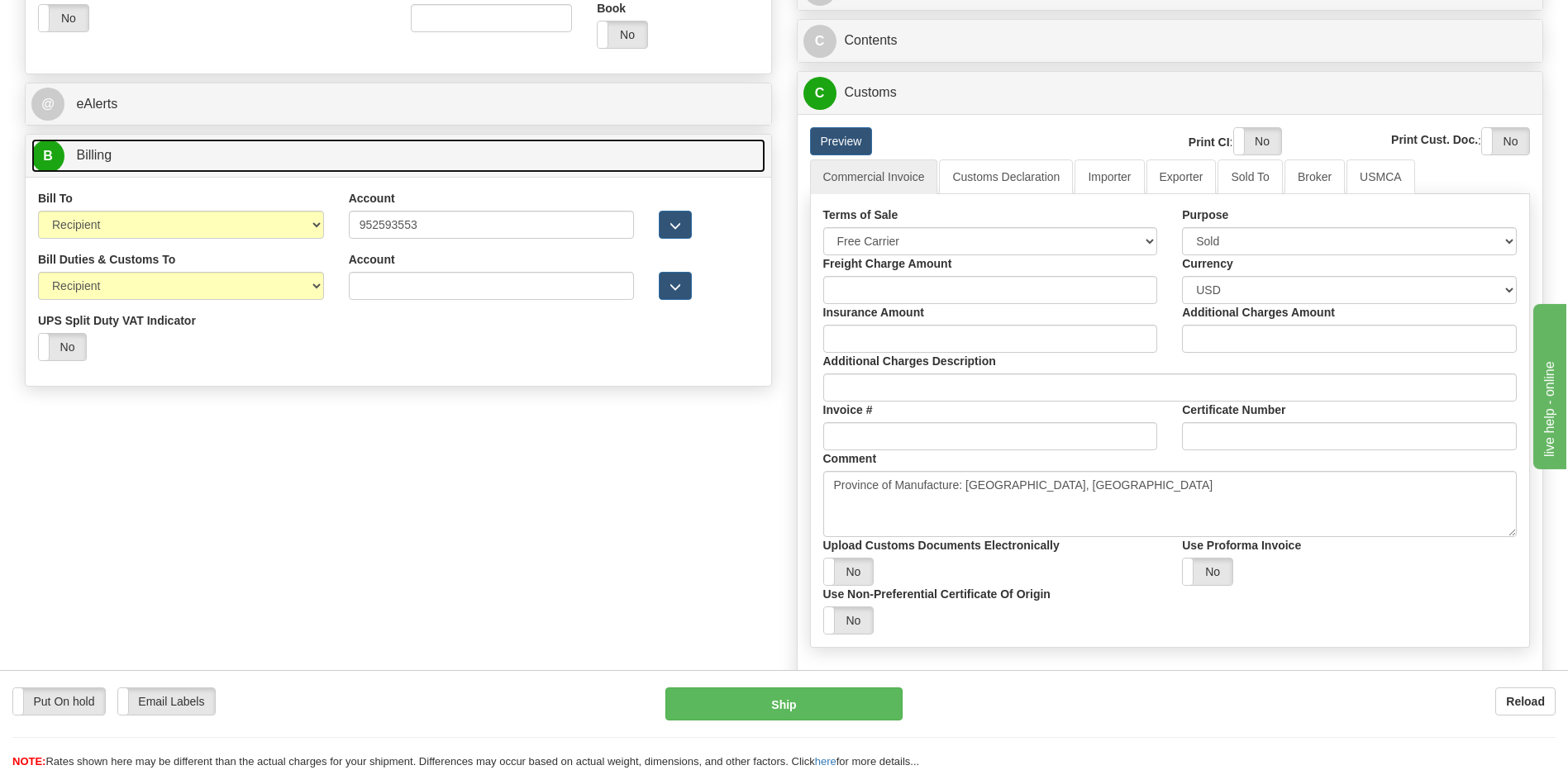
click at [309, 153] on link "B Billing" at bounding box center [399, 156] width 734 height 34
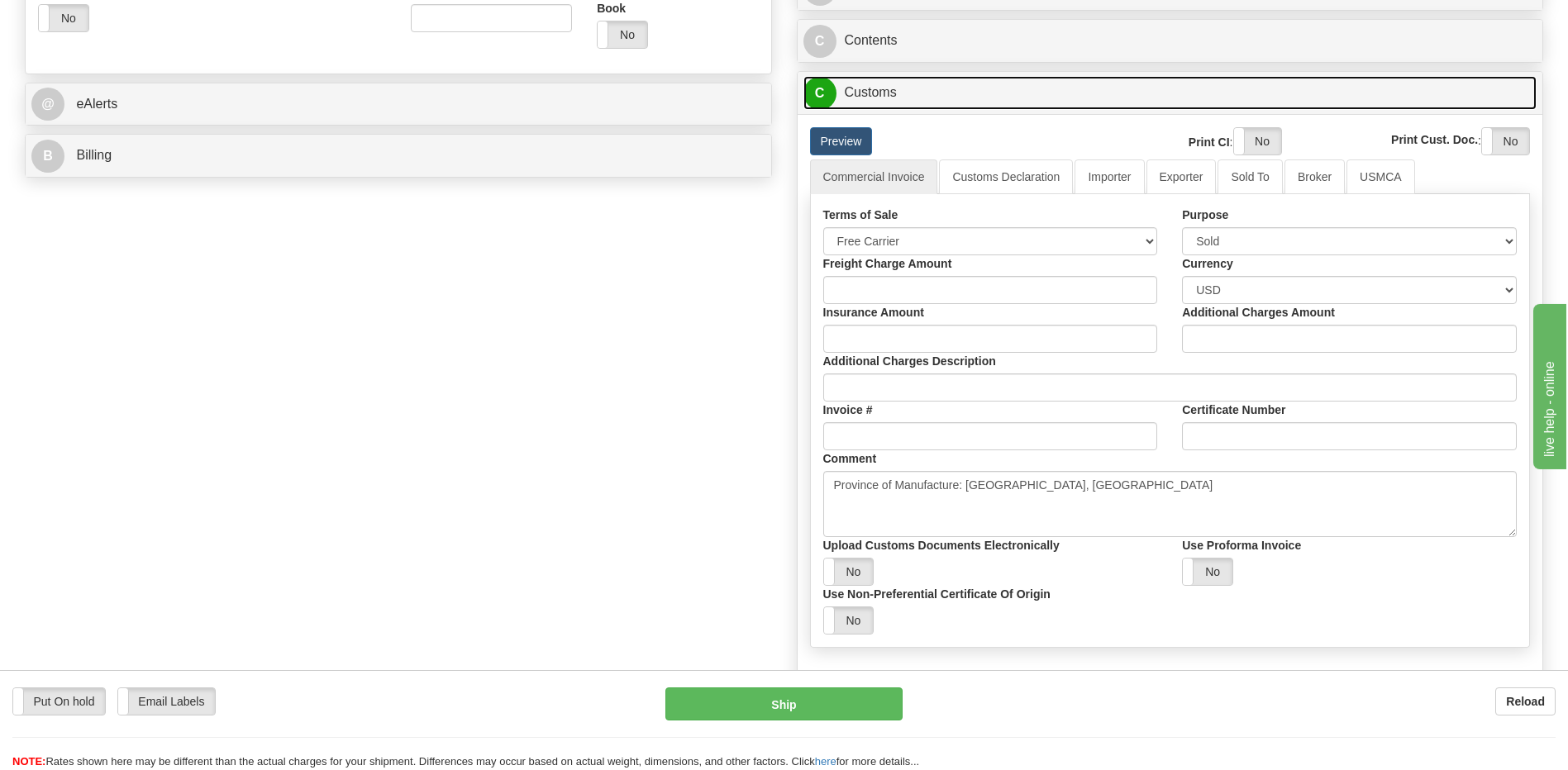
click at [977, 102] on link "C Customs" at bounding box center [1170, 93] width 734 height 34
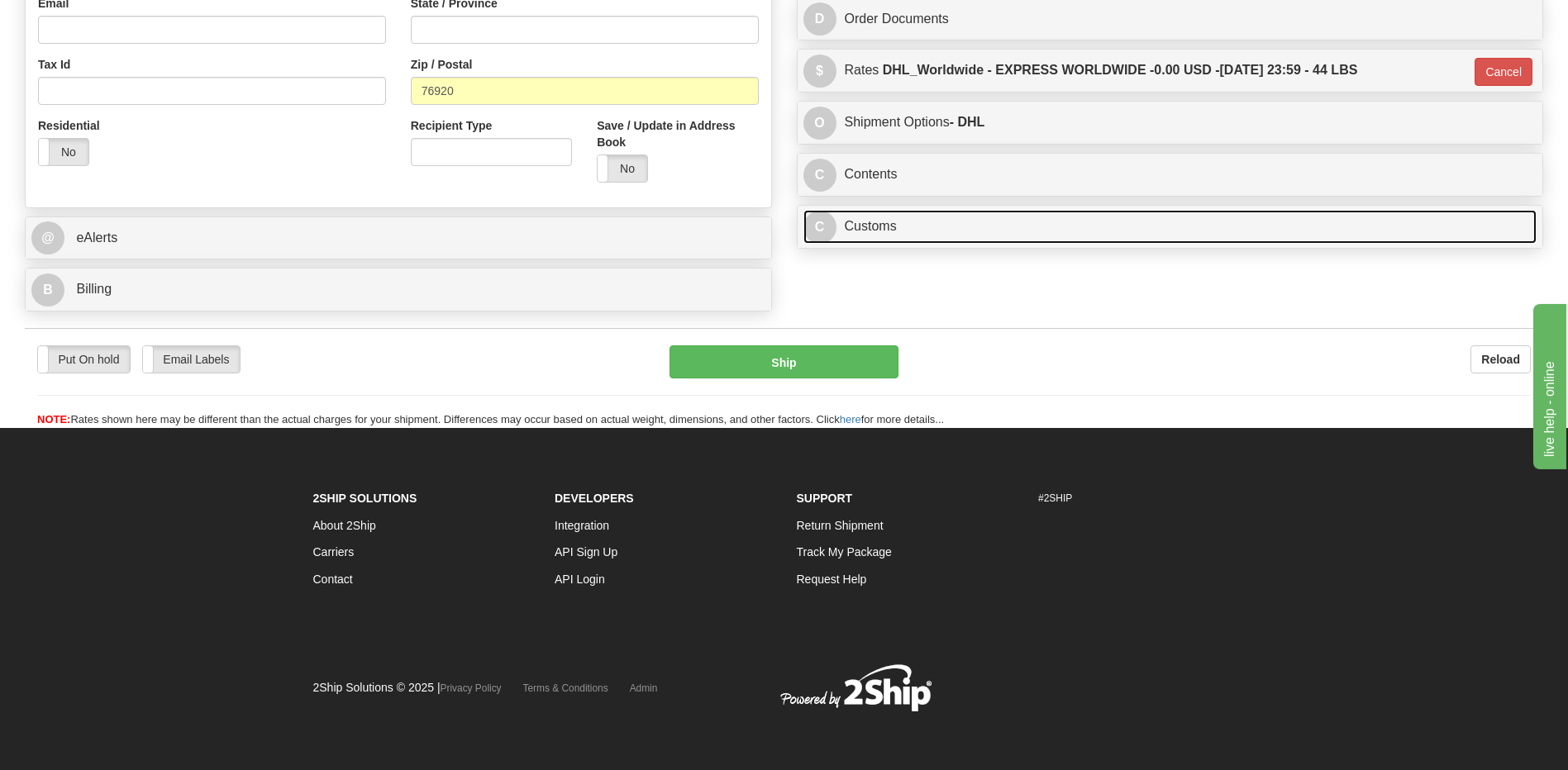
scroll to position [528, 0]
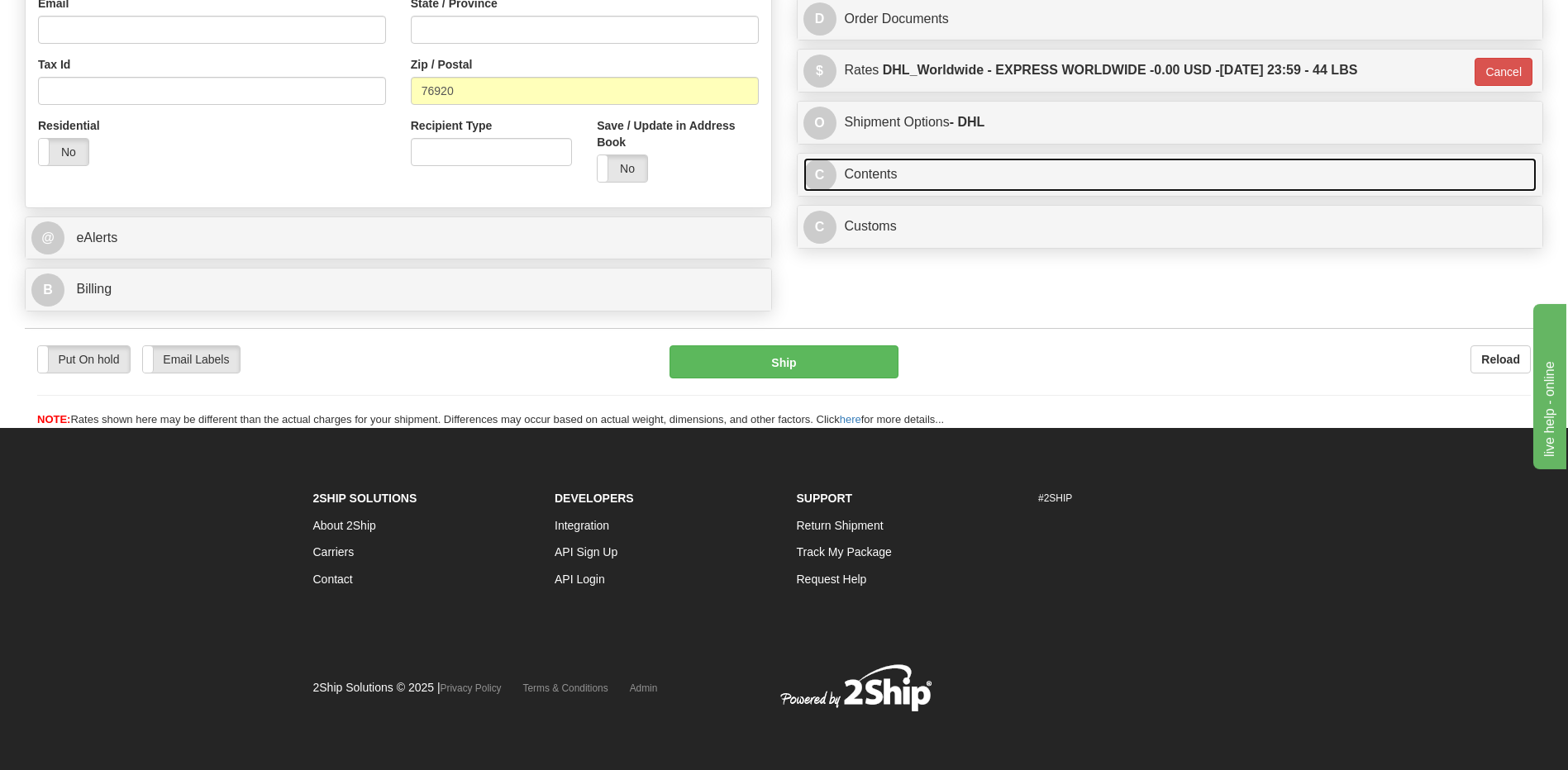
click at [947, 173] on link "C Contents" at bounding box center [1170, 175] width 734 height 34
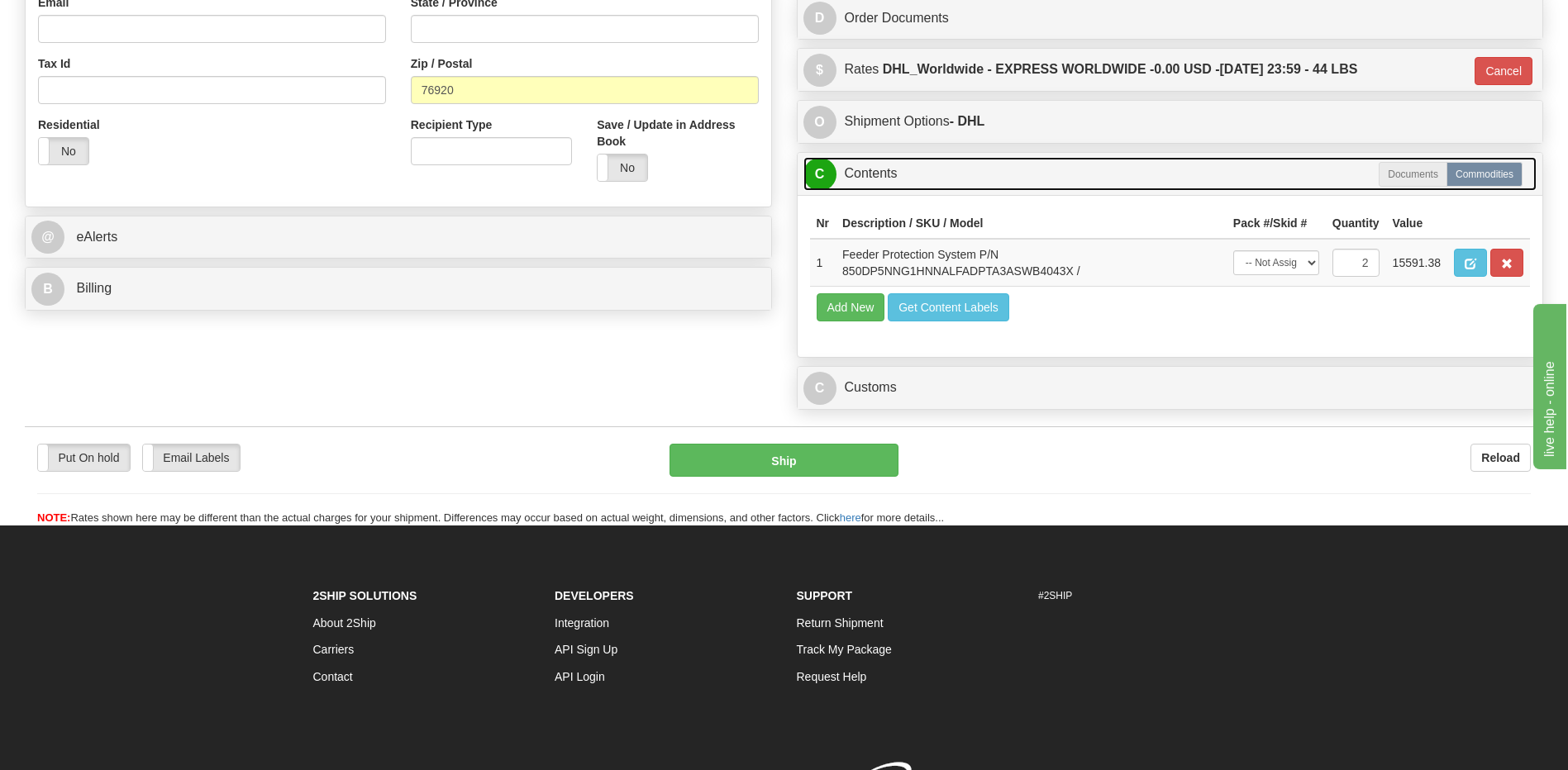
click at [947, 173] on link "C Contents" at bounding box center [1170, 174] width 734 height 34
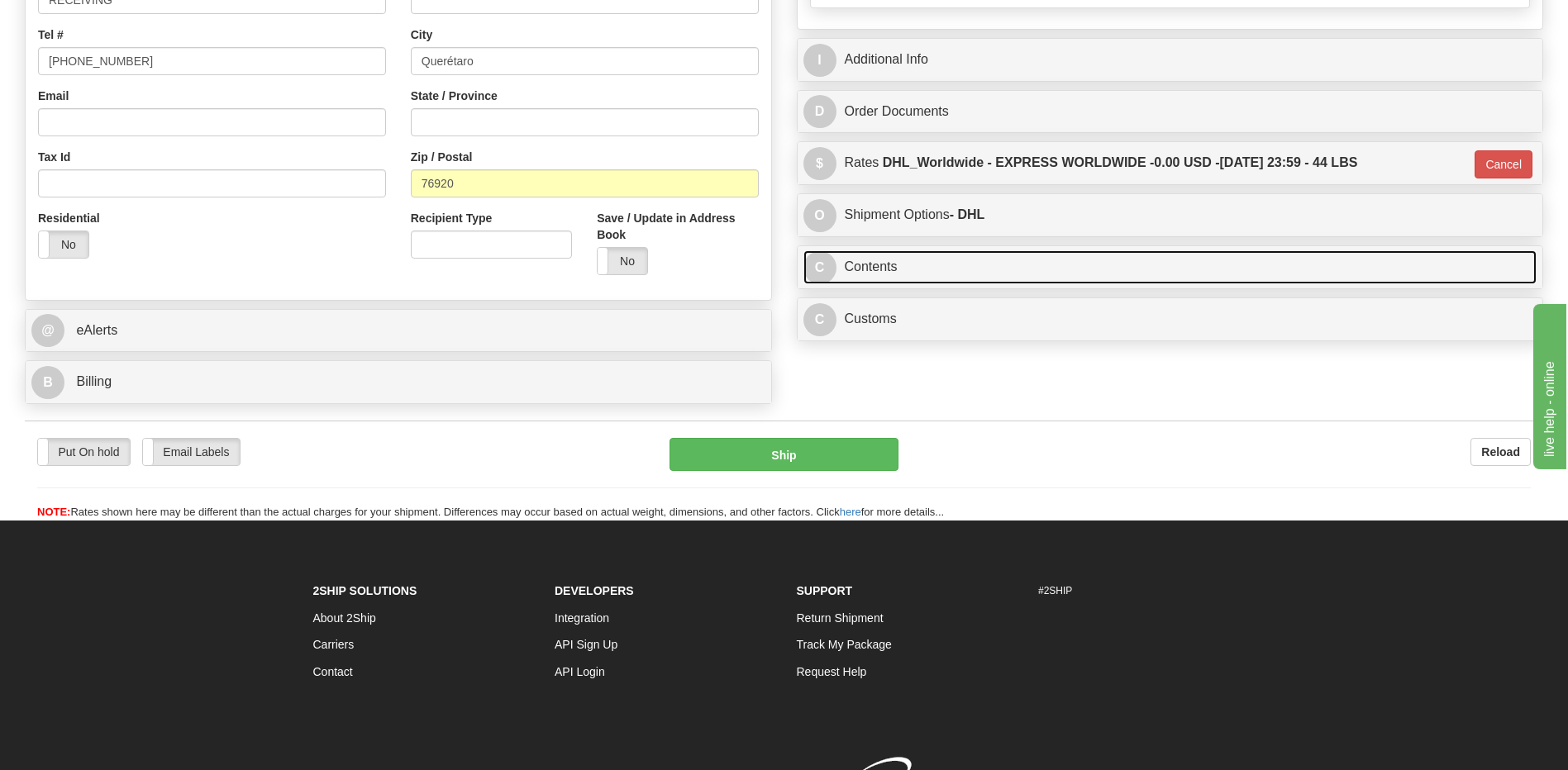
scroll to position [362, 0]
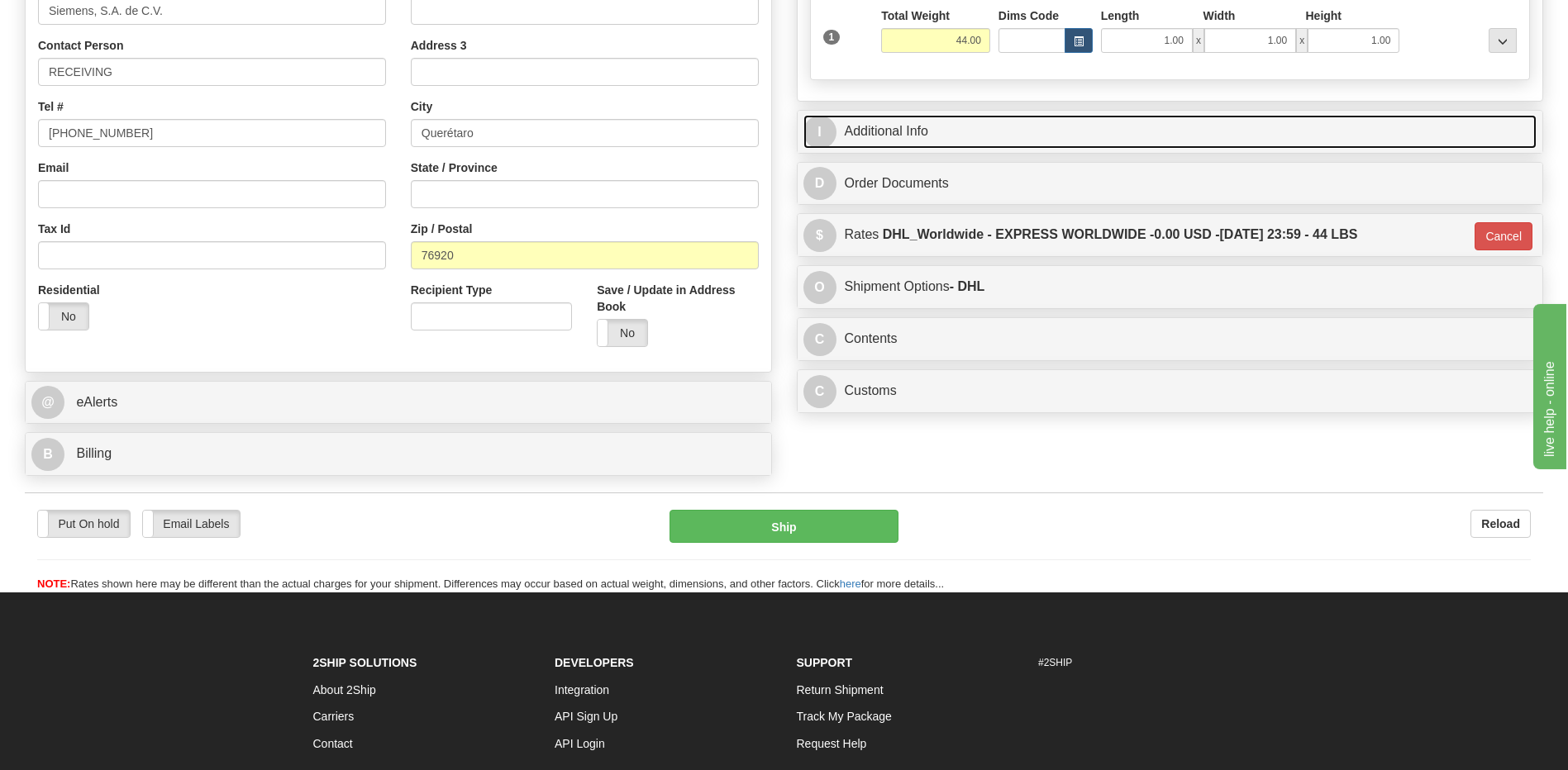
click at [940, 136] on link "I Additional Info" at bounding box center [1170, 132] width 734 height 34
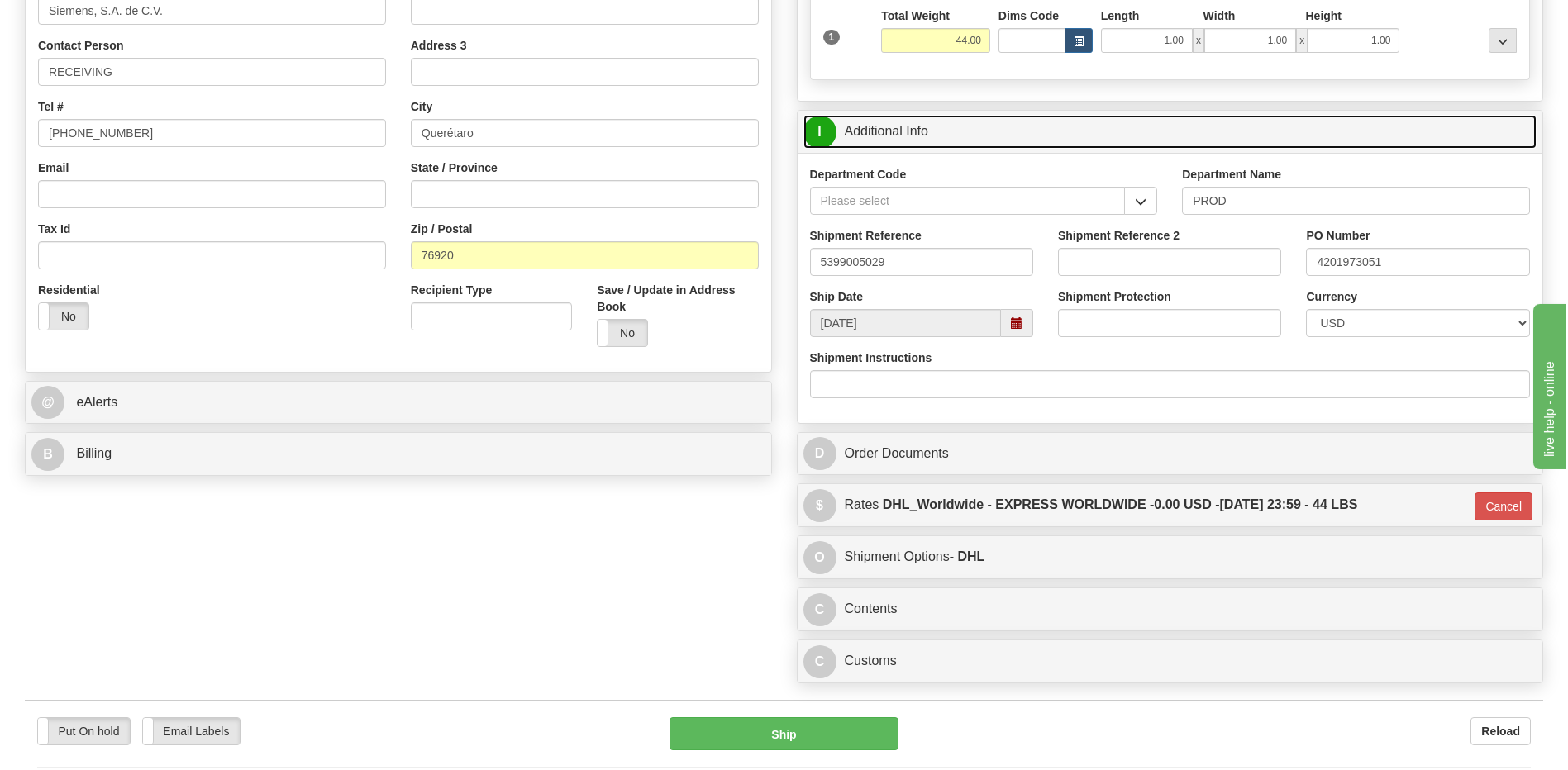
click at [940, 136] on link "I Additional Info" at bounding box center [1170, 132] width 734 height 34
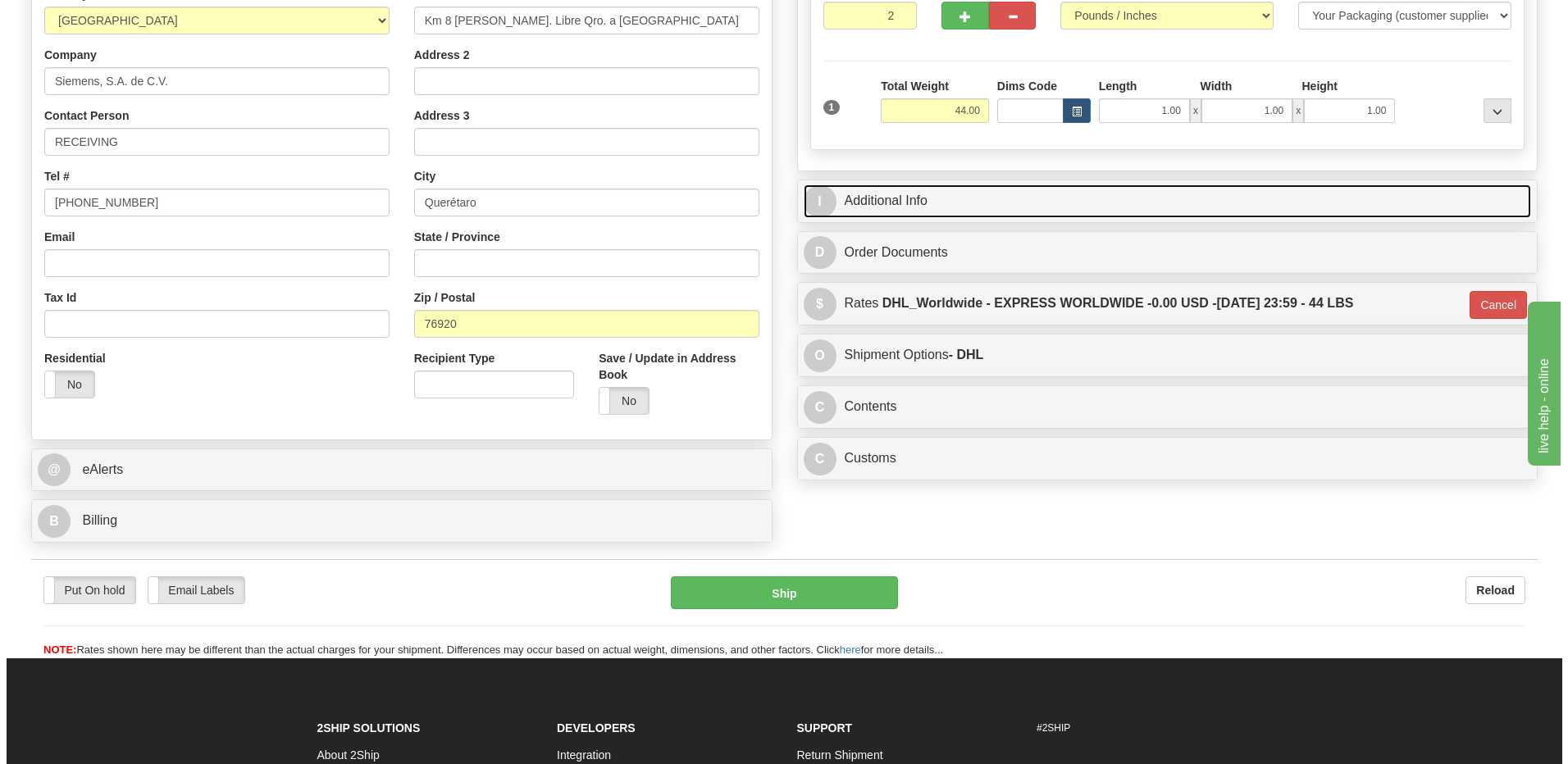
scroll to position [196, 0]
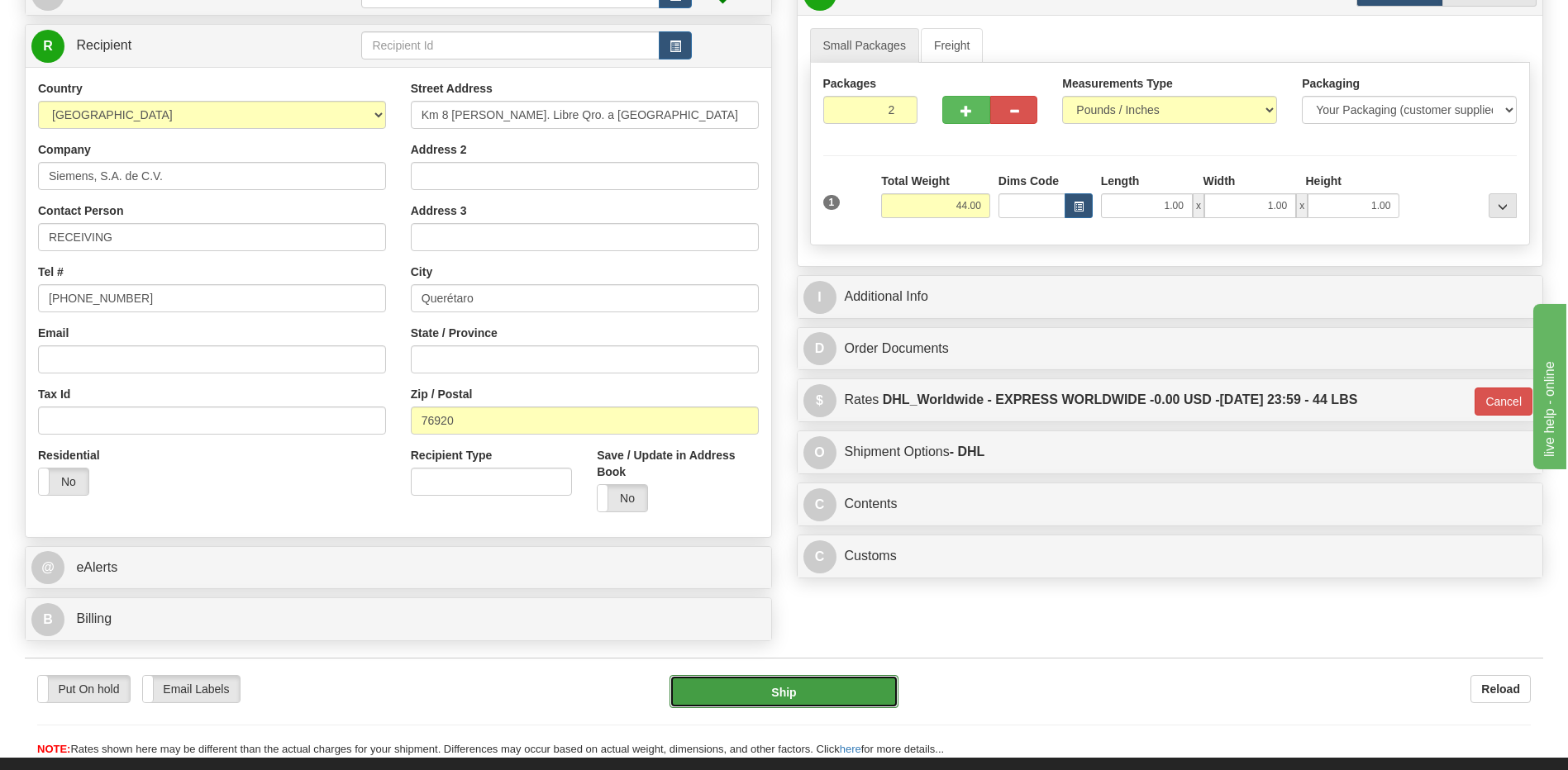
click at [732, 695] on button "Ship" at bounding box center [784, 692] width 228 height 33
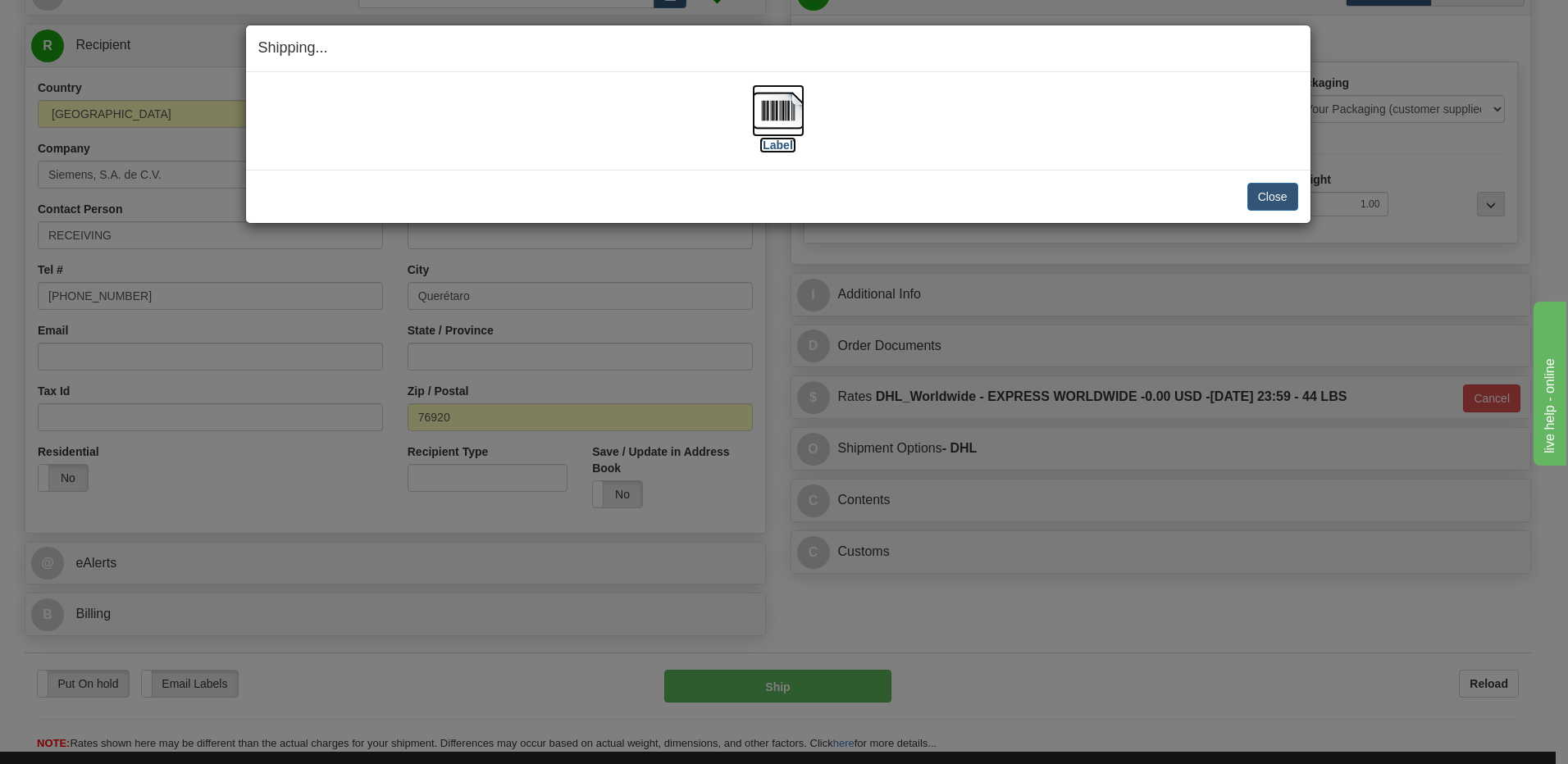
click at [763, 117] on img at bounding box center [778, 110] width 53 height 53
